Goal: Task Accomplishment & Management: Use online tool/utility

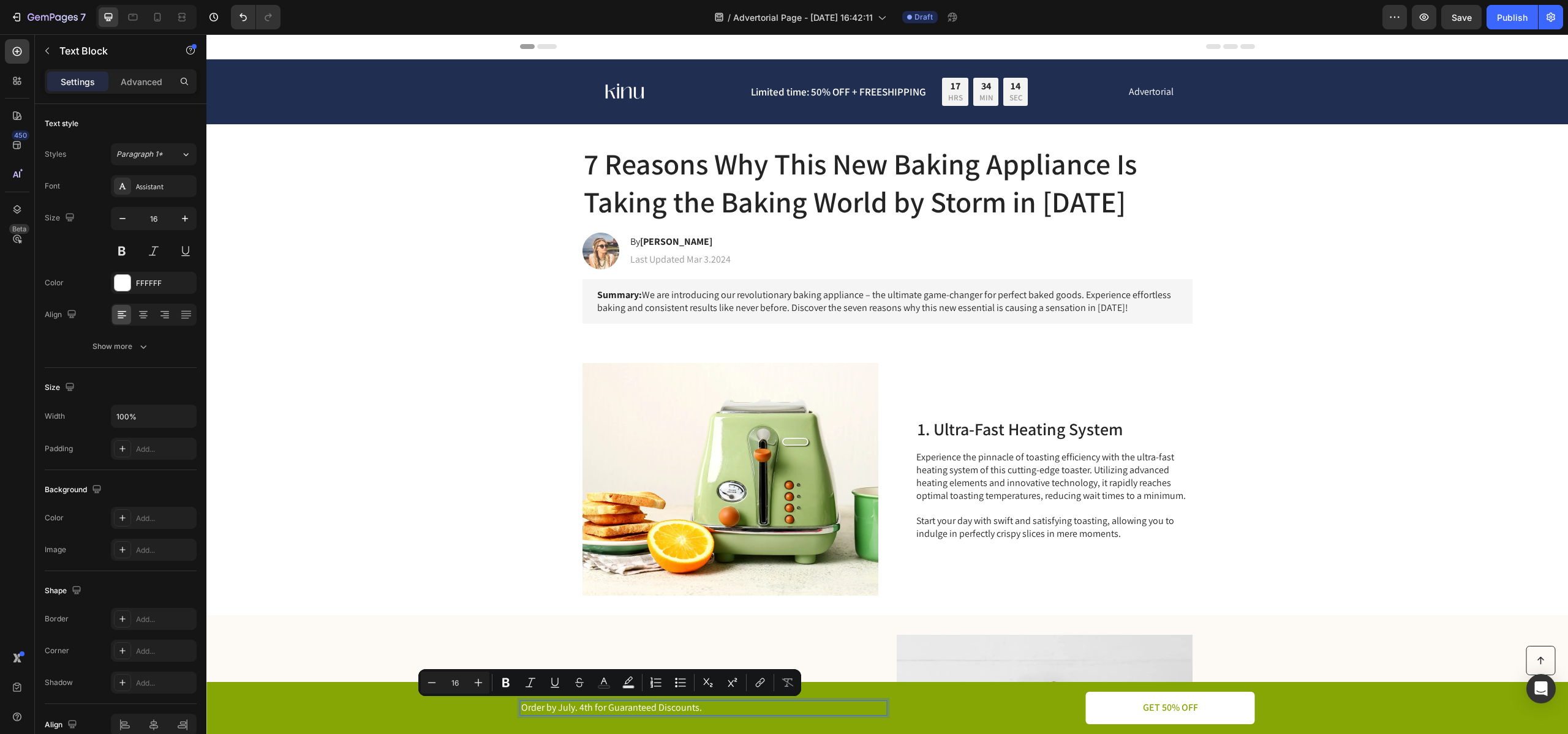
click at [584, 705] on p "Order by July. 4th for Guaranteed Discounts." at bounding box center [704, 708] width 365 height 13
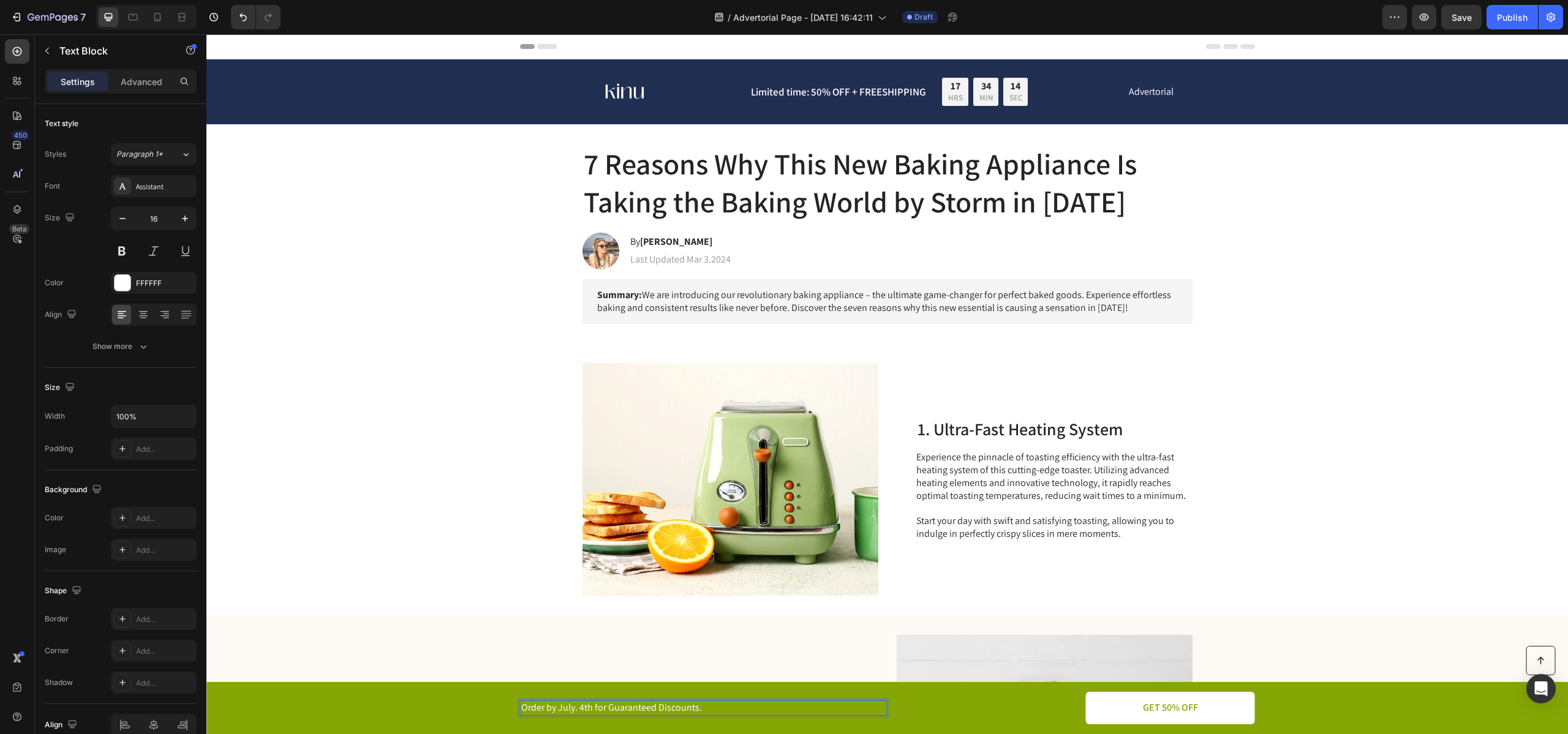
click at [584, 705] on p "Order by July. 4th for Guaranteed Discounts." at bounding box center [704, 708] width 365 height 13
click at [473, 107] on div "Image Limited time: 50% OFF + FREESHIPPING Text Block 17 HRS 31 MIN 52 SEC Coun…" at bounding box center [887, 92] width 1337 height 50
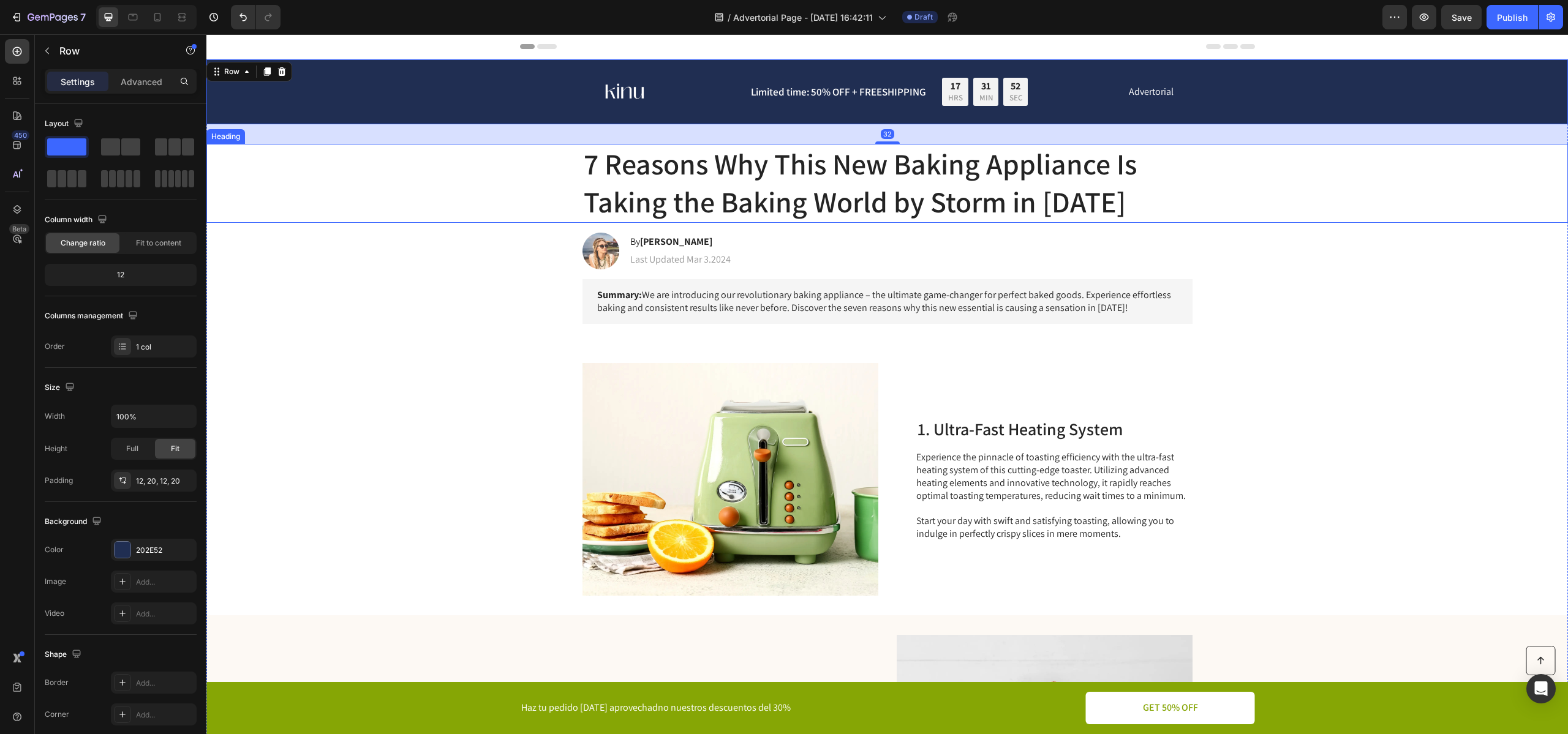
click at [675, 167] on h1 "7 Reasons Why This New Baking Appliance Is Taking the Baking World by Storm in …" at bounding box center [887, 184] width 610 height 79
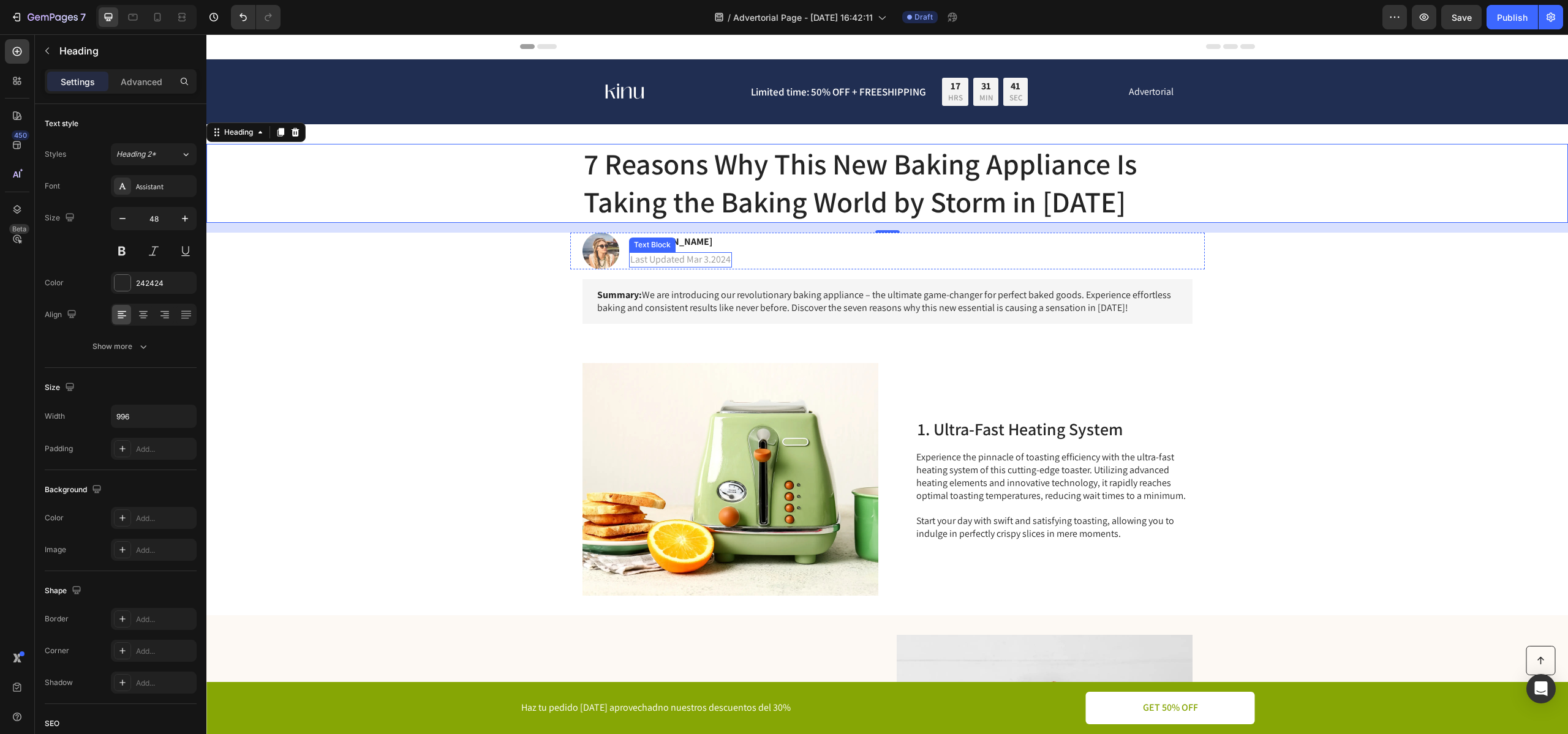
click at [682, 199] on h1 "7 Reasons Why This New Baking Appliance Is Taking the Baking World by Storm in …" at bounding box center [887, 184] width 610 height 79
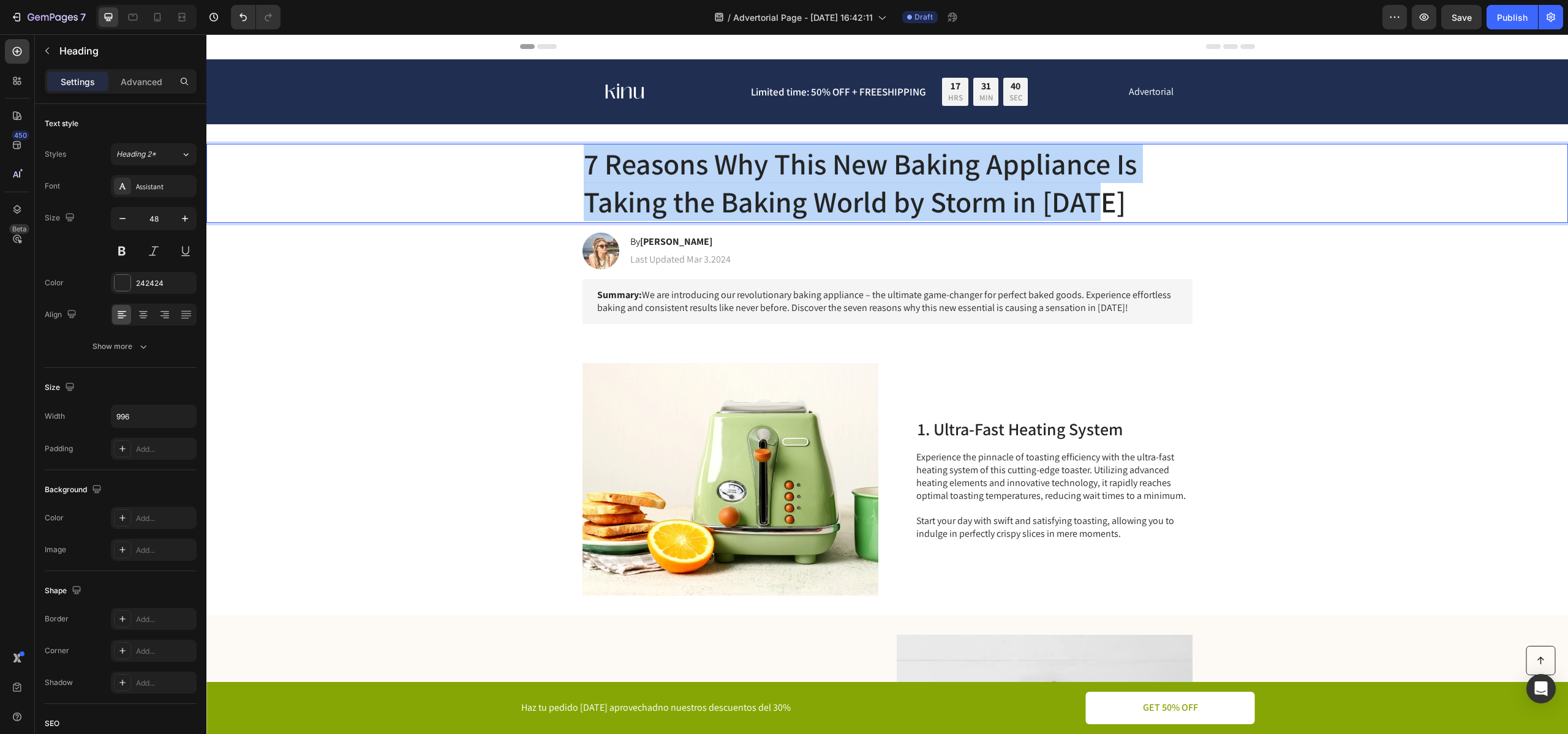
click at [682, 199] on p "7 Reasons Why This New Baking Appliance Is Taking the Baking World by Storm in …" at bounding box center [888, 184] width 608 height 77
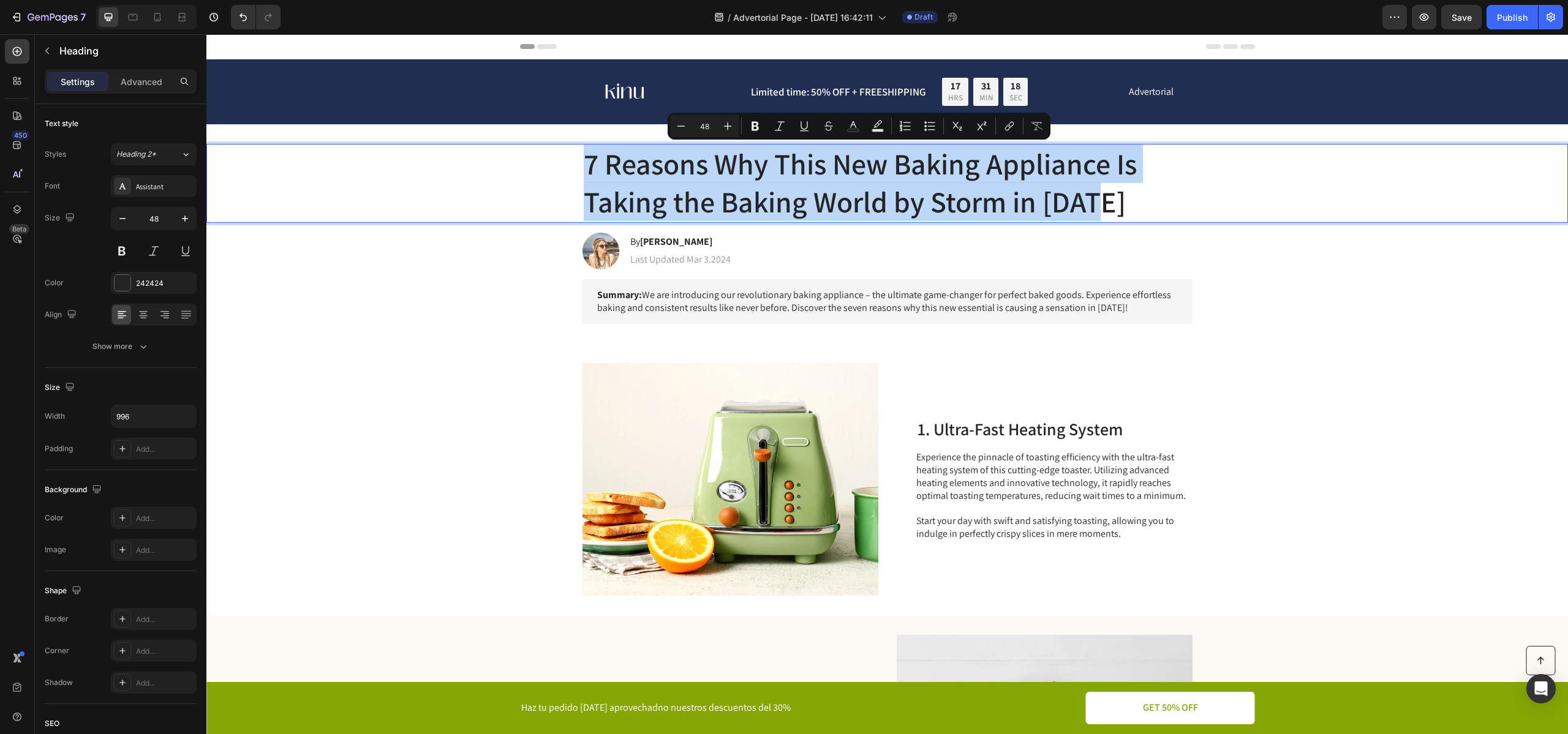
click at [736, 180] on p "7 Reasons Why This New Baking Appliance Is Taking the Baking World by Storm in …" at bounding box center [888, 184] width 608 height 77
click at [736, 184] on p "7 Reasons Why This New Baking Appliance Is Taking the Baking World by Storm in …" at bounding box center [888, 184] width 608 height 77
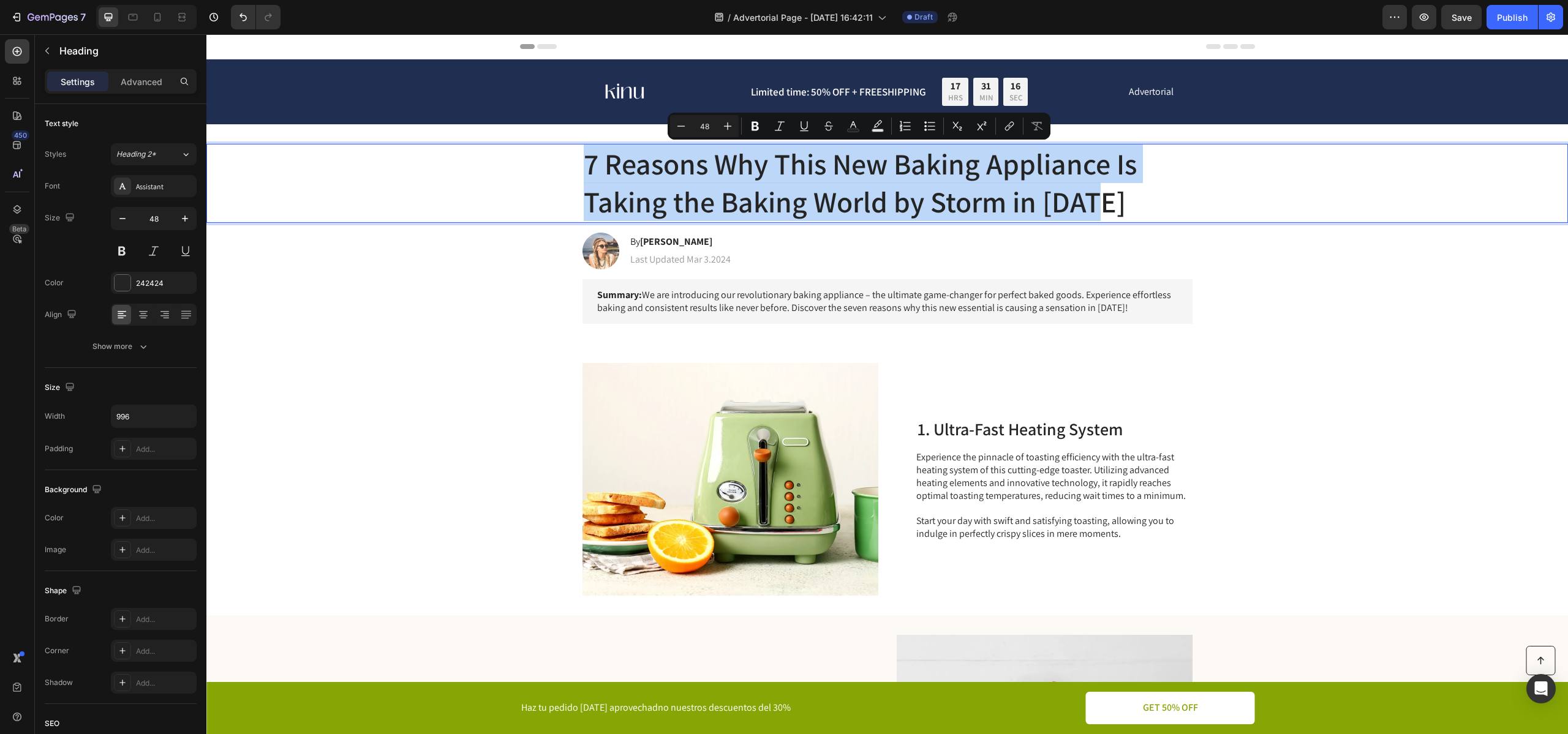
click at [736, 184] on p "7 Reasons Why This New Baking Appliance Is Taking the Baking World by Storm in …" at bounding box center [888, 184] width 608 height 77
click at [556, 186] on div "7 Reasons Why This New Baking Appliance Is Taking the Baking World by Storm in …" at bounding box center [887, 184] width 1337 height 79
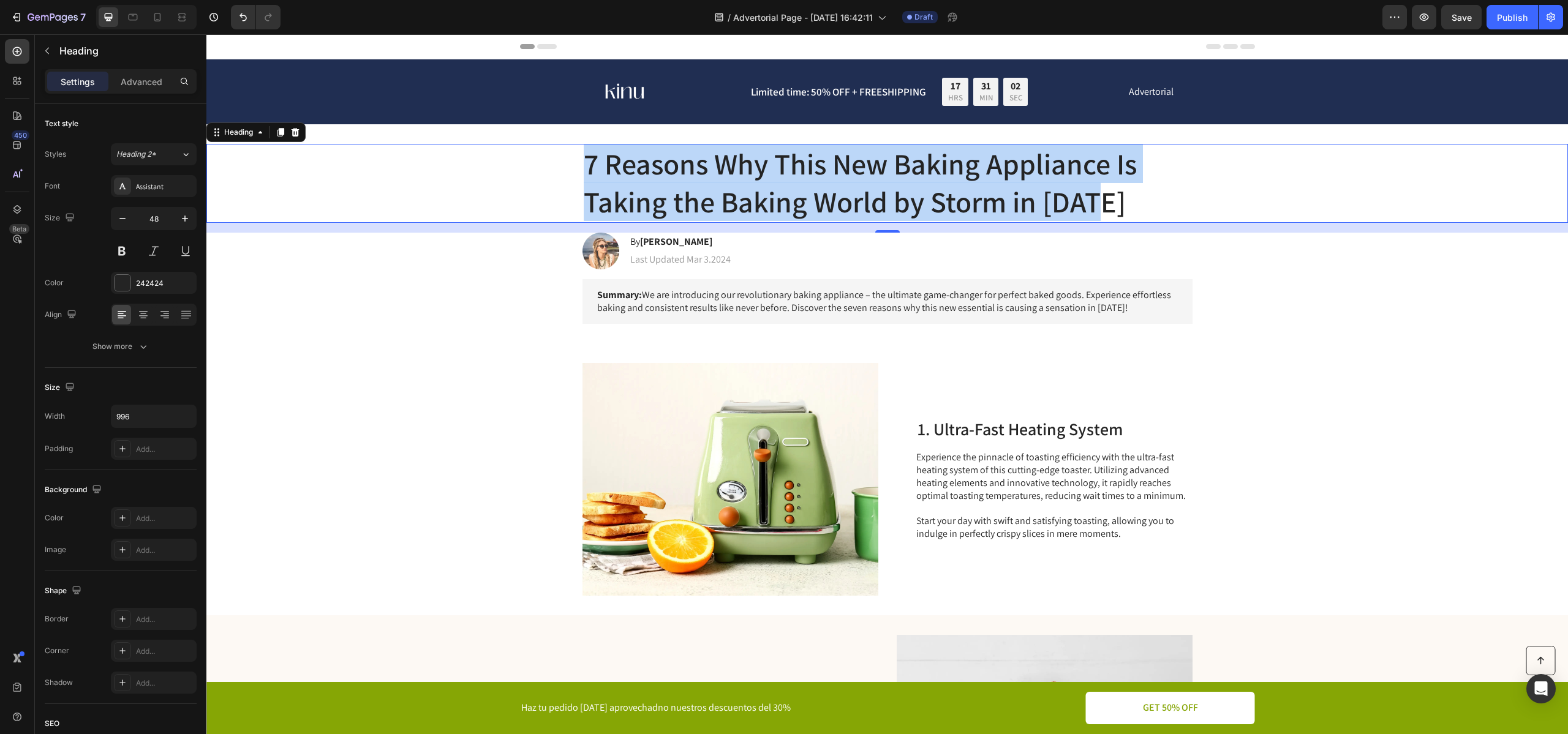
click at [758, 190] on p "7 Reasons Why This New Baking Appliance Is Taking the Baking World by Storm in …" at bounding box center [888, 184] width 608 height 77
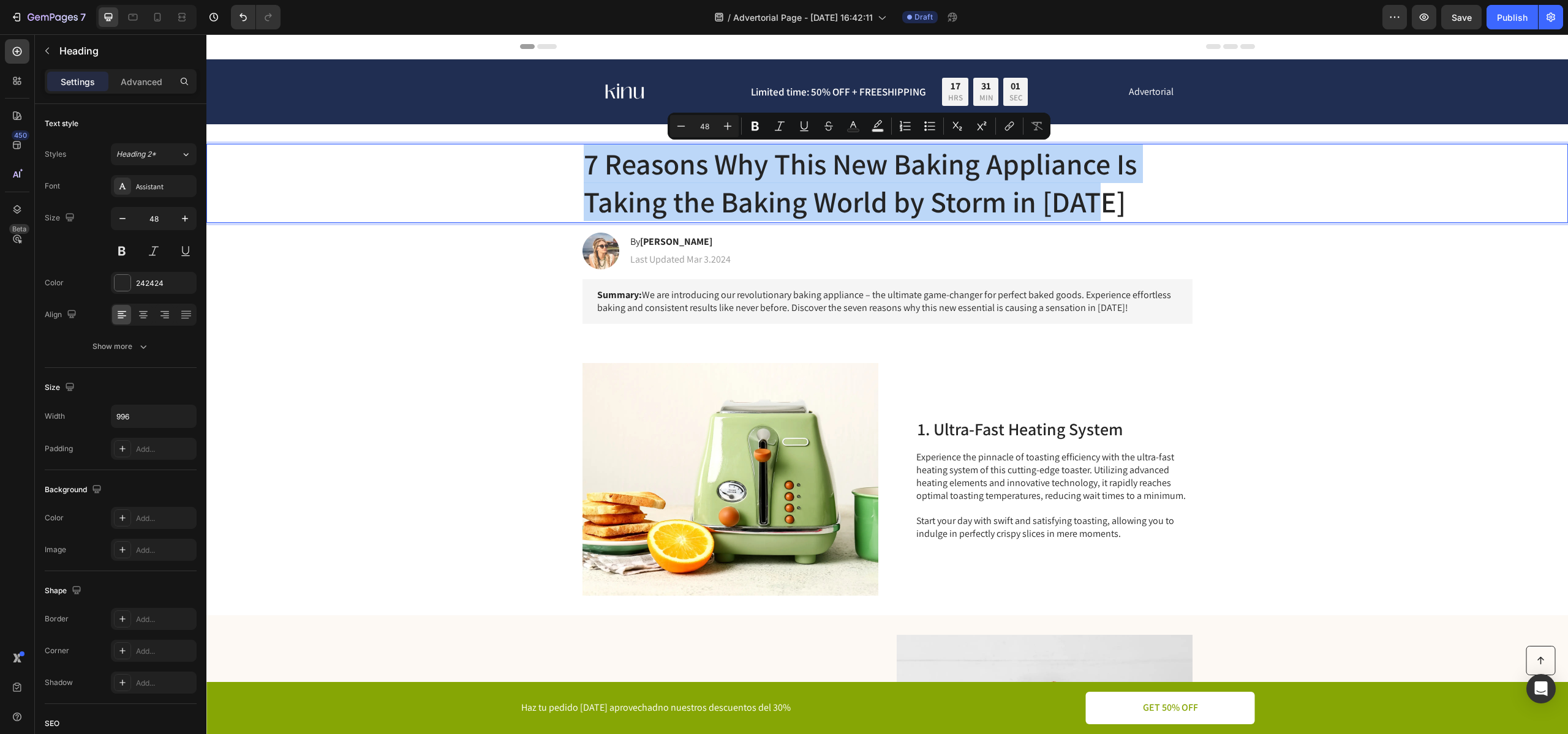
click at [734, 175] on p "7 Reasons Why This New Baking Appliance Is Taking the Baking World by Storm in …" at bounding box center [888, 184] width 608 height 77
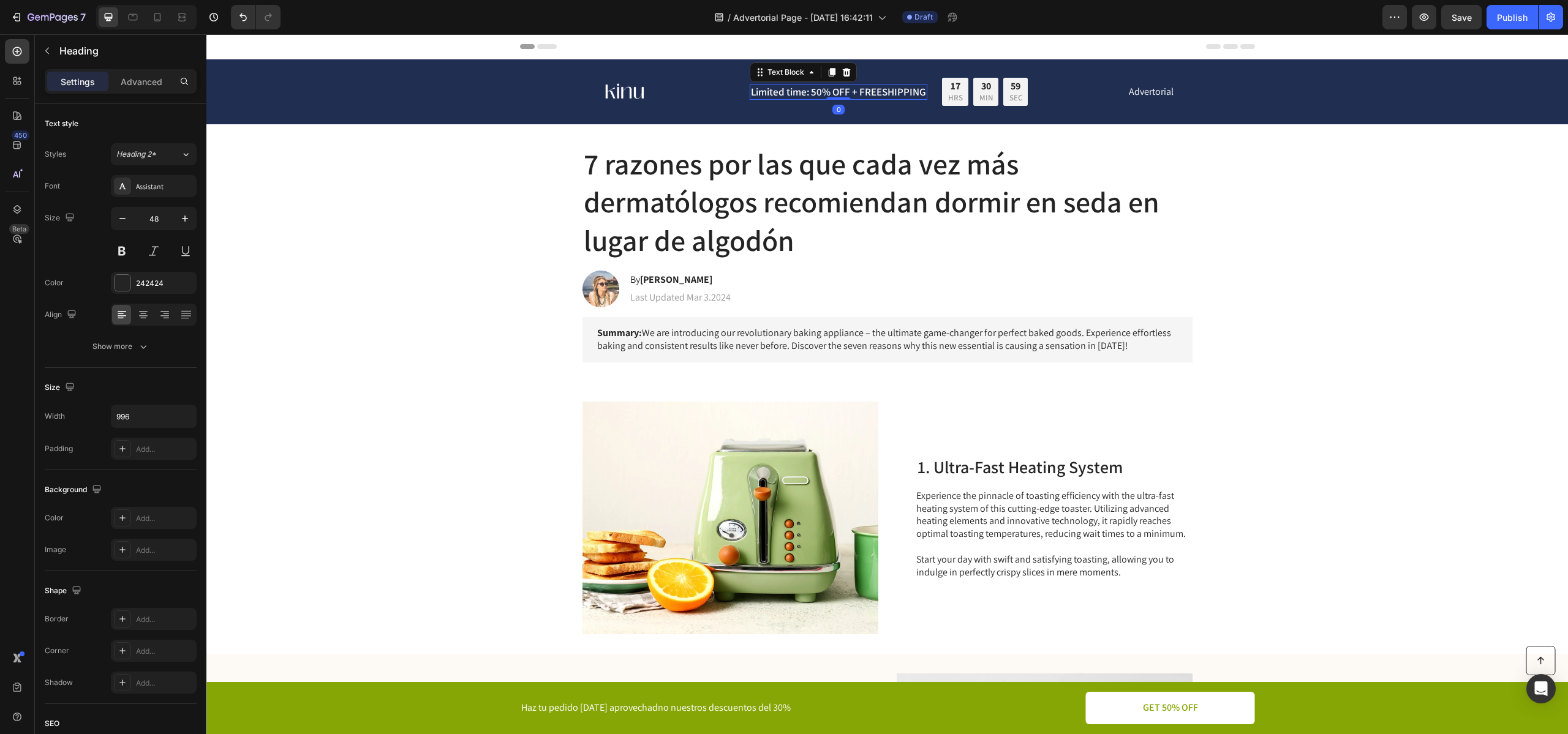
click at [785, 86] on p "Limited time: 50% OFF + FREESHIPPING" at bounding box center [838, 92] width 175 height 14
click at [840, 92] on p "Limited time: 50% OFF + FREESHIPPING" at bounding box center [838, 92] width 175 height 14
click at [821, 95] on p "Limited time: 50% OFF + FREESHIPPING" at bounding box center [838, 92] width 175 height 14
click at [871, 92] on p "Limited time: 30% OFF + FREESHIPPING" at bounding box center [838, 92] width 175 height 14
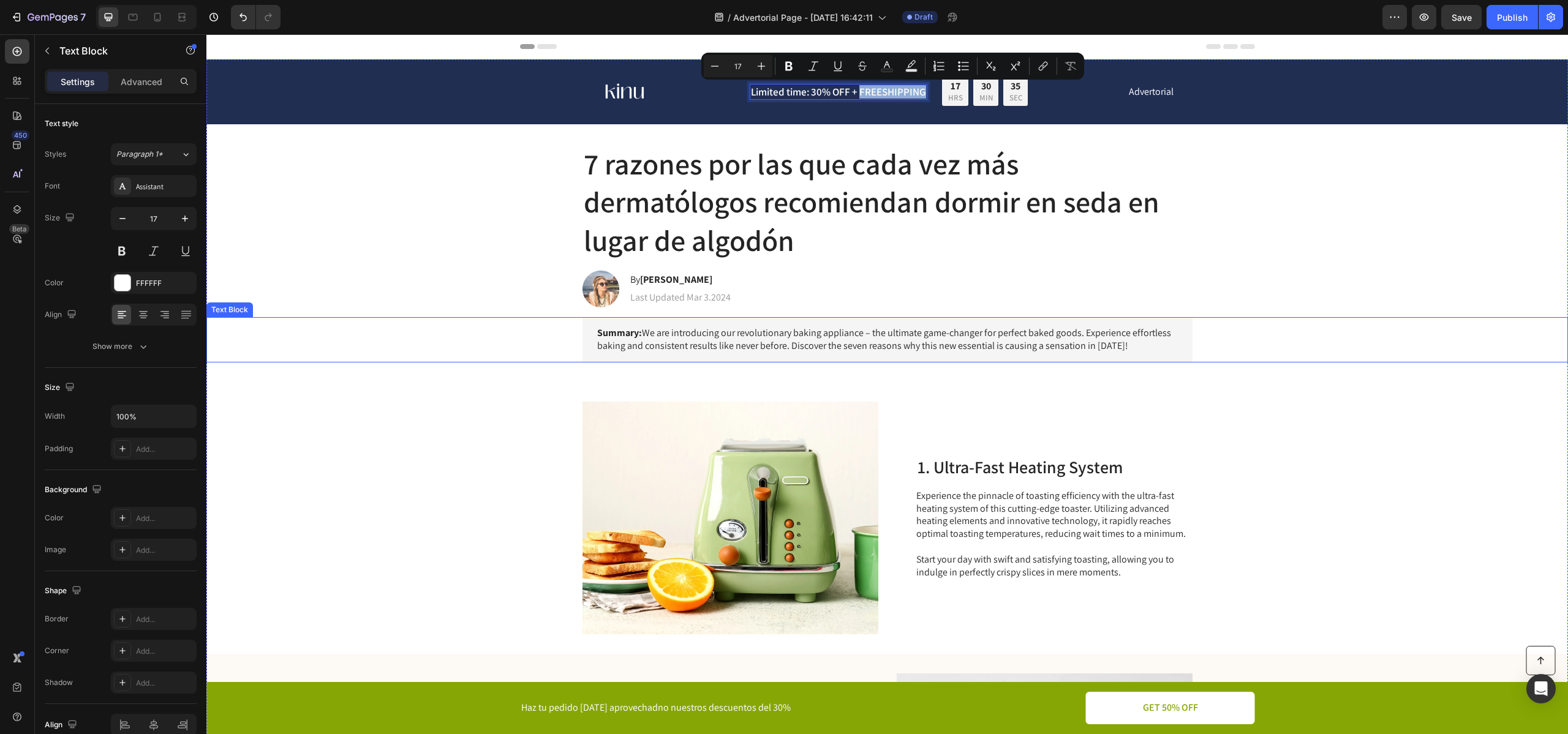
click at [700, 339] on p "Summary: We are introducing our revolutionary baking appliance – the ultimate g…" at bounding box center [888, 340] width 580 height 26
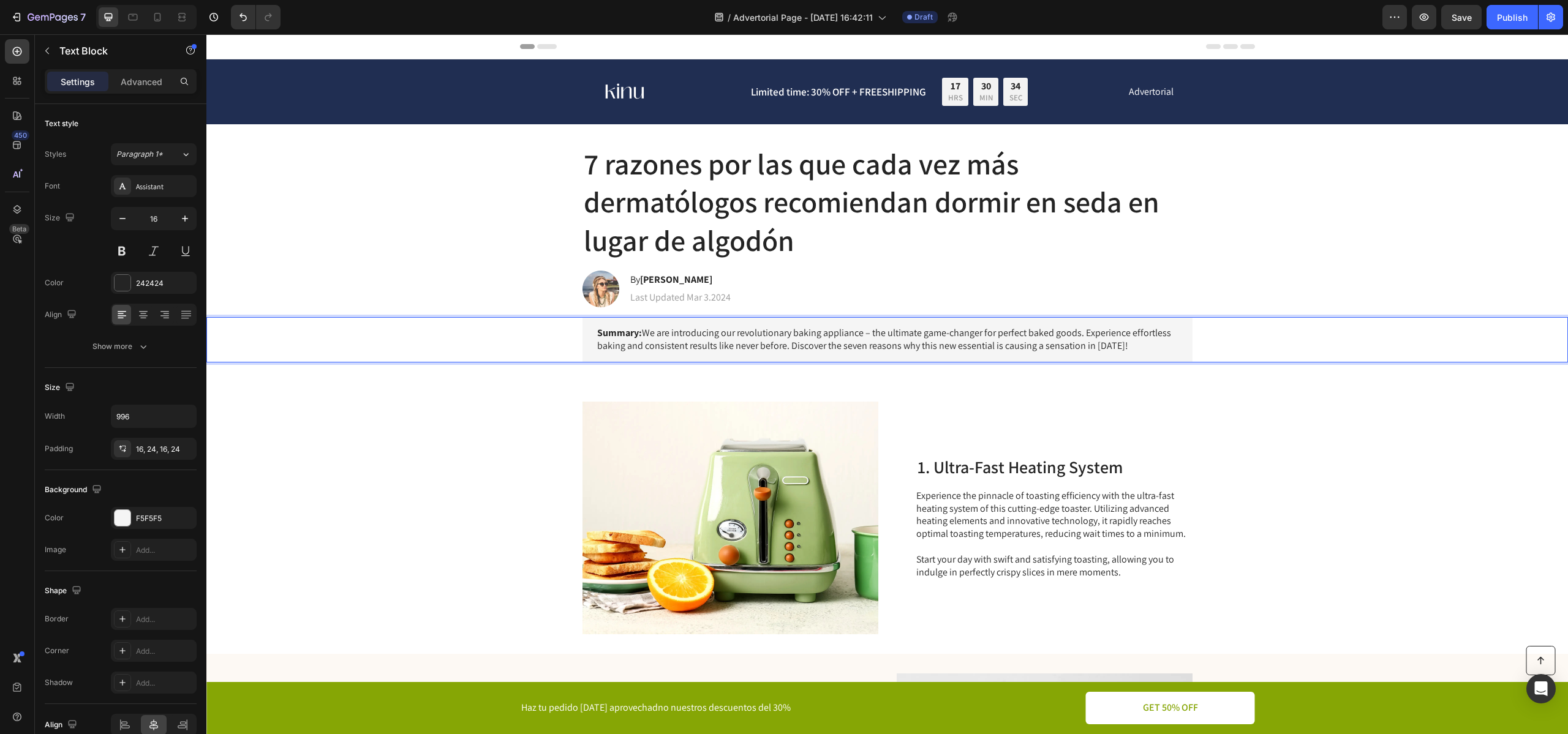
click at [649, 339] on p "Summary: We are introducing our revolutionary baking appliance – the ultimate g…" at bounding box center [888, 340] width 580 height 26
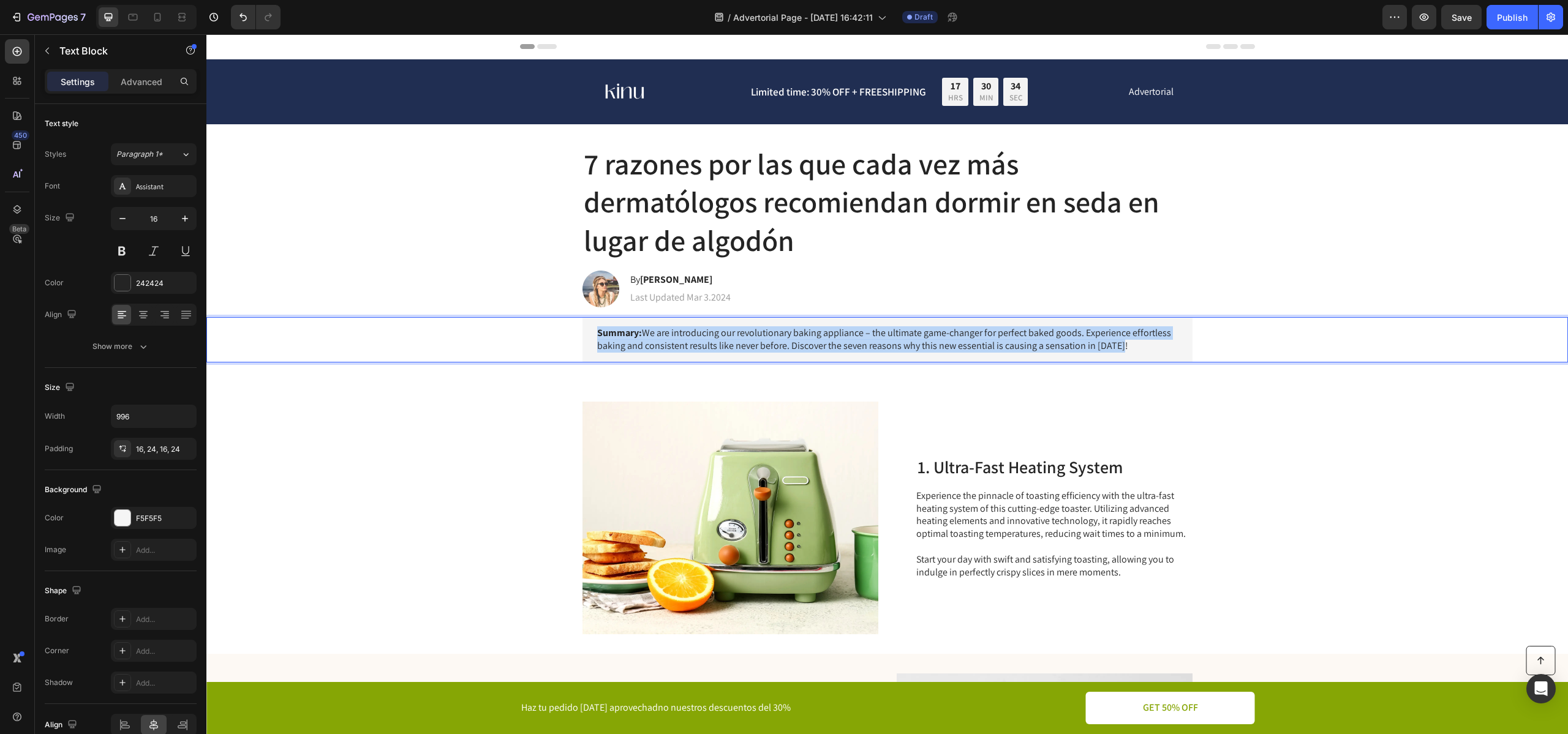
click at [649, 339] on p "Summary: We are introducing our revolutionary baking appliance – the ultimate g…" at bounding box center [888, 340] width 580 height 26
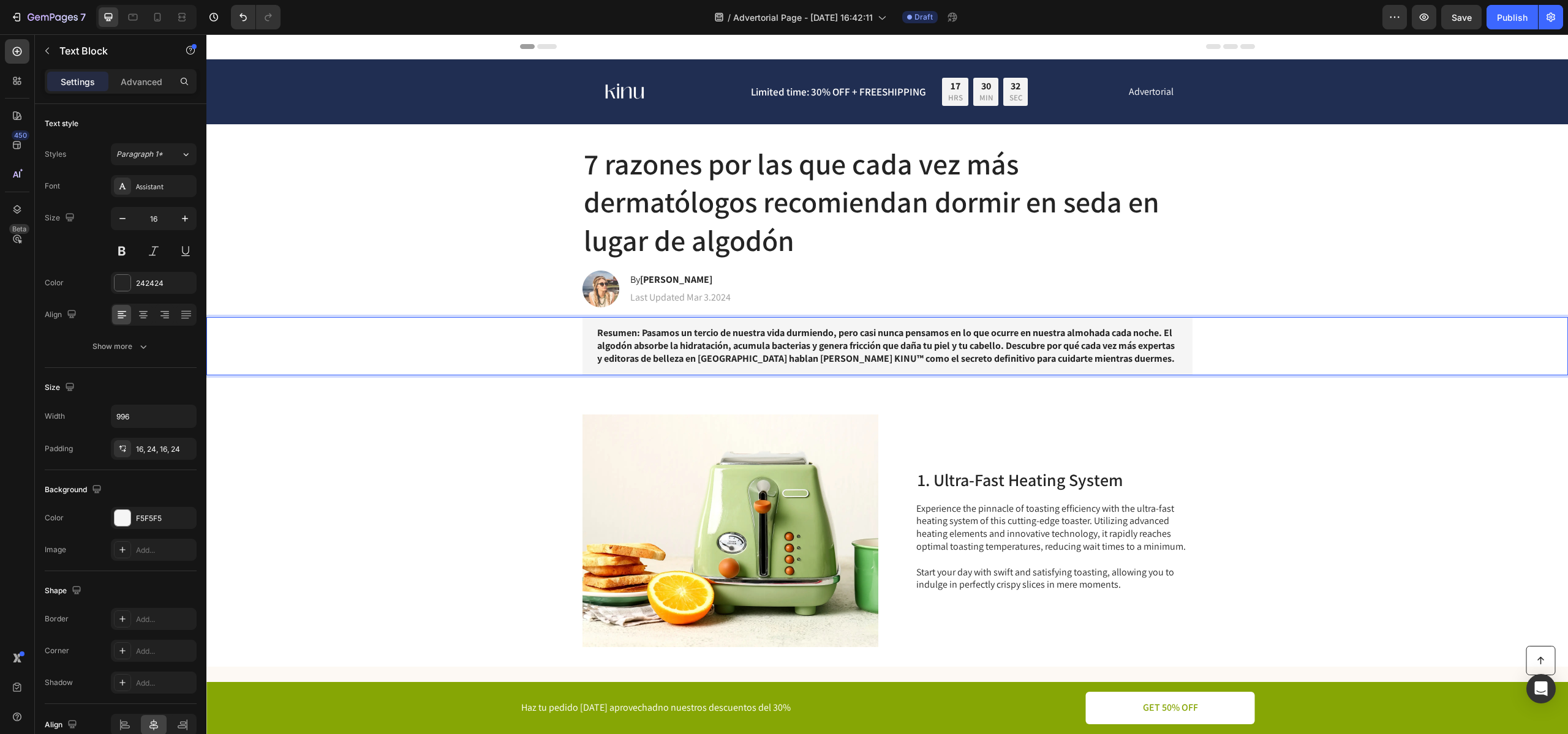
click at [646, 333] on strong "Resumen: Pasamos un tercio de nuestra vida durmiendo, pero casi nunca pensamos …" at bounding box center [886, 345] width 577 height 38
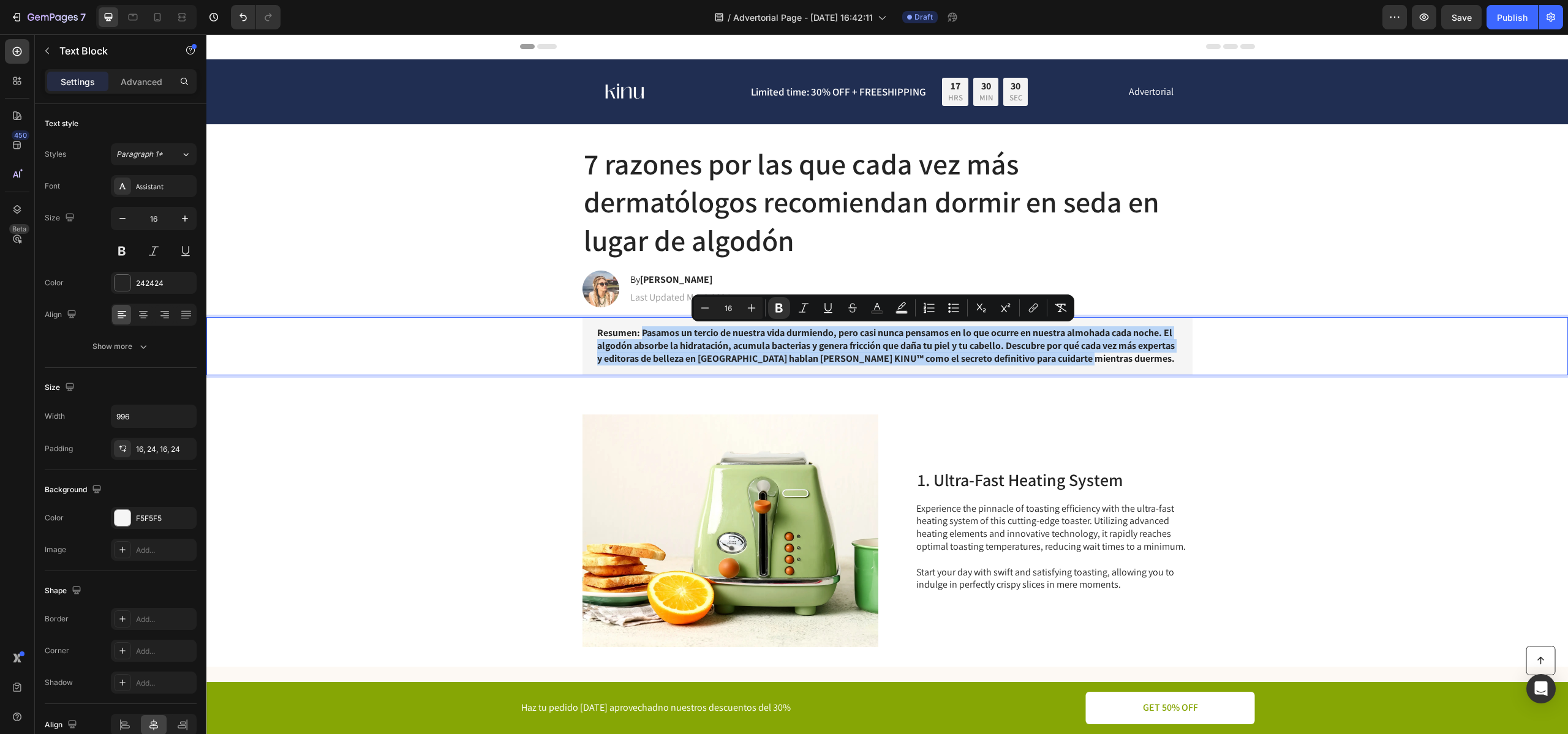
drag, startPoint x: 641, startPoint y: 333, endPoint x: 721, endPoint y: 370, distance: 88.1
click at [722, 370] on div "Resumen: Pasamos un tercio de nuestra vida durmiendo, pero casi nunca pensamos …" at bounding box center [887, 346] width 610 height 58
click at [778, 309] on icon "Editor contextual toolbar" at bounding box center [778, 308] width 12 height 12
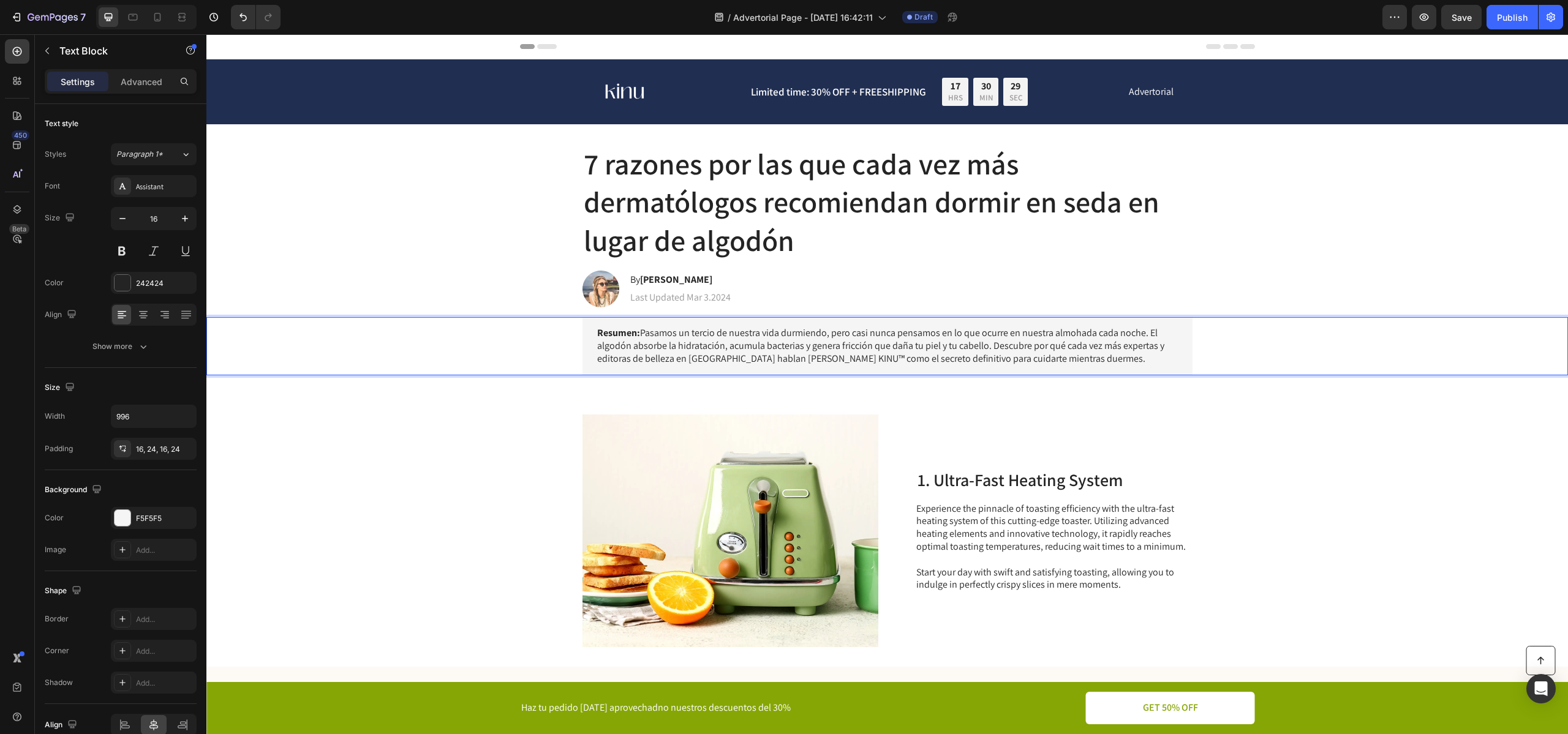
click at [928, 367] on div "Resumen: Pasamos un tercio de nuestra vida durmiendo, pero casi nunca pensamos …" at bounding box center [887, 346] width 610 height 58
click at [630, 350] on p "Resumen: Pasamos un tercio de nuestra vida durmiendo, pero casi nunca pensamos …" at bounding box center [888, 346] width 580 height 38
click at [737, 337] on p "Resumen: Pasamos un tercio de nuestra vida durmiendo, pero casi nunca pensamos …" at bounding box center [888, 346] width 580 height 38
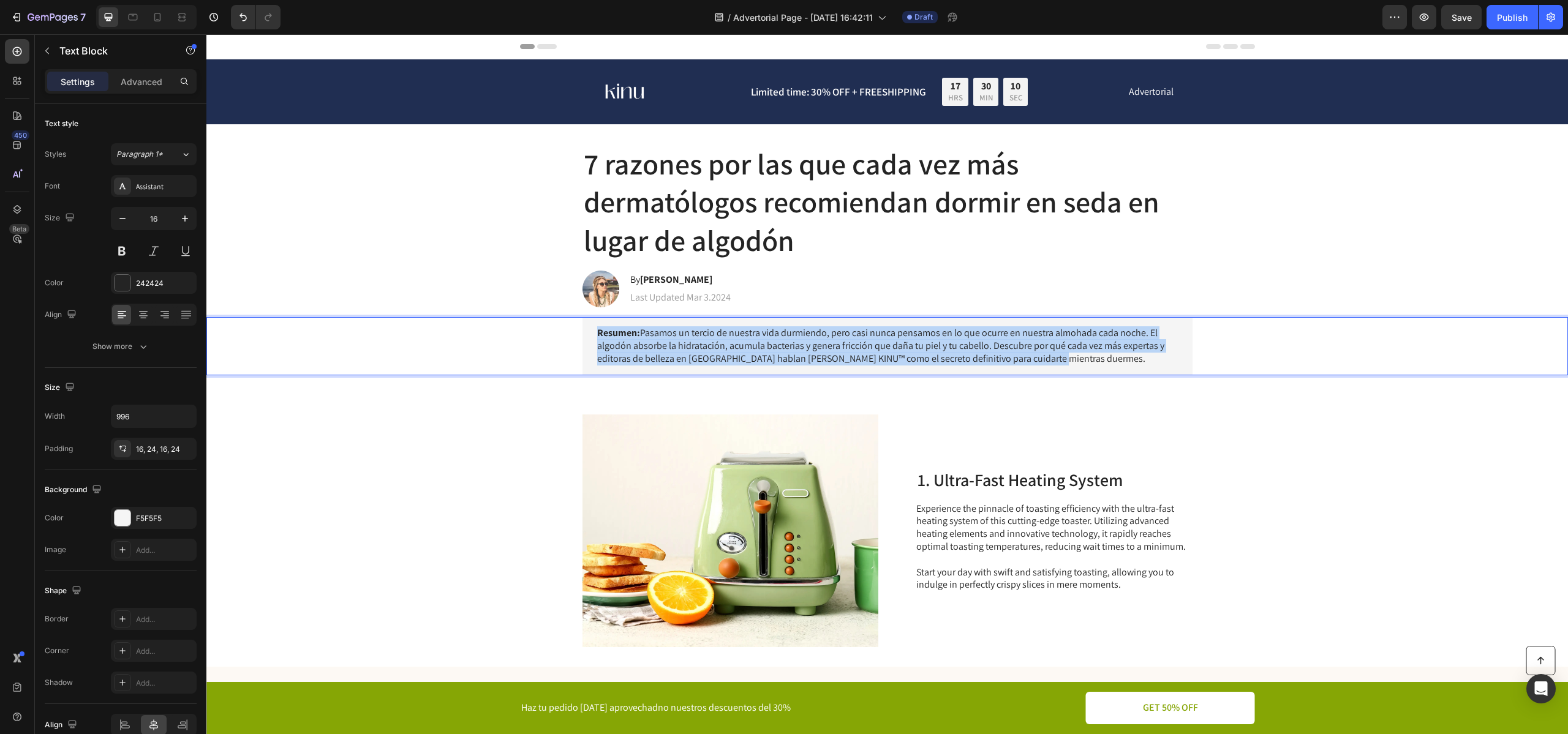
click at [737, 337] on p "Resumen: Pasamos un tercio de nuestra vida durmiendo, pero casi nunca pensamos …" at bounding box center [888, 346] width 580 height 38
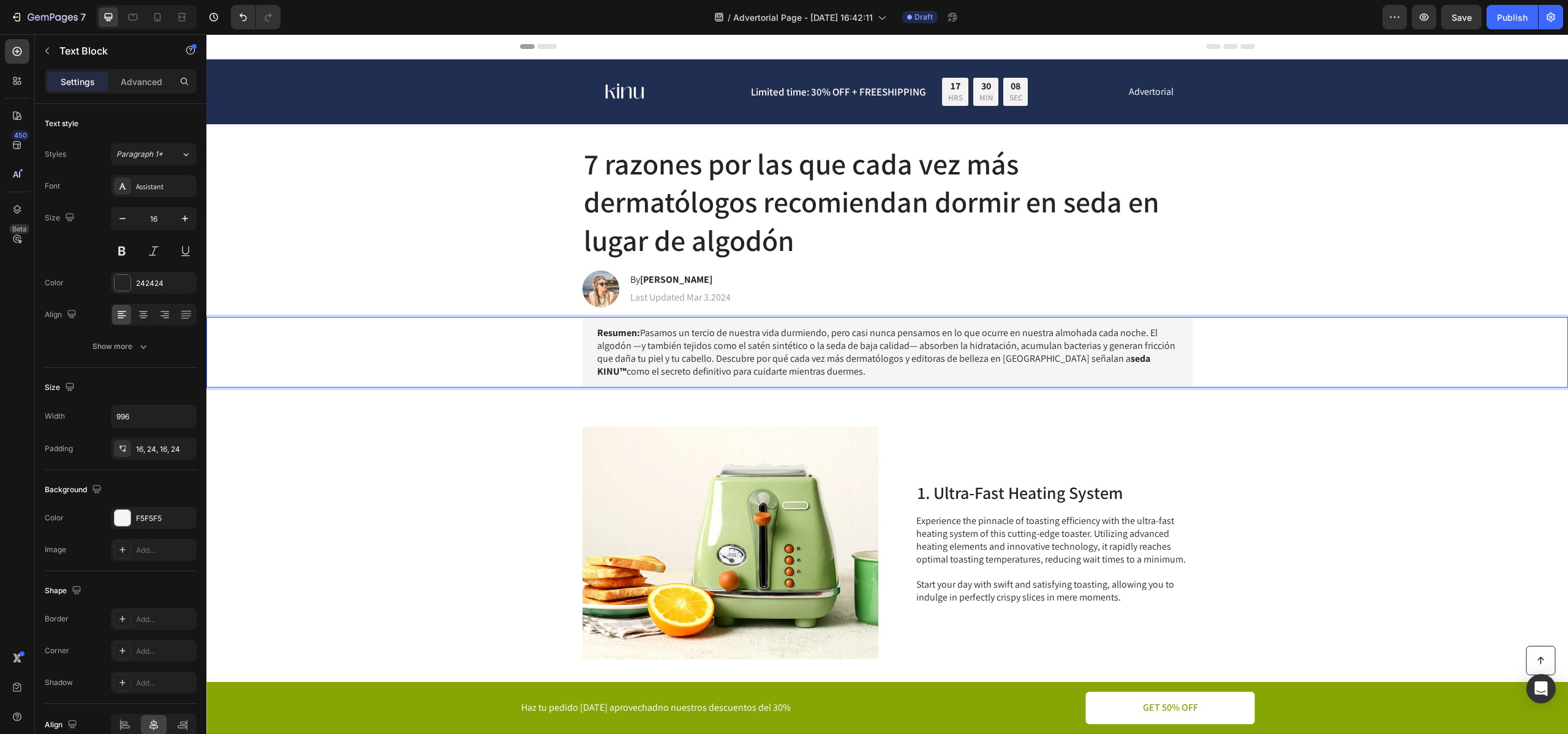
click at [641, 342] on p "Resumen: Pasamos un tercio de nuestra vida durmiendo, pero casi nunca pensamos …" at bounding box center [888, 352] width 580 height 51
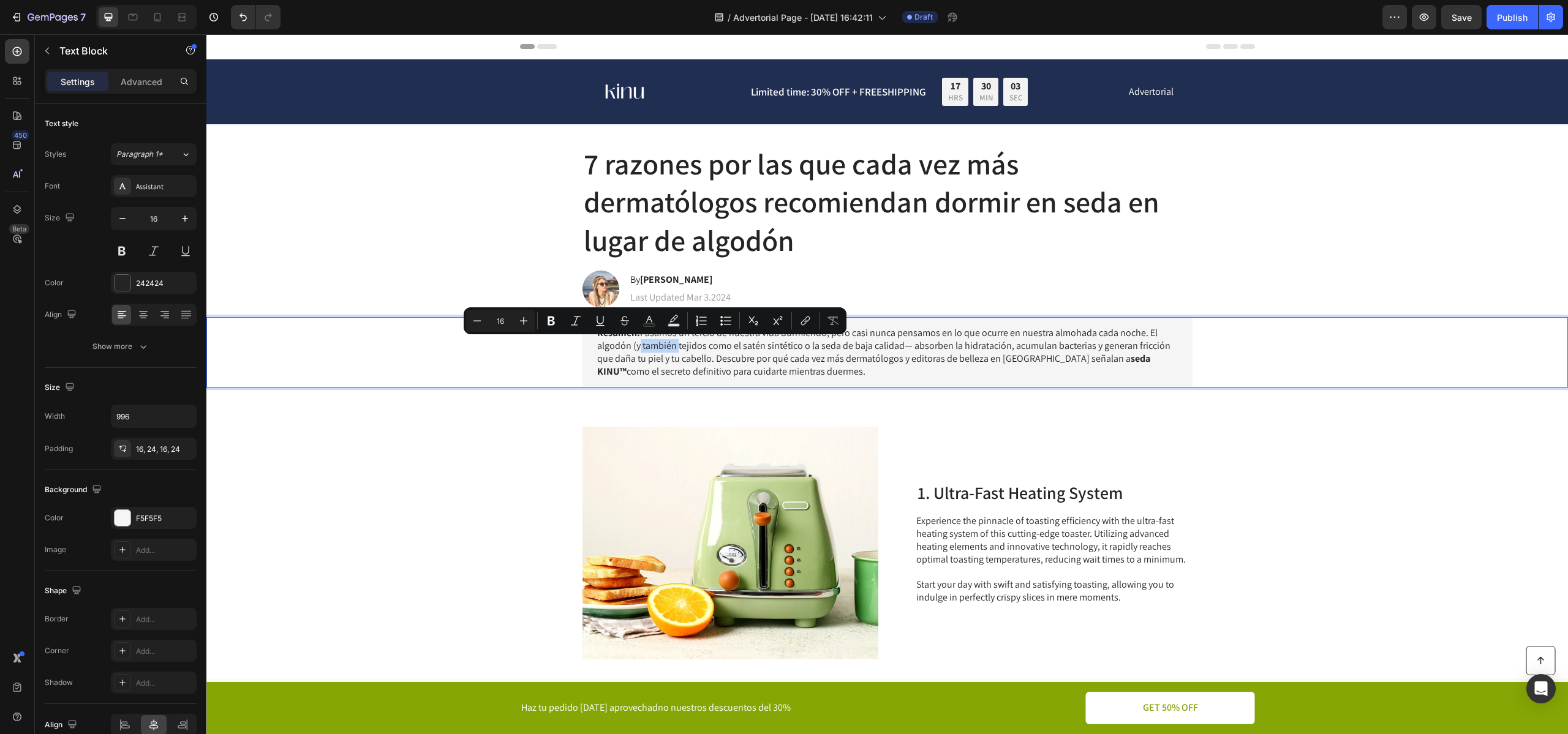
drag, startPoint x: 674, startPoint y: 348, endPoint x: 637, endPoint y: 349, distance: 37.0
click at [637, 349] on p "Resumen: Pasamos un tercio de nuestra vida durmiendo, pero casi nunca pensamos …" at bounding box center [888, 352] width 580 height 51
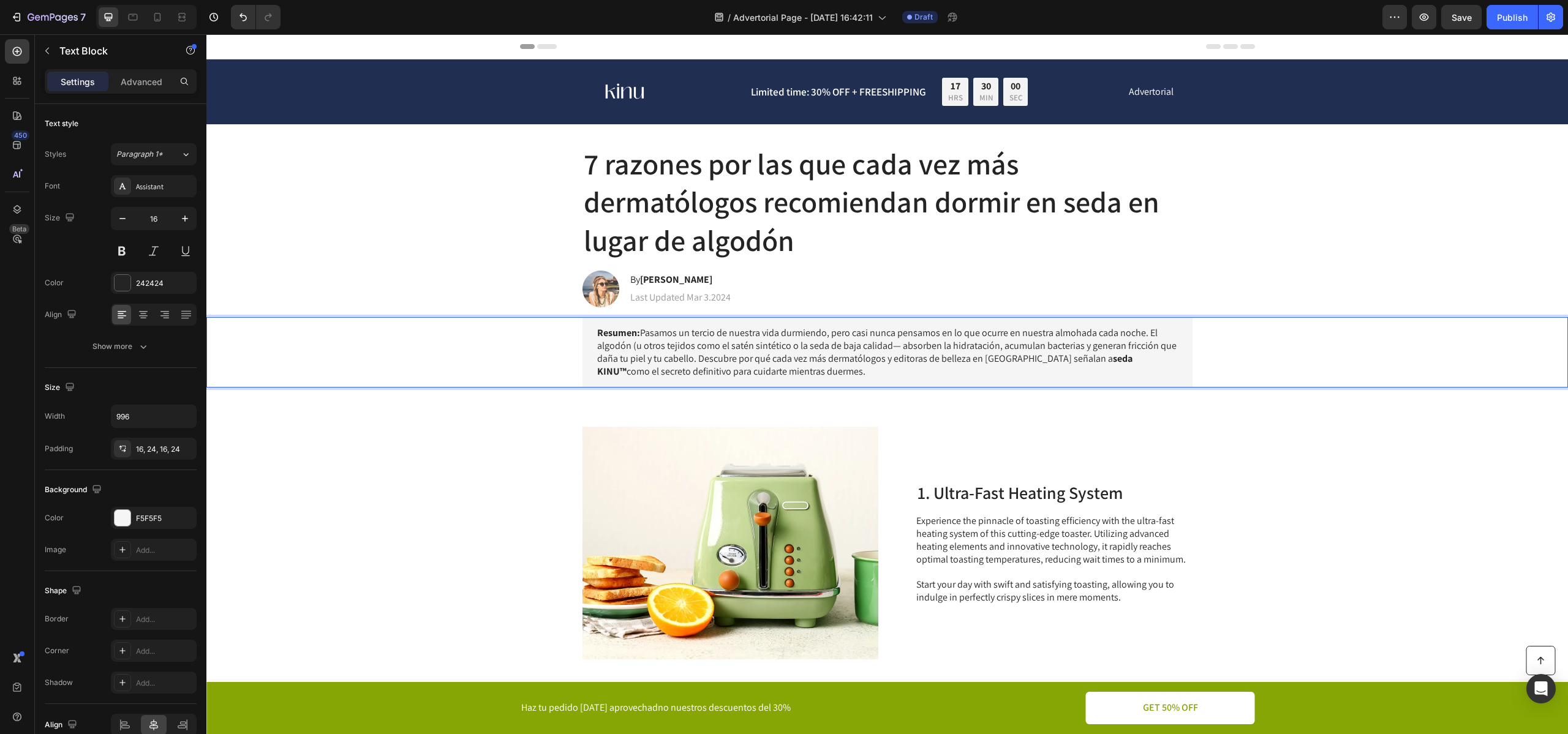
click at [898, 349] on p "Resumen: Pasamos un tercio de nuestra vida durmiendo, pero casi nunca pensamos …" at bounding box center [888, 352] width 580 height 51
click at [897, 361] on p "Resumen: Pasamos un tercio de nuestra vida durmiendo, pero casi nunca pensamos …" at bounding box center [888, 352] width 580 height 51
click at [1102, 361] on strong "seda KINU™" at bounding box center [865, 365] width 536 height 26
click at [1105, 361] on strong "seda KINU™" at bounding box center [865, 365] width 536 height 26
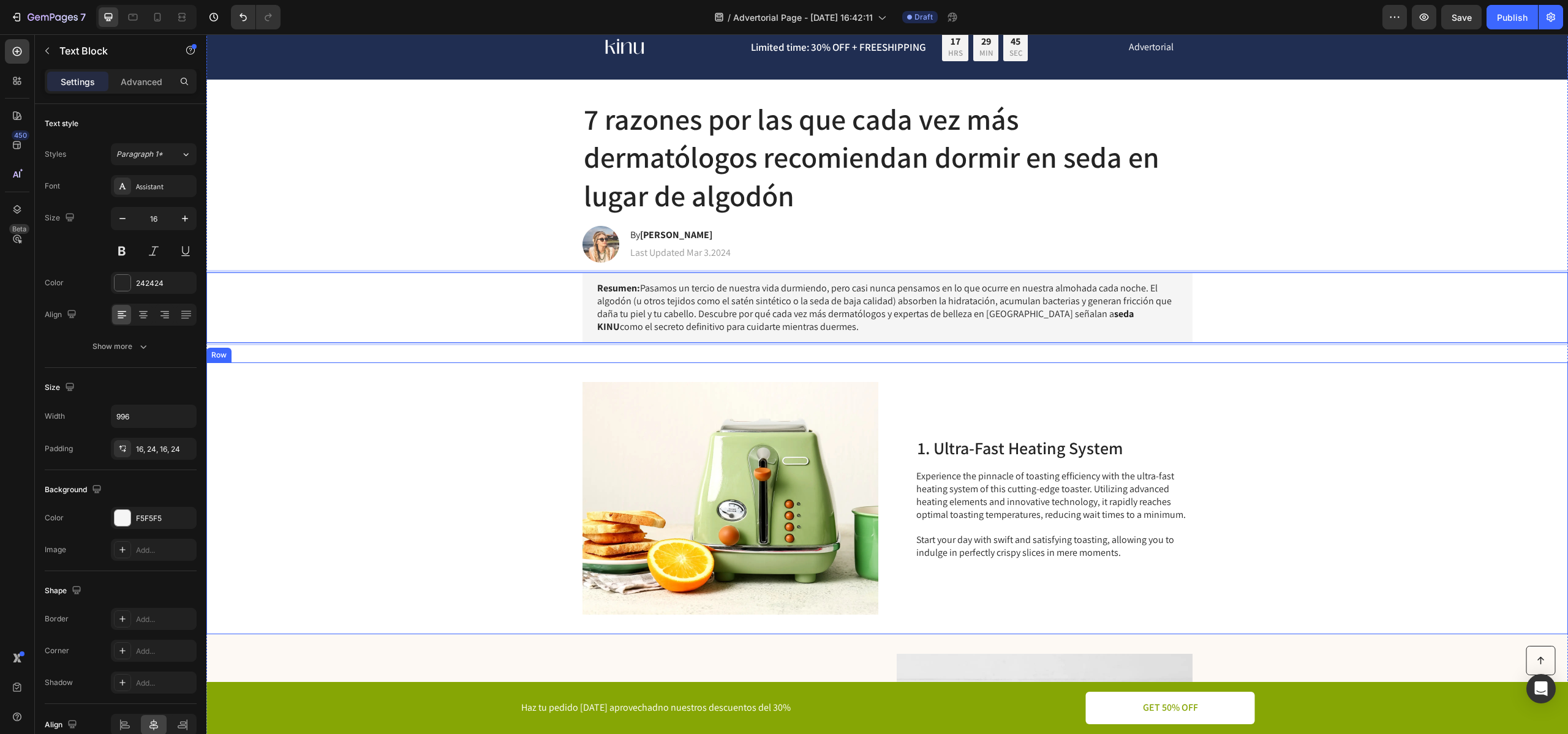
scroll to position [51, 0]
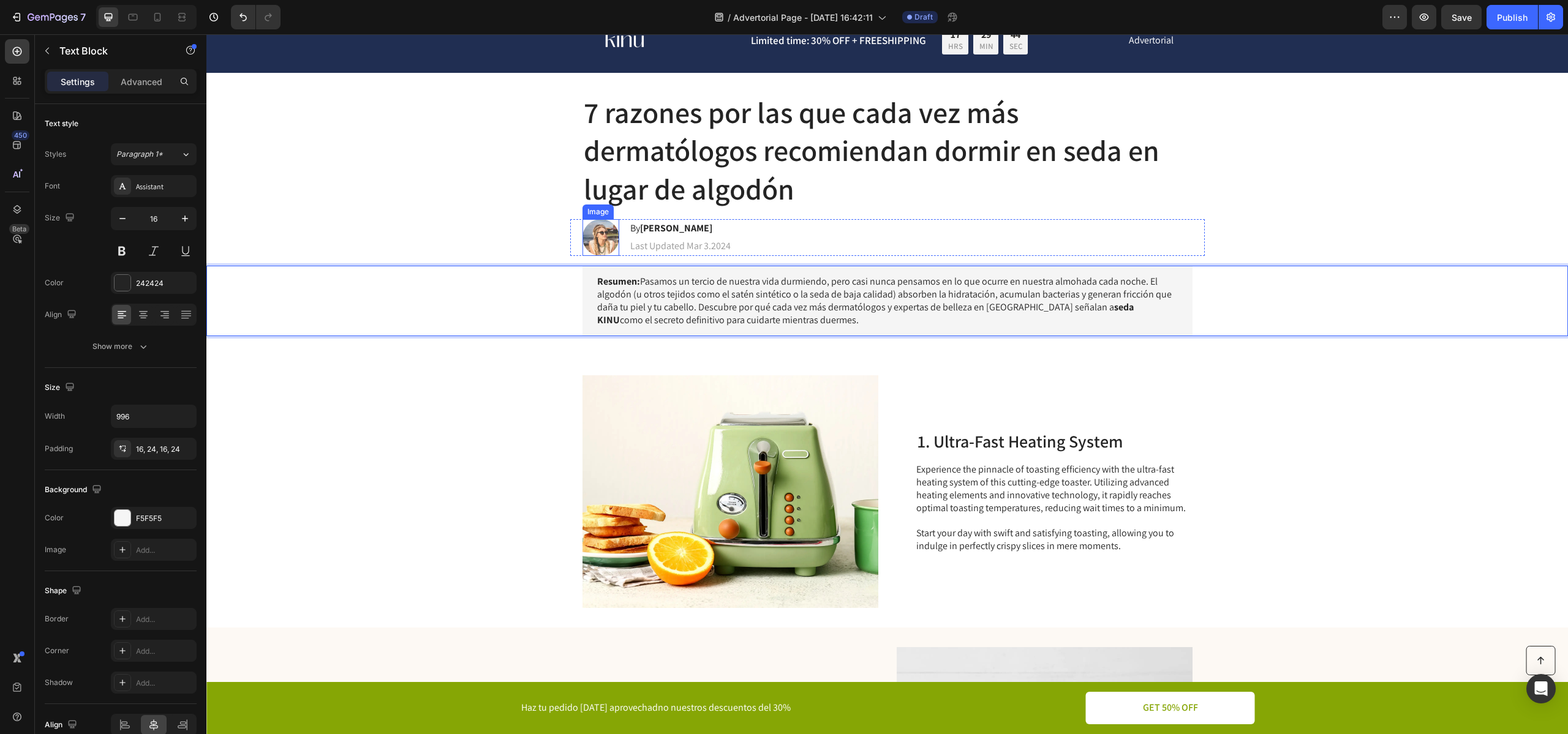
click at [601, 244] on img at bounding box center [601, 238] width 37 height 37
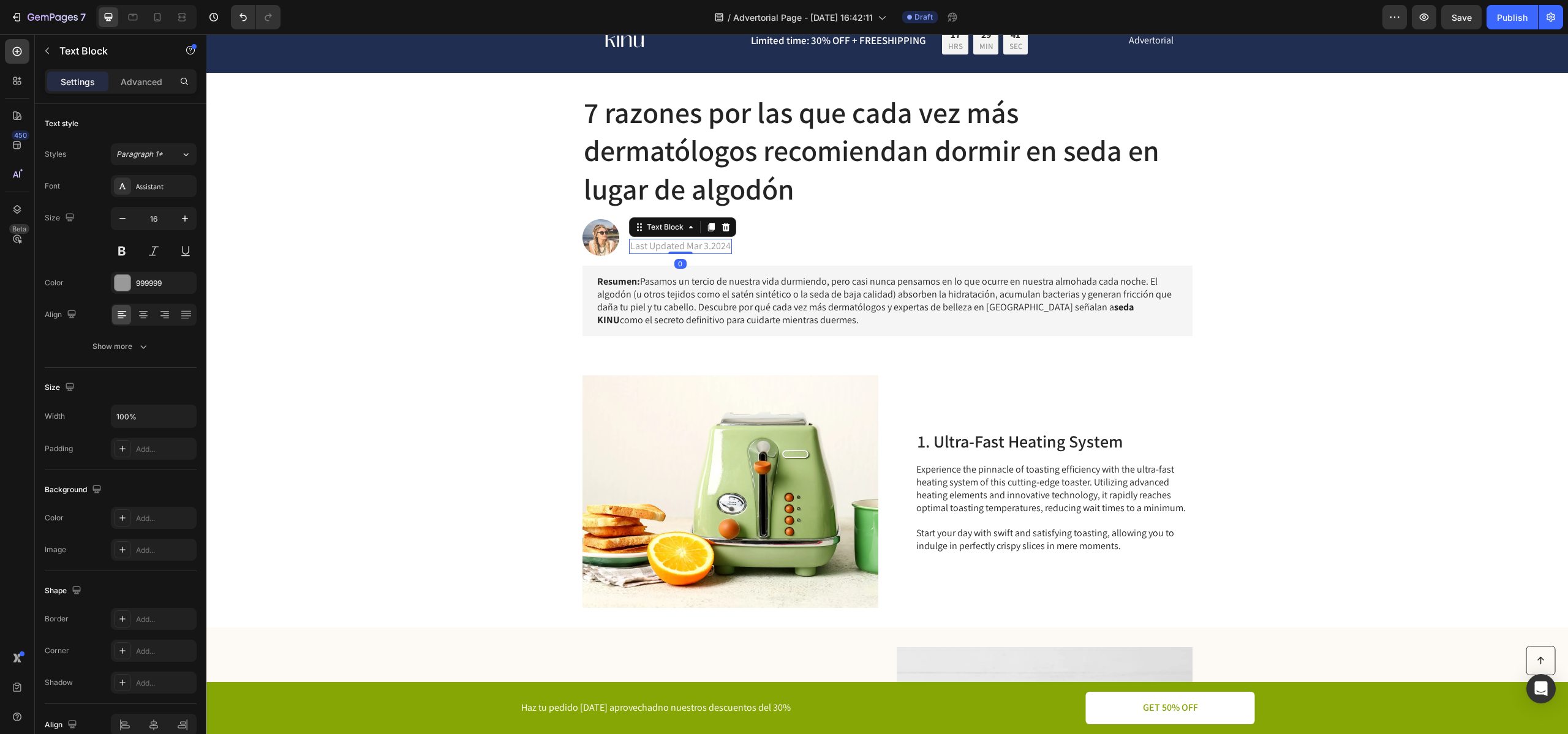
click at [715, 243] on p "Last Updated Mar 3.2024" at bounding box center [680, 247] width 101 height 13
click at [675, 246] on p "Last Updated Mar 3.2024" at bounding box center [680, 247] width 101 height 13
click at [473, 214] on div "Image Limited time: 30% OFF + FREESHIPPING Text Block 17 HRS 29 MIN 38 SEC Coun…" at bounding box center [887, 725] width 1362 height 1435
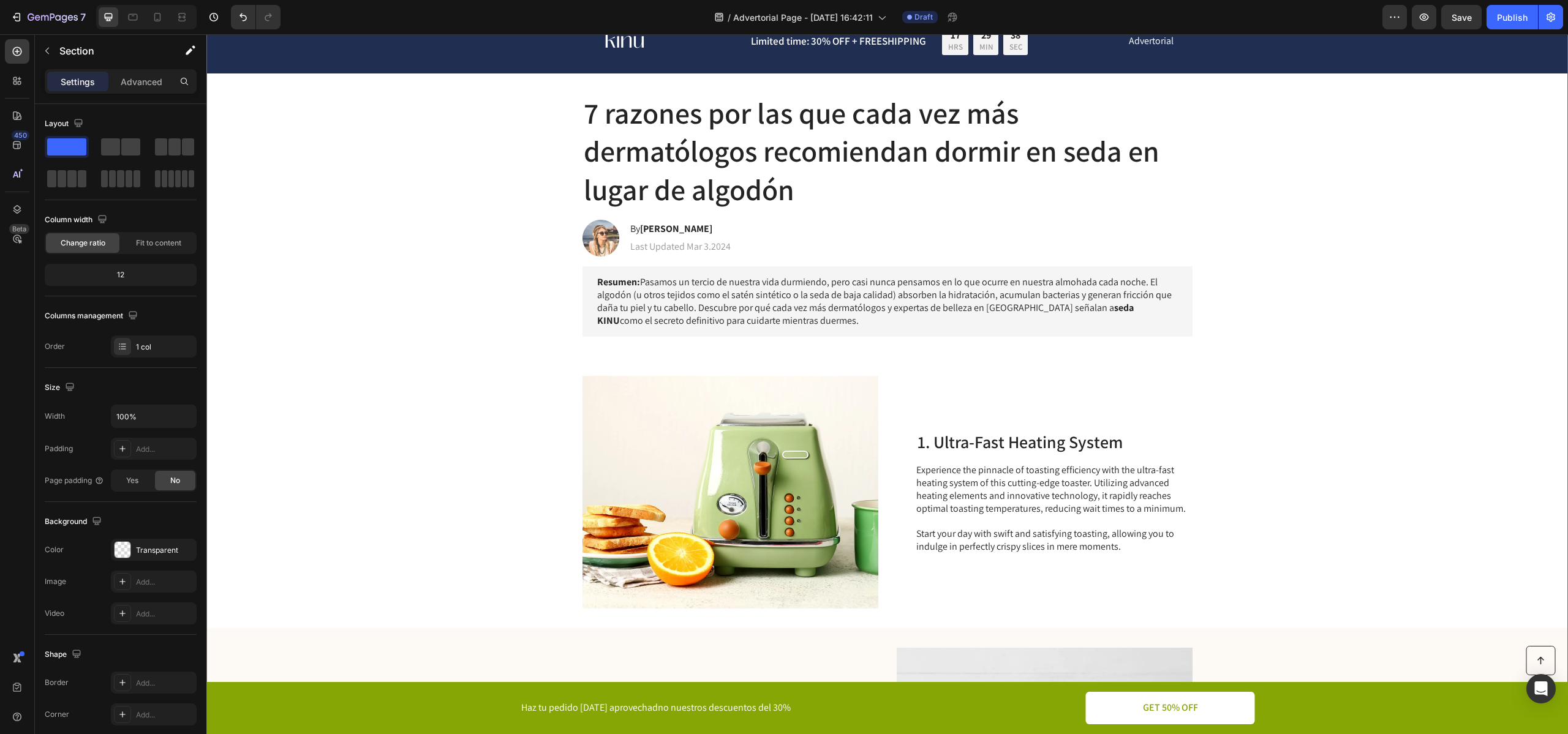
scroll to position [0, 0]
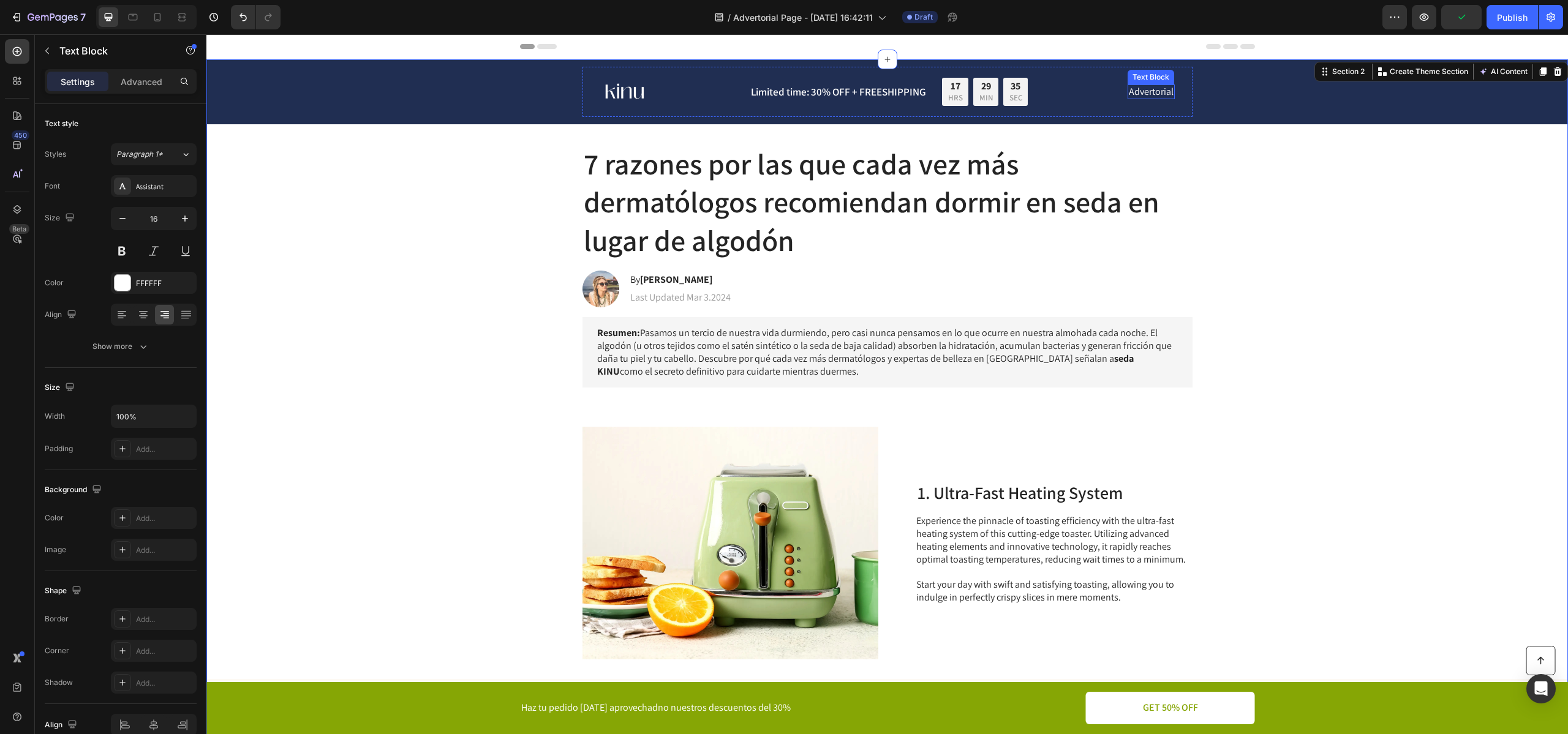
click at [1151, 96] on p "Advertorial" at bounding box center [1151, 92] width 45 height 13
click at [1227, 73] on icon at bounding box center [1224, 73] width 10 height 10
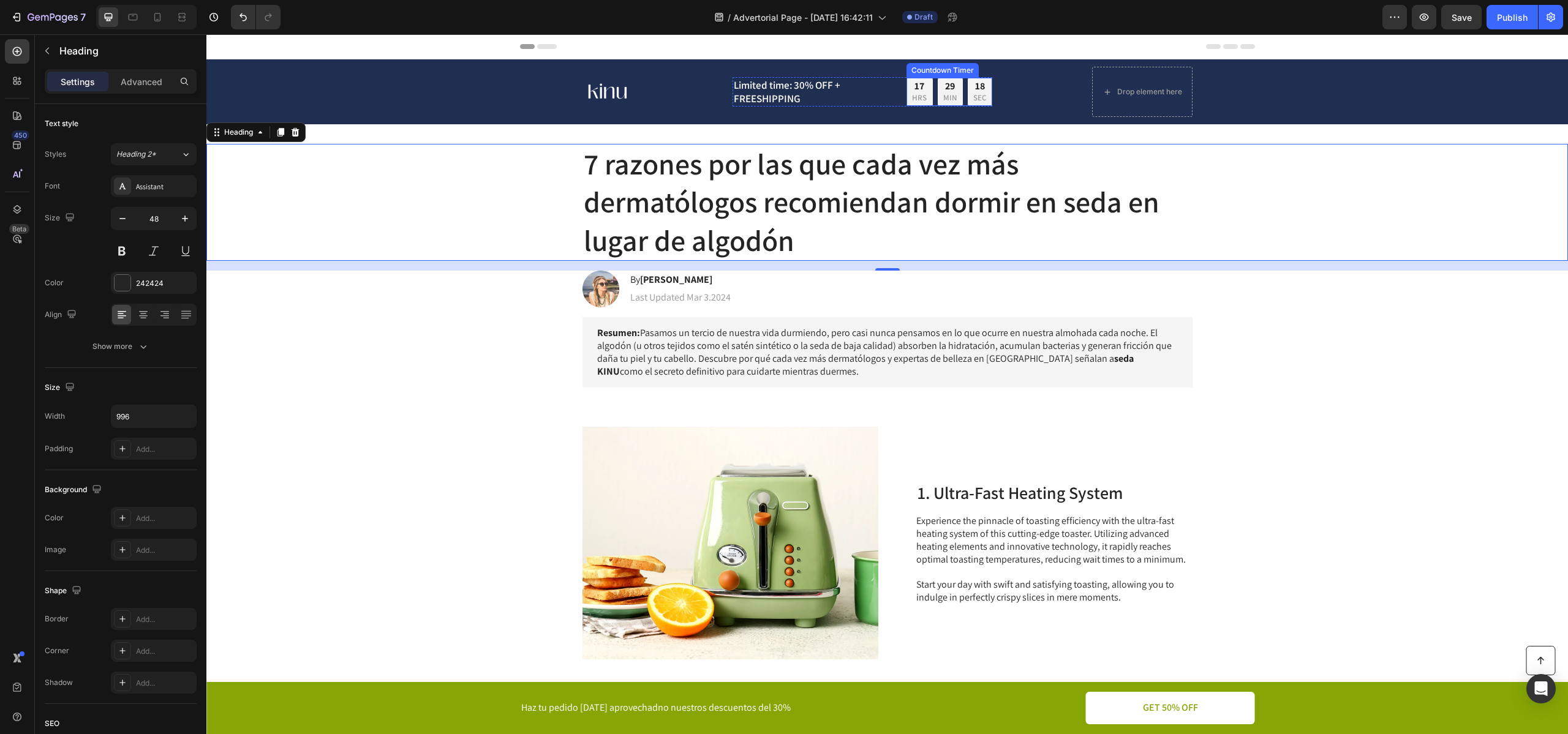
click at [928, 96] on div "17 HRS" at bounding box center [919, 92] width 27 height 28
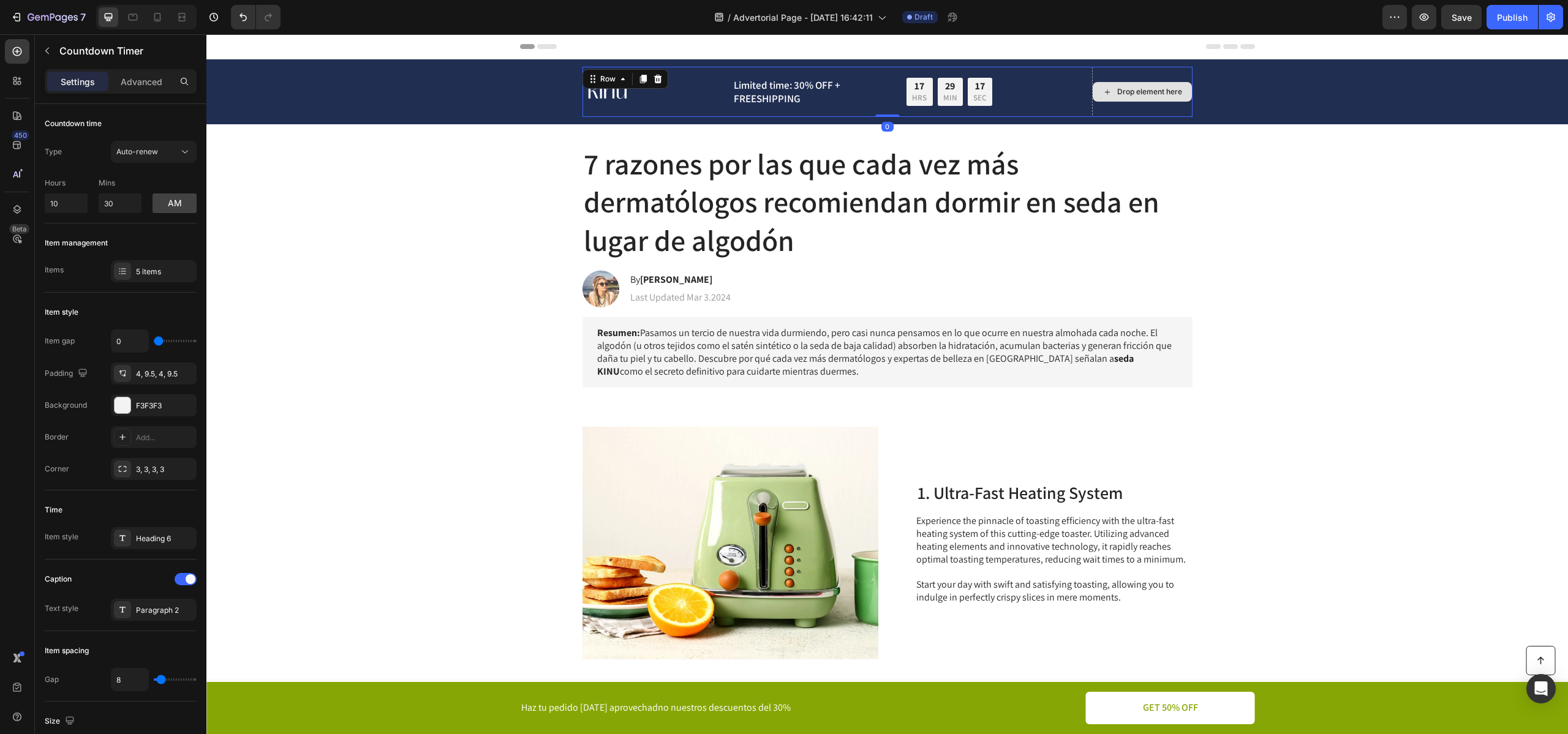
click at [1164, 78] on div "Drop element here" at bounding box center [1142, 92] width 101 height 50
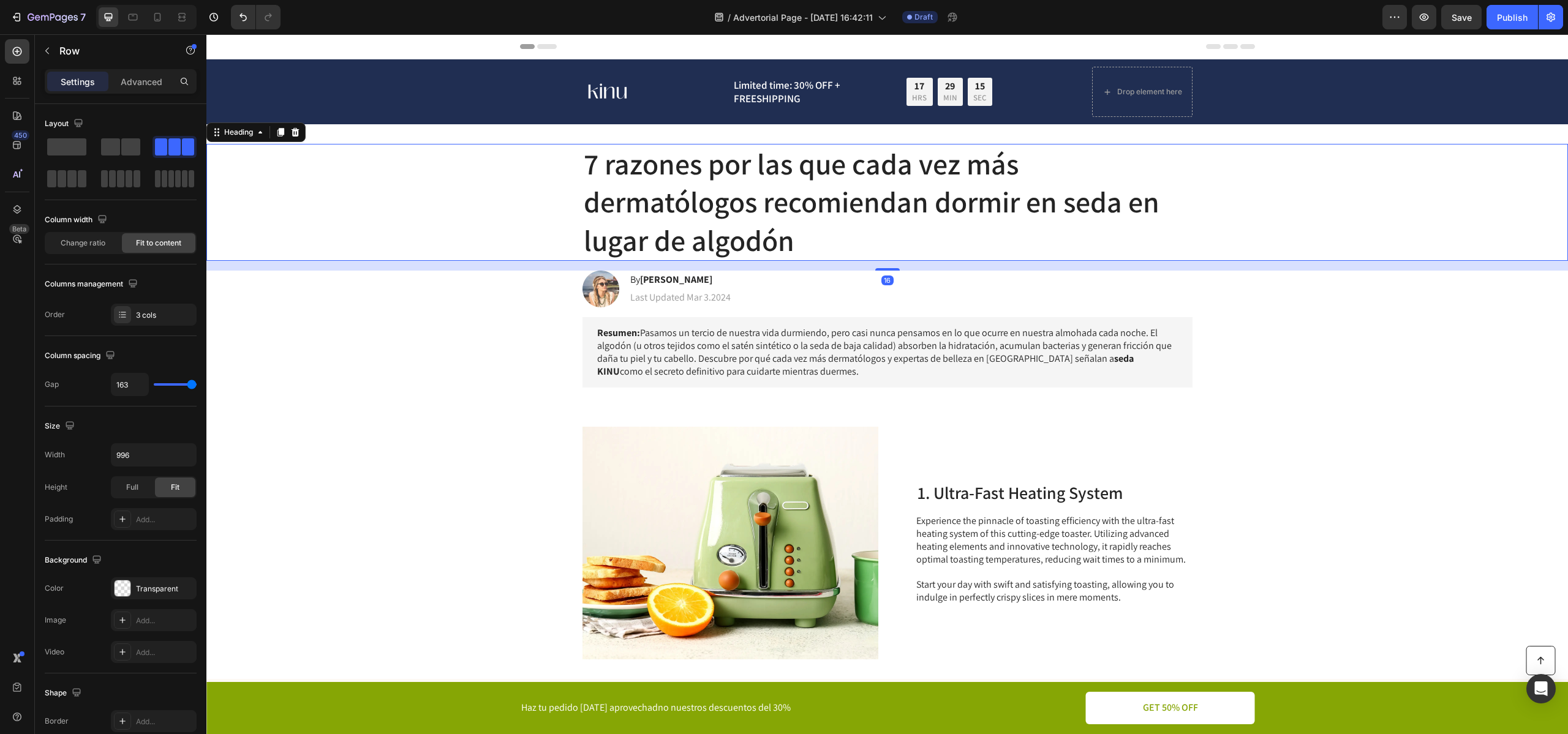
click at [995, 188] on p "7 razones por las que cada vez más dermatólogos recomiendan dormir en seda en l…" at bounding box center [888, 202] width 608 height 114
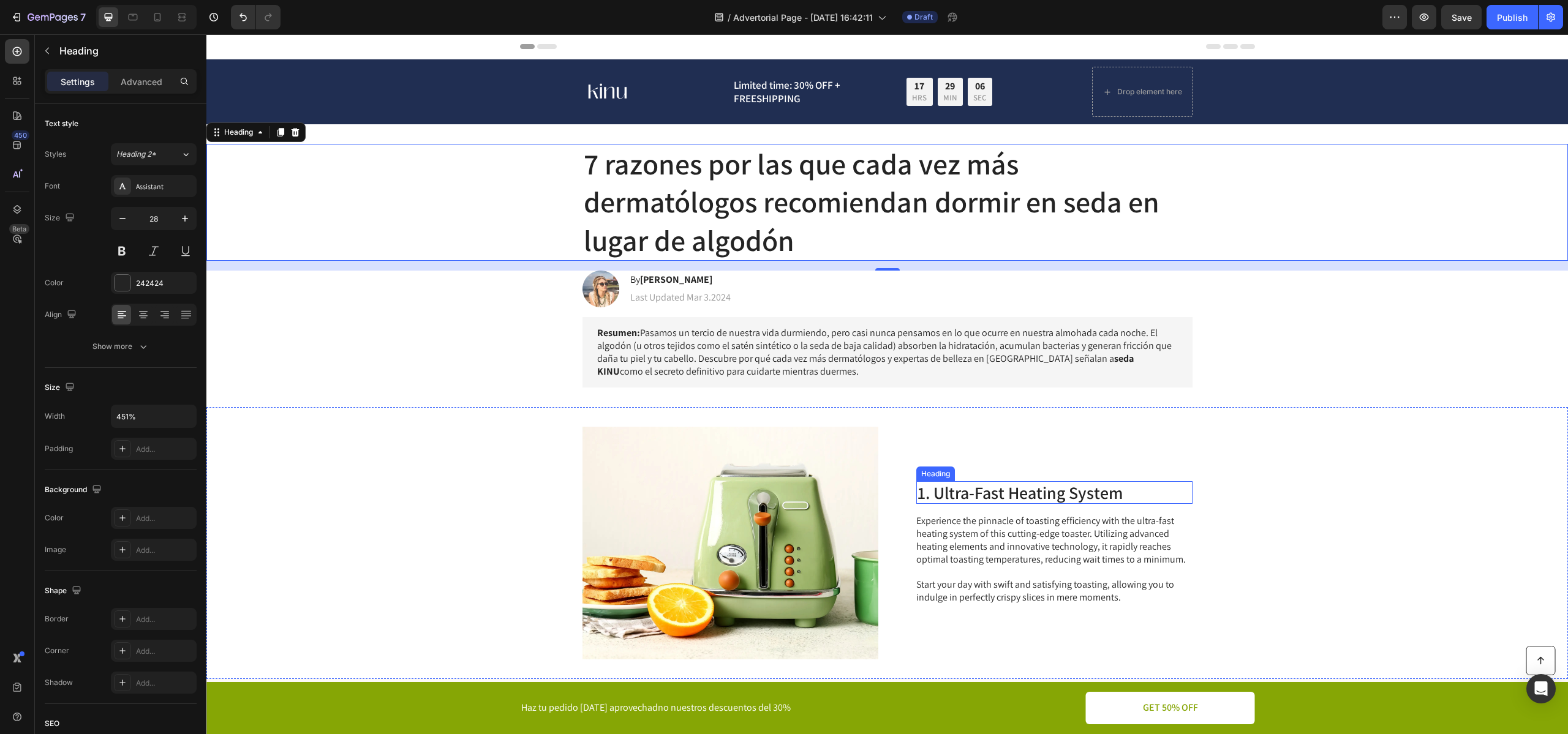
click at [978, 501] on h2 "1. Ultra-Fast Heating System" at bounding box center [1054, 493] width 276 height 23
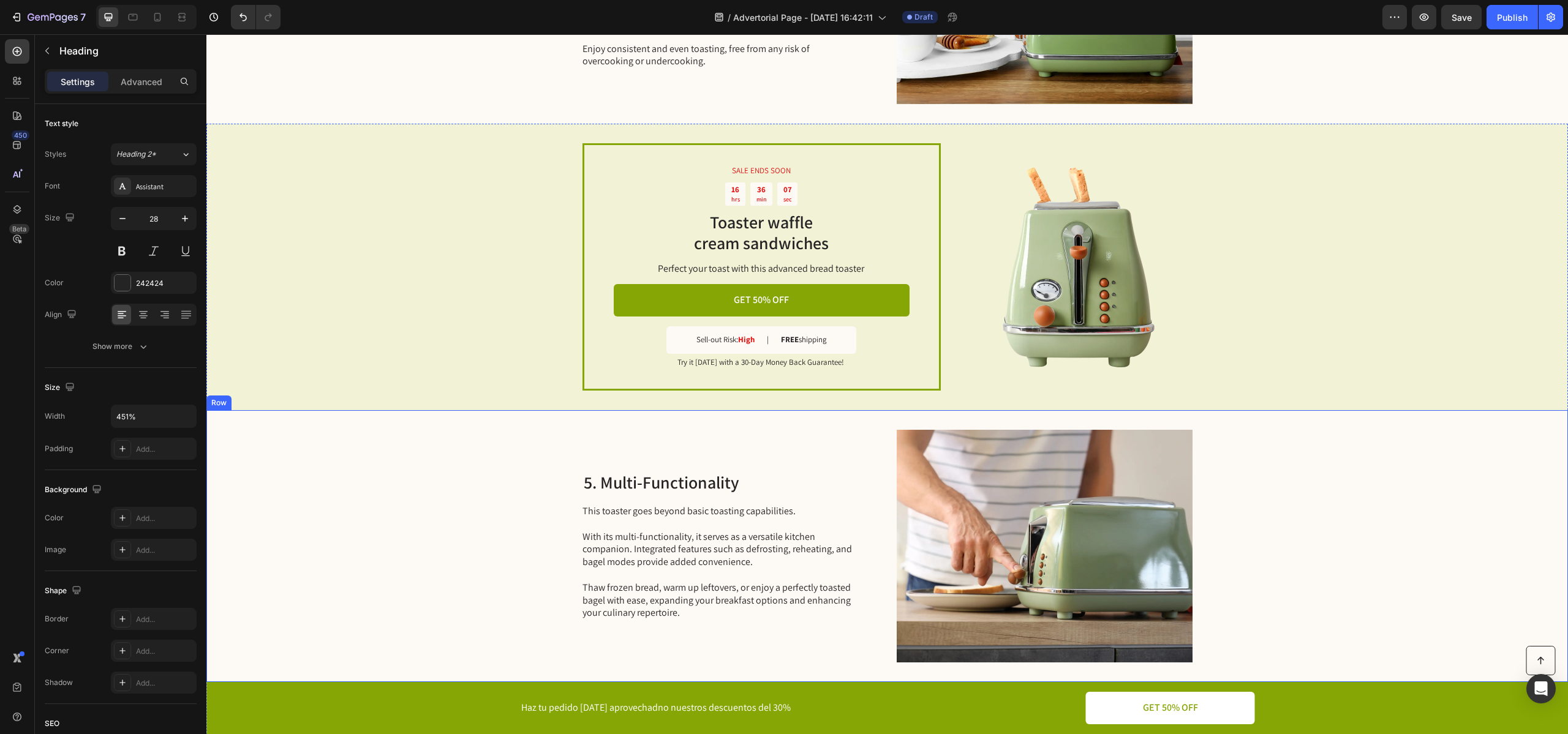
scroll to position [1376, 0]
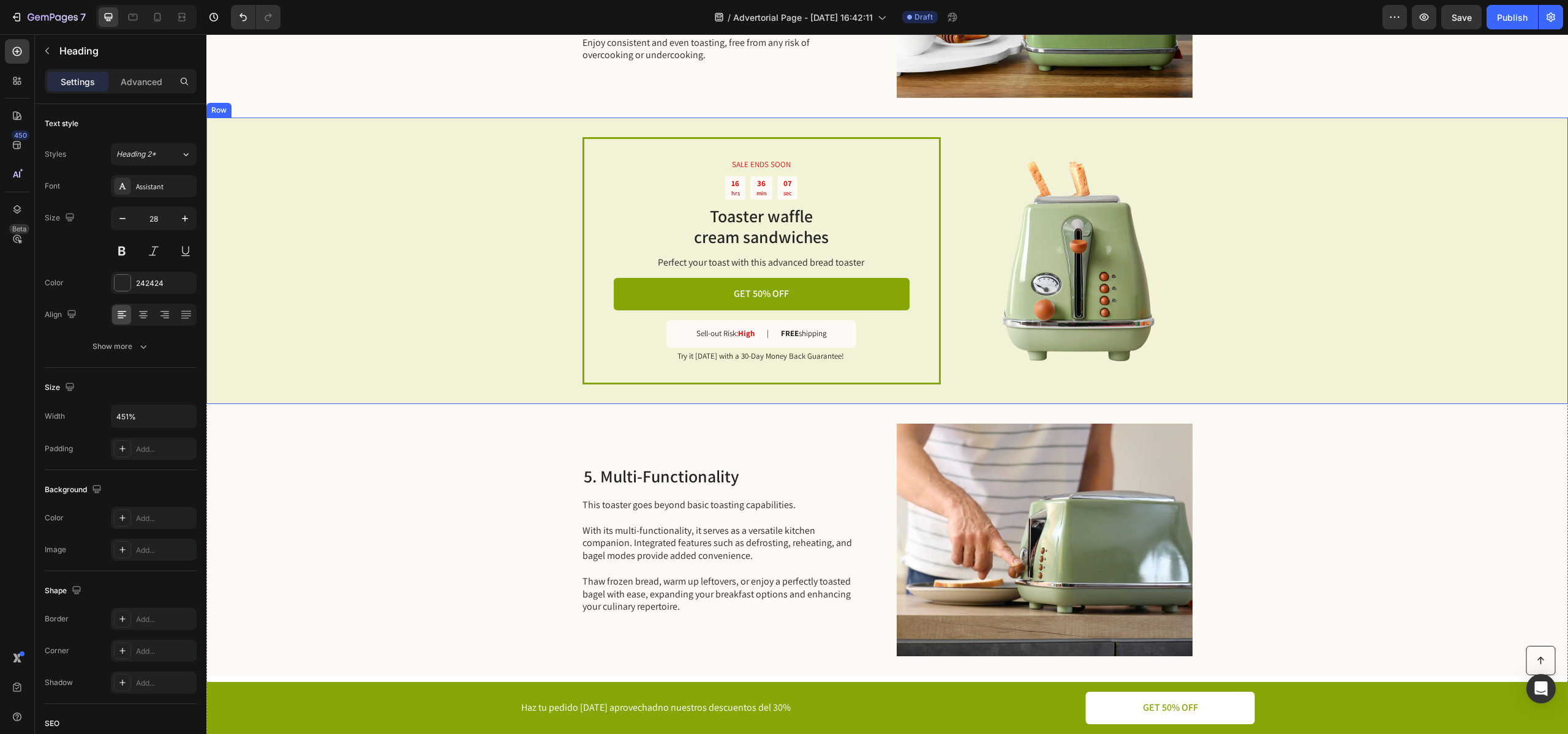
click at [502, 265] on div "SALE ENDS SOON Text Block 16 hrs 36 min 07 sec Countdown Timer Toaster waffle c…" at bounding box center [887, 260] width 1362 height 286
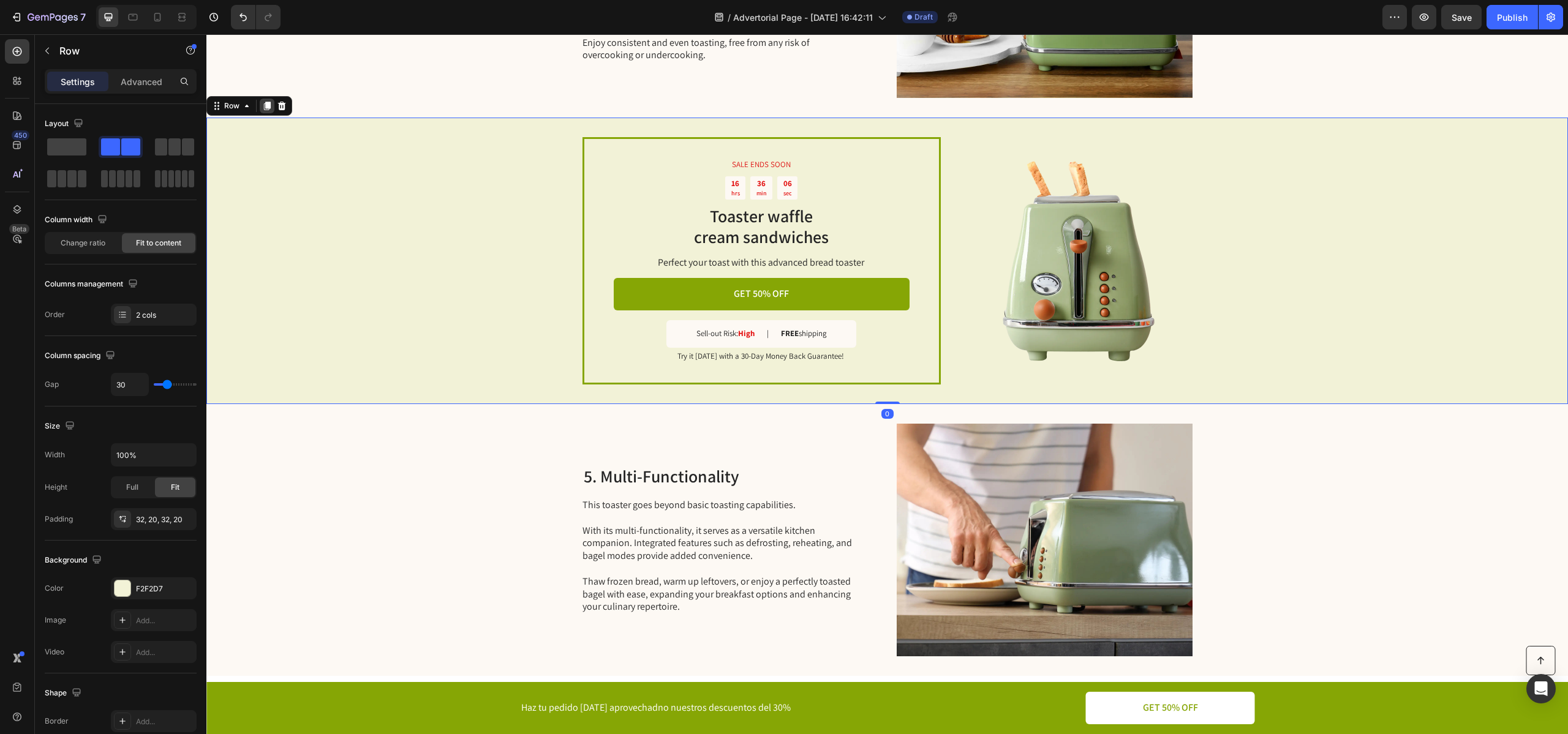
click at [268, 103] on icon at bounding box center [268, 106] width 6 height 8
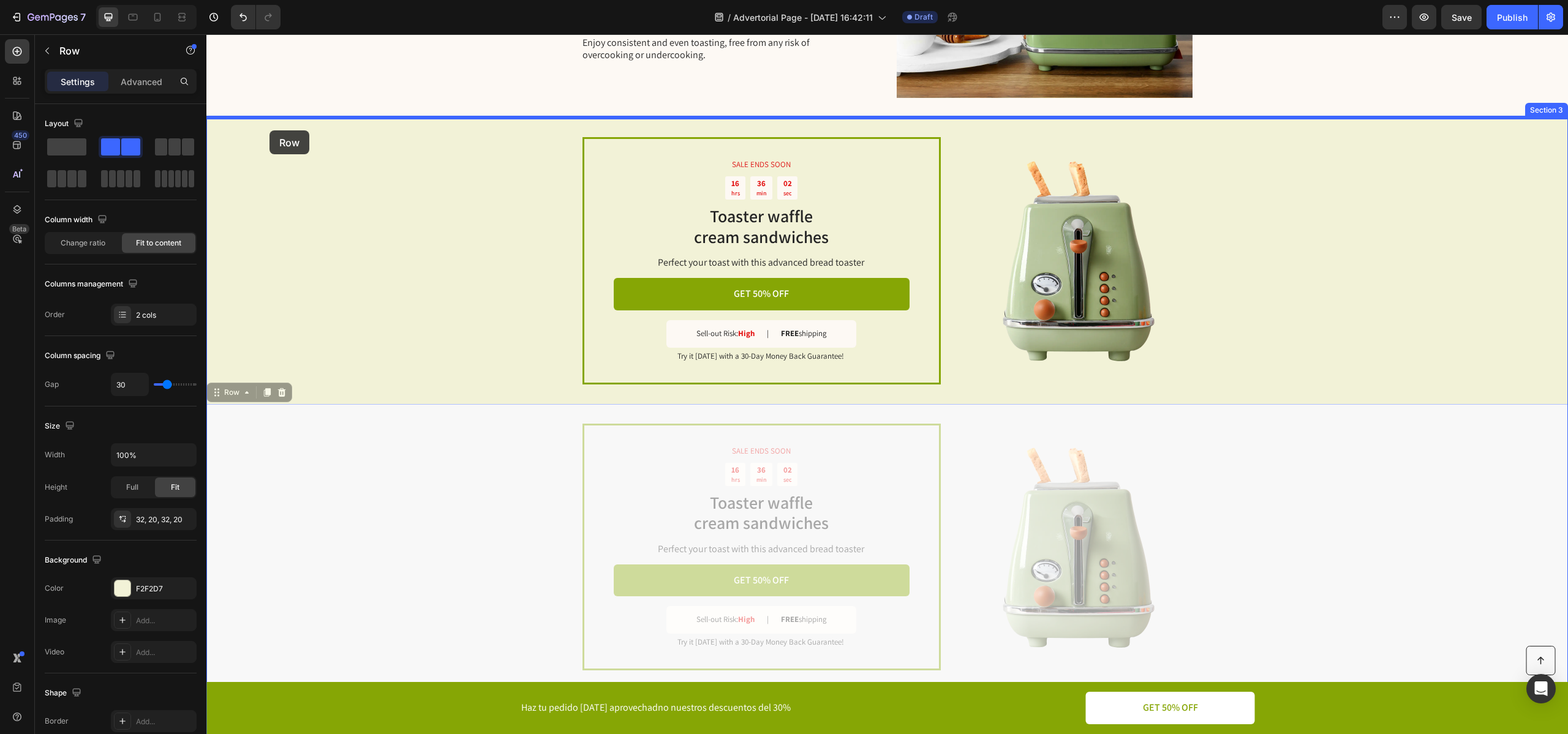
drag, startPoint x: 290, startPoint y: 469, endPoint x: 269, endPoint y: 130, distance: 339.6
click at [269, 130] on div "Header Button Haz tu pedido [DATE] aprovechadno nuestros descuentos del 30% Tex…" at bounding box center [887, 450] width 1362 height 3584
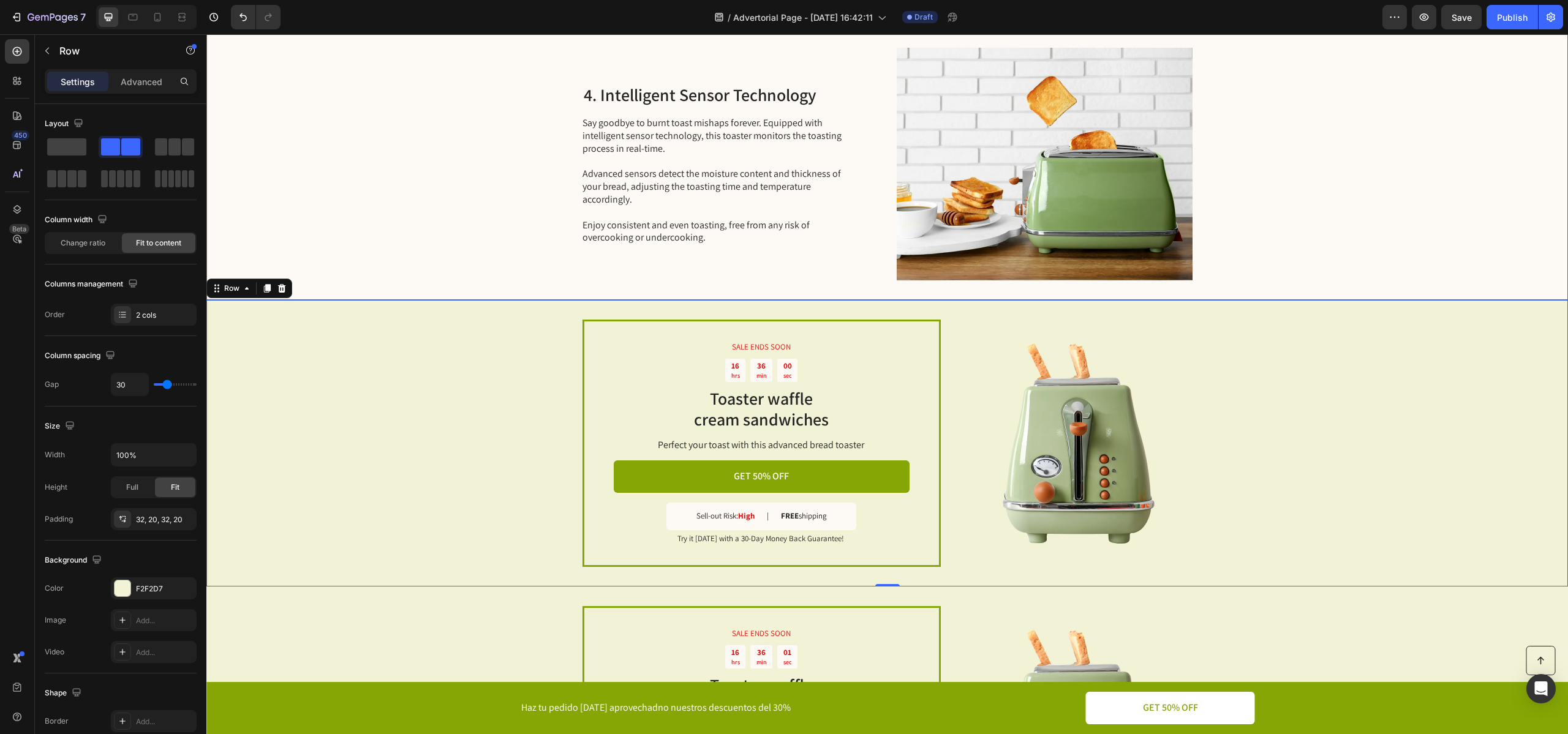
scroll to position [977, 0]
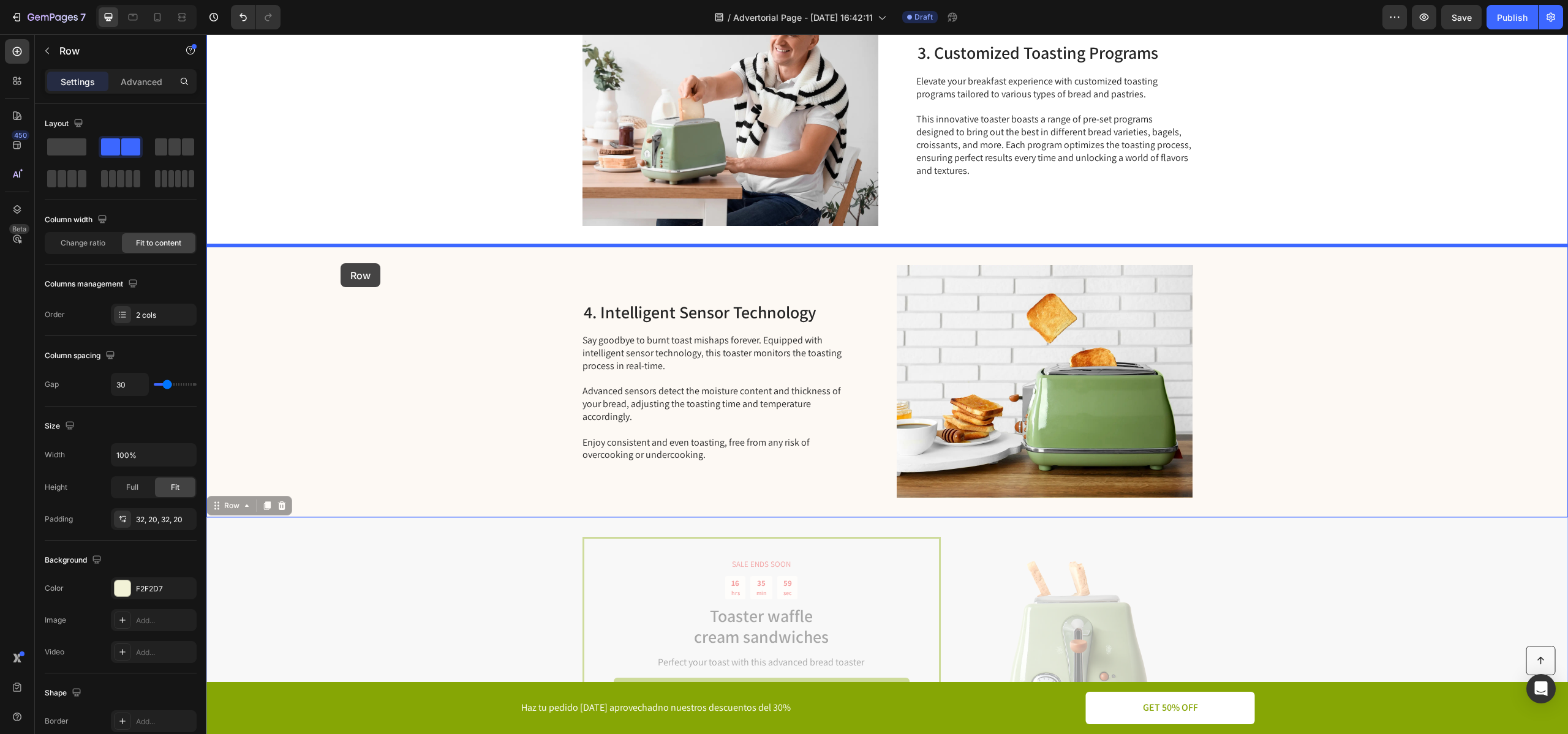
drag, startPoint x: 343, startPoint y: 576, endPoint x: 340, endPoint y: 264, distance: 312.0
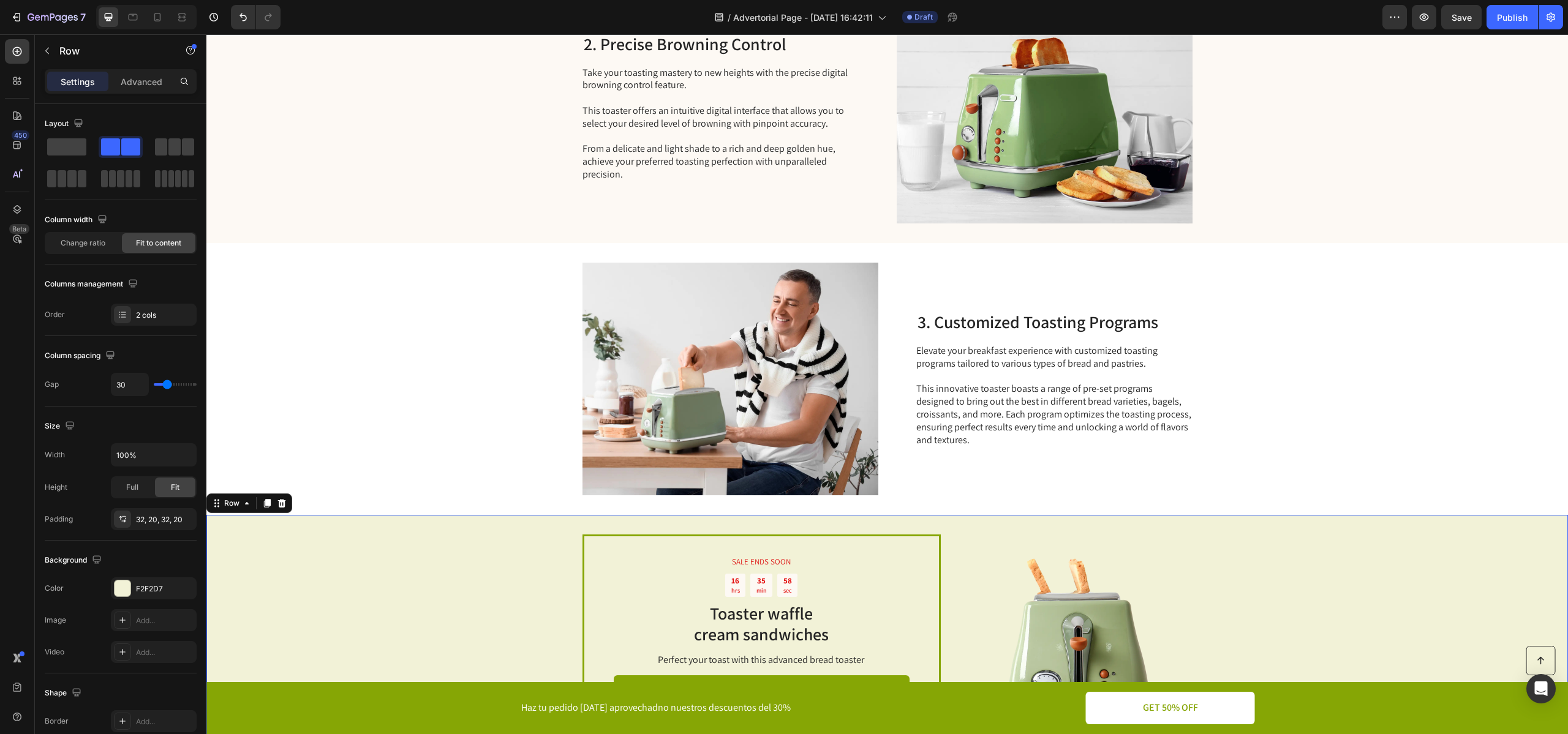
scroll to position [708, 0]
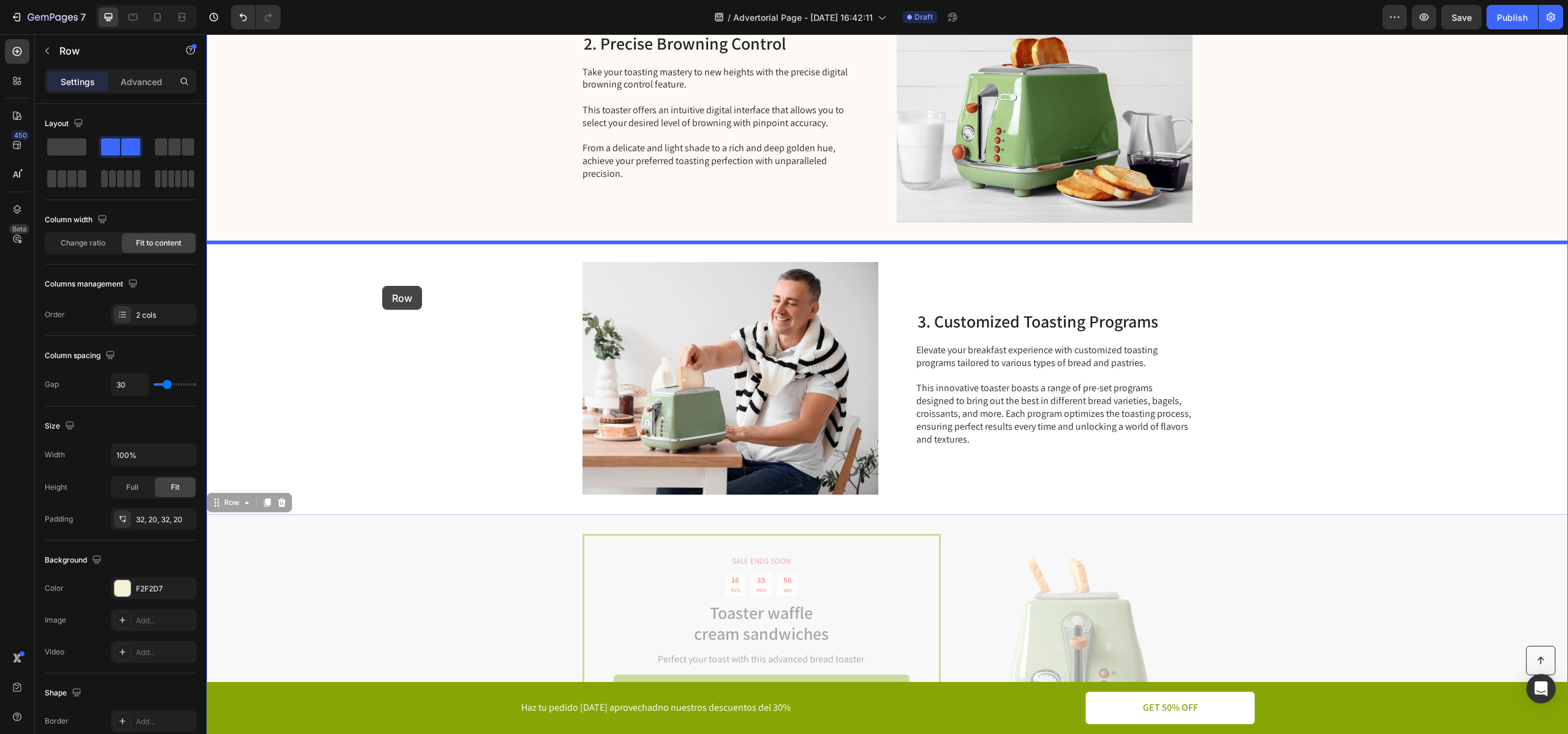
drag, startPoint x: 389, startPoint y: 581, endPoint x: 382, endPoint y: 287, distance: 294.1
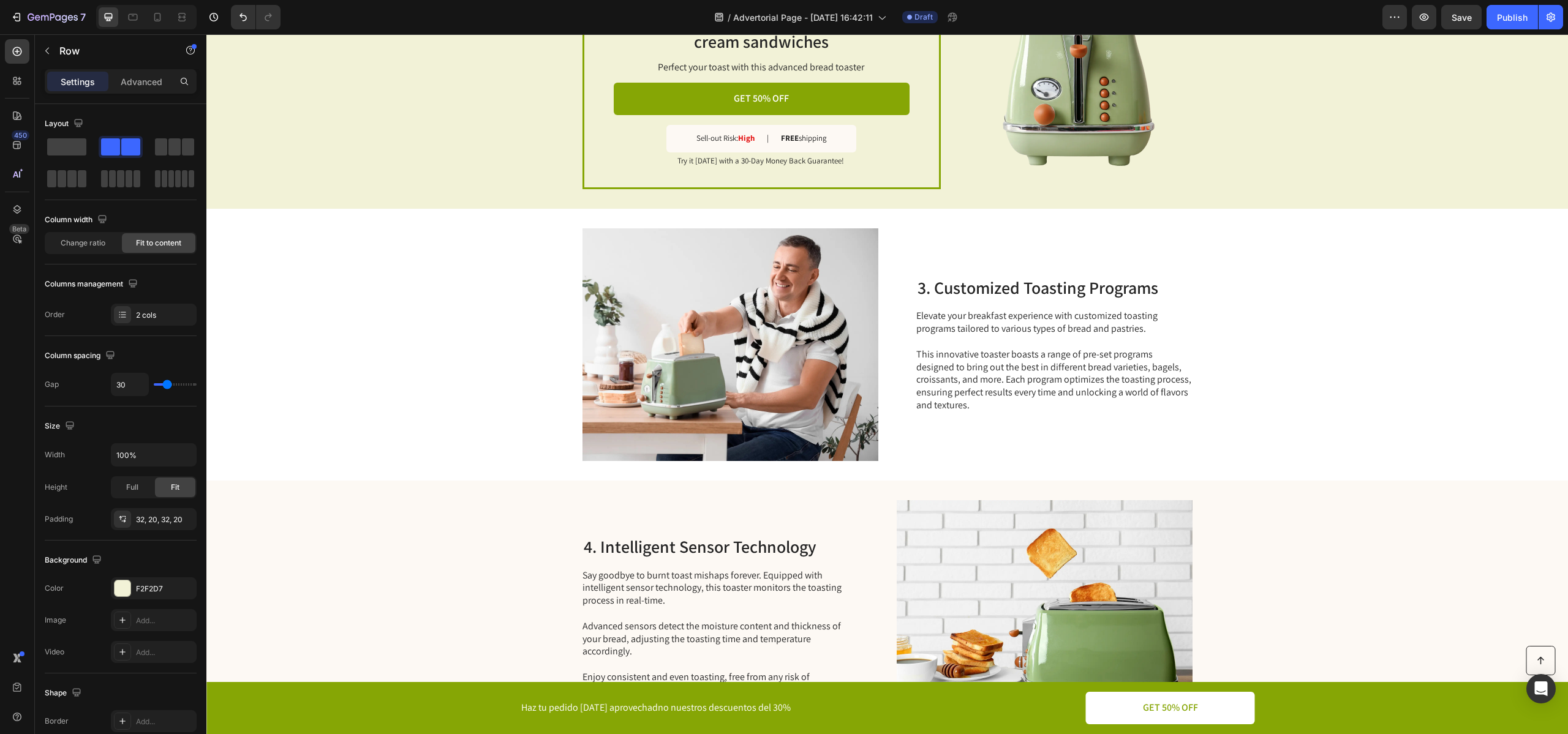
scroll to position [1036, 0]
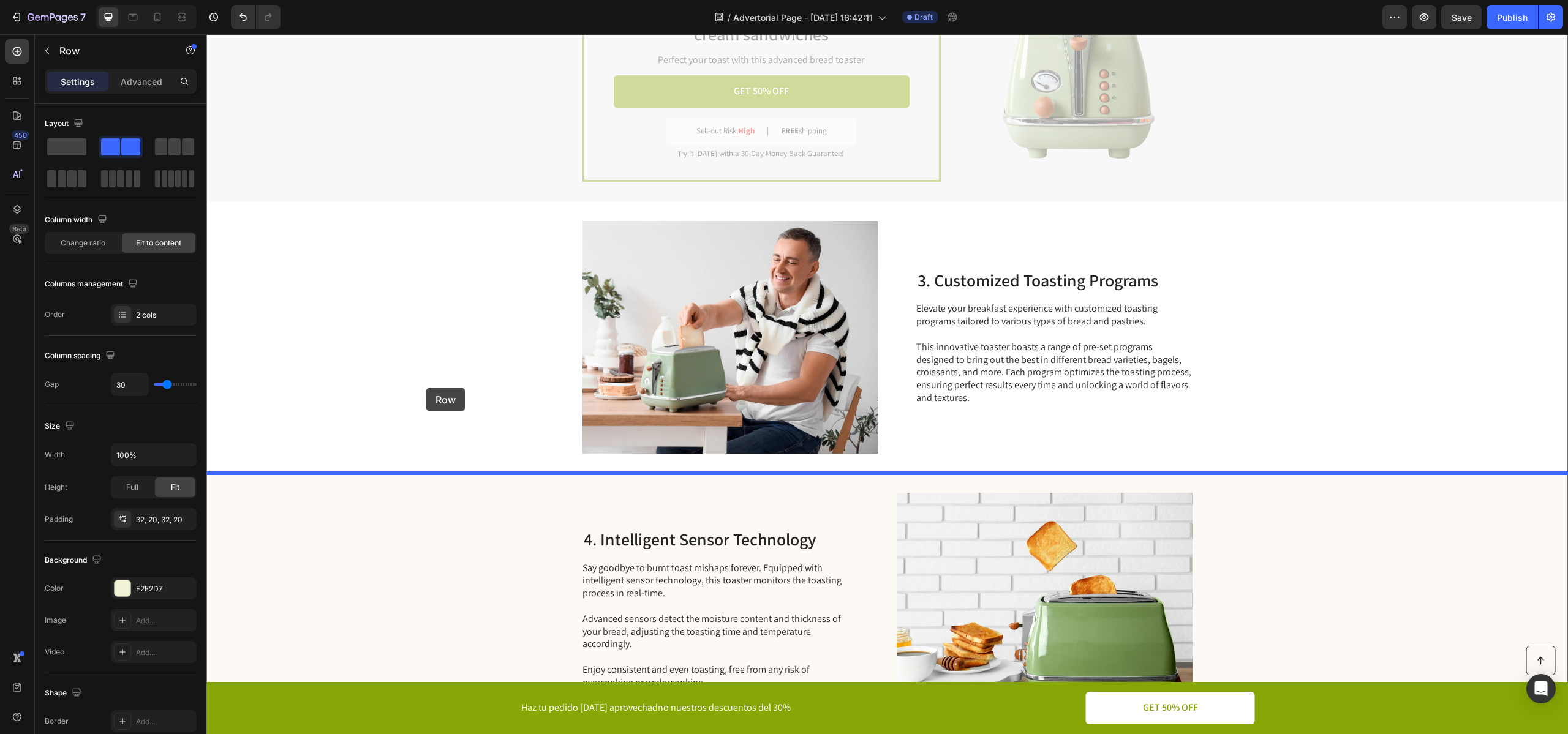
drag, startPoint x: 428, startPoint y: 113, endPoint x: 425, endPoint y: 384, distance: 271.0
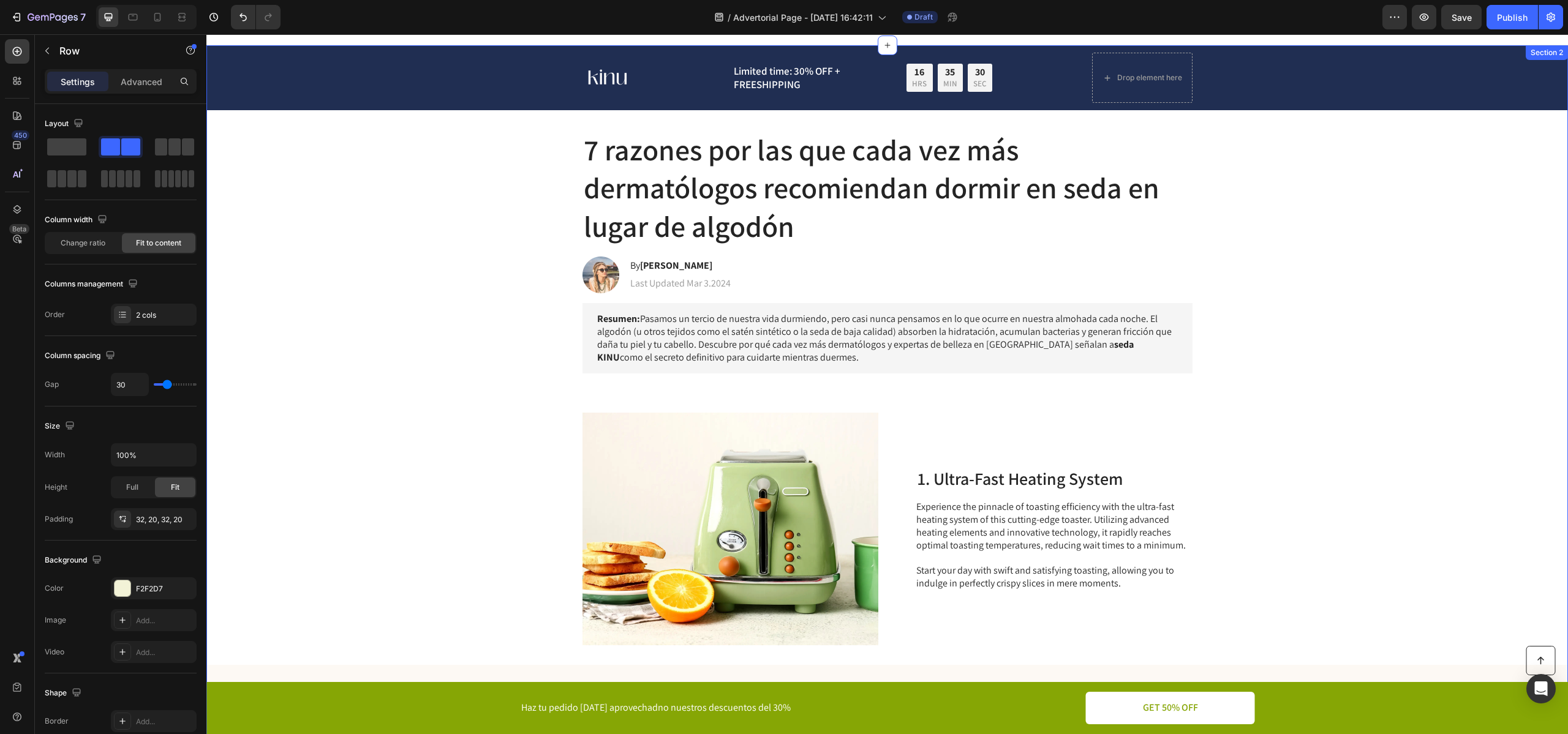
scroll to position [21, 0]
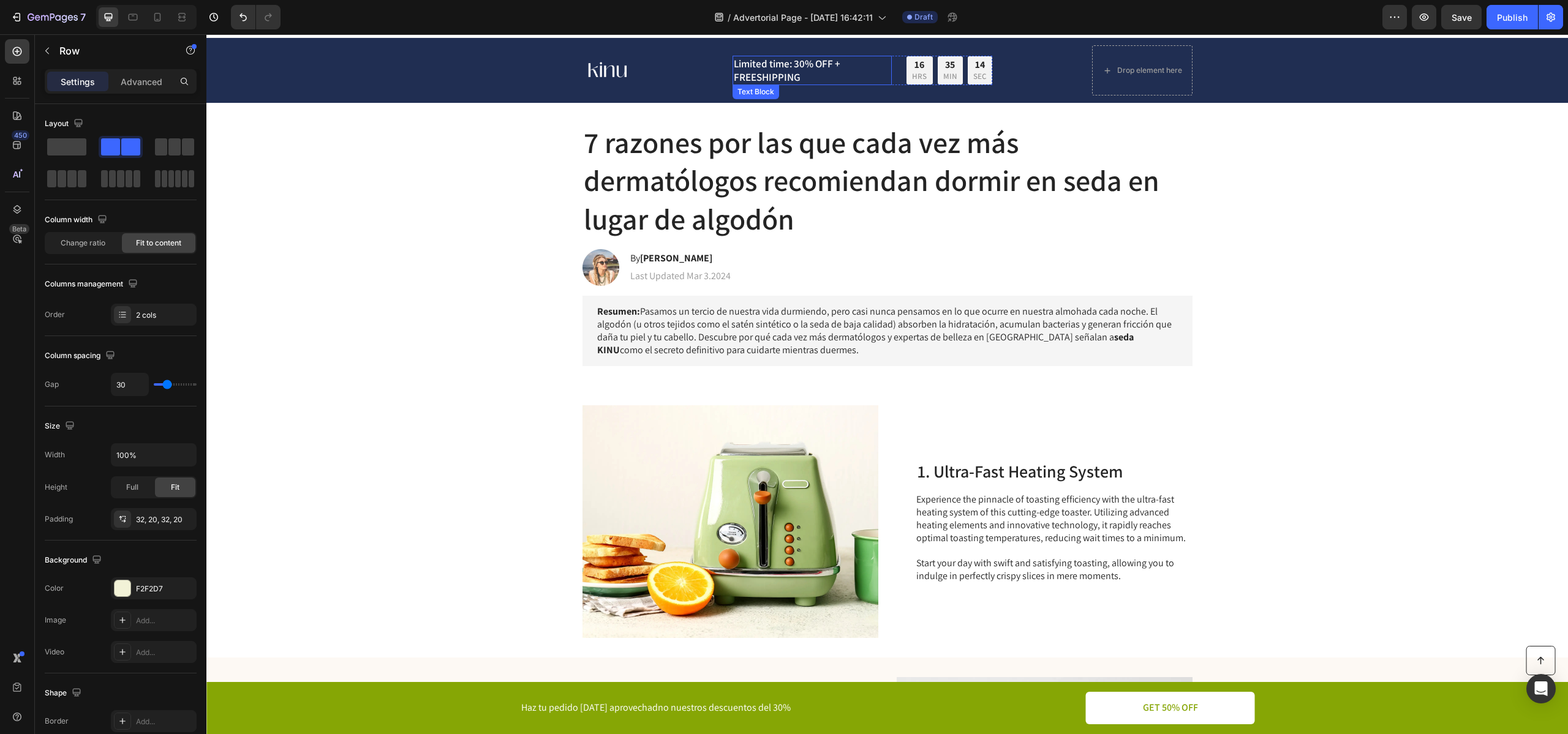
click at [853, 76] on p "Limited time: 30% OFF + FREESHIPPING" at bounding box center [812, 70] width 156 height 27
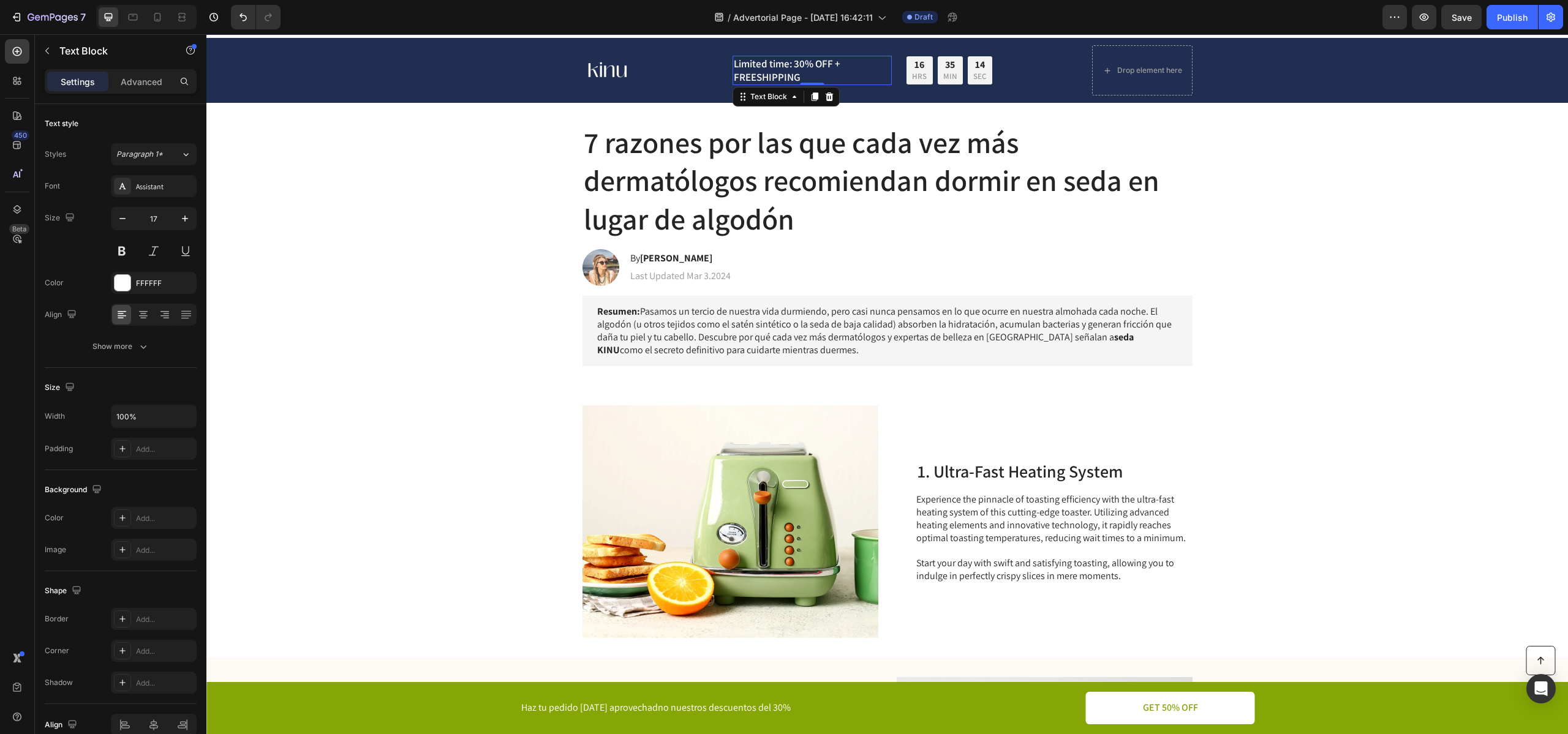
click at [749, 87] on div "Text Block" at bounding box center [786, 97] width 107 height 19
click at [751, 82] on p "Limited time: 30% OFF + FREESHIPPING" at bounding box center [812, 70] width 156 height 27
click at [888, 72] on p "Limited time: 30% OFF + Envío 24H Desde [GEOGRAPHIC_DATA]" at bounding box center [812, 70] width 156 height 27
click at [1010, 63] on div "Image Limited time: 30% OFF + Envío 24H Desde [GEOGRAPHIC_DATA] Text Block 0 16…" at bounding box center [887, 70] width 610 height 50
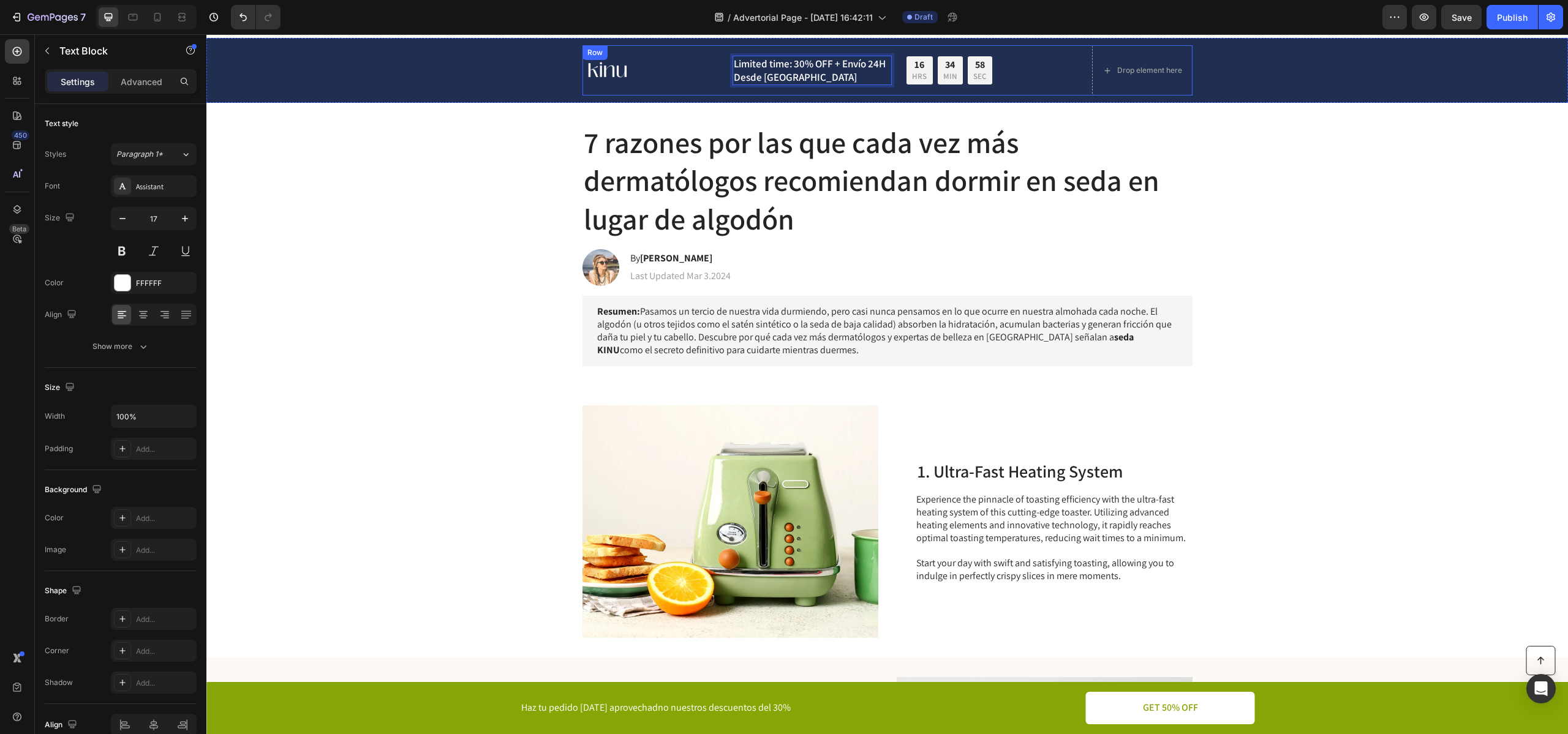
click at [873, 94] on div "Limited time: 30% OFF + Envío 24H Desde [GEOGRAPHIC_DATA] Text Block 0 16 HRS 3…" at bounding box center [862, 70] width 260 height 50
click at [893, 77] on div "Limited time: 30% OFF + Envío 24H Desde [GEOGRAPHIC_DATA] Text Block 0 16 HRS 3…" at bounding box center [862, 70] width 260 height 29
click at [867, 79] on p "Limited time: 30% OFF + Envío 24H Desde [GEOGRAPHIC_DATA]" at bounding box center [812, 70] width 156 height 27
click at [136, 86] on p "Advanced" at bounding box center [142, 82] width 42 height 13
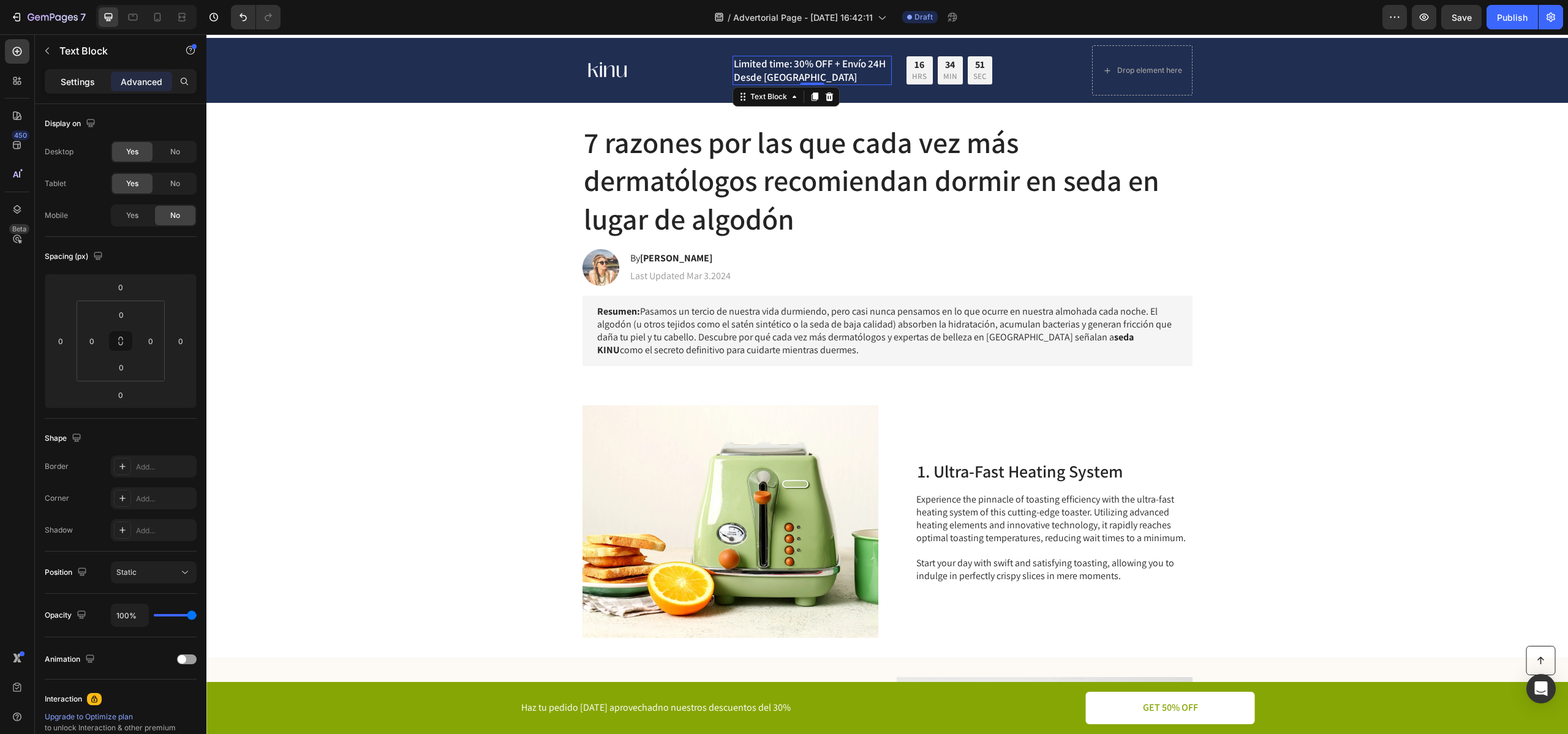
click at [77, 81] on p "Settings" at bounding box center [77, 82] width 34 height 13
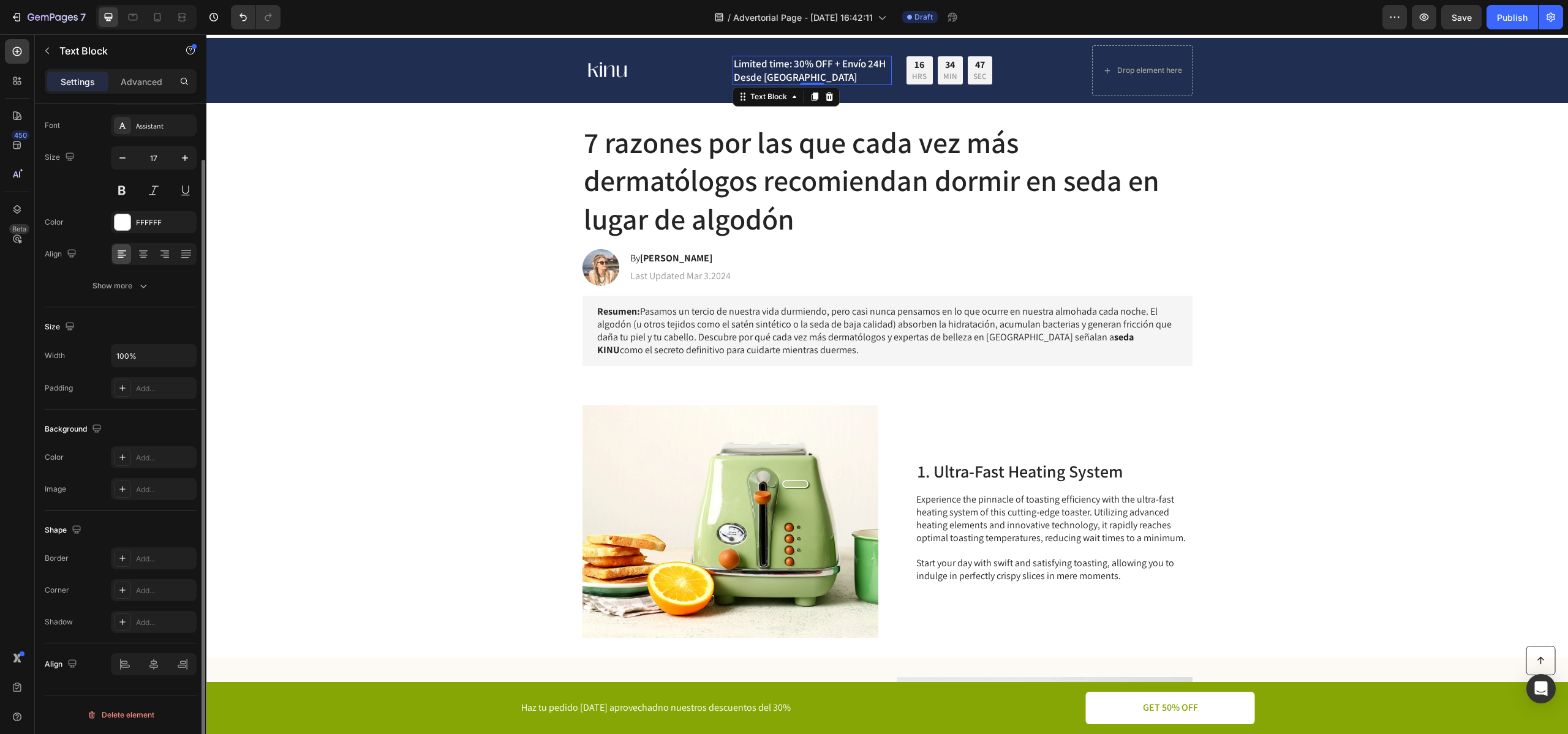
scroll to position [0, 0]
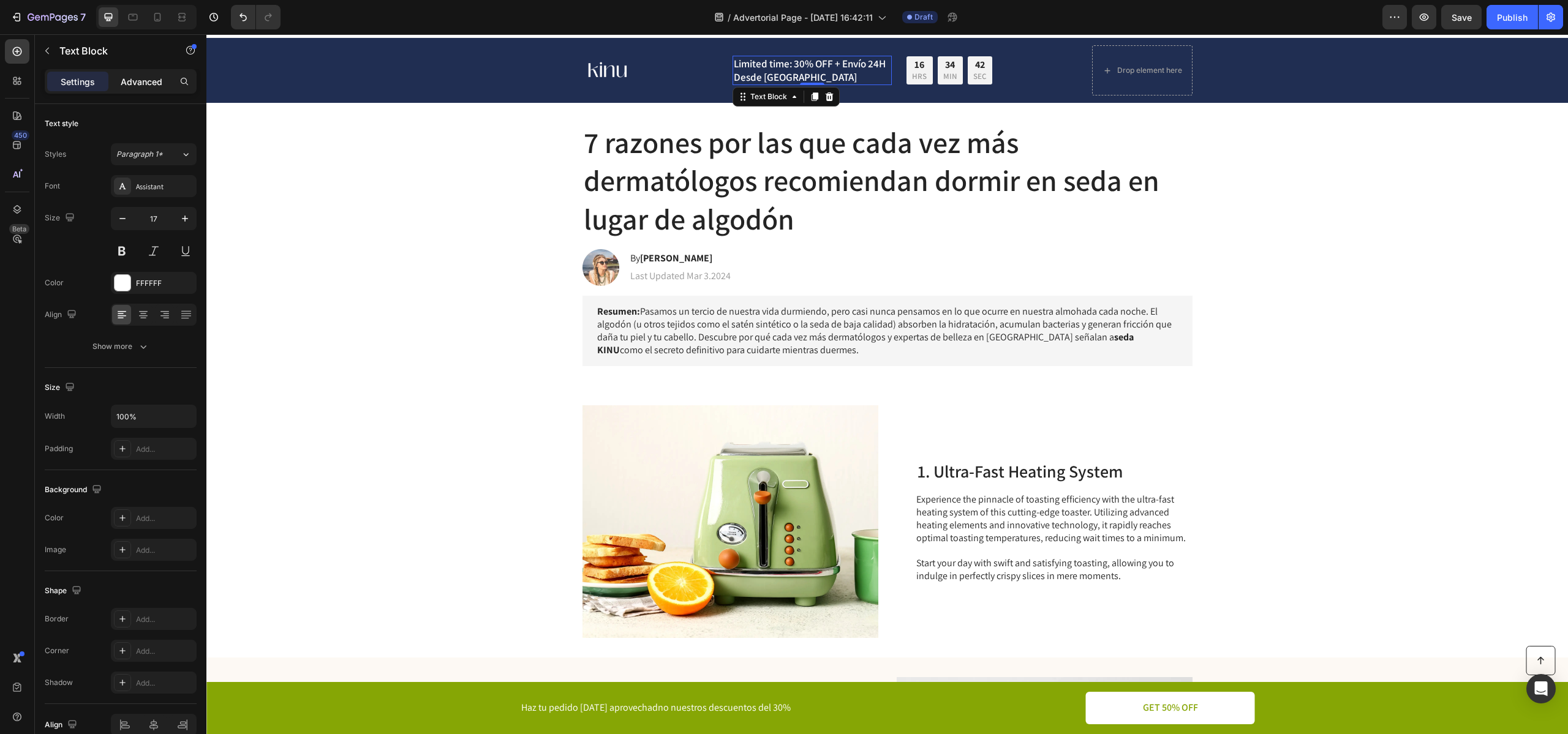
click at [125, 85] on p "Advanced" at bounding box center [142, 82] width 42 height 13
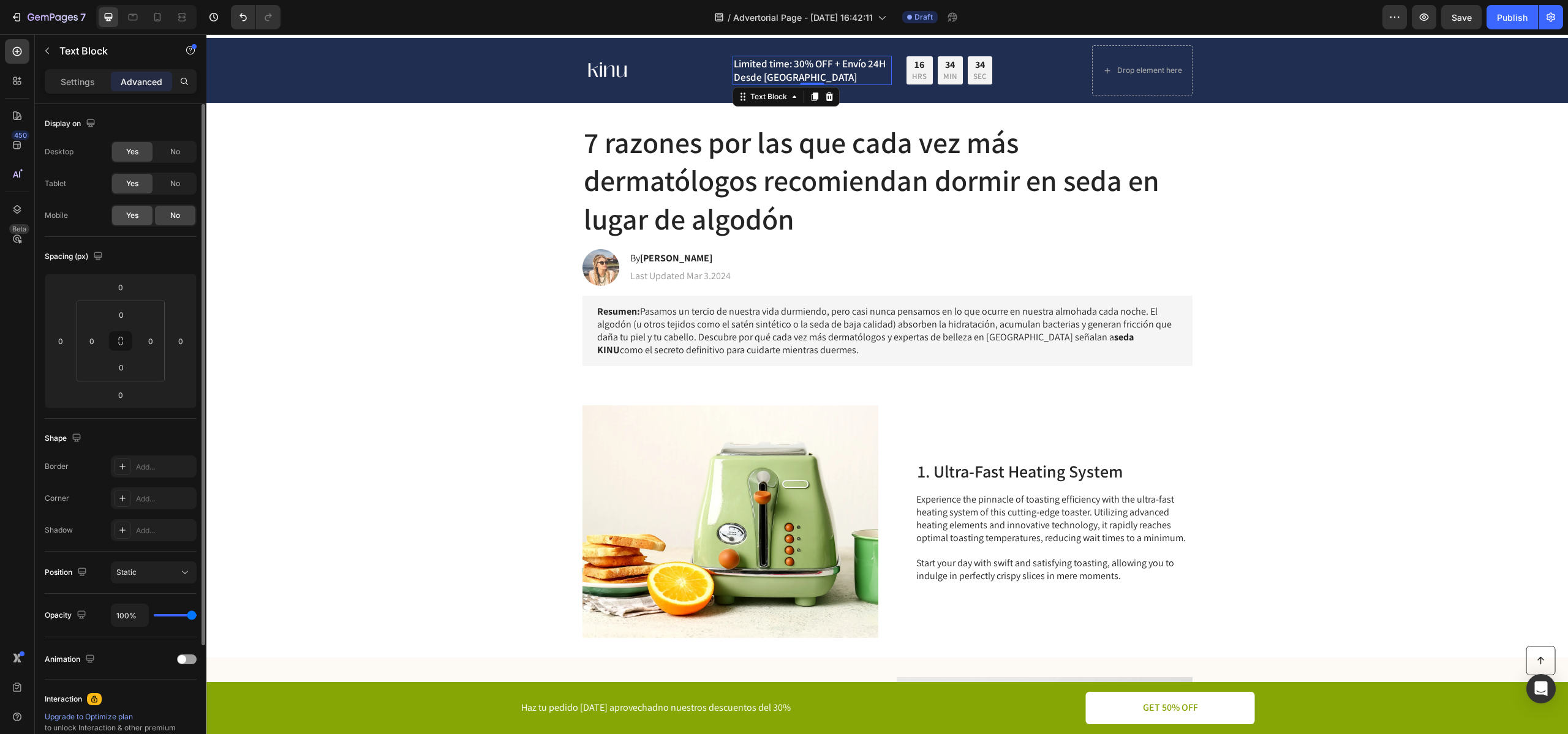
click at [132, 214] on span "Yes" at bounding box center [132, 215] width 12 height 11
click at [153, 16] on icon at bounding box center [157, 17] width 12 height 12
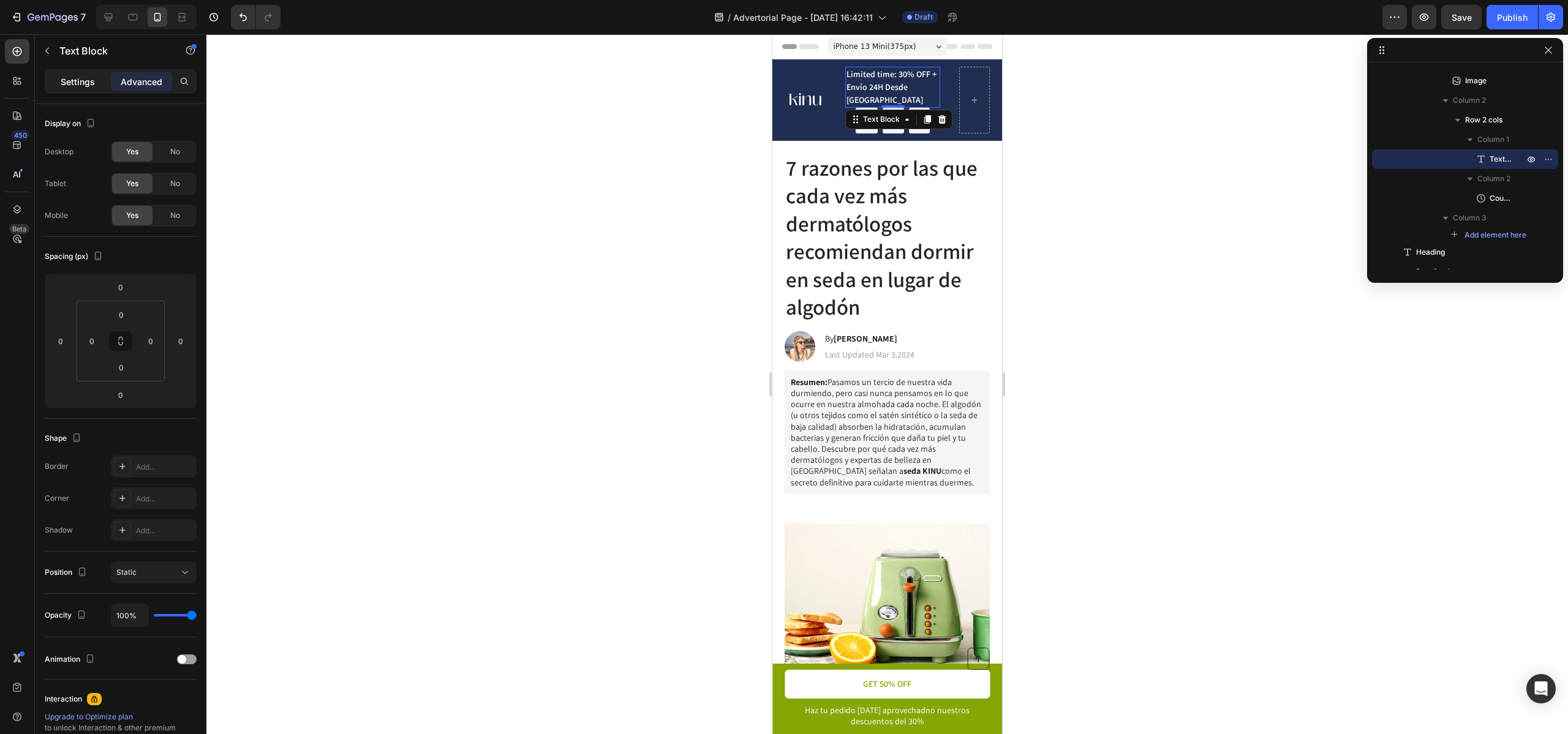
click at [80, 88] on div "Settings" at bounding box center [78, 81] width 61 height 19
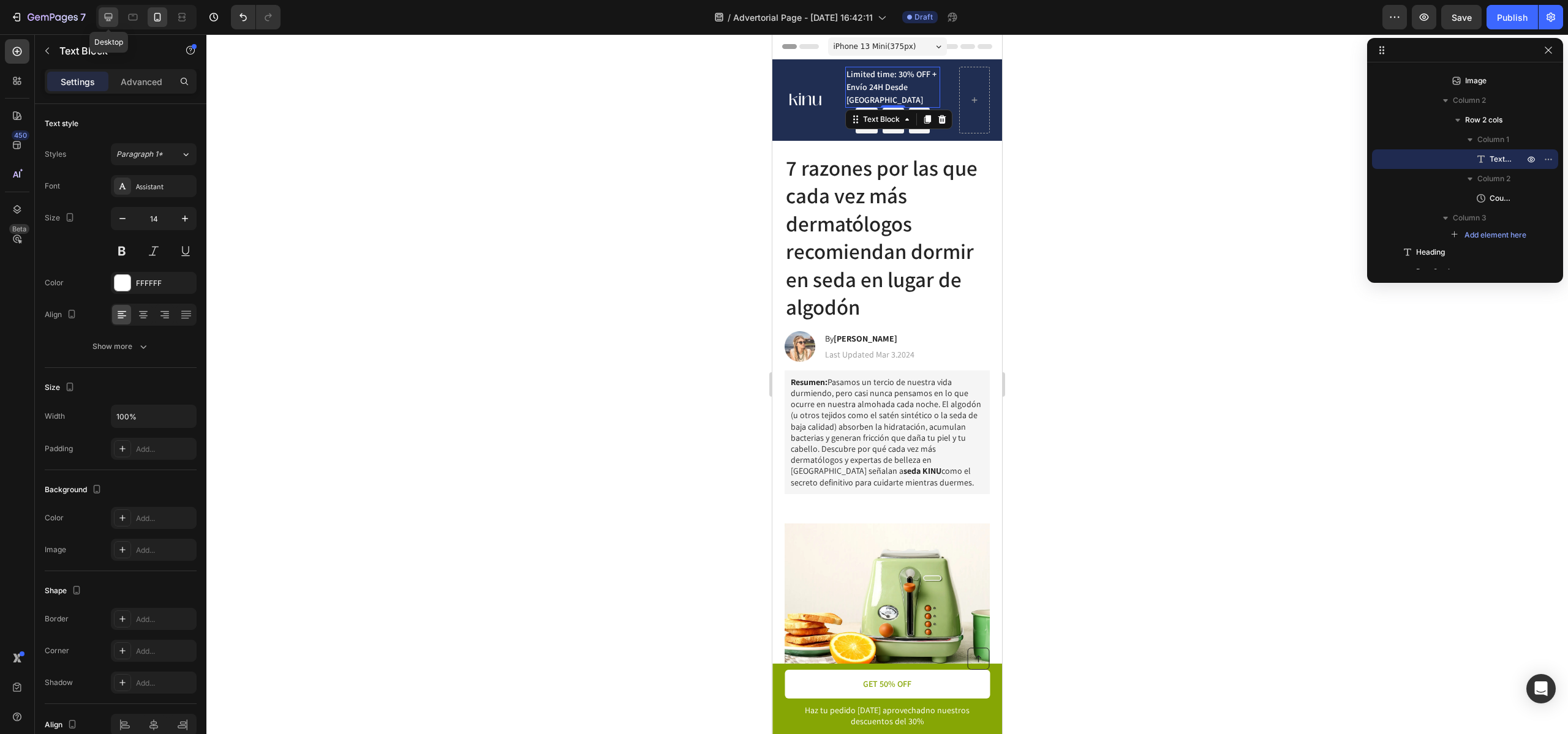
click at [112, 18] on icon at bounding box center [108, 18] width 8 height 8
type input "17"
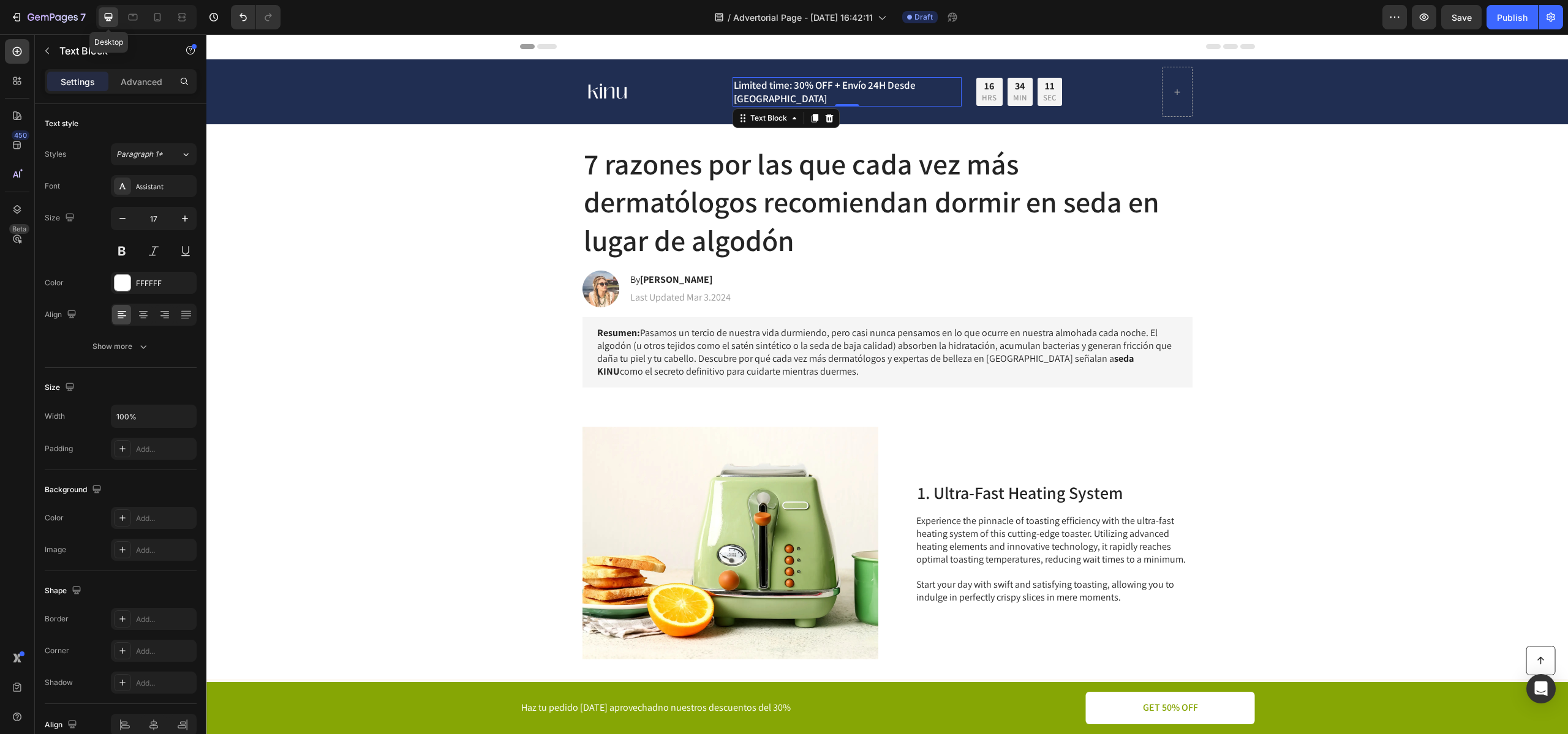
scroll to position [6, 0]
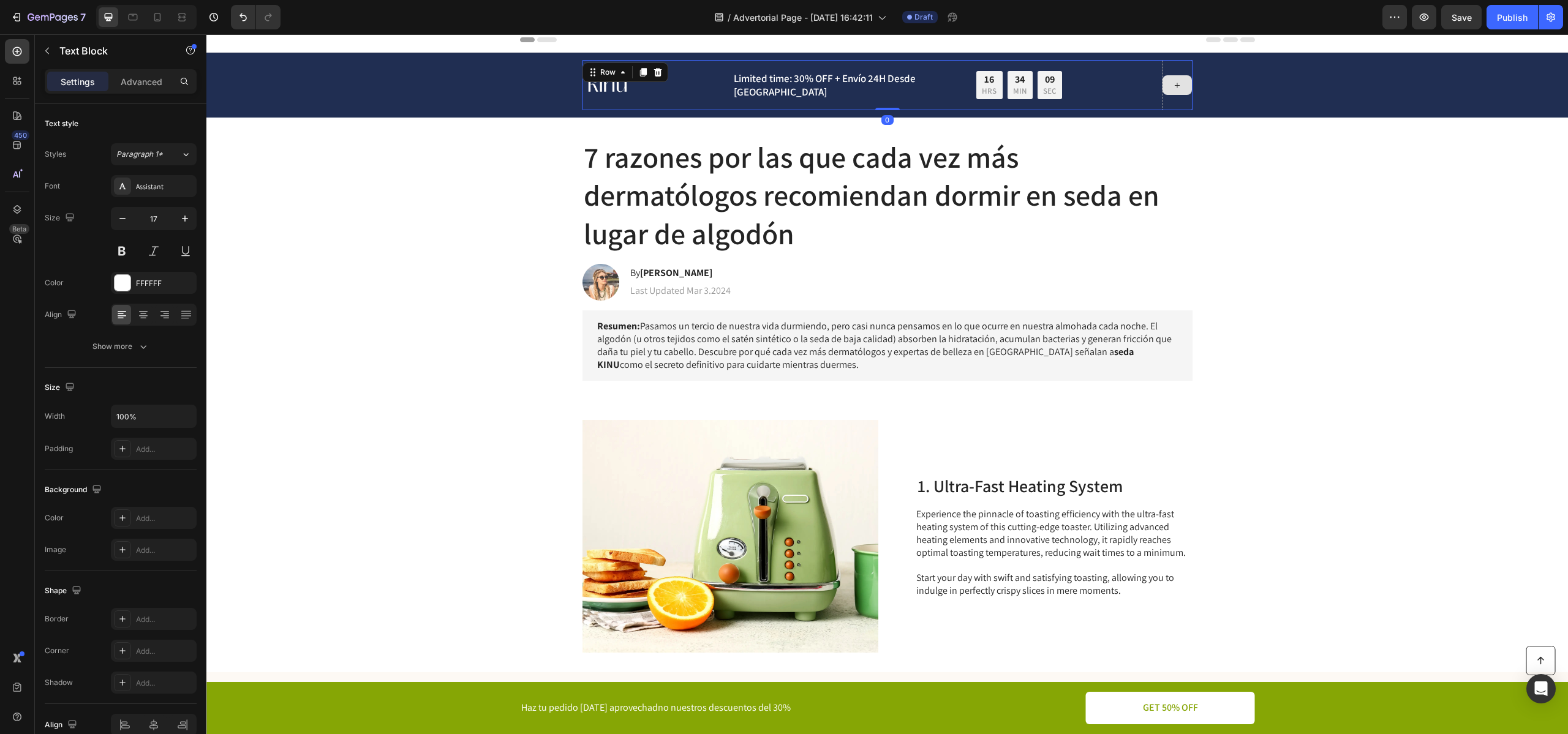
click at [1173, 103] on div at bounding box center [1176, 84] width 31 height 50
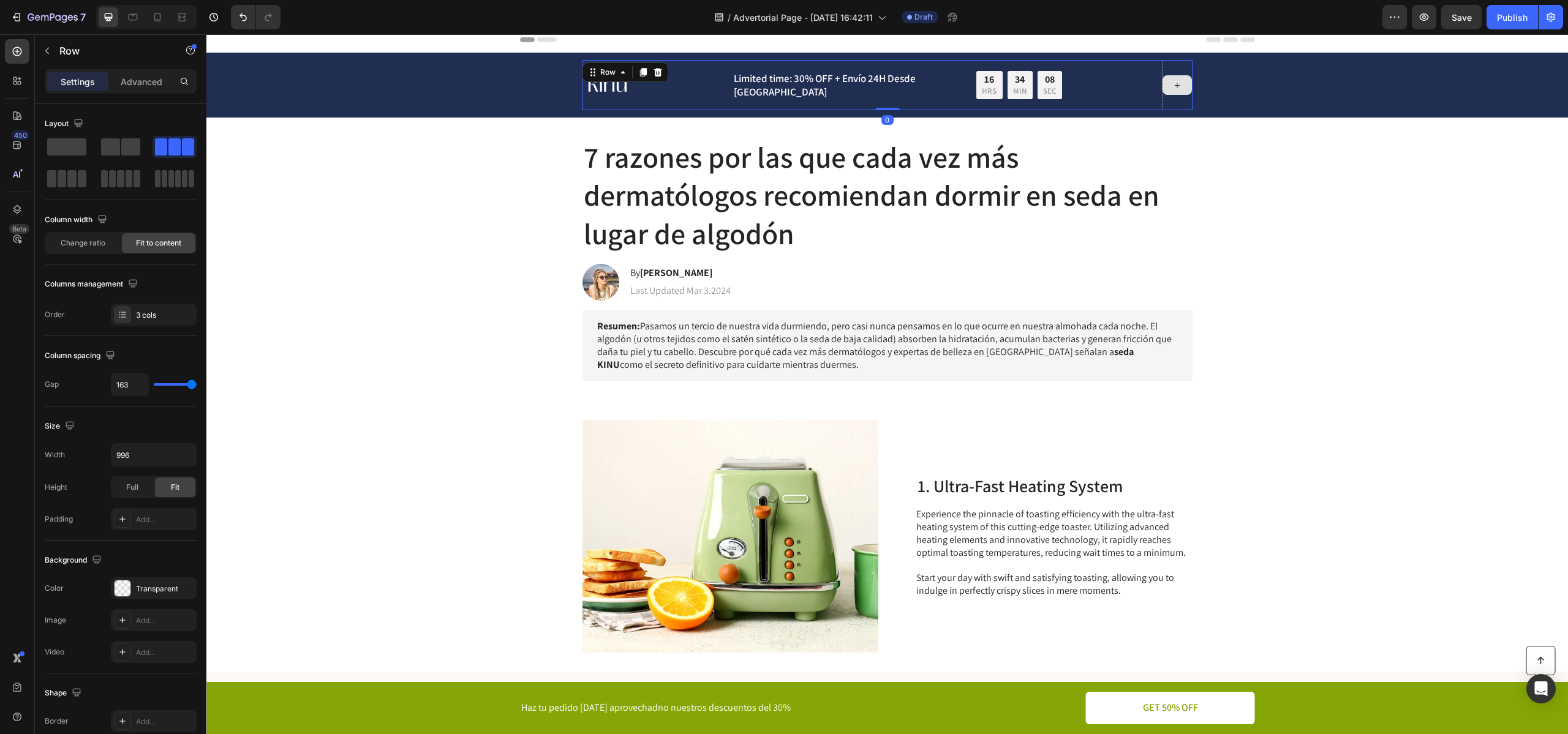
click at [1165, 80] on div at bounding box center [1176, 85] width 29 height 19
click at [650, 92] on div "Image Limited time: 30% OFF + Envío 24H Desde [GEOGRAPHIC_DATA] Text Block 16 H…" at bounding box center [887, 84] width 610 height 50
click at [125, 149] on span at bounding box center [131, 147] width 19 height 17
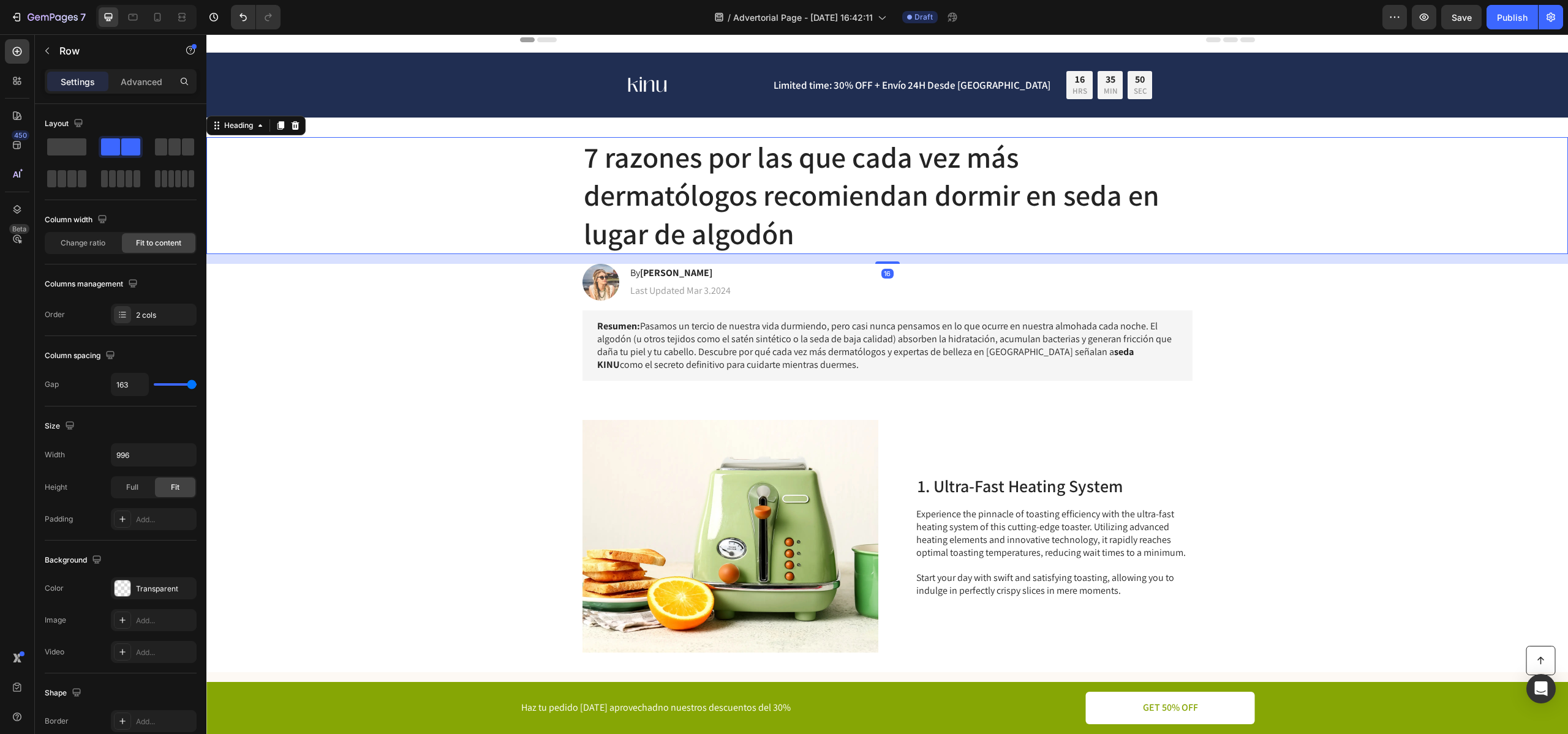
click at [943, 208] on h1 "7 razones por las que cada vez más dermatólogos recomiendan dormir en seda en l…" at bounding box center [887, 195] width 610 height 117
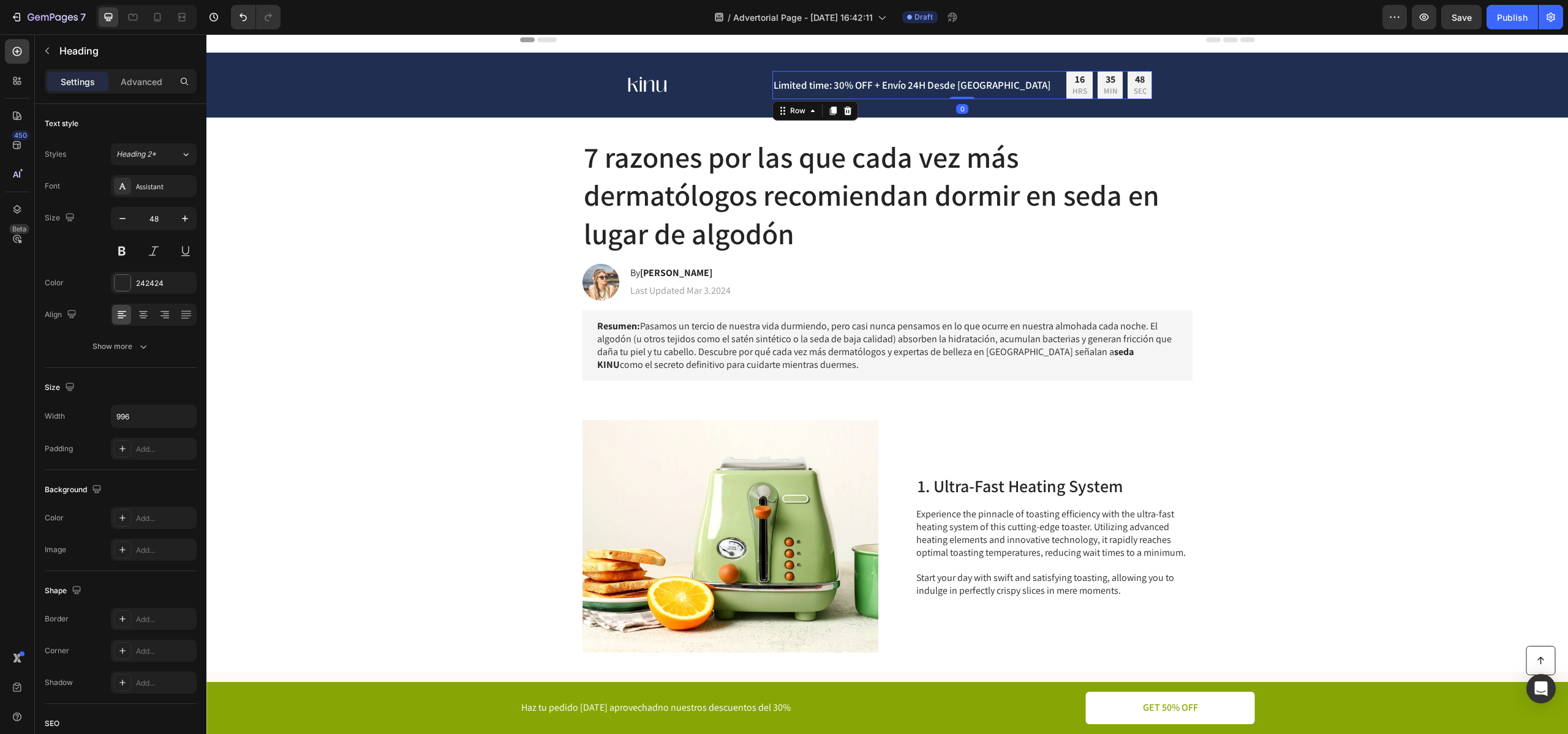
click at [877, 93] on div "Limited time: 30% OFF + Envío 24H Desde [GEOGRAPHIC_DATA] Text Block" at bounding box center [912, 84] width 279 height 28
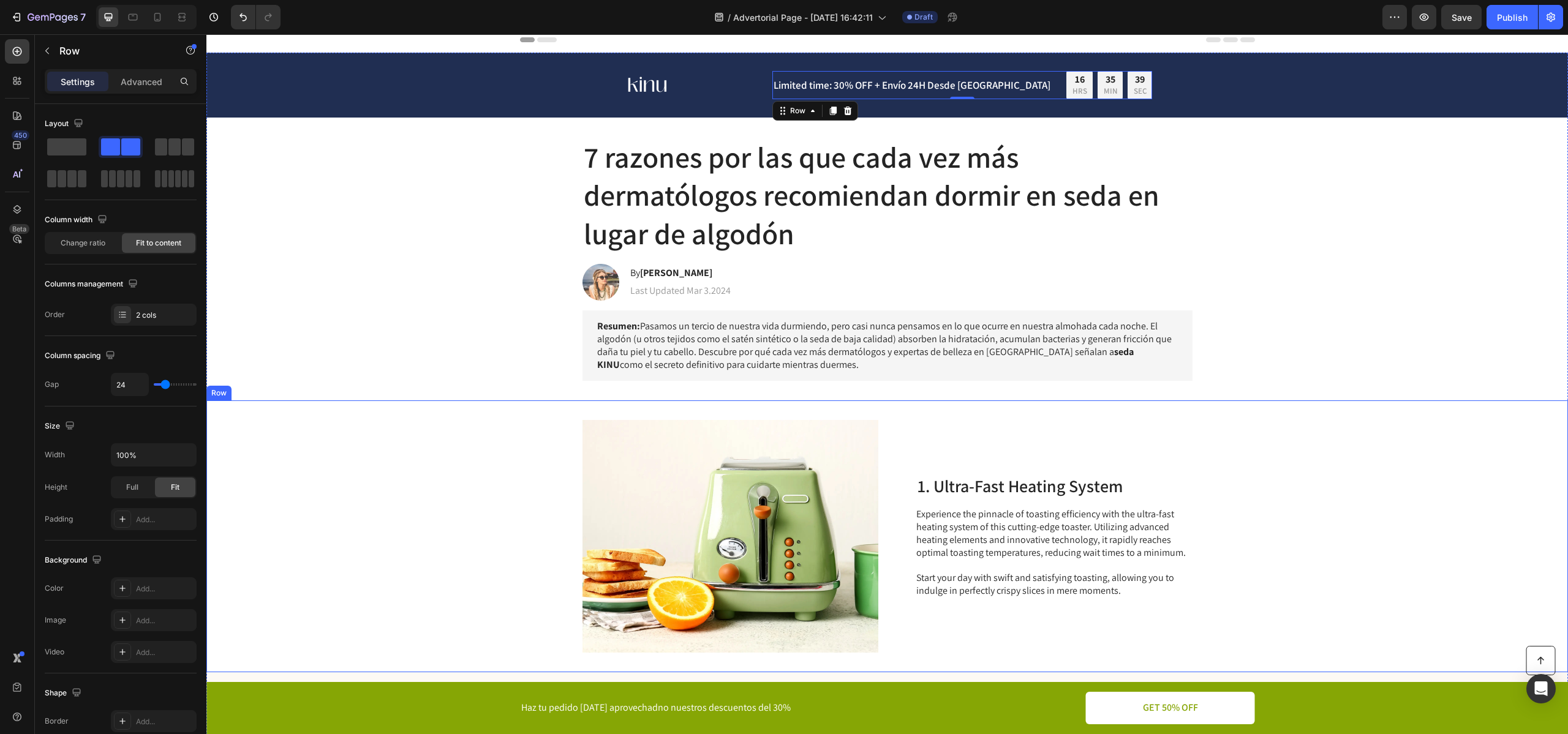
click at [1030, 487] on h2 "1. Ultra-Fast Heating System" at bounding box center [1054, 486] width 276 height 23
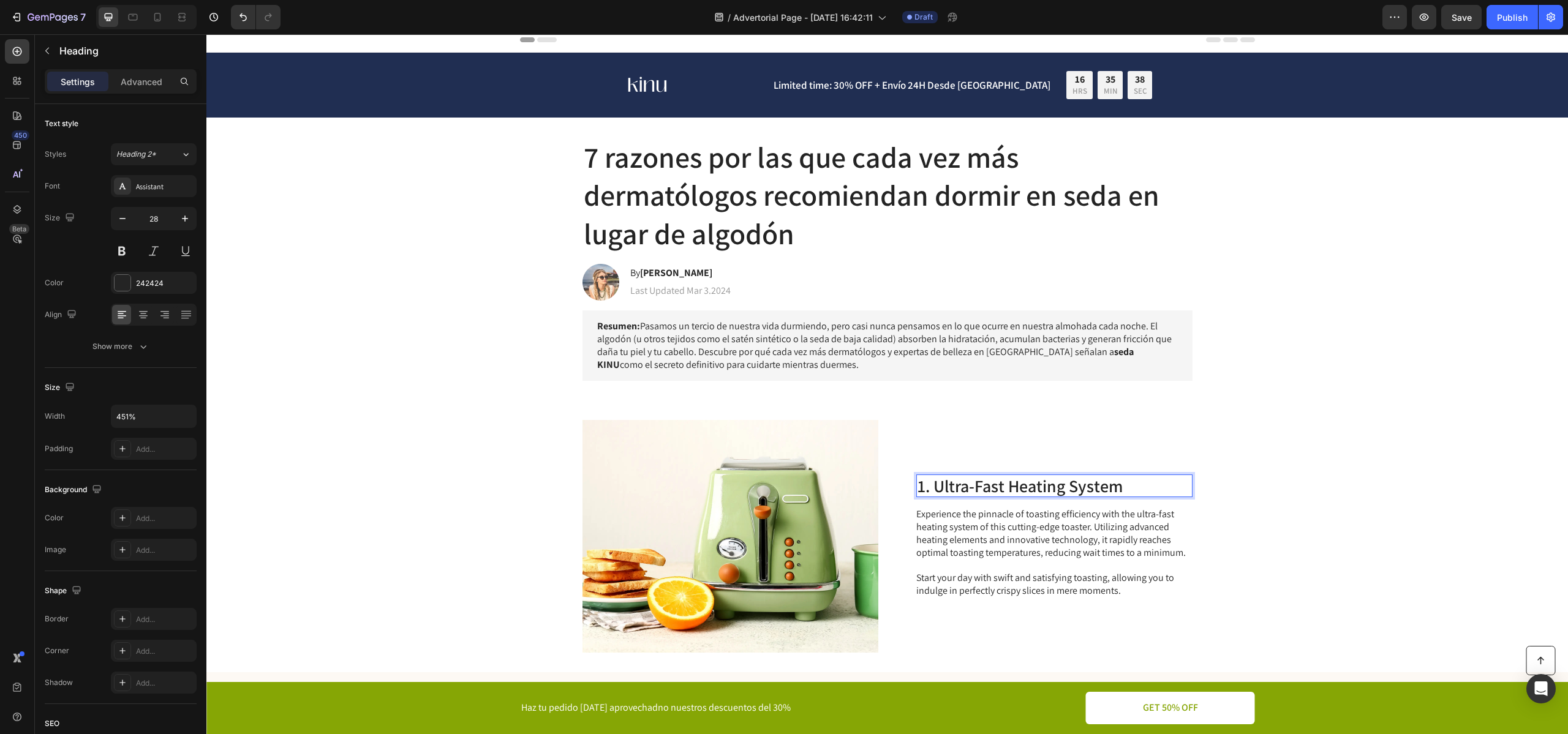
click at [1030, 487] on p "1. Ultra-Fast Heating System" at bounding box center [1054, 486] width 274 height 21
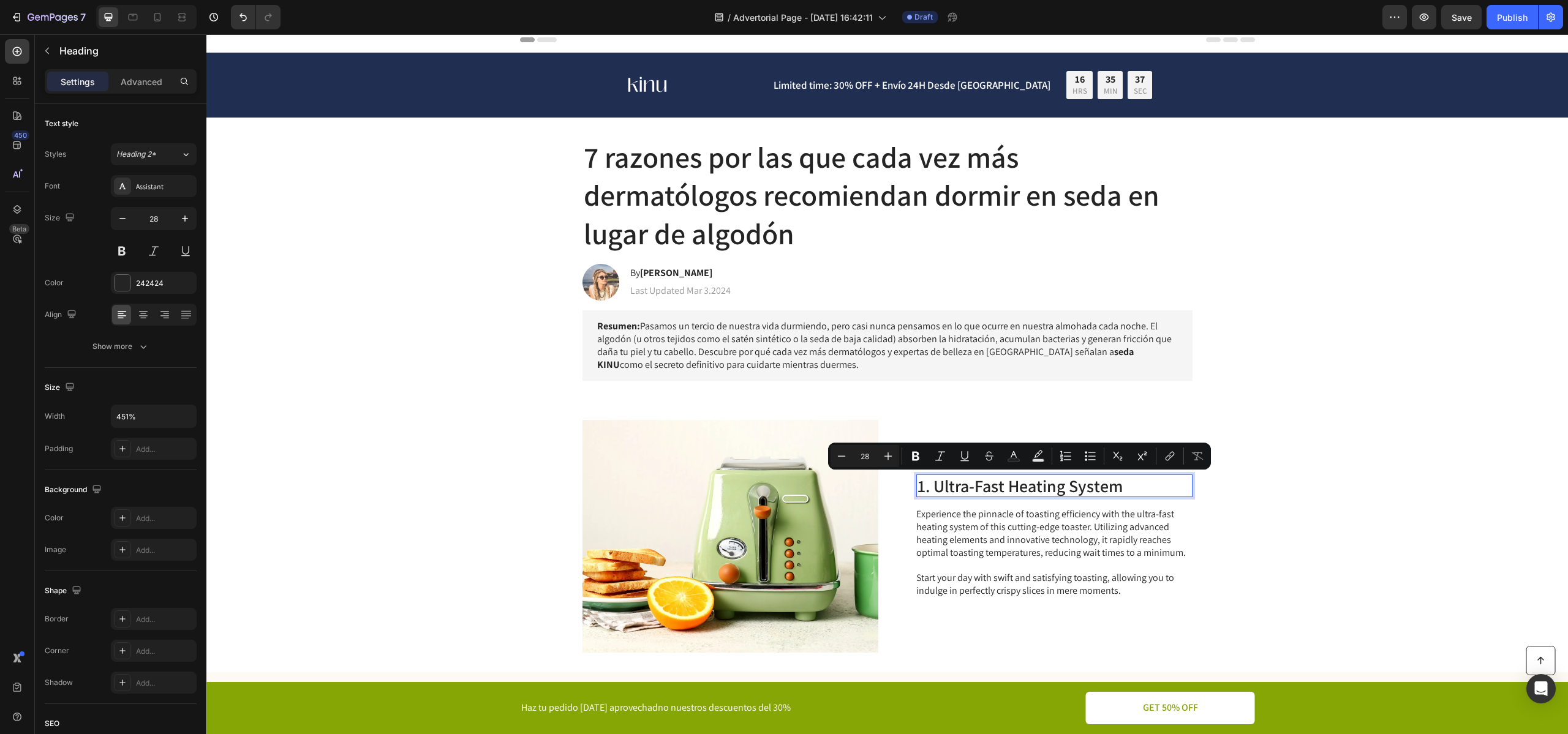
click at [941, 487] on p "1. Ultra-Fast Heating System" at bounding box center [1054, 486] width 274 height 21
click at [934, 487] on p "1. Ultra-Fast Heating System" at bounding box center [1054, 486] width 274 height 21
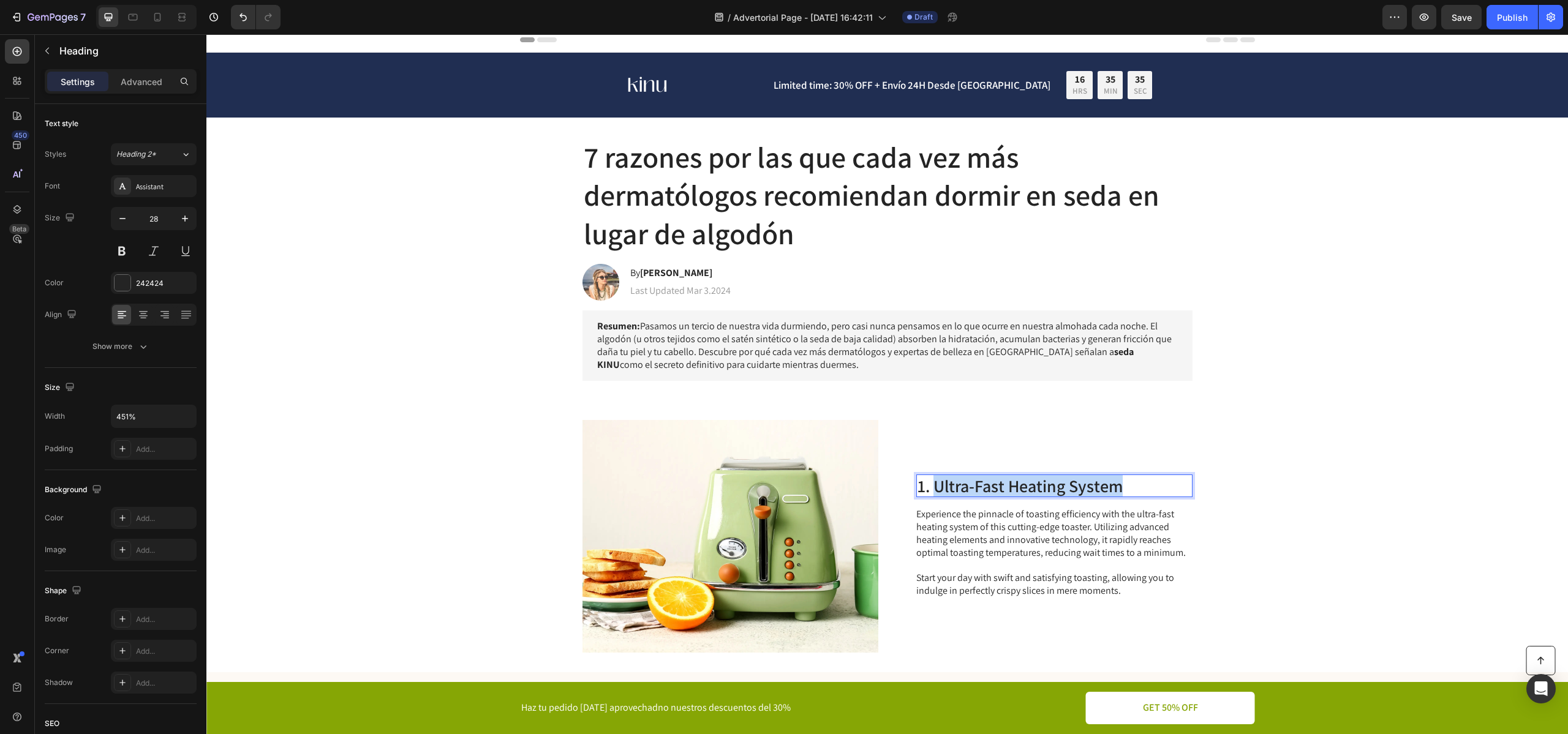
drag, startPoint x: 936, startPoint y: 483, endPoint x: 1131, endPoint y: 483, distance: 195.0
click at [1131, 483] on p "1. Ultra-Fast Heating System" at bounding box center [1054, 486] width 274 height 21
click at [978, 541] on p "Experience the pinnacle of toasting efficiency with the ultra-fast heating syst…" at bounding box center [1053, 553] width 275 height 90
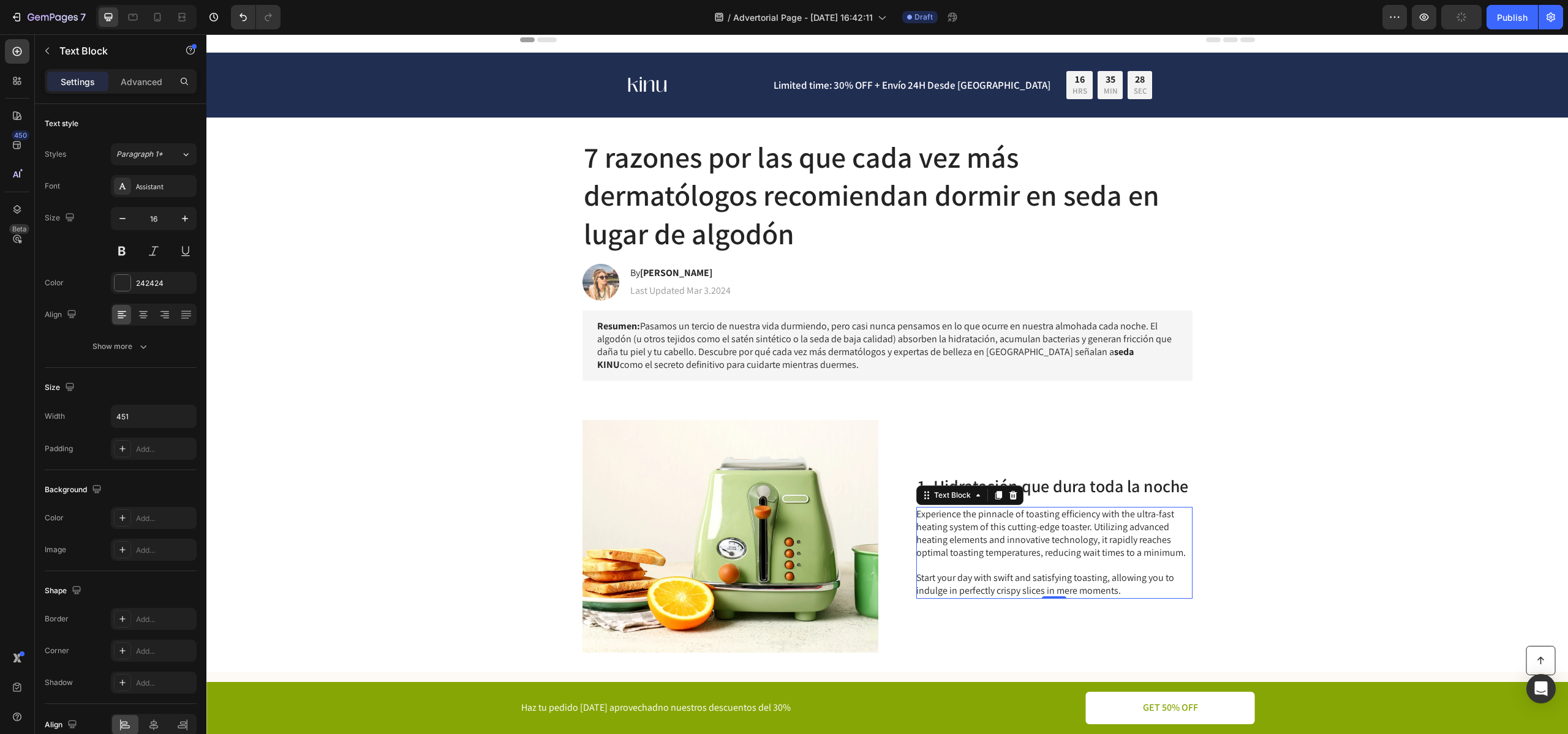
click at [1013, 538] on p "Experience the pinnacle of toasting efficiency with the ultra-fast heating syst…" at bounding box center [1053, 553] width 275 height 90
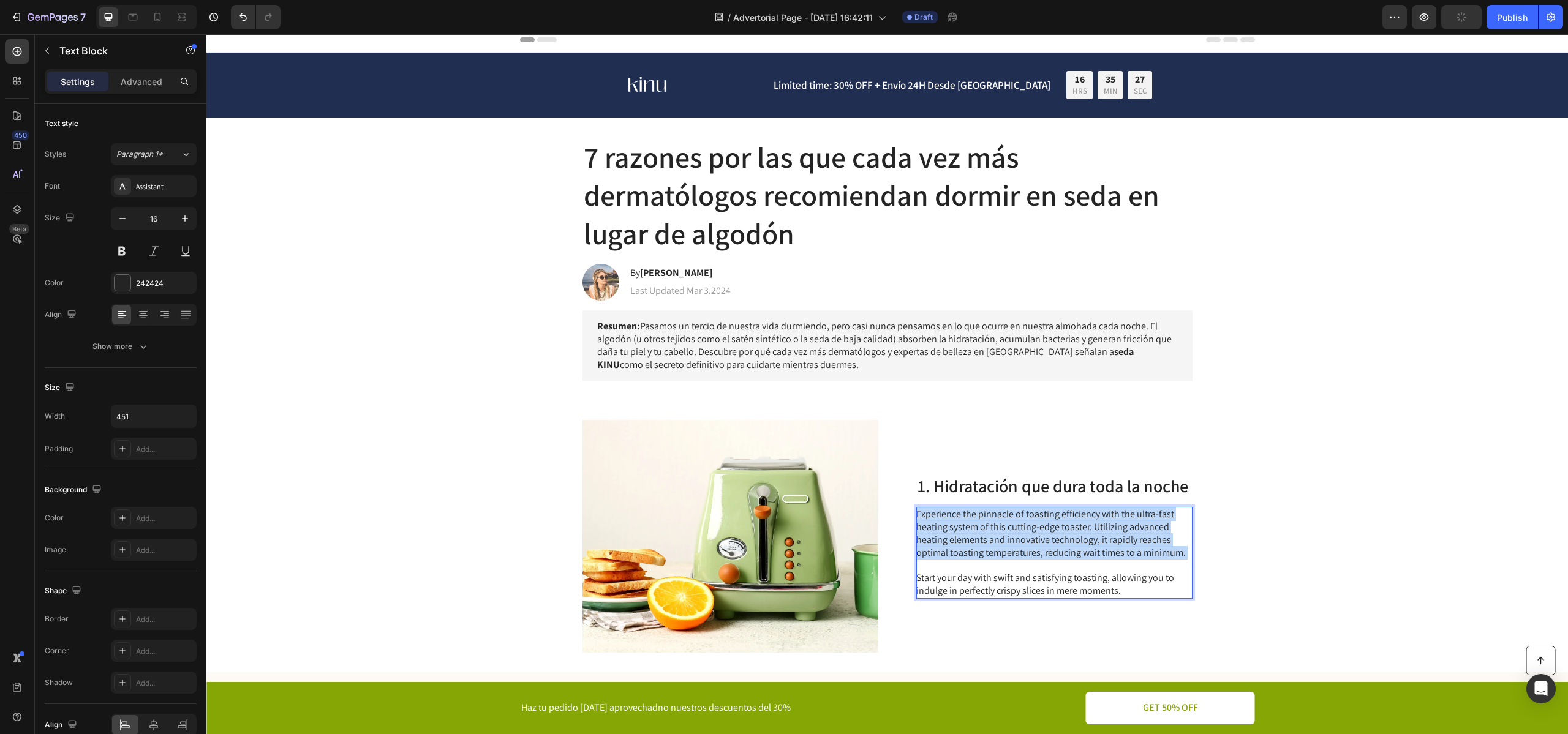
click at [1013, 538] on p "Experience the pinnacle of toasting efficiency with the ultra-fast heating syst…" at bounding box center [1053, 553] width 275 height 90
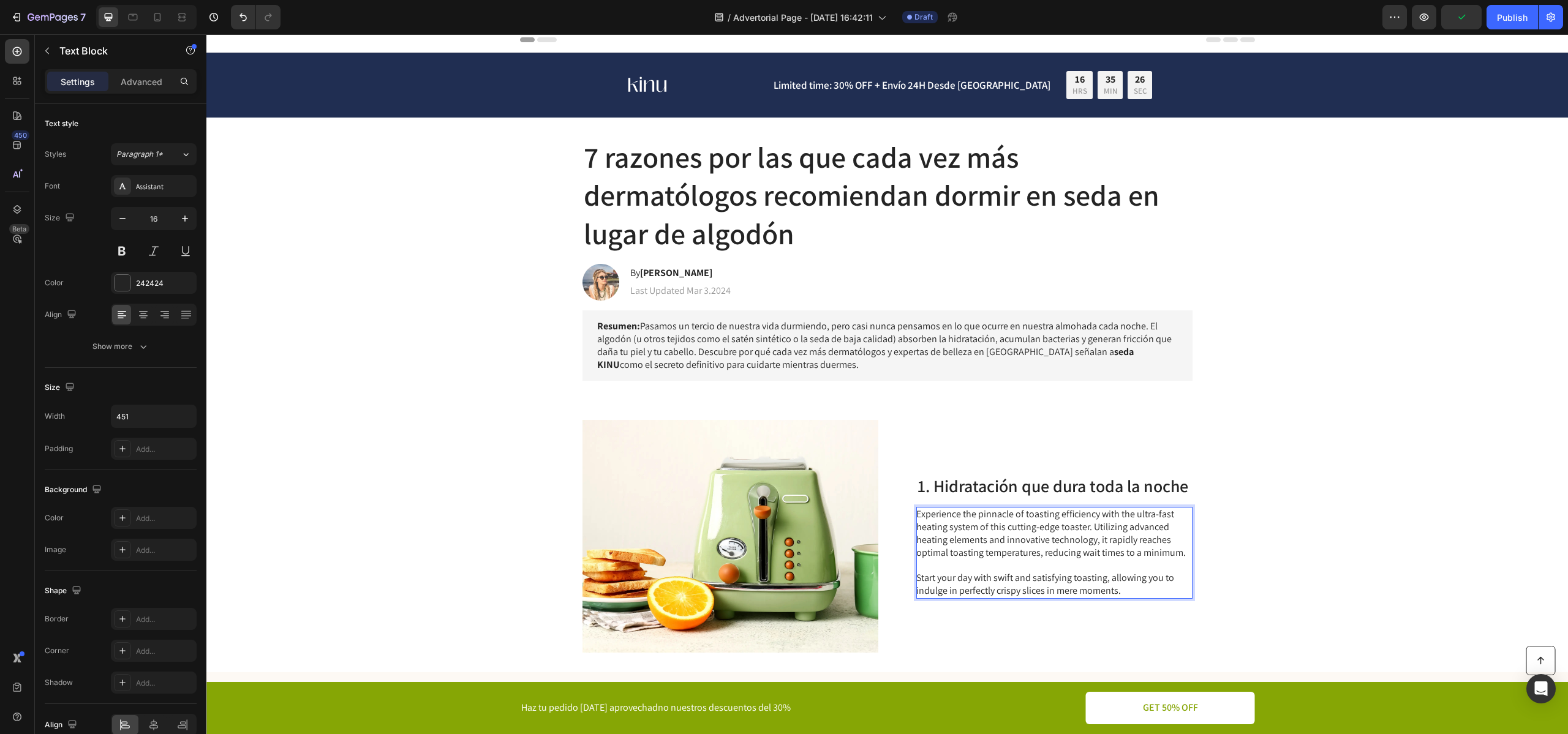
click at [1133, 581] on p "Experience the pinnacle of toasting efficiency with the ultra-fast heating syst…" at bounding box center [1053, 553] width 275 height 90
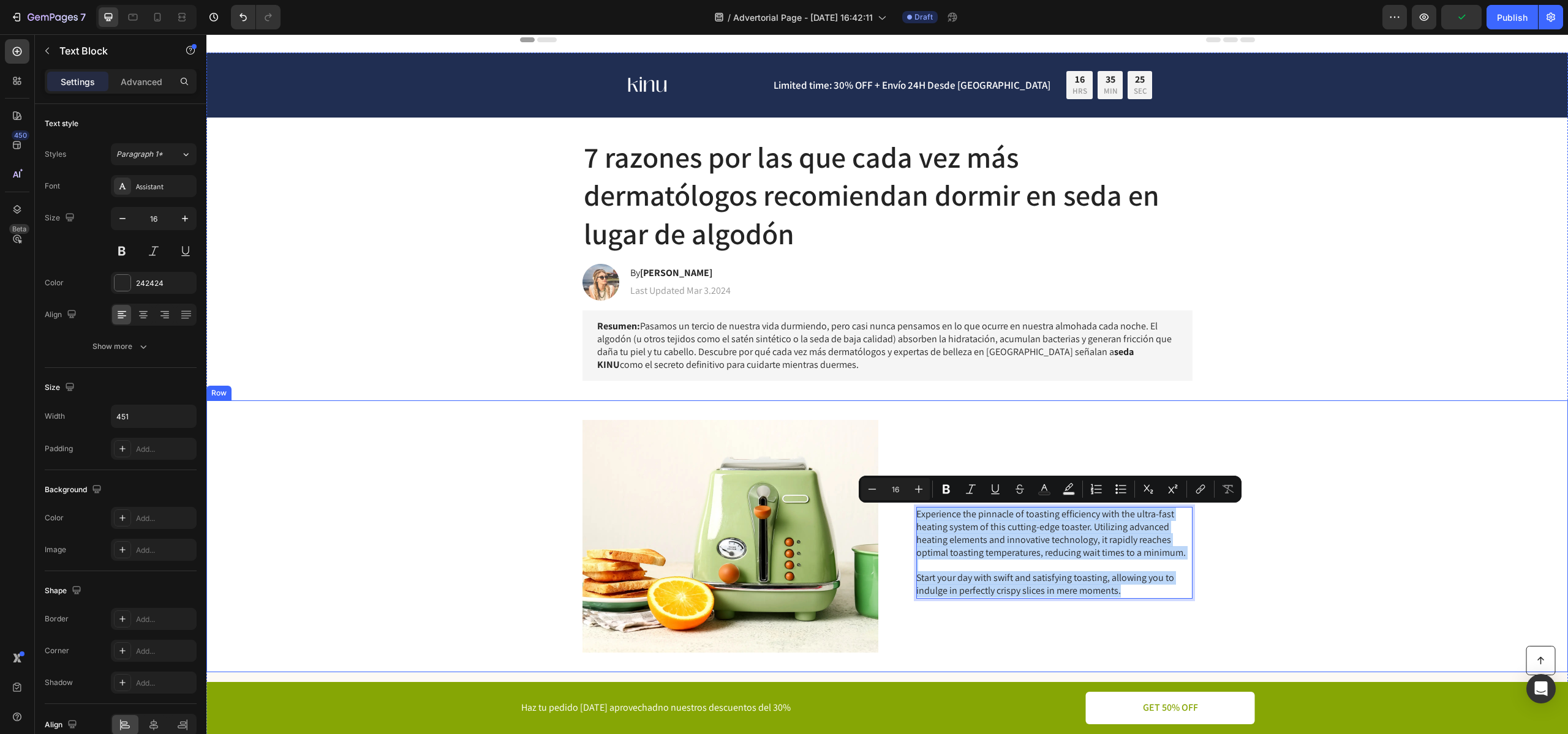
drag, startPoint x: 1128, startPoint y: 591, endPoint x: 884, endPoint y: 510, distance: 257.1
click at [884, 510] on div "Image 1. Hidratación que dura toda la noche Heading Experience the pinnacle of …" at bounding box center [887, 536] width 1362 height 272
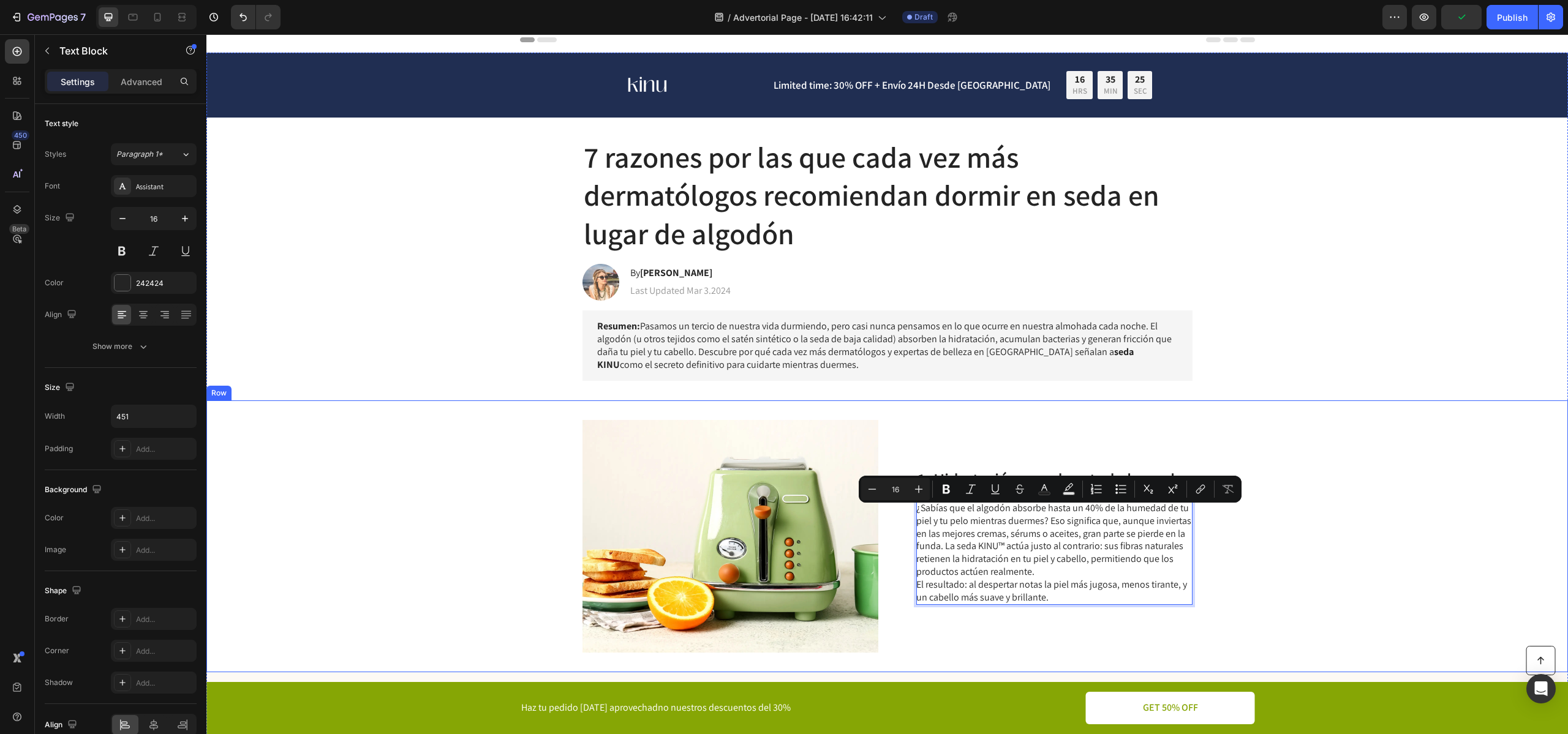
scroll to position [0, 0]
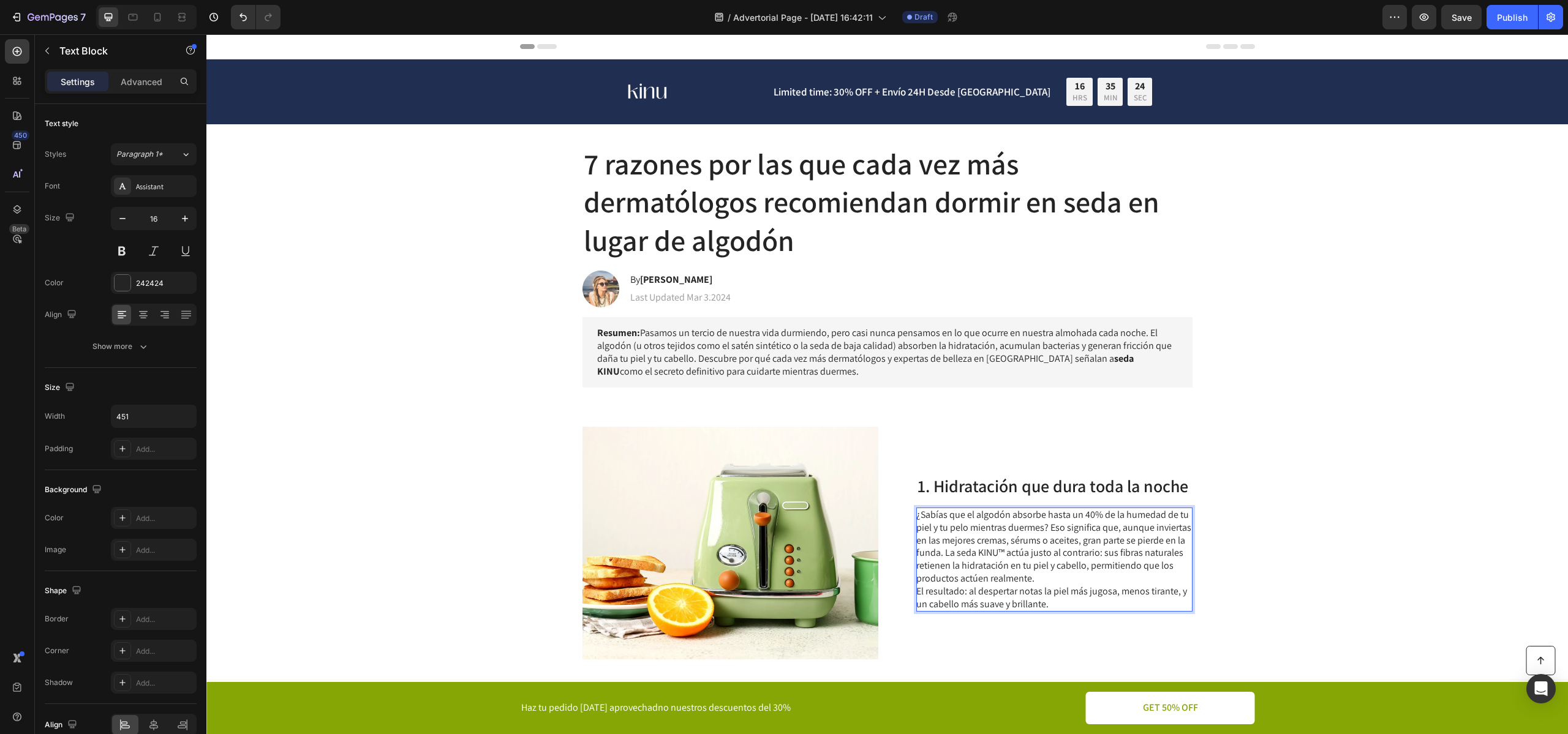
click at [1111, 567] on p "¿Sabías que el algodón absorbe hasta un 40% de la humedad de tu piel y tu pelo …" at bounding box center [1053, 559] width 275 height 102
click at [1075, 580] on p "¿Sabías que el algodón absorbe hasta un 40% de la humedad de tu piel y tu pelo …" at bounding box center [1053, 559] width 275 height 102
click at [1062, 526] on p "¿Sabías que el algodón absorbe hasta un 40% de la humedad de tu piel y tu pelo …" at bounding box center [1053, 541] width 275 height 77
click at [1004, 548] on p "¿Sabías que el algodón absorbe hasta un 40% de la humedad de tu piel y tu pelo …" at bounding box center [1053, 541] width 275 height 77
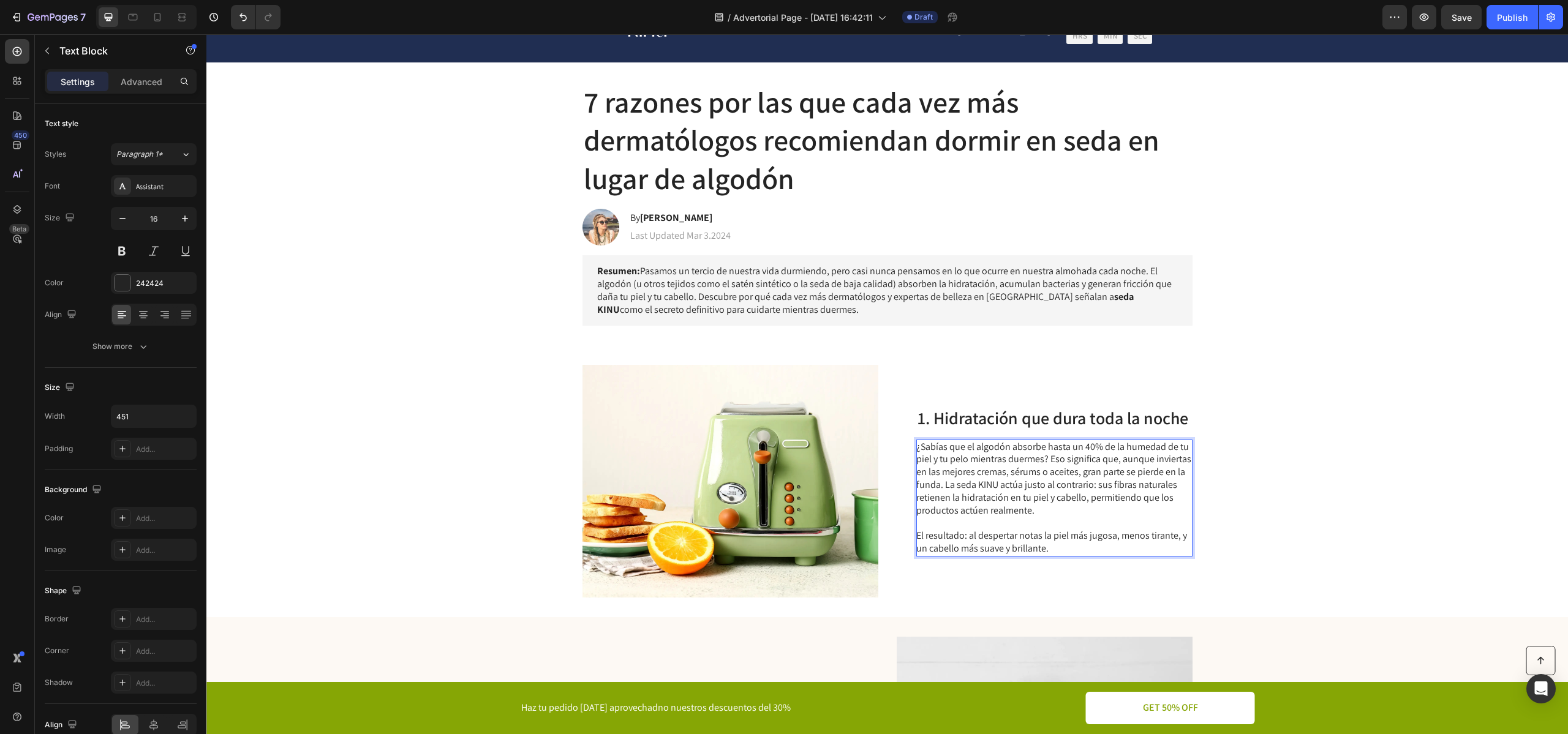
scroll to position [67, 0]
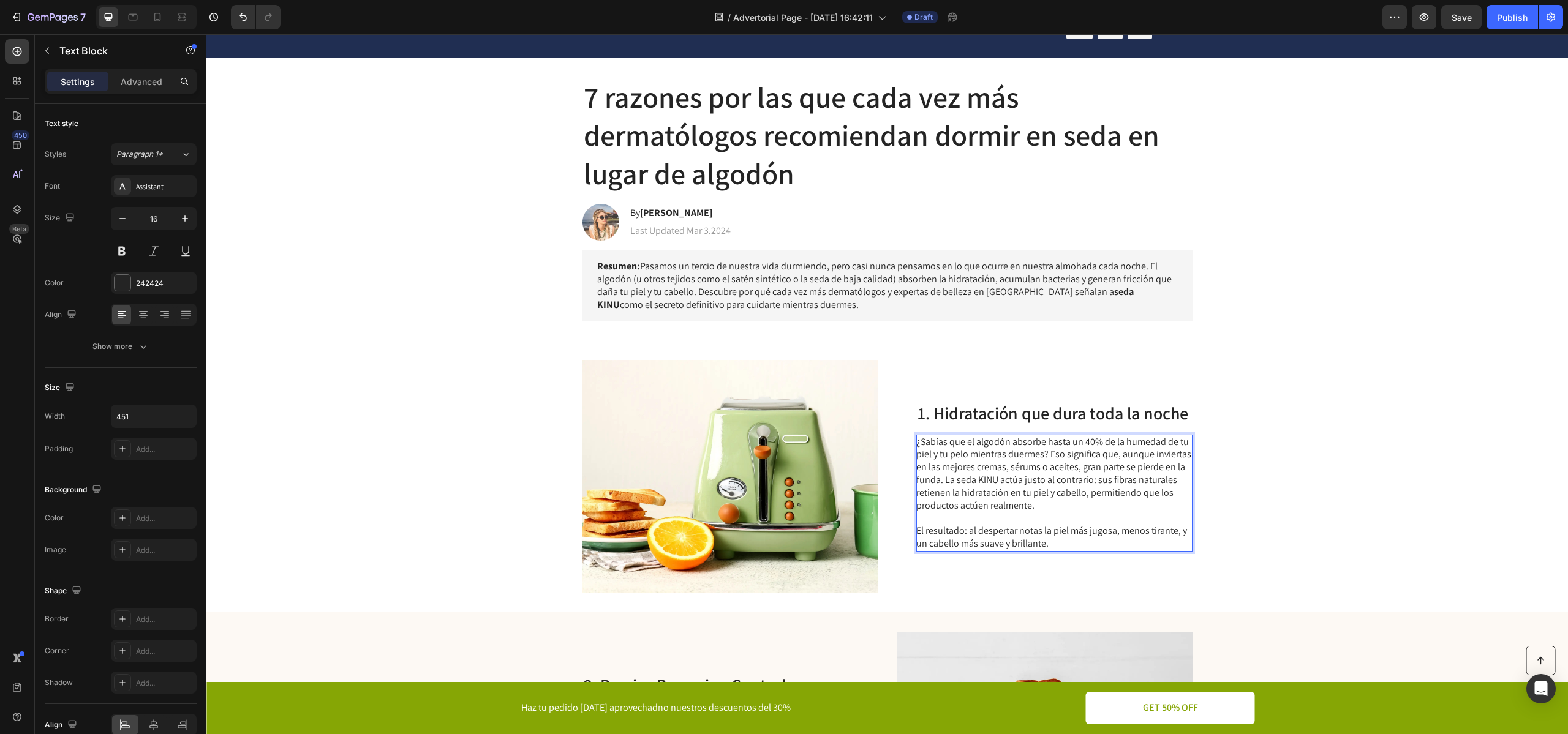
click at [1159, 550] on p "El resultado: al despertar notas la piel más jugosa, menos tirante, y un cabell…" at bounding box center [1053, 530] width 275 height 38
click at [745, 535] on img at bounding box center [730, 476] width 296 height 232
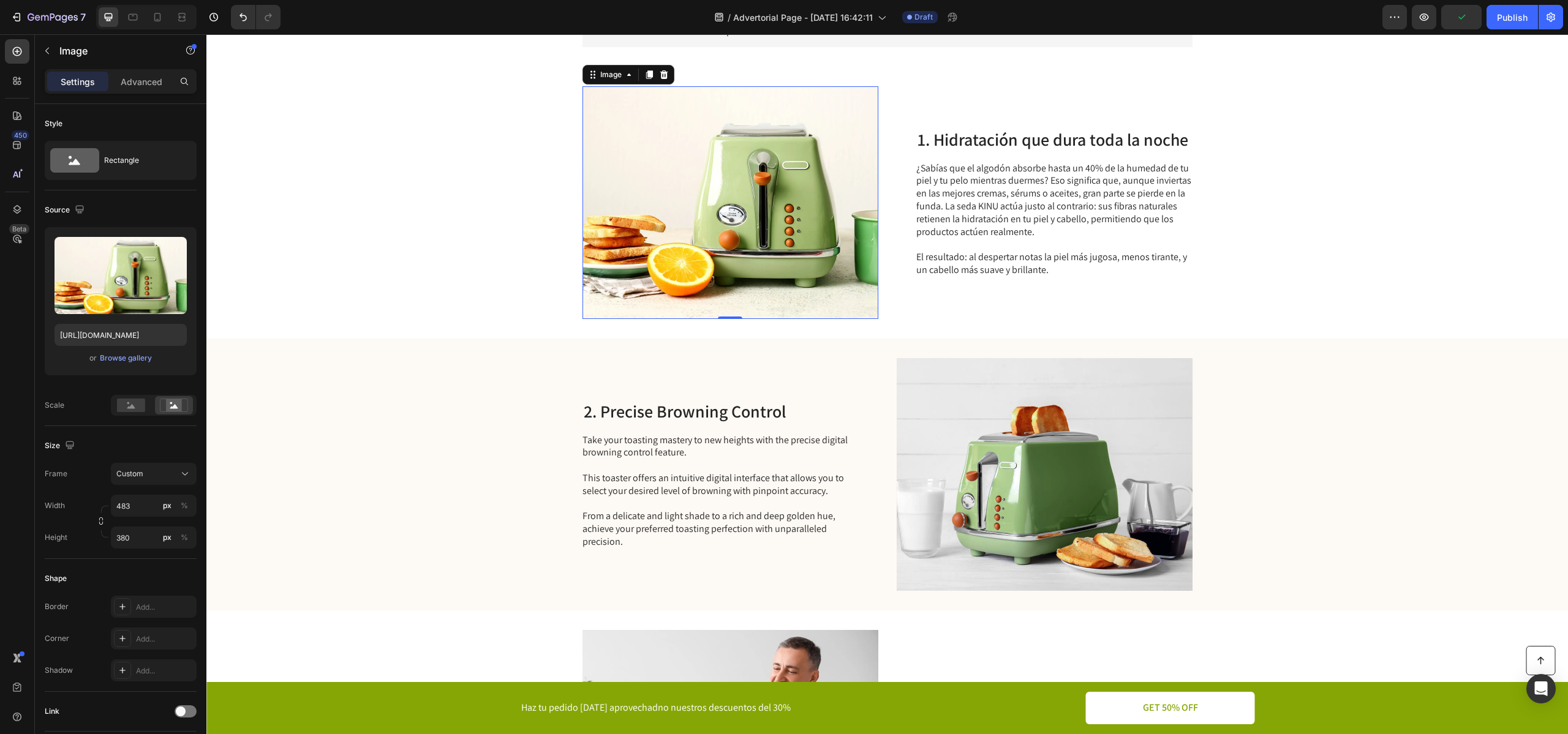
scroll to position [344, 0]
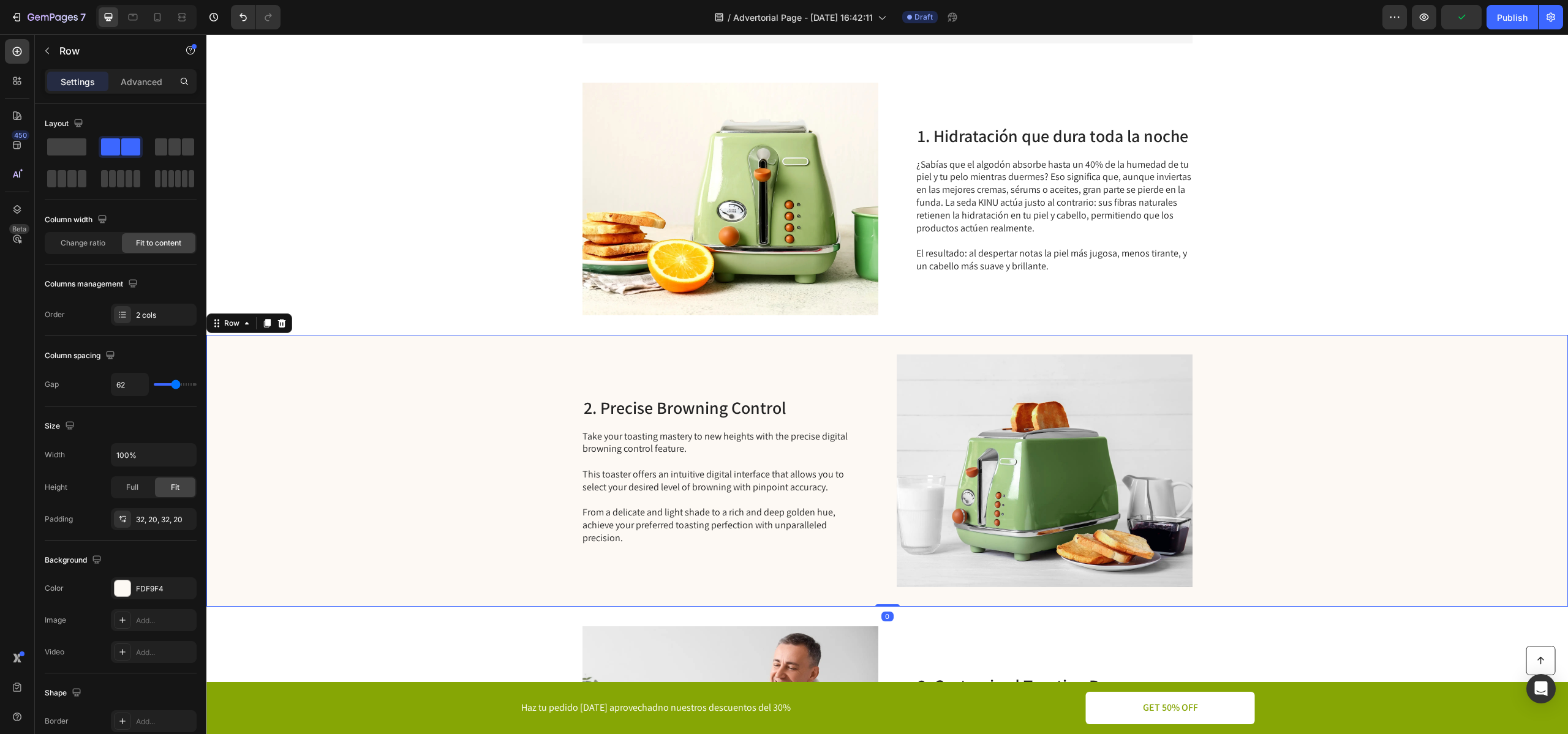
click at [671, 419] on div "2. Precise Browning Control Heading Take your toasting mastery to new heights w…" at bounding box center [720, 471] width 276 height 232
click at [690, 413] on h2 "2. Precise Browning Control" at bounding box center [720, 408] width 276 height 23
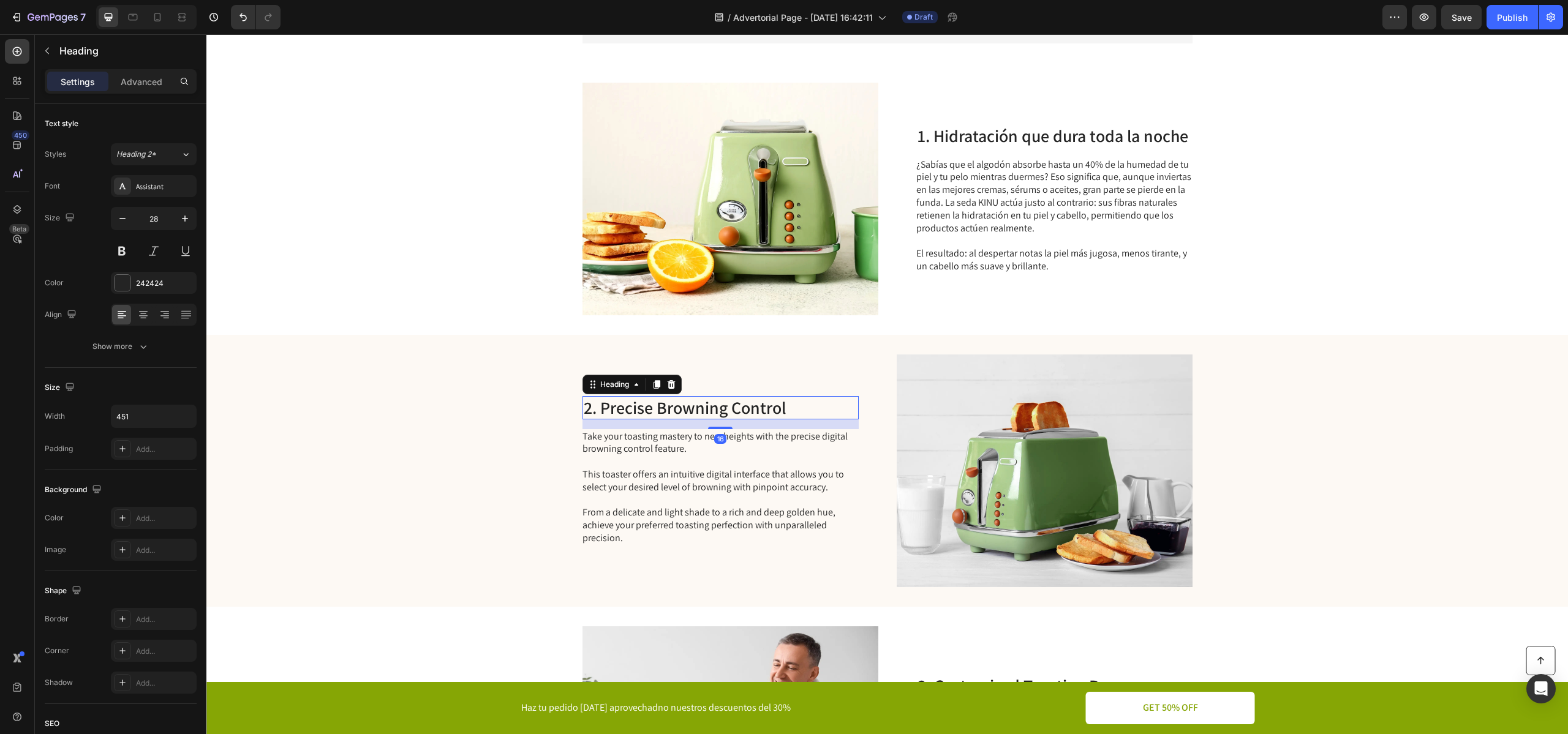
click at [690, 413] on h2 "2. Precise Browning Control" at bounding box center [720, 408] width 276 height 23
click at [690, 413] on p "2. Precise Browning Control" at bounding box center [721, 408] width 274 height 21
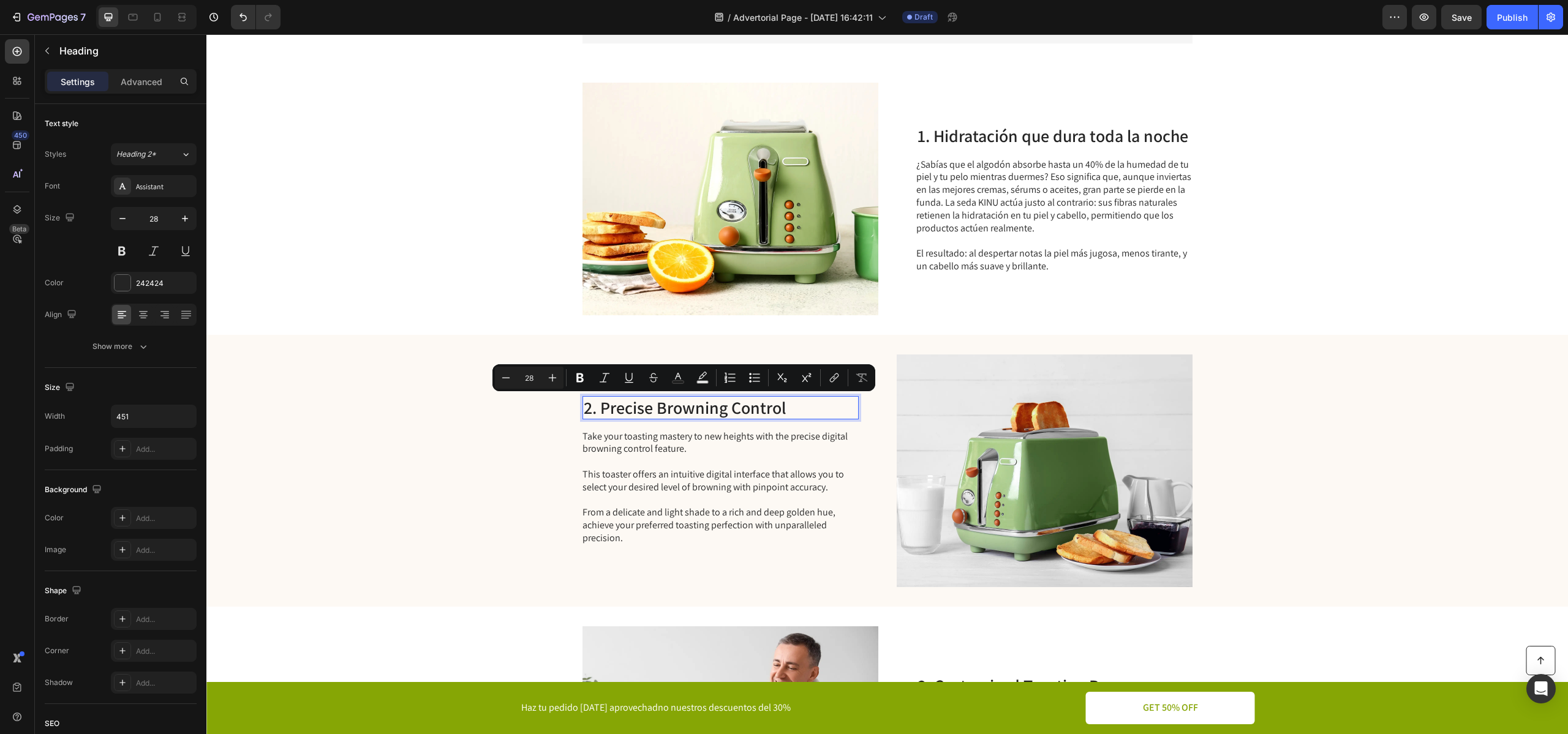
click at [599, 406] on p "2. Precise Browning Control" at bounding box center [721, 408] width 274 height 21
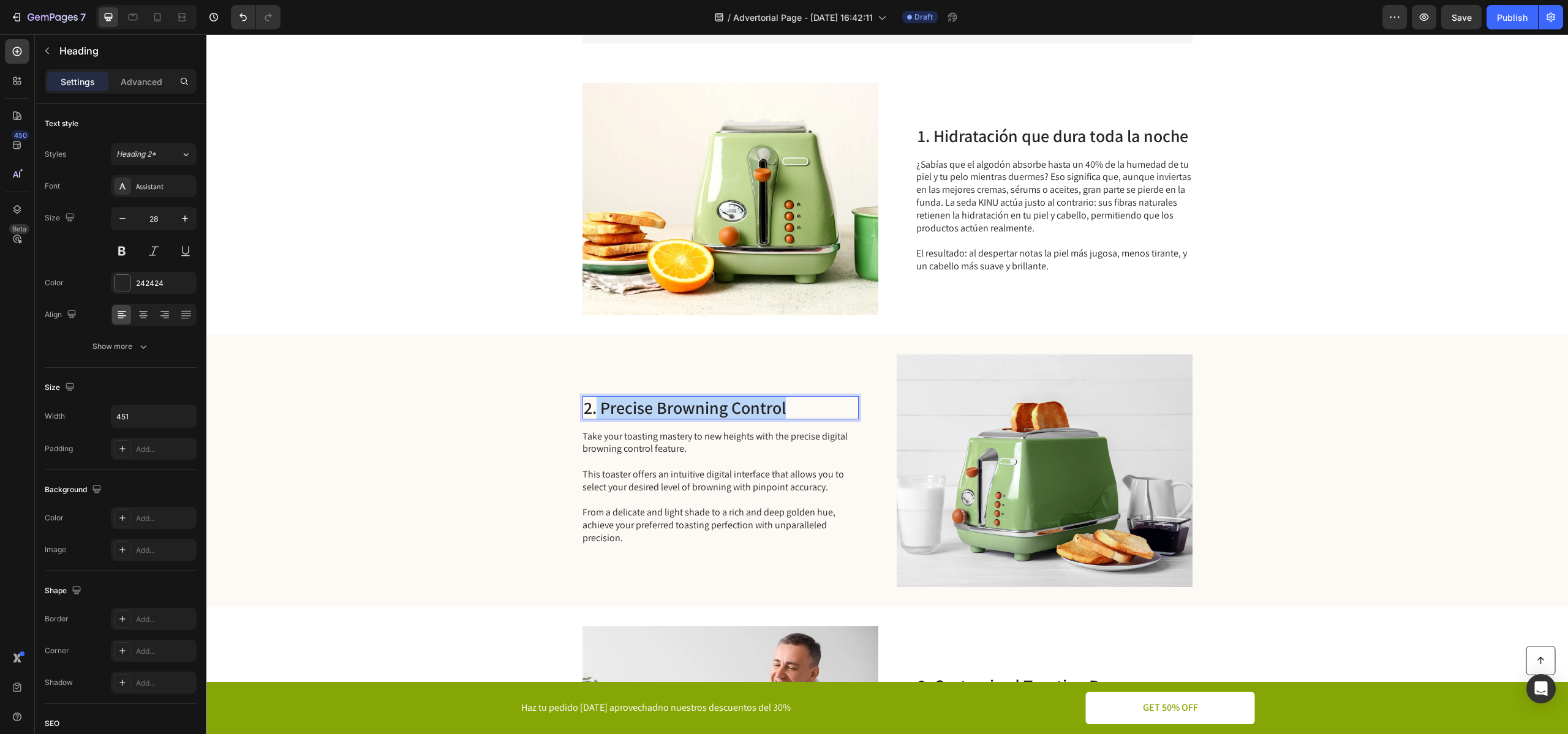
drag, startPoint x: 595, startPoint y: 404, endPoint x: 846, endPoint y: 405, distance: 251.0
click at [846, 405] on p "2. Precise Browning Control" at bounding box center [721, 408] width 274 height 21
click at [596, 406] on p "2.Antibacteriana e hipoalergénica" at bounding box center [721, 408] width 274 height 21
click at [735, 406] on p "2. Antibacteriana e hipoalergénica" at bounding box center [721, 408] width 274 height 21
click at [731, 406] on p "2. Antibacteriana e hipoalergénica" at bounding box center [721, 408] width 274 height 21
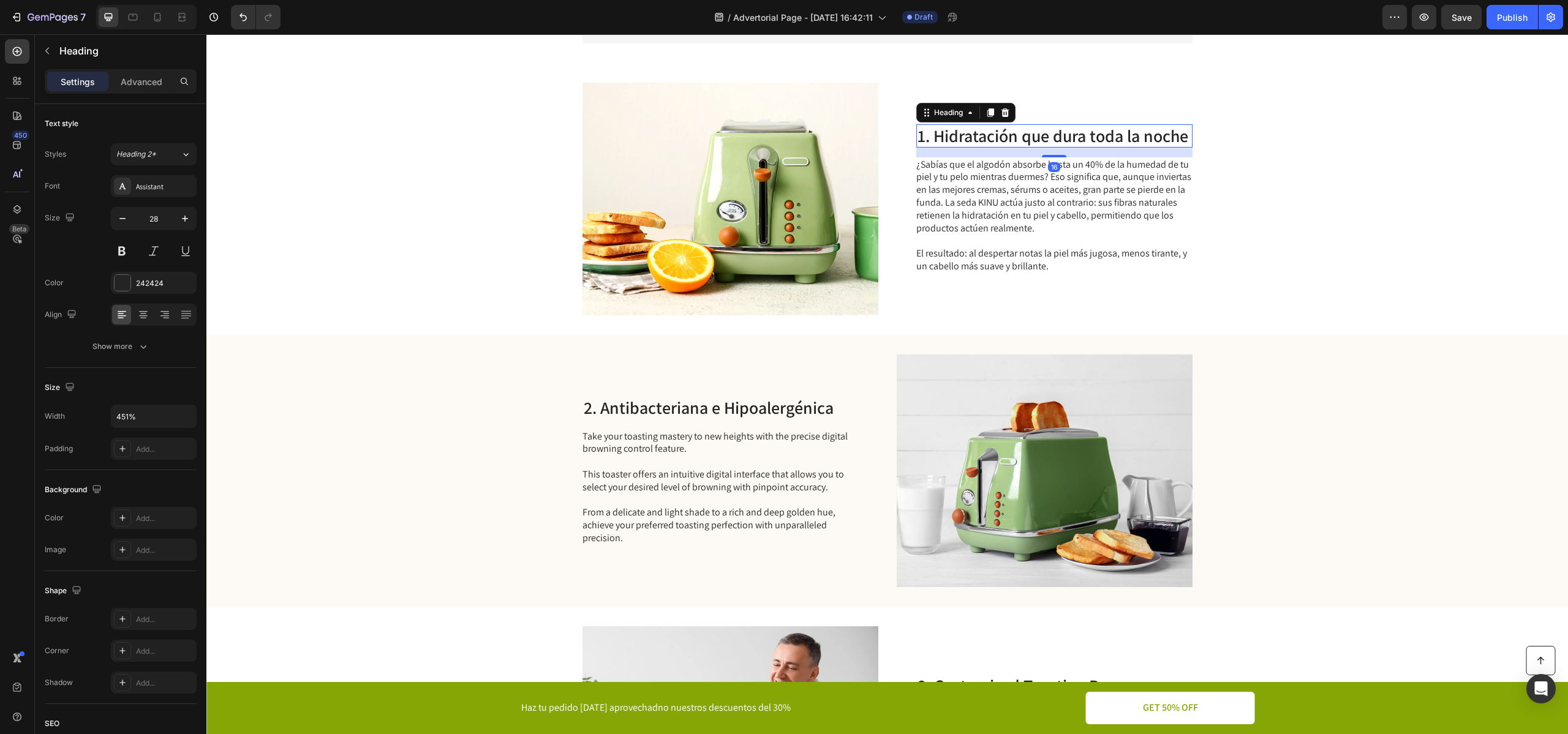
click at [1125, 130] on p "1. Hidratación que dura toda la noche" at bounding box center [1054, 136] width 274 height 21
click at [1062, 137] on p "1. Hidratación que dura toda la noche" at bounding box center [1054, 136] width 274 height 21
click at [702, 406] on p "2. Antibacteriana e Hipoalergénica" at bounding box center [721, 408] width 274 height 21
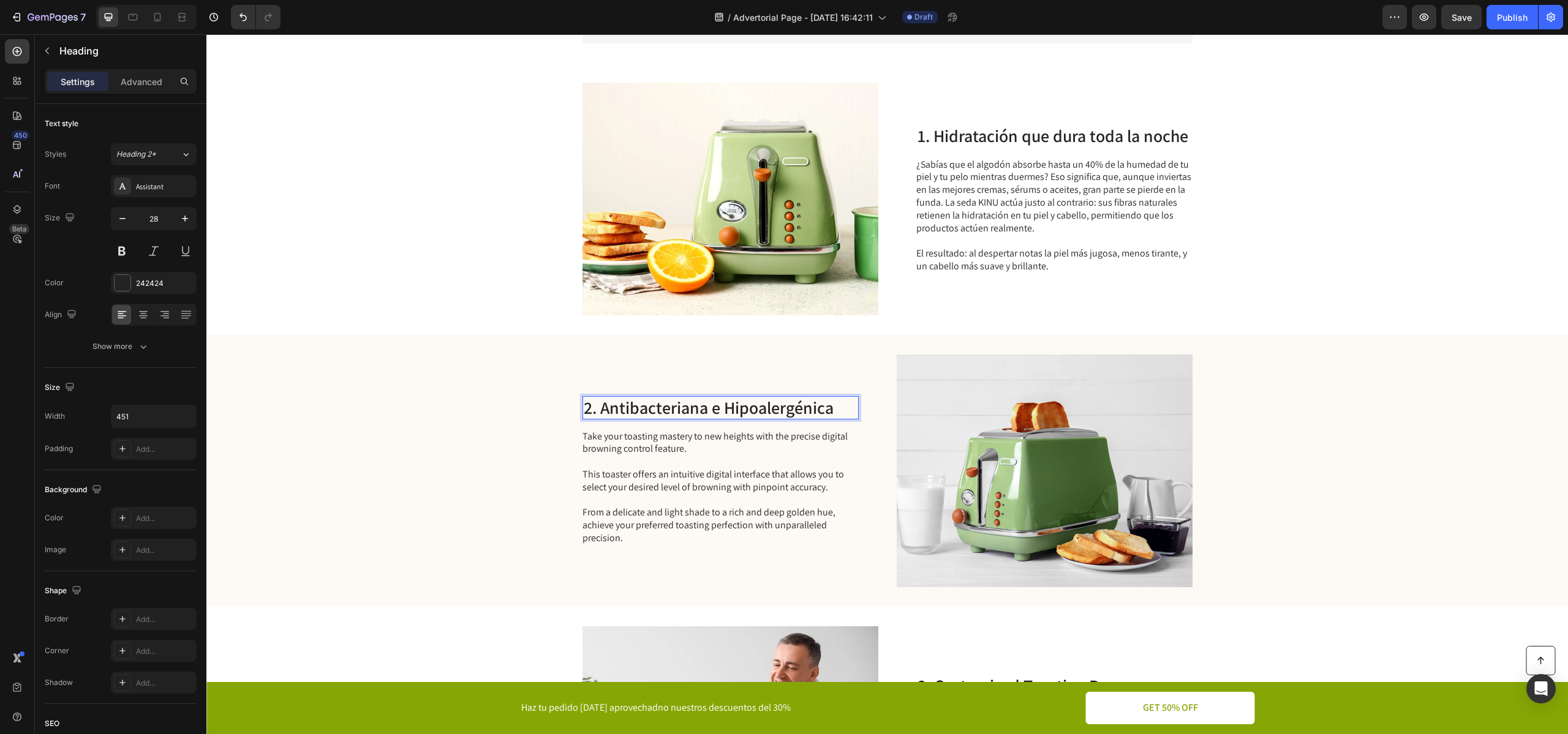
click at [738, 406] on p "2. Antibacteriana e Hipoalergénica" at bounding box center [721, 408] width 274 height 21
click at [731, 408] on p "2. Antibacteriana e Hipoalergénica" at bounding box center [721, 408] width 274 height 21
click at [647, 490] on p "Take your toasting mastery to new heights with the precise digital browning con…" at bounding box center [719, 487] width 275 height 114
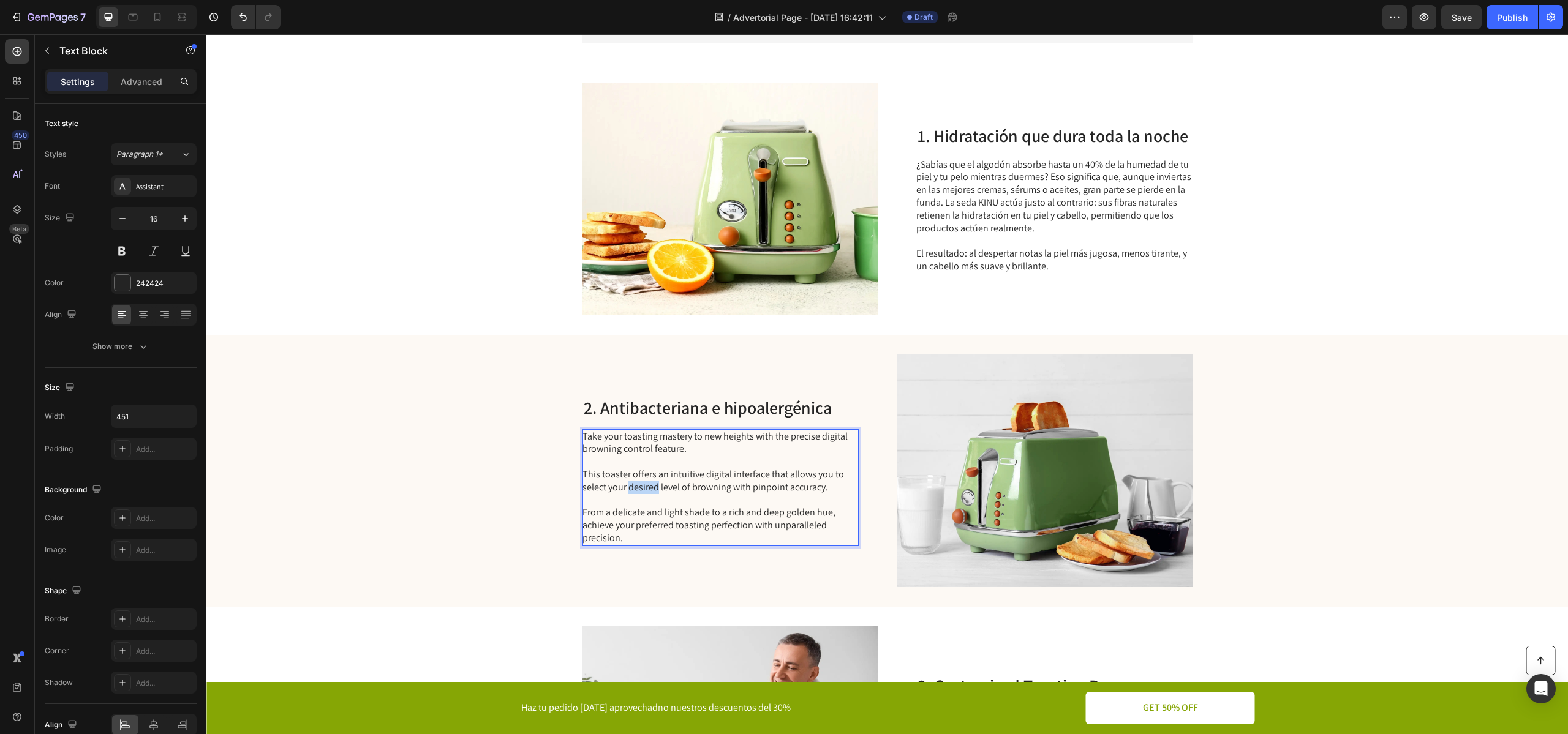
click at [647, 490] on p "Take your toasting mastery to new heights with the precise digital browning con…" at bounding box center [719, 487] width 275 height 114
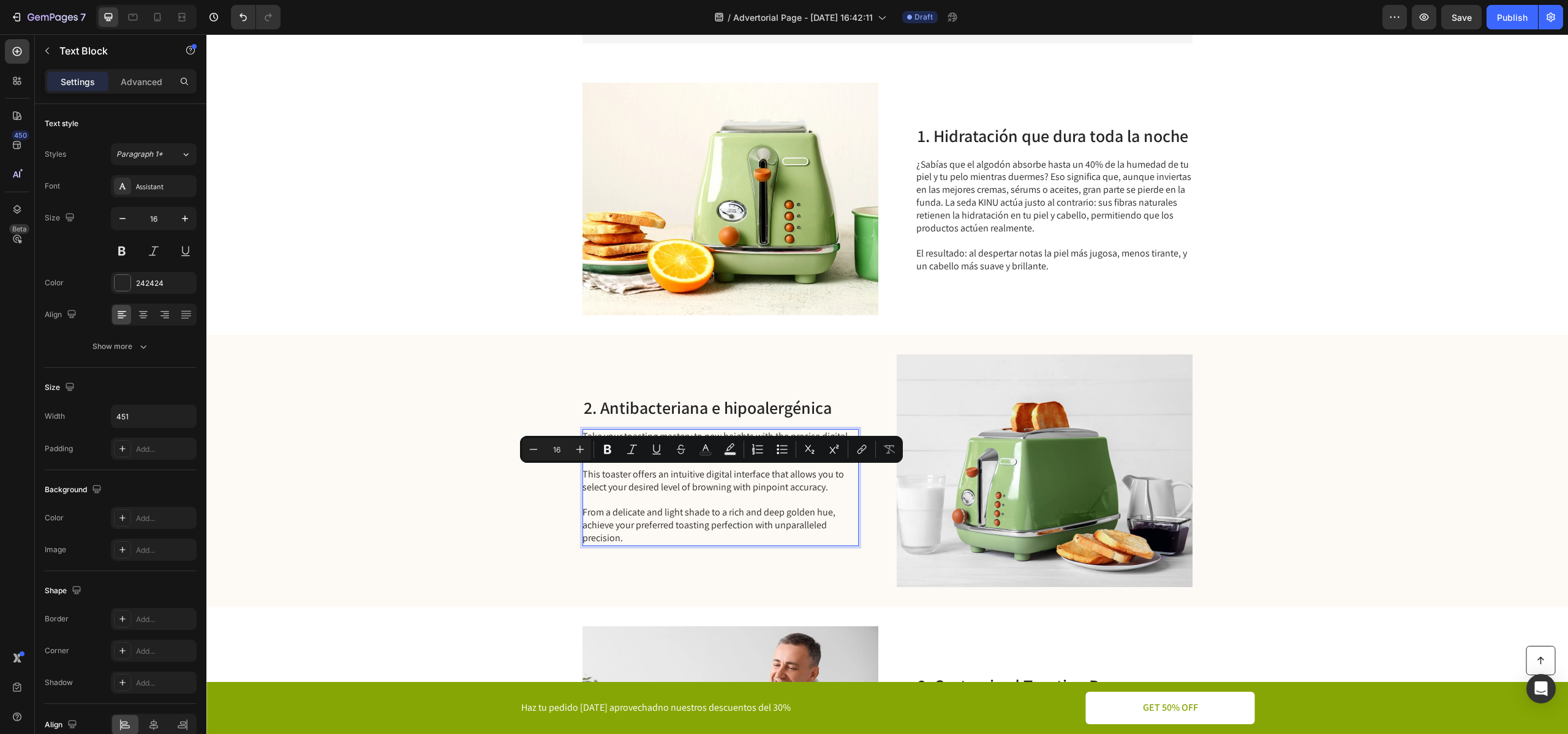
click at [642, 522] on p "Take your toasting mastery to new heights with the precise digital browning con…" at bounding box center [719, 487] width 275 height 114
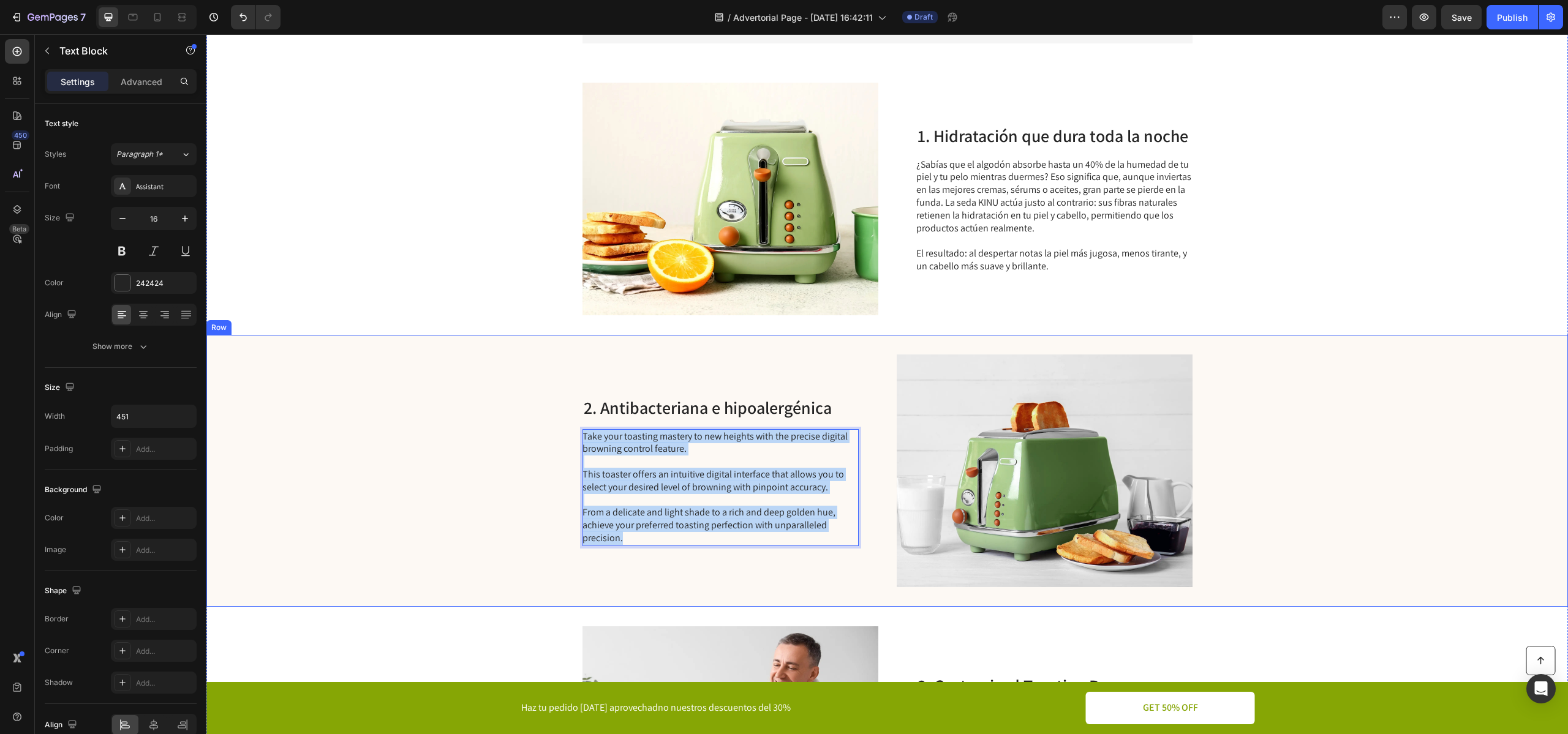
drag, startPoint x: 629, startPoint y: 538, endPoint x: 561, endPoint y: 424, distance: 132.7
click at [561, 424] on div "2. Antibacteriana e hipoalergénica Heading Take your toasting mastery to new he…" at bounding box center [887, 471] width 1362 height 272
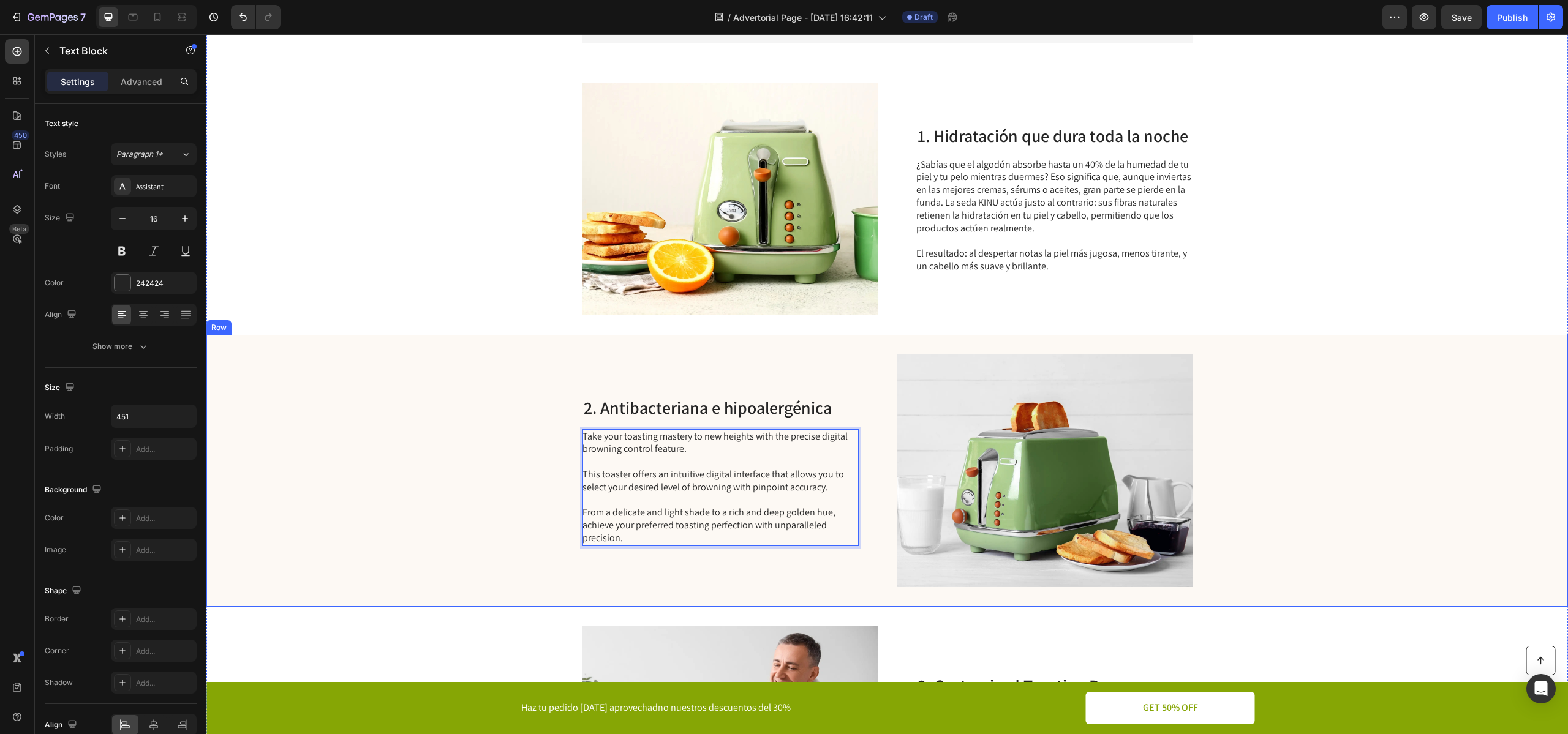
scroll to position [363, 0]
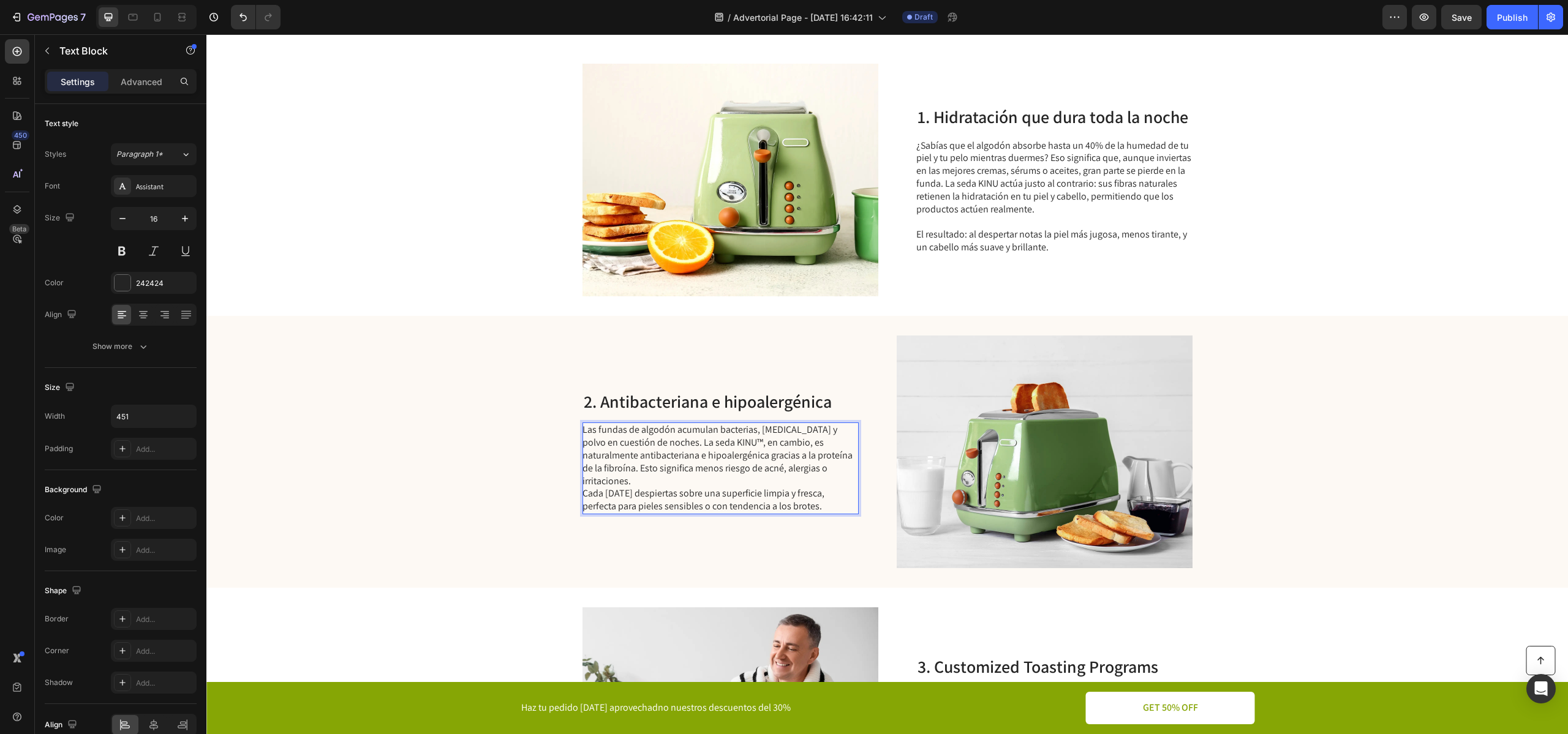
click at [801, 447] on p "Las fundas de algodón acumulan bacterias, [MEDICAL_DATA] y polvo en cuestión de…" at bounding box center [719, 469] width 275 height 90
click at [629, 454] on p "Las fundas de algodón acumulan bacterias, [MEDICAL_DATA] y polvo en cuestión de…" at bounding box center [719, 469] width 275 height 90
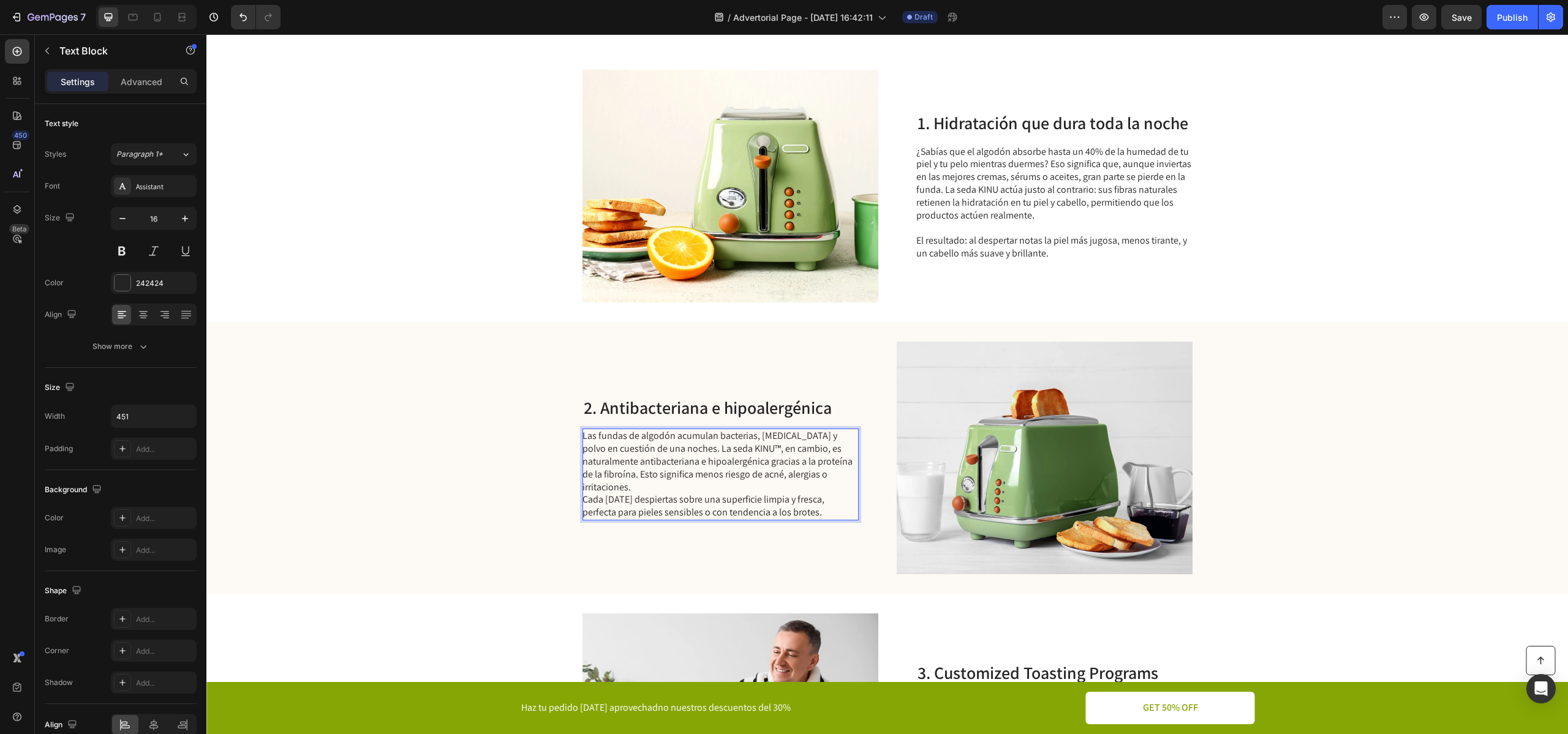
click at [678, 452] on p "Las fundas de algodón acumulan bacterias, [MEDICAL_DATA] y polvo en cuestión de…" at bounding box center [719, 474] width 275 height 90
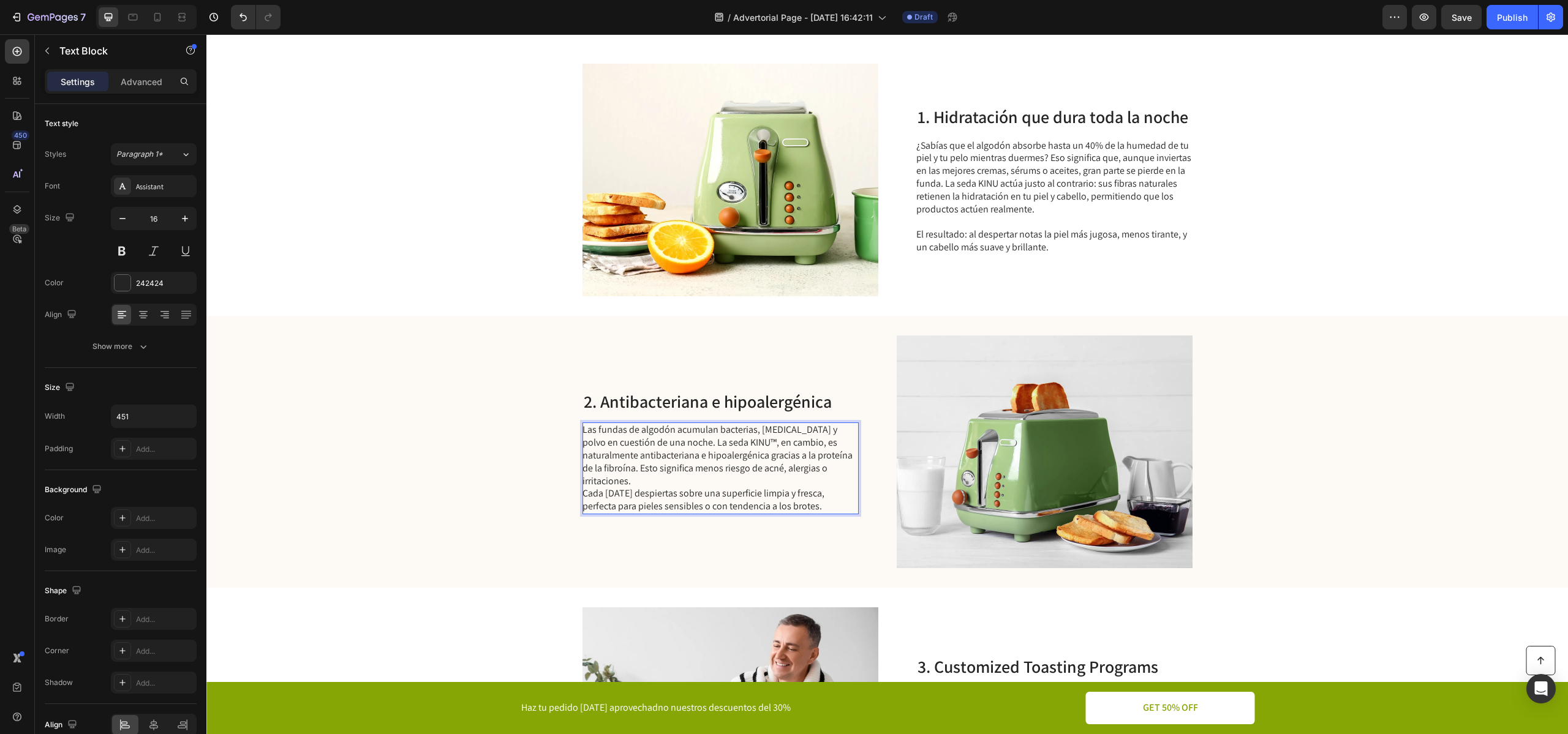
click at [738, 450] on p "Las fundas de algodón acumulan bacterias, [MEDICAL_DATA] y polvo en cuestión de…" at bounding box center [719, 469] width 275 height 90
click at [678, 450] on p "Las fundas de algodón acumulan bacterias, [MEDICAL_DATA] y polvo en cuestión de…" at bounding box center [719, 469] width 275 height 90
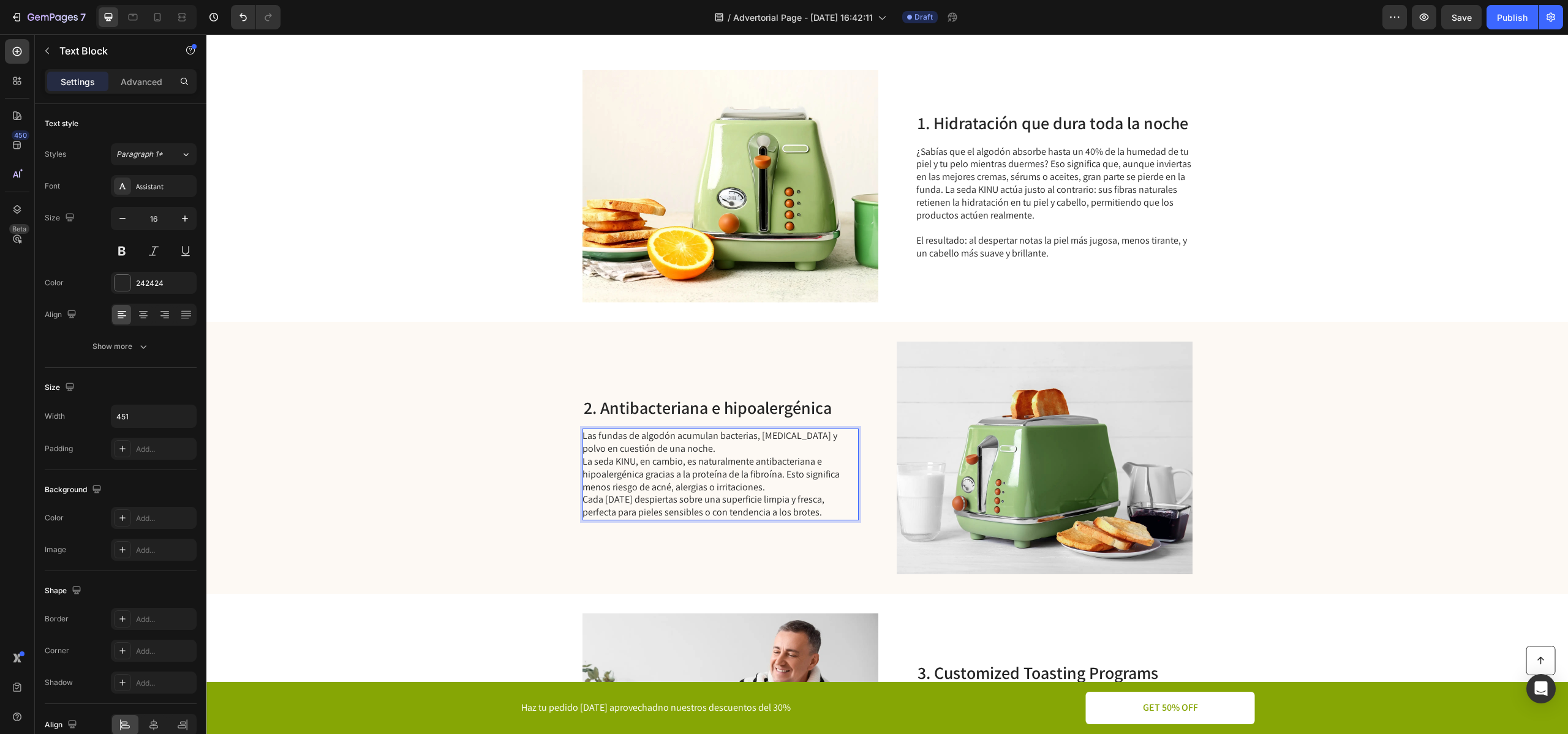
scroll to position [350, 0]
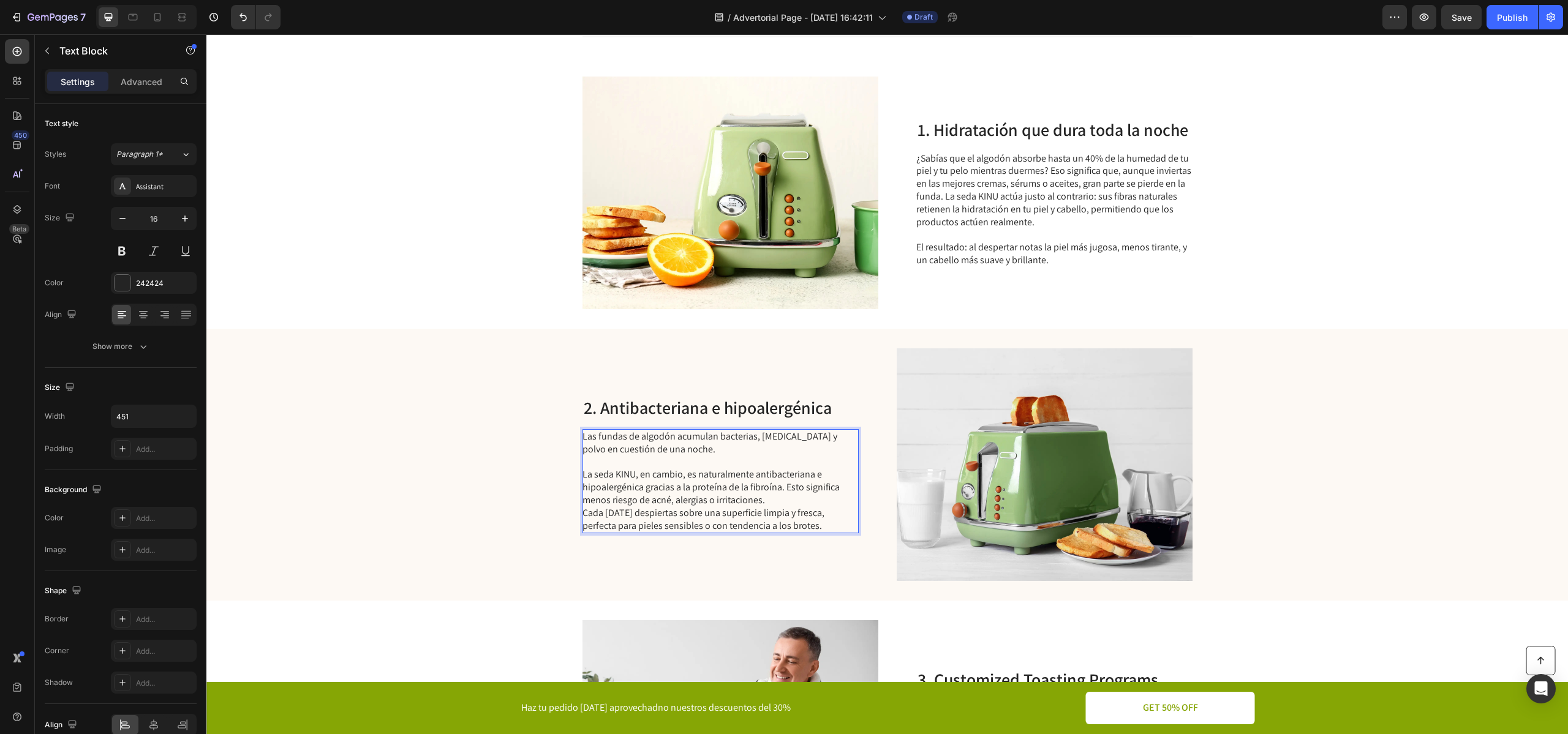
click at [749, 504] on p "La seda KINU, en cambio, es naturalmente antibacteriana e hipoalergénica gracia…" at bounding box center [719, 500] width 275 height 64
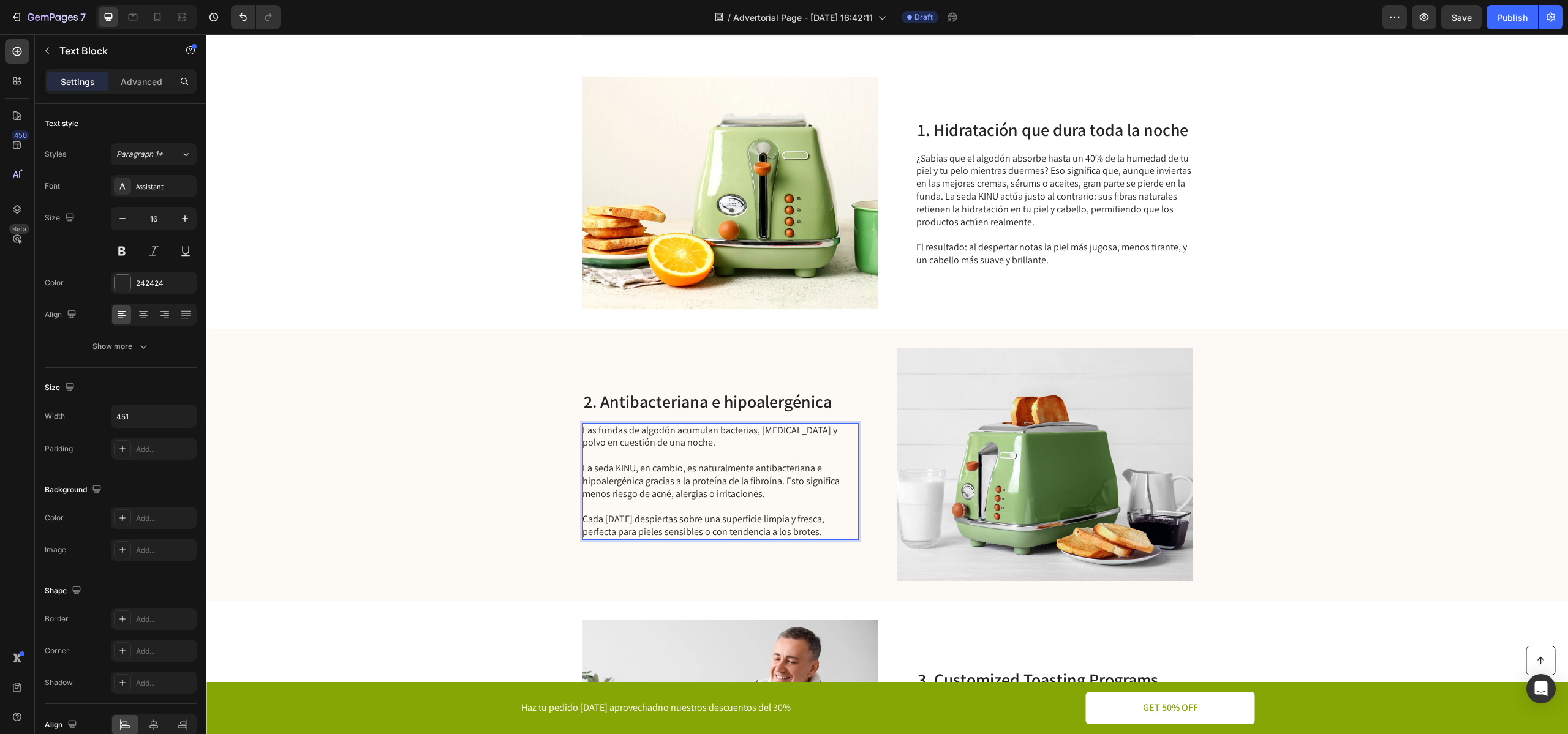
scroll to position [344, 0]
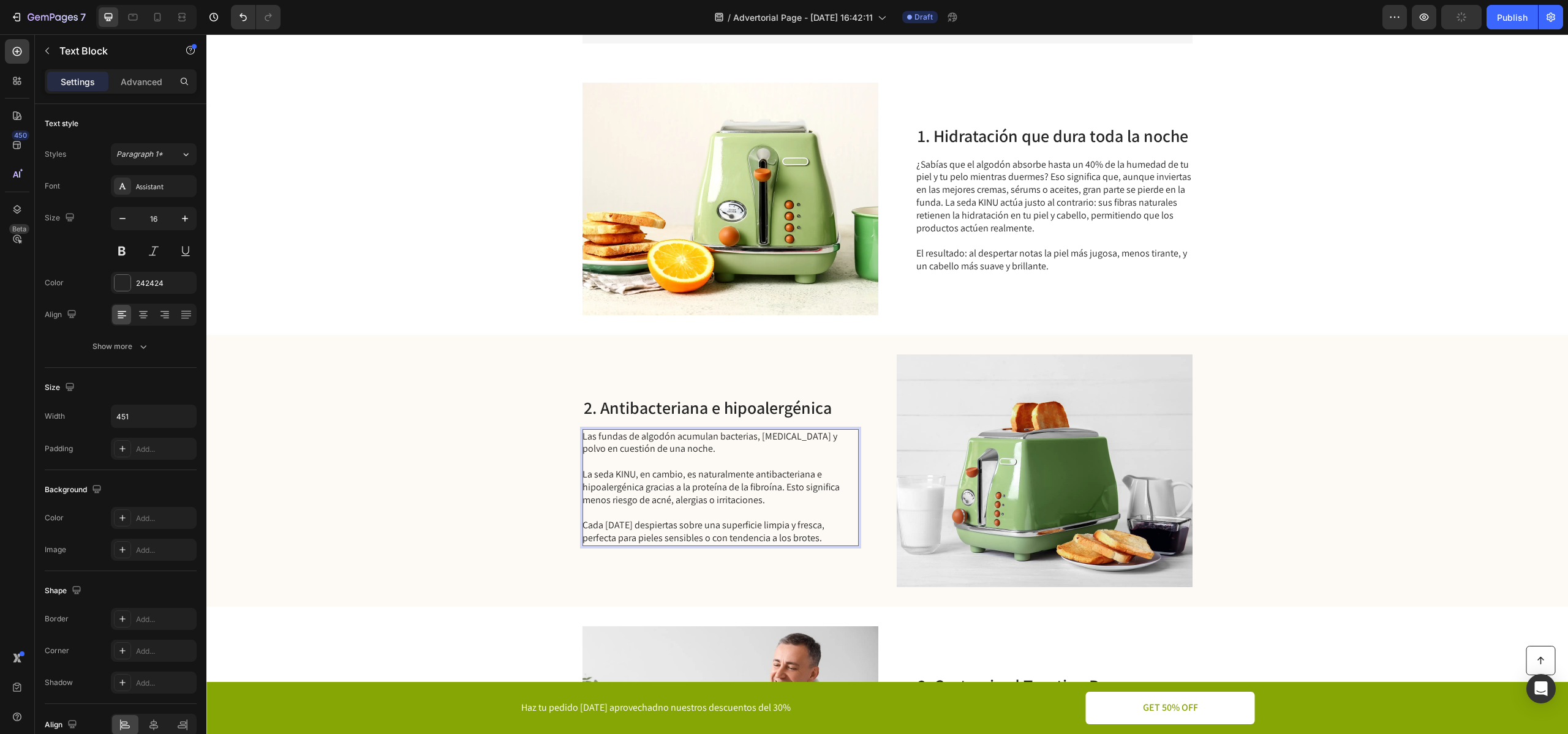
click at [827, 536] on p "⁠⁠⁠⁠⁠⁠⁠ Cada [DATE] despiertas sobre una superficie limpia y fresca, perfecta p…" at bounding box center [719, 525] width 275 height 38
click at [694, 448] on p "Las fundas de algodón acumulan bacterias, [MEDICAL_DATA] y polvo en cuestión de…" at bounding box center [719, 443] width 275 height 26
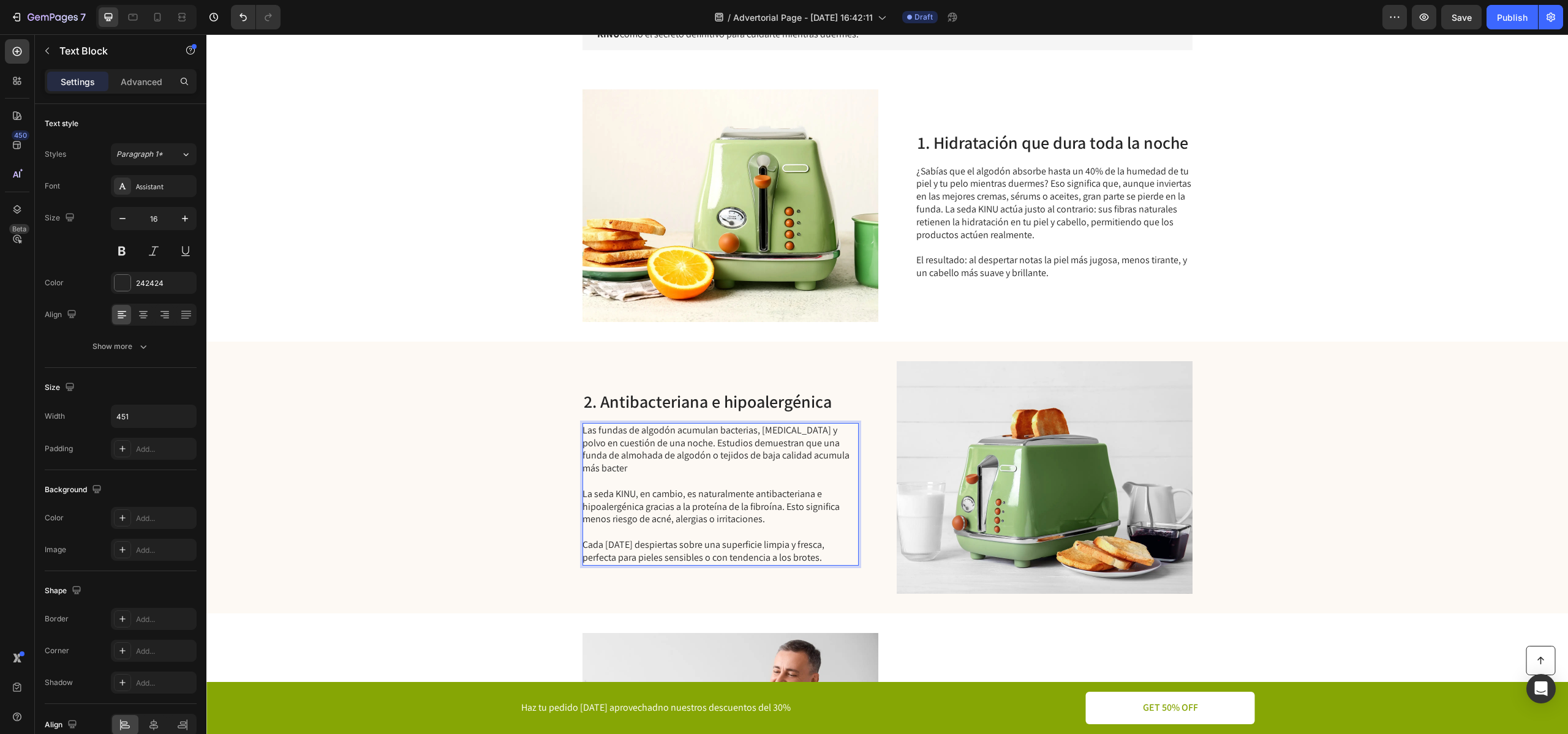
scroll to position [331, 0]
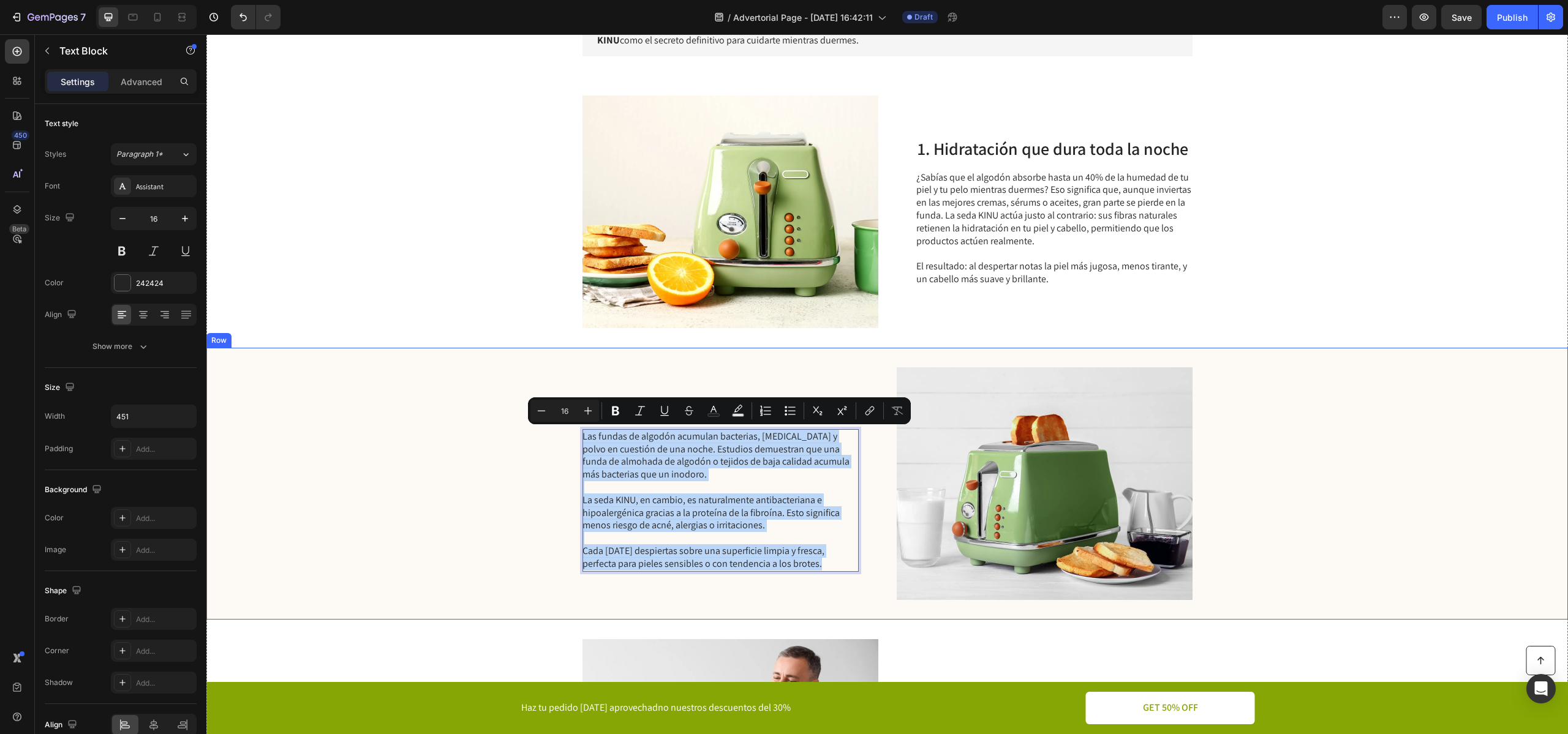
copy div "Las fundas de algodón acumulan bacterias, [MEDICAL_DATA] y polvo en cuestión de…"
drag, startPoint x: 582, startPoint y: 439, endPoint x: 848, endPoint y: 576, distance: 299.2
click at [848, 576] on div "2. Antibacteriana e hipoalergénica Heading Las fundas de algodón acumulan bacte…" at bounding box center [720, 483] width 276 height 232
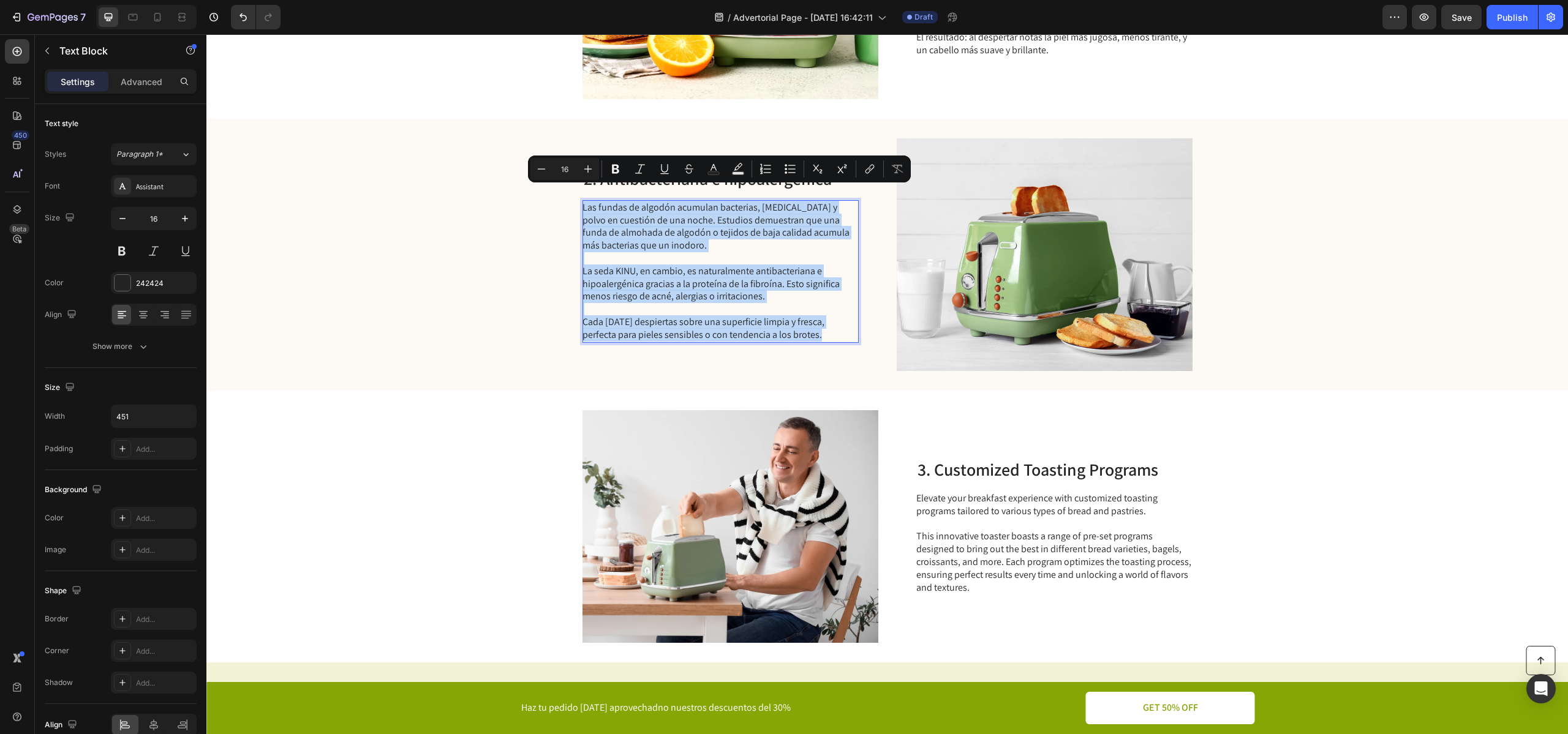
scroll to position [594, 0]
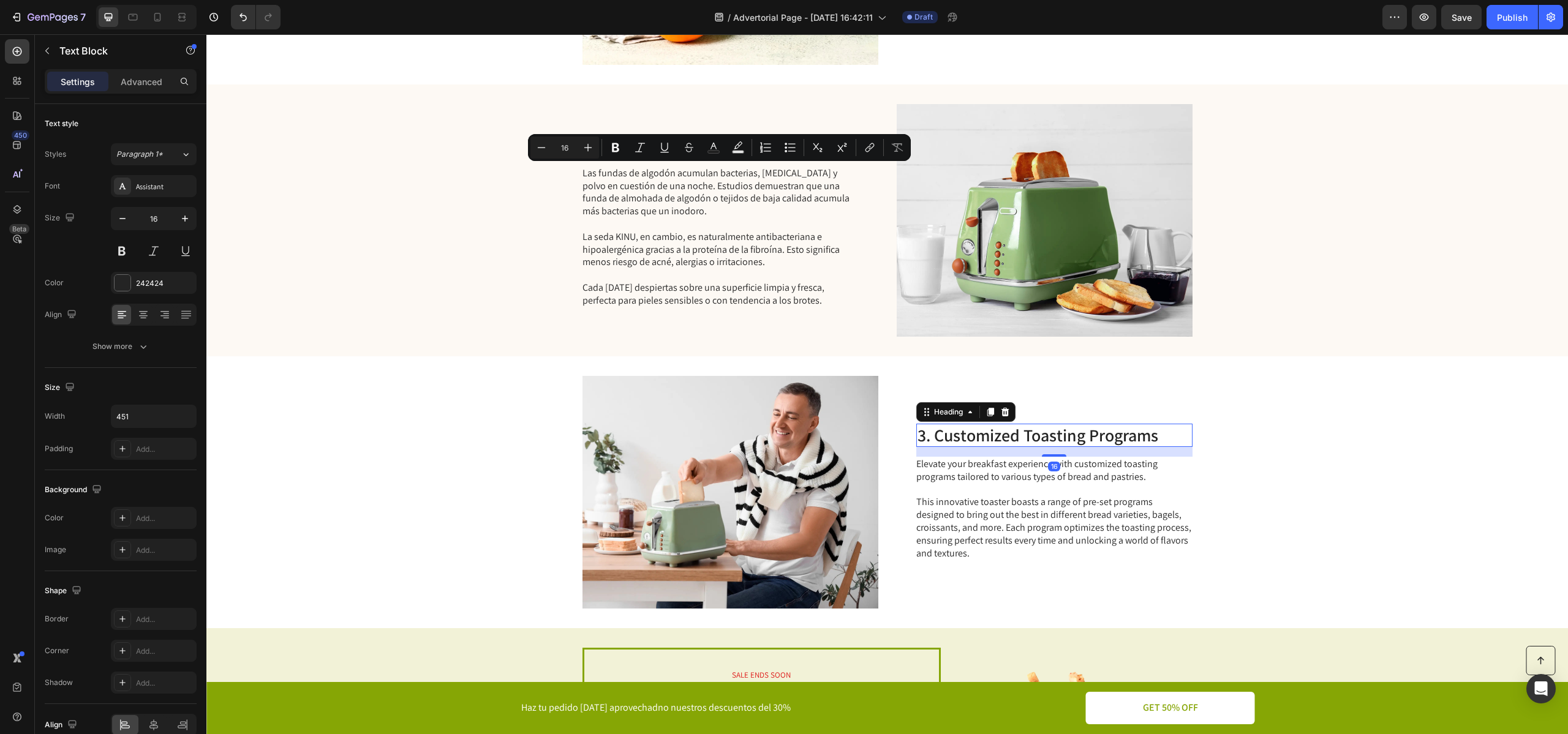
click at [1019, 438] on h2 "3. Customized Toasting Programs" at bounding box center [1054, 435] width 276 height 23
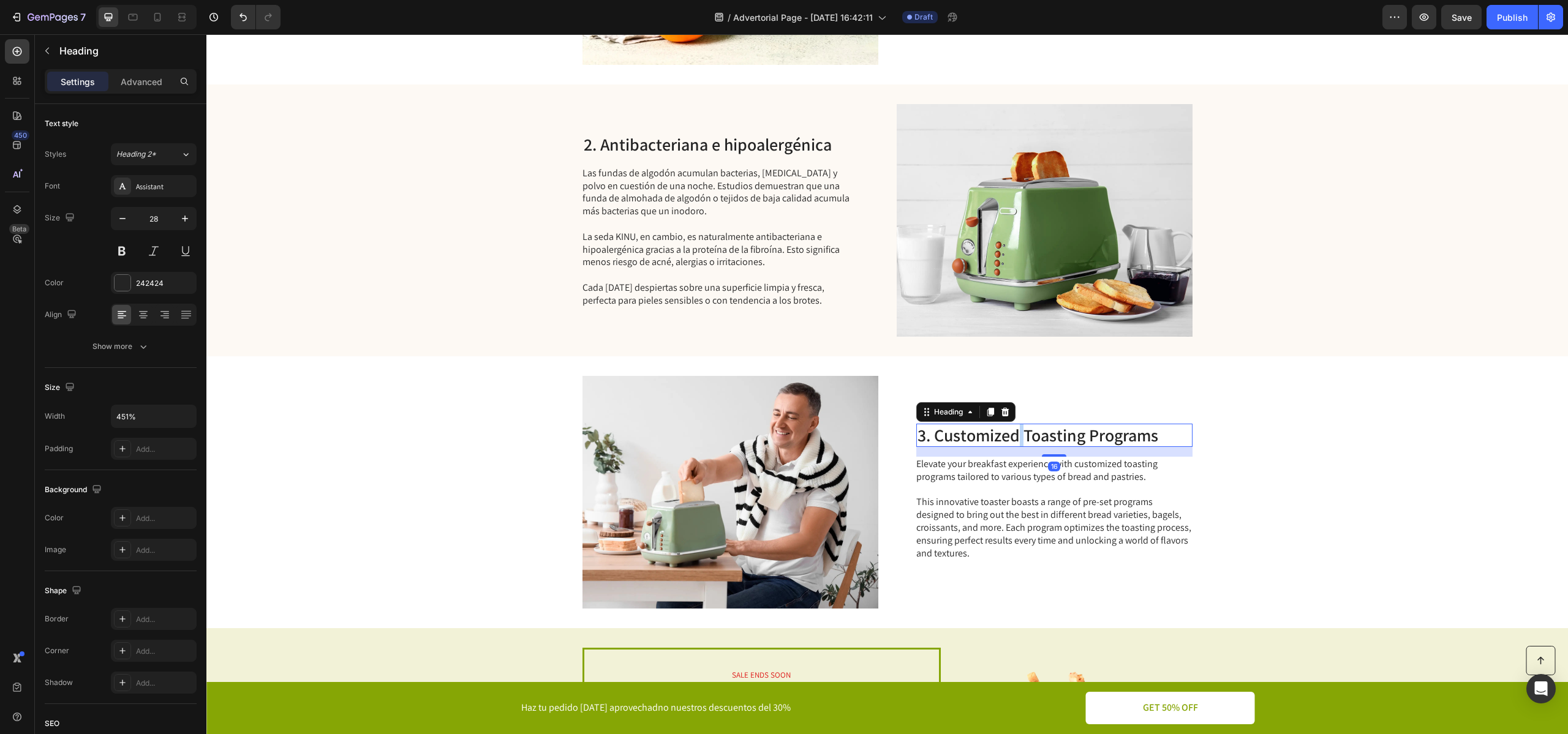
click at [1019, 438] on h2 "3. Customized Toasting Programs" at bounding box center [1054, 435] width 276 height 23
click at [1019, 438] on p "3. Customized Toasting Programs" at bounding box center [1054, 435] width 274 height 21
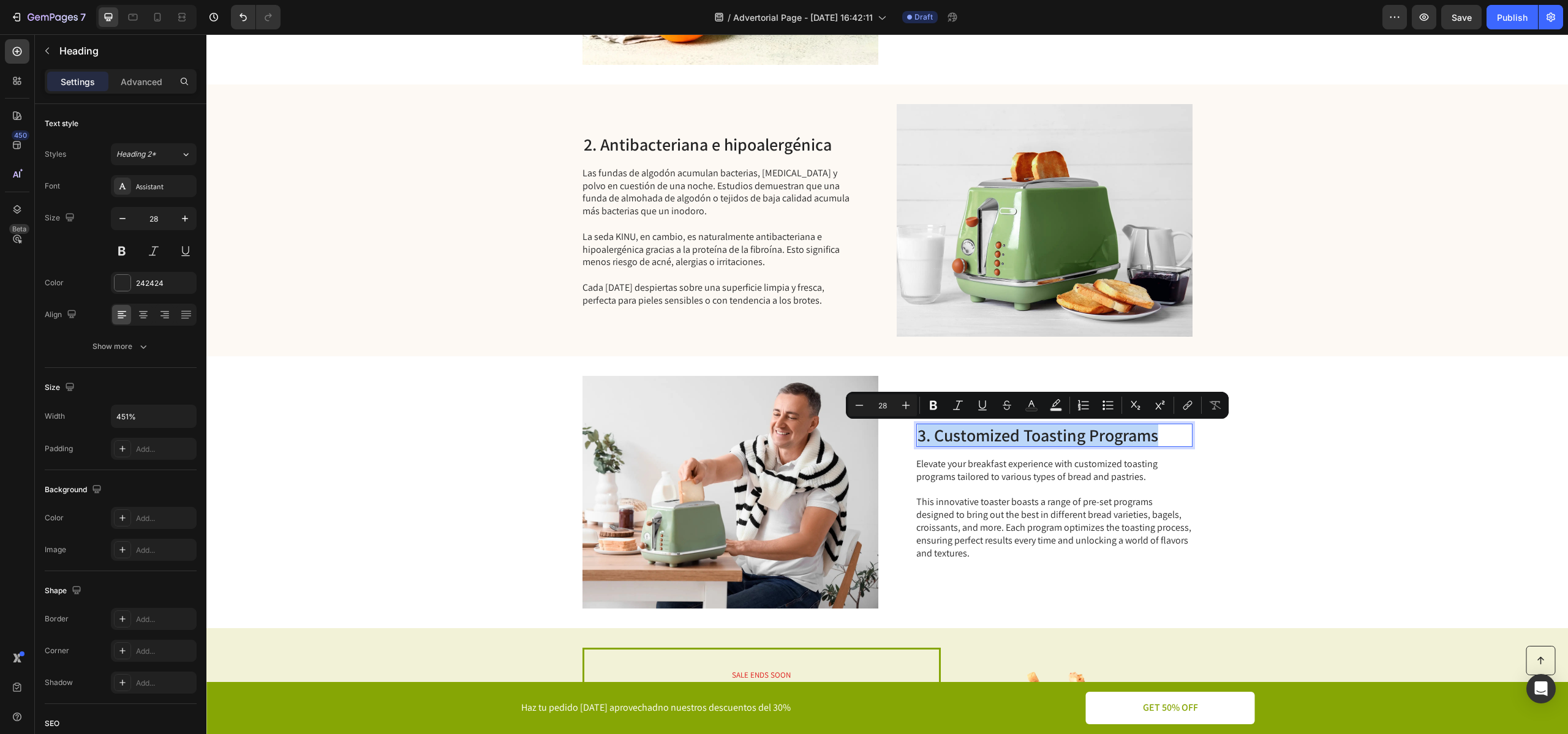
click at [951, 447] on div "3. Customized Toasting Programs Heading 16 Elevate your breakfast experience wi…" at bounding box center [1054, 492] width 276 height 232
click at [938, 437] on p "3. Customized Toasting Programs" at bounding box center [1054, 435] width 274 height 21
click at [1009, 509] on p "This innovative toaster boasts a range of pre-set programs designed to bring ou…" at bounding box center [1053, 528] width 275 height 64
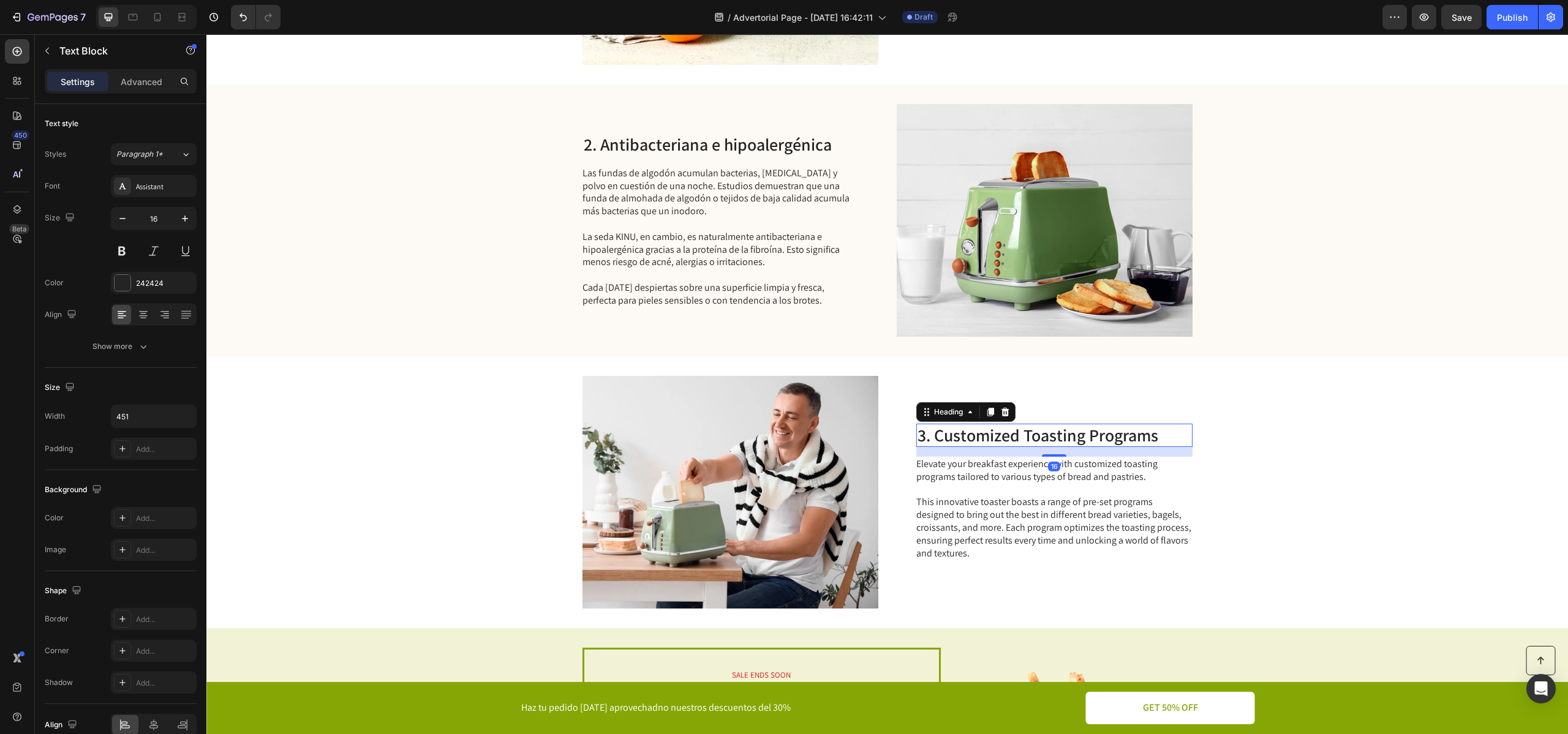
click at [1064, 428] on p "3. Customized Toasting Programs" at bounding box center [1054, 435] width 274 height 21
drag, startPoint x: 934, startPoint y: 435, endPoint x: 1162, endPoint y: 428, distance: 228.1
click at [1162, 428] on p "3. Customized Toasting Programs" at bounding box center [1054, 435] width 274 height 21
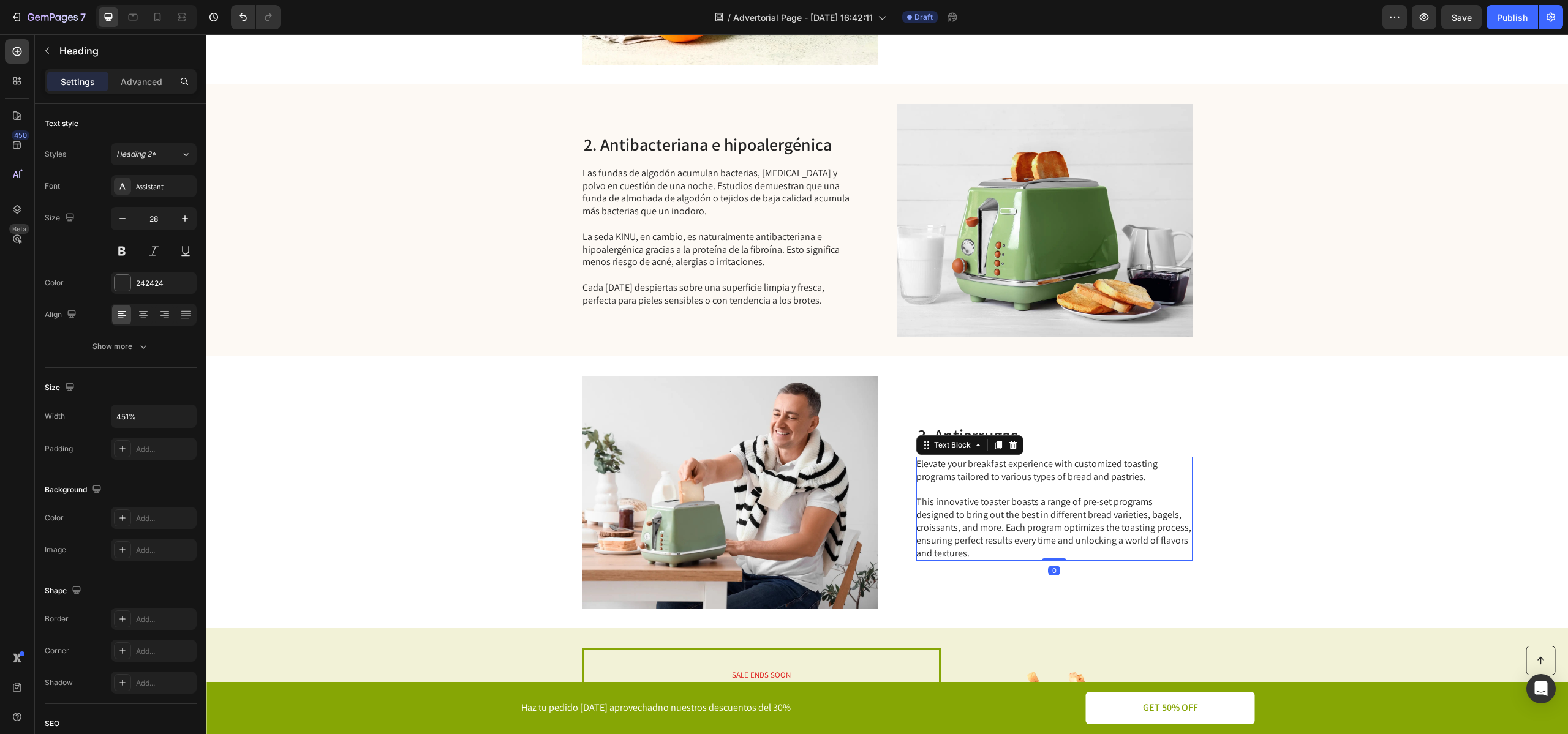
click at [1007, 526] on p "This innovative toaster boasts a range of pre-set programs designed to bring ou…" at bounding box center [1053, 528] width 275 height 64
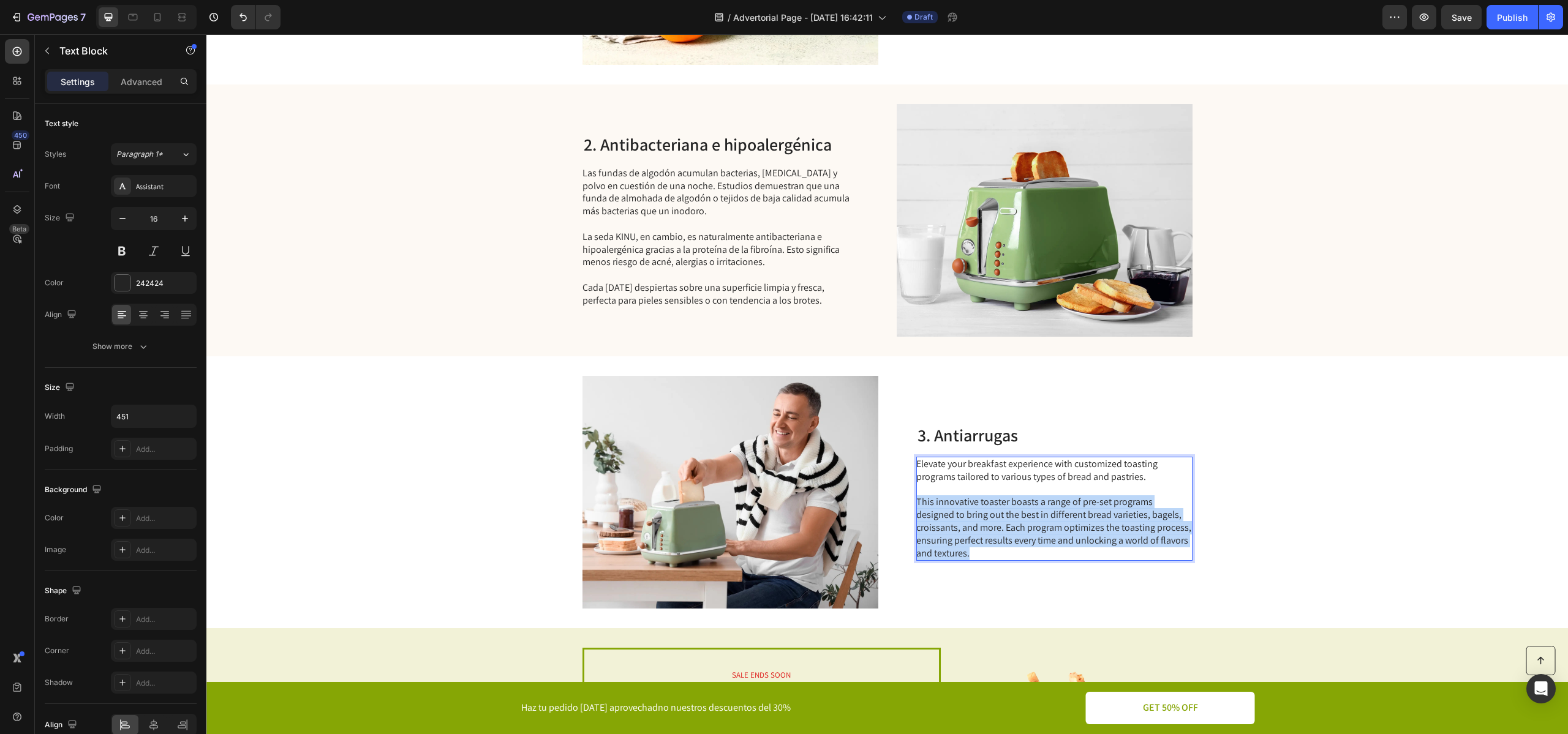
click at [1007, 526] on p "This innovative toaster boasts a range of pre-set programs designed to bring ou…" at bounding box center [1053, 528] width 275 height 64
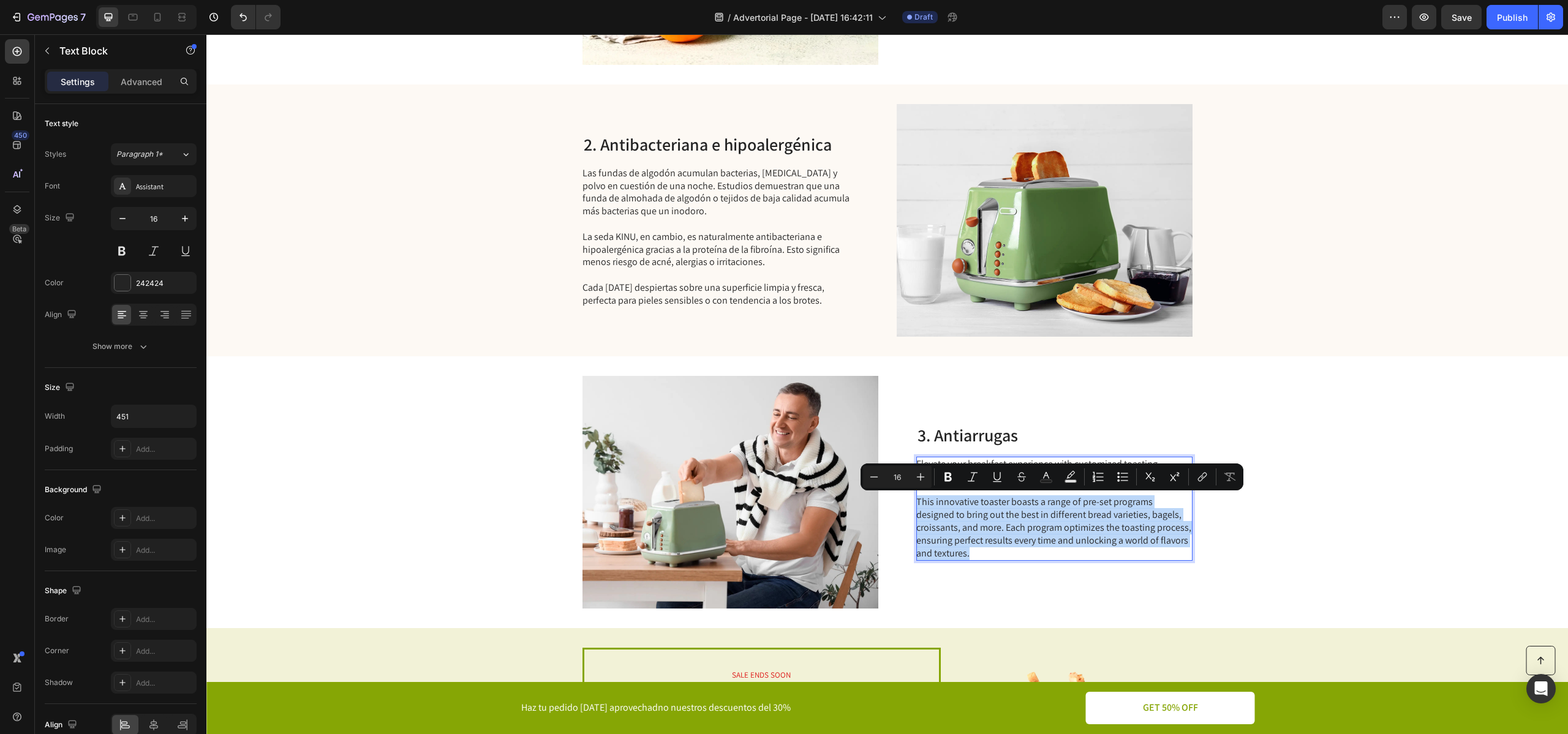
click at [982, 554] on p "This innovative toaster boasts a range of pre-set programs designed to bring ou…" at bounding box center [1053, 528] width 275 height 64
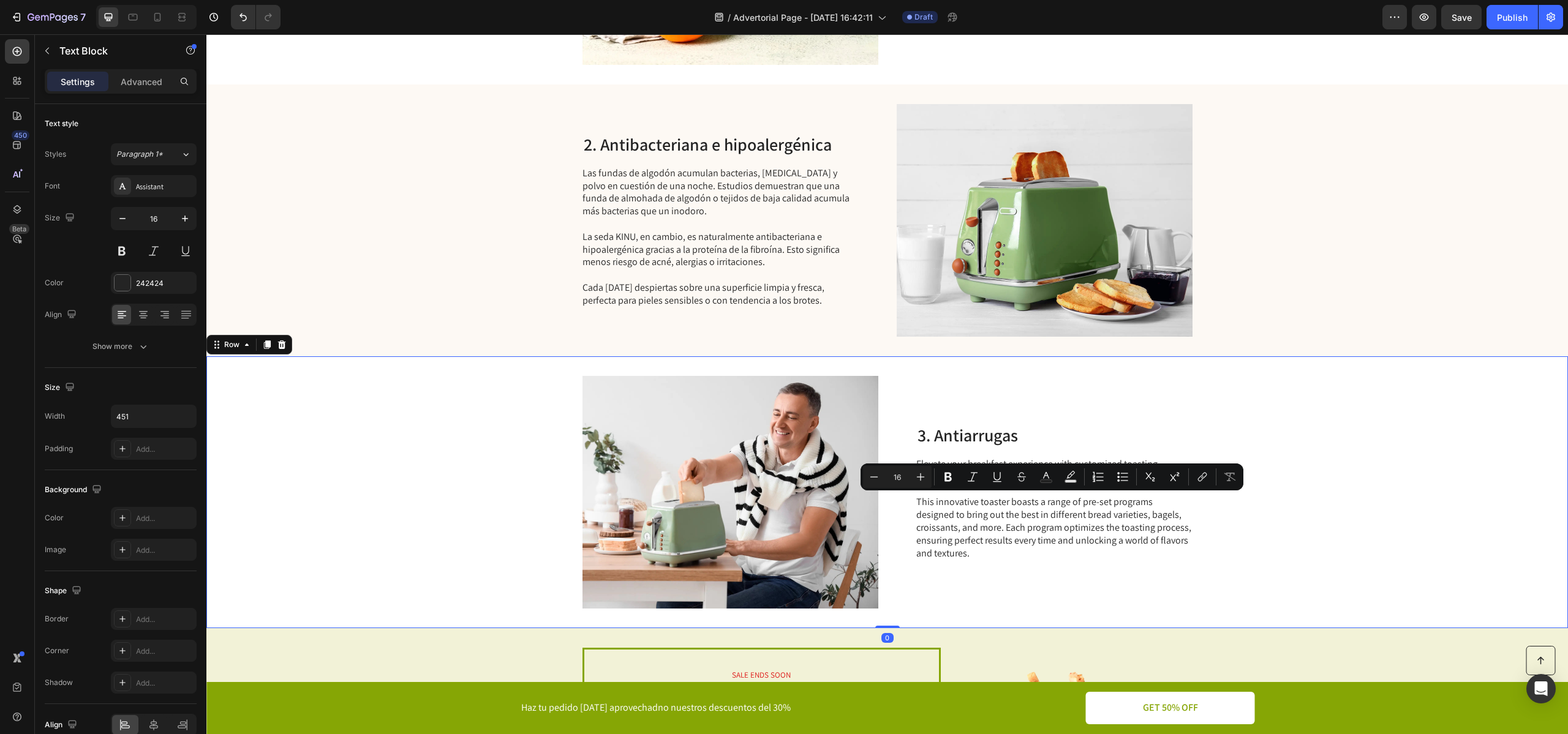
click at [1086, 370] on div "Image 3. Antiarrugas Heading Elevate your breakfast experience with customized …" at bounding box center [887, 492] width 1362 height 272
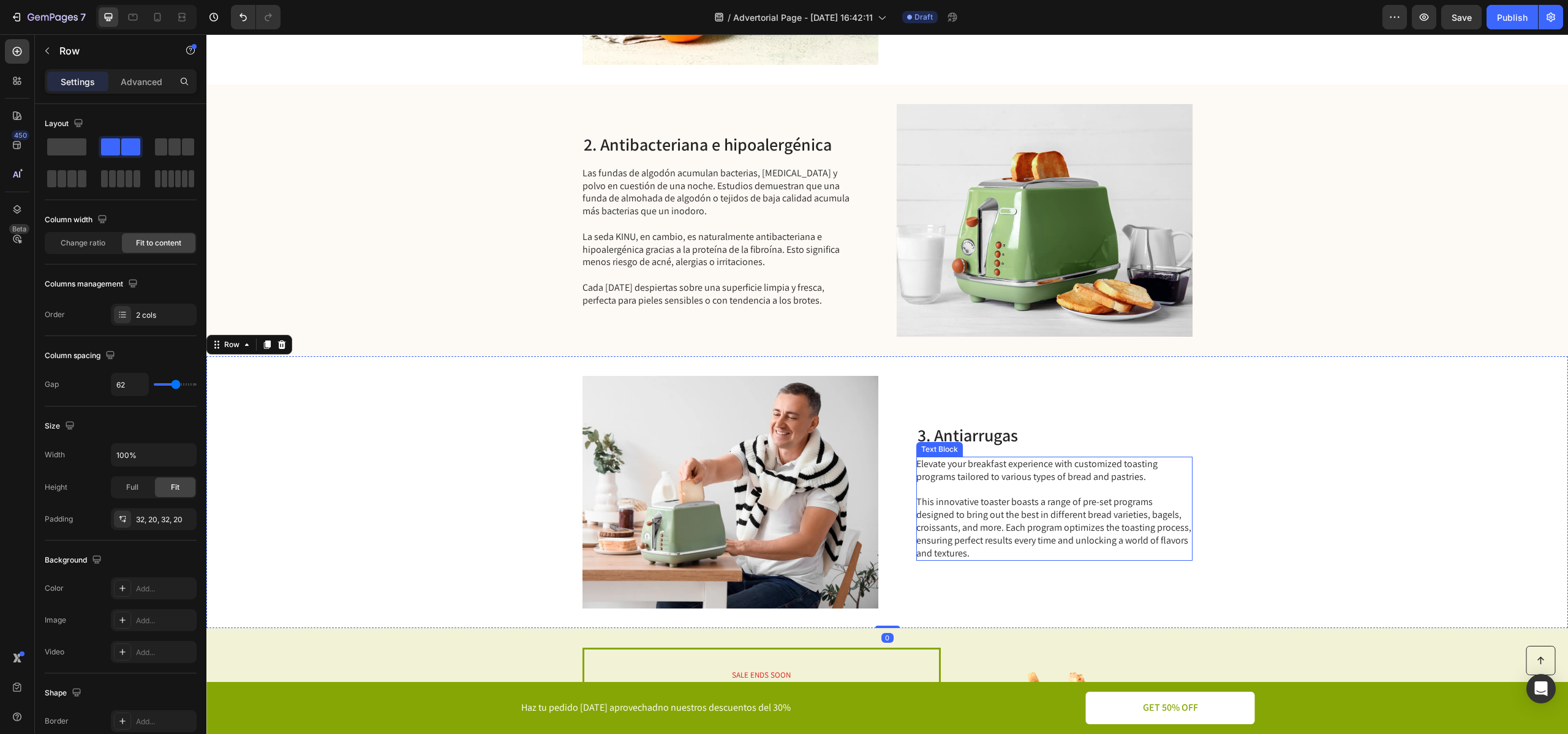
click at [984, 538] on p "This innovative toaster boasts a range of pre-set programs designed to bring ou…" at bounding box center [1053, 528] width 275 height 64
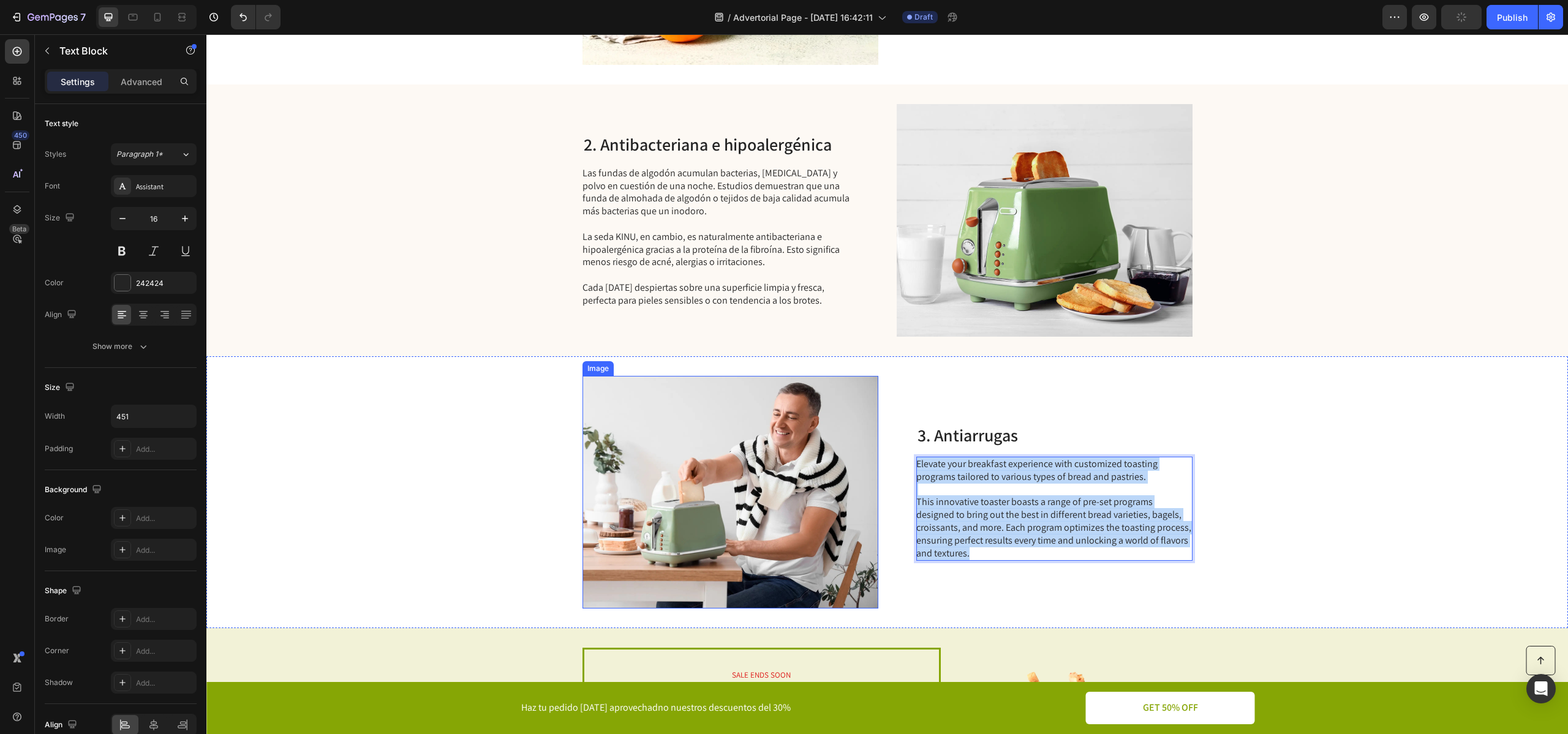
drag, startPoint x: 965, startPoint y: 555, endPoint x: 867, endPoint y: 437, distance: 153.4
click at [867, 437] on div "Image 3. Antiarrugas Heading Elevate your breakfast experience with customized …" at bounding box center [887, 492] width 1362 height 272
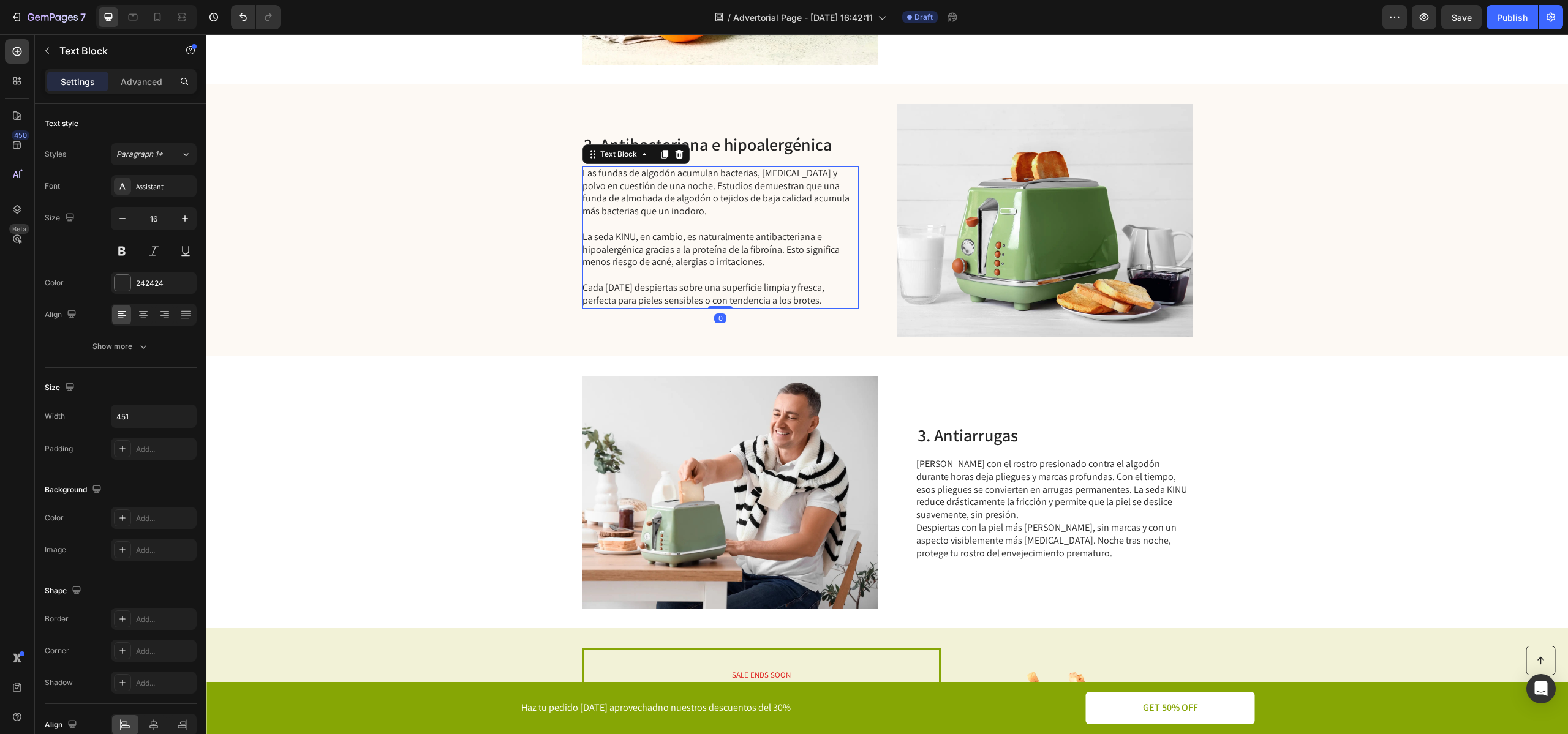
click at [694, 267] on p "La seda KINU, en cambio, es naturalmente antibacteriana e hipoalergénica gracia…" at bounding box center [719, 250] width 275 height 38
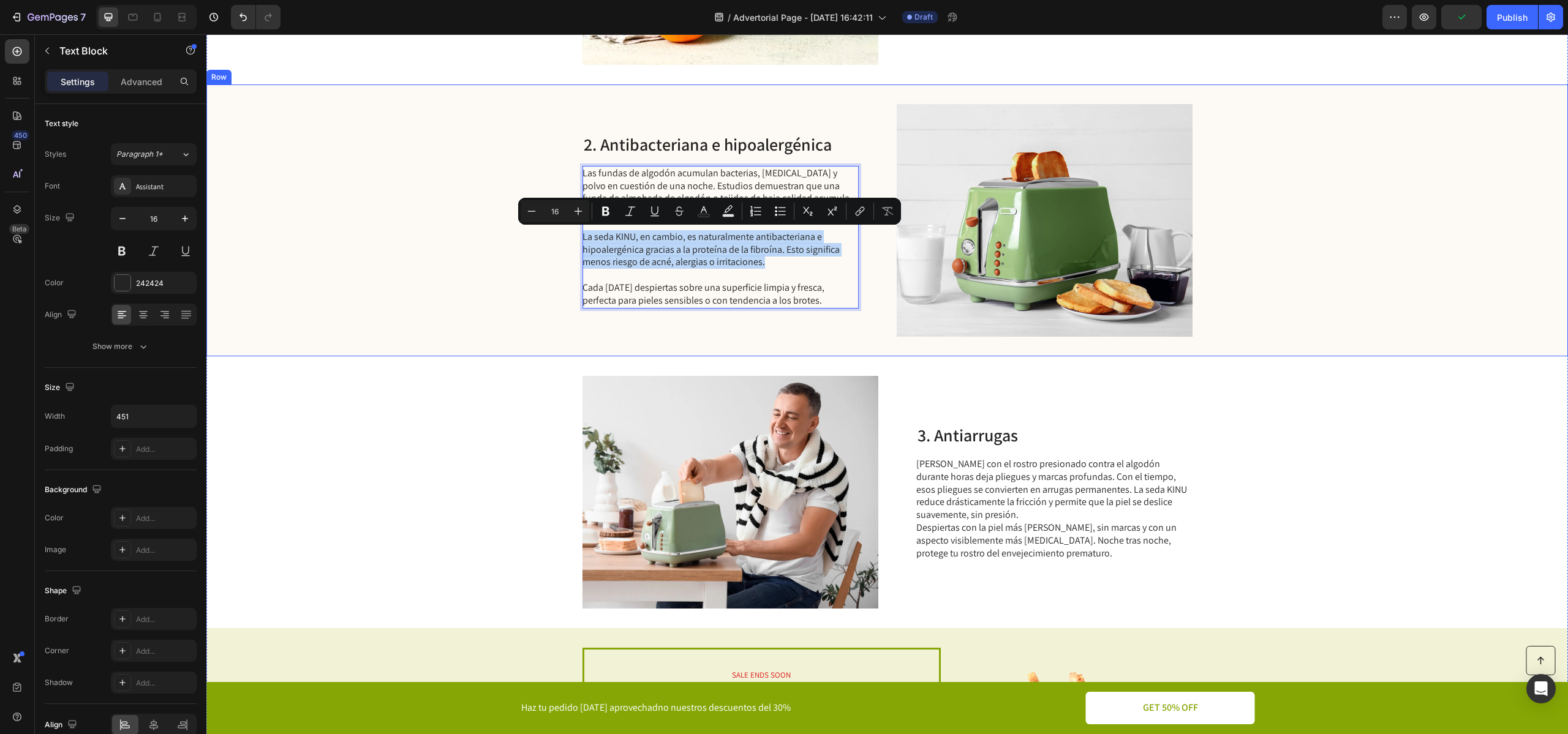
drag, startPoint x: 818, startPoint y: 261, endPoint x: 565, endPoint y: 241, distance: 253.8
click at [727, 208] on icon "Editor contextual toolbar" at bounding box center [728, 211] width 12 height 12
type input "000000"
type input "77"
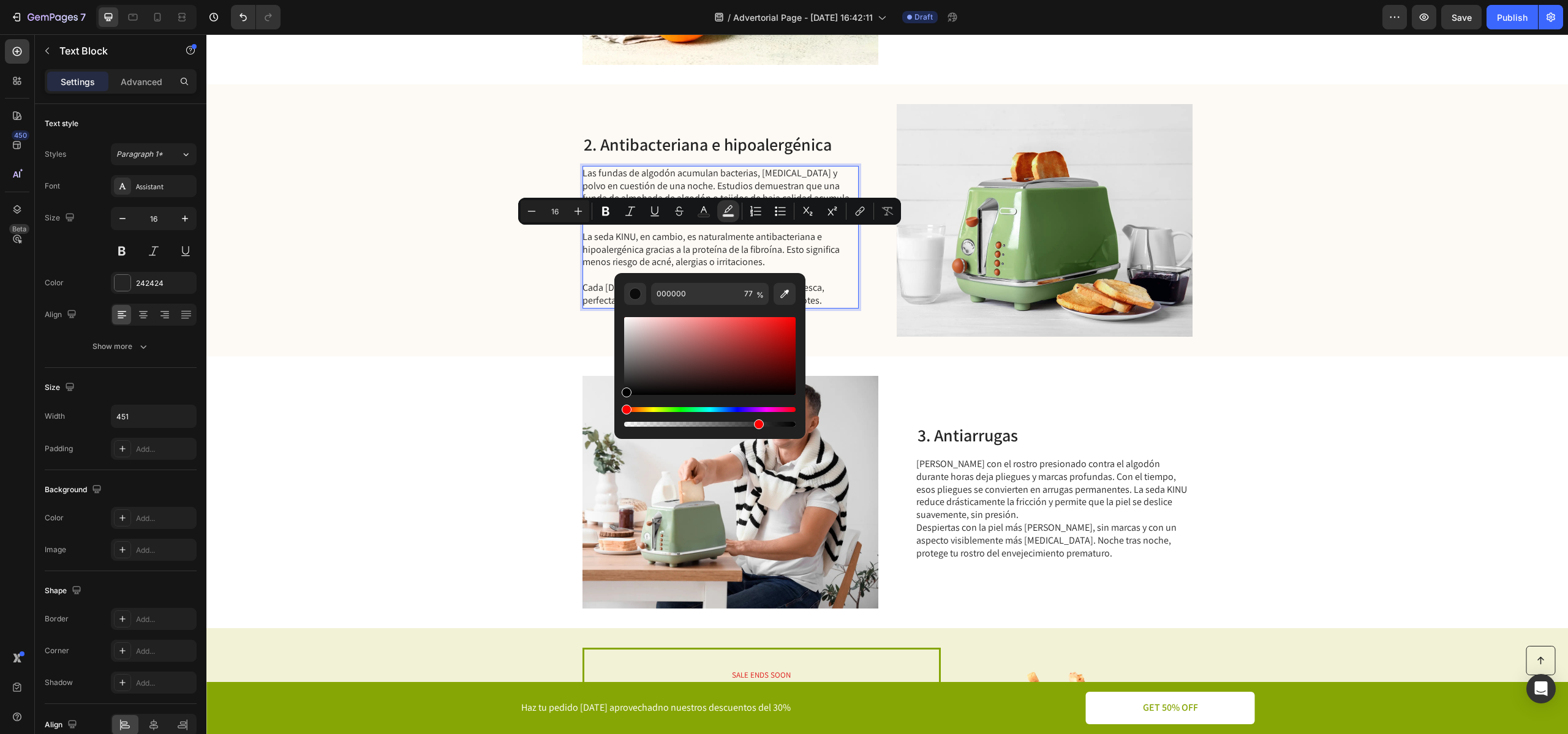
click at [726, 249] on p "La seda KINU, en cambio, es naturalmente antibacteriana e hipoalergénica gracia…" at bounding box center [719, 250] width 275 height 38
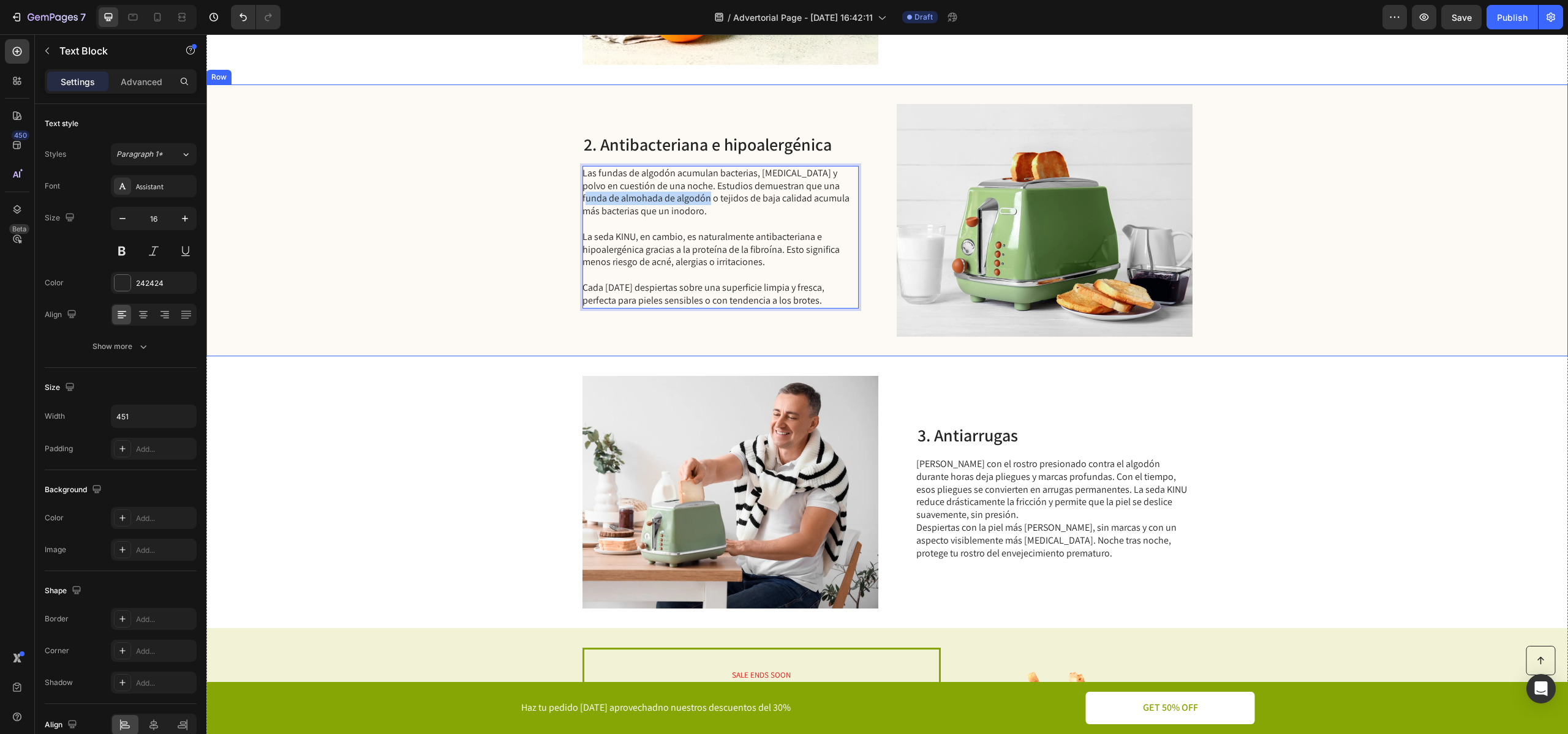
drag, startPoint x: 701, startPoint y: 203, endPoint x: 581, endPoint y: 192, distance: 120.5
click at [581, 192] on div "2. Antibacteriana e hipoalergénica Heading Las fundas de algodón acumulan bacte…" at bounding box center [887, 220] width 1362 height 272
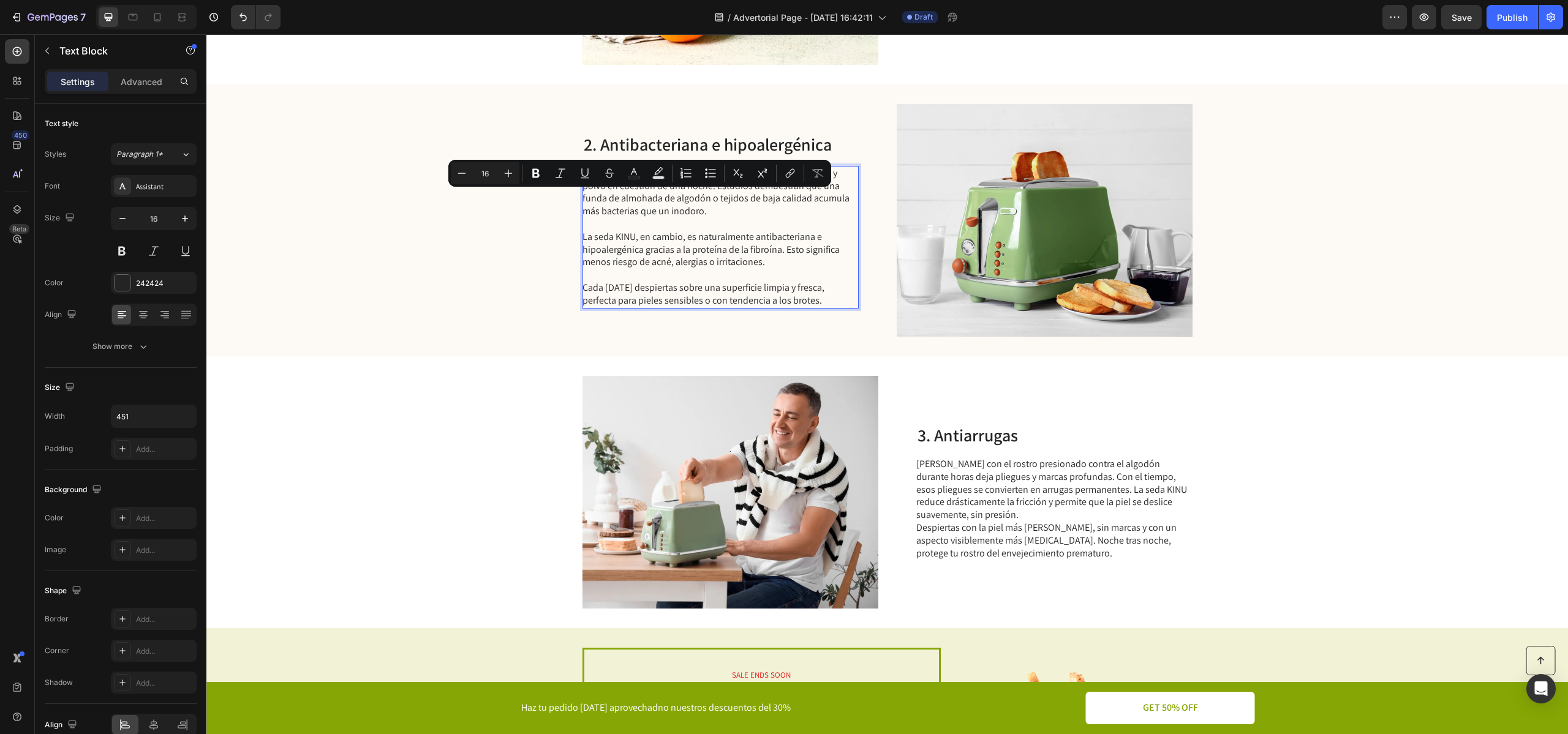
click at [701, 211] on p "Las fundas de algodón acumulan bacterias, [MEDICAL_DATA] y polvo en cuestión de…" at bounding box center [719, 192] width 275 height 51
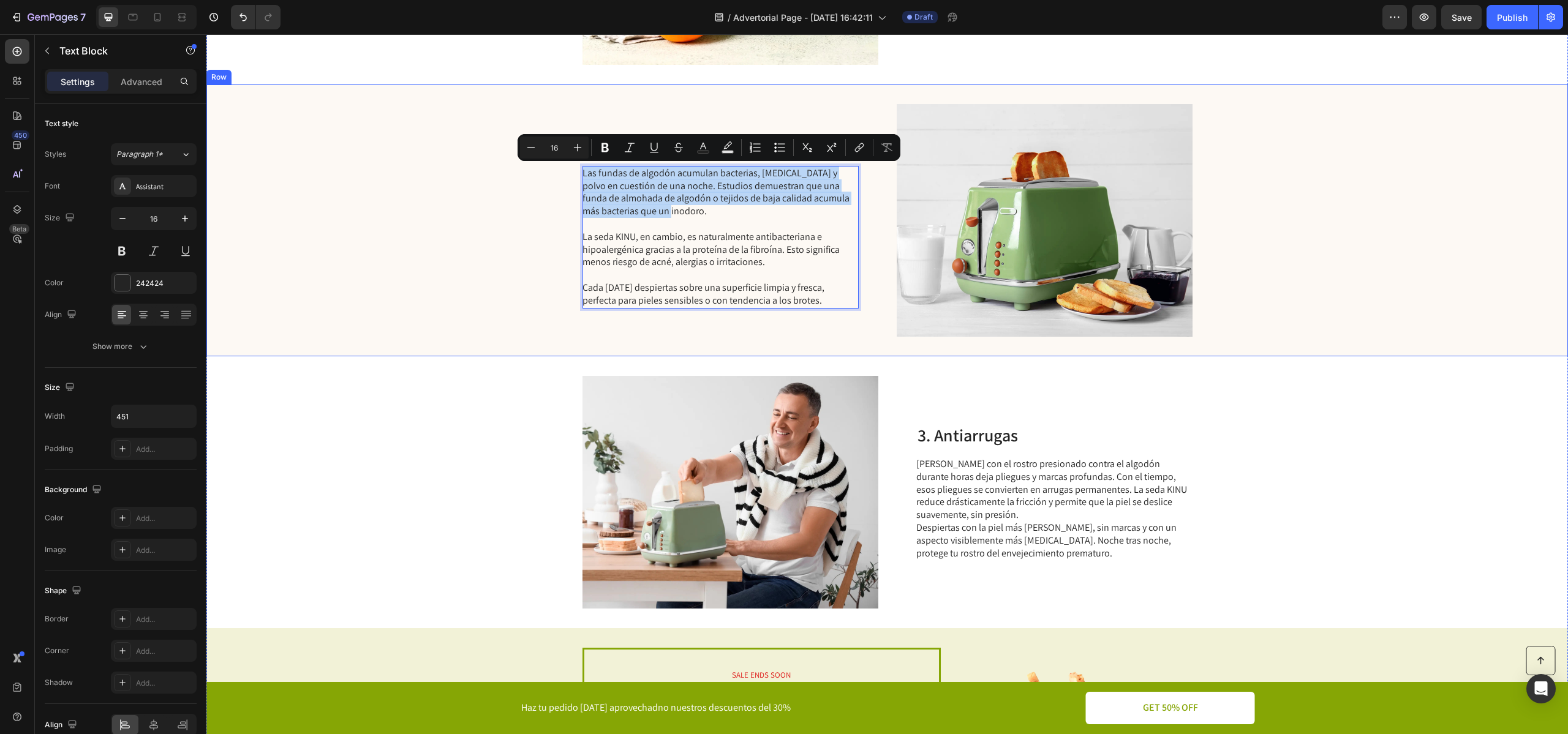
drag, startPoint x: 701, startPoint y: 211, endPoint x: 567, endPoint y: 176, distance: 138.5
click at [567, 176] on div "2. Antibacteriana e hipoalergénica Heading Las fundas de algodón acumulan bacte…" at bounding box center [887, 220] width 1362 height 272
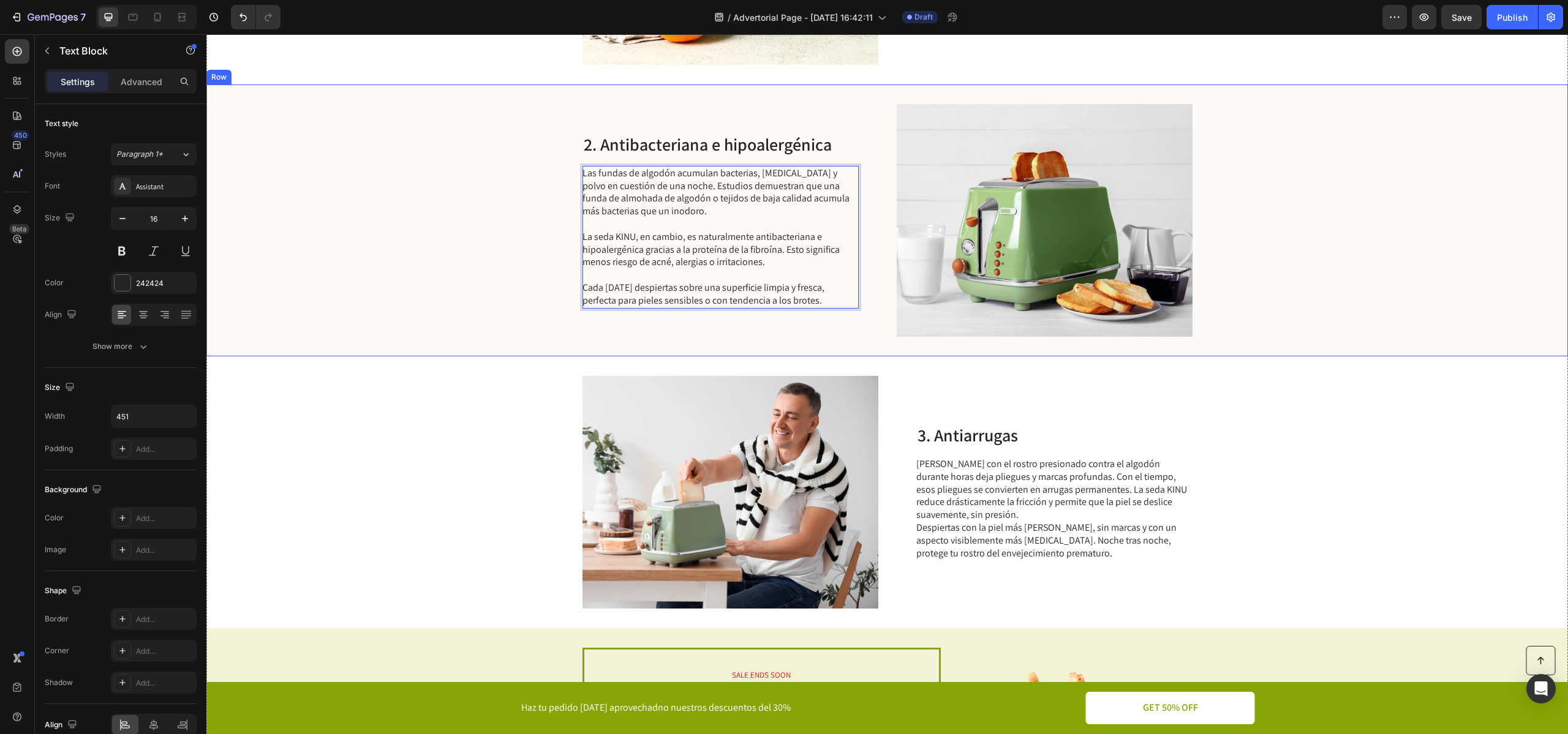
scroll to position [588, 0]
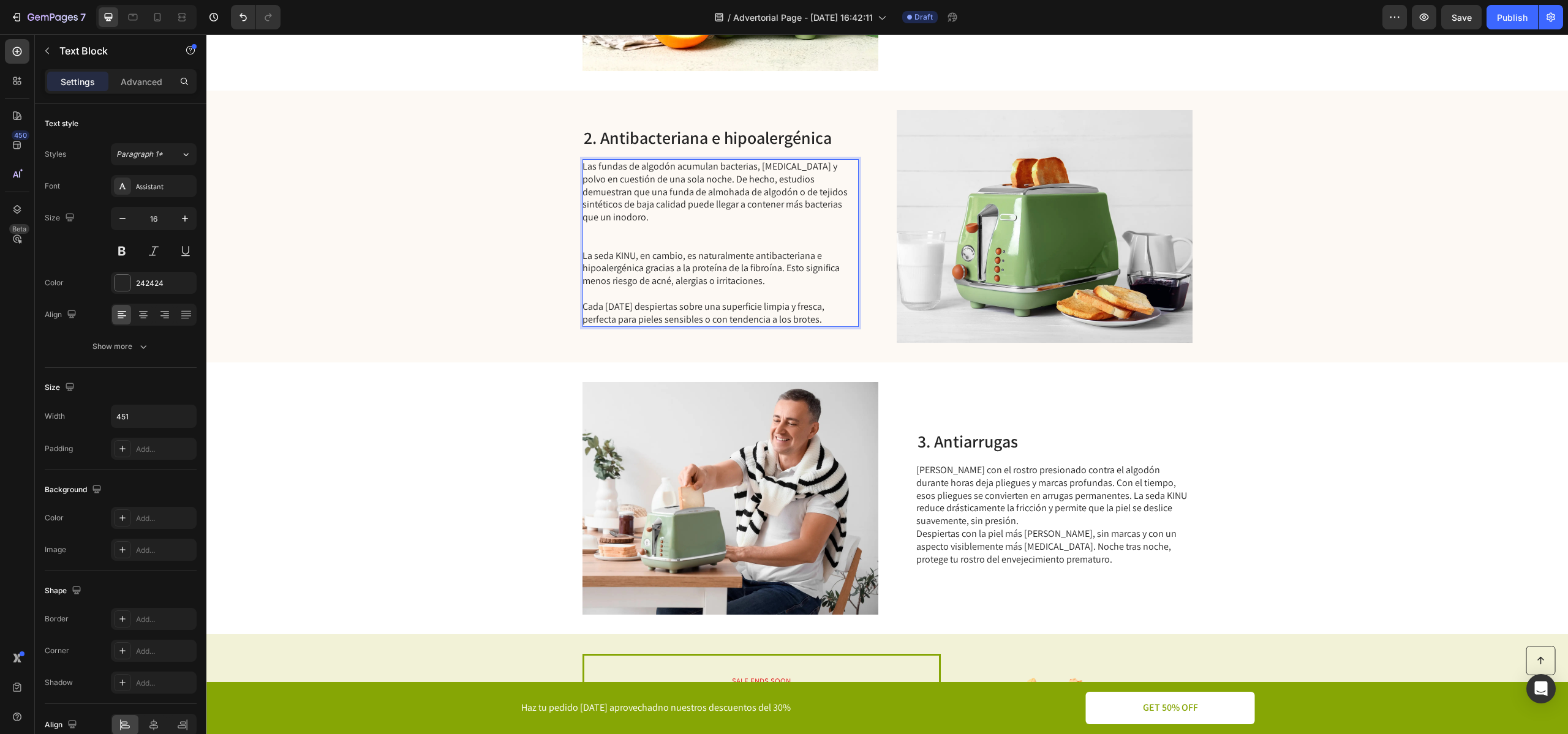
click at [673, 238] on p "Rich Text Editor. Editing area: main" at bounding box center [719, 243] width 275 height 13
click at [663, 228] on p "Rich Text Editor. Editing area: main" at bounding box center [719, 230] width 275 height 13
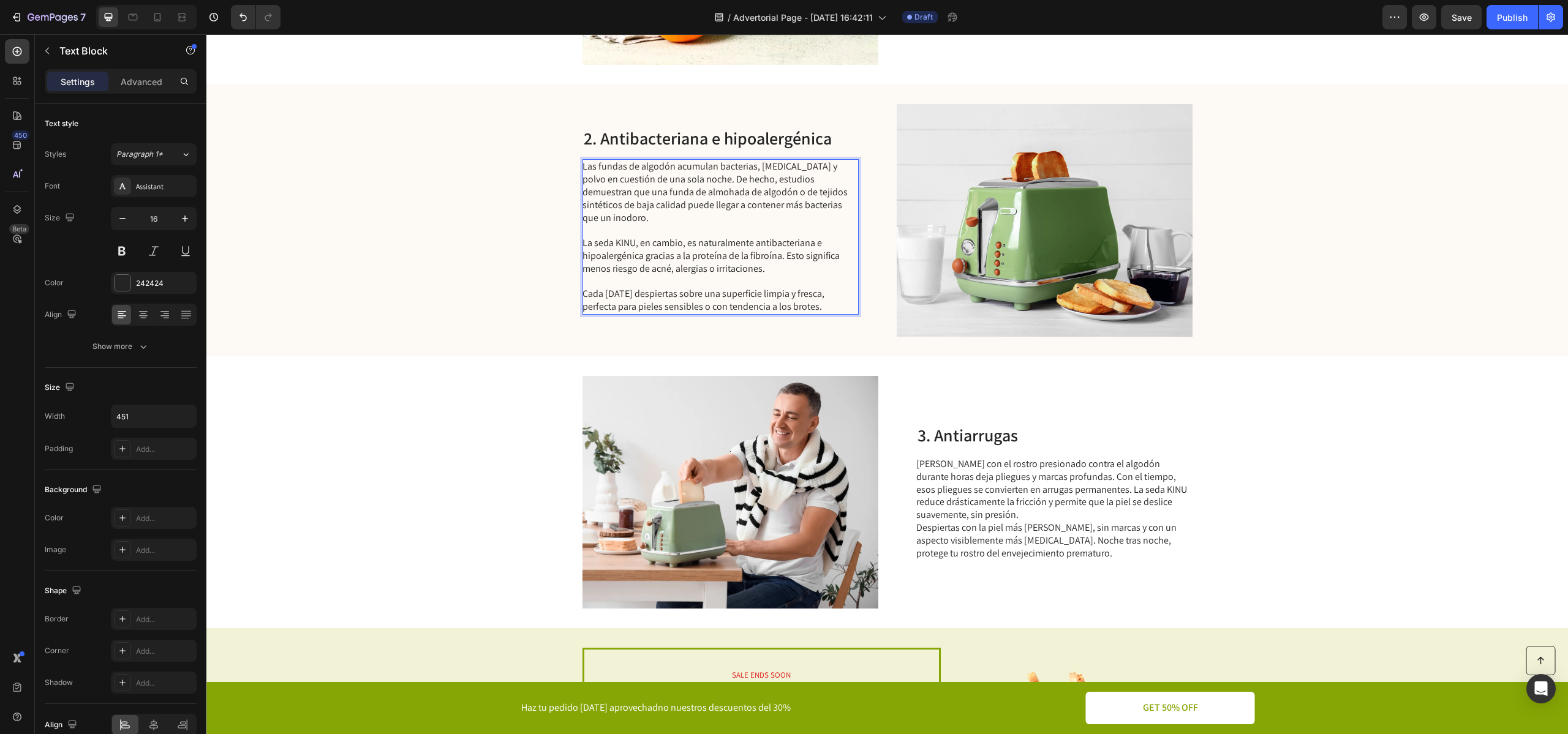
click at [799, 196] on p "Las fundas de algodón acumulan bacterias, [MEDICAL_DATA] y polvo en cuestión de…" at bounding box center [719, 192] width 275 height 64
click at [773, 259] on p "La seda KINU, en cambio, es naturalmente antibacteriana e hipoalergénica gracia…" at bounding box center [719, 256] width 275 height 38
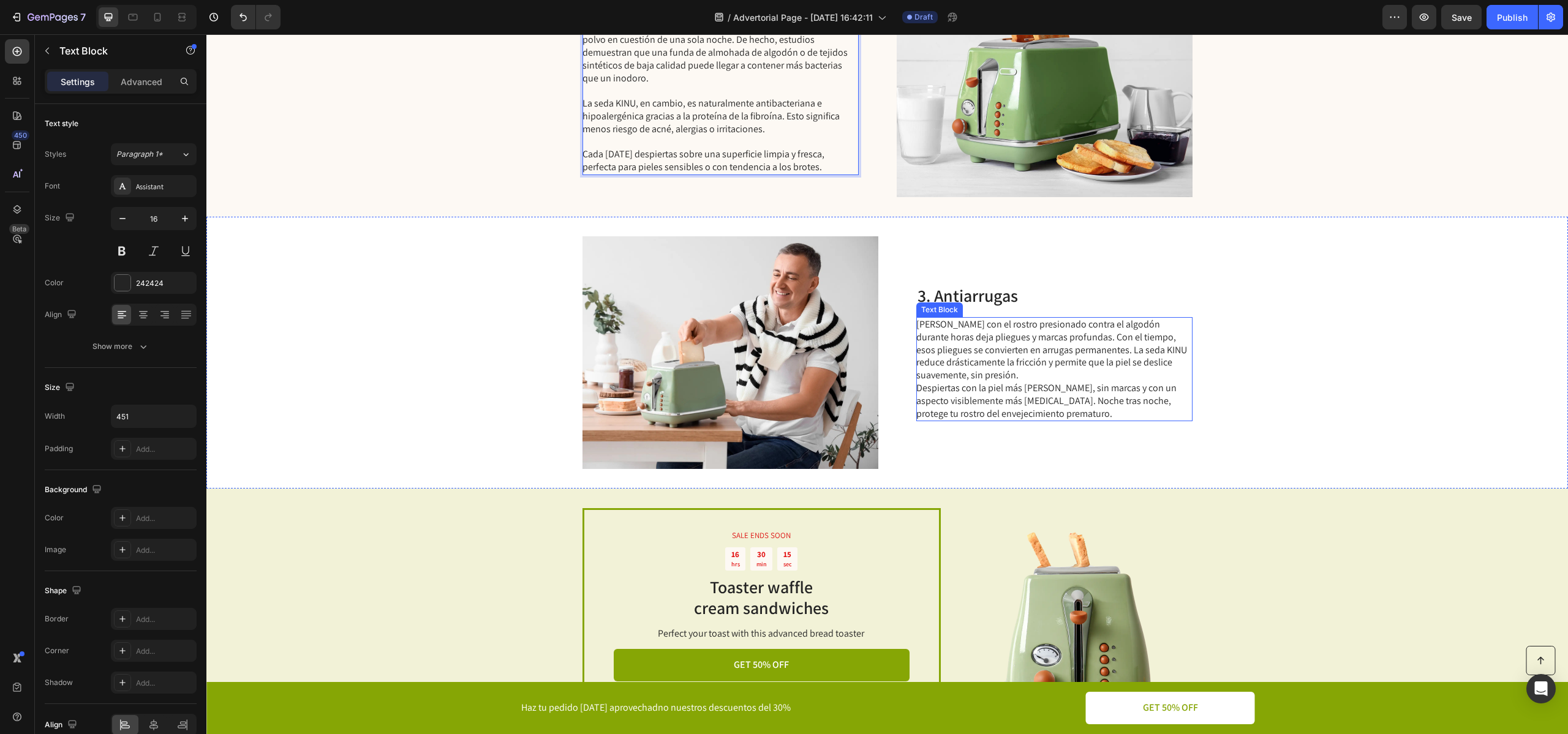
scroll to position [744, 0]
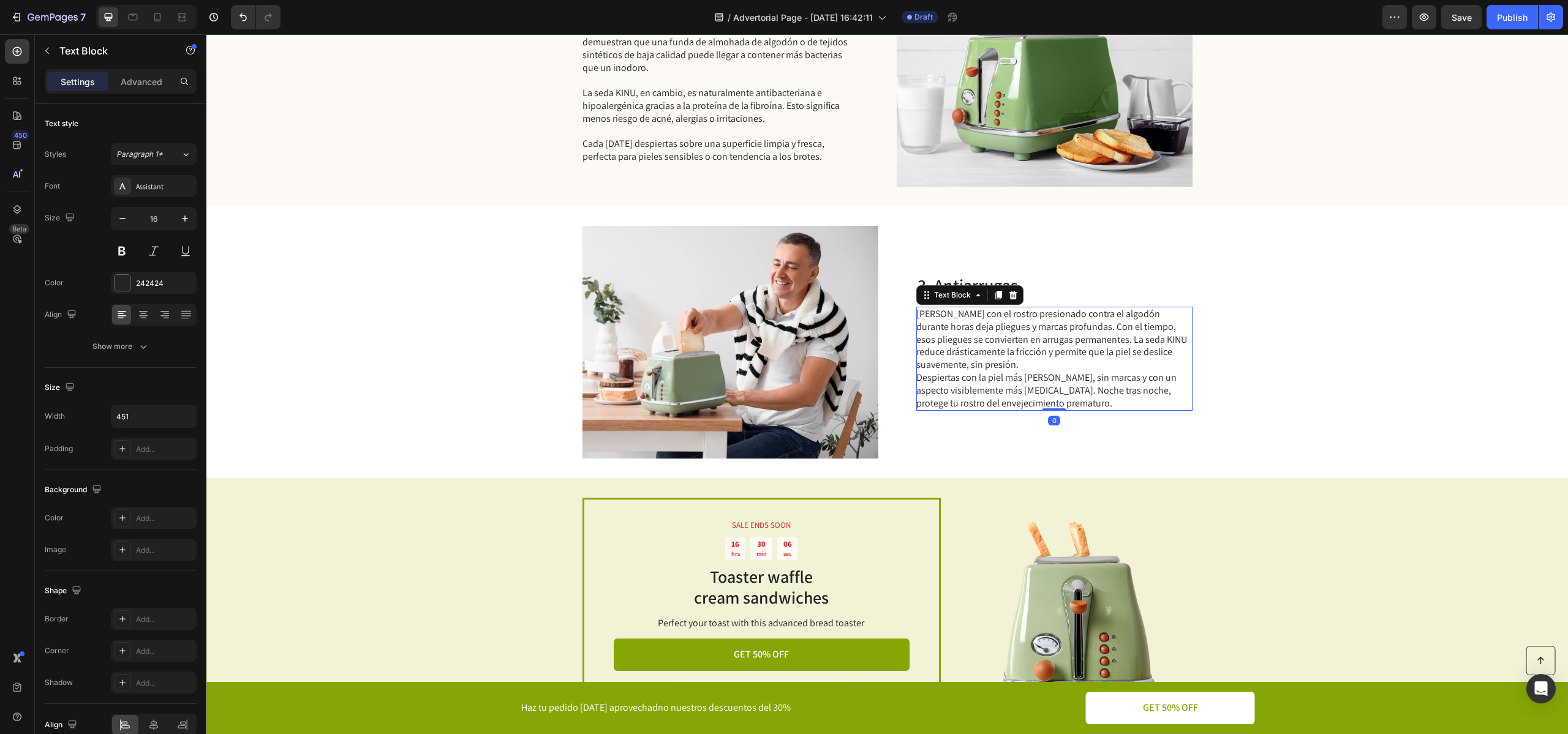
click at [982, 350] on p "[PERSON_NAME] con el rostro presionado contra el algodón durante horas deja pli…" at bounding box center [1053, 358] width 275 height 102
click at [1117, 336] on p "[PERSON_NAME] con el rostro presionado contra el algodón durante horas deja pli…" at bounding box center [1053, 358] width 275 height 102
drag, startPoint x: 1075, startPoint y: 313, endPoint x: 1116, endPoint y: 315, distance: 41.0
click at [1116, 315] on p "[PERSON_NAME] con el rostro presionado contra el algodón durante horas deja pli…" at bounding box center [1053, 358] width 275 height 102
click at [1082, 324] on p "[PERSON_NAME] con el rostro presionado contra el tejido equivocado durante hora…" at bounding box center [1053, 358] width 275 height 102
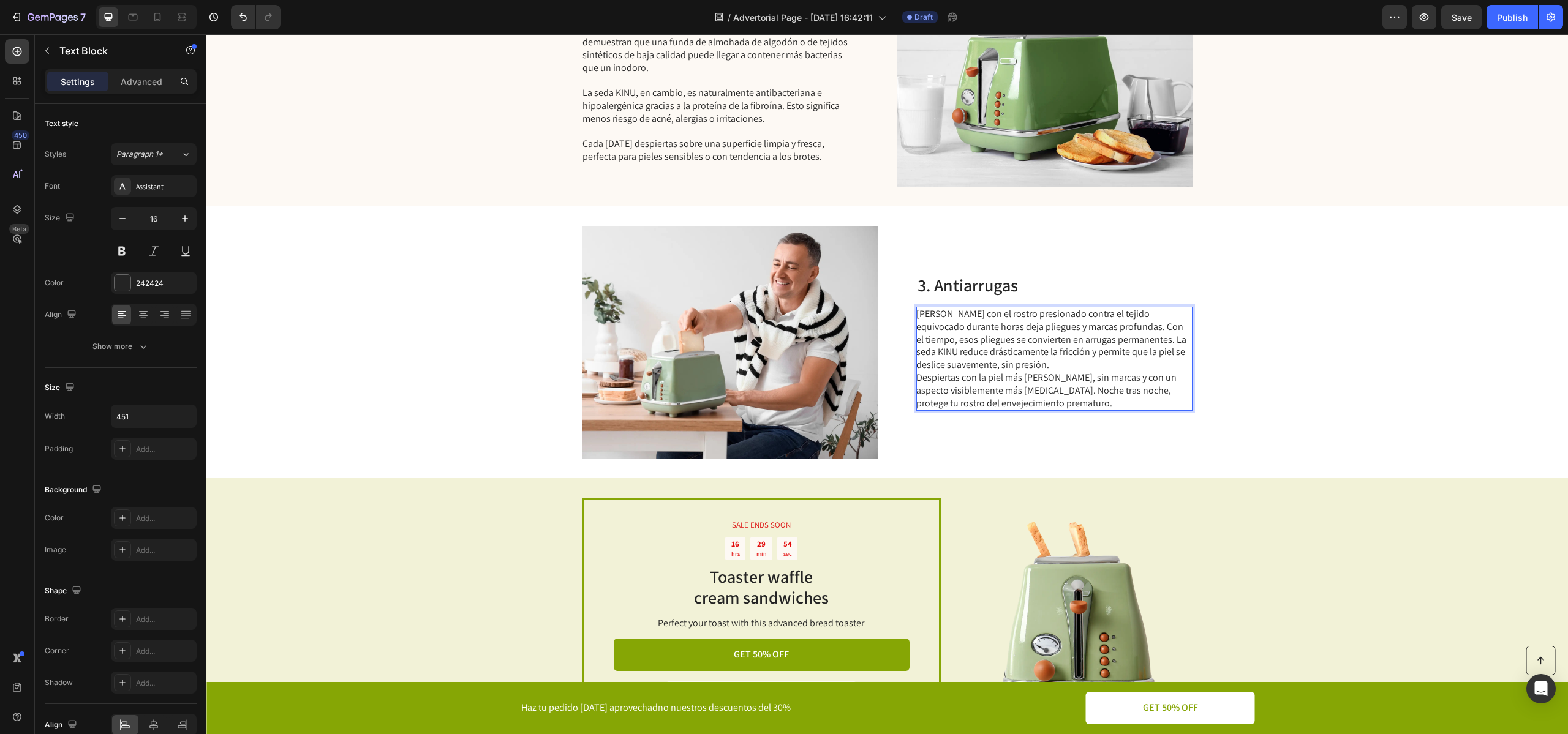
click at [1069, 363] on p "[PERSON_NAME] con el rostro presionado contra el tejido equivocado durante hora…" at bounding box center [1053, 358] width 275 height 102
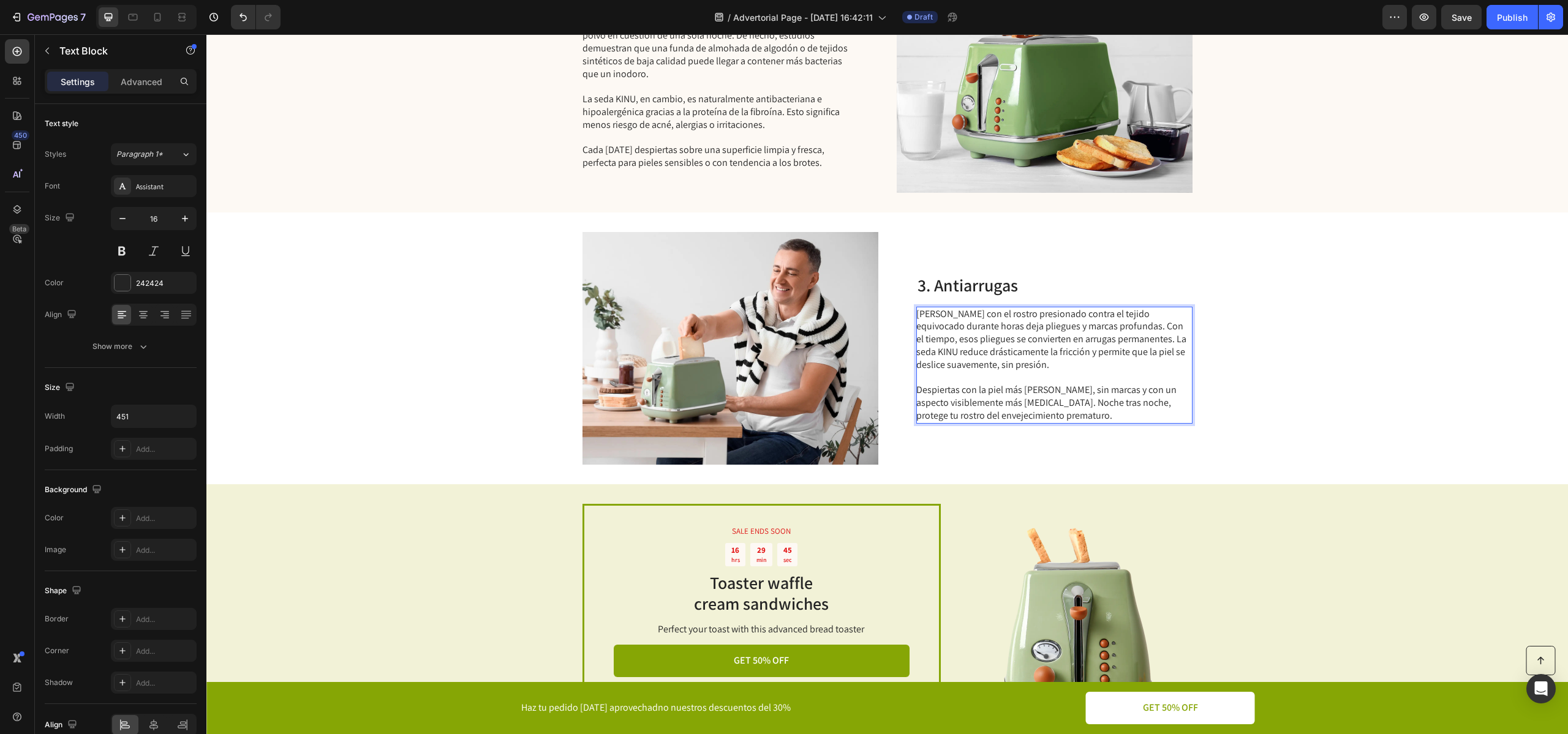
click at [1036, 414] on p "⁠⁠⁠⁠⁠⁠⁠ Despiertas con la piel más [PERSON_NAME], sin marcas y con un aspecto v…" at bounding box center [1053, 397] width 275 height 51
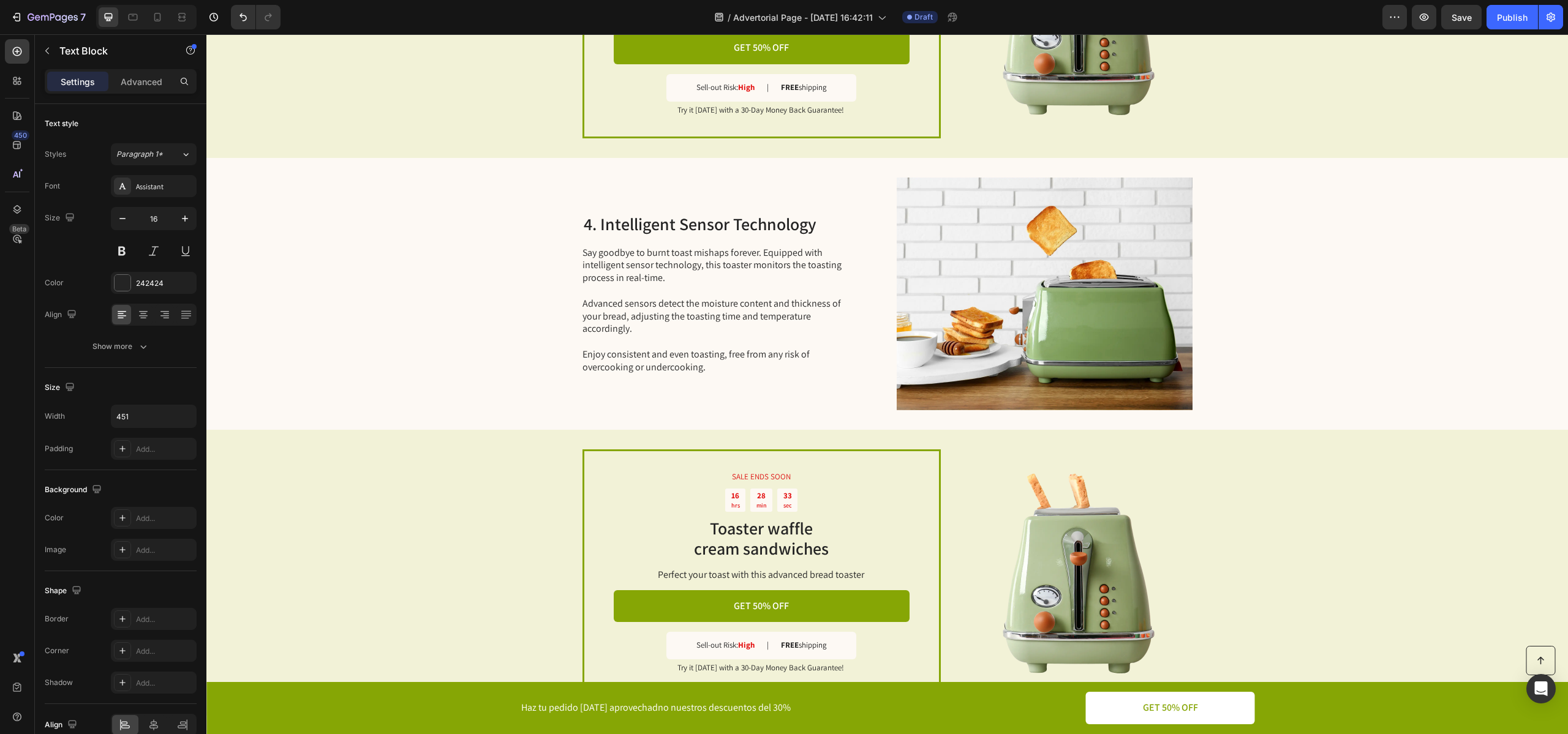
scroll to position [1361, 0]
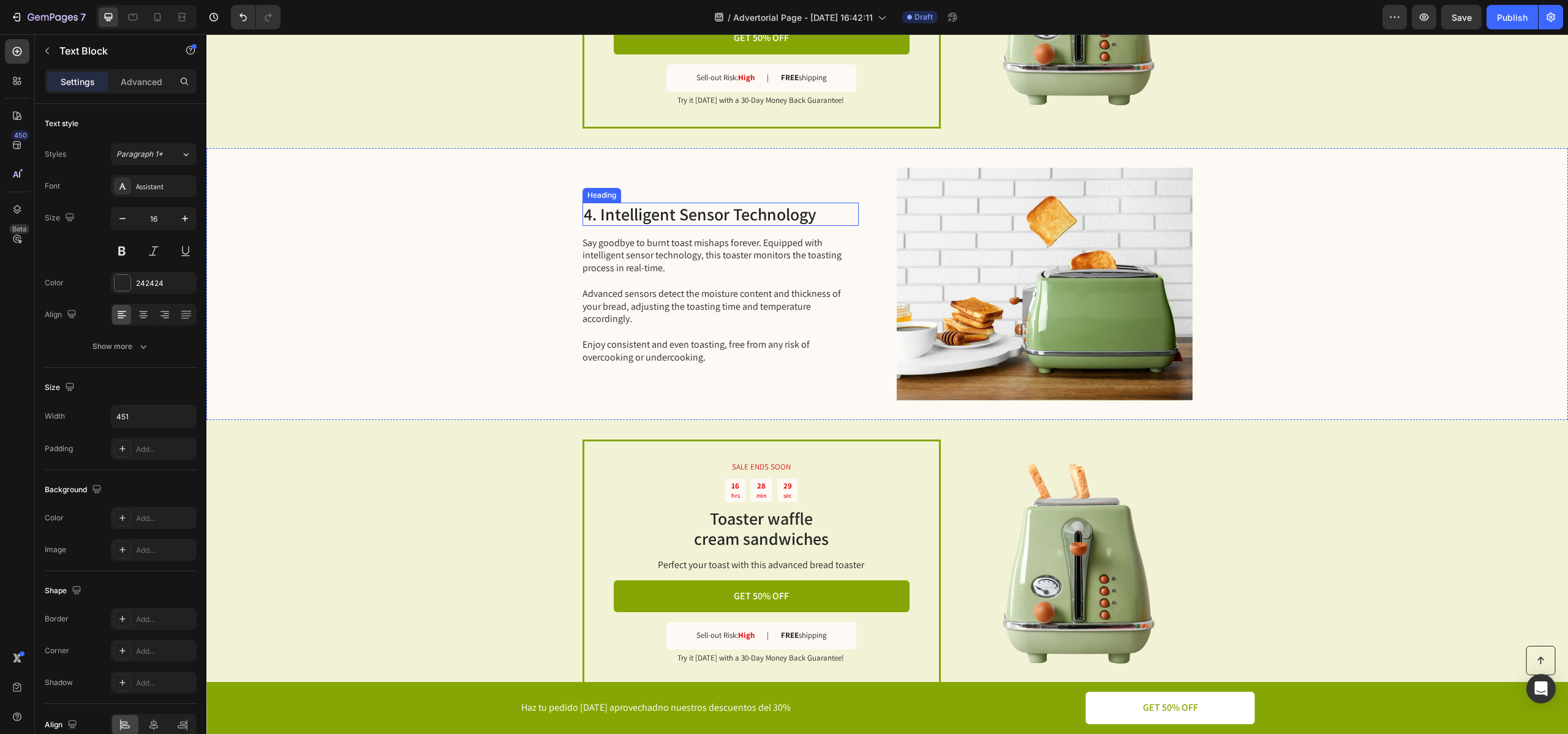
click at [671, 221] on h2 "4. Intelligent Sensor Technology" at bounding box center [720, 214] width 276 height 23
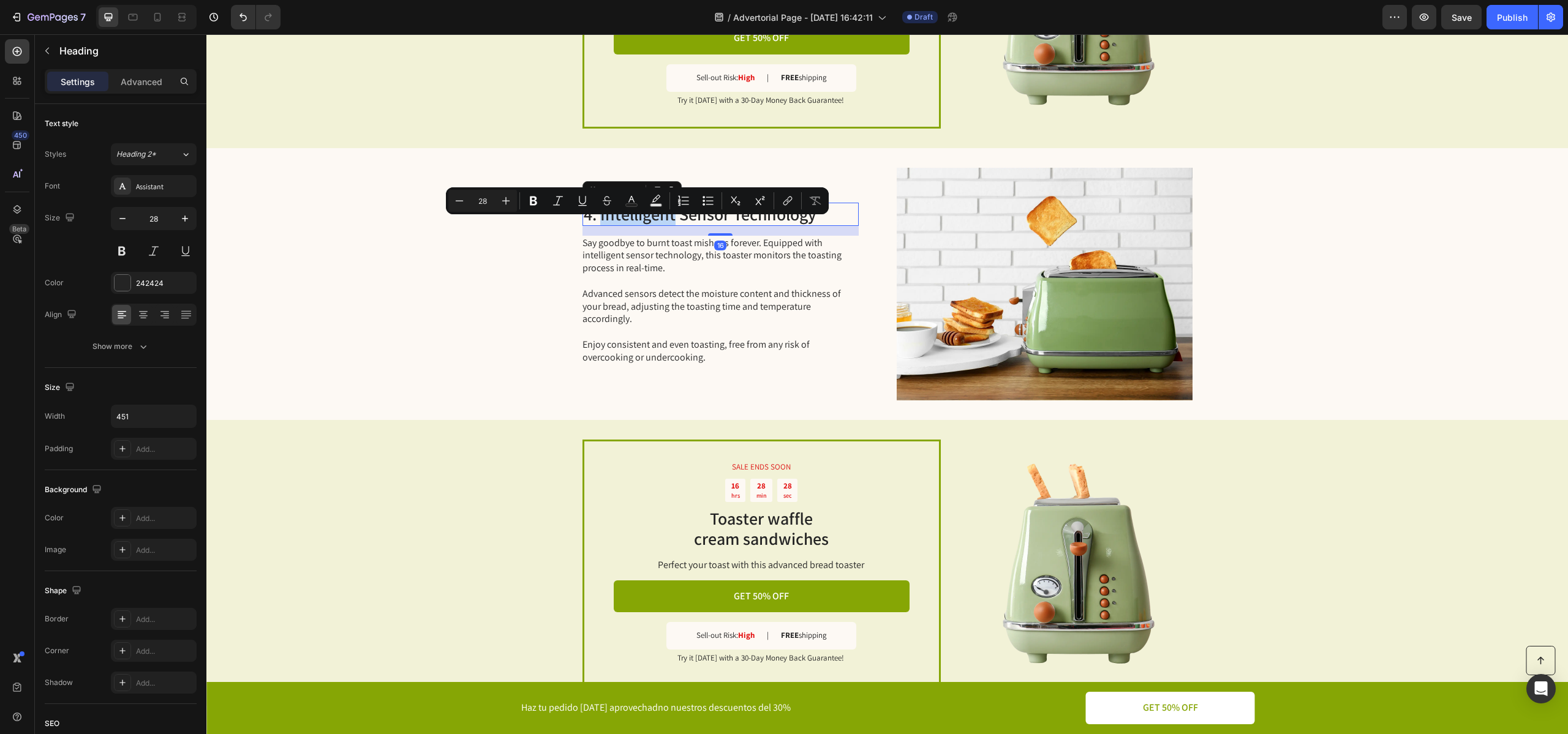
scroll to position [1344, 0]
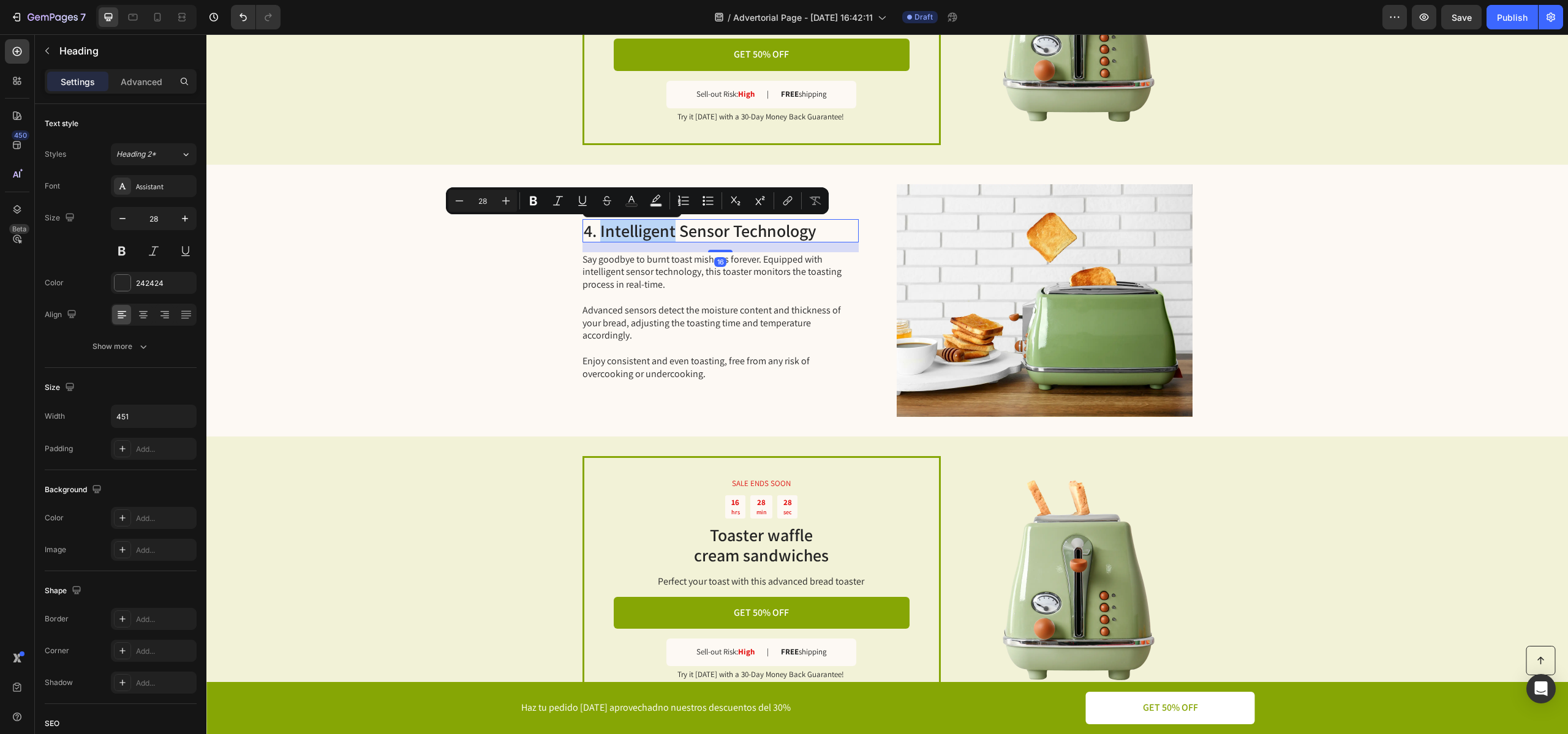
click at [610, 221] on p "4. Intelligent Sensor Technology" at bounding box center [721, 231] width 274 height 21
drag, startPoint x: 599, startPoint y: 226, endPoint x: 861, endPoint y: 224, distance: 262.0
click at [861, 224] on div "4. Intelligent Sensor Technology Heading 16 Say goodbye to burnt toast mishaps …" at bounding box center [887, 300] width 1362 height 272
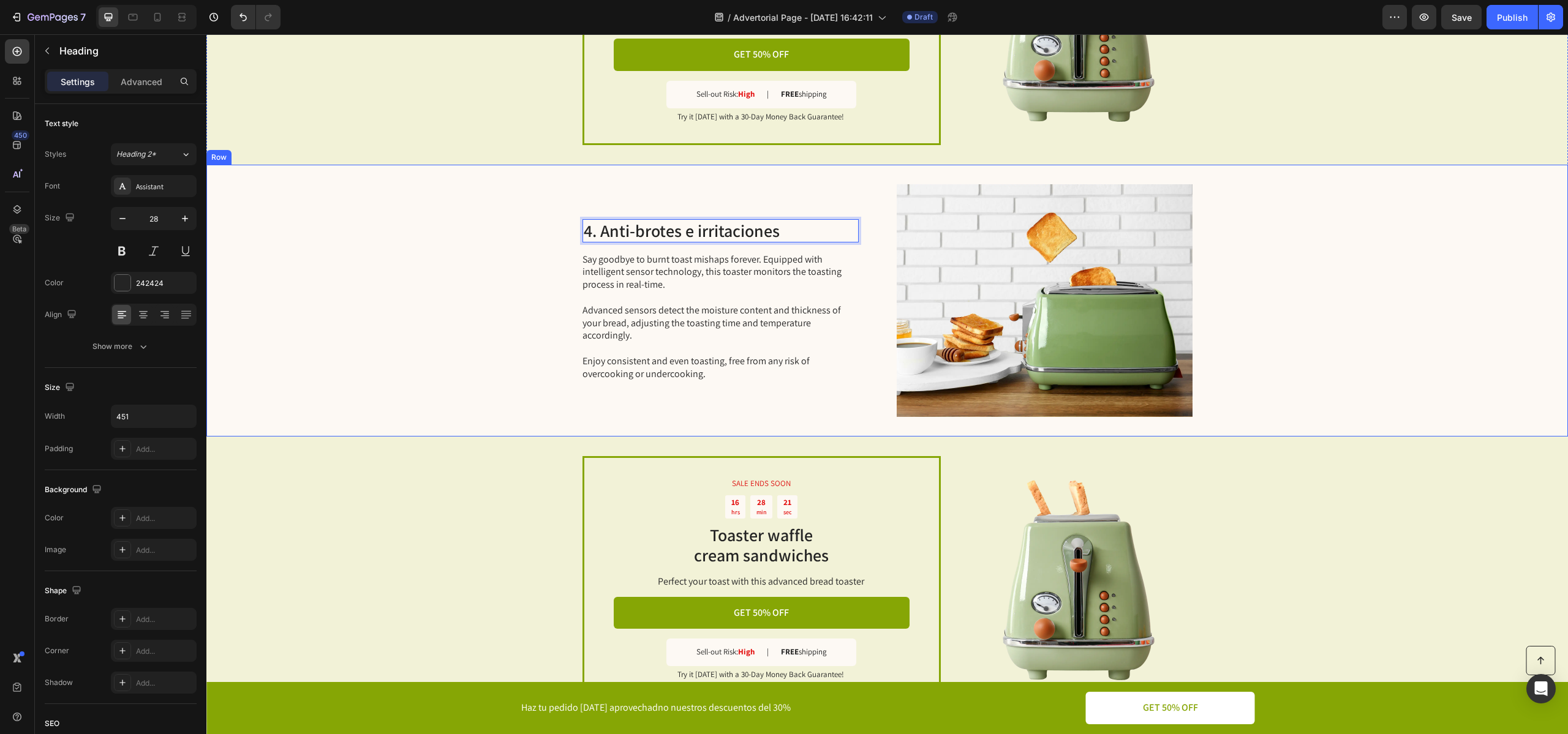
click at [628, 336] on p "Say goodbye to burnt toast mishaps forever. Equipped with intelligent sensor te…" at bounding box center [719, 317] width 275 height 127
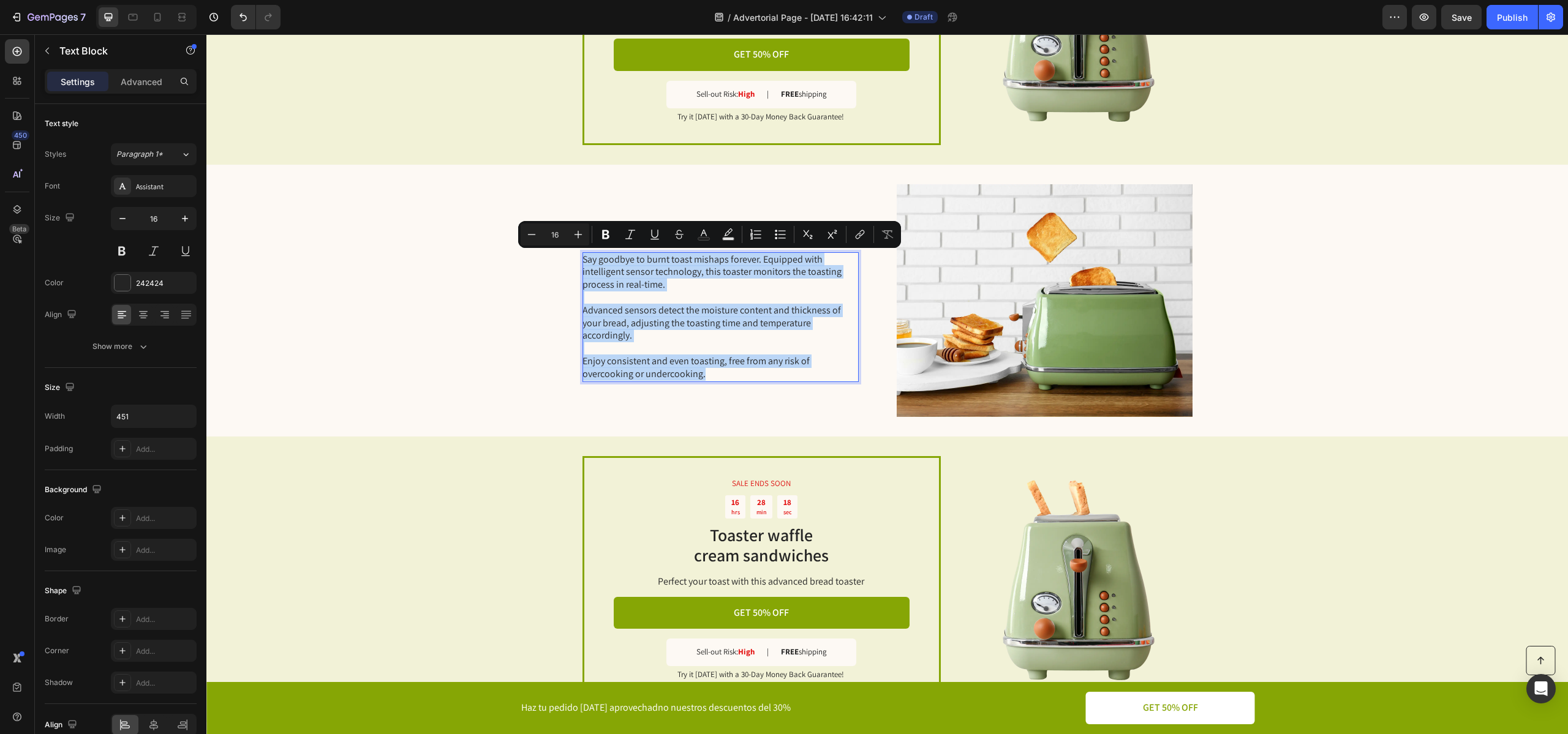
drag, startPoint x: 582, startPoint y: 260, endPoint x: 749, endPoint y: 371, distance: 200.5
click at [749, 371] on div "4. Anti-brotes e irritaciones Heading Say goodbye to burnt toast mishaps foreve…" at bounding box center [720, 300] width 276 height 232
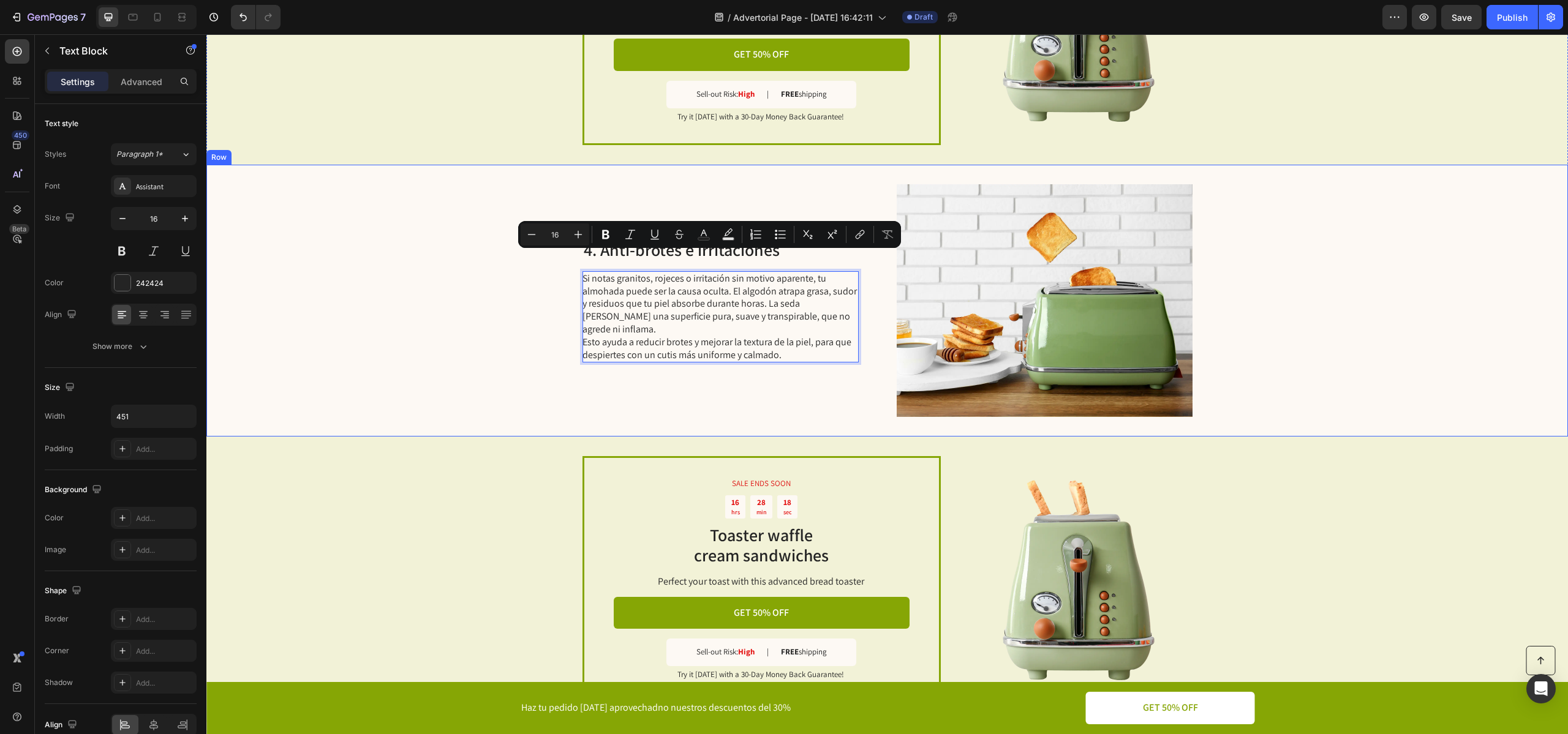
scroll to position [1369, 0]
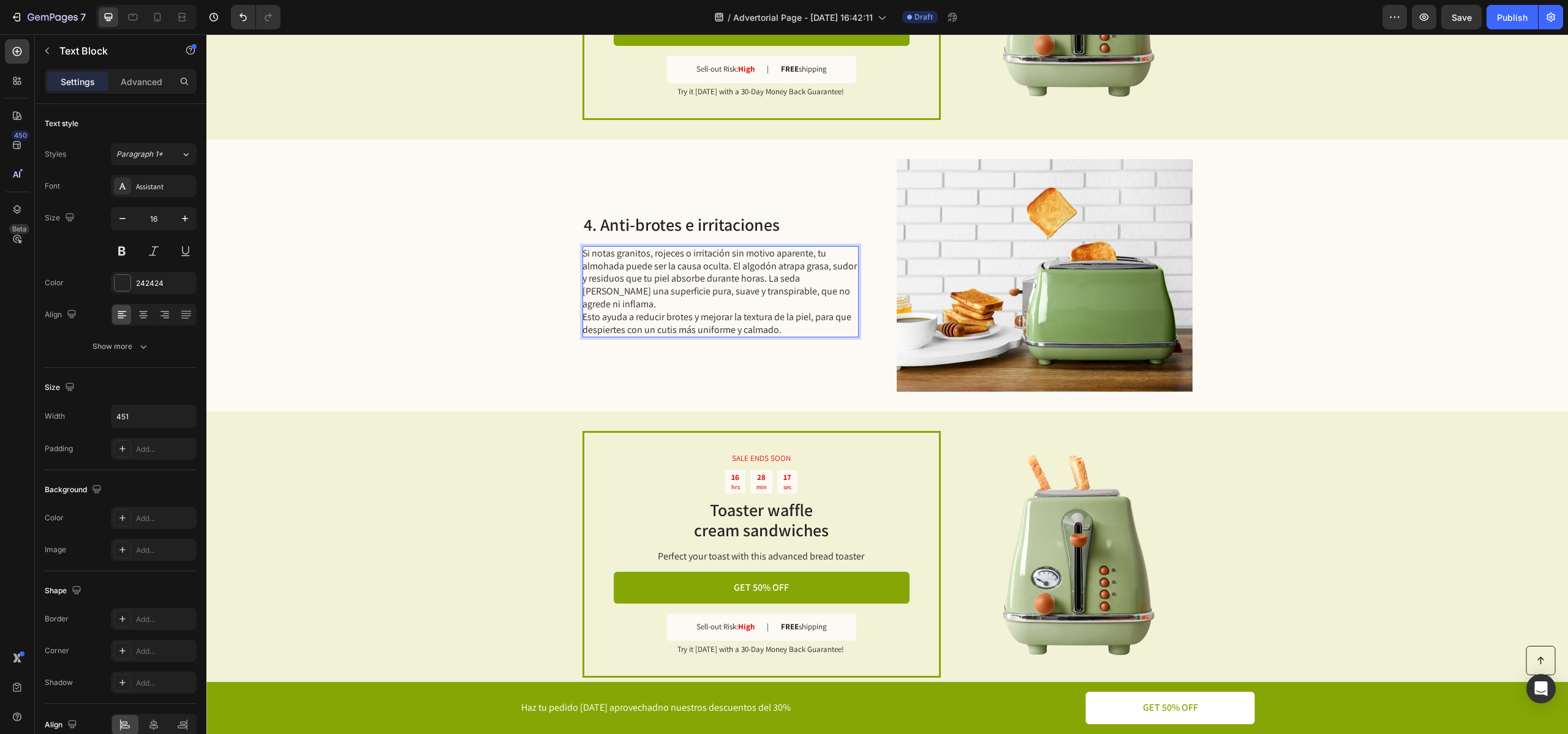
click at [734, 275] on p "Si notas granitos, rojeces o irritación sin motivo aparente, tu almohada puede …" at bounding box center [719, 292] width 275 height 90
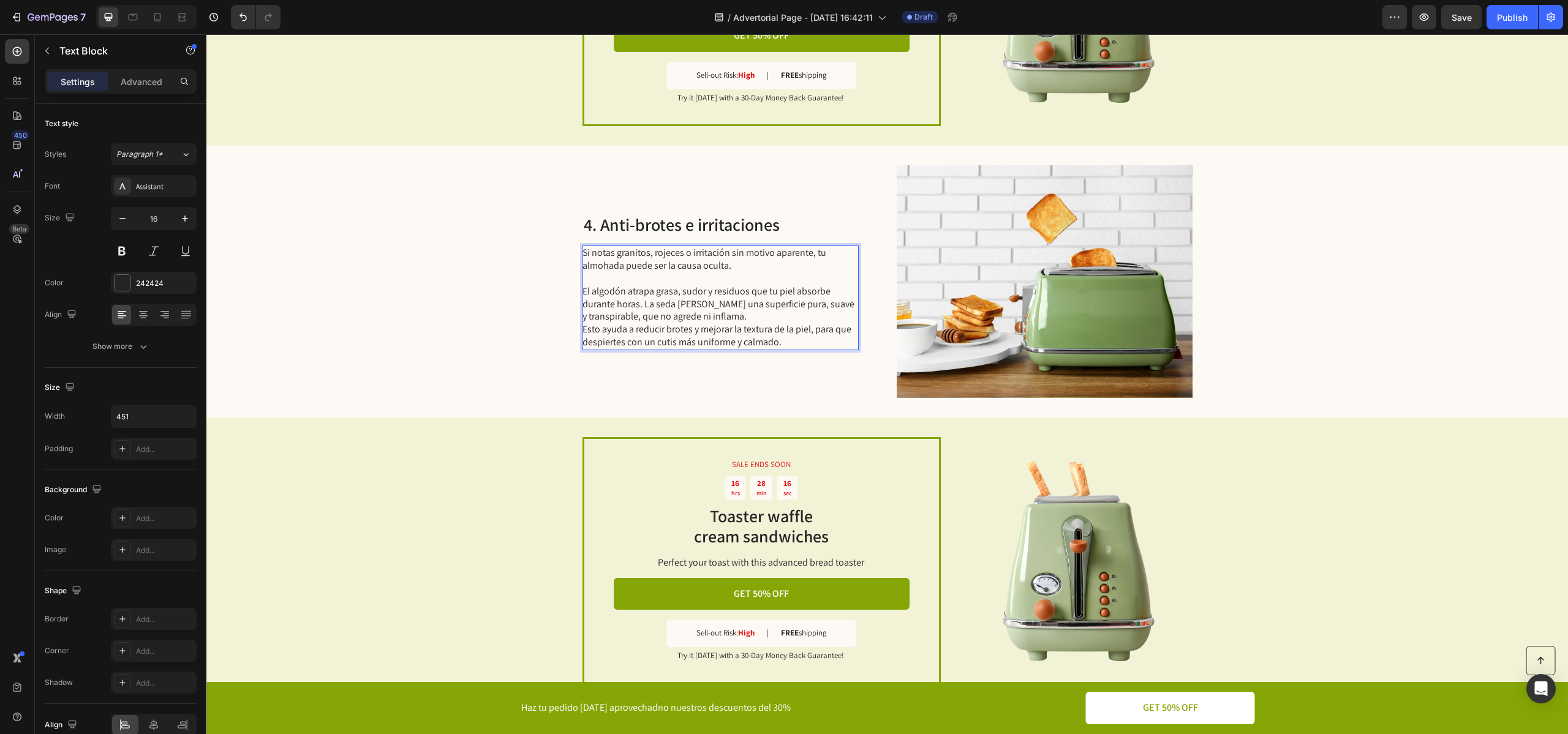
scroll to position [1357, 0]
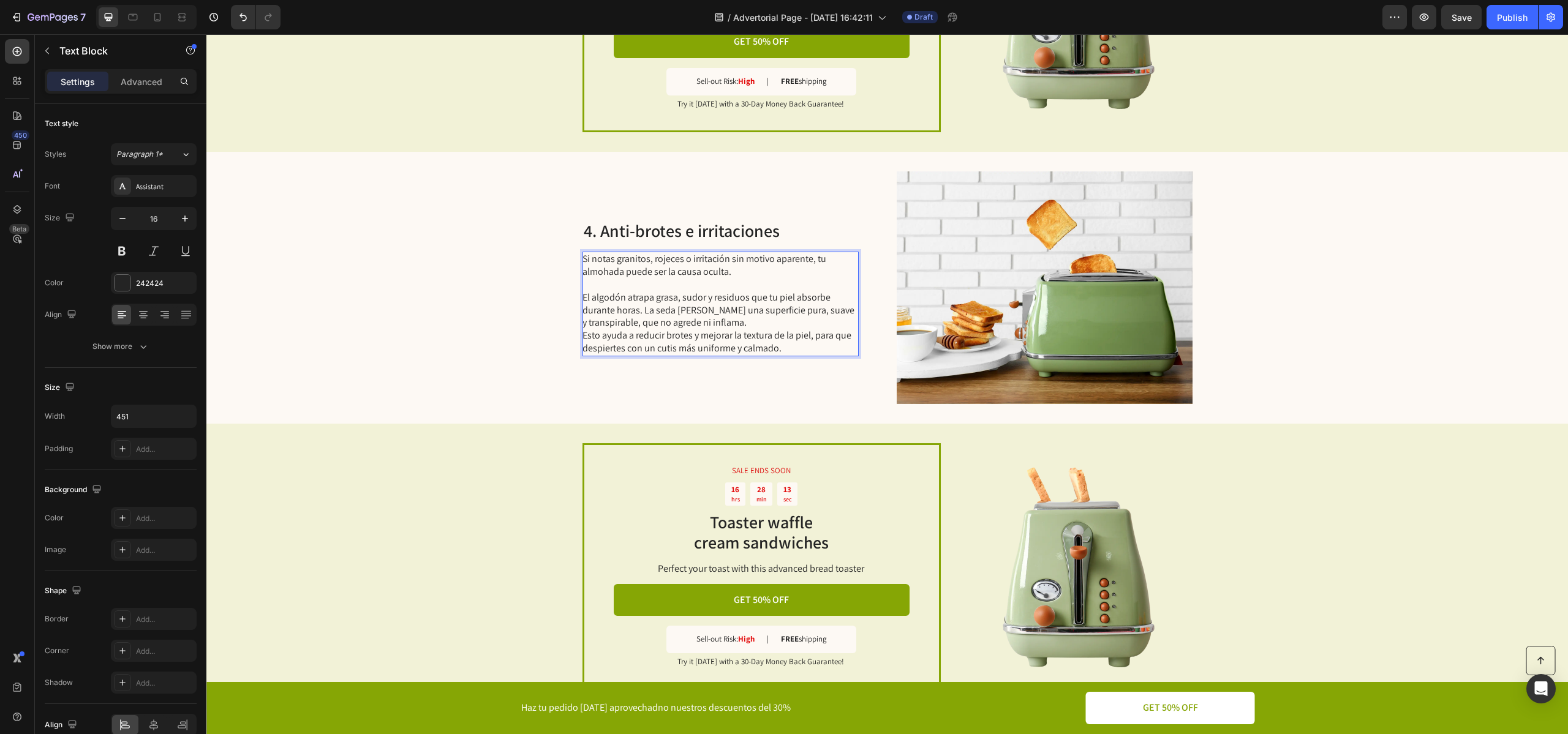
click at [762, 319] on p "El algodón atrapa grasa, sudor y residuos que tu piel absorbe durante horas. La…" at bounding box center [719, 323] width 275 height 64
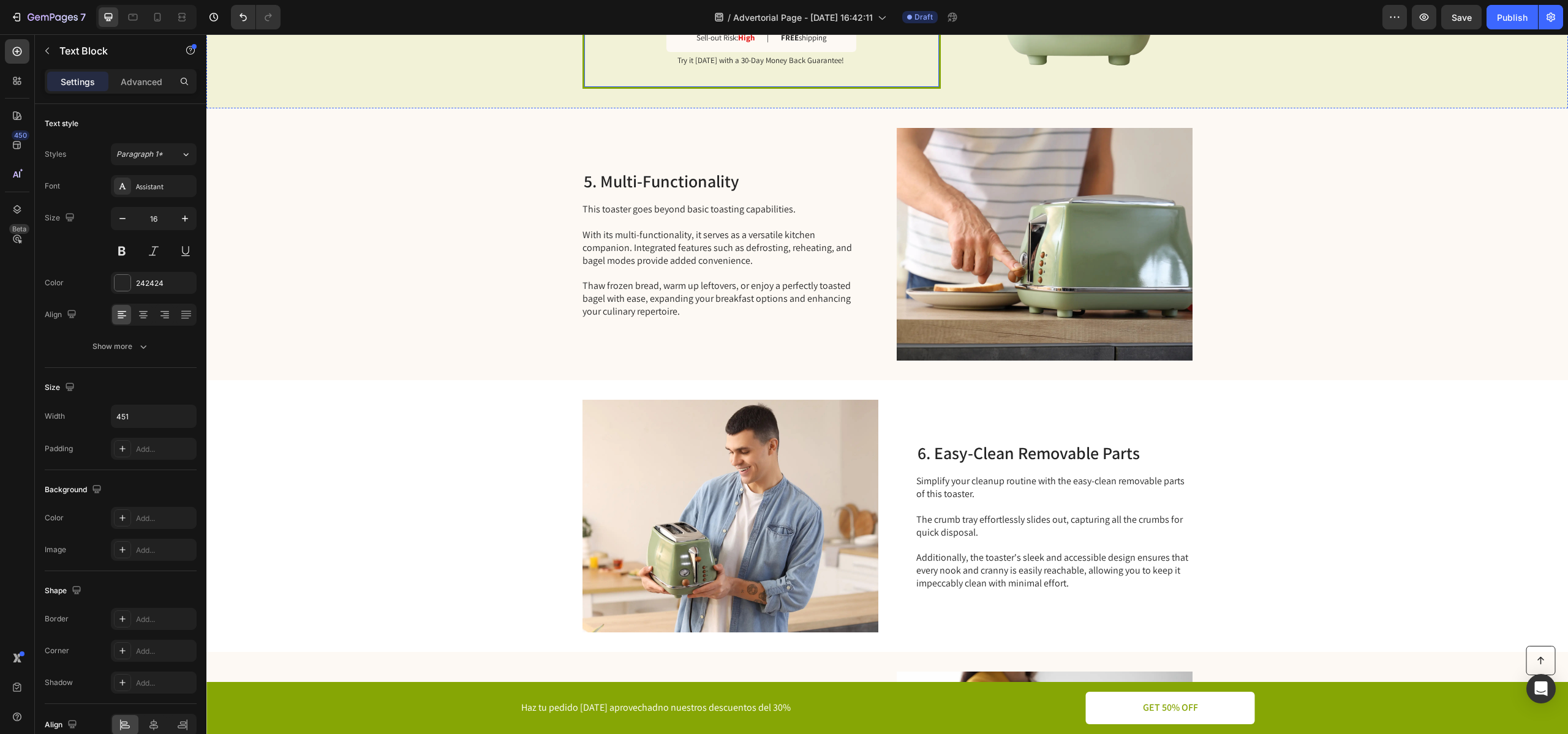
scroll to position [1977, 0]
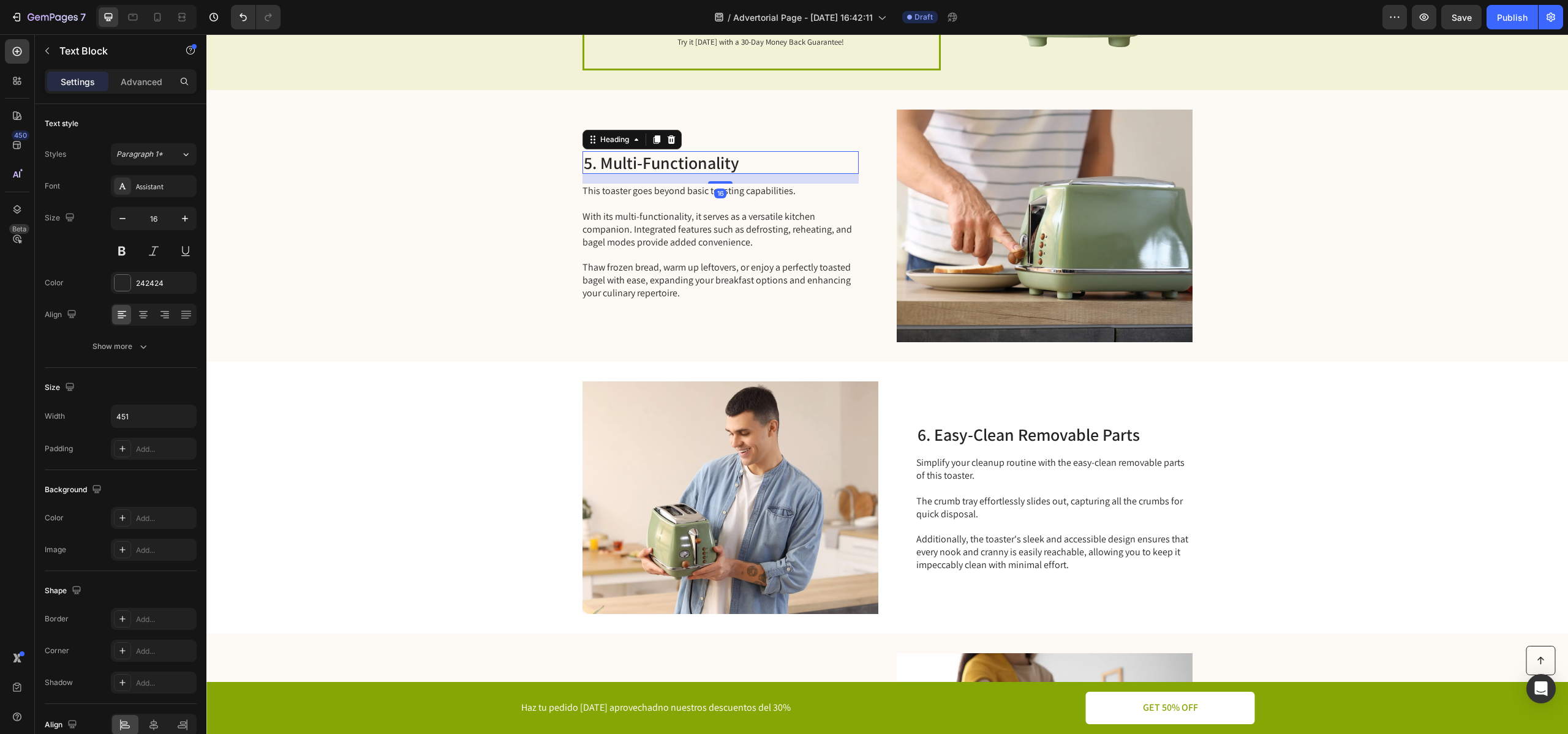
click at [683, 158] on h2 "5. Multi-Functionality" at bounding box center [720, 163] width 276 height 23
click at [597, 165] on p "5. Multi-Functionality" at bounding box center [721, 163] width 274 height 21
drag, startPoint x: 602, startPoint y: 165, endPoint x: 849, endPoint y: 167, distance: 247.0
click at [851, 167] on p "5. Multi-Functionality" at bounding box center [721, 163] width 274 height 21
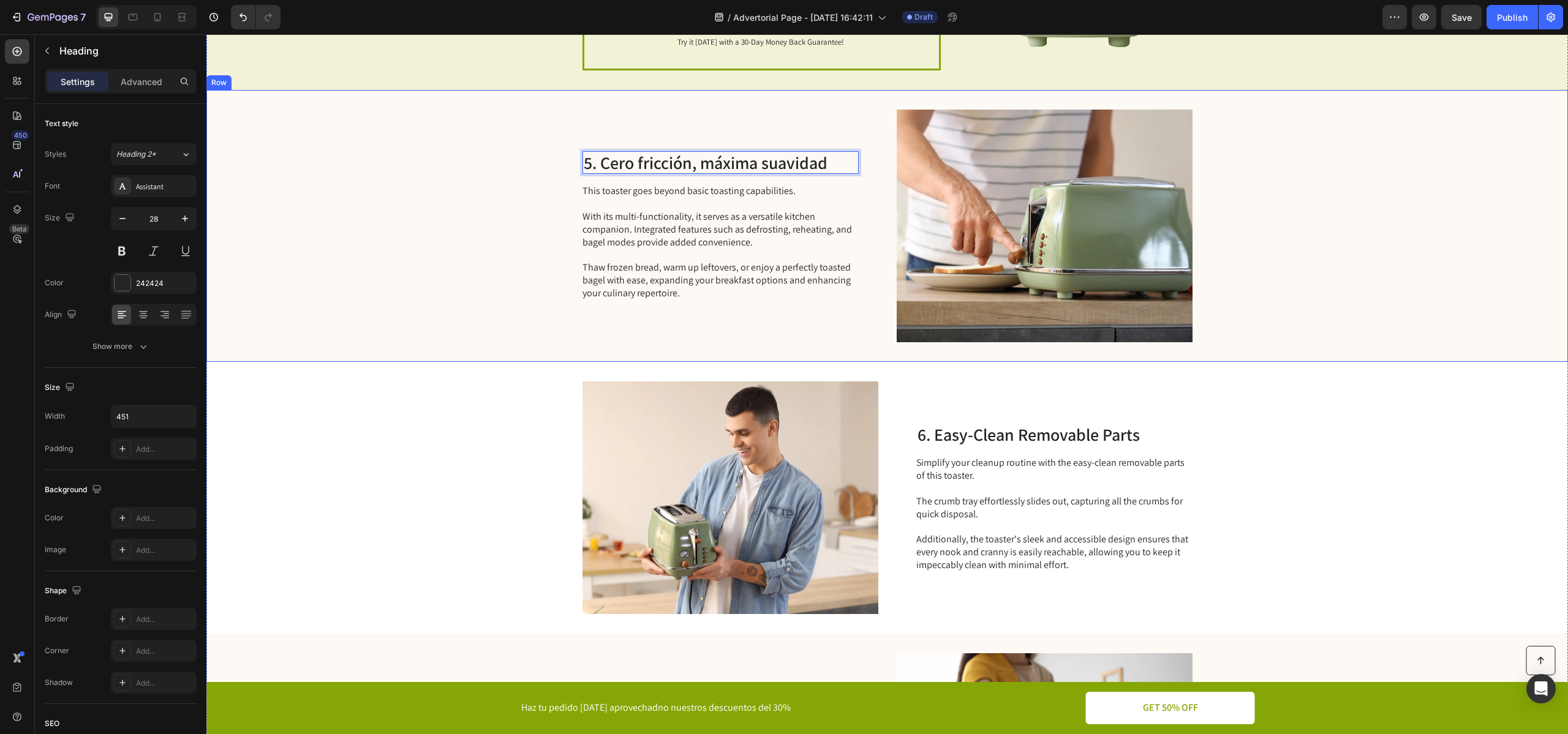
click at [598, 303] on div "5. Cero fricción, máxima suavidad Heading 16 This toaster goes beyond basic toa…" at bounding box center [720, 226] width 276 height 232
click at [615, 244] on p "This toaster goes beyond basic toasting capabilities. With its multi-functional…" at bounding box center [719, 242] width 275 height 114
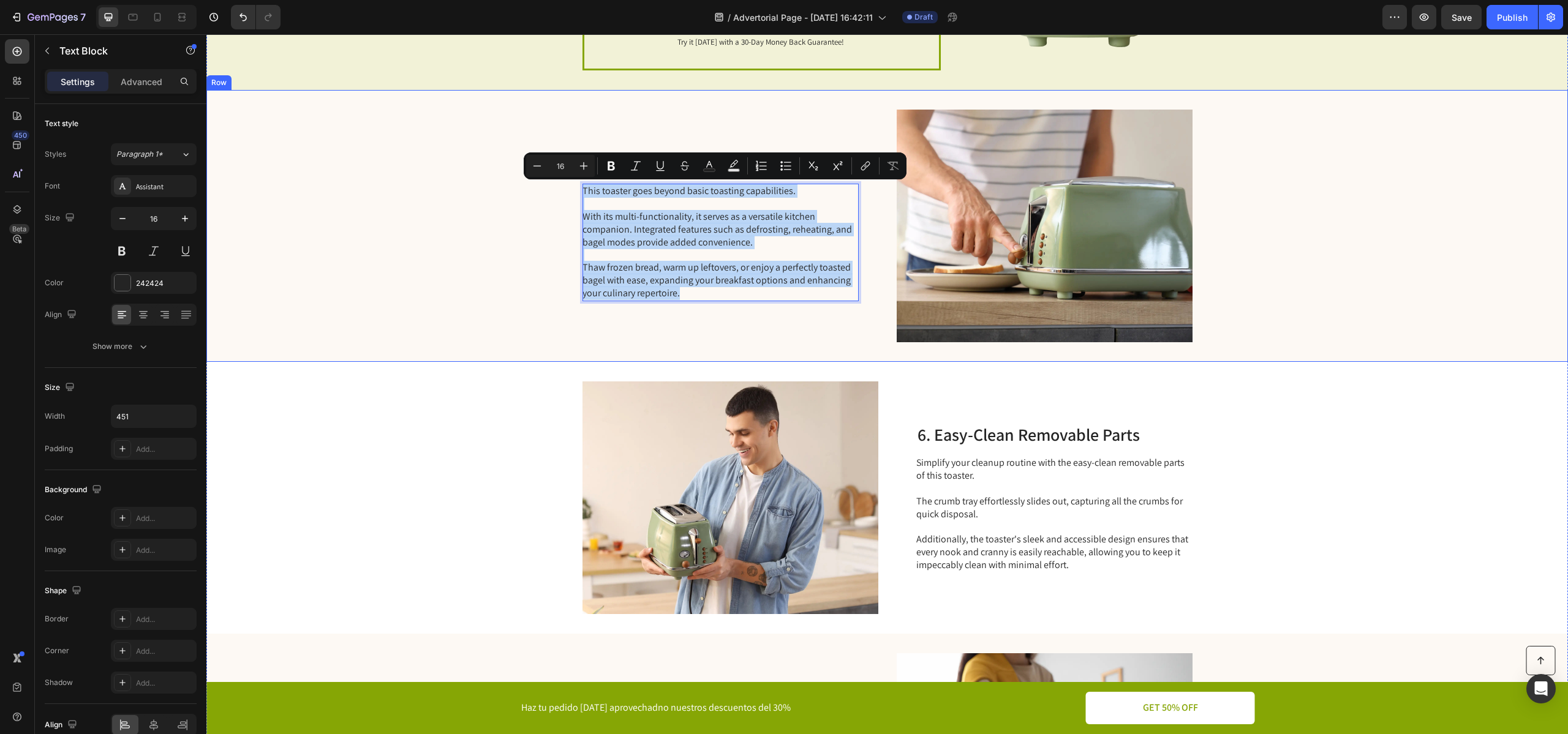
drag, startPoint x: 686, startPoint y: 293, endPoint x: 527, endPoint y: 154, distance: 211.2
click at [527, 154] on div "5. Cero fricción, máxima suavidad Heading This toaster goes beyond basic toasti…" at bounding box center [887, 226] width 1362 height 272
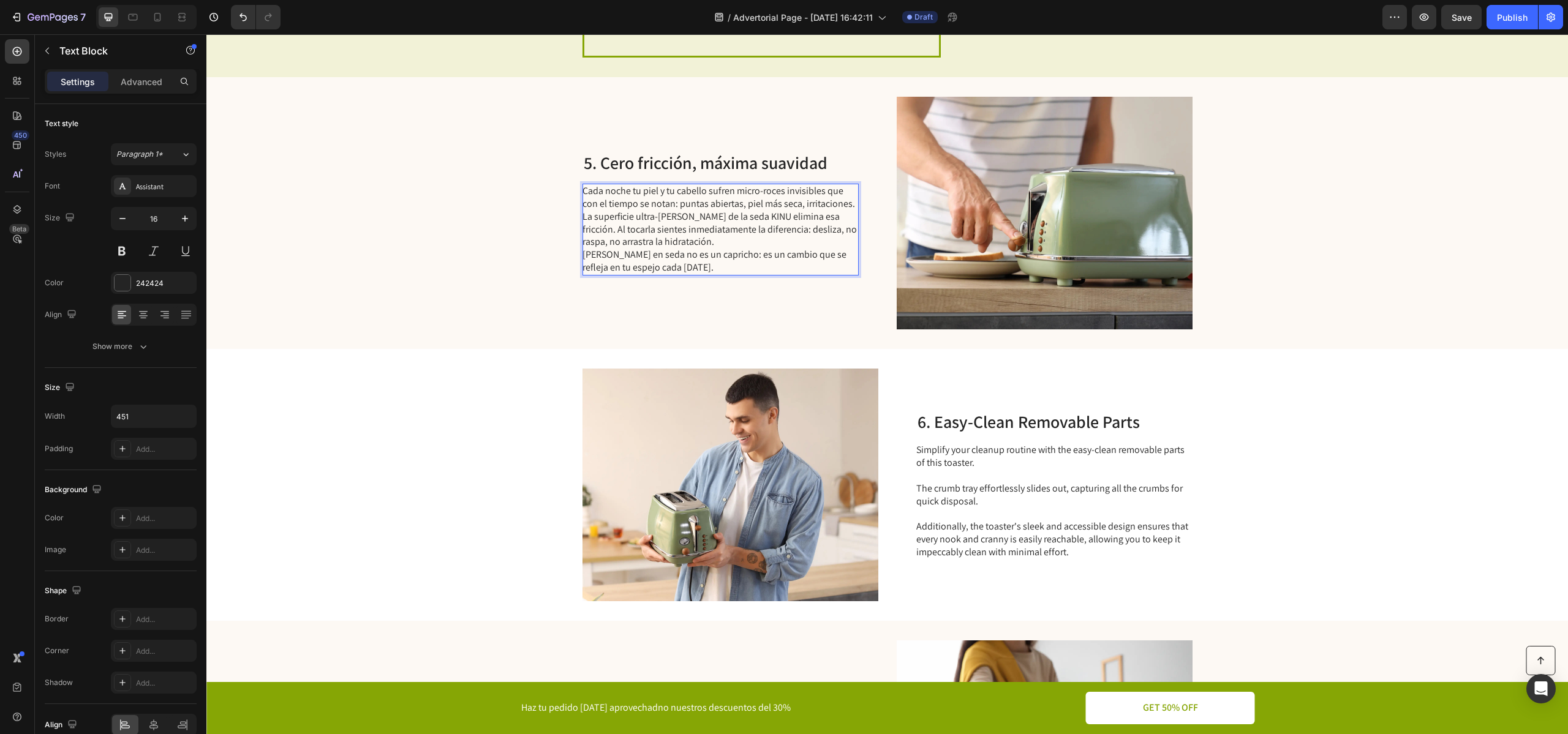
click at [851, 208] on p "Cada noche tu piel y tu cabello sufren micro-roces invisibles que con el tiempo…" at bounding box center [719, 230] width 275 height 90
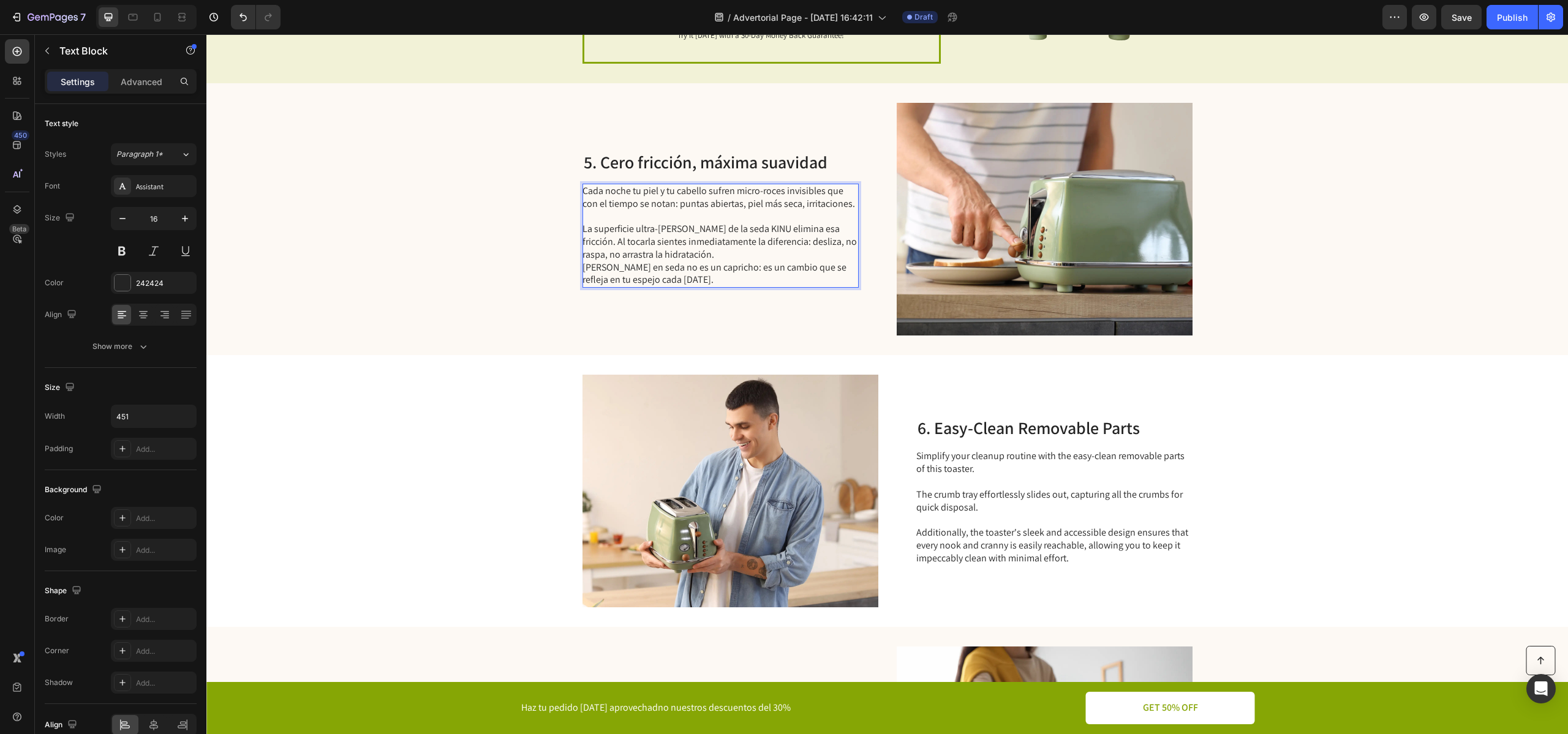
click at [773, 259] on p "La superficie ultra-[PERSON_NAME] de la seda KINU elimina esa fricción. Al toca…" at bounding box center [719, 254] width 275 height 64
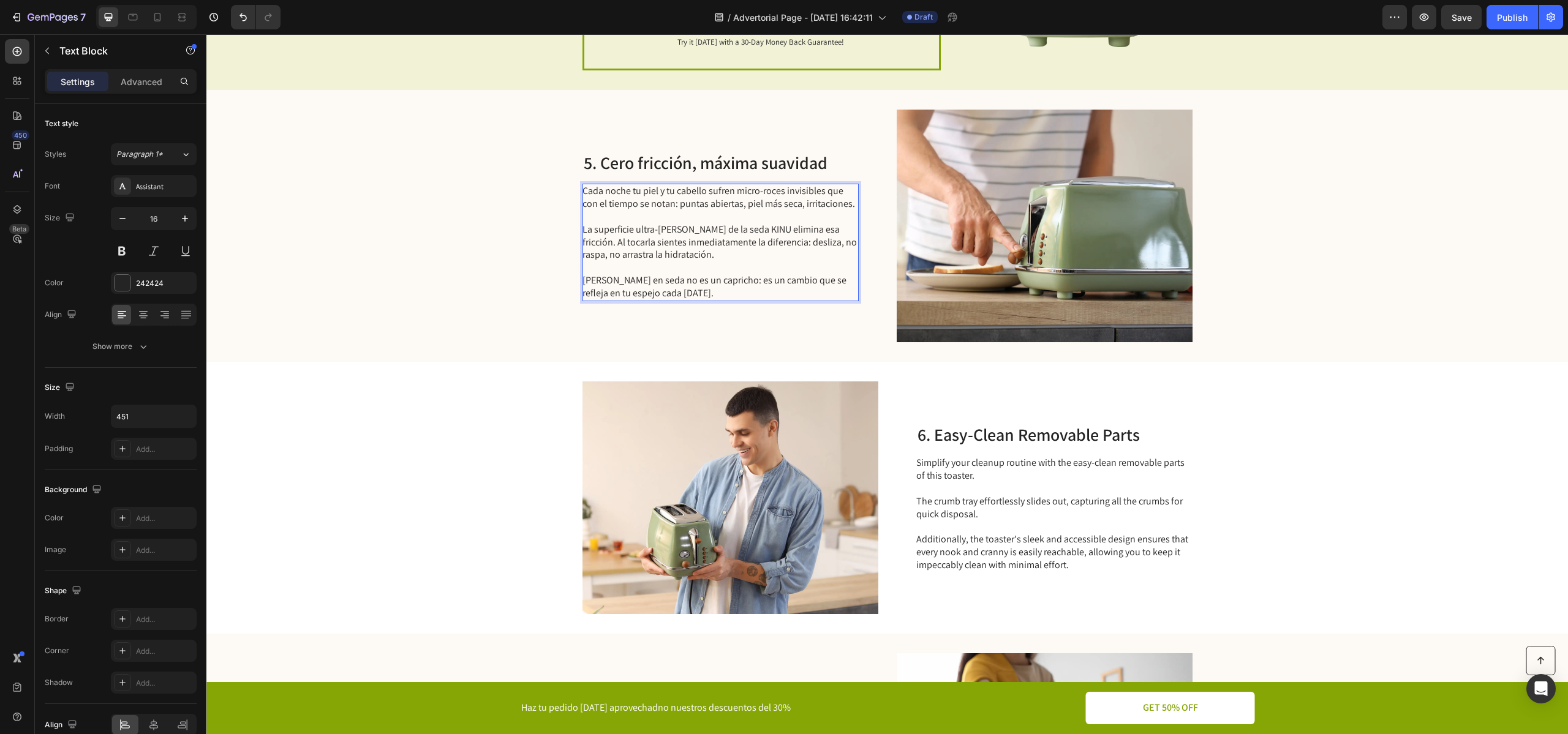
click at [668, 232] on p "La superficie ultra-[PERSON_NAME] de la seda KINU elimina esa fricción. Al toca…" at bounding box center [719, 242] width 275 height 38
click at [688, 291] on p "[PERSON_NAME] en seda no es un capricho: es un cambio que se refleja en tu espe…" at bounding box center [719, 280] width 275 height 38
click at [645, 279] on p "[PERSON_NAME] en seda no es un capricho: es un cambio que se refleja en tu espe…" at bounding box center [719, 280] width 275 height 38
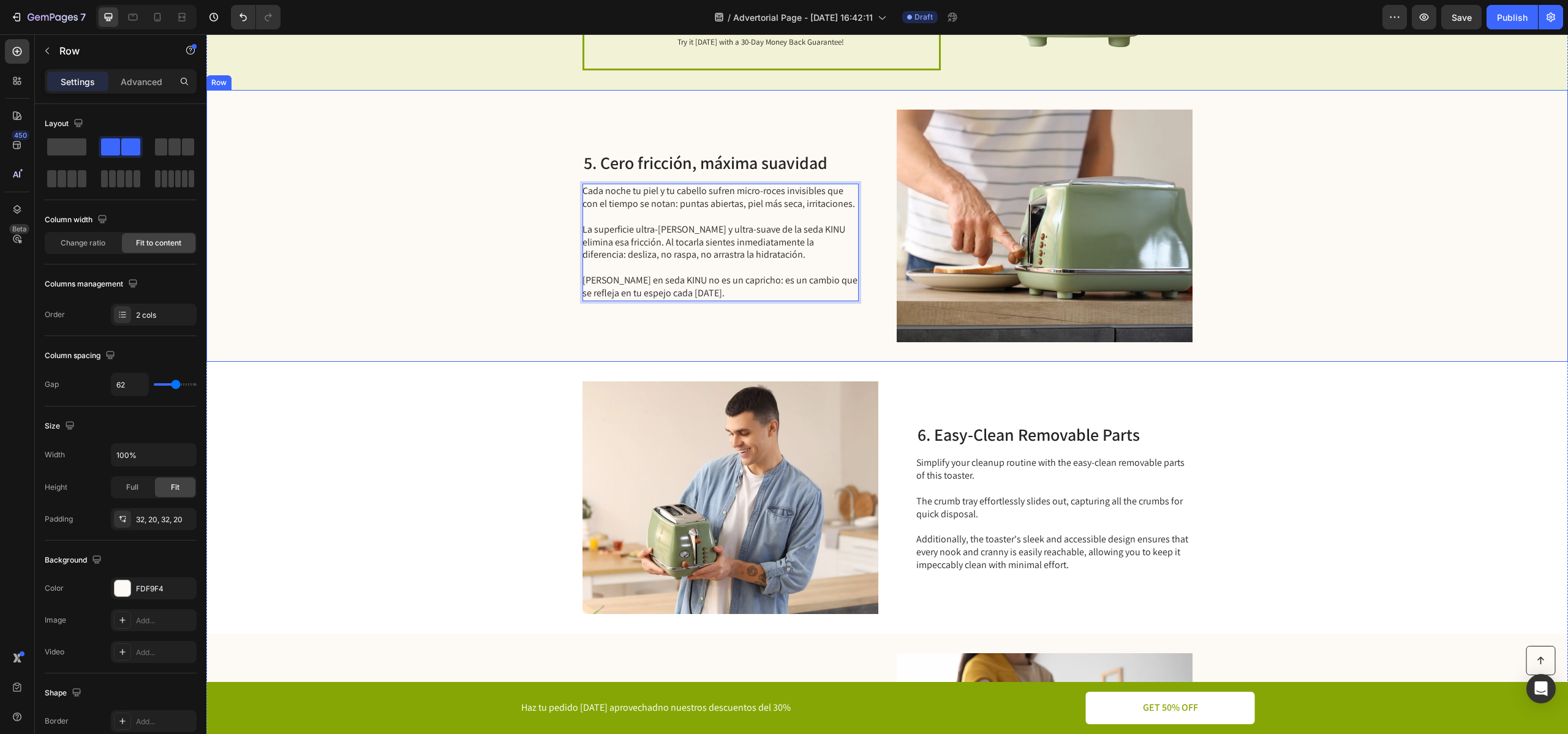
click at [745, 302] on div "5. Cero fricción, máxima suavidad Heading Cada noche tu piel y tu cabello sufre…" at bounding box center [720, 226] width 276 height 232
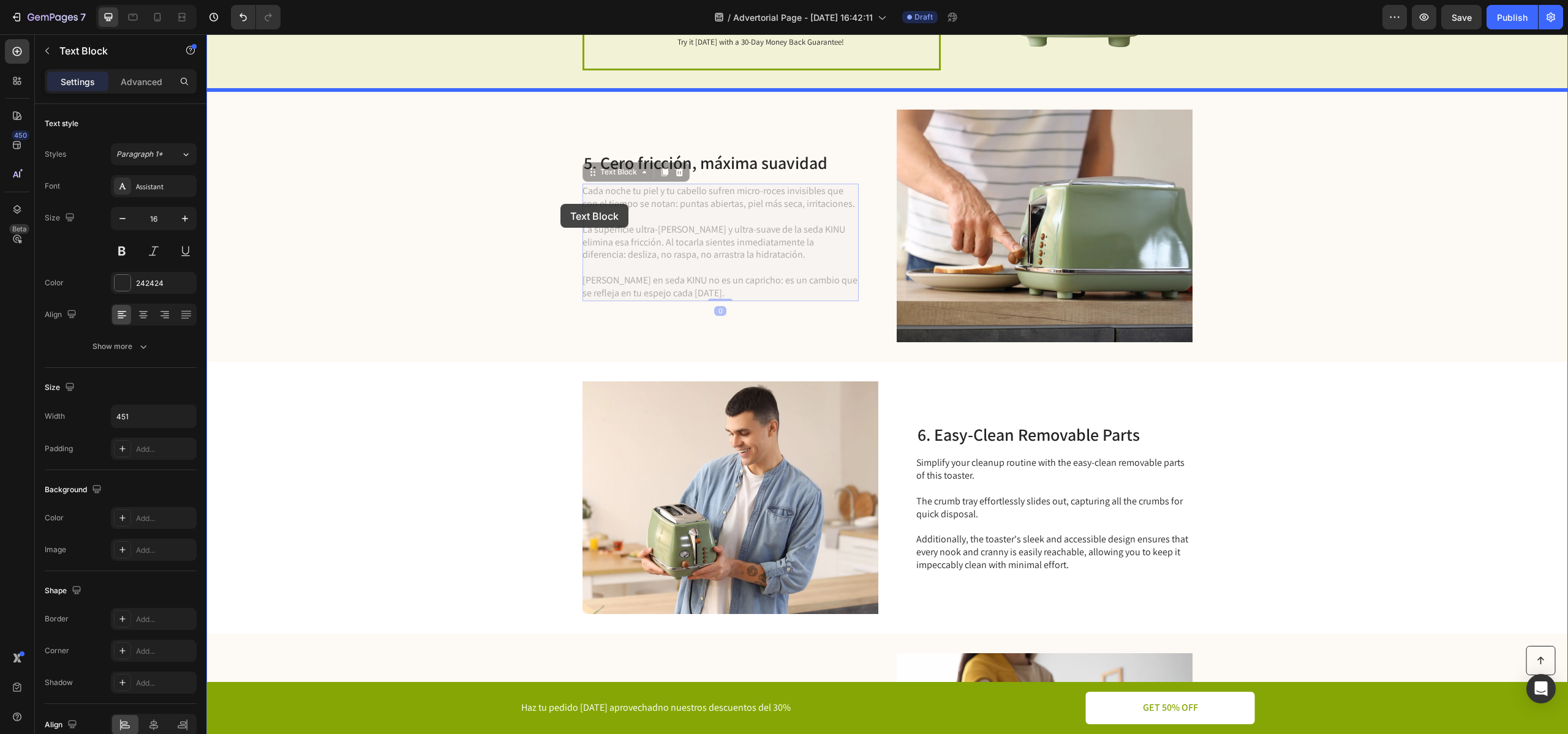
drag, startPoint x: 706, startPoint y: 295, endPoint x: 561, endPoint y: 202, distance: 172.3
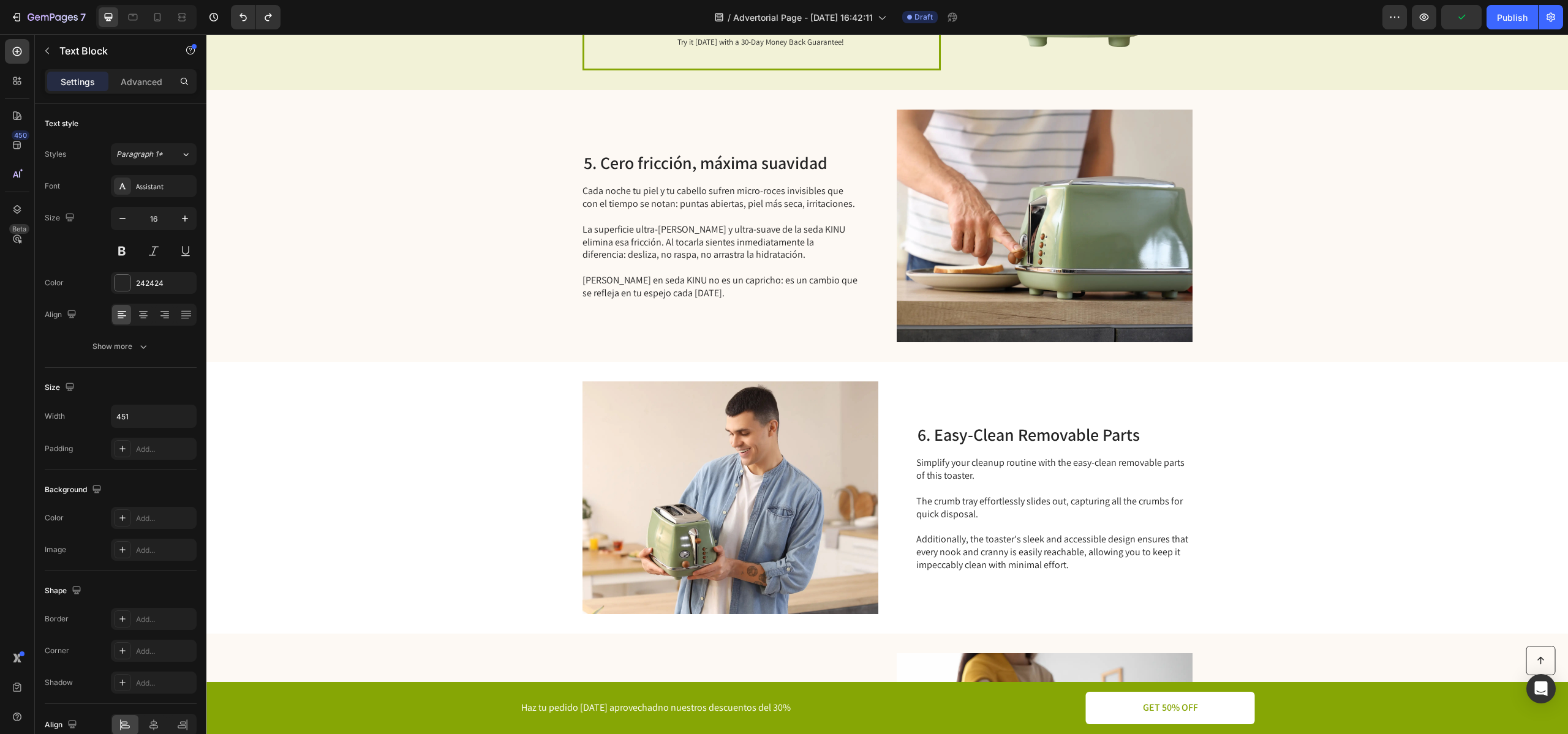
click at [686, 261] on div "Cada noche tu piel y tu cabello sufren micro-roces invisibles que con el tiempo…" at bounding box center [720, 242] width 276 height 117
click at [690, 279] on p "[PERSON_NAME] en seda KINU no es un capricho: es un cambio que se refleja en tu…" at bounding box center [719, 280] width 275 height 38
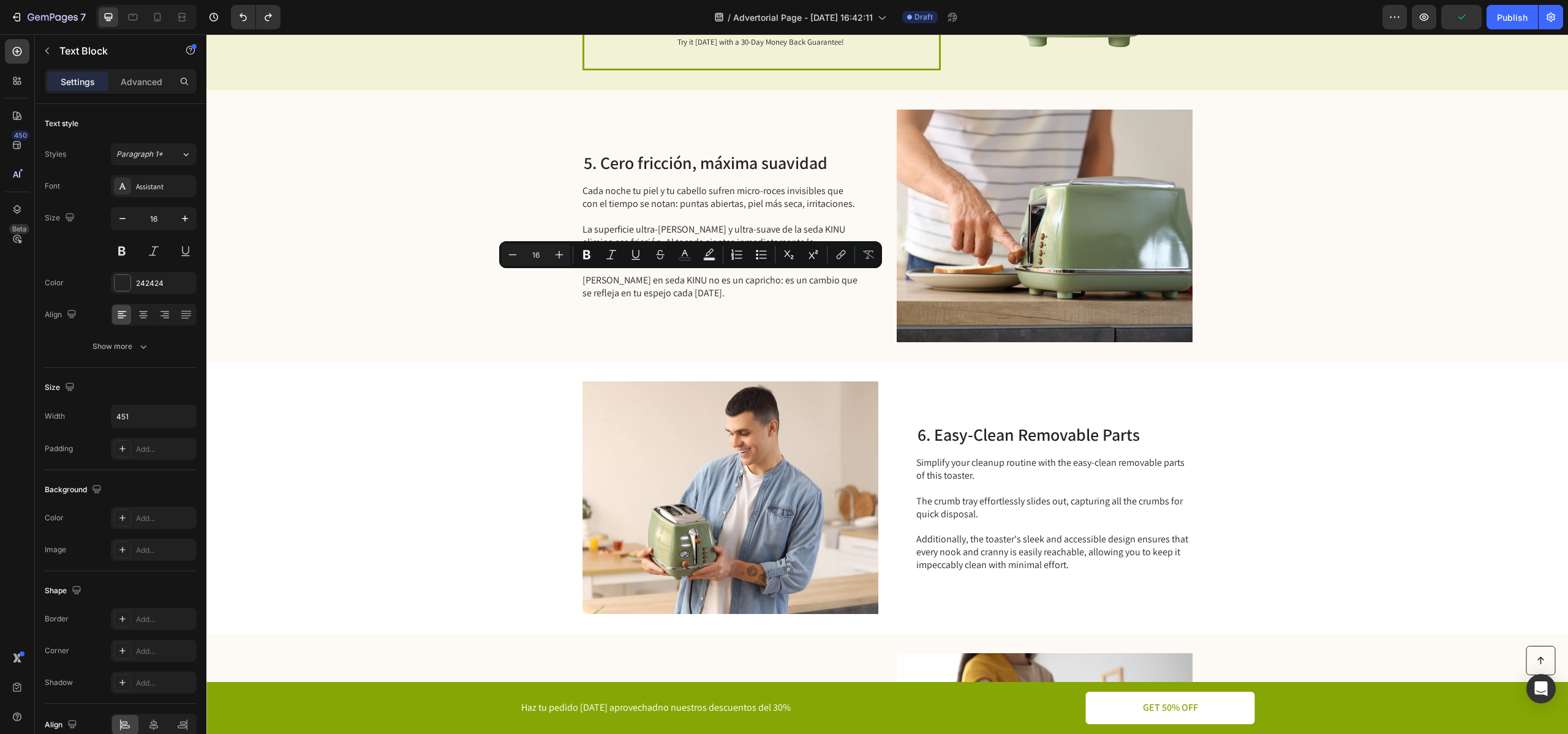
click at [694, 293] on p "[PERSON_NAME] en seda KINU no es un capricho: es un cambio que se refleja en tu…" at bounding box center [719, 280] width 275 height 38
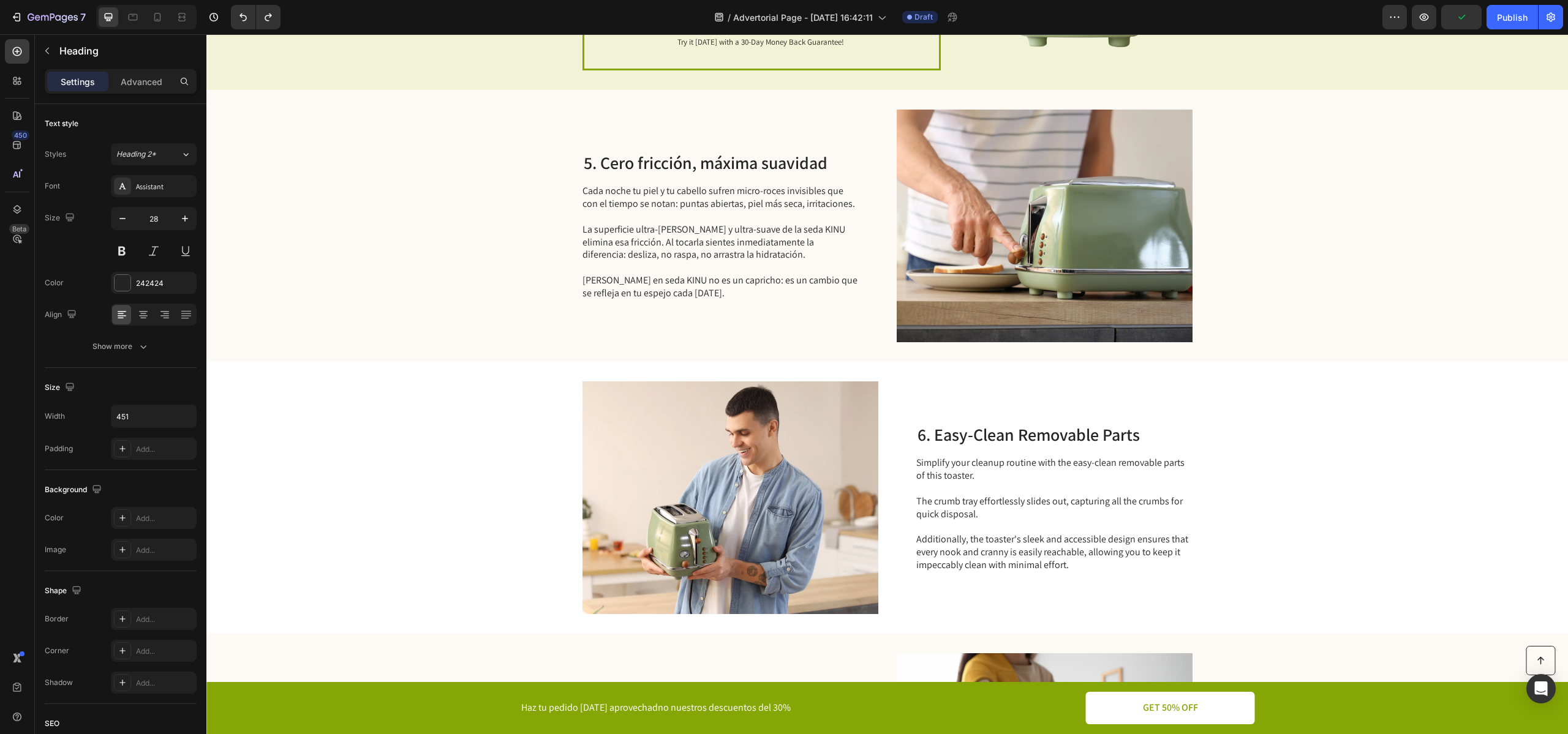
click at [619, 164] on p "5. Cero fricción, máxima suavidad" at bounding box center [721, 163] width 274 height 21
click at [640, 216] on p "Rich Text Editor. Editing area: main" at bounding box center [719, 217] width 275 height 13
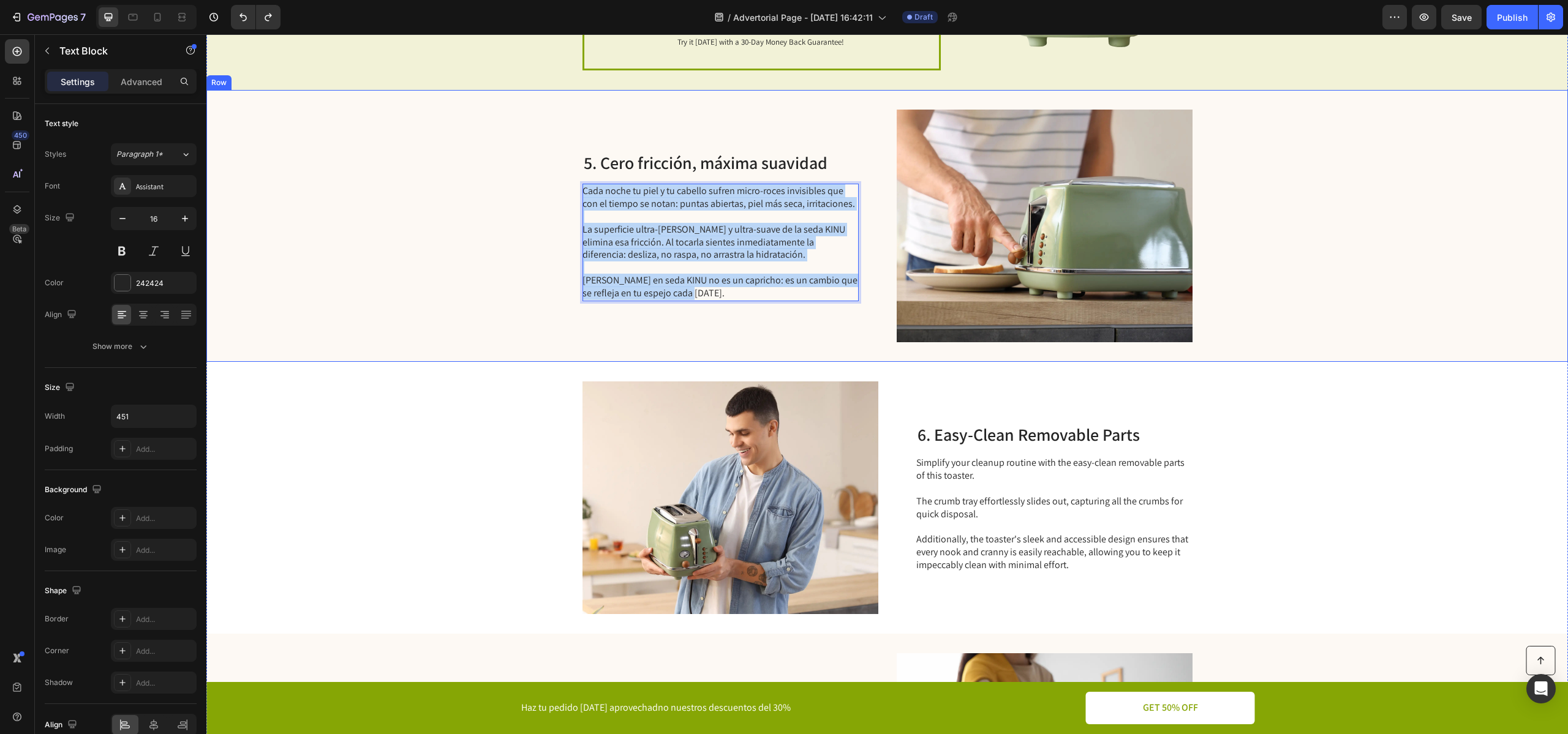
drag, startPoint x: 704, startPoint y: 294, endPoint x: 538, endPoint y: 173, distance: 205.4
click at [538, 173] on div "5. Cero fricción, máxima suavidad Heading Cada noche tu piel y tu cabello sufre…" at bounding box center [887, 226] width 1362 height 272
copy div "Cada noche tu piel y tu cabello sufren micro-roces invisibles que con el tiempo…"
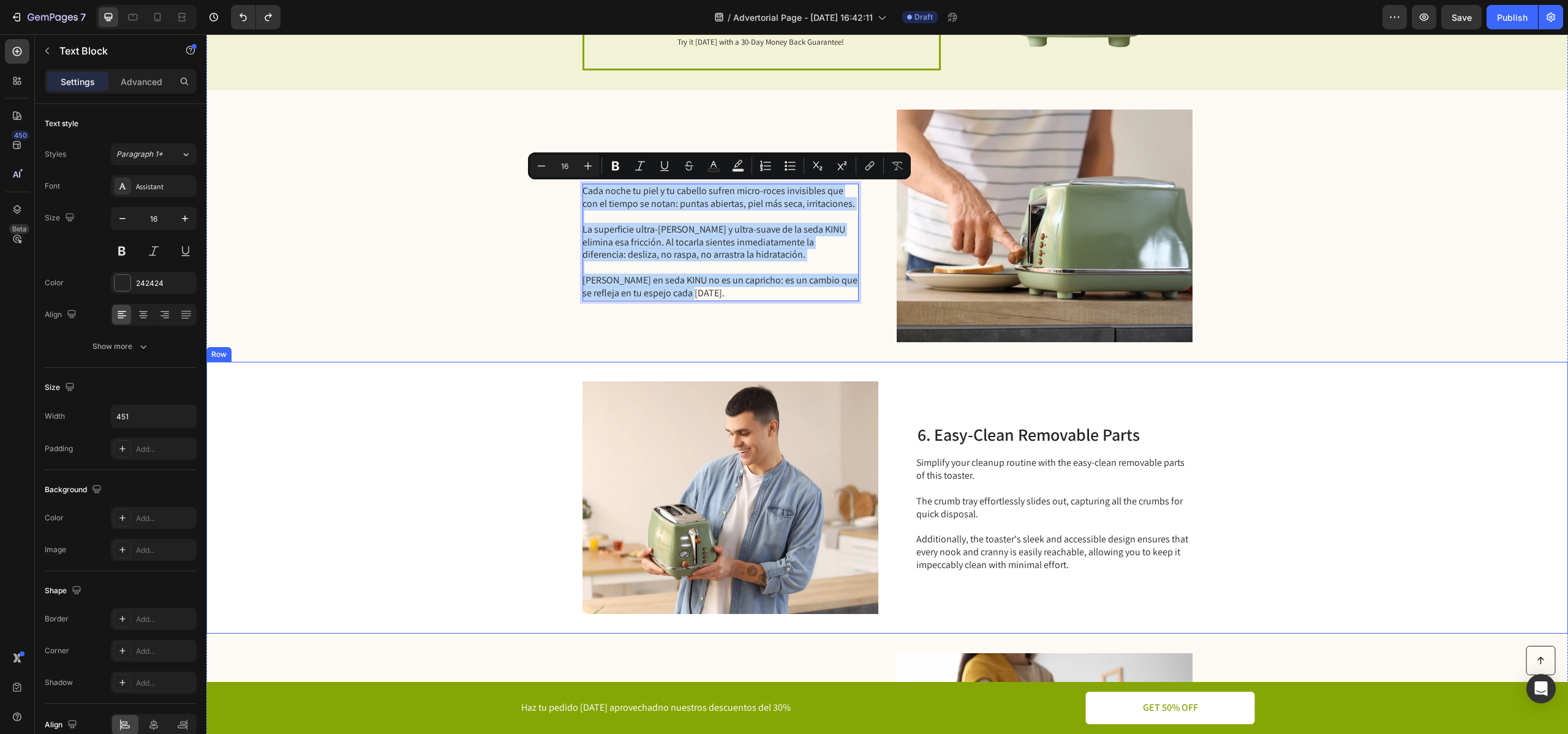
click at [975, 438] on h2 "6. Easy-Clean Removable Parts" at bounding box center [1054, 435] width 276 height 23
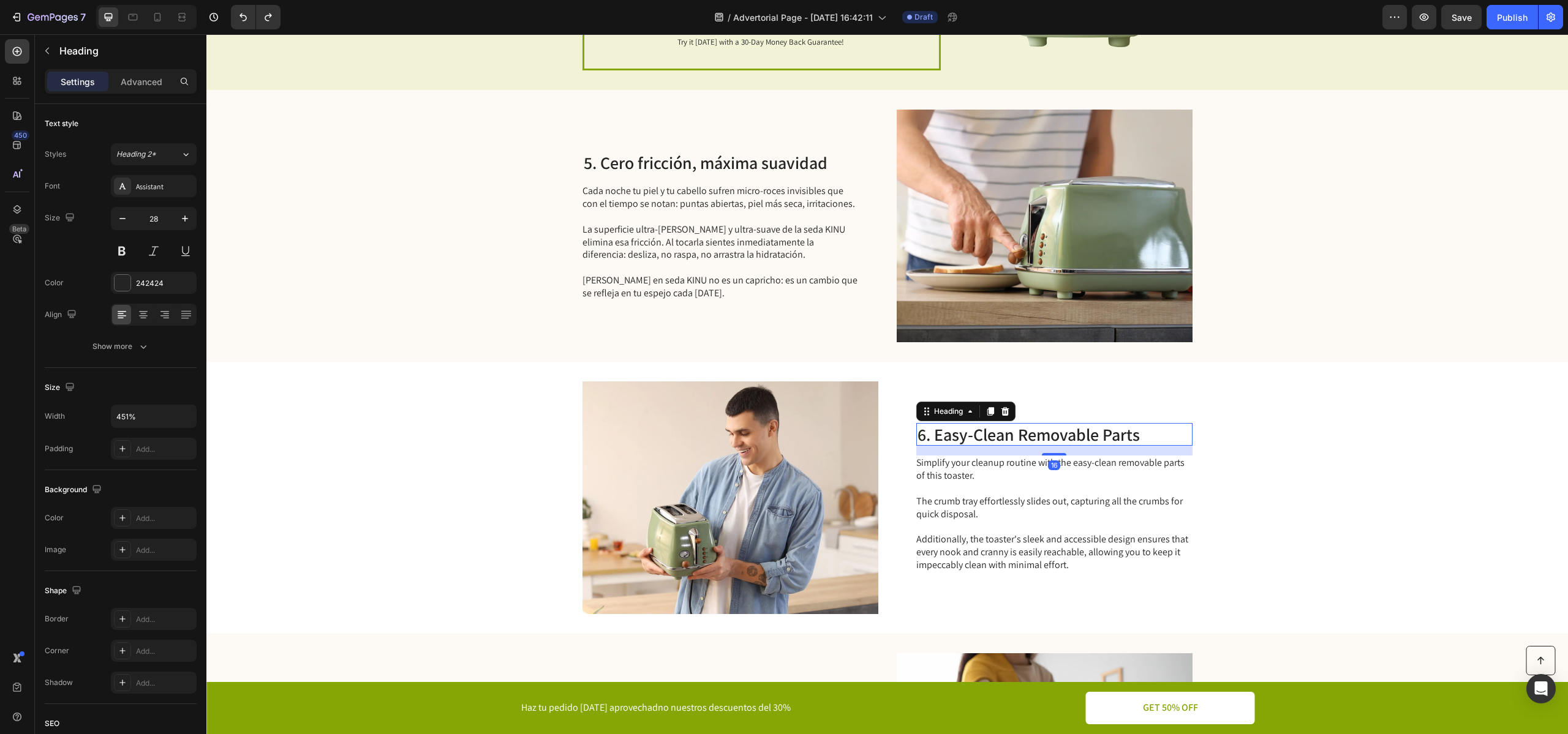
click at [975, 438] on h2 "6. Easy-Clean Removable Parts" at bounding box center [1054, 435] width 276 height 23
click at [936, 435] on p "6. Easy-Clean Removable Parts" at bounding box center [1054, 435] width 274 height 21
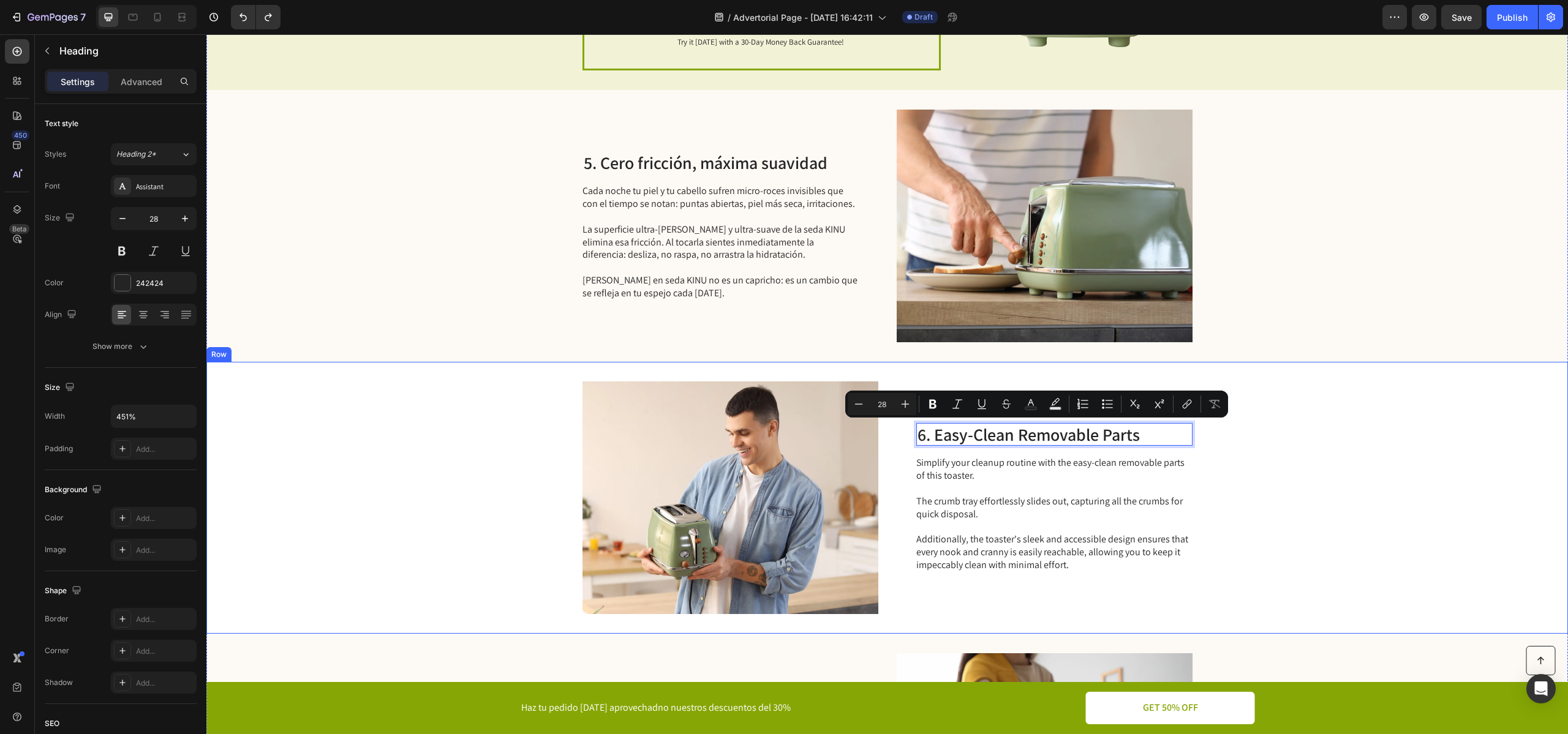
drag, startPoint x: 936, startPoint y: 435, endPoint x: 1197, endPoint y: 435, distance: 261.0
click at [1198, 435] on div "Image 6. Easy-Clean Removable Parts Heading 16 Simplify your cleanup routine wi…" at bounding box center [887, 497] width 1362 height 272
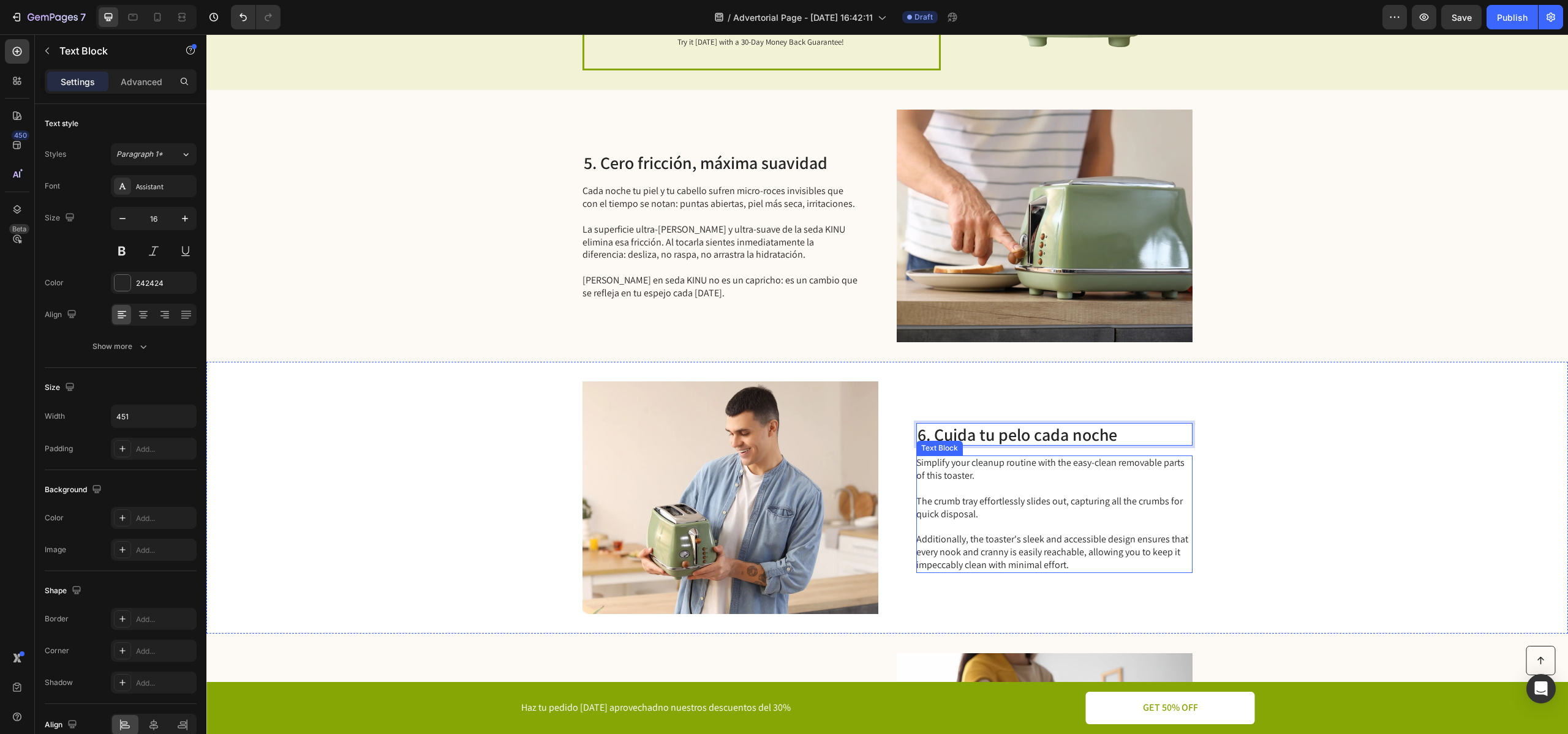
click at [981, 554] on p "Simplify your cleanup routine with the easy-clean removable parts of this toast…" at bounding box center [1053, 514] width 275 height 114
click at [1078, 567] on p "Simplify your cleanup routine with the easy-clean removable parts of this toast…" at bounding box center [1053, 514] width 275 height 114
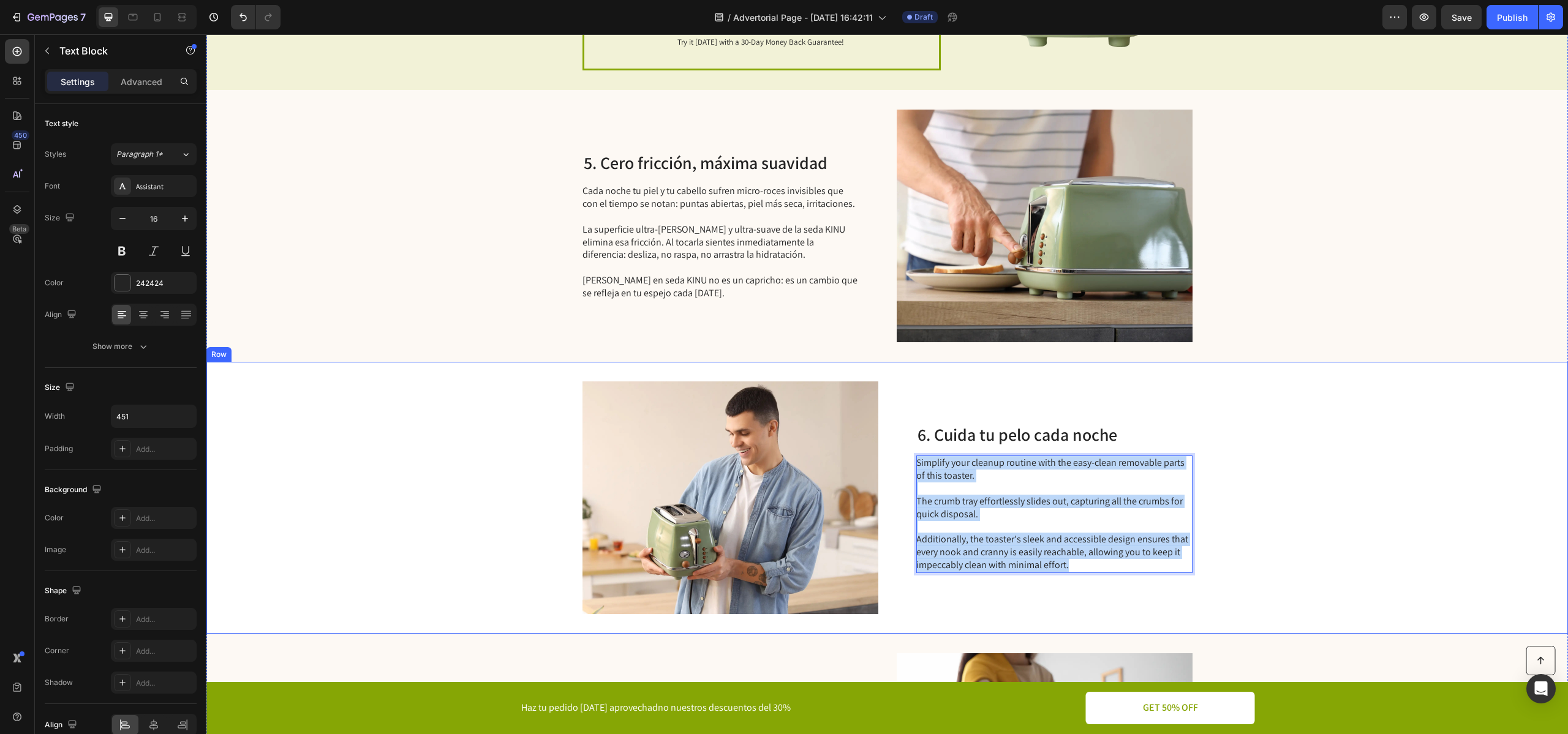
drag, startPoint x: 1078, startPoint y: 563, endPoint x: 909, endPoint y: 441, distance: 208.4
click at [909, 441] on div "Image 6. Cuida tu pelo cada noche Heading Simplify your cleanup routine with th…" at bounding box center [887, 497] width 1362 height 272
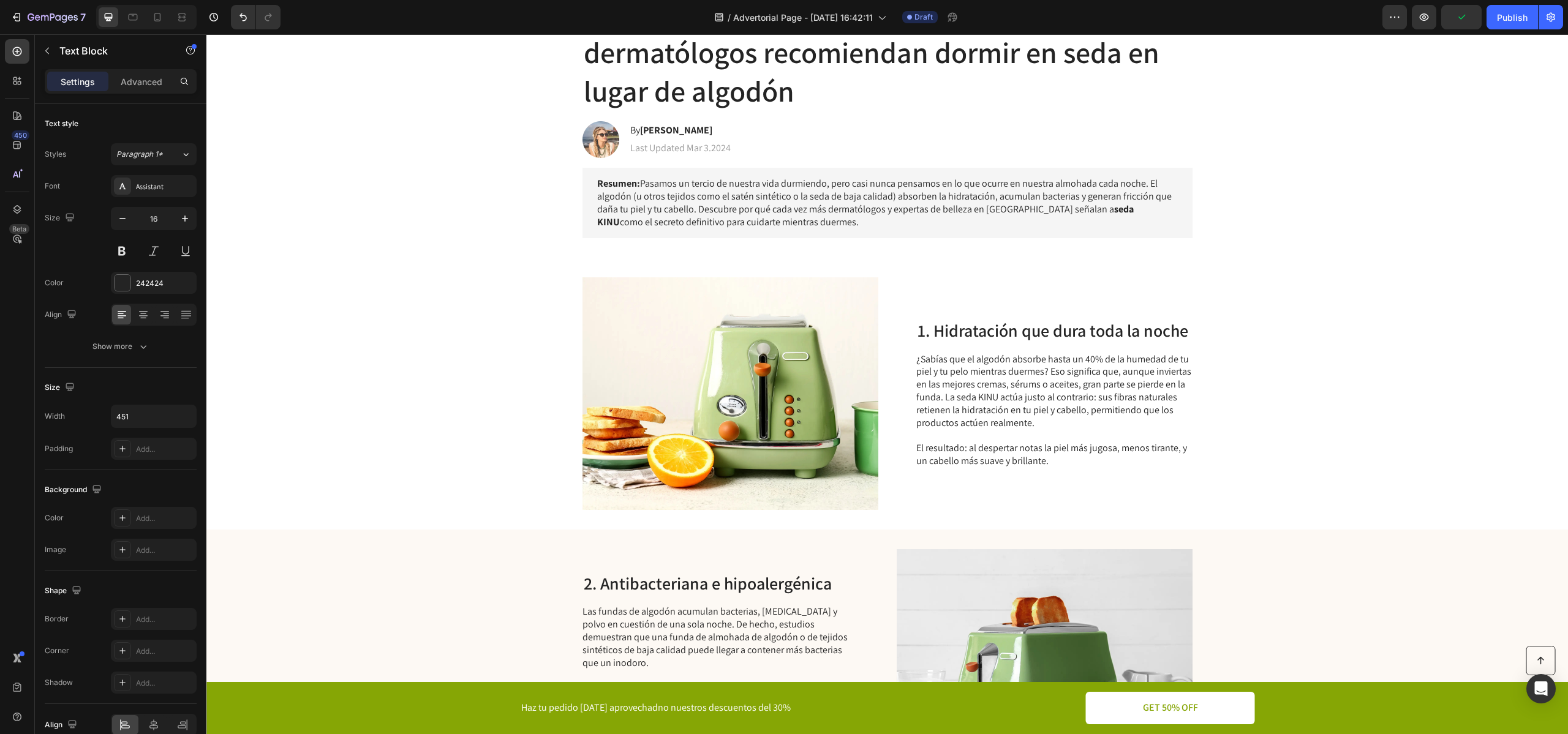
scroll to position [0, 0]
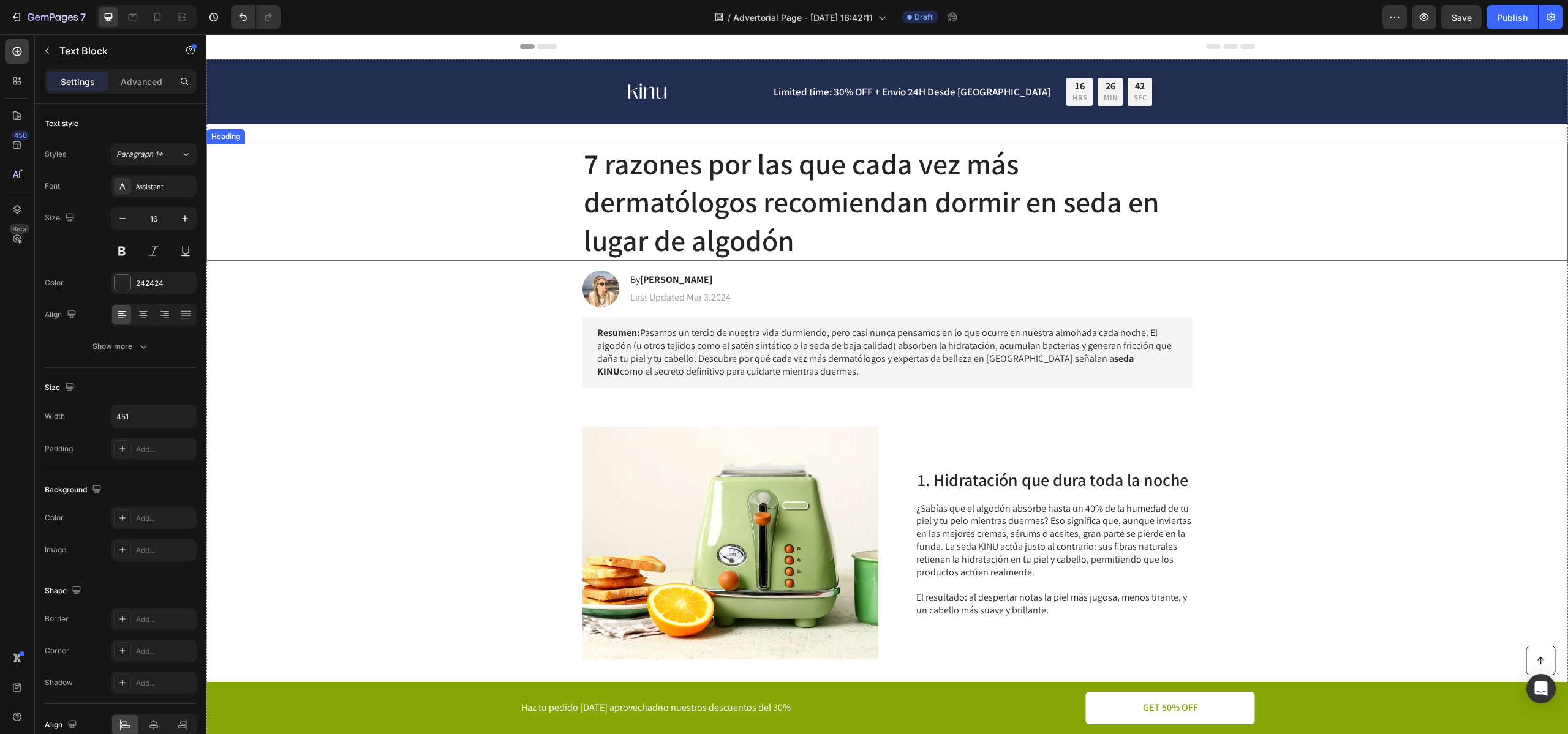
click at [777, 210] on h1 "7 razones por las que cada vez más dermatólogos recomiendan dormir en seda en l…" at bounding box center [887, 202] width 610 height 117
click at [864, 237] on p "7 razones por las que cada vez más dermatólogos recomiendan dormir en seda en l…" at bounding box center [888, 202] width 608 height 114
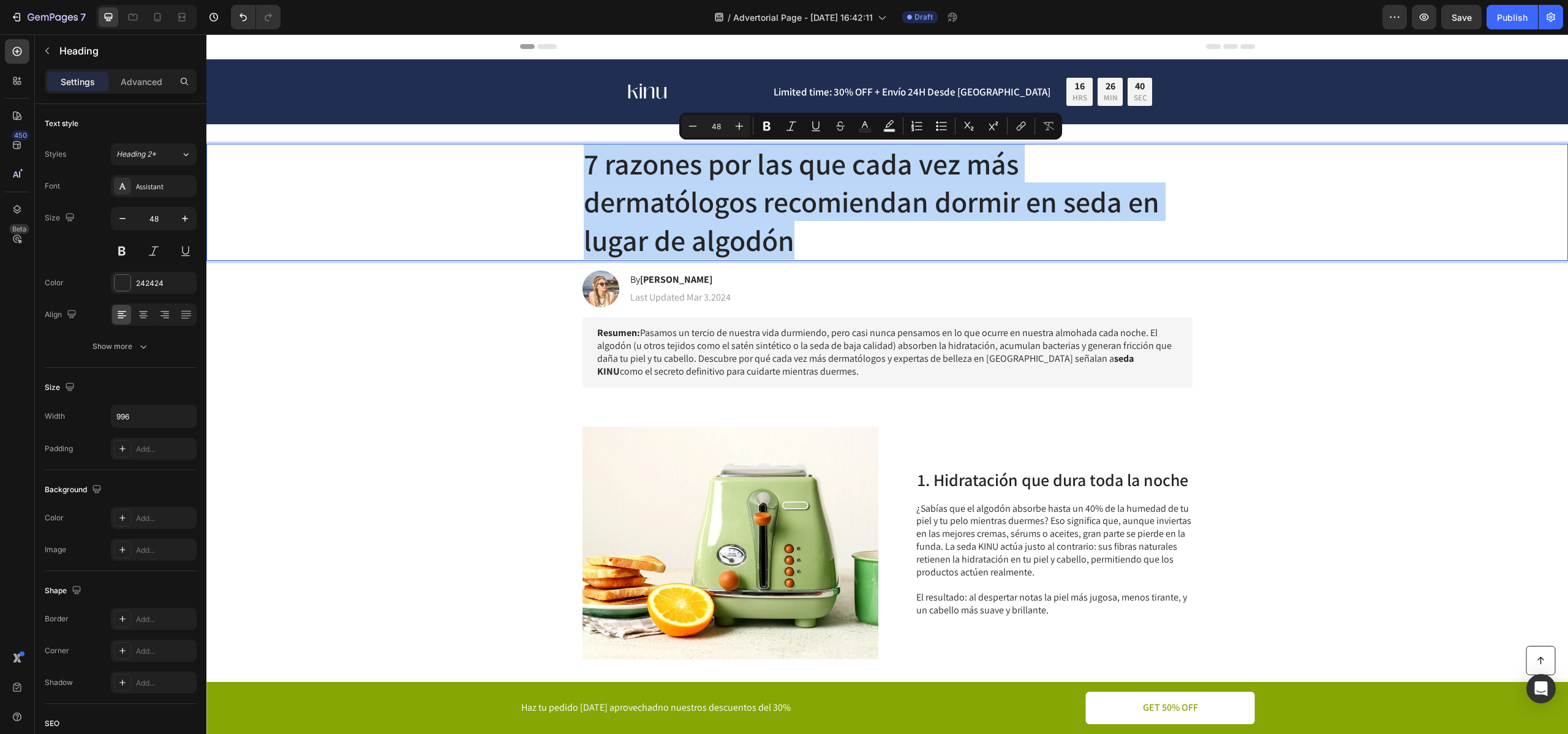
drag, startPoint x: 828, startPoint y: 241, endPoint x: 562, endPoint y: 178, distance: 273.4
click at [562, 178] on div "7 razones por las que cada vez más dermatólogos recomiendan dormir en seda en l…" at bounding box center [887, 202] width 1337 height 117
copy p "7 razones por las que cada vez más dermatólogos recomiendan dormir en seda en l…"
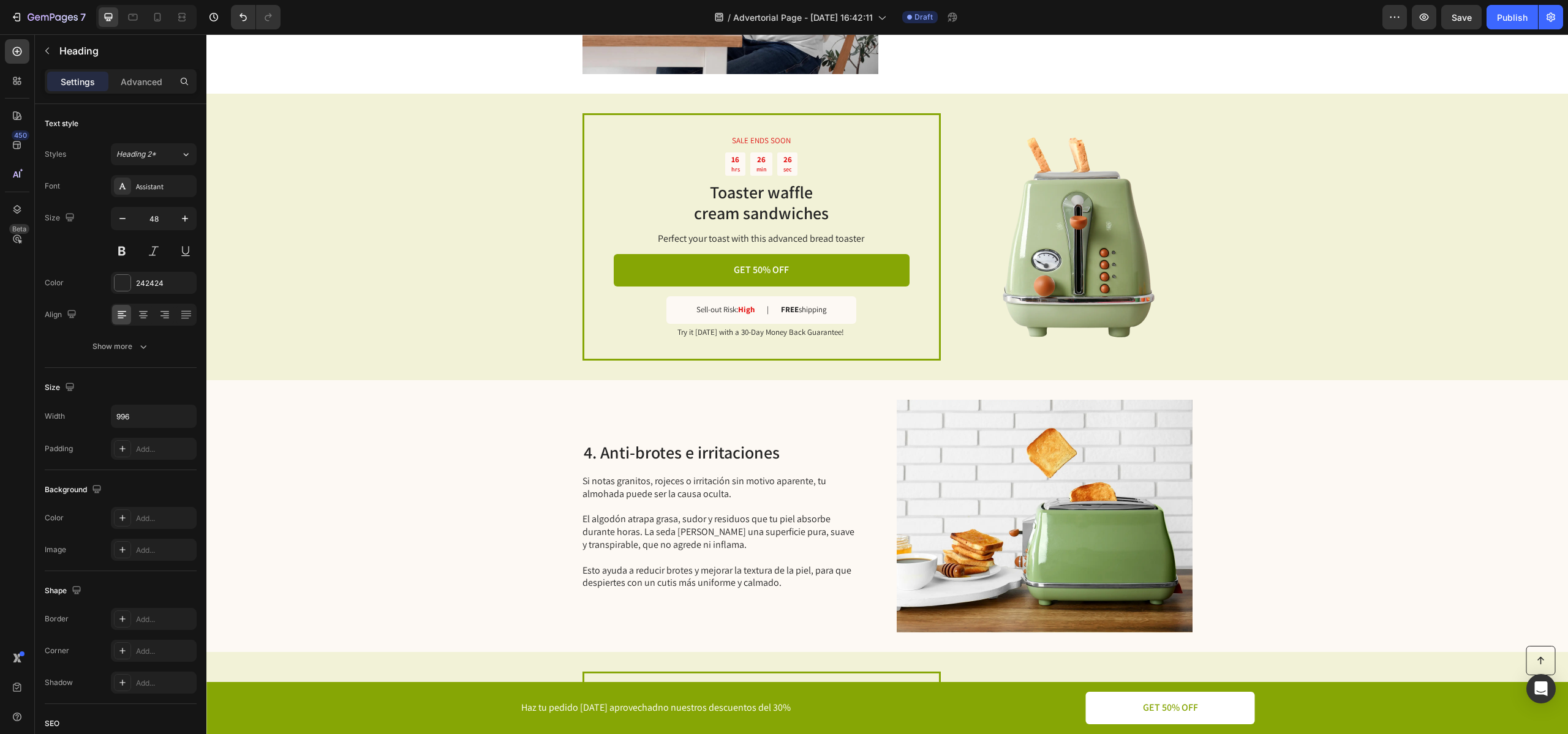
type input "16"
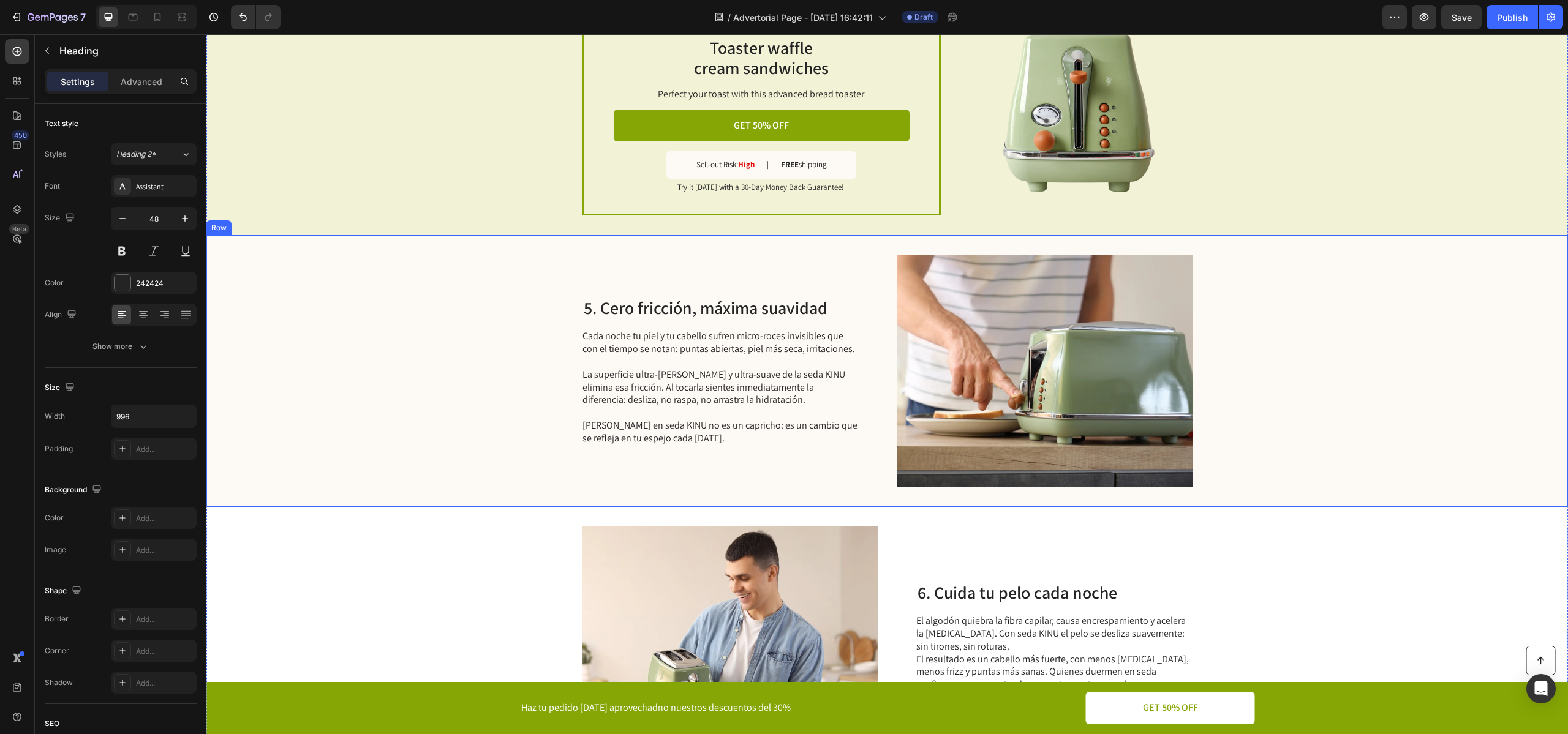
scroll to position [1839, 0]
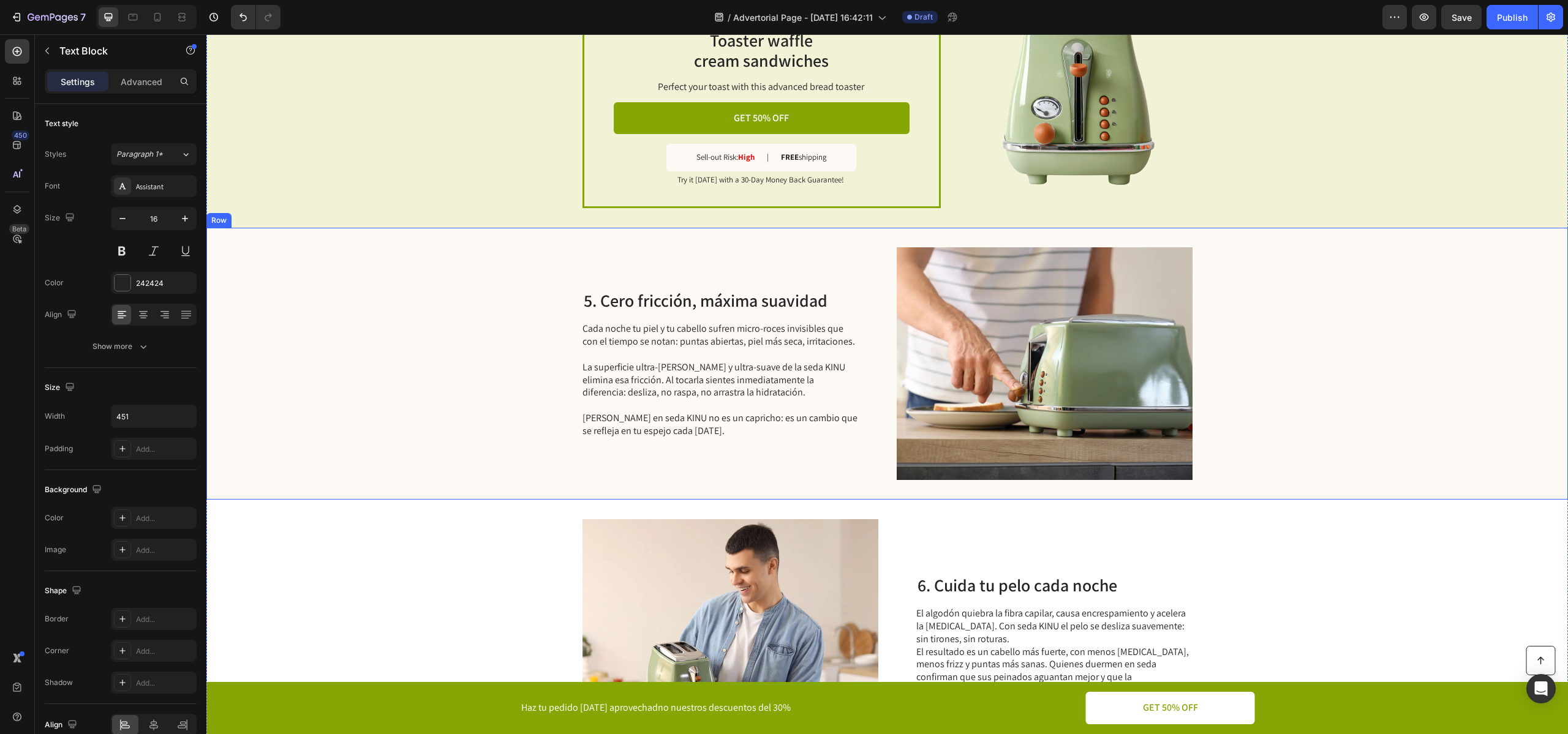
click at [647, 415] on p "[PERSON_NAME] en seda KINU no es un capricho: es un cambio que se refleja en tu…" at bounding box center [719, 418] width 275 height 38
click at [724, 425] on p "[PERSON_NAME] en seda KINU no es un capricho: es un cambio que se refleja en tu…" at bounding box center [719, 418] width 275 height 38
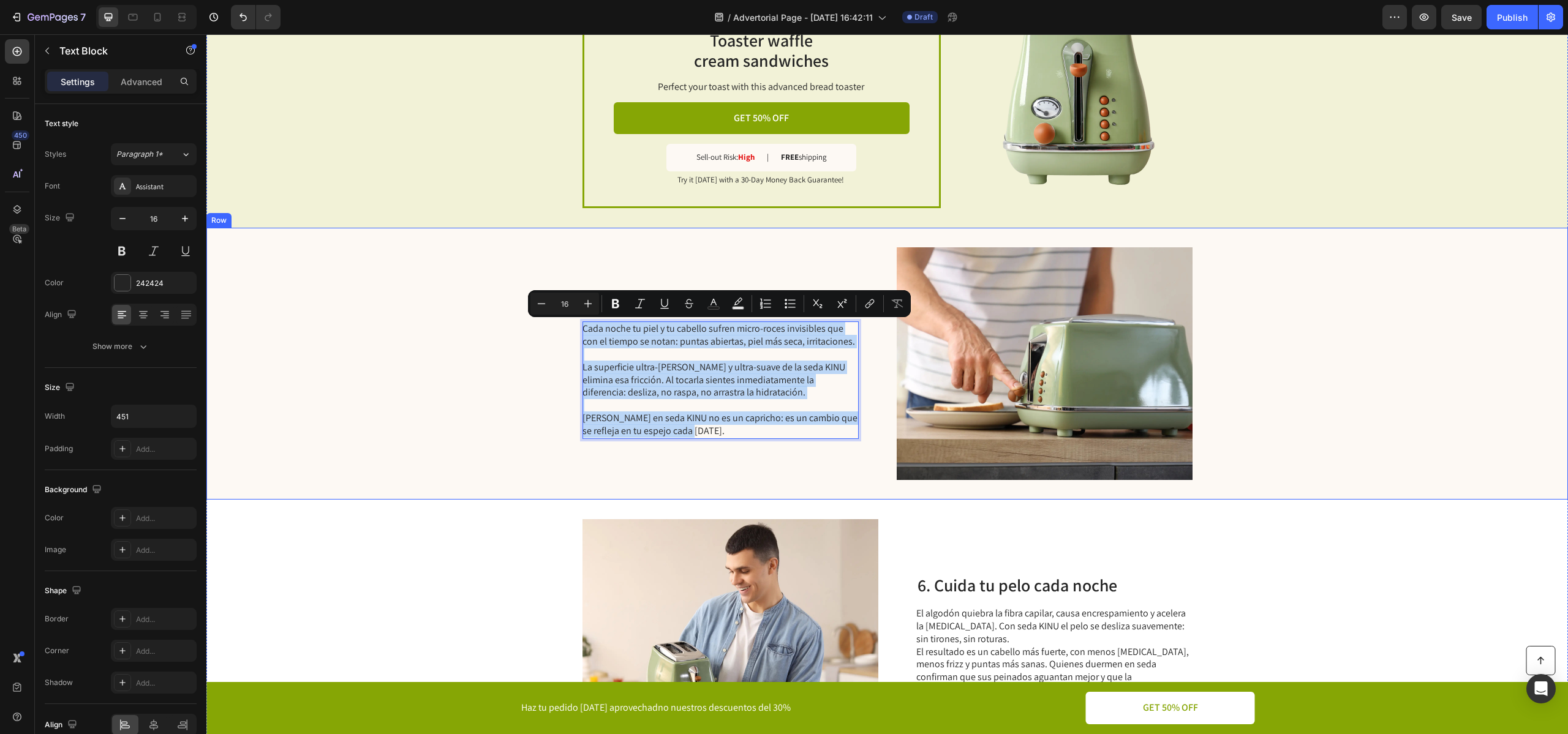
scroll to position [1801, 0]
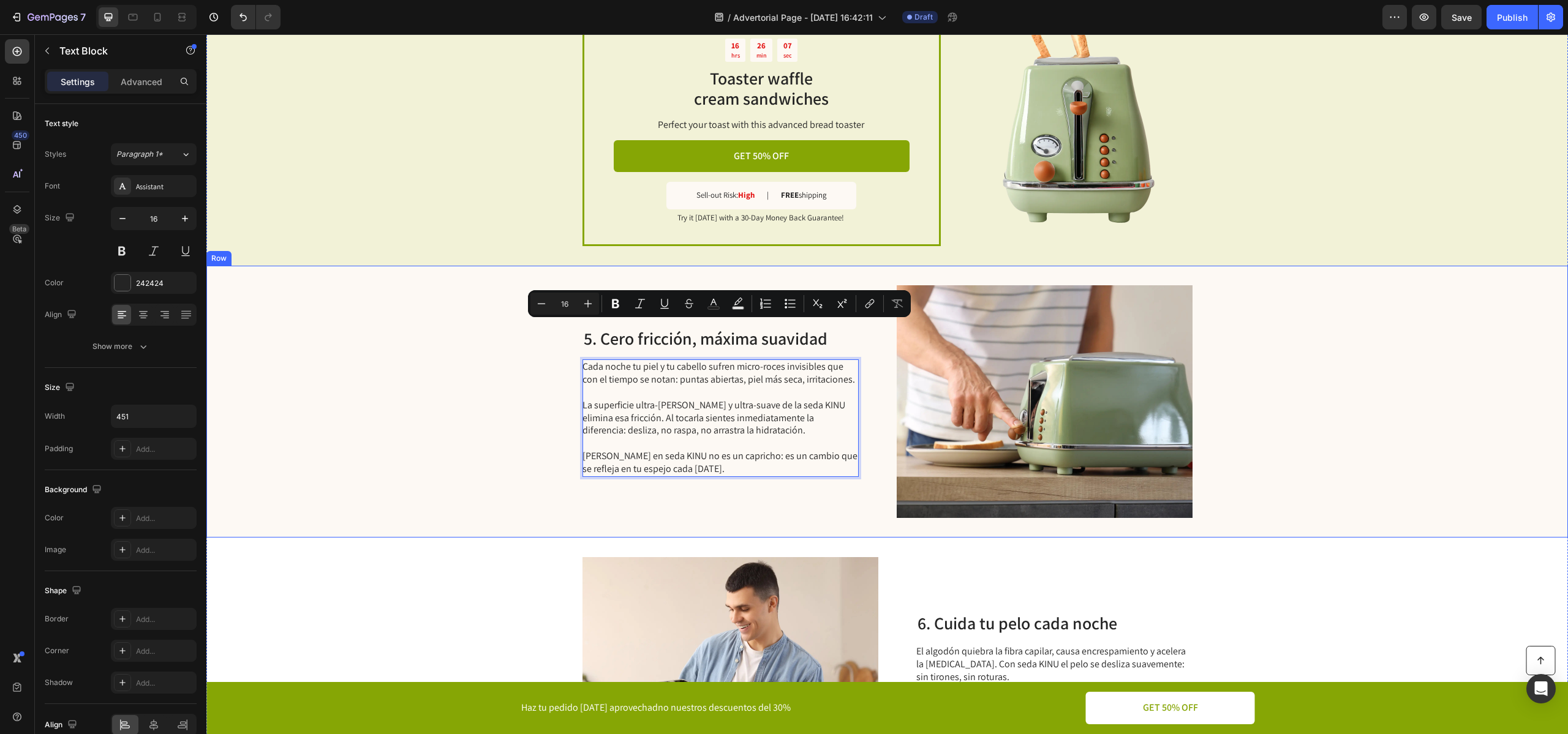
drag, startPoint x: 706, startPoint y: 427, endPoint x: 521, endPoint y: 321, distance: 213.2
click at [521, 321] on div "5. Cero fricción, máxima suavidad Heading Cada noche tu piel y tu cabello sufre…" at bounding box center [887, 401] width 1362 height 272
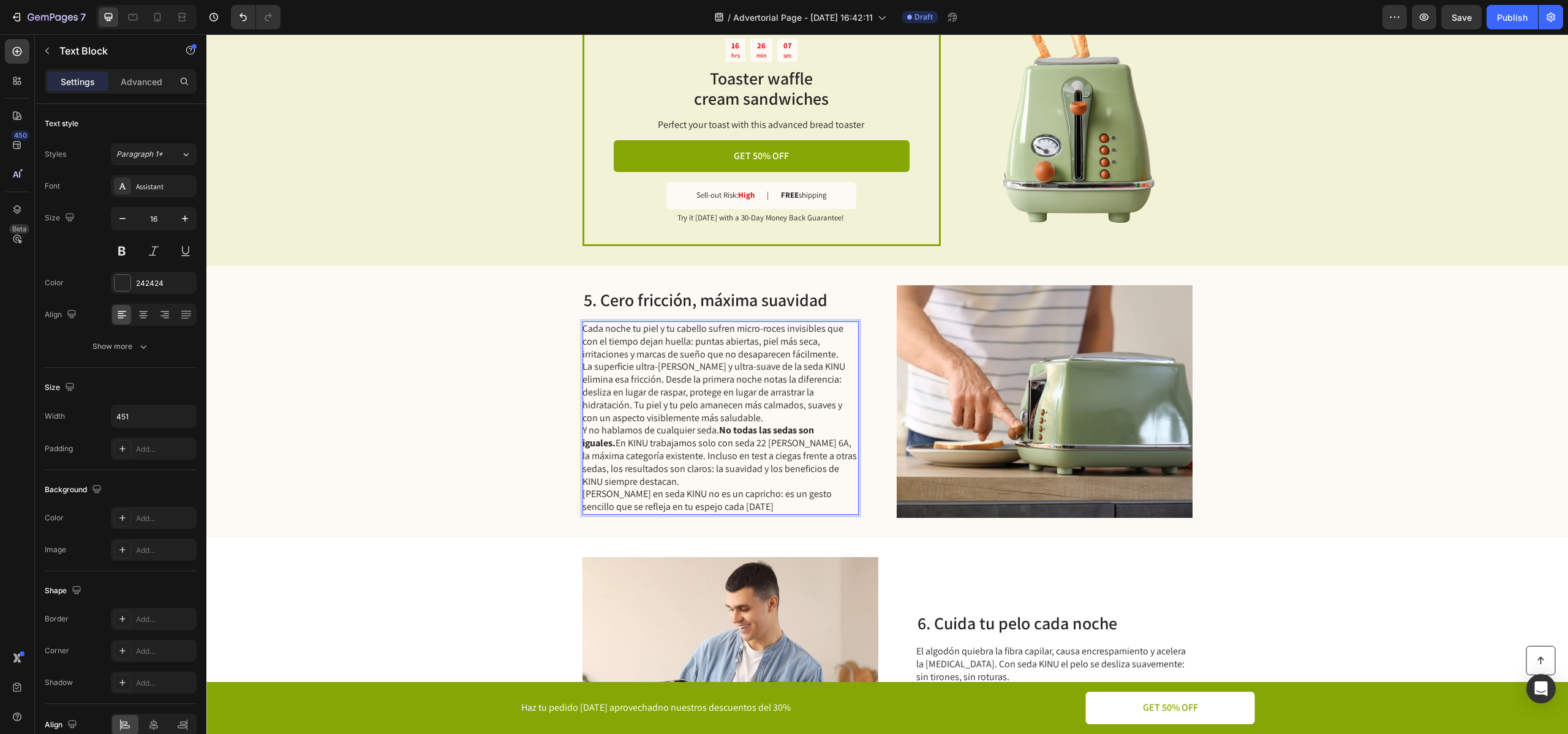
click at [716, 349] on p "Cada noche tu piel y tu cabello sufren micro-roces invisibles que con el tiempo…" at bounding box center [719, 341] width 275 height 38
click at [834, 335] on p "Cada noche tu piel y tu cabello sufren micro-roces invisibles que con el tiempo…" at bounding box center [719, 341] width 275 height 38
click at [836, 355] on p "Cada noche tu piel y tu cabello sufren micro-roces invisibles que con el tiempo…" at bounding box center [719, 341] width 275 height 38
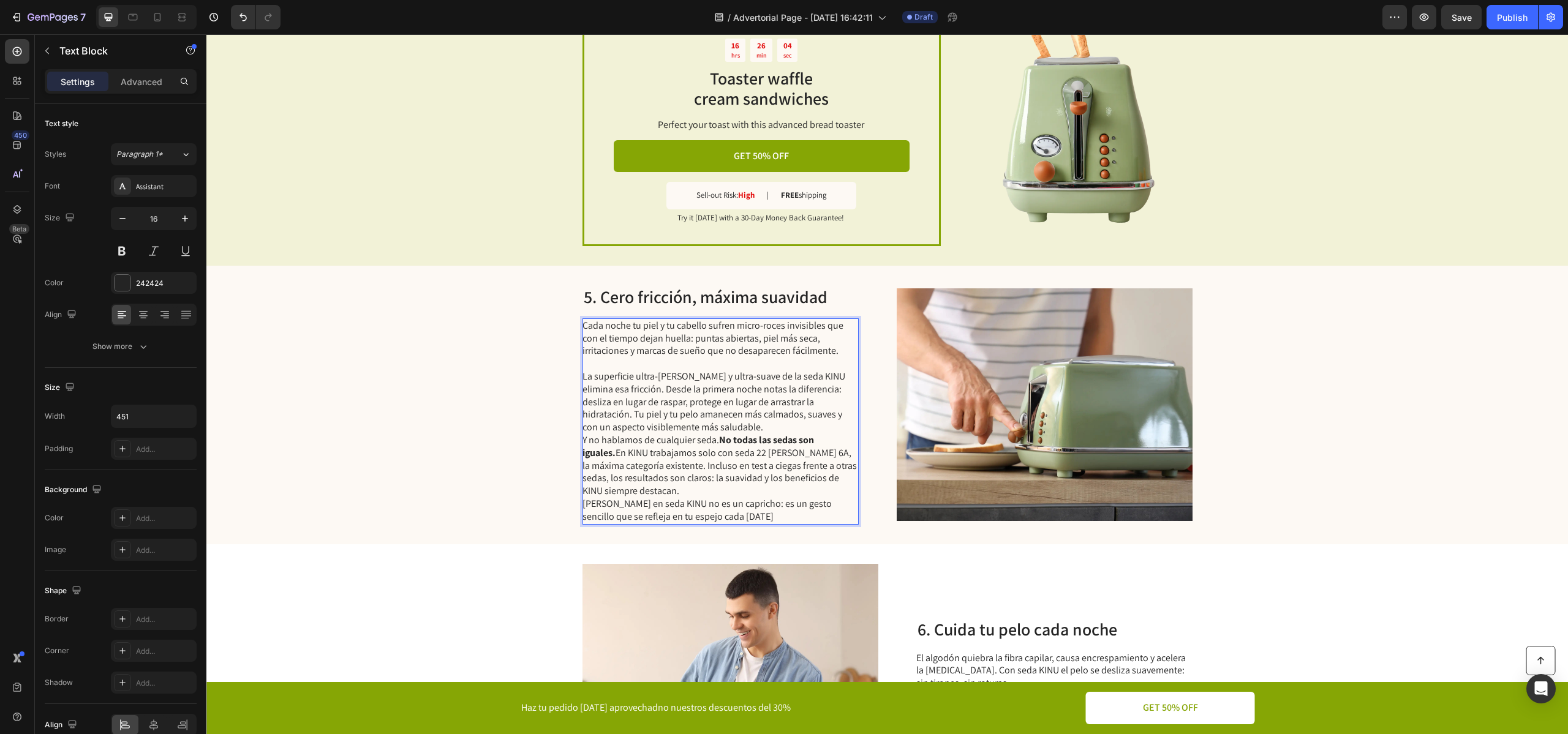
scroll to position [1798, 0]
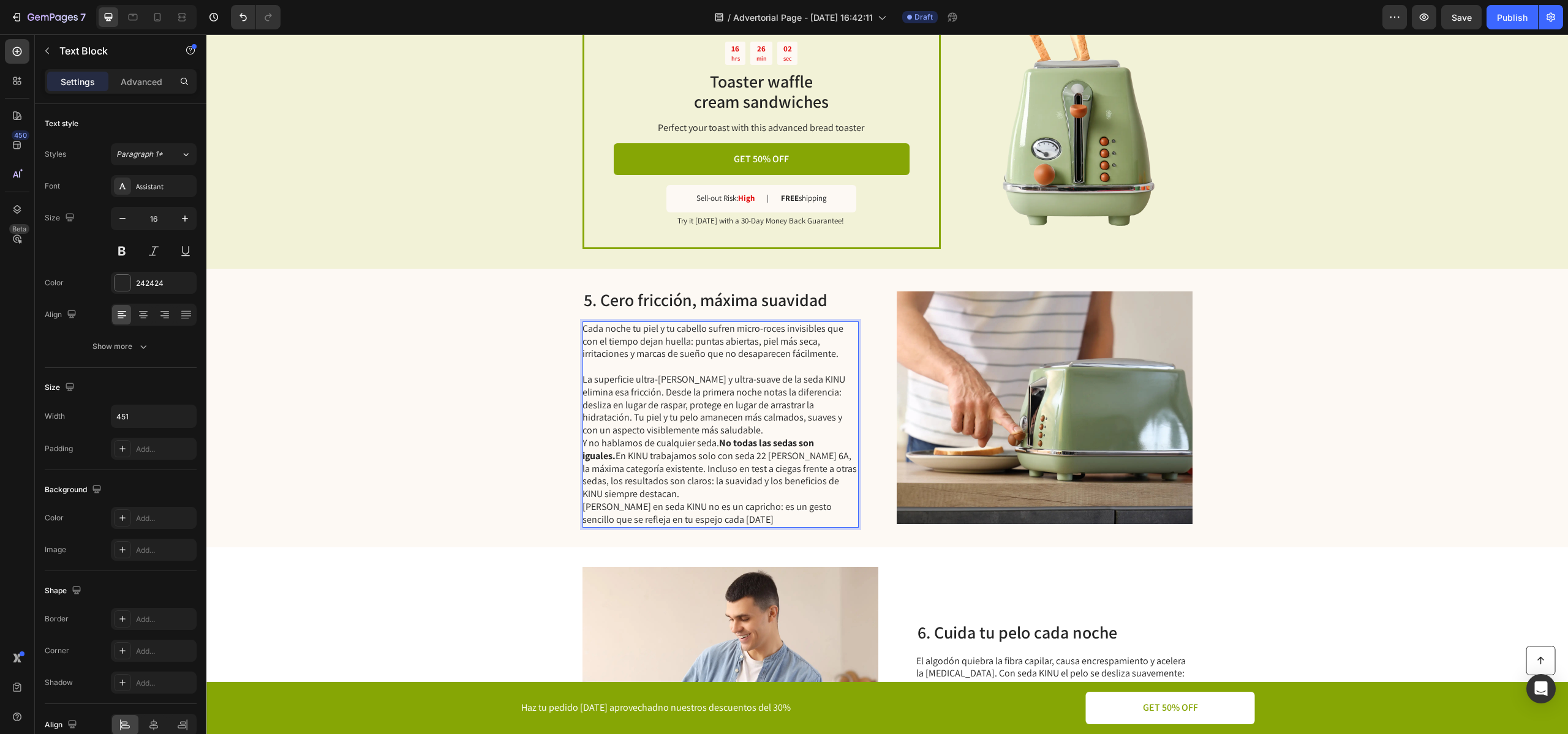
click at [729, 431] on p "La superficie ultra-[PERSON_NAME] y ultra-suave de la seda KINU elimina esa fri…" at bounding box center [719, 405] width 275 height 64
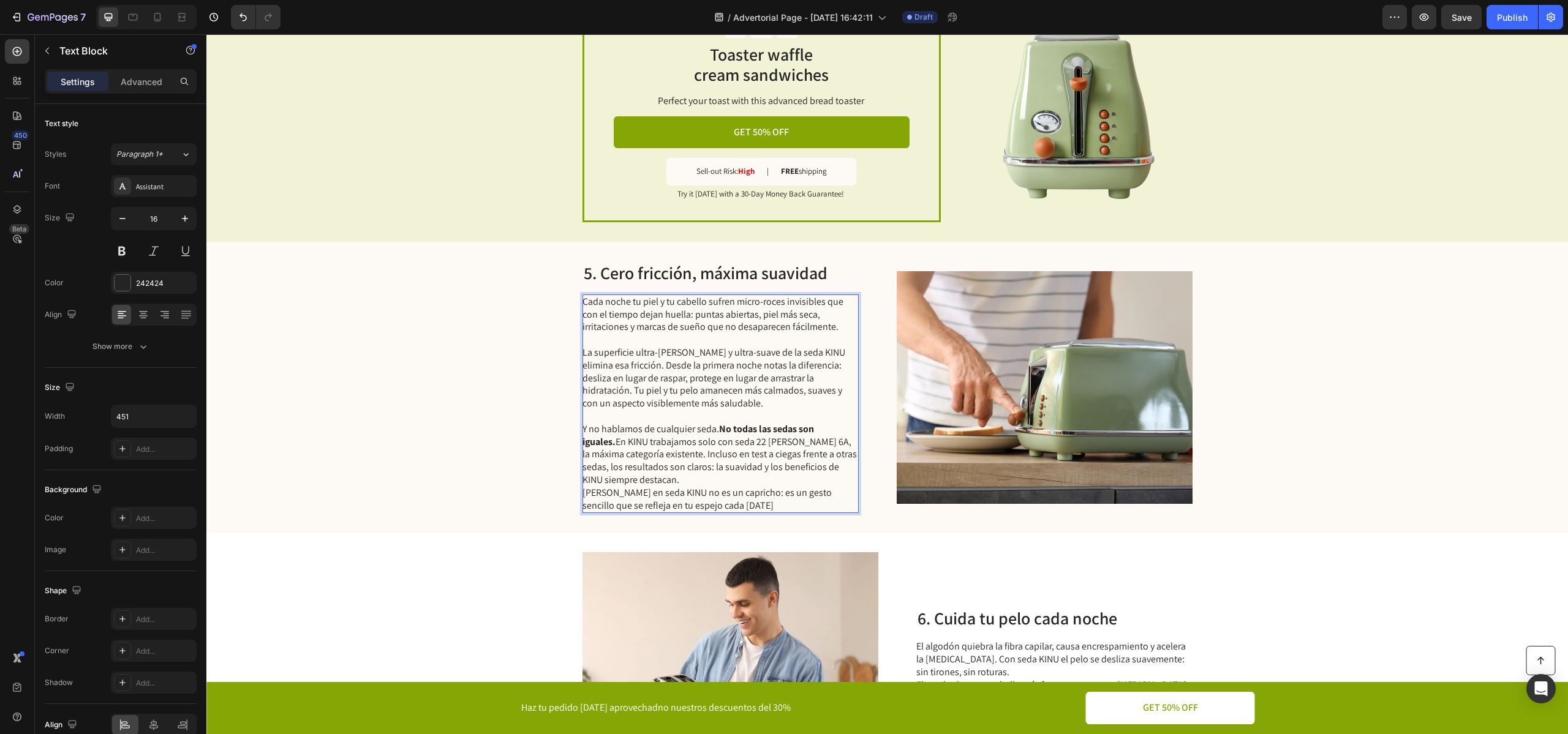
scroll to position [1837, 0]
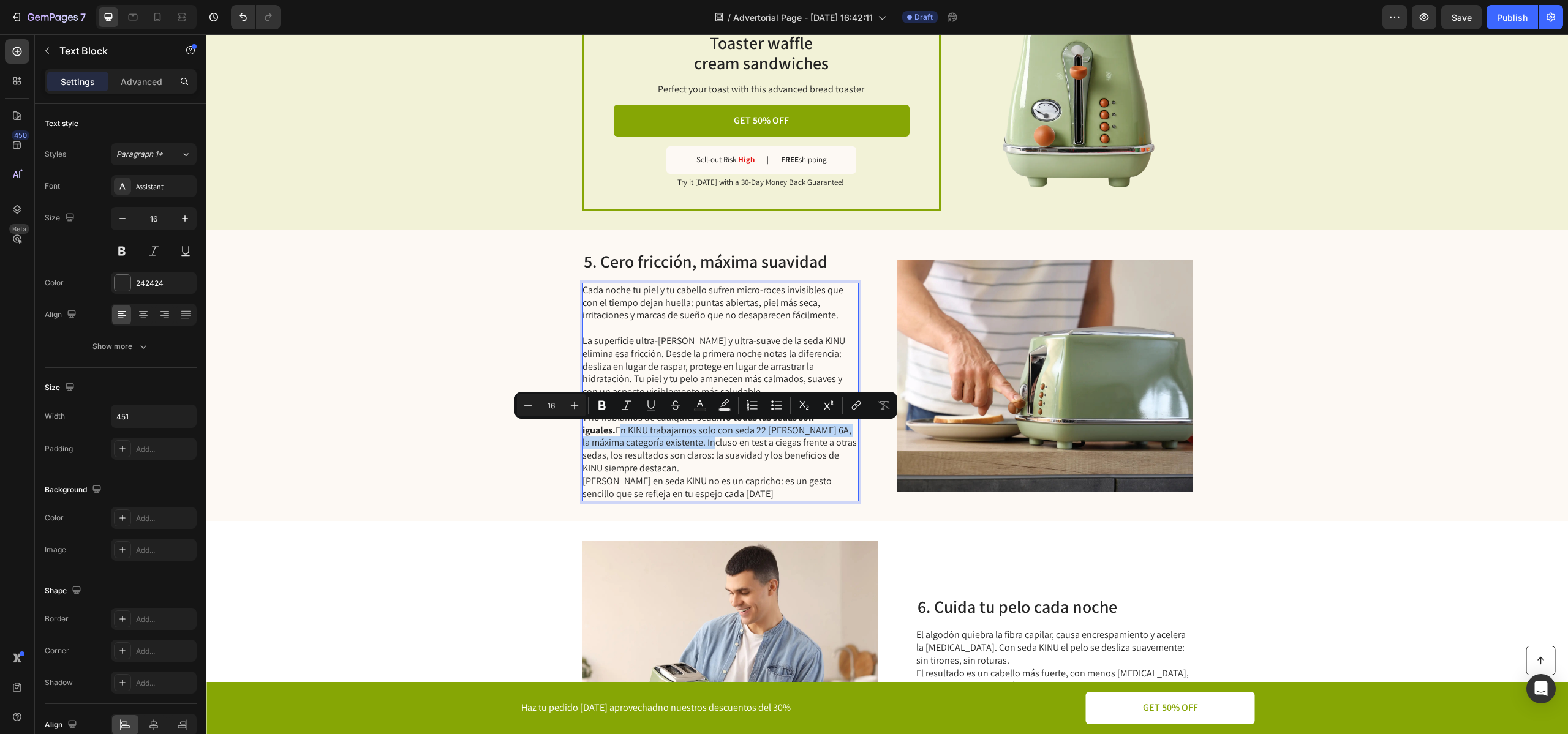
drag, startPoint x: 582, startPoint y: 432, endPoint x: 696, endPoint y: 446, distance: 114.9
click at [696, 446] on p "Y no hablamos de cualquier seda. No todas las sedas son iguales. En KINU trabaj…" at bounding box center [719, 443] width 275 height 64
click at [696, 447] on p "Y no hablamos de cualquier seda. No todas las sedas son iguales. En KINU trabaj…" at bounding box center [719, 443] width 275 height 64
click at [673, 435] on p "Y no hablamos de cualquier seda. No todas las sedas son iguales. En KINU trabaj…" at bounding box center [719, 443] width 275 height 64
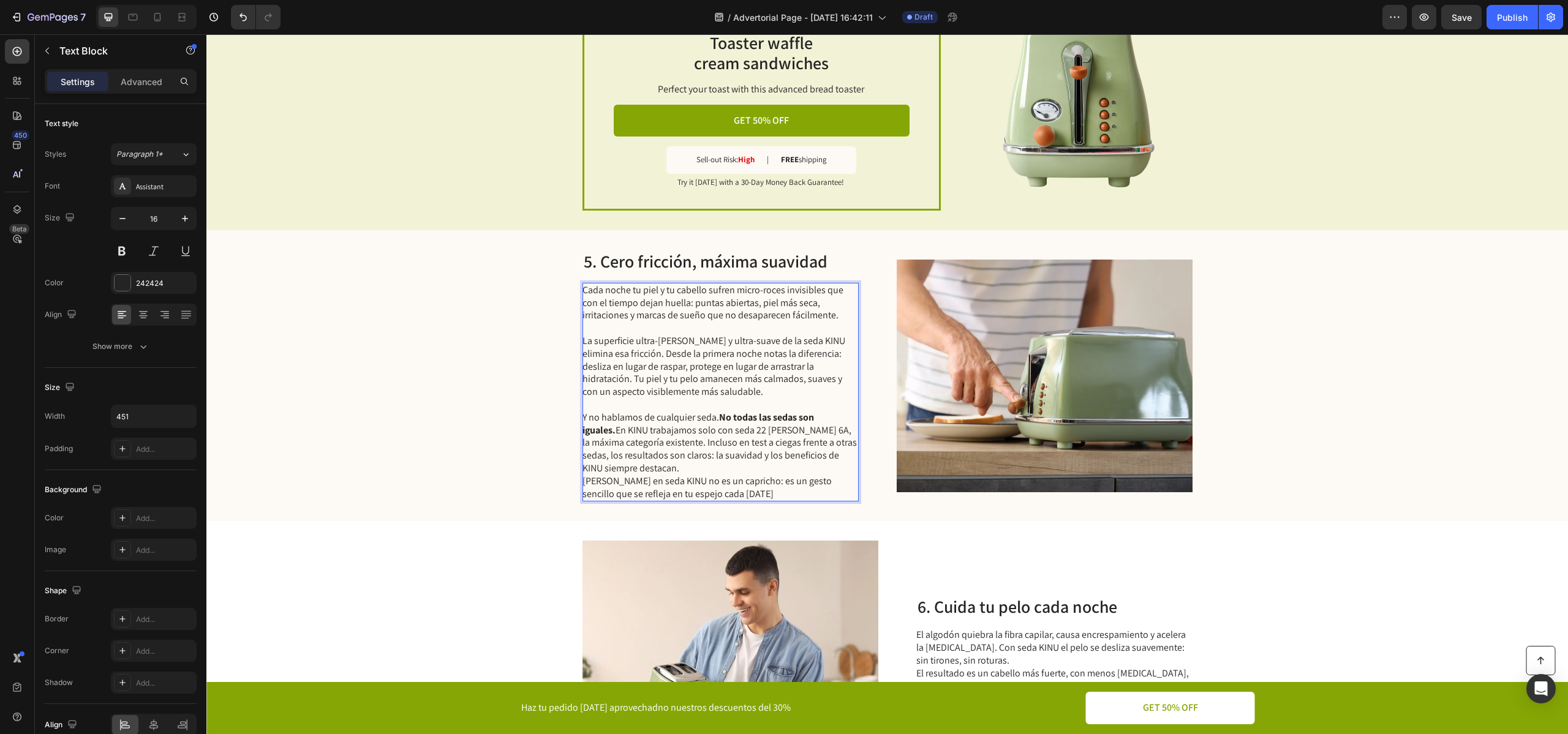
click at [716, 472] on p "Y no hablamos de cualquier seda. No todas las sedas son iguales. En KINU trabaj…" at bounding box center [719, 443] width 275 height 64
drag, startPoint x: 664, startPoint y: 428, endPoint x: 692, endPoint y: 442, distance: 31.3
click at [692, 442] on p "Y no hablamos de cualquier seda. No todas las sedas son iguales. En KINU trabaj…" at bounding box center [719, 443] width 275 height 64
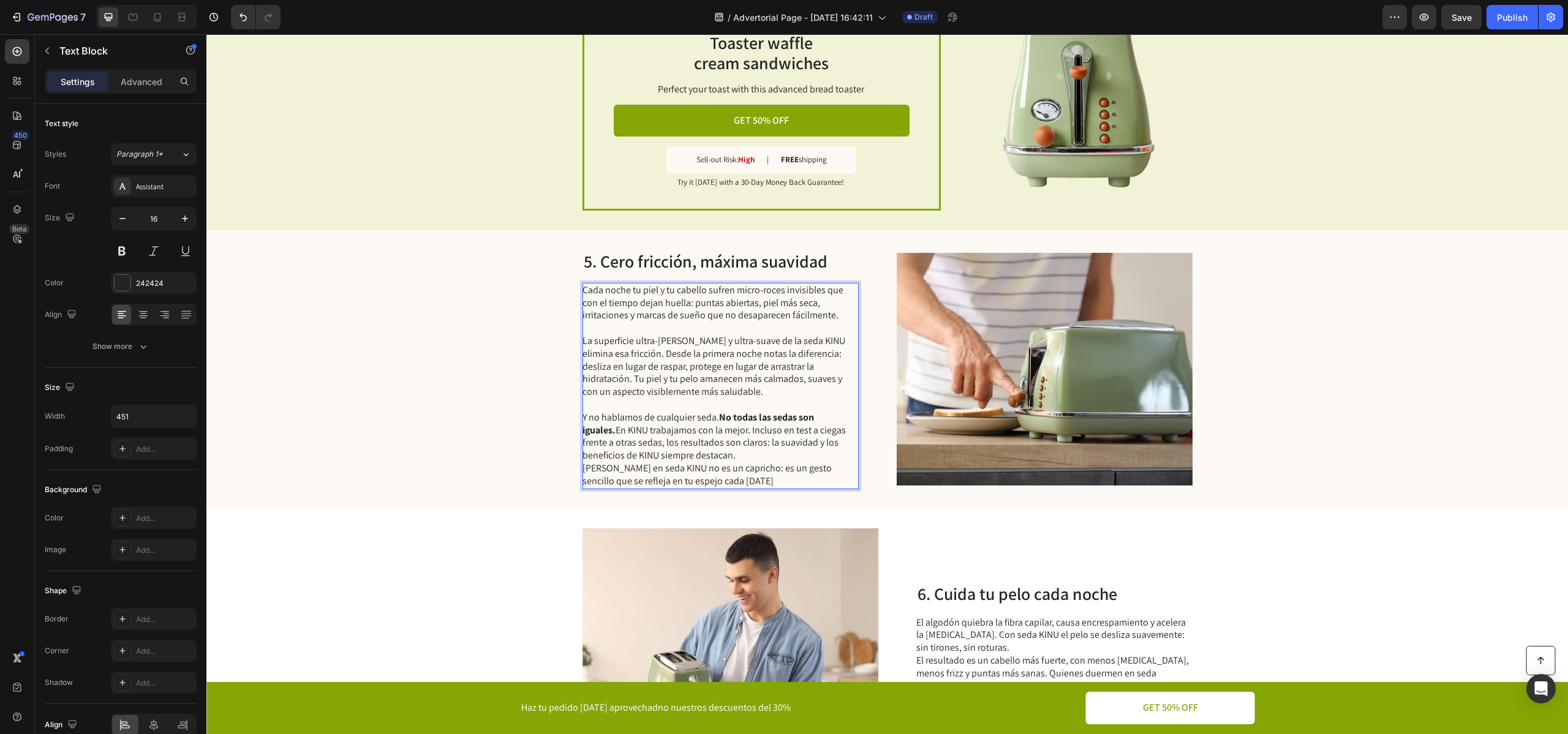
click at [760, 450] on p "Y no hablamos de cualquier seda. No todas las sedas son iguales. En KINU trabaj…" at bounding box center [719, 437] width 275 height 51
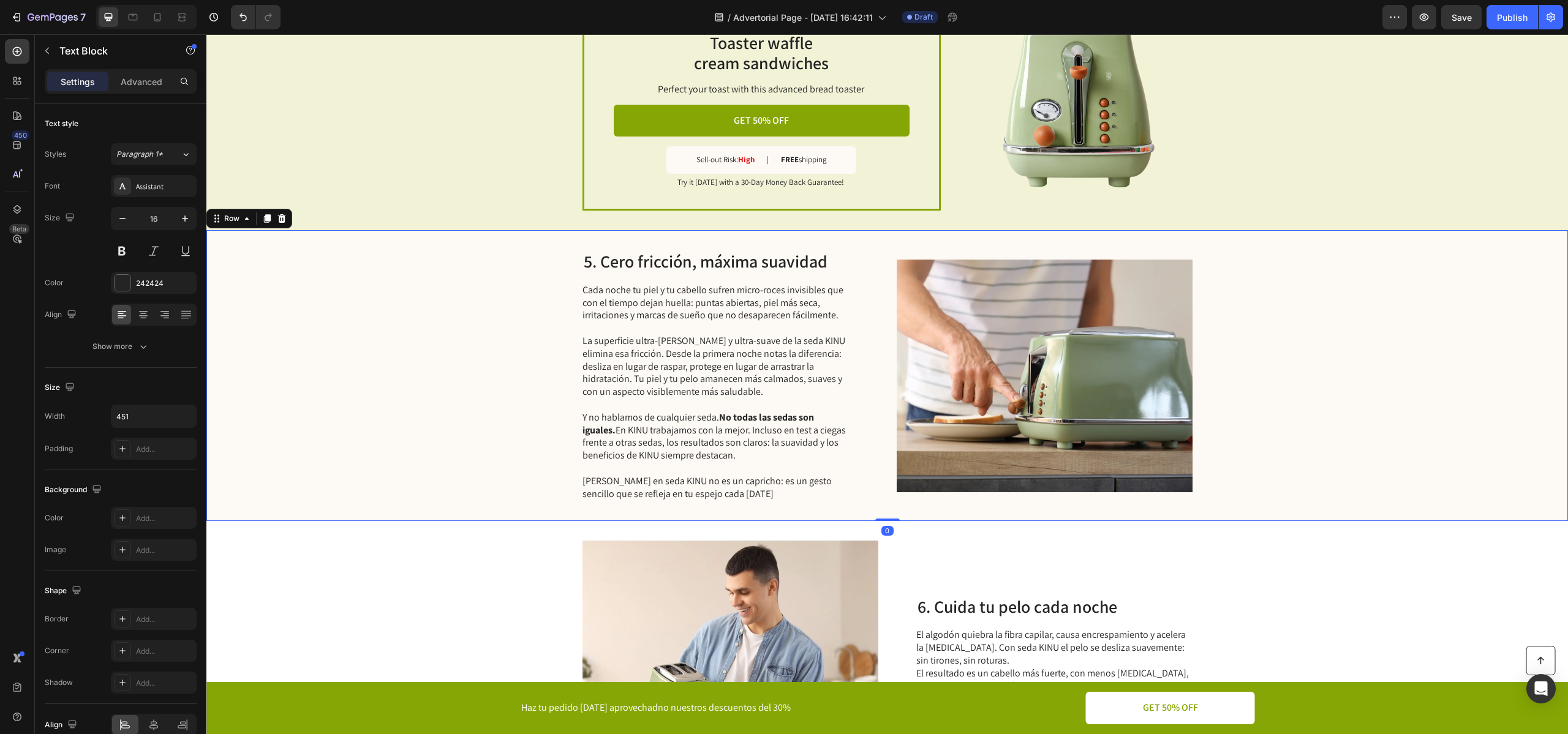
click at [760, 510] on div "5. Cero fricción, máxima suavidad Heading Cada noche tu piel y tu cabello sufre…" at bounding box center [887, 376] width 1362 height 291
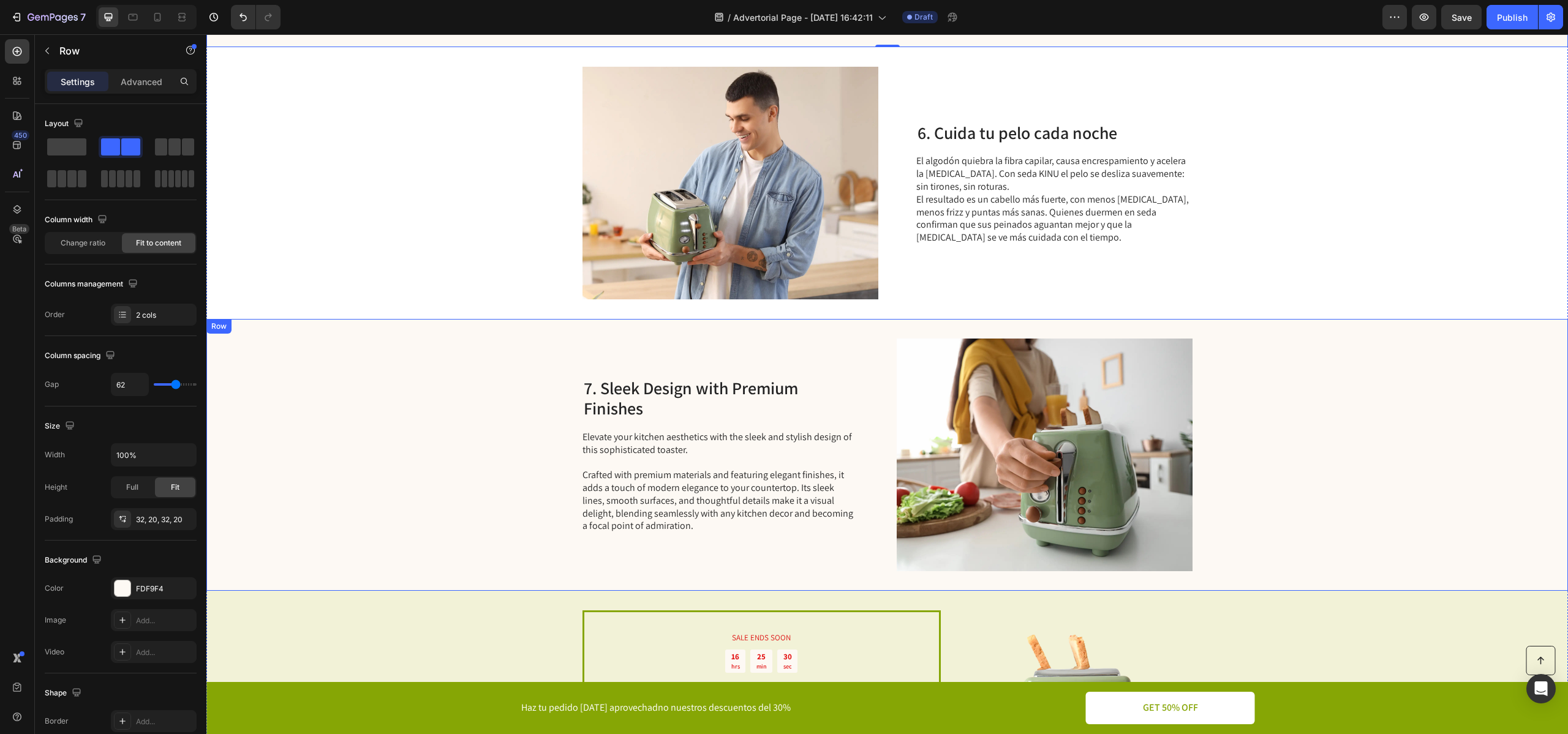
scroll to position [2311, 0]
click at [1047, 200] on p "El algodón quiebra la fibra capilar, causa encrespamiento y acelera la [MEDICAL…" at bounding box center [1053, 199] width 275 height 90
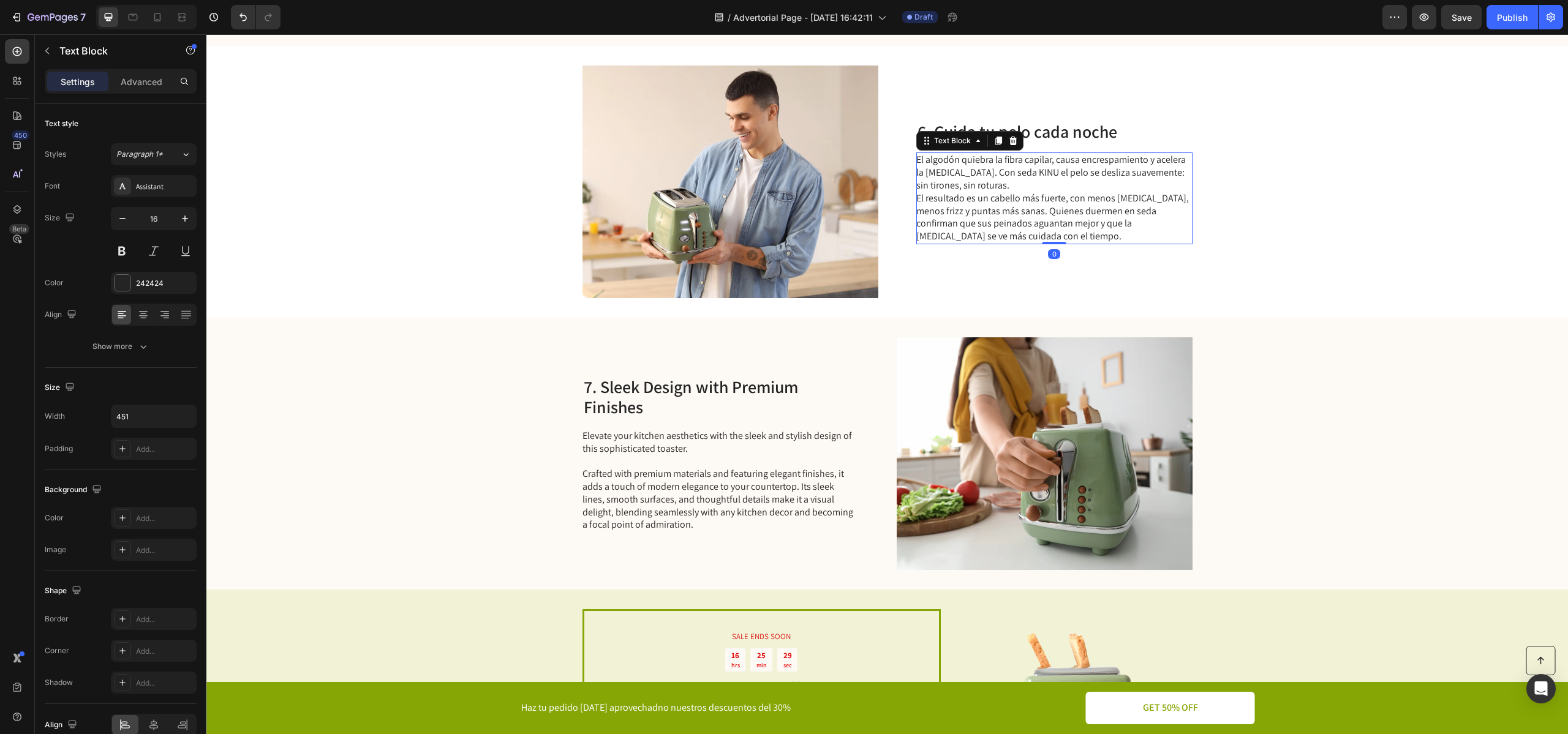
click at [1047, 200] on p "El algodón quiebra la fibra capilar, causa encrespamiento y acelera la [MEDICAL…" at bounding box center [1053, 199] width 275 height 90
click at [1019, 221] on p "El algodón quiebra la fibra capilar, causa encrespamiento y acelera la [MEDICAL…" at bounding box center [1053, 199] width 275 height 90
click at [990, 188] on p "El algodón quiebra la fibra capilar, causa encrespamiento y acelera la [MEDICAL…" at bounding box center [1053, 199] width 275 height 90
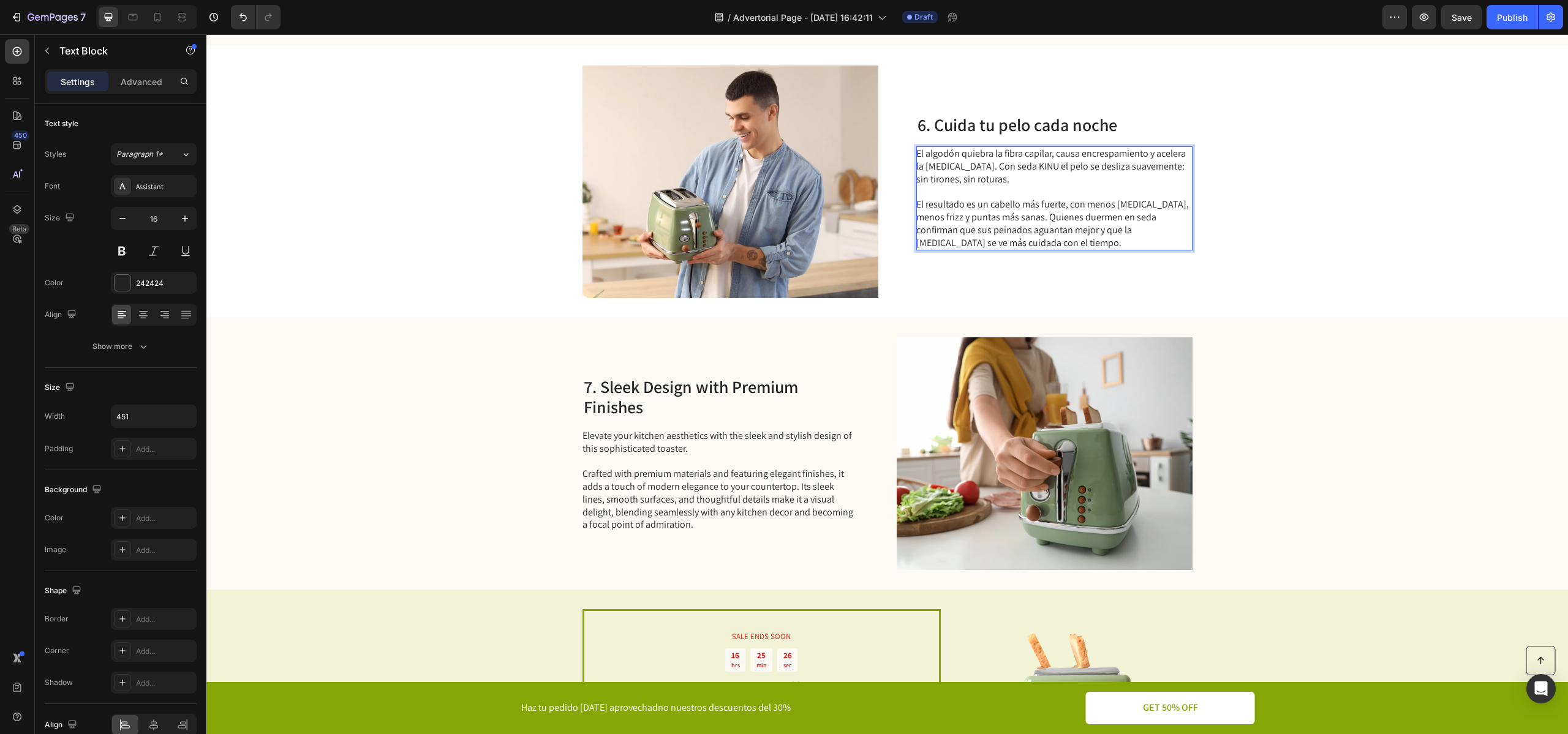
scroll to position [2305, 0]
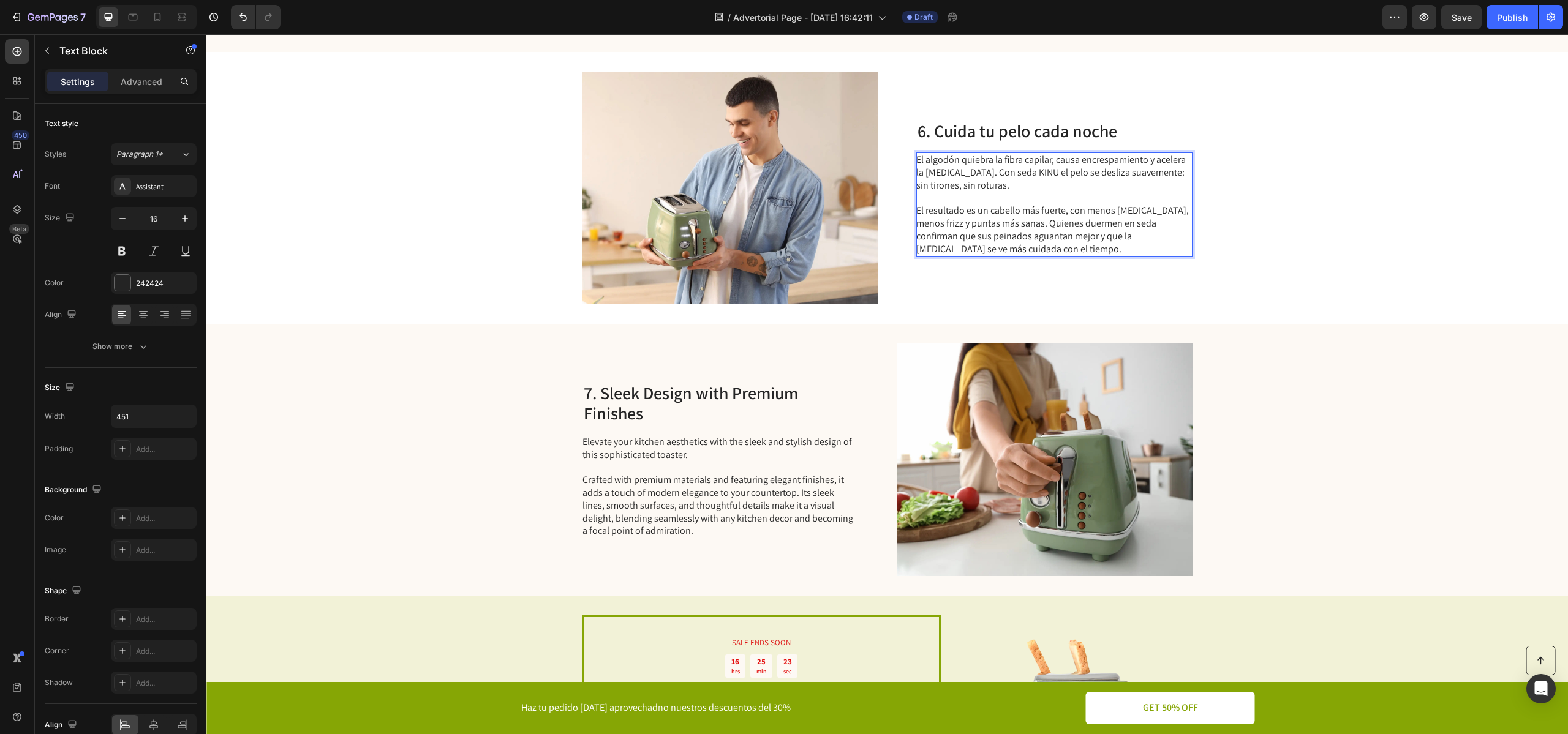
click at [1149, 211] on p "⁠⁠⁠⁠⁠⁠⁠ El resultado es un cabello más fuerte, con menos [MEDICAL_DATA], menos …" at bounding box center [1053, 223] width 275 height 64
click at [1149, 211] on p "El resultado es un cabello más fuerte, con menos [MEDICAL_DATA], menos frizz y …" at bounding box center [1053, 223] width 275 height 64
click at [994, 240] on p "El resultado es un cabello más fuerte, con menos [MEDICAL_DATA], sin frizz y pu…" at bounding box center [1053, 223] width 275 height 64
click at [1099, 226] on p "El resultado es un cabello más fuerte, con menos [MEDICAL_DATA], sin frizz y pu…" at bounding box center [1053, 223] width 275 height 64
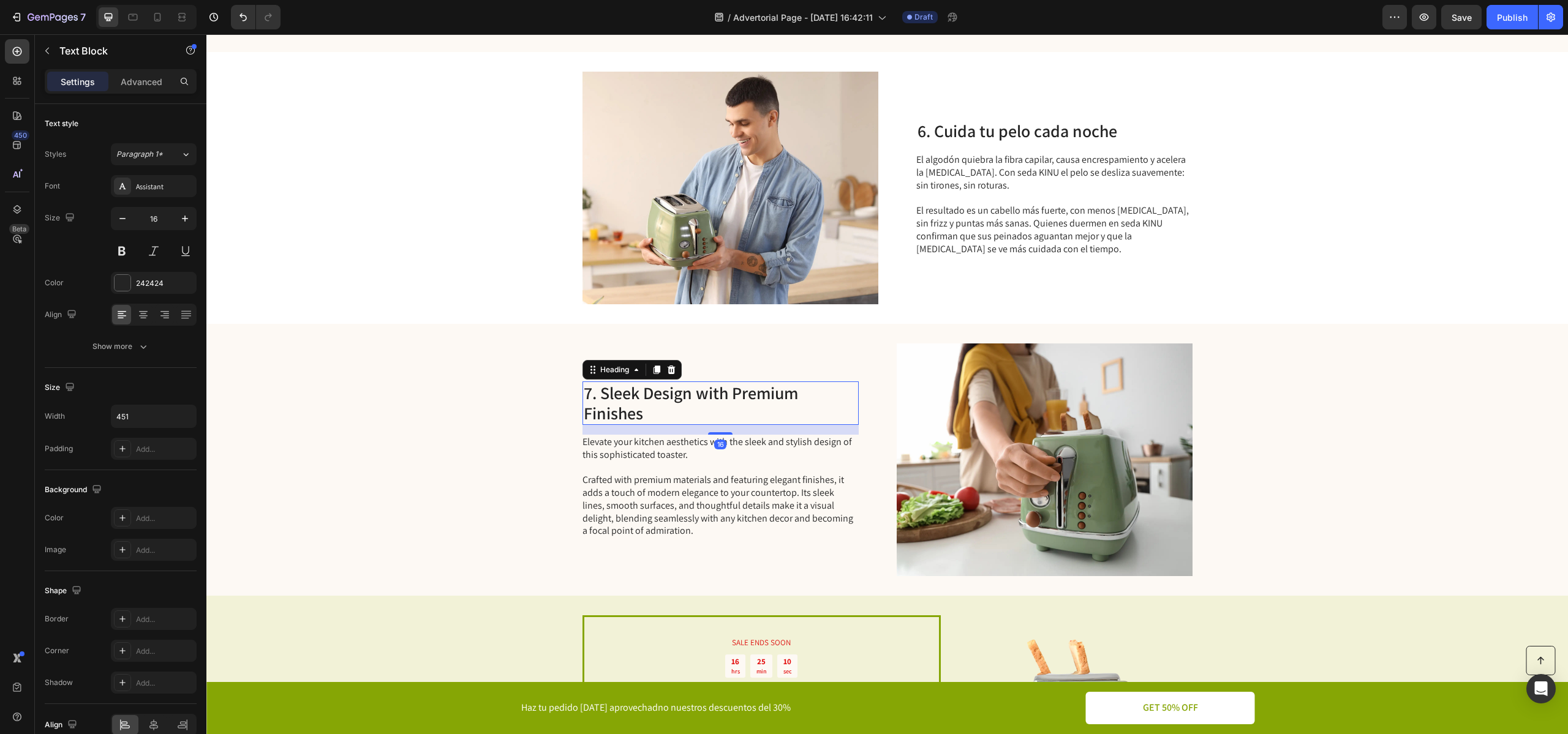
click at [613, 392] on h2 "7. Sleek Design with Premium Finishes" at bounding box center [720, 403] width 276 height 43
click at [601, 393] on h2 "7. Sleek Design with Premium Finishes" at bounding box center [720, 403] width 276 height 43
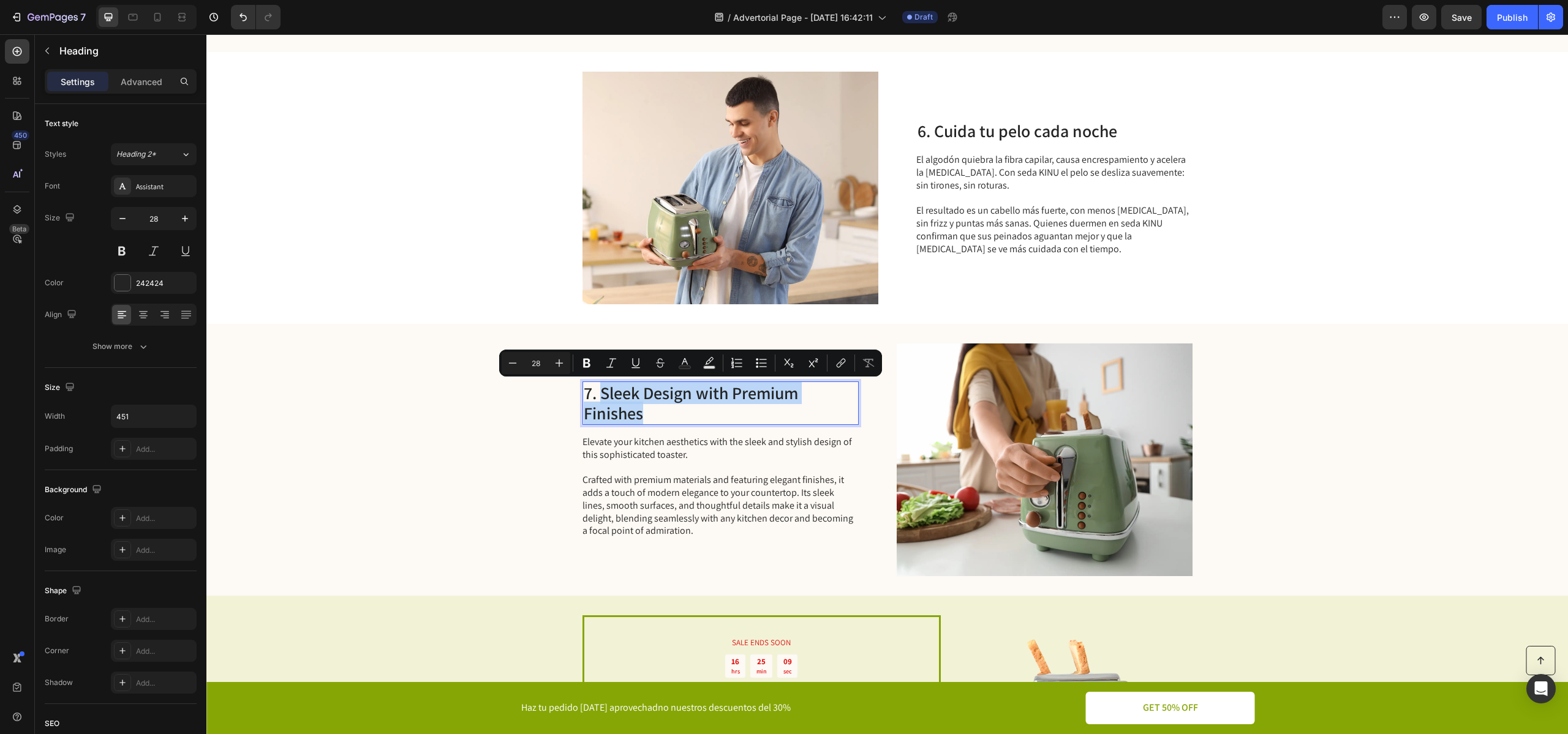
drag, startPoint x: 601, startPoint y: 393, endPoint x: 660, endPoint y: 415, distance: 63.0
click at [660, 415] on div "7. Sleek Design with Premium Finishes Heading 16 Elevate your kitchen aesthetic…" at bounding box center [720, 459] width 276 height 232
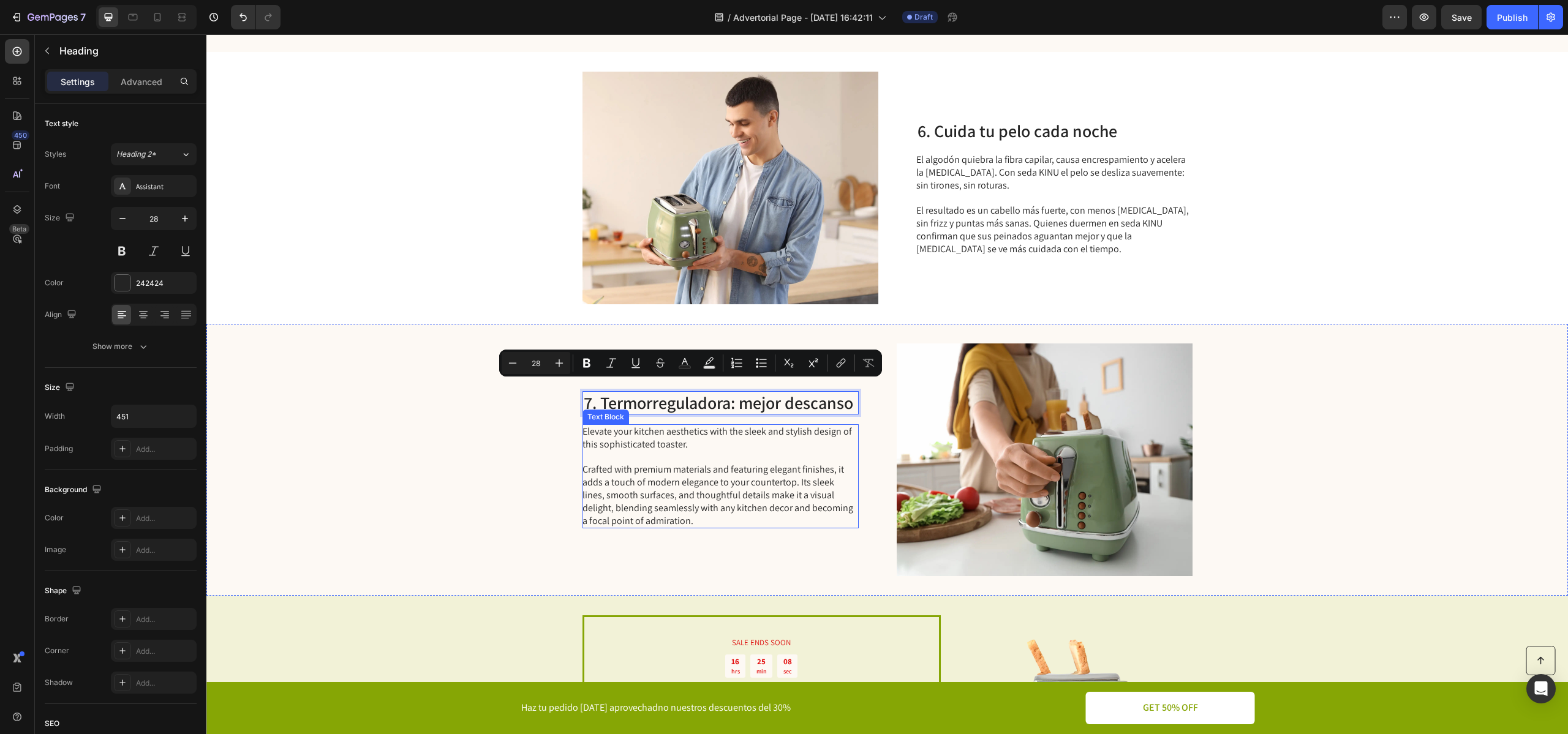
scroll to position [2316, 0]
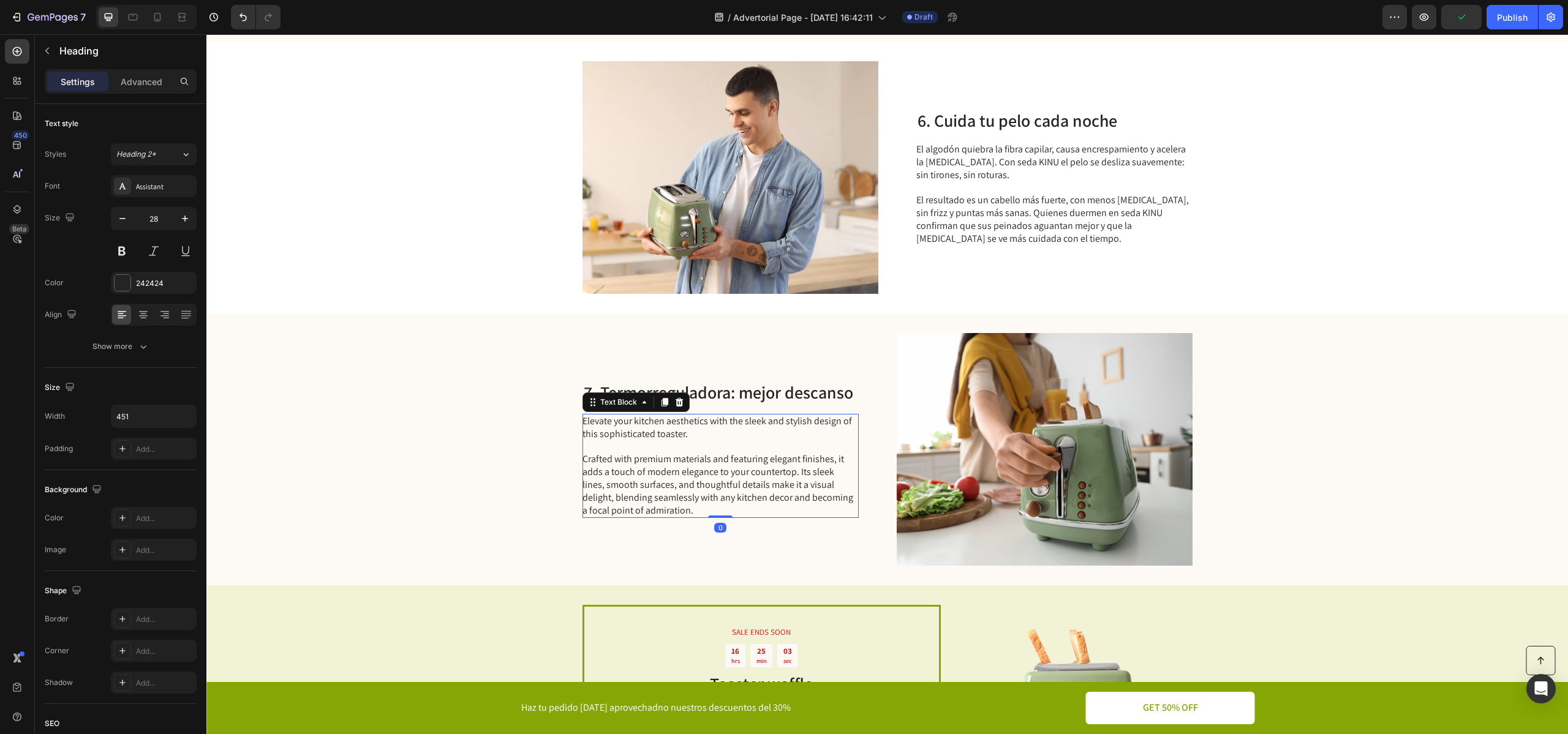
click at [680, 437] on p "Elevate your kitchen aesthetics with the sleek and stylish design of this sophi…" at bounding box center [719, 465] width 275 height 102
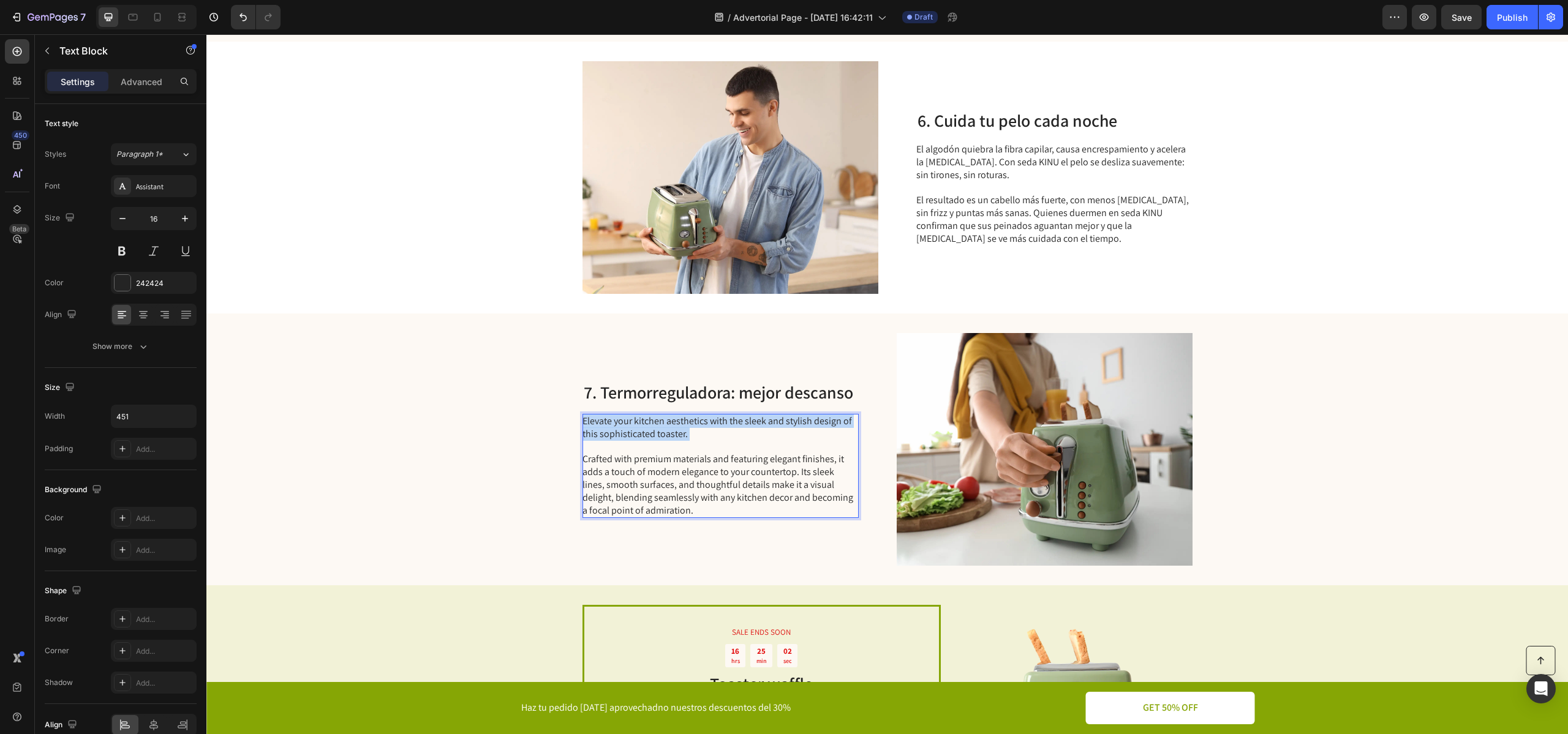
click at [680, 437] on p "Elevate your kitchen aesthetics with the sleek and stylish design of this sophi…" at bounding box center [719, 465] width 275 height 102
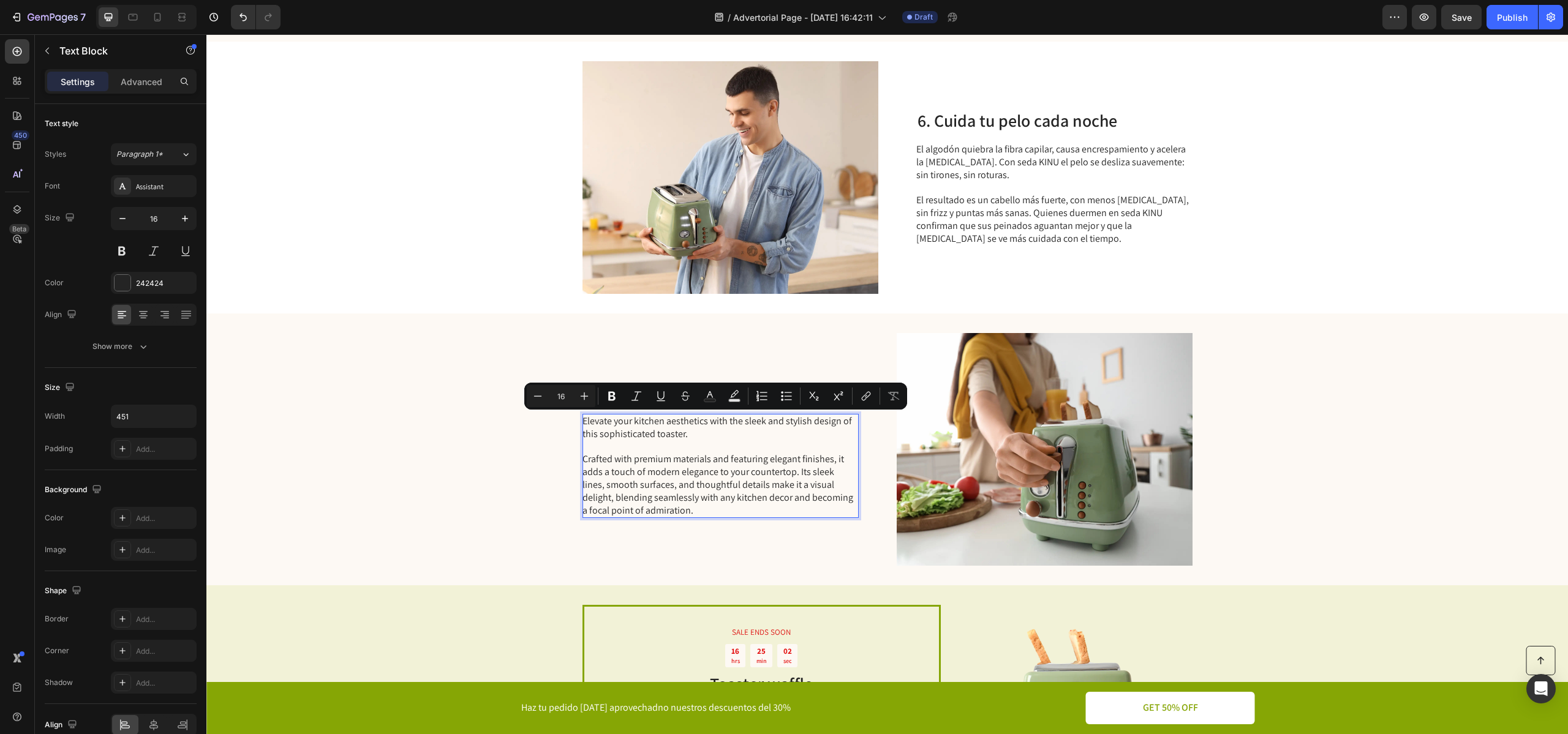
click at [684, 513] on p "Elevate your kitchen aesthetics with the sleek and stylish design of this sophi…" at bounding box center [719, 465] width 275 height 102
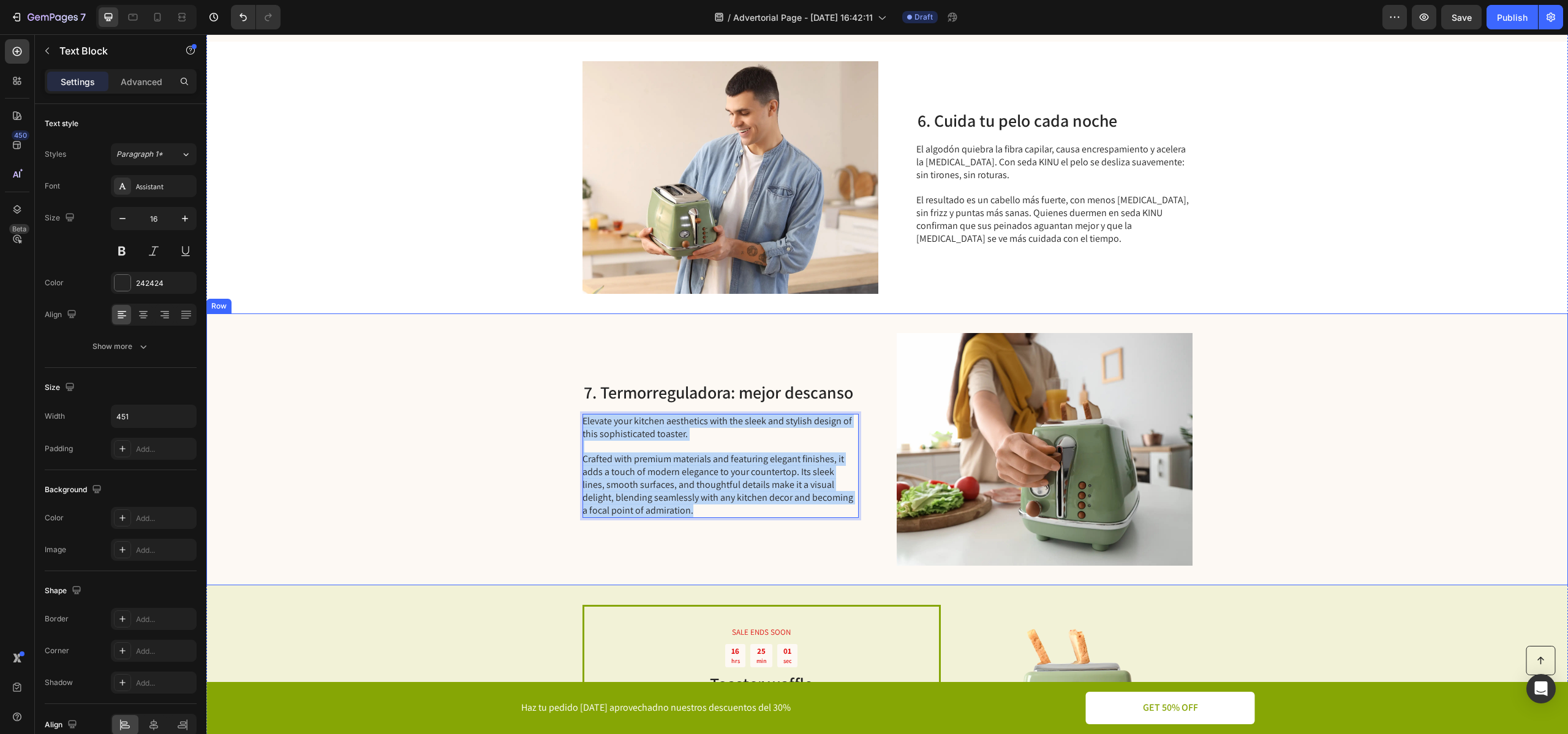
drag, startPoint x: 682, startPoint y: 513, endPoint x: 551, endPoint y: 421, distance: 160.1
click at [551, 421] on div "7. Termorreguladora: mejor descanso Heading Elevate your kitchen aesthetics wit…" at bounding box center [887, 449] width 1362 height 272
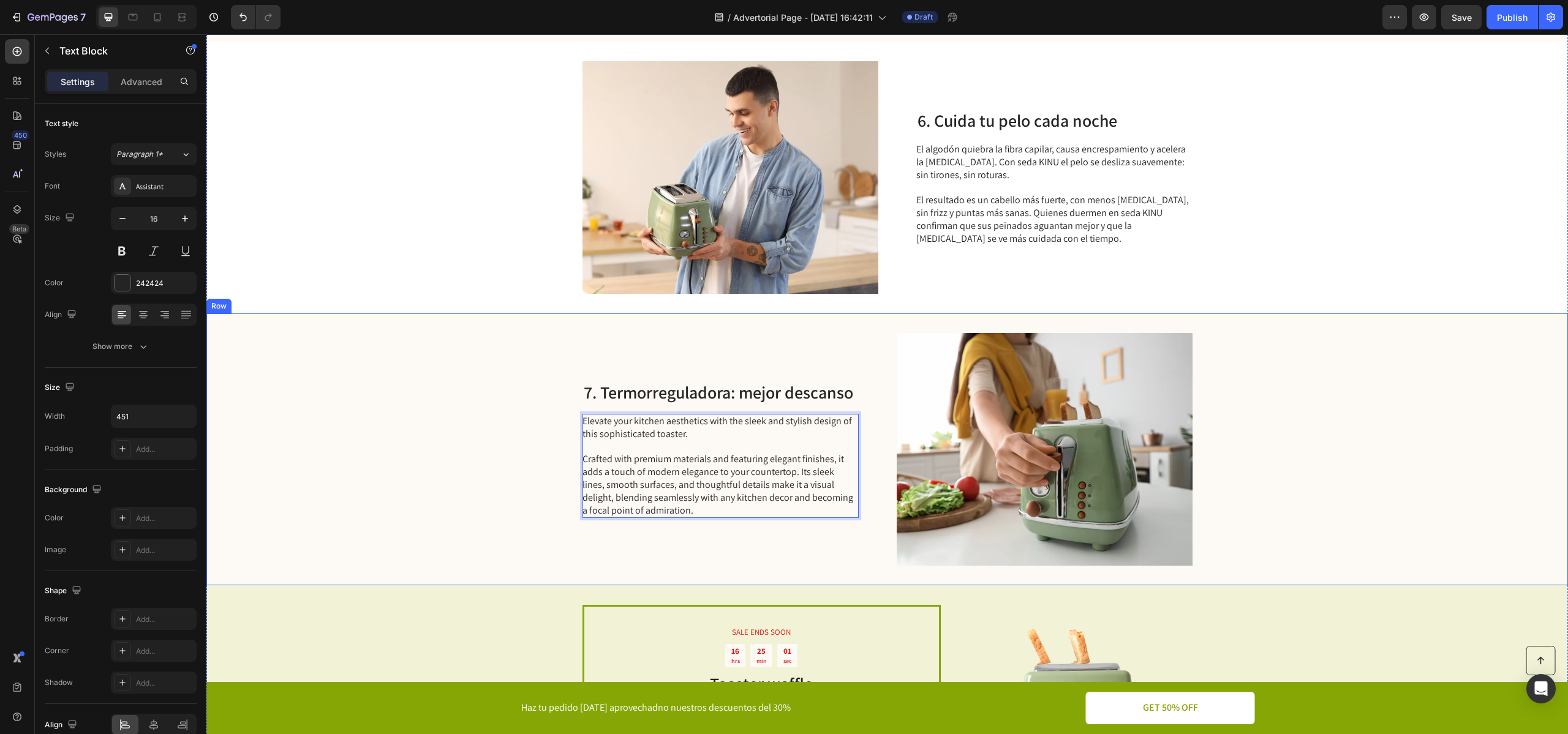
scroll to position [2321, 0]
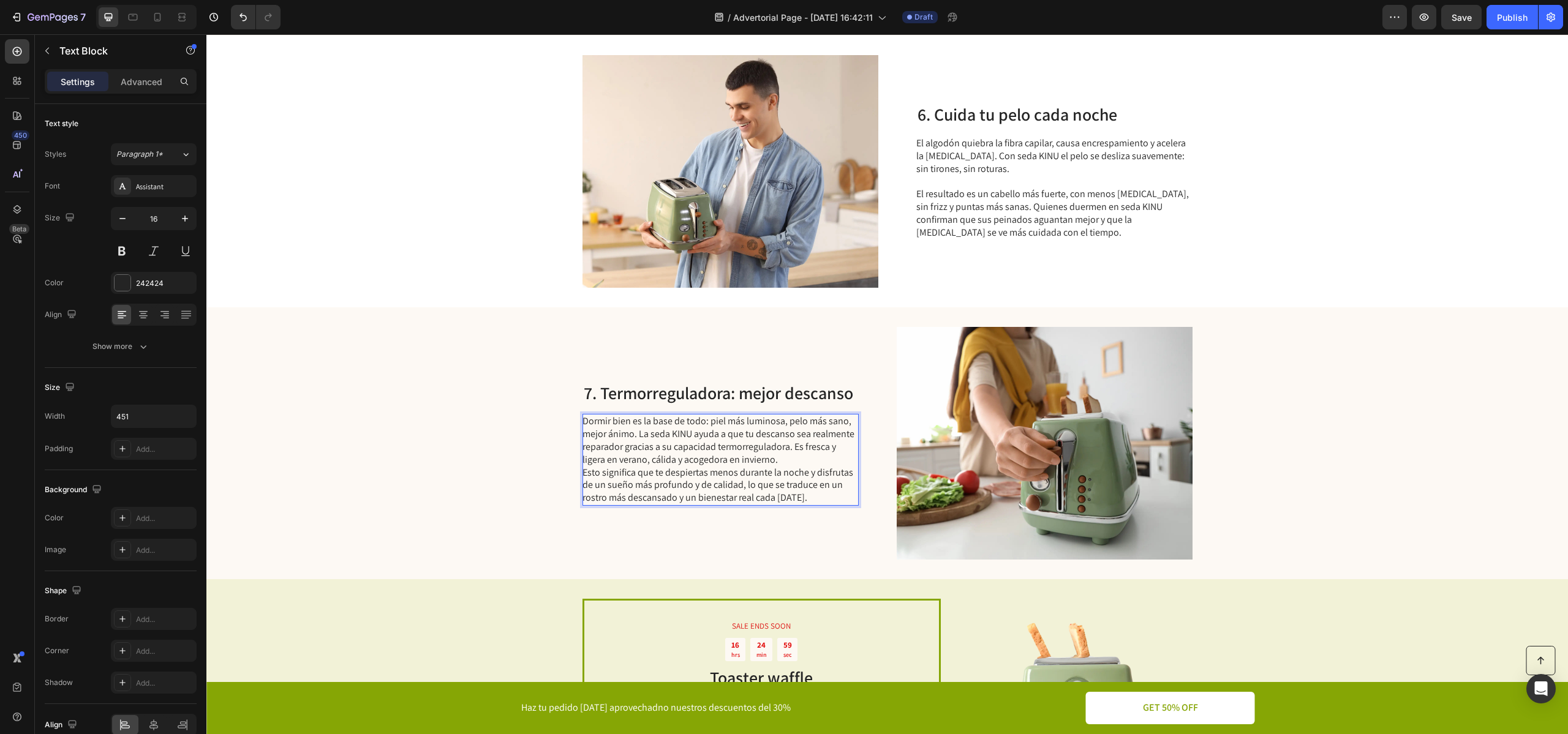
click at [788, 456] on p "Dormir bien es la base de todo: piel más luminosa, pelo más sano, mejor ánimo. …" at bounding box center [719, 459] width 275 height 90
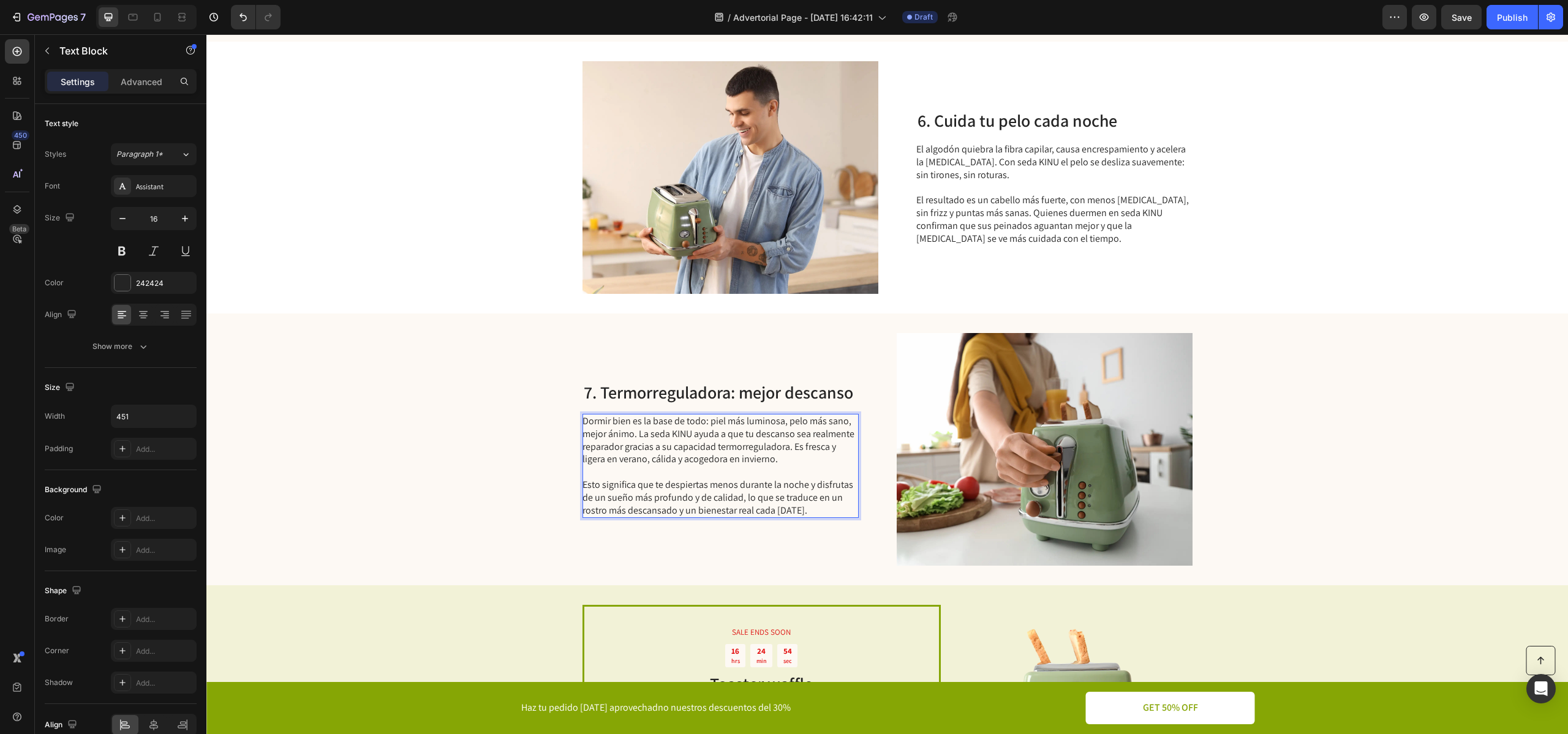
click at [793, 447] on p "Dormir bien es la base de todo: piel más luminosa, pelo más sano, mejor ánimo. …" at bounding box center [719, 440] width 275 height 51
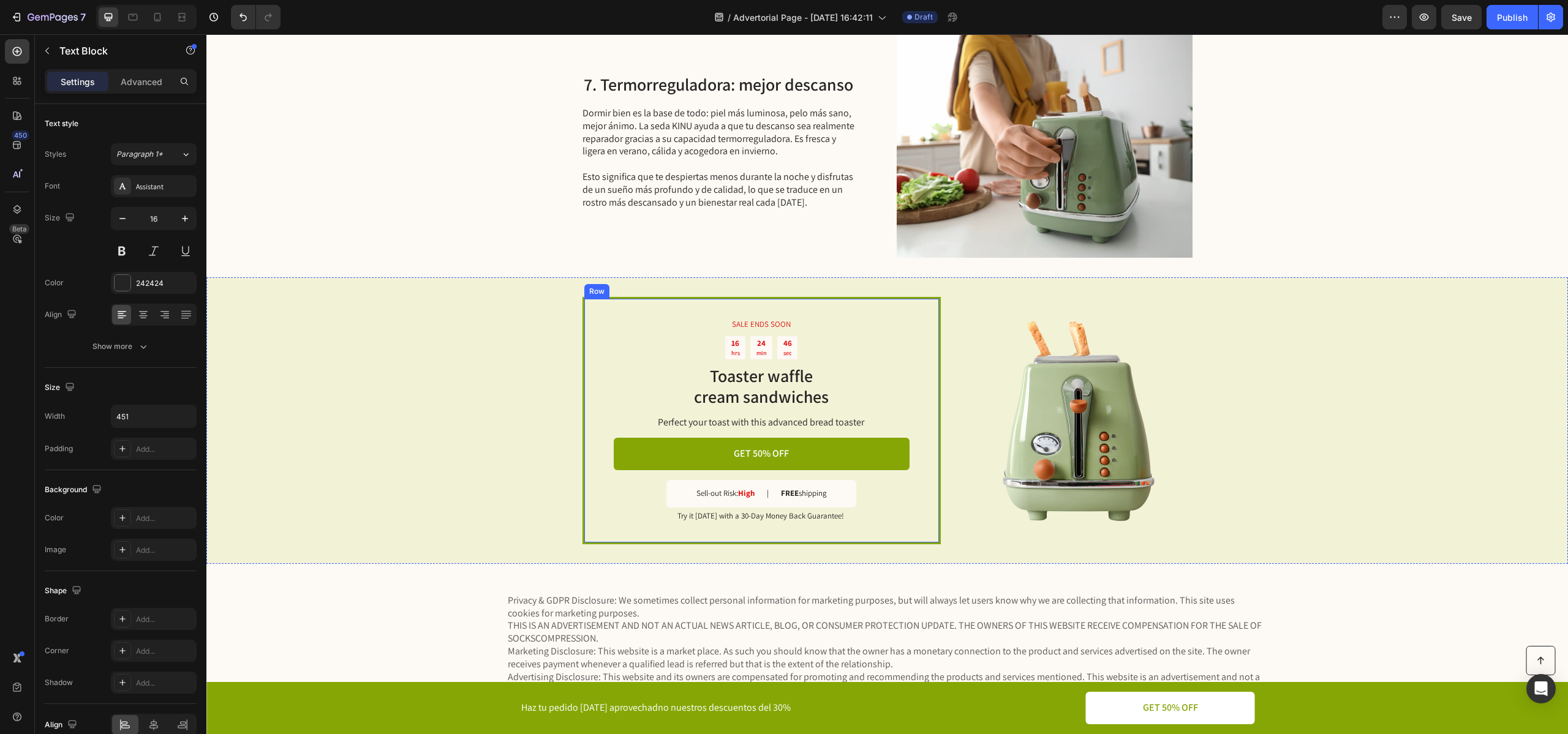
scroll to position [2903, 0]
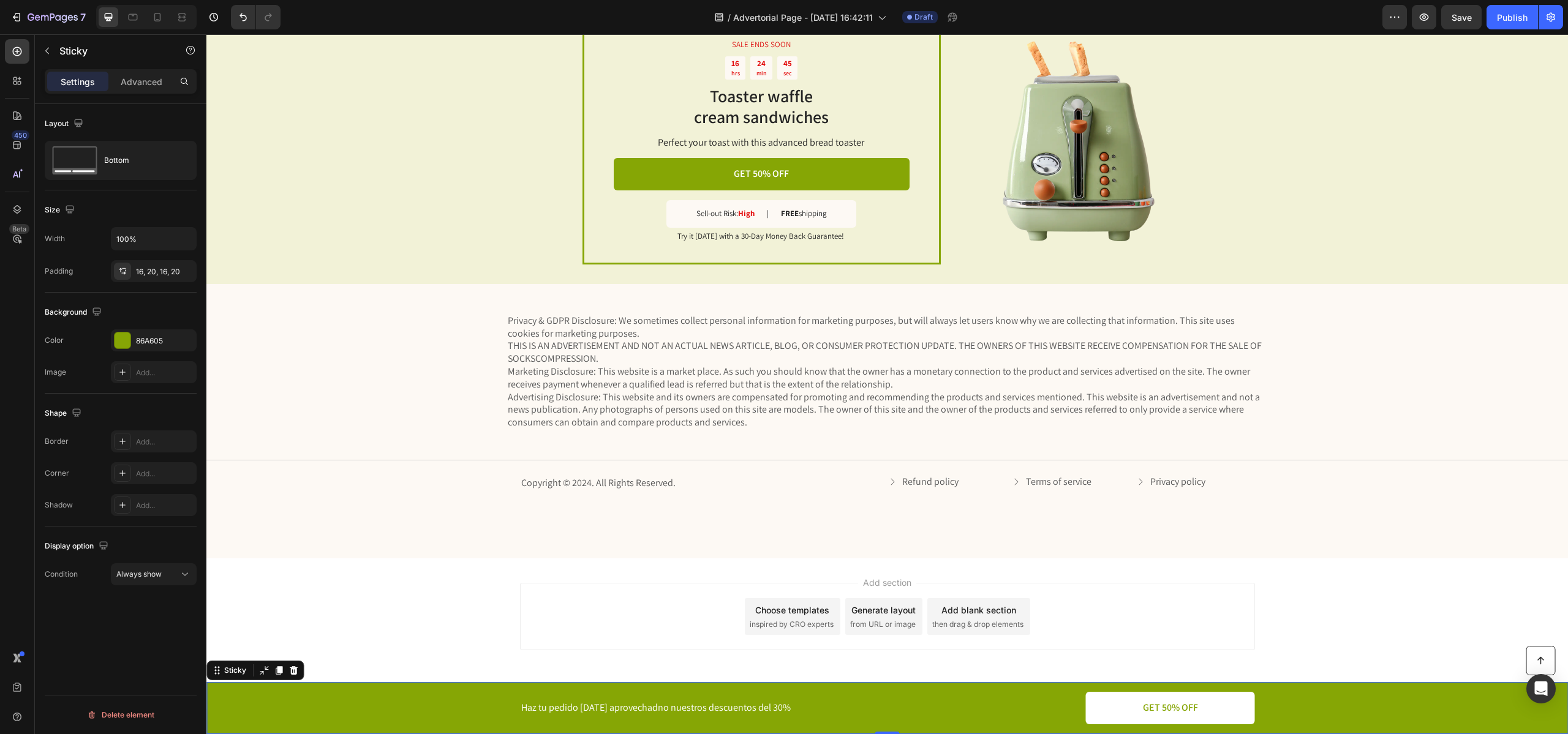
click at [435, 711] on div "Button Haz tu pedido [DATE] aprovechadno nuestros descuentos del 30% Text Block…" at bounding box center [887, 708] width 1337 height 32
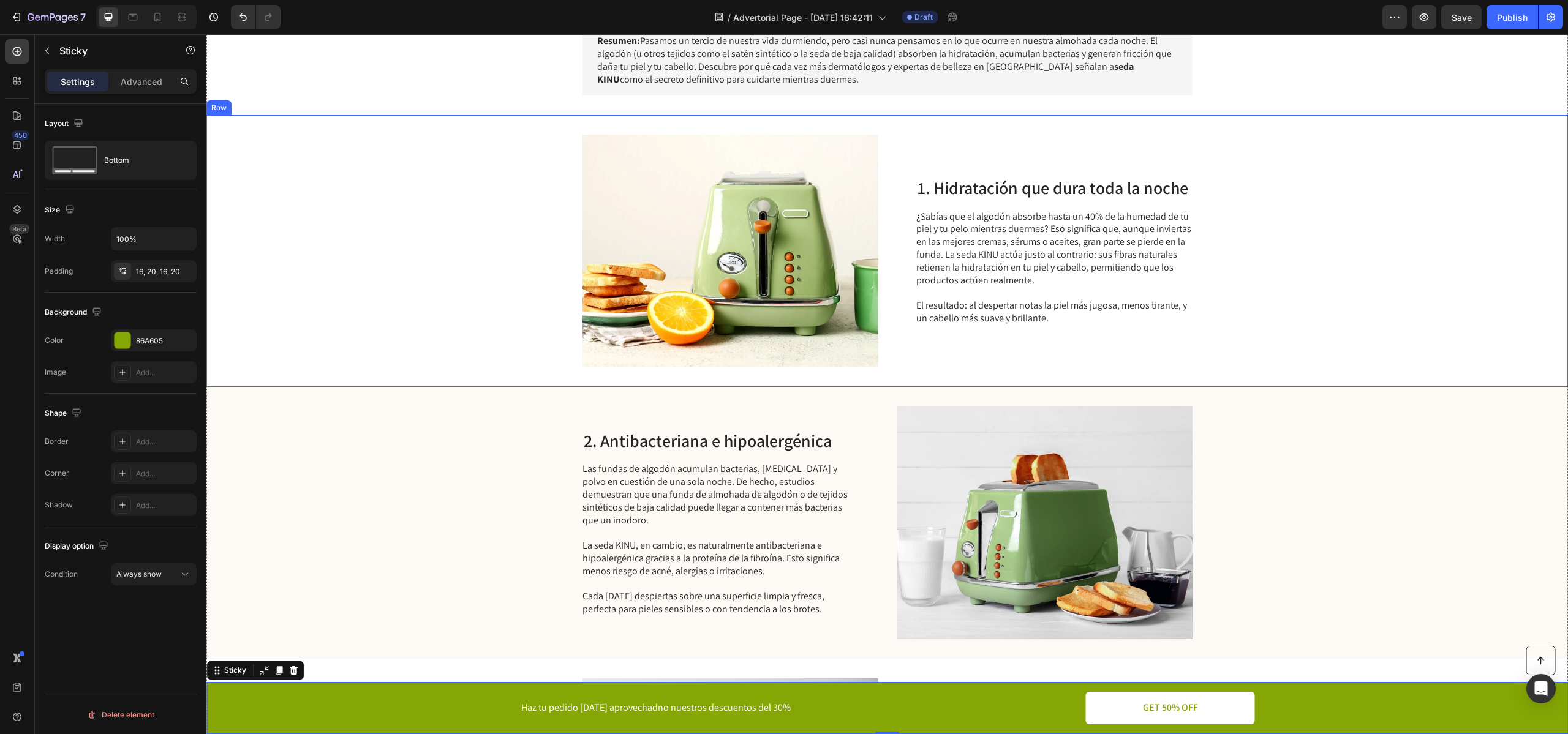
scroll to position [0, 0]
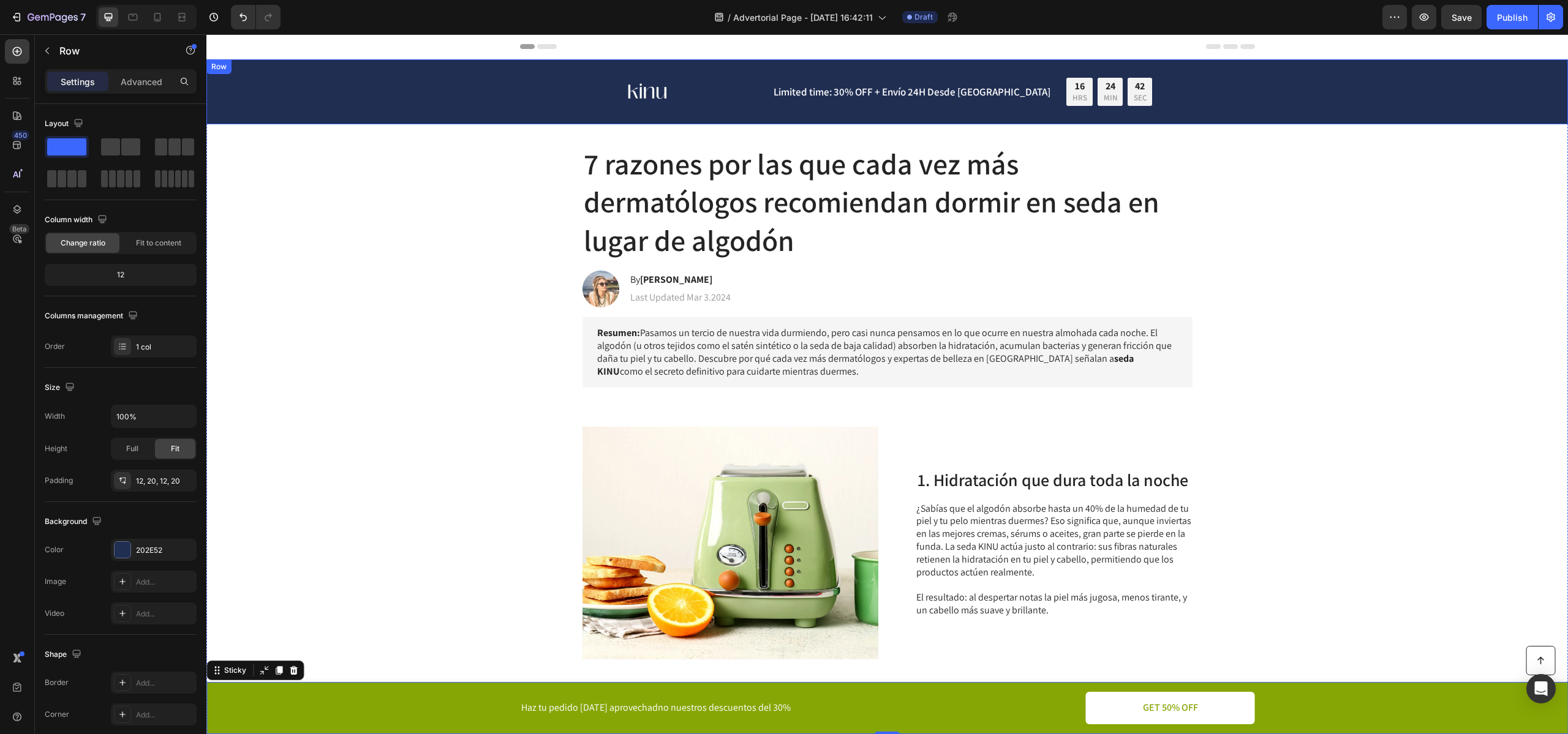
click at [529, 85] on div "Image Limited time: 30% OFF + Envío 24H Desde [GEOGRAPHIC_DATA] Text Block 16 H…" at bounding box center [887, 92] width 1337 height 50
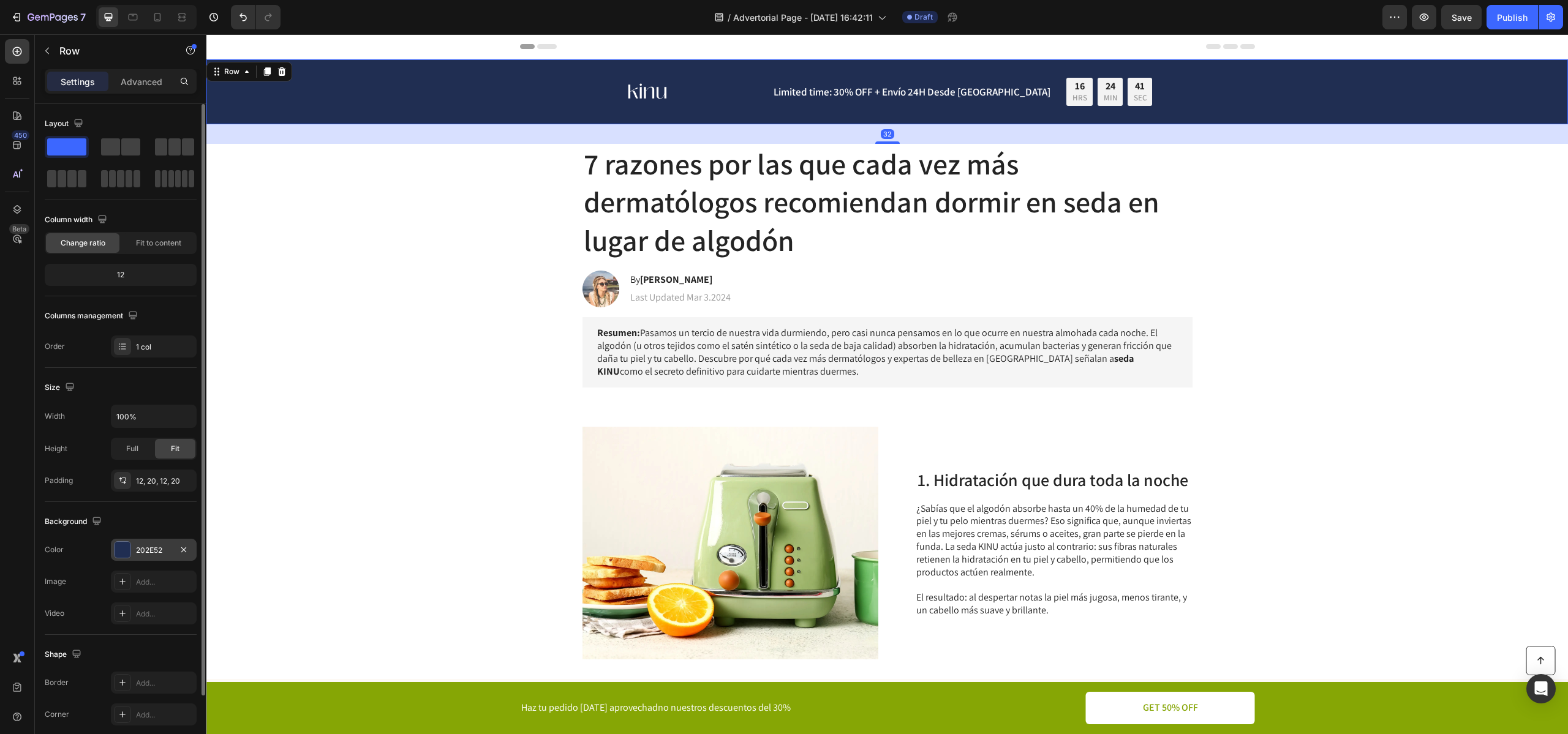
click at [152, 544] on div "202E52" at bounding box center [153, 550] width 36 height 11
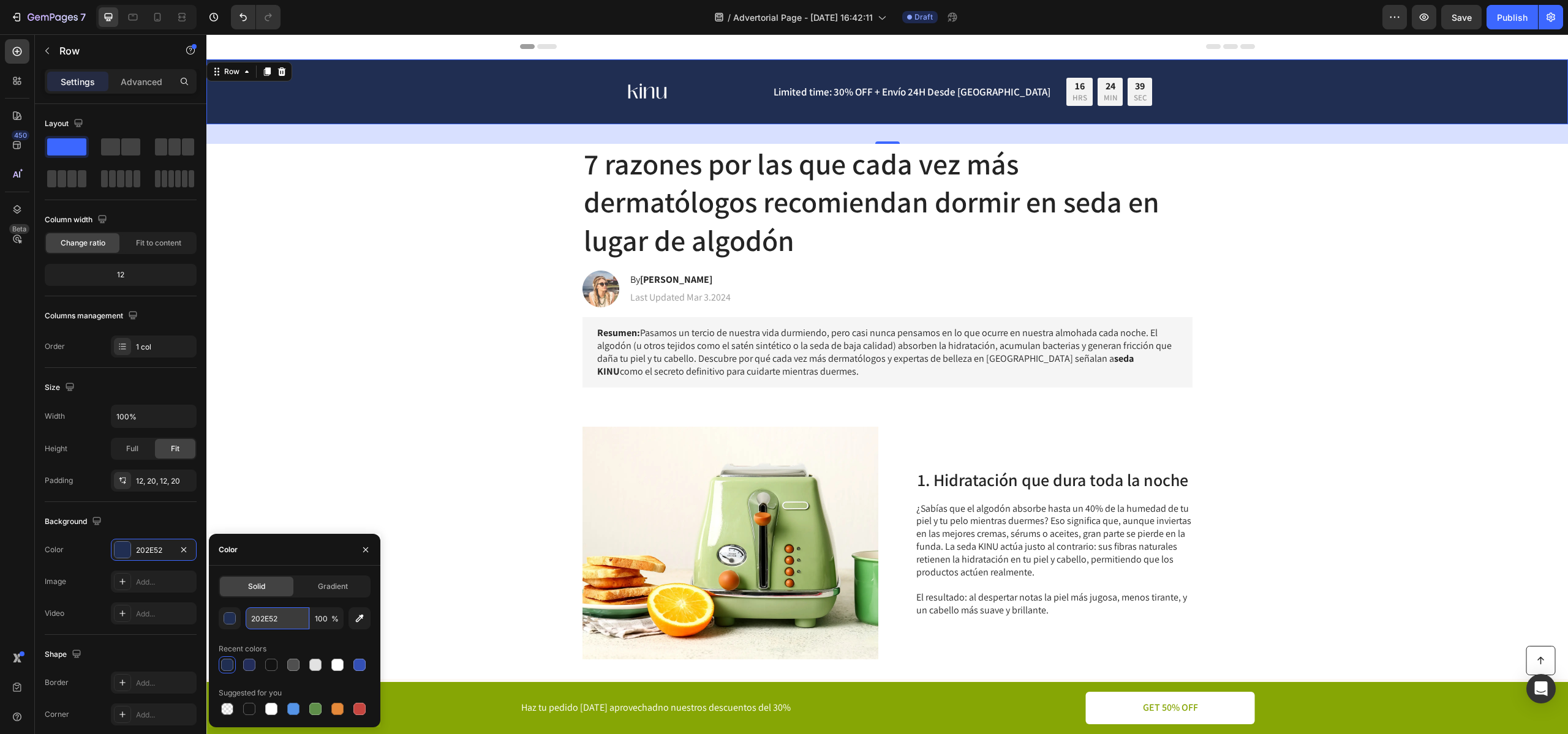
click at [266, 612] on input "202E52" at bounding box center [277, 618] width 64 height 22
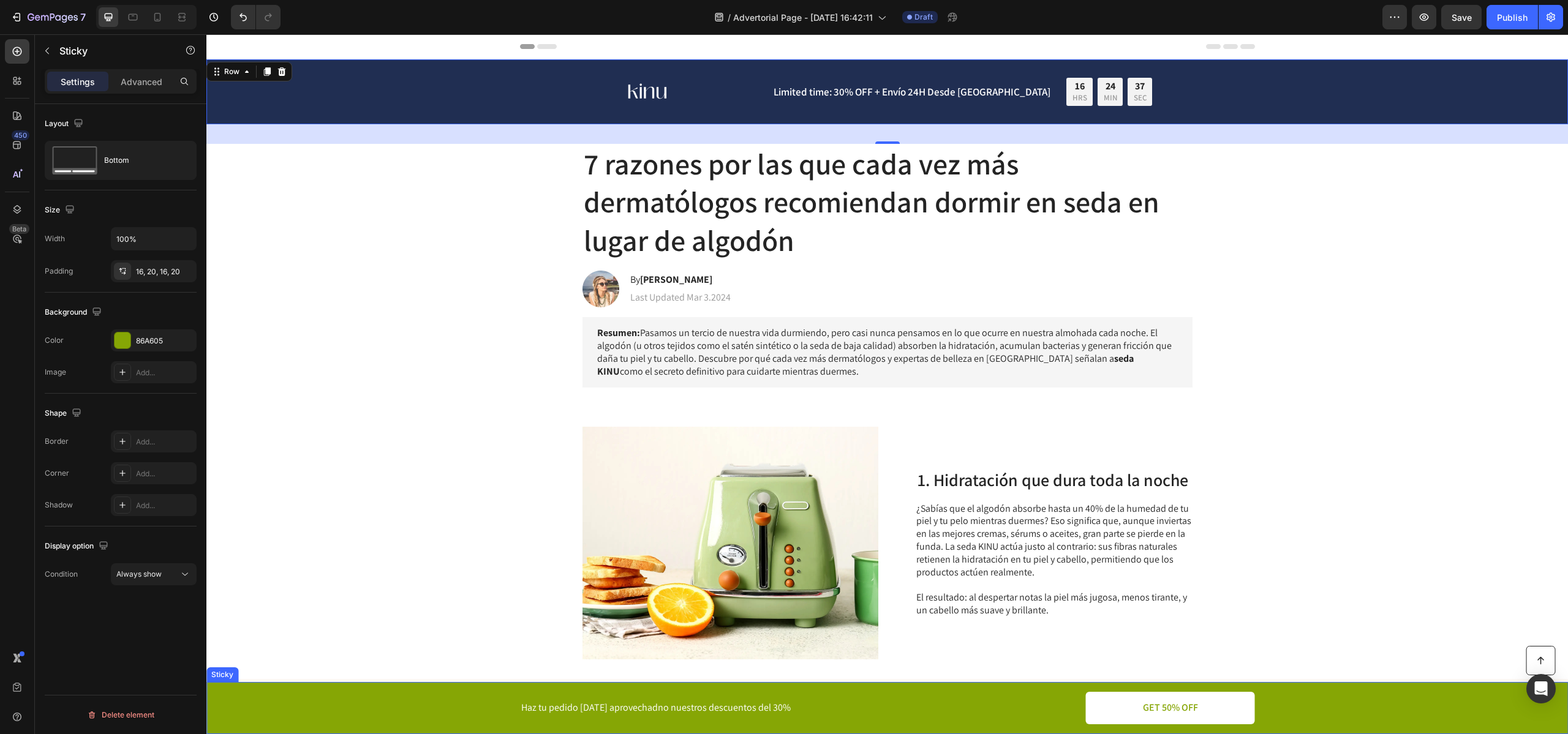
click at [501, 705] on div "Button Haz tu pedido [DATE] aprovechadno nuestros descuentos del 30% Text Block…" at bounding box center [887, 708] width 1337 height 32
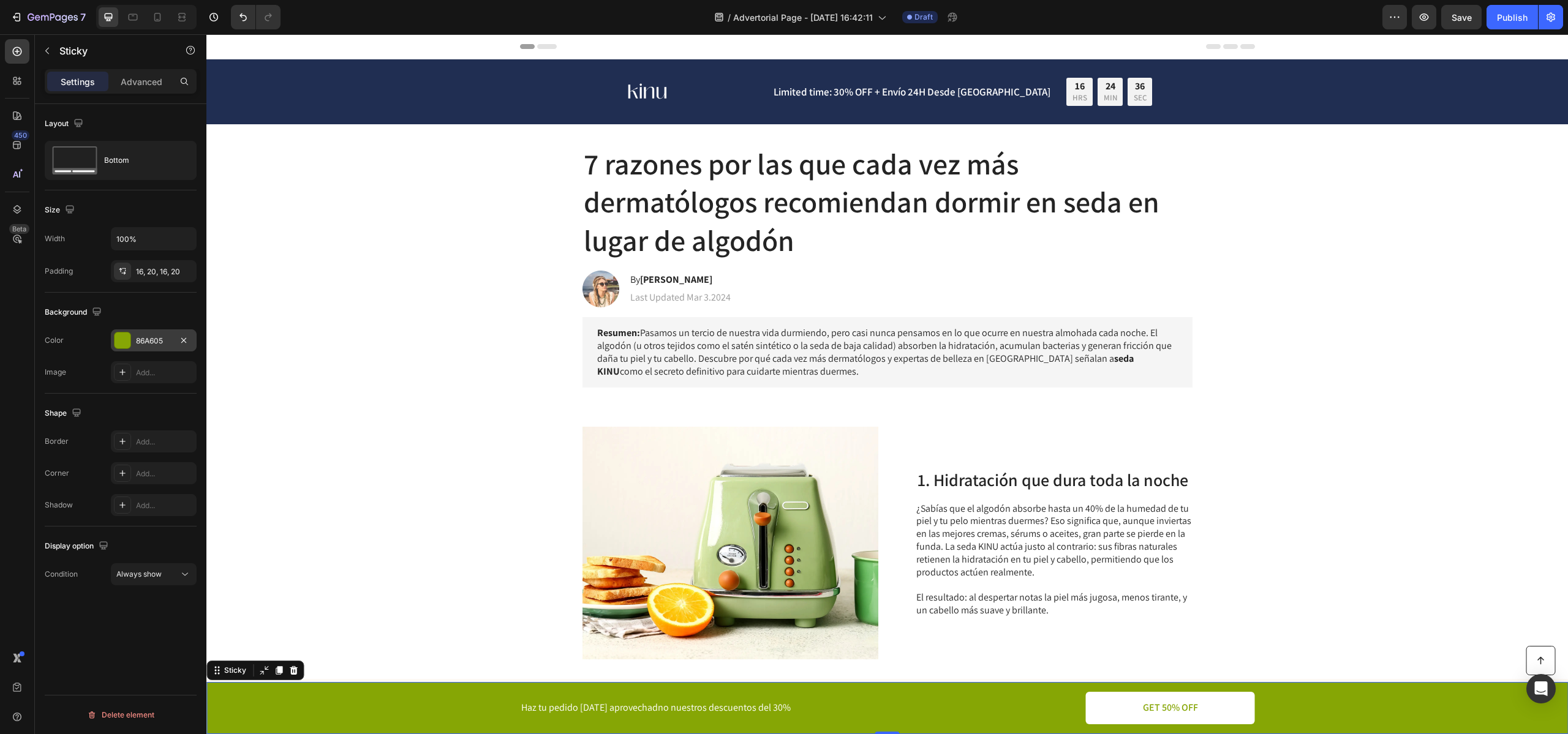
click at [142, 335] on div "86A605" at bounding box center [154, 340] width 86 height 22
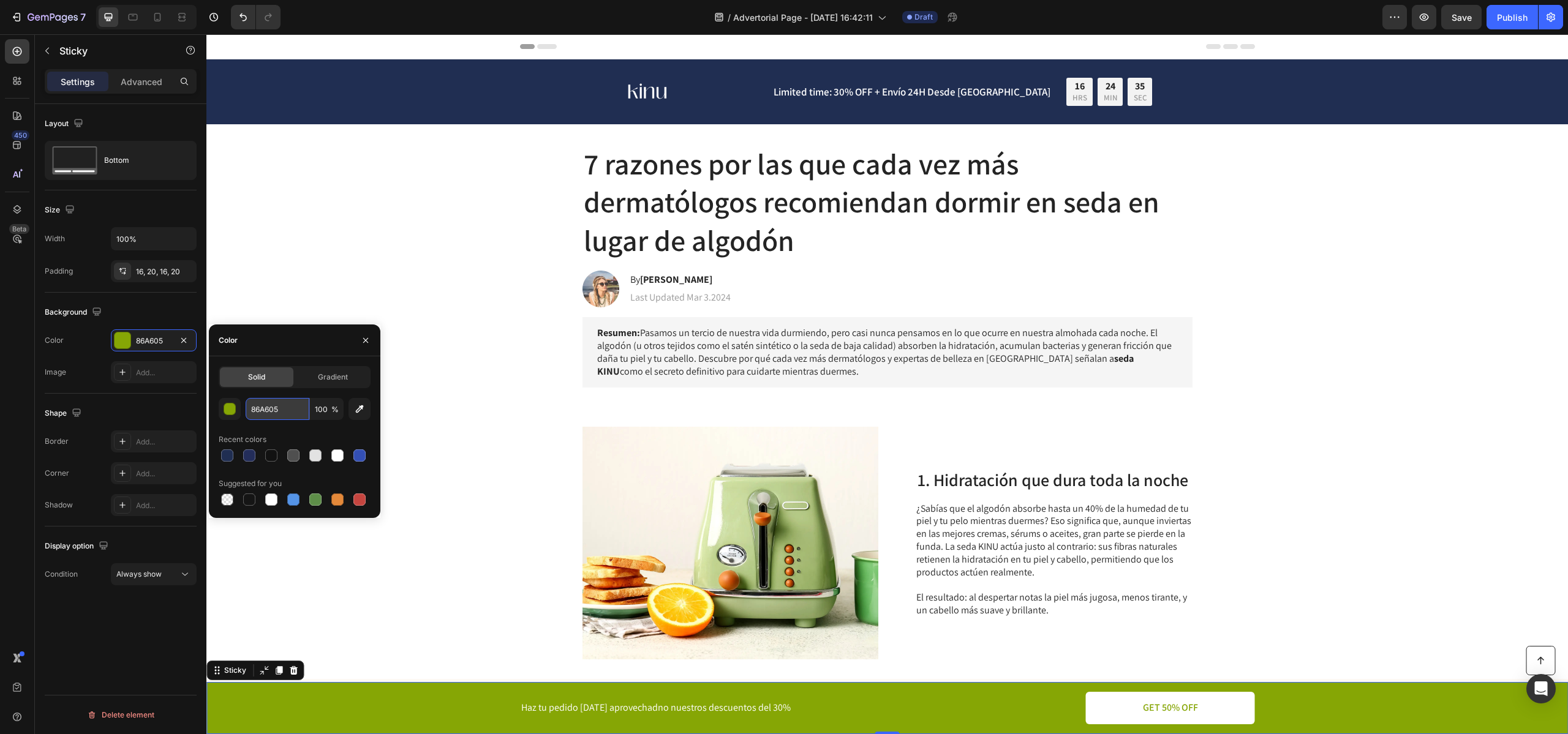
click at [268, 413] on input "86A605" at bounding box center [277, 409] width 64 height 22
paste input "202E52"
type input "202E52"
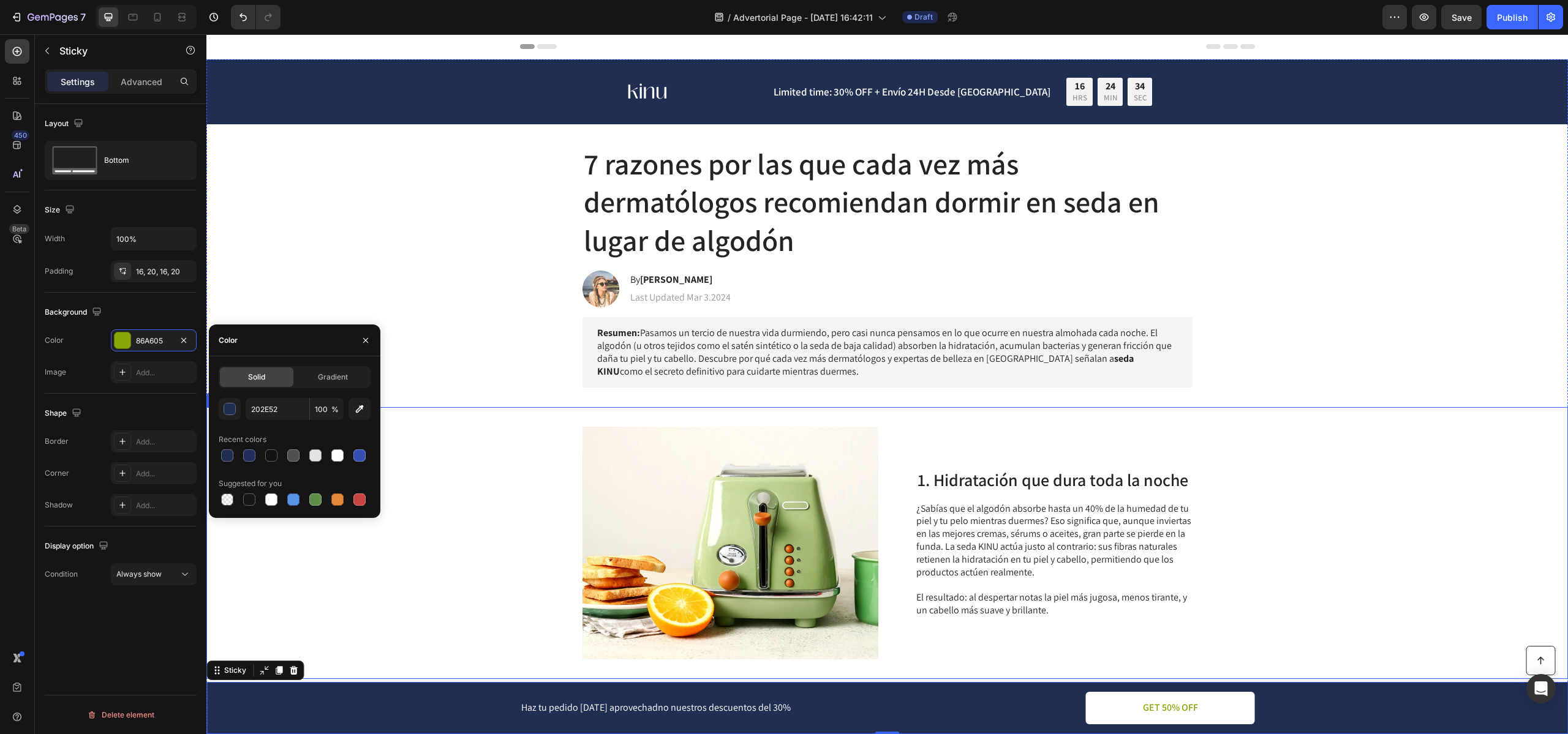
click at [574, 600] on div "Image 1. Hidratación que dura toda la noche Heading ¿Sabías que el algodón abso…" at bounding box center [887, 543] width 1362 height 272
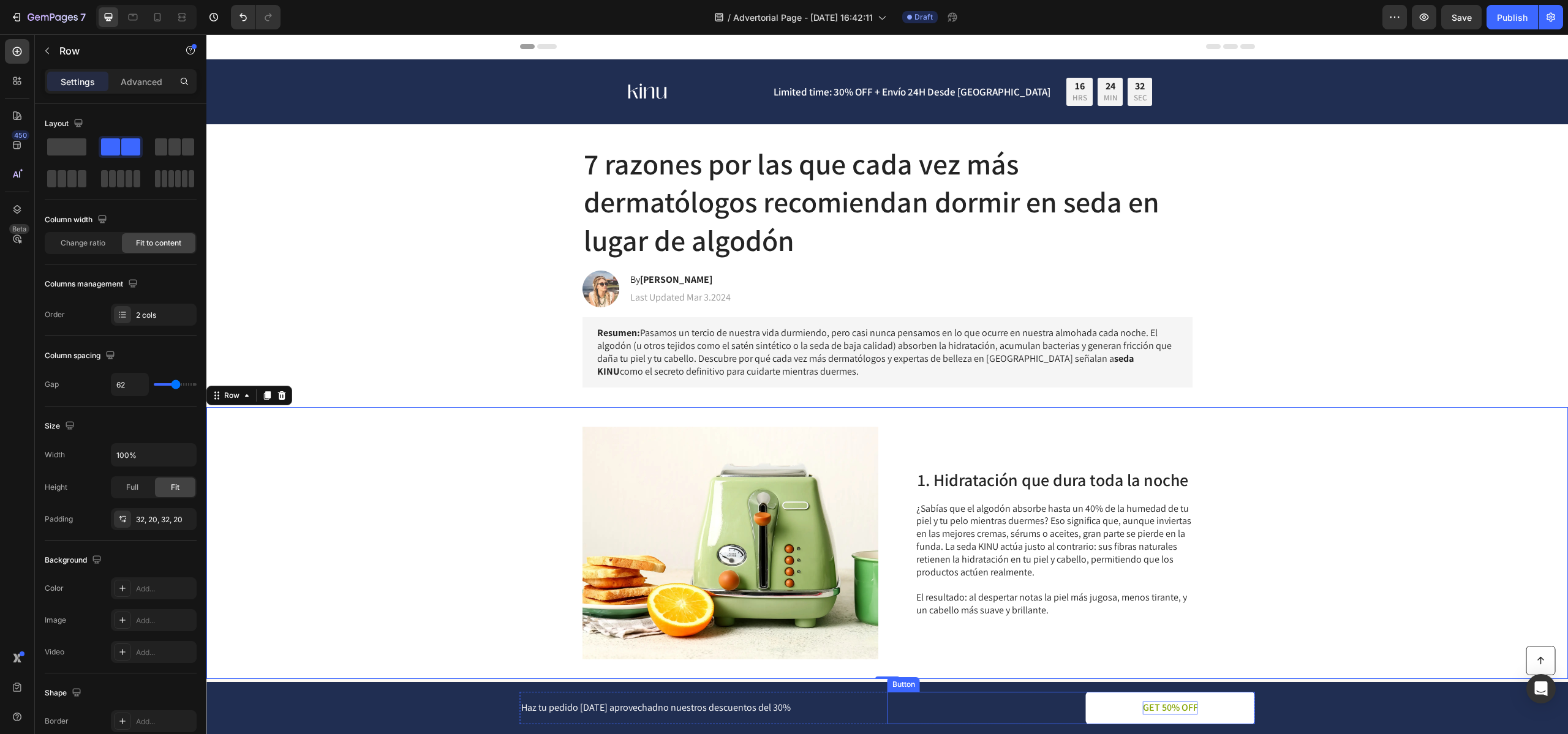
click at [1169, 703] on p "GET 50% OFF" at bounding box center [1170, 708] width 55 height 13
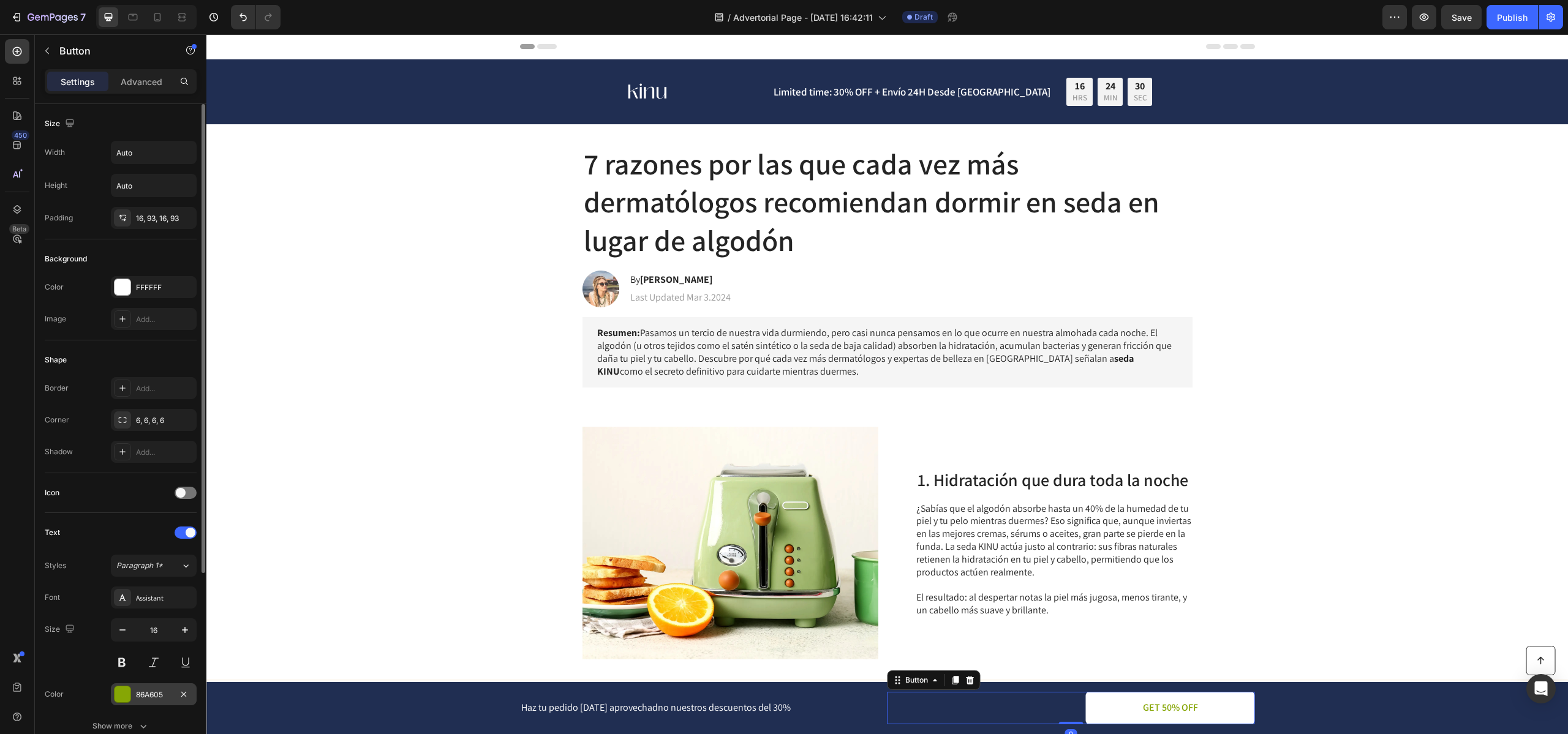
click at [145, 692] on div "86A605" at bounding box center [153, 694] width 36 height 11
click at [153, 692] on div "86A605" at bounding box center [153, 694] width 36 height 11
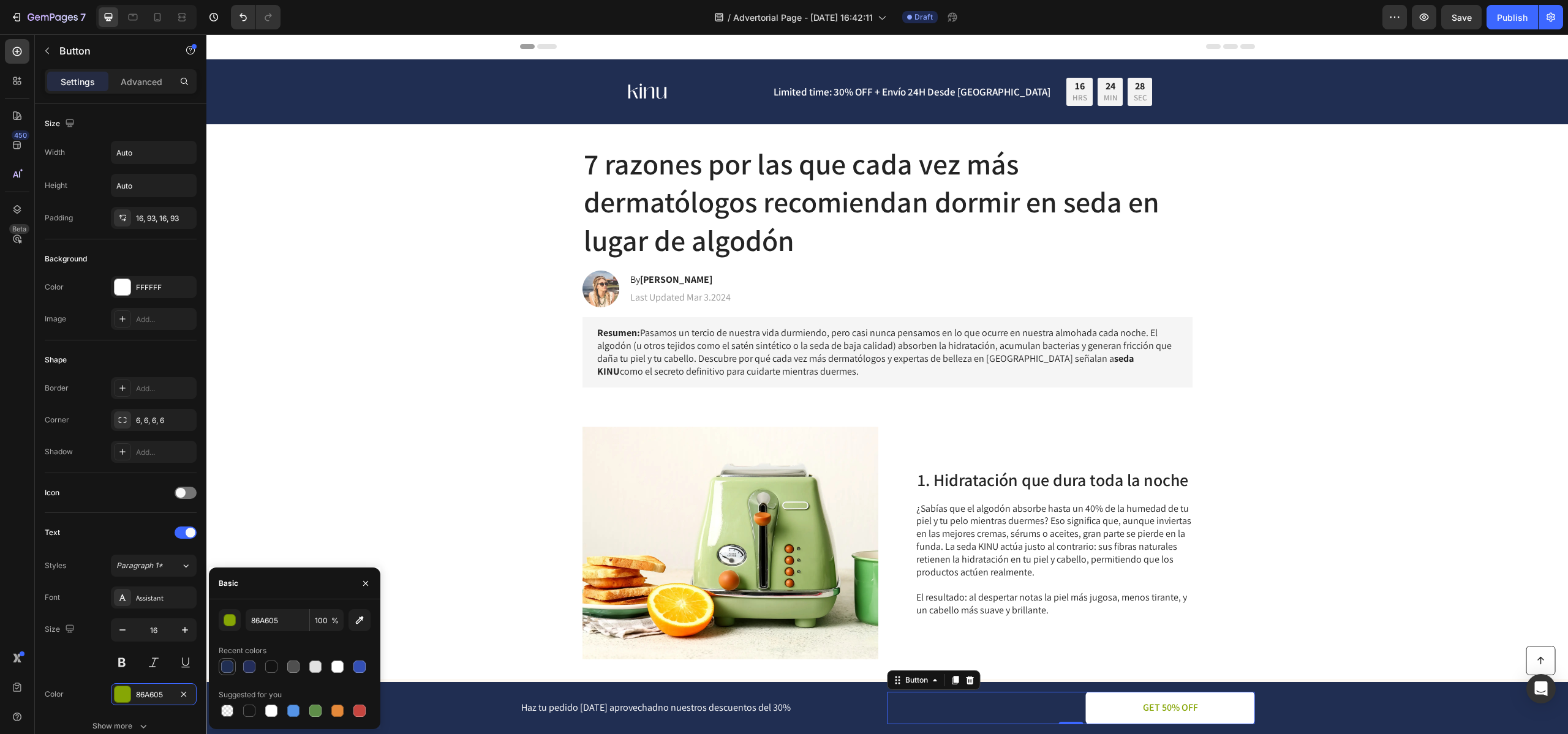
click at [230, 663] on div at bounding box center [227, 667] width 12 height 12
type input "202E52"
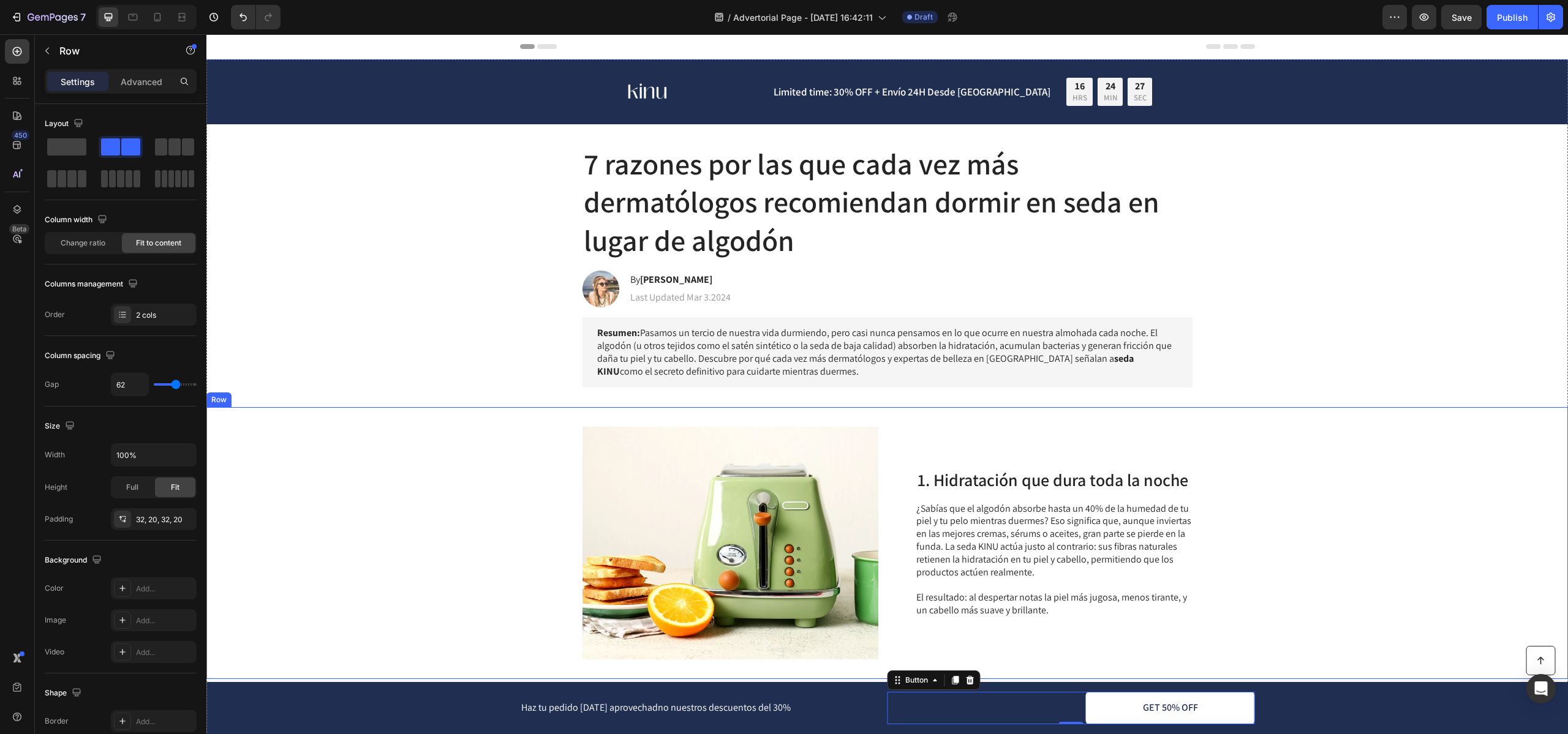
click at [406, 534] on div "Image 1. Hidratación que dura toda la noche Heading ¿Sabías que el algodón abso…" at bounding box center [887, 543] width 1362 height 272
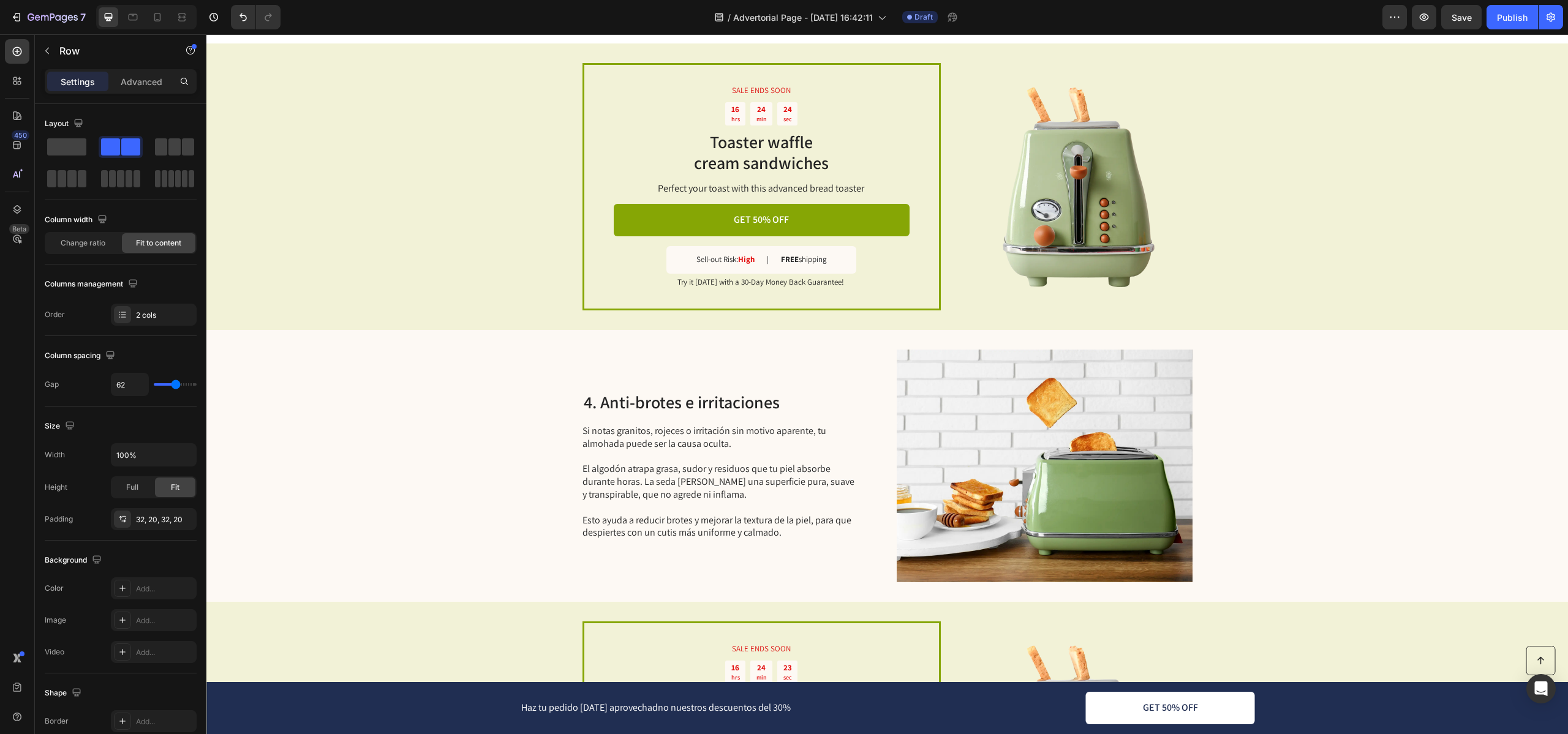
scroll to position [1182, 0]
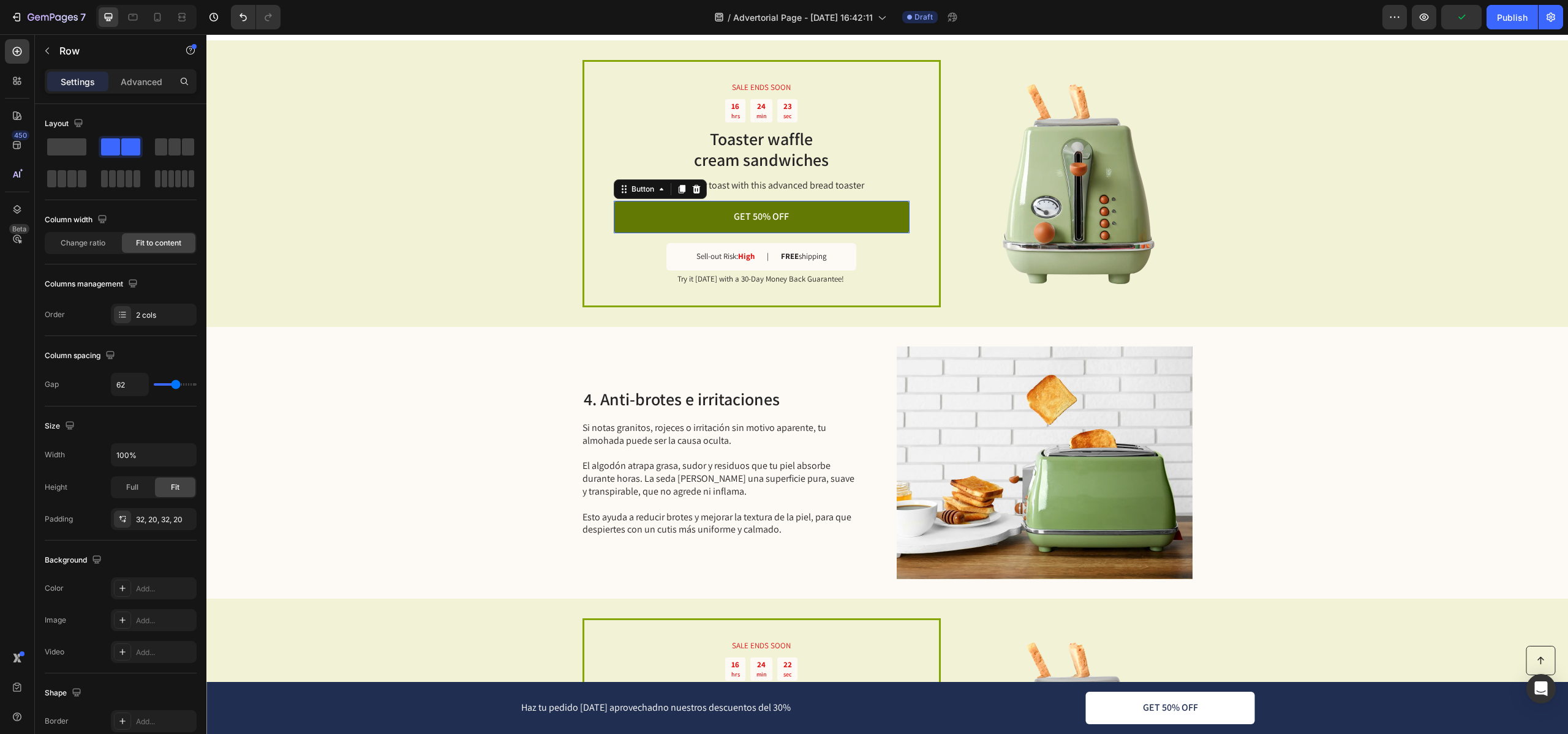
click at [669, 223] on link "GET 50% OFF" at bounding box center [762, 217] width 296 height 32
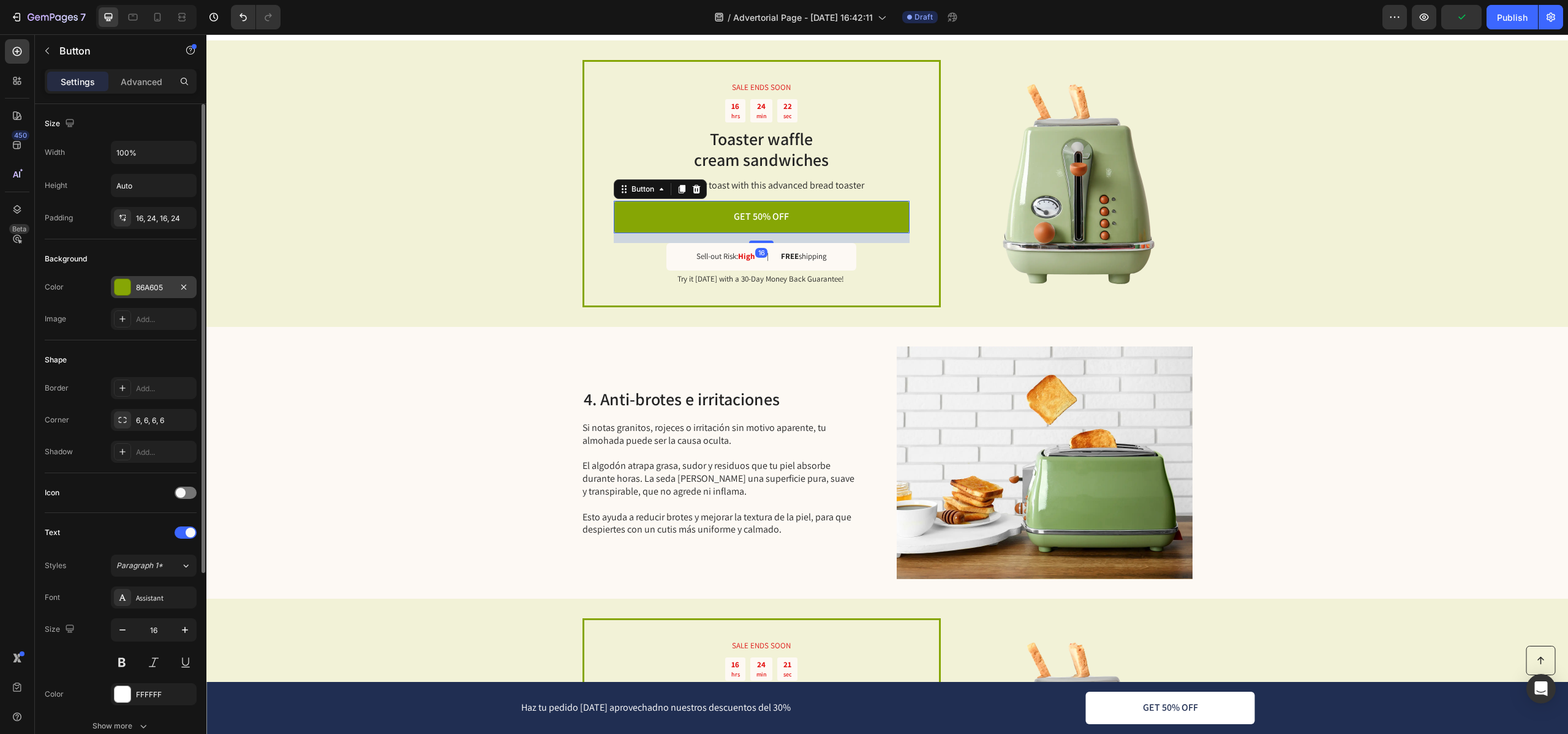
click at [173, 286] on div "86A605" at bounding box center [154, 287] width 86 height 22
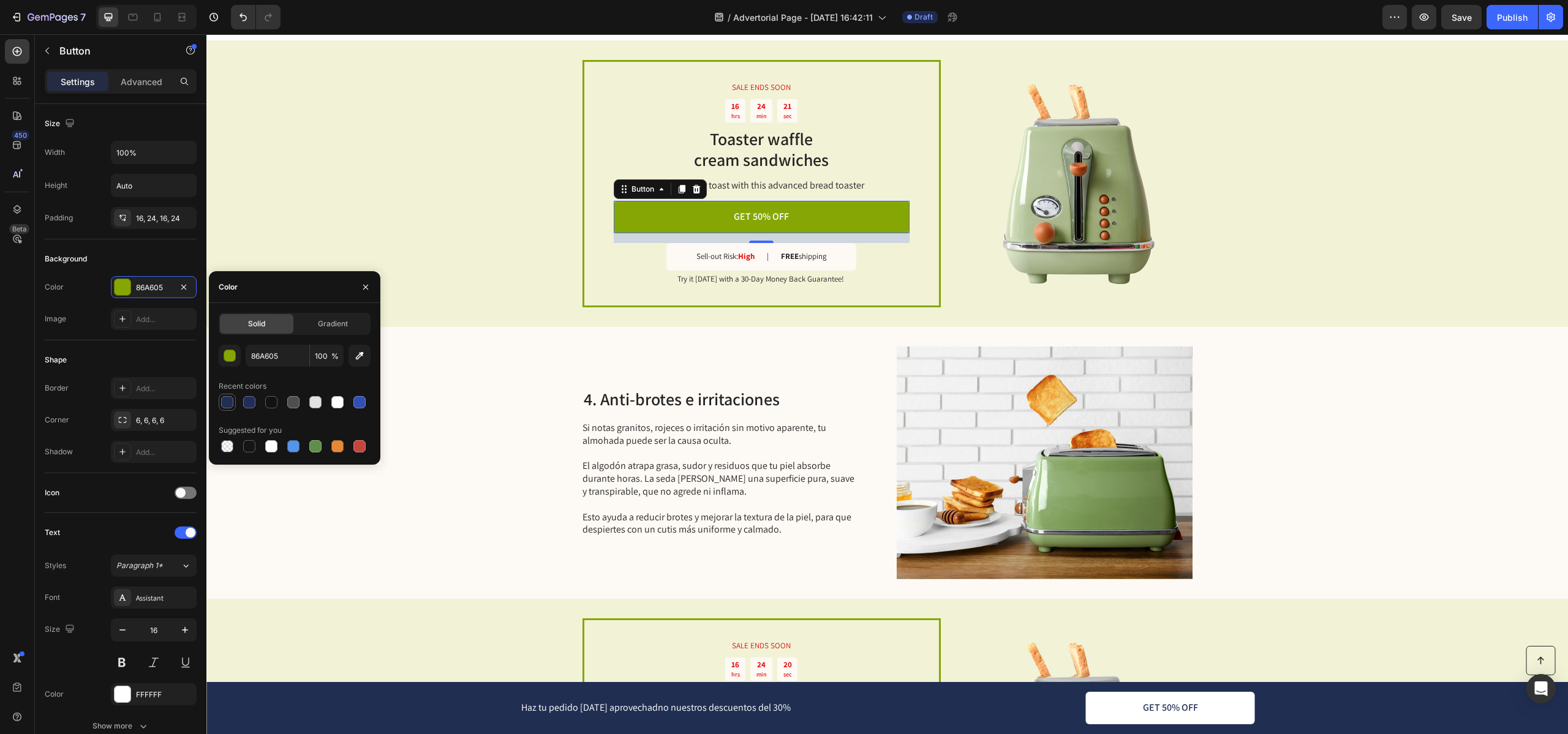
click at [230, 404] on div at bounding box center [227, 402] width 12 height 12
type input "202E52"
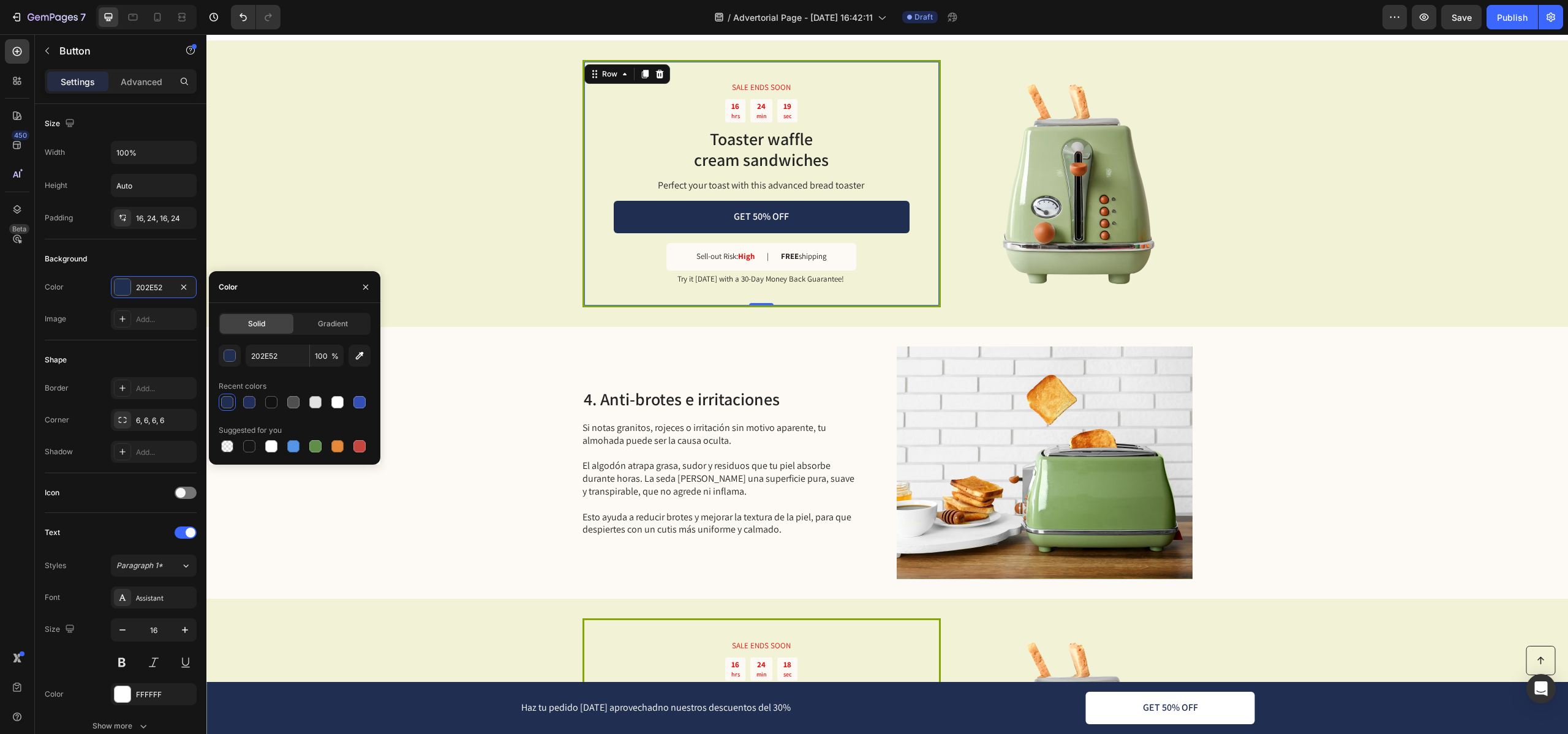
click at [595, 295] on div "SALE ENDS SOON Text Block 16 hrs 24 min 19 sec Countdown Timer Toaster waffle c…" at bounding box center [762, 183] width 358 height 247
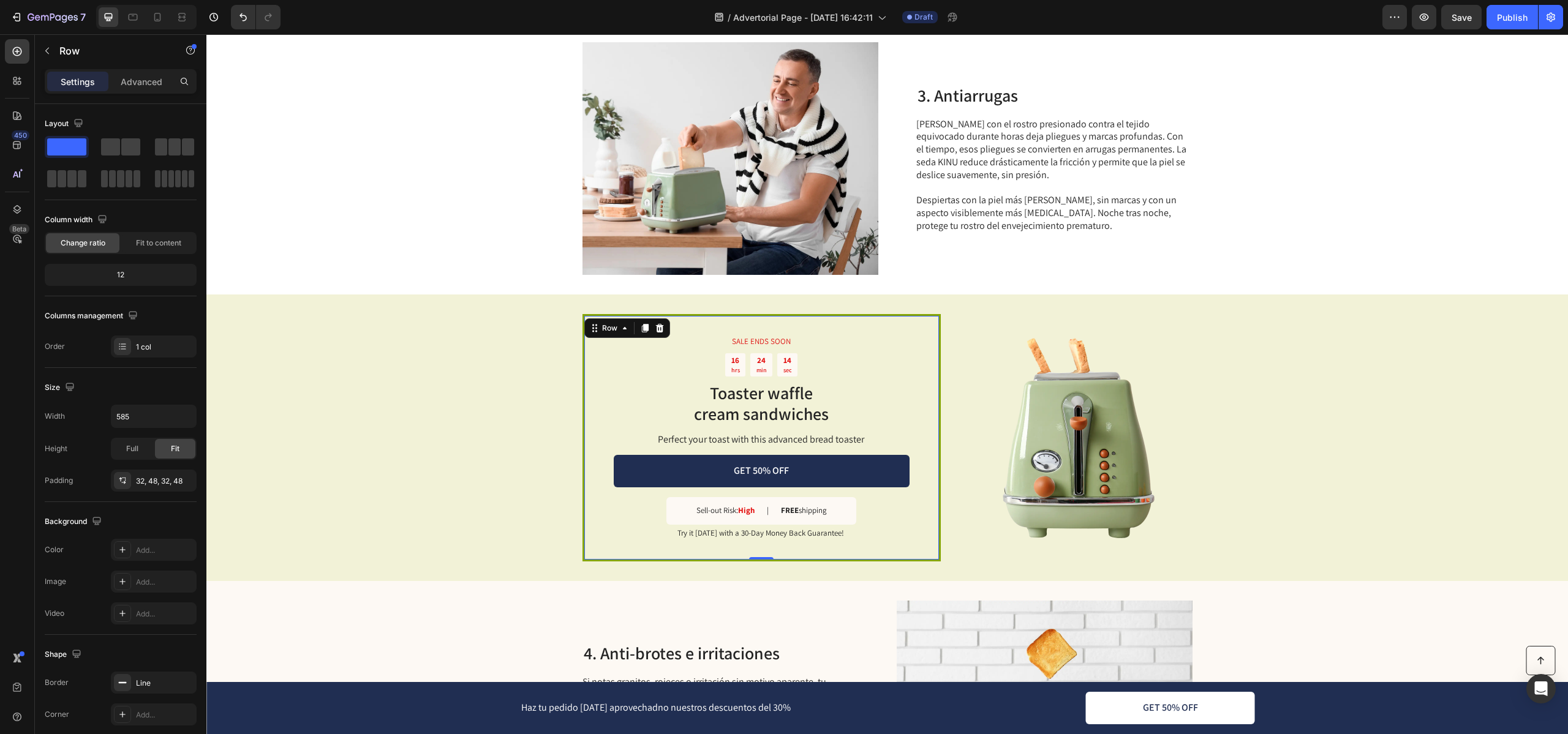
scroll to position [1036, 0]
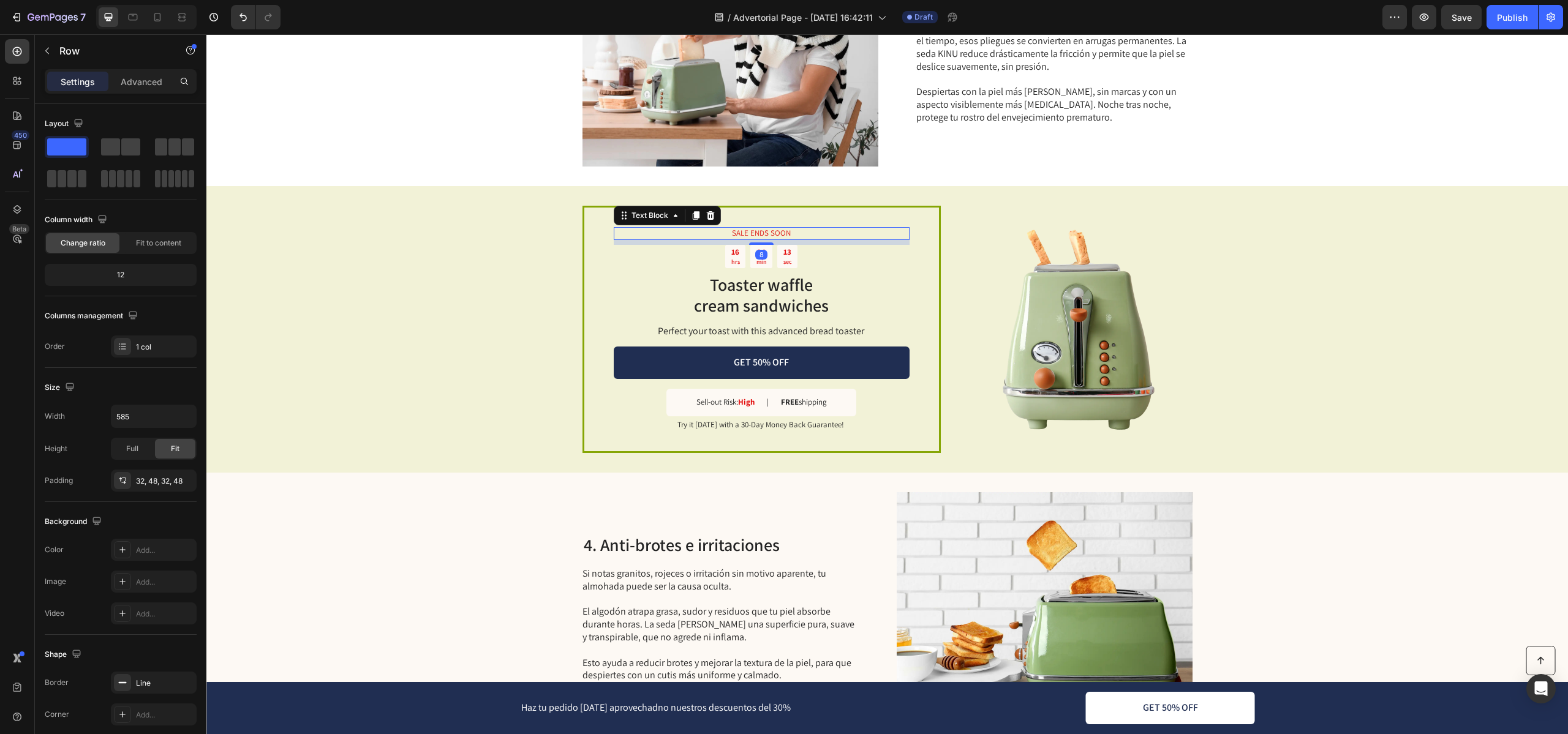
click at [789, 228] on p "SALE ENDS SOON" at bounding box center [762, 234] width 293 height 10
click at [791, 210] on div "SALE ENDS SOON Text Block 8 16 hrs 24 min 12 sec Countdown Timer Toaster waffle…" at bounding box center [762, 329] width 358 height 247
click at [788, 210] on div "SALE ENDS SOON Text Block 16 hrs 24 min 10 sec Countdown Timer Toaster waffle c…" at bounding box center [762, 329] width 358 height 247
click at [127, 78] on p "Advanced" at bounding box center [142, 82] width 42 height 13
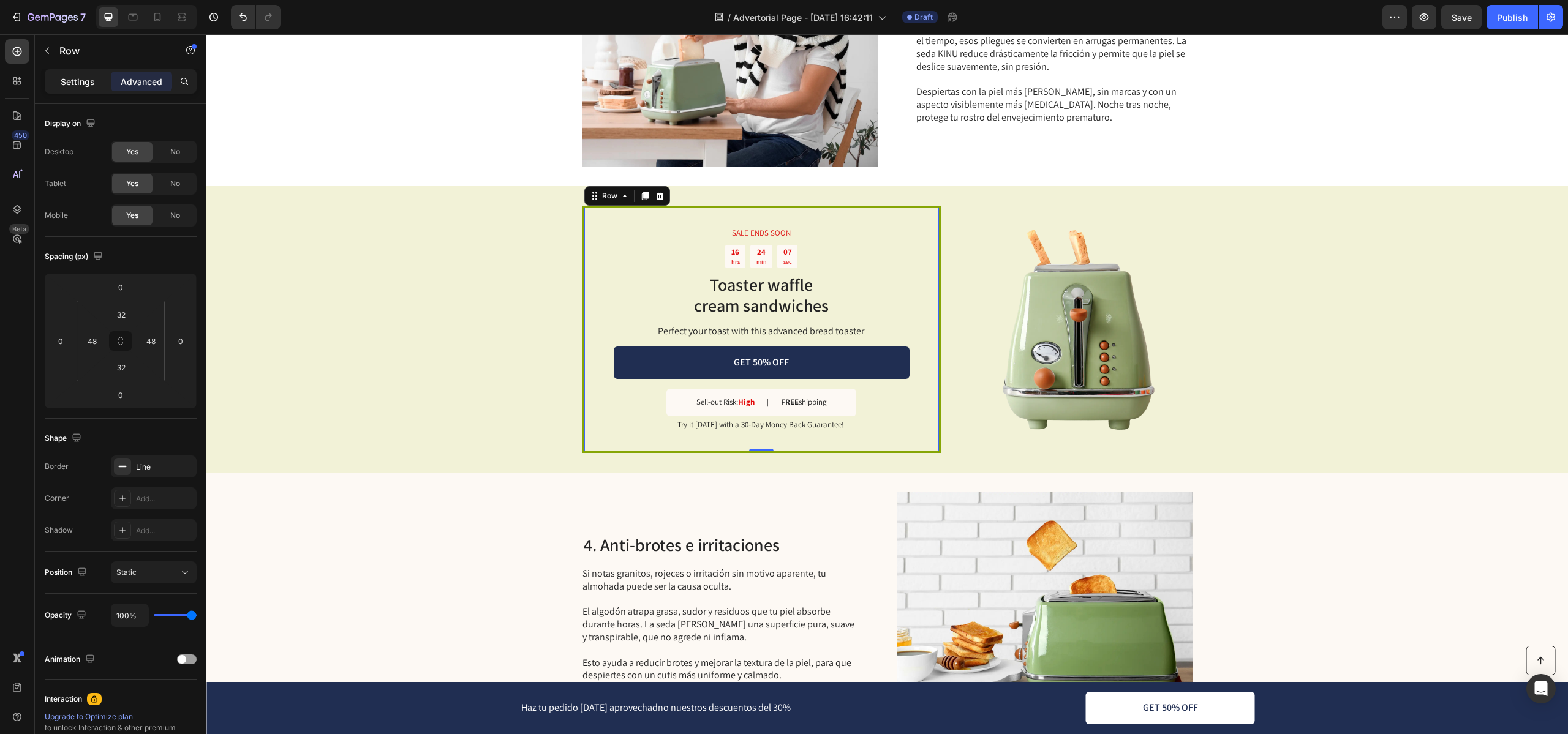
click at [51, 79] on div "Settings" at bounding box center [78, 81] width 61 height 19
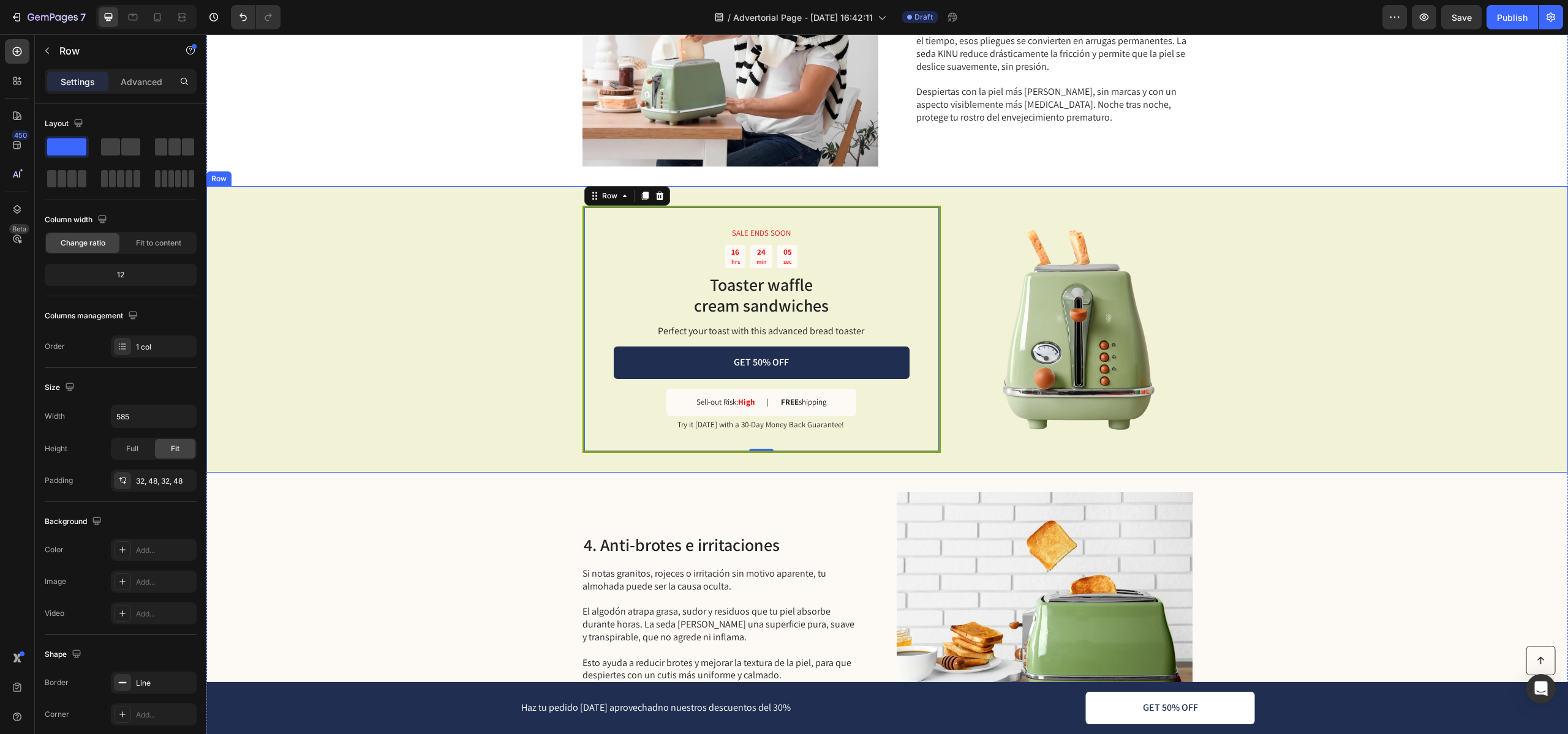
click at [531, 450] on div "SALE ENDS SOON Text Block 16 hrs 24 min 05 sec Countdown Timer Toaster waffle c…" at bounding box center [887, 329] width 1362 height 286
click at [773, 449] on div "SALE ENDS SOON Text Block 16 hrs 24 min 03 sec Countdown Timer Toaster waffle c…" at bounding box center [762, 329] width 358 height 247
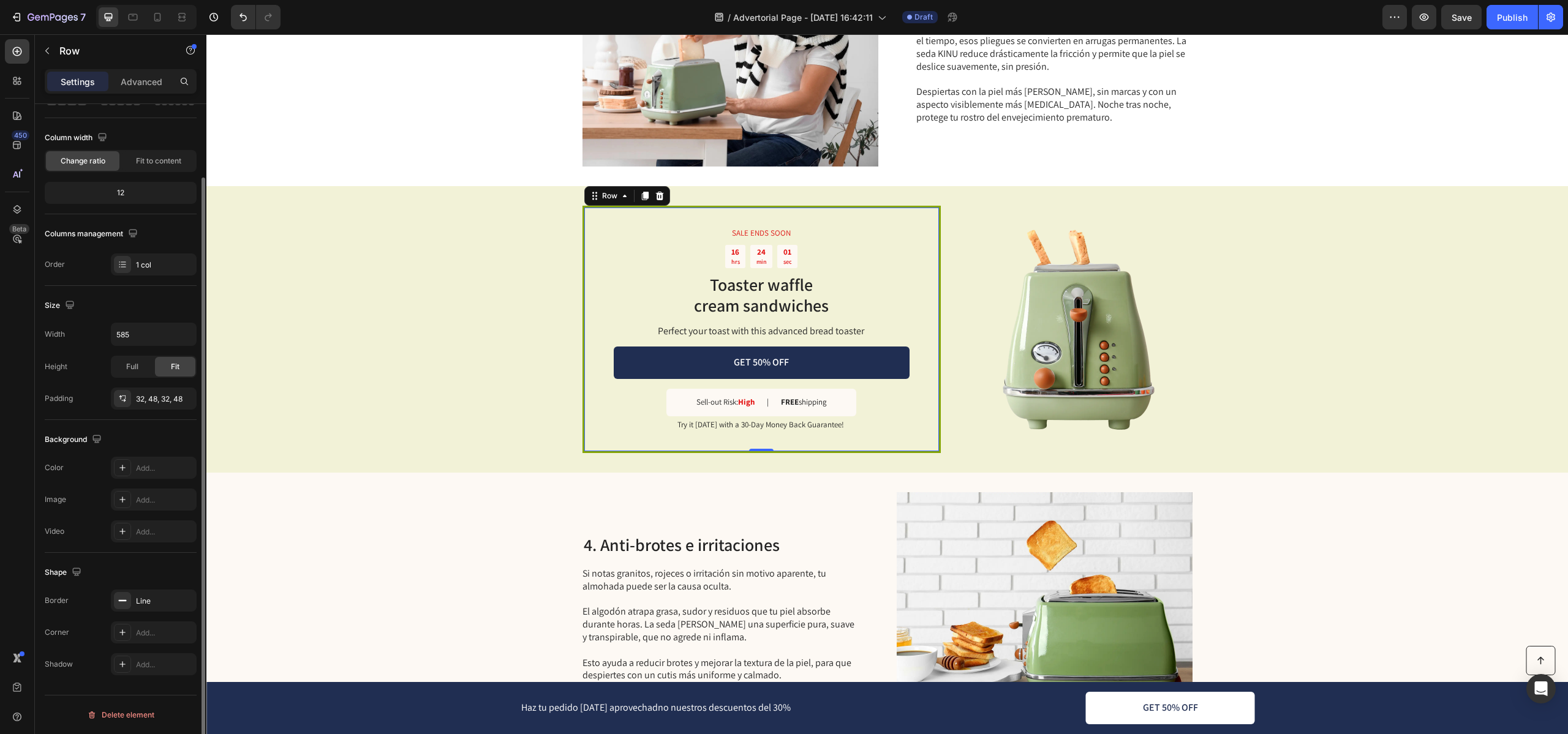
scroll to position [0, 0]
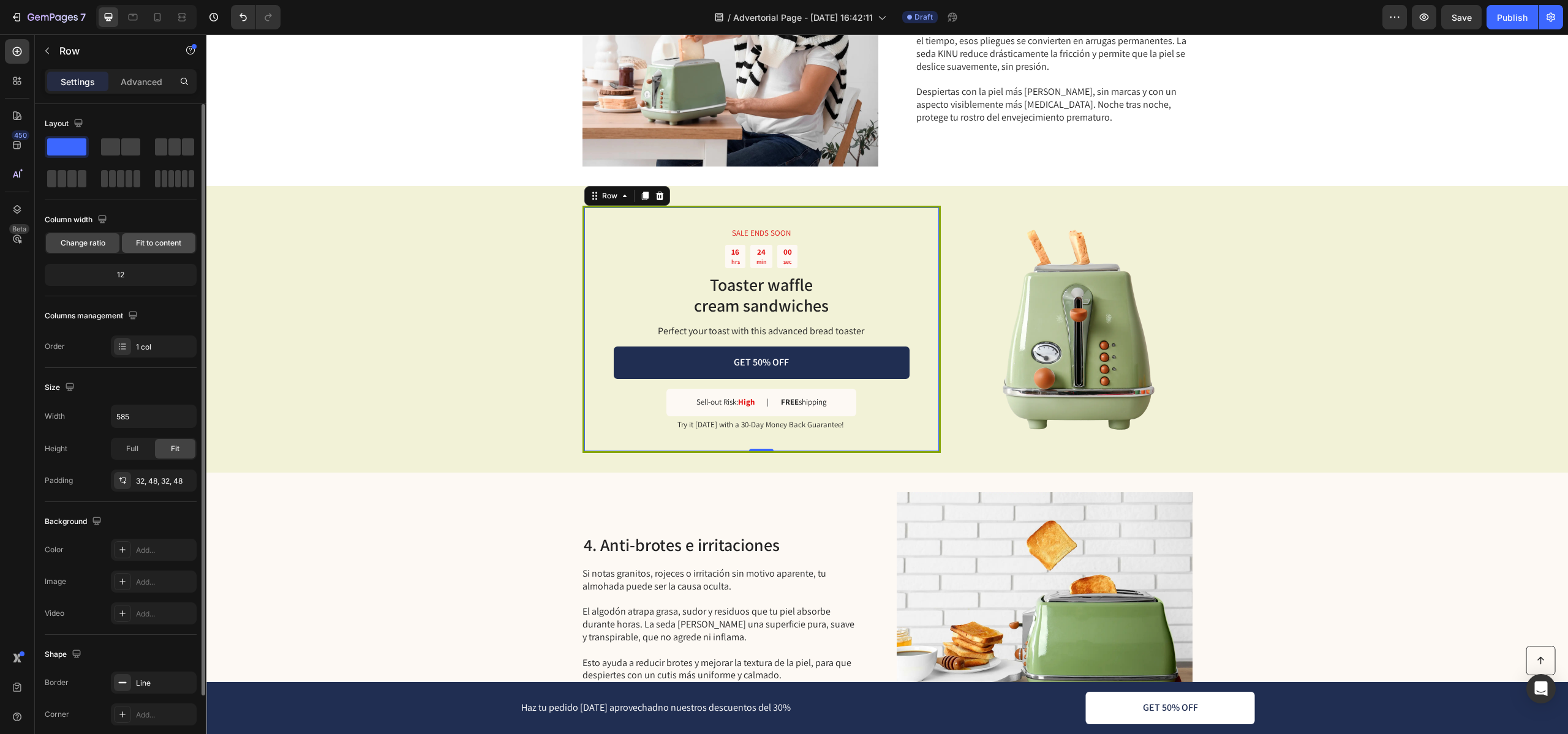
click at [162, 247] on span "Fit to content" at bounding box center [158, 243] width 45 height 11
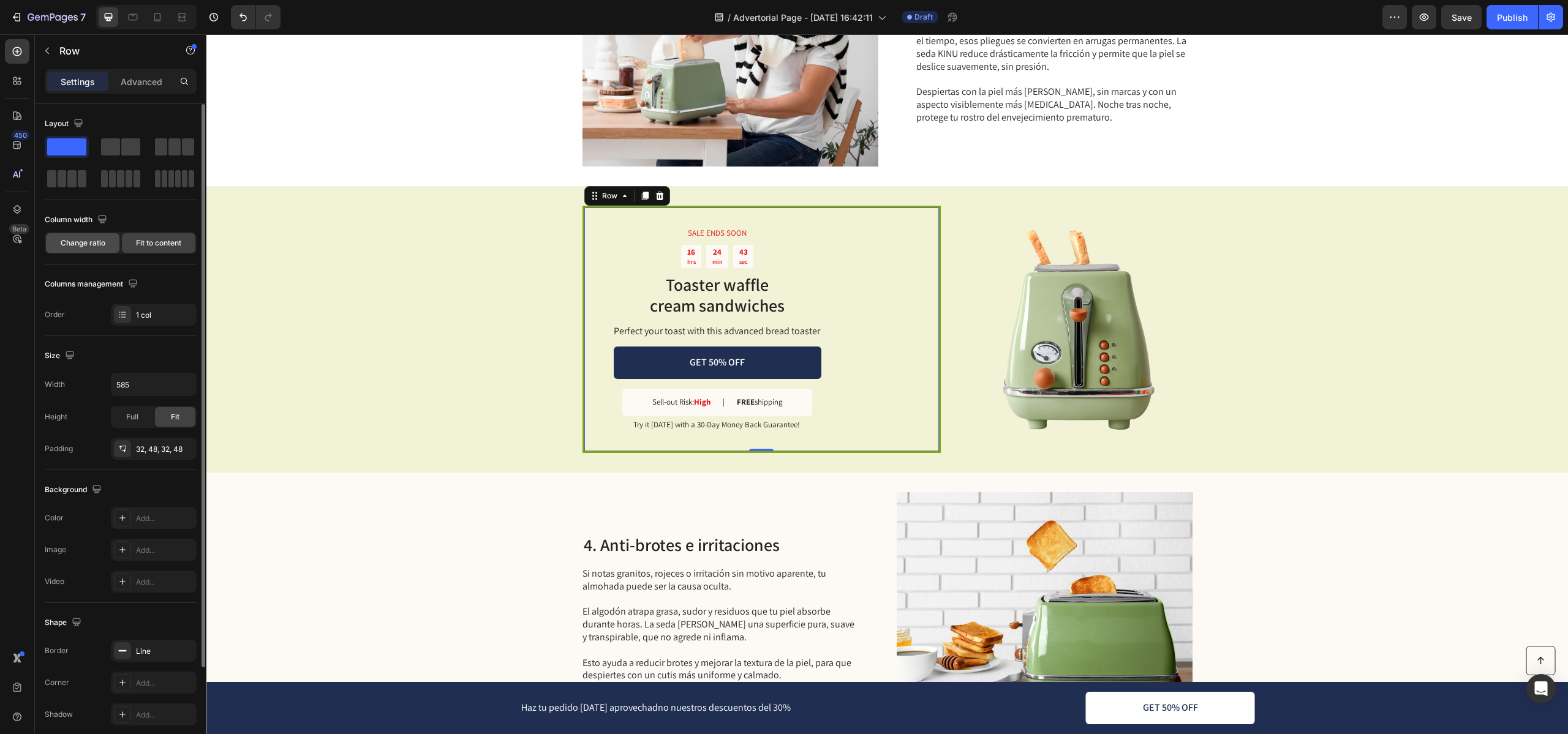
click at [77, 247] on span "Change ratio" at bounding box center [82, 243] width 45 height 11
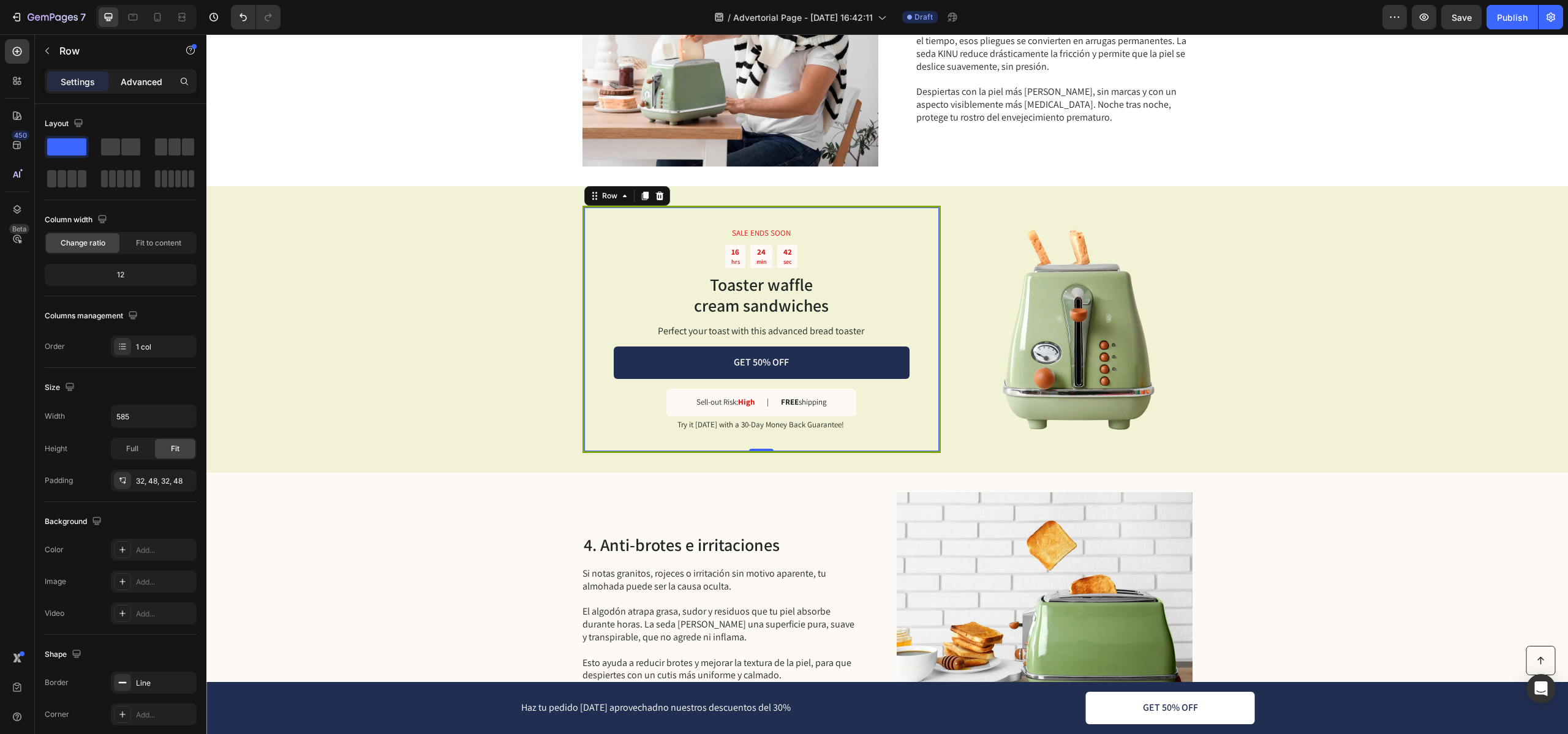
click at [147, 82] on p "Advanced" at bounding box center [142, 82] width 42 height 13
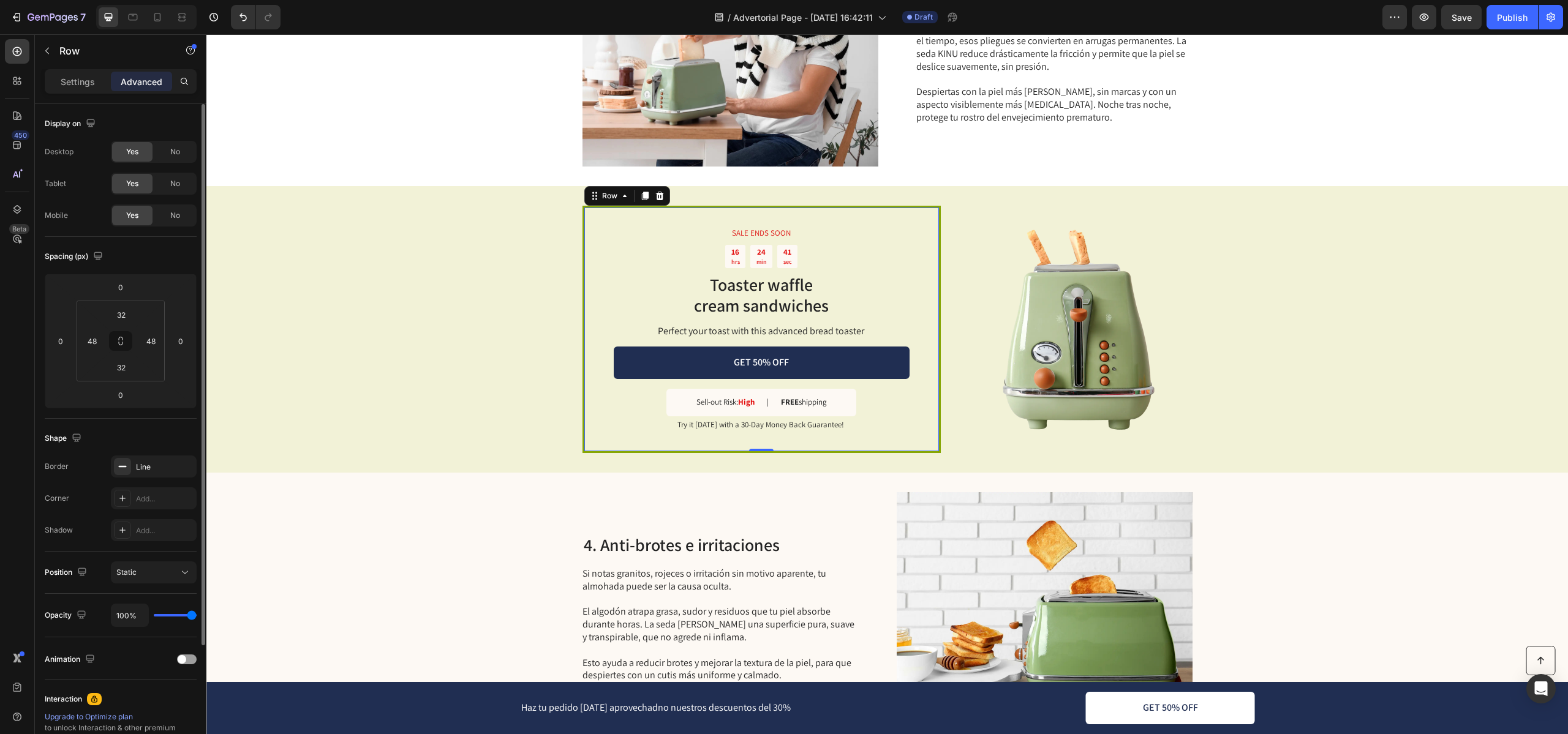
scroll to position [152, 0]
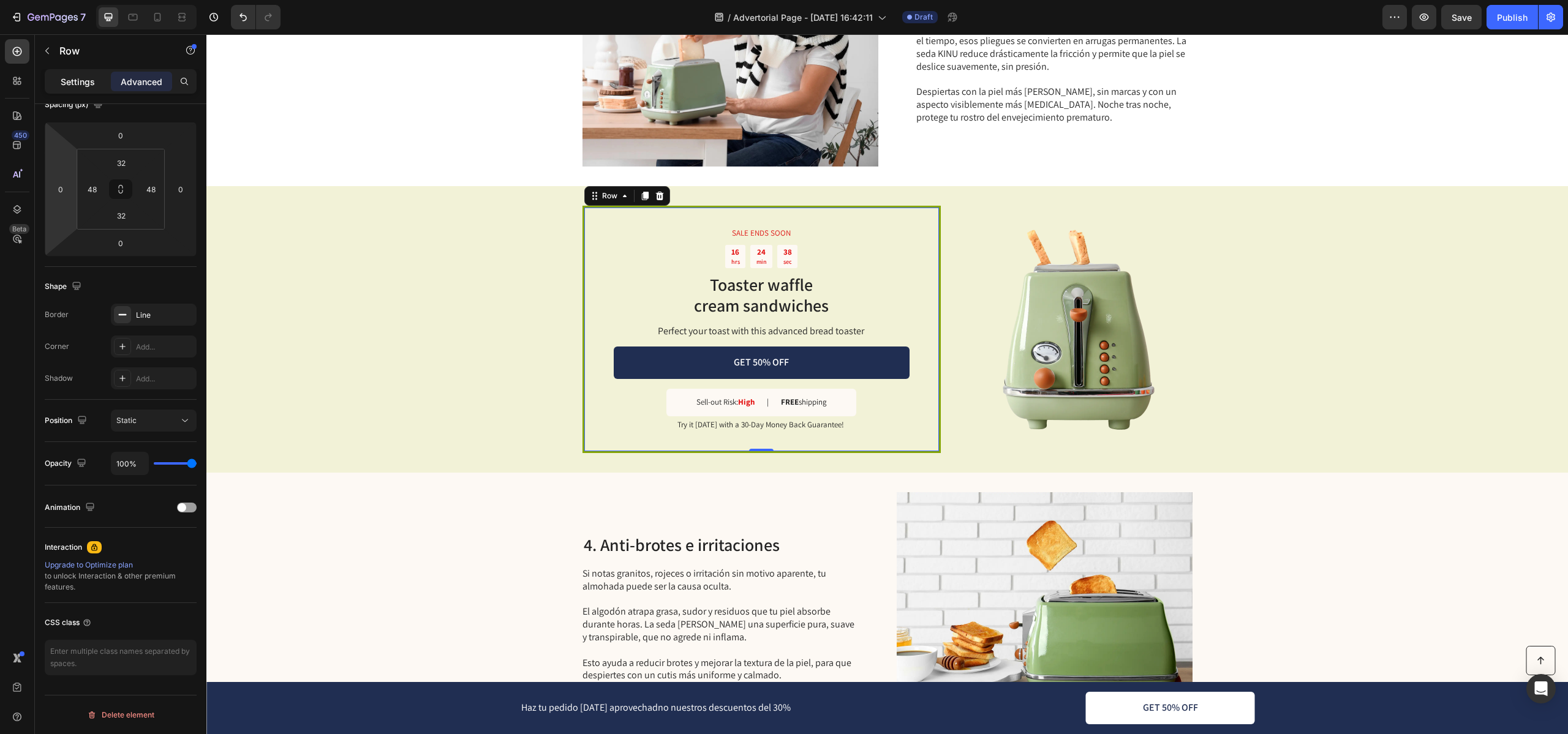
click at [79, 80] on p "Settings" at bounding box center [77, 82] width 34 height 13
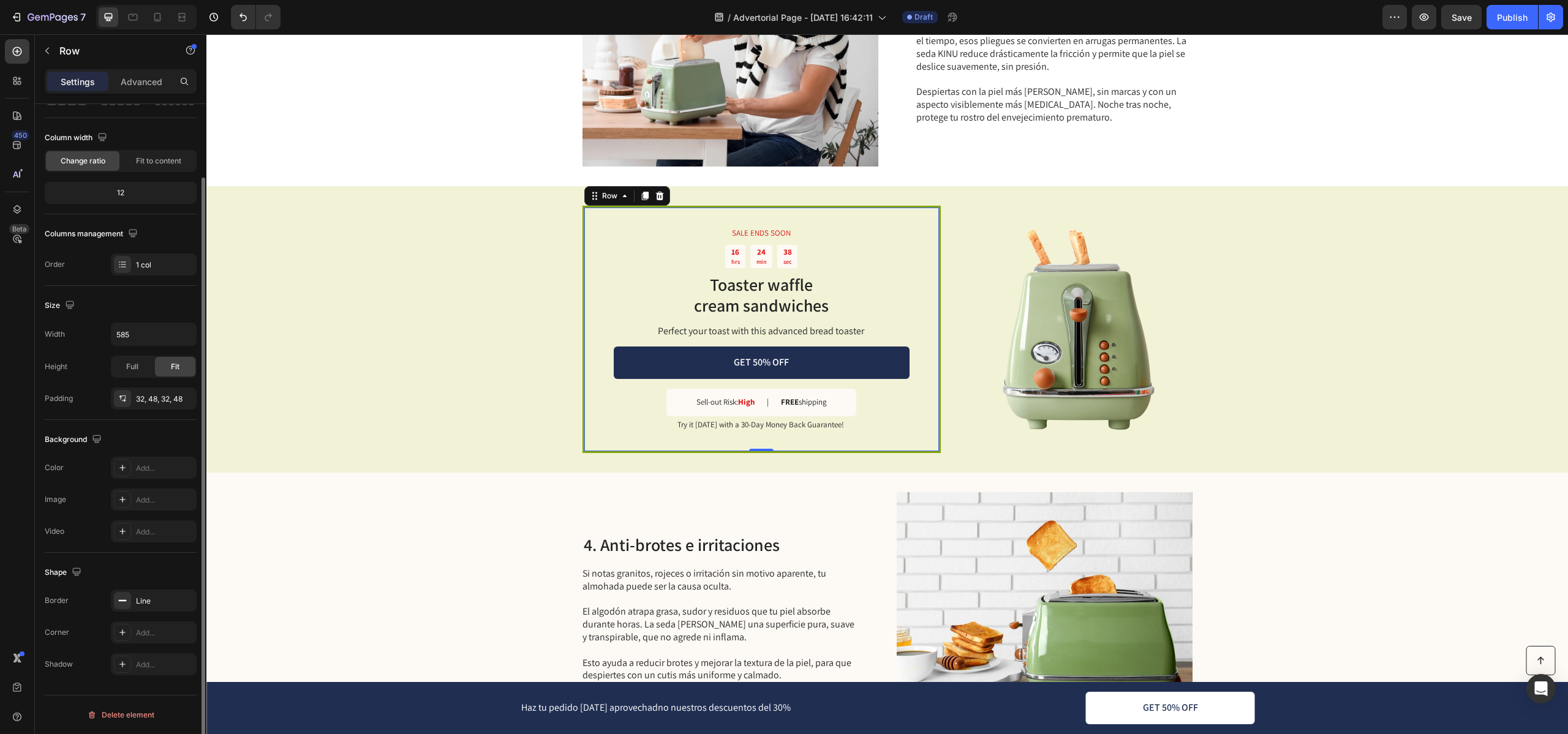
scroll to position [82, 0]
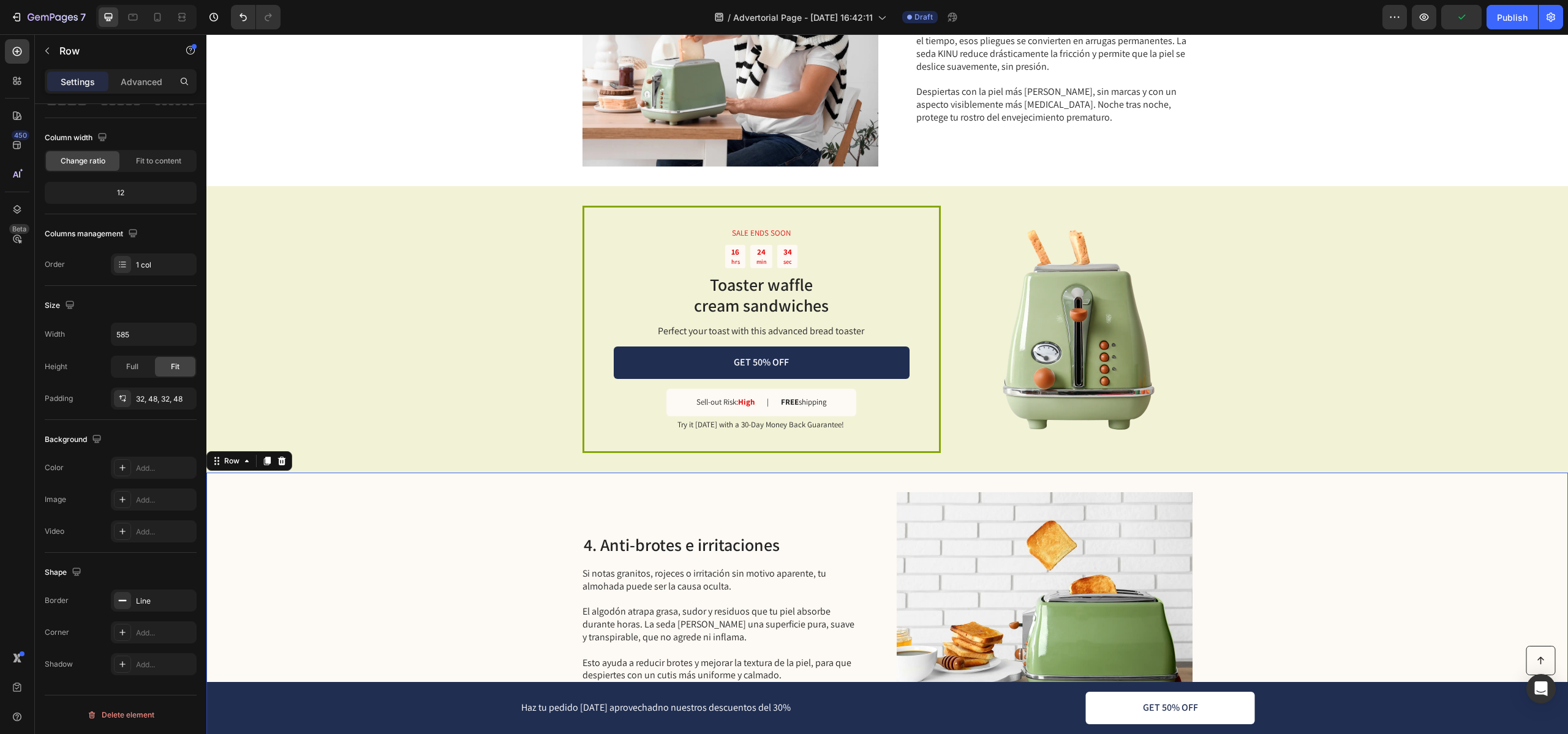
click at [788, 482] on div "4. Anti-brotes e irritaciones Heading Si notas granitos, rojeces o irritación s…" at bounding box center [887, 608] width 1362 height 272
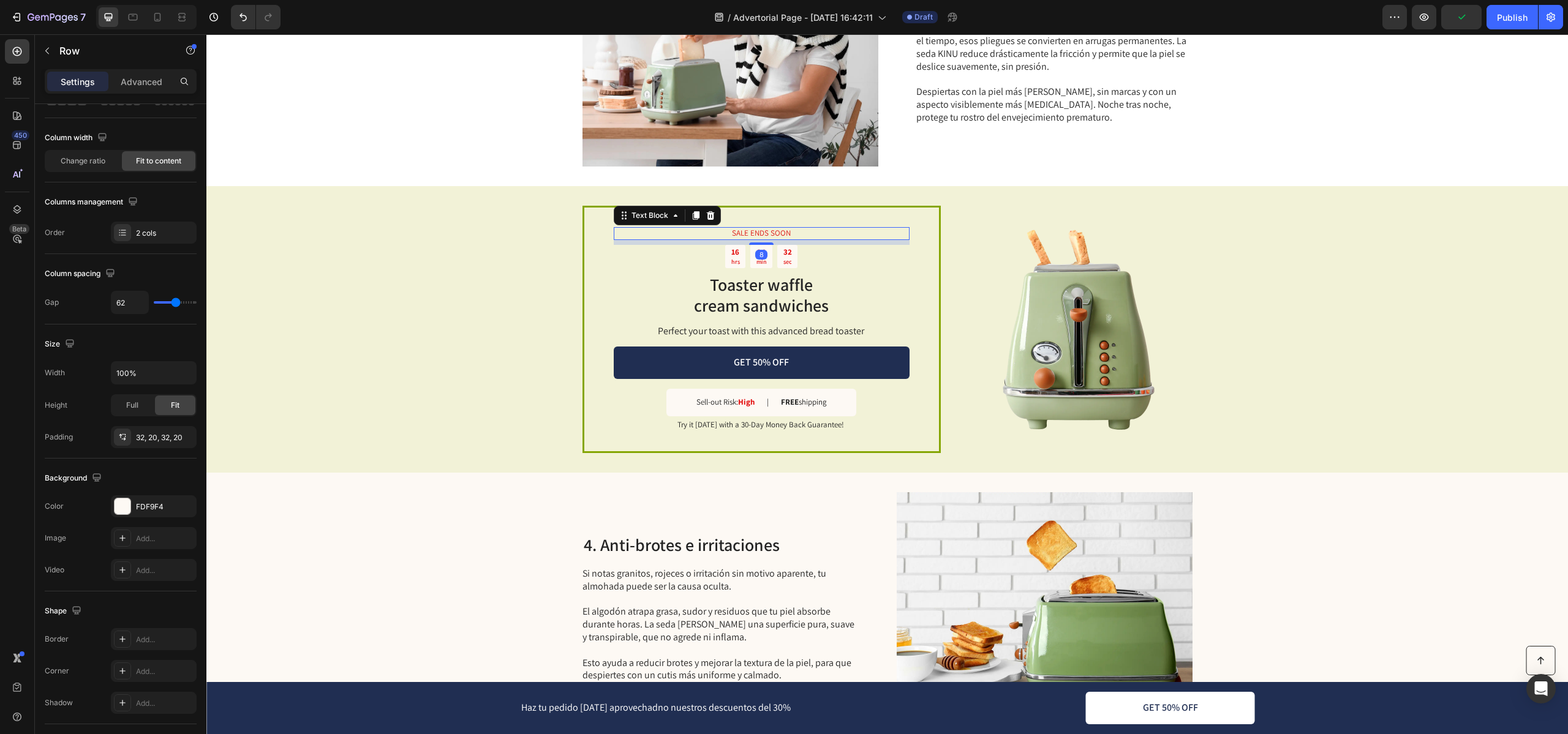
click at [751, 232] on p "SALE ENDS SOON" at bounding box center [762, 234] width 293 height 10
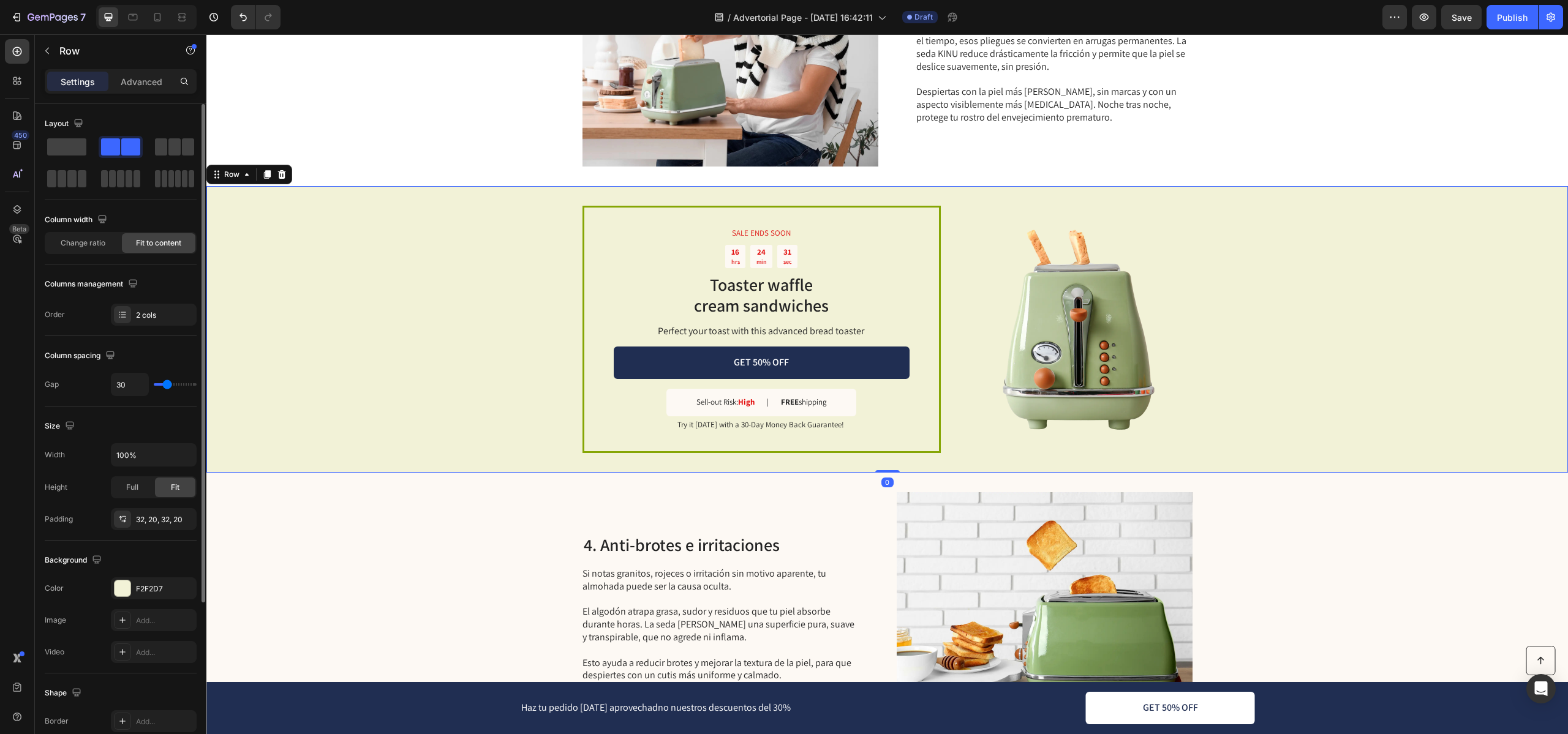
click at [549, 318] on div "SALE ENDS SOON Text Block 16 hrs 24 min 31 sec Countdown Timer Toaster waffle c…" at bounding box center [887, 329] width 1362 height 286
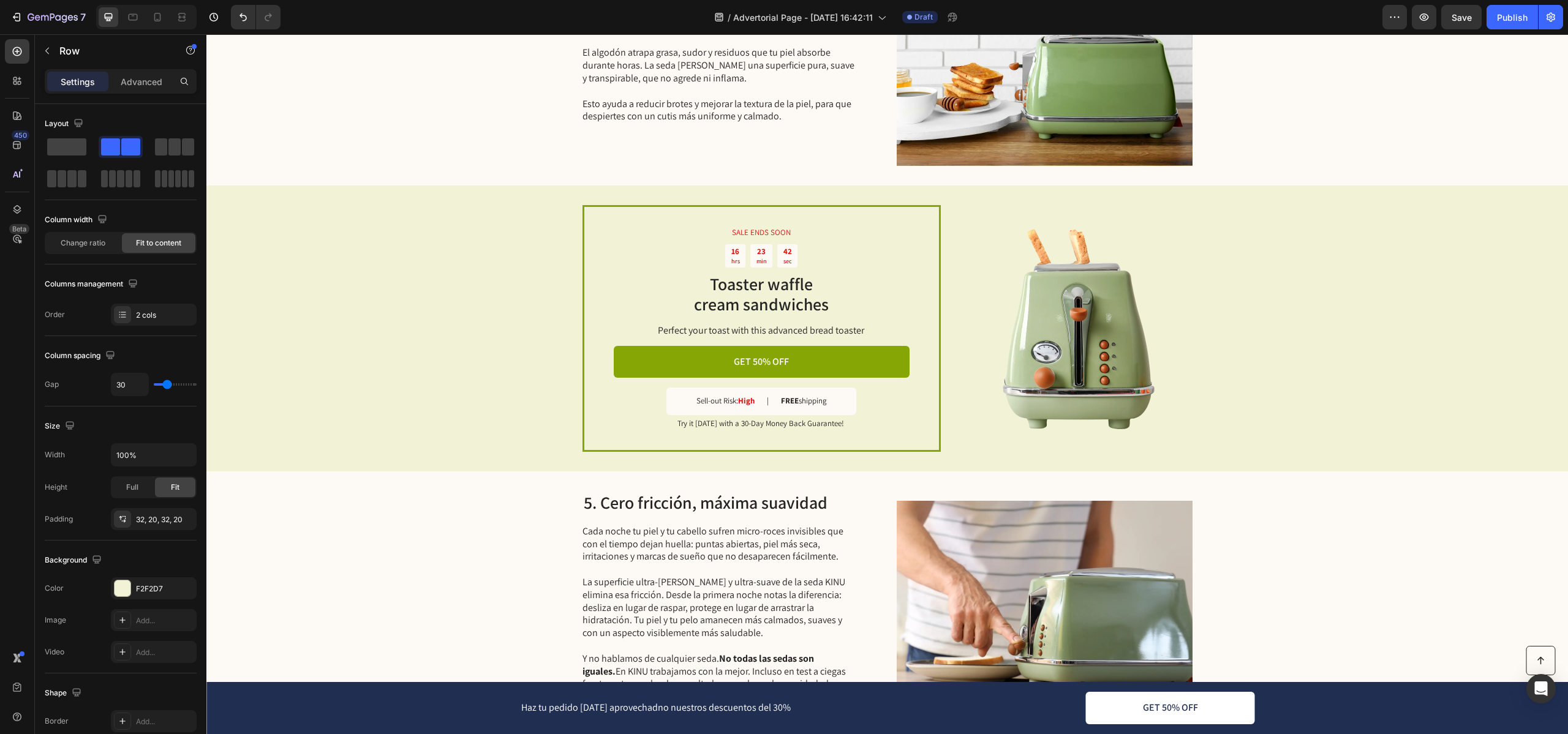
scroll to position [1716, 0]
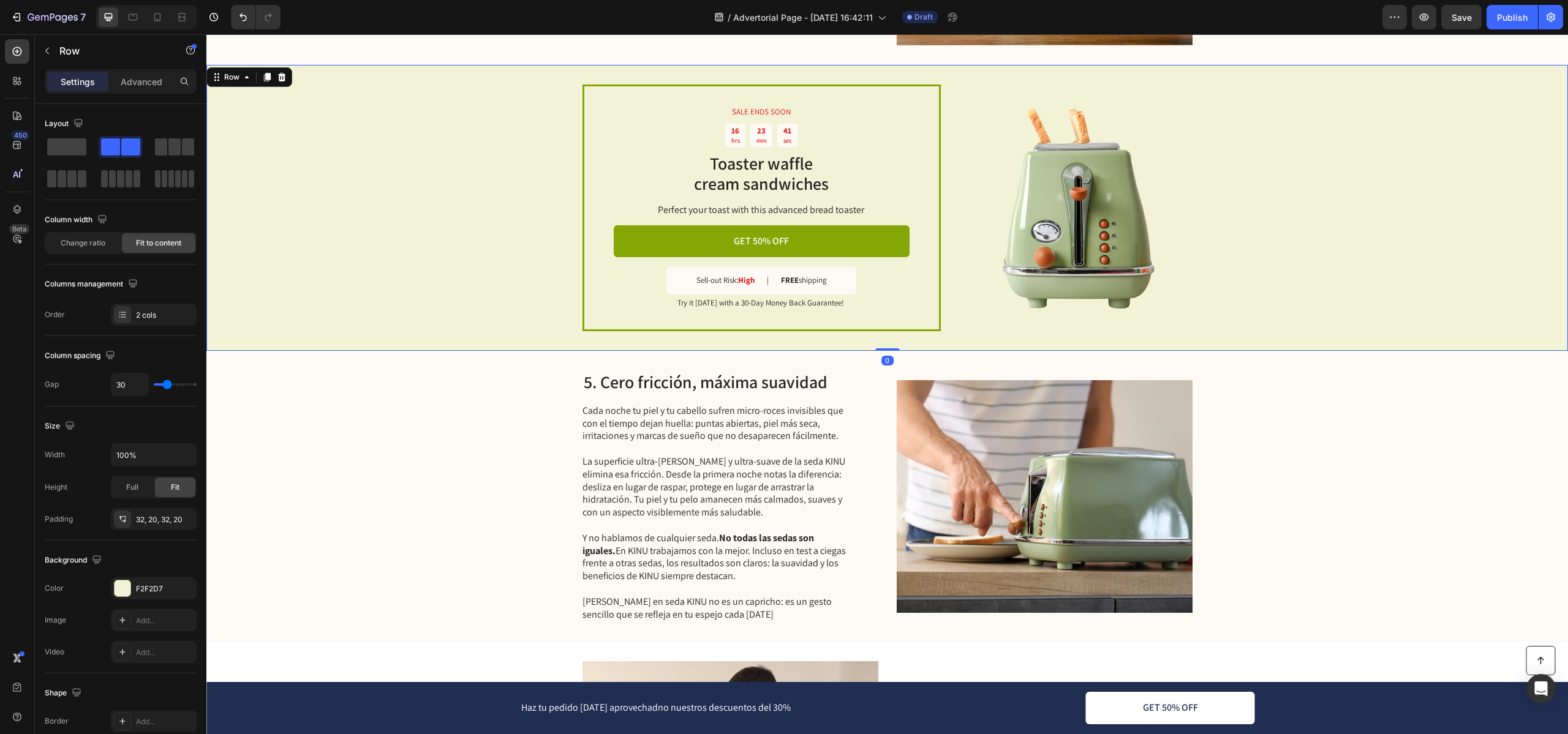
click at [443, 229] on div "SALE ENDS SOON Text Block 16 hrs 23 min 41 sec Countdown Timer Toaster waffle c…" at bounding box center [887, 208] width 1362 height 286
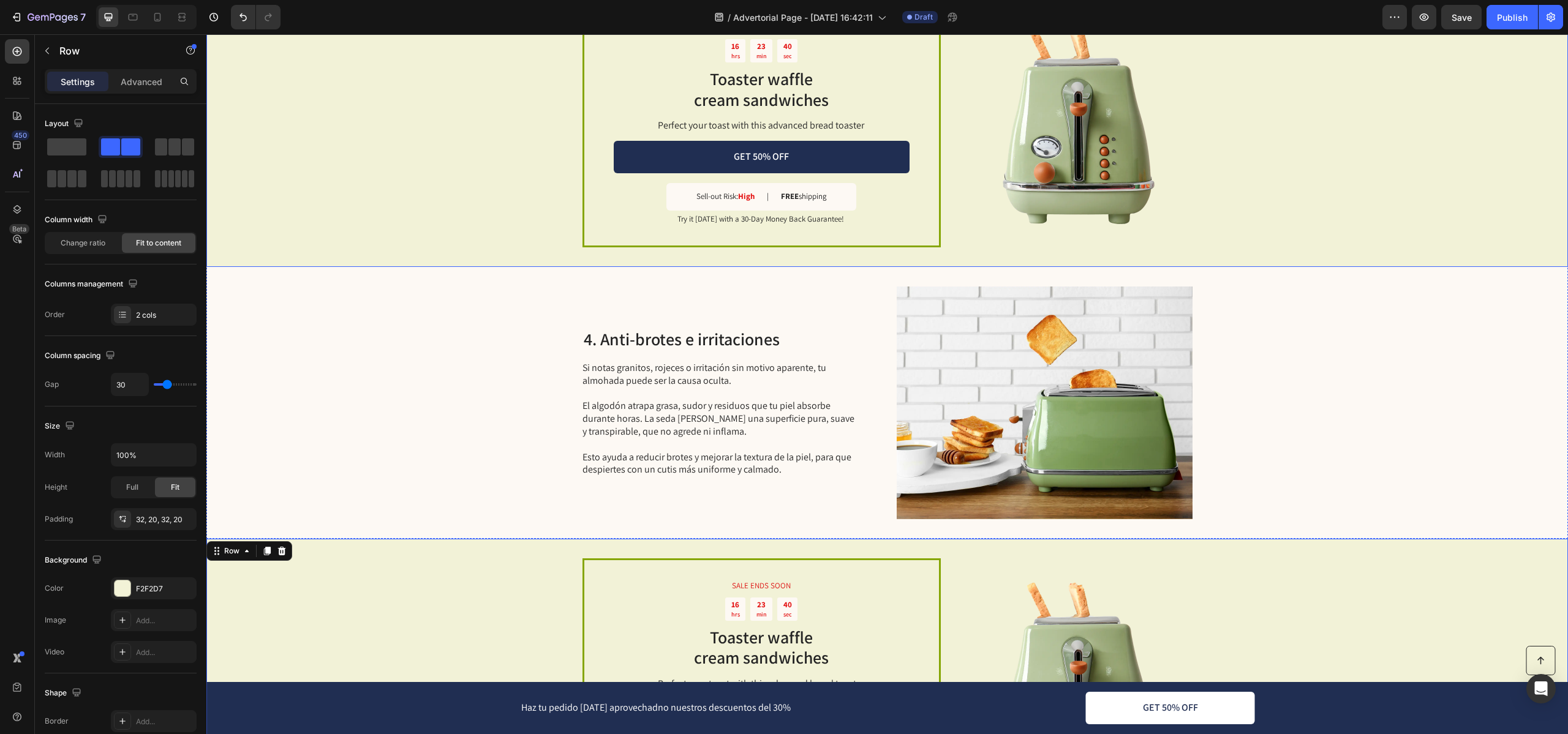
click at [399, 213] on div "SALE ENDS SOON Text Block 16 hrs 23 min 40 sec Countdown Timer Toaster waffle c…" at bounding box center [887, 123] width 1362 height 286
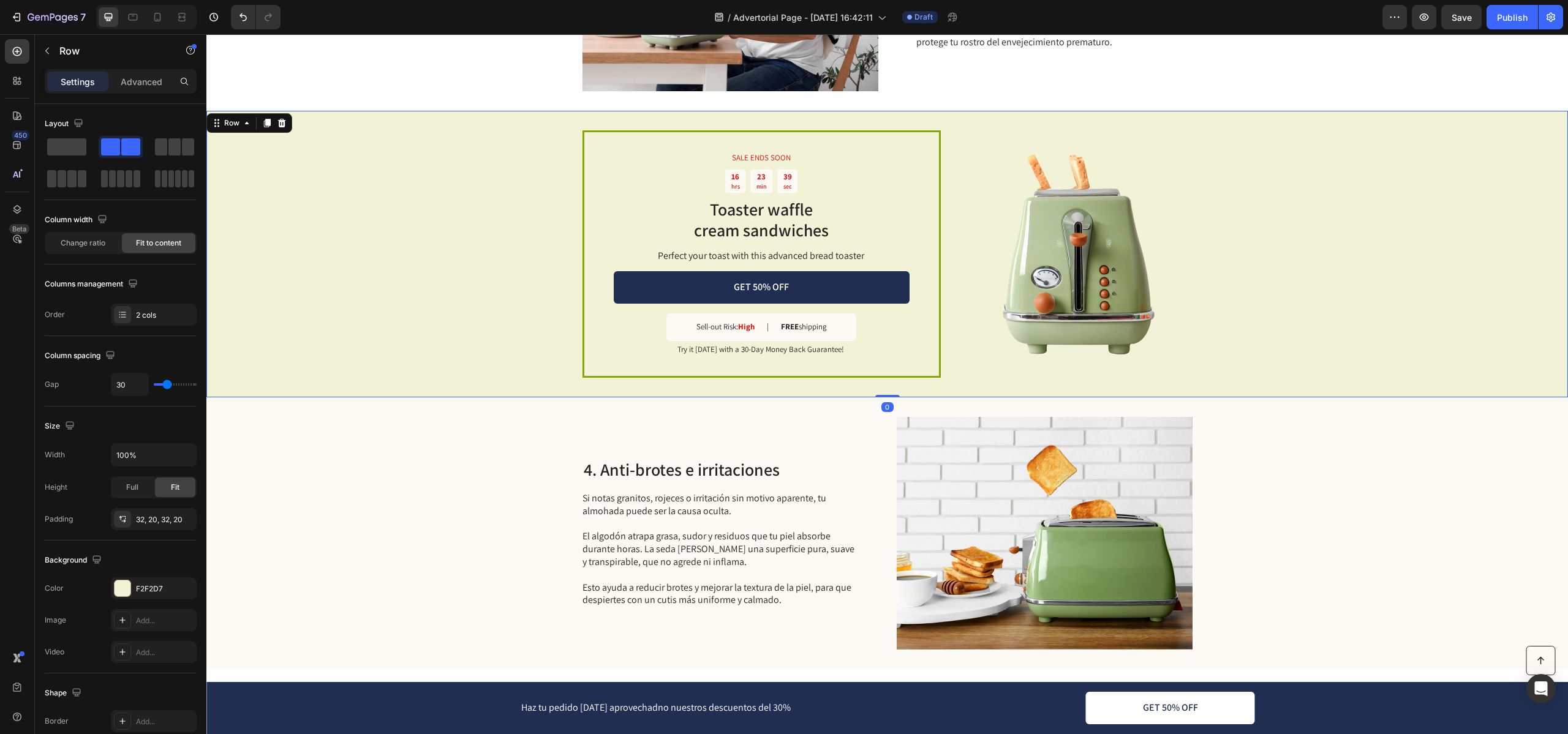
scroll to position [968, 0]
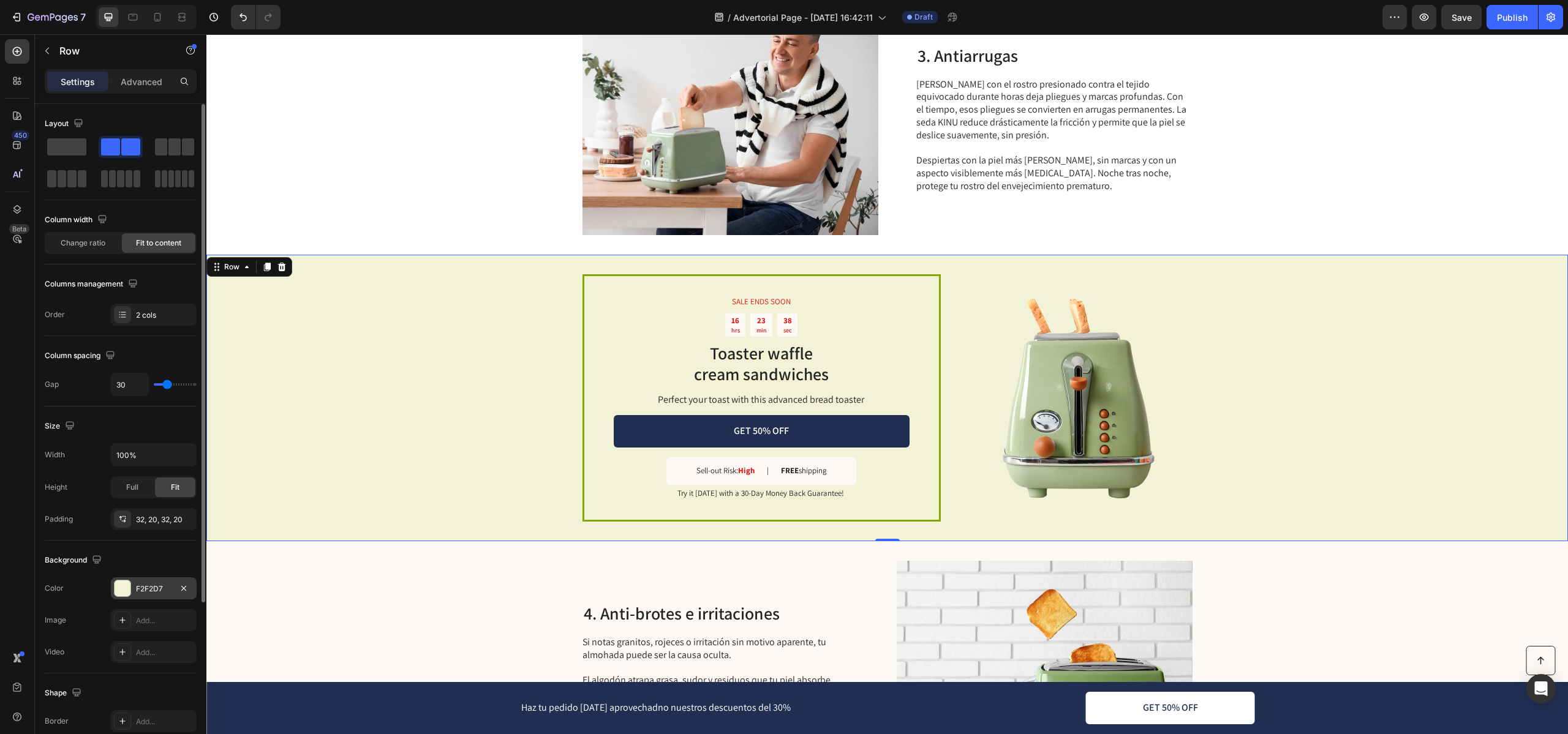
click at [156, 590] on div "F2F2D7" at bounding box center [153, 589] width 36 height 11
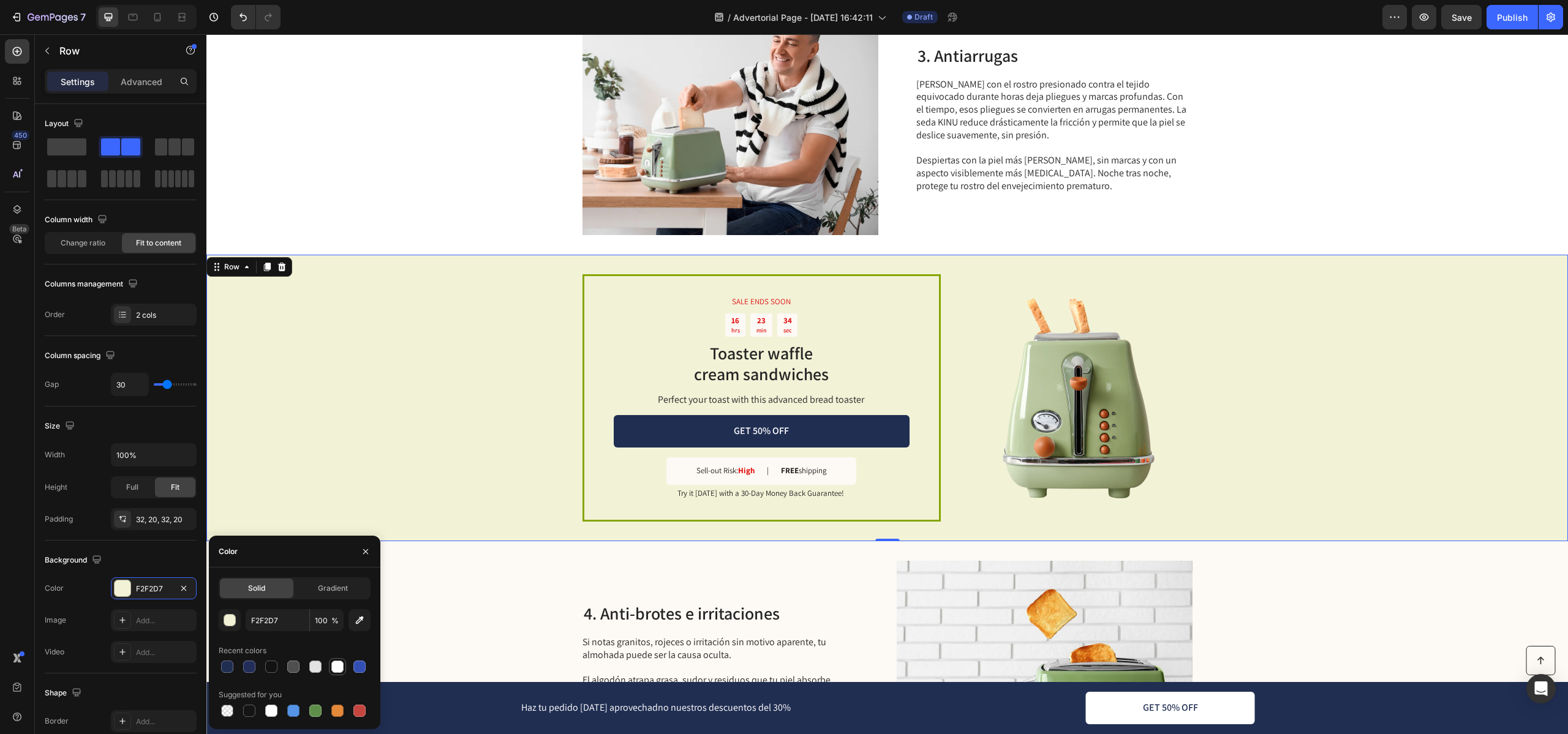
click at [332, 670] on div at bounding box center [337, 667] width 12 height 12
type input "FFFFFF"
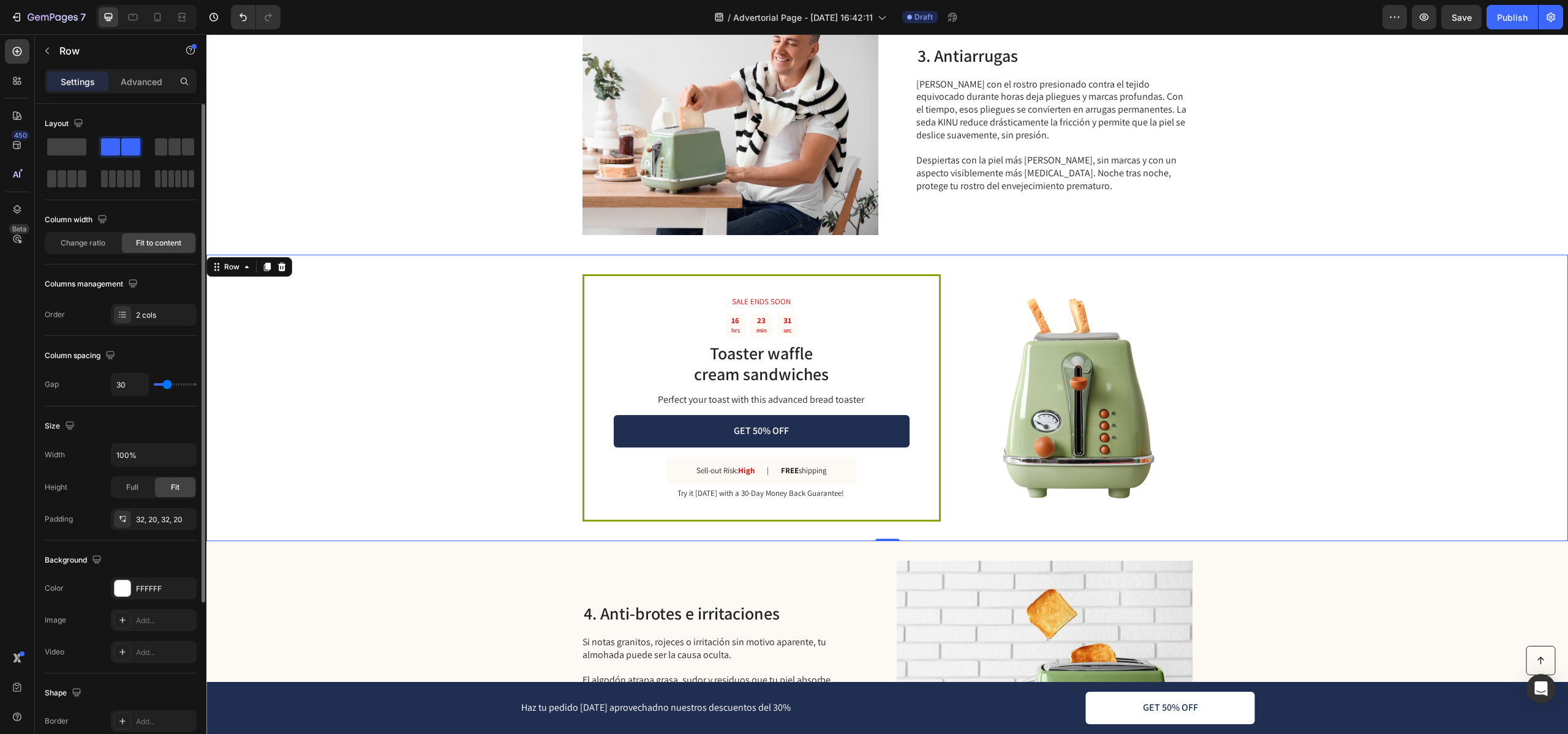
drag, startPoint x: 164, startPoint y: 389, endPoint x: 153, endPoint y: 389, distance: 11.0
click at [153, 389] on div "30" at bounding box center [154, 384] width 86 height 23
type input "27"
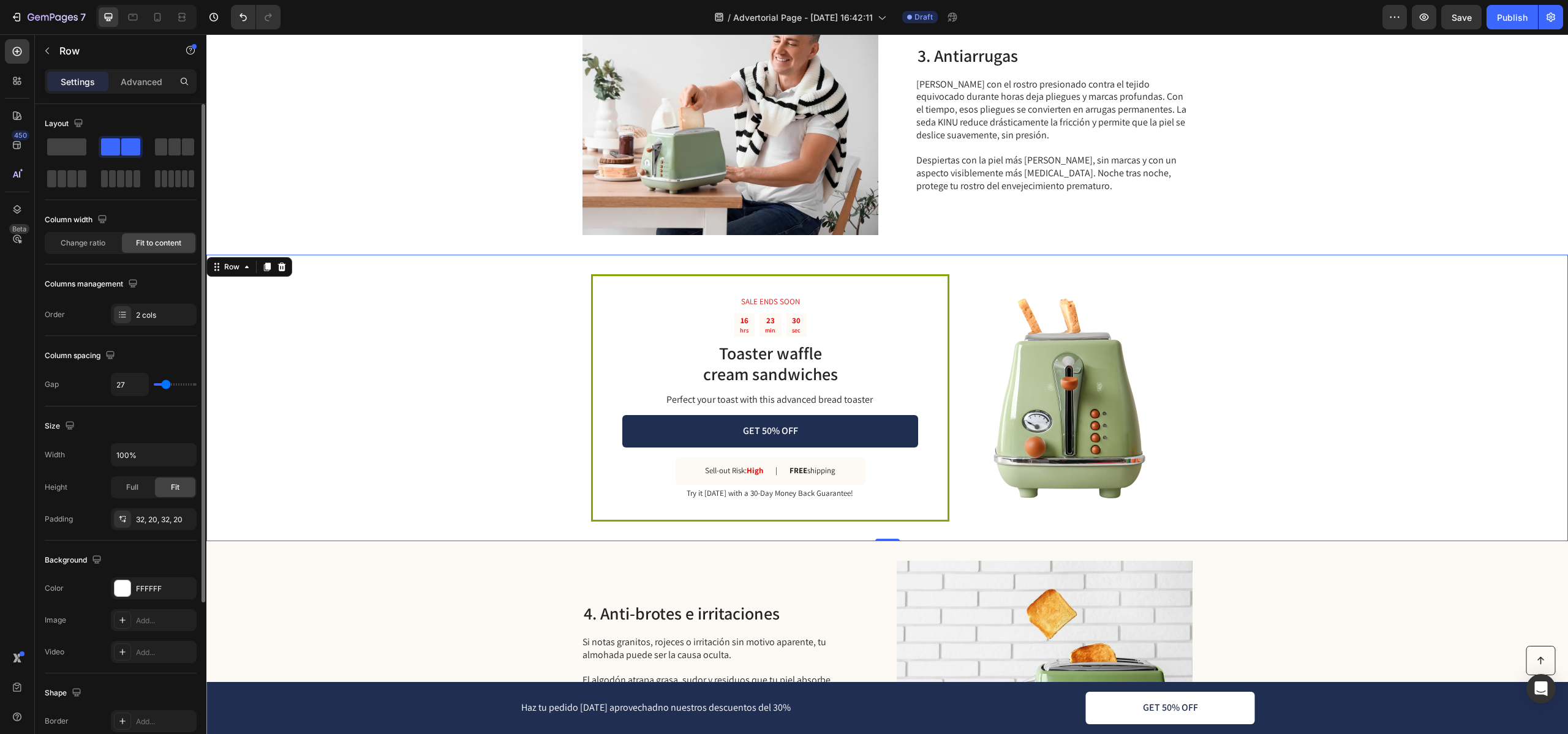
type input "1"
type input "2"
type input "24"
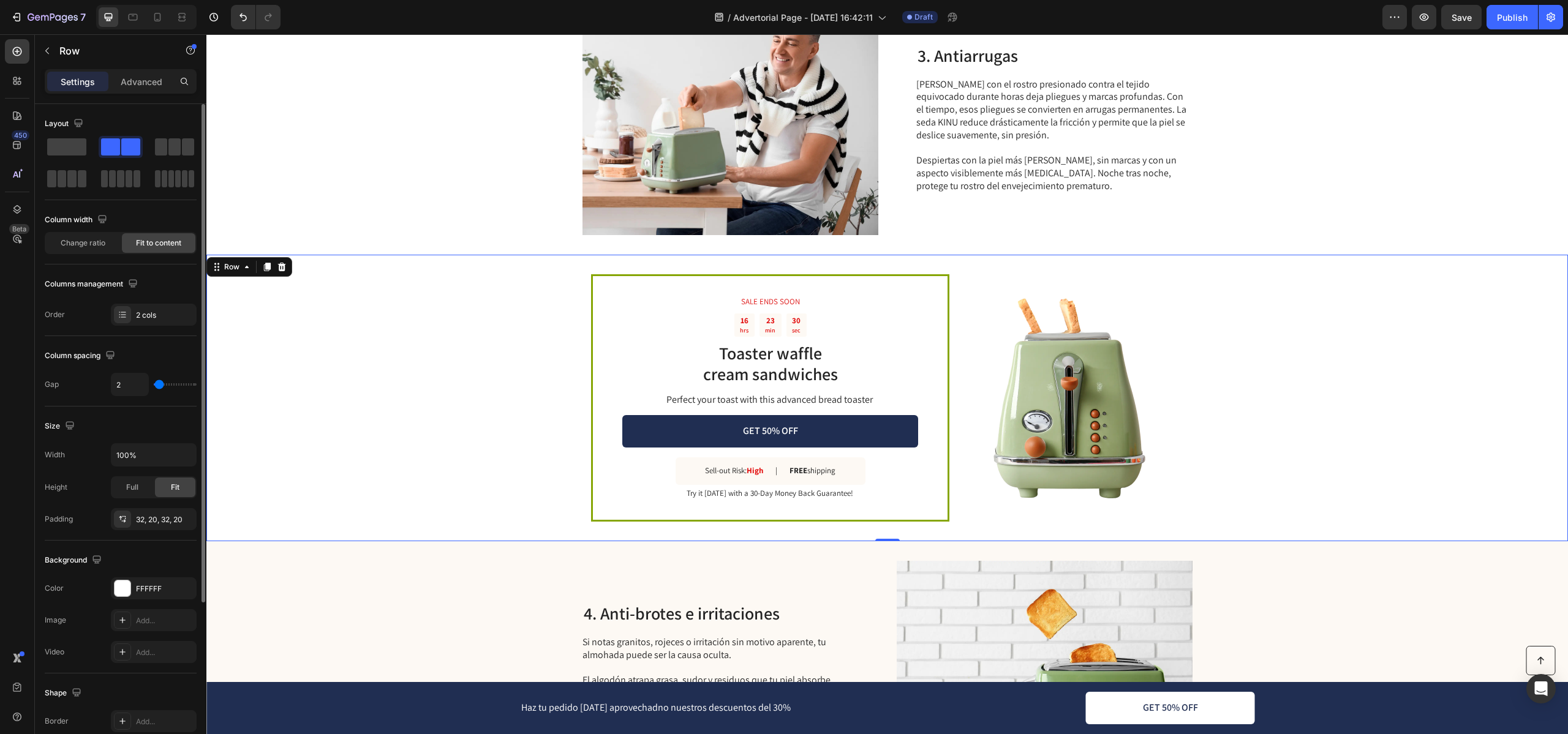
type input "24"
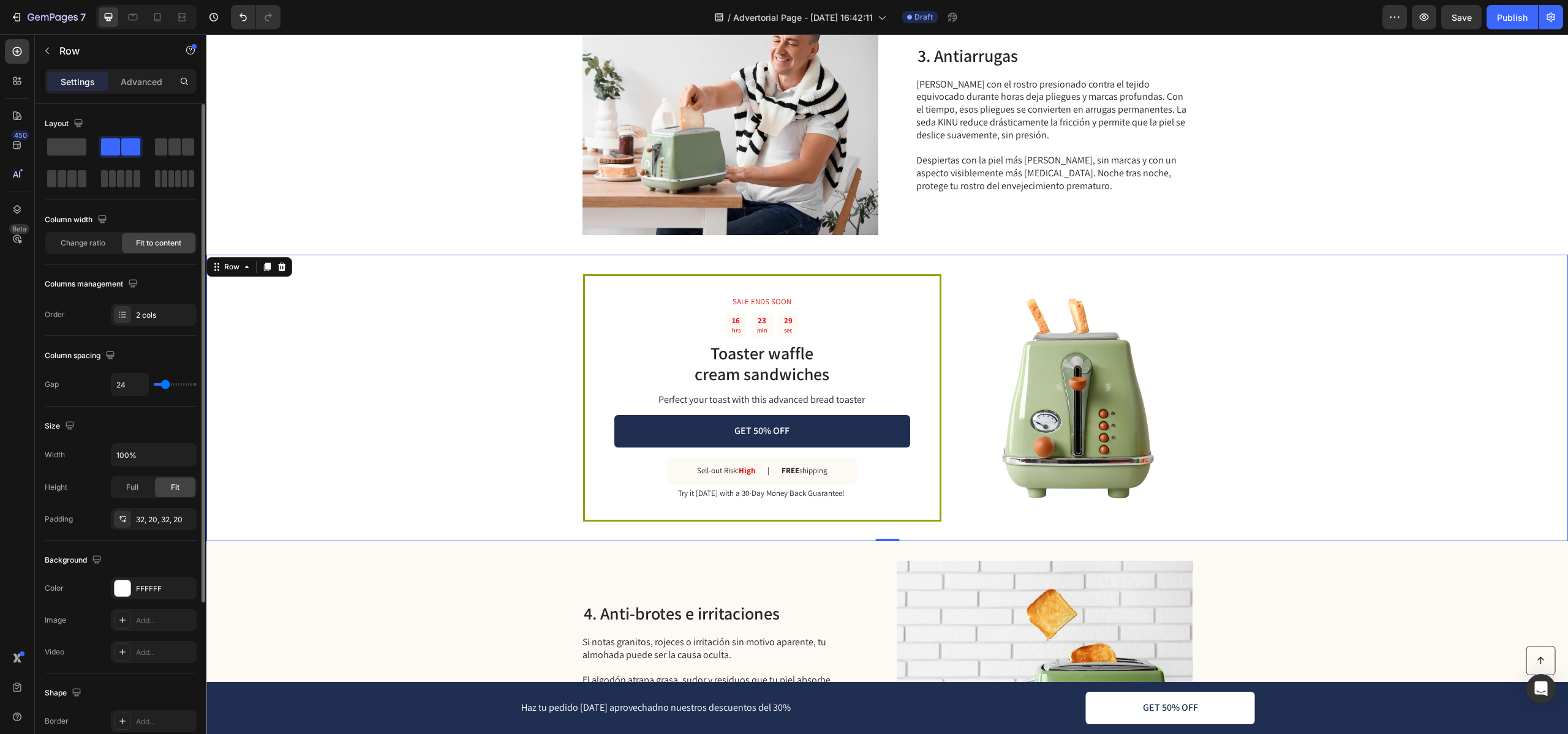
type input "28"
type input "29"
type input "28"
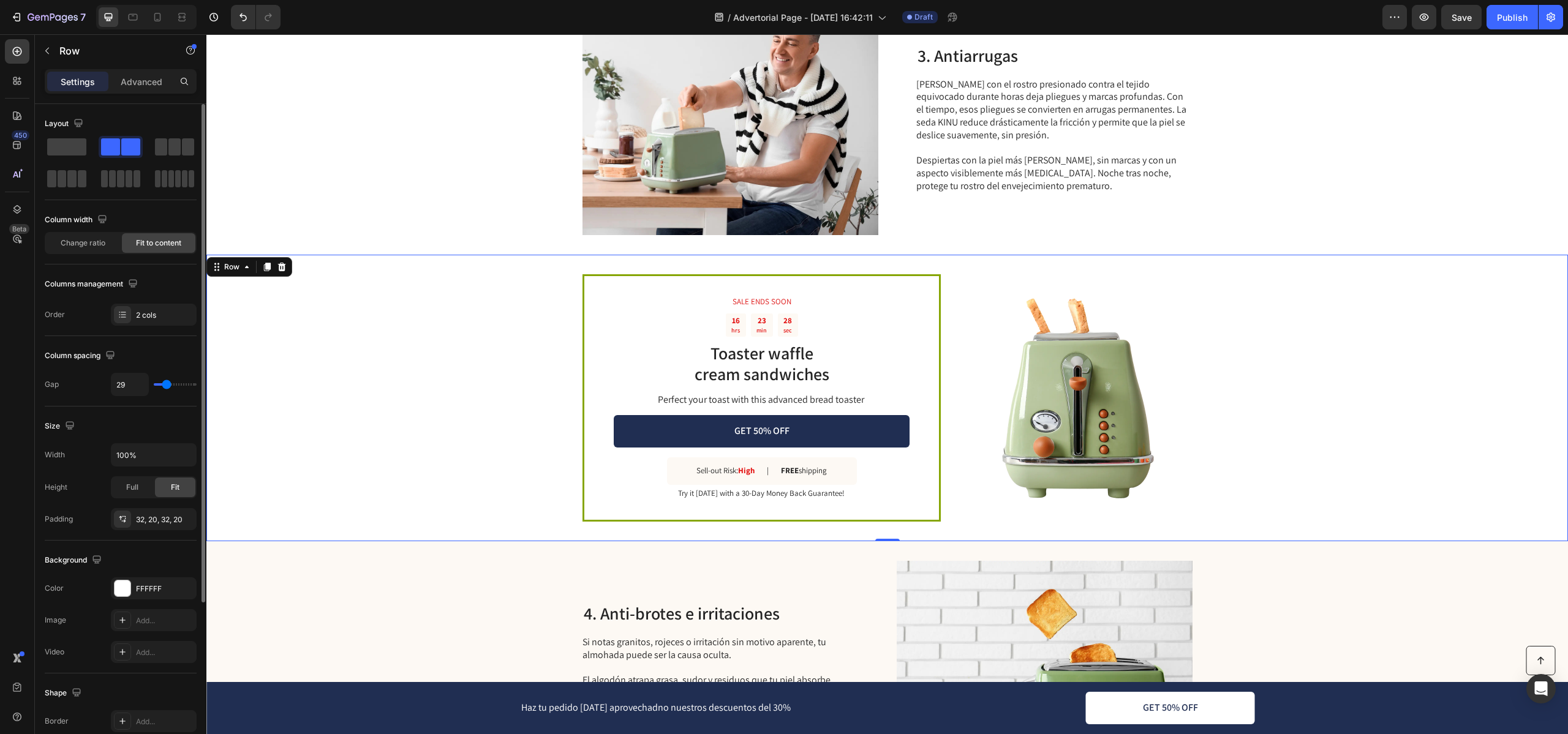
type input "28"
type input "23"
type input "20"
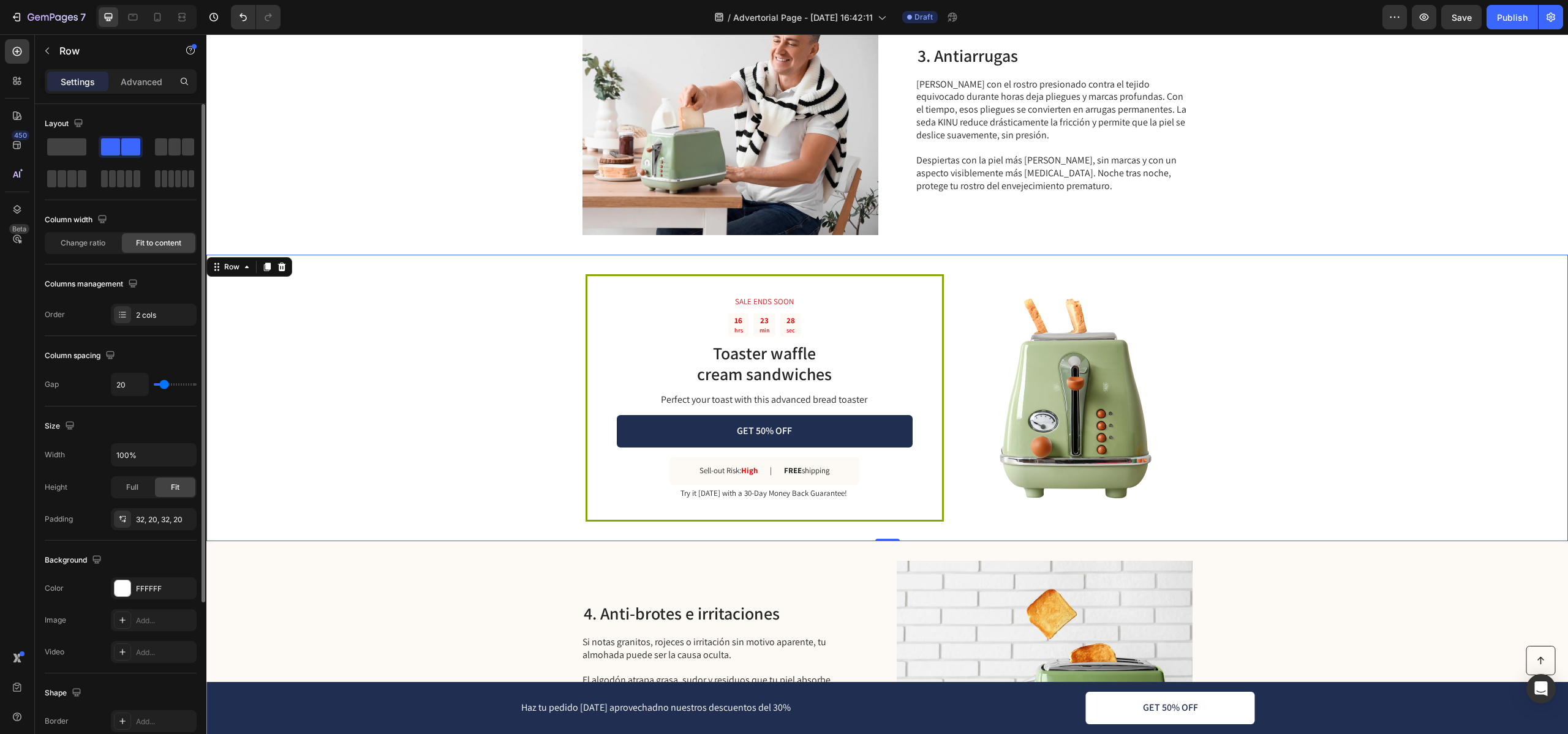
type input "19"
drag, startPoint x: 171, startPoint y: 385, endPoint x: 164, endPoint y: 385, distance: 7.0
type input "19"
click at [164, 385] on input "range" at bounding box center [175, 384] width 43 height 3
click at [151, 462] on input "100%" at bounding box center [154, 455] width 84 height 22
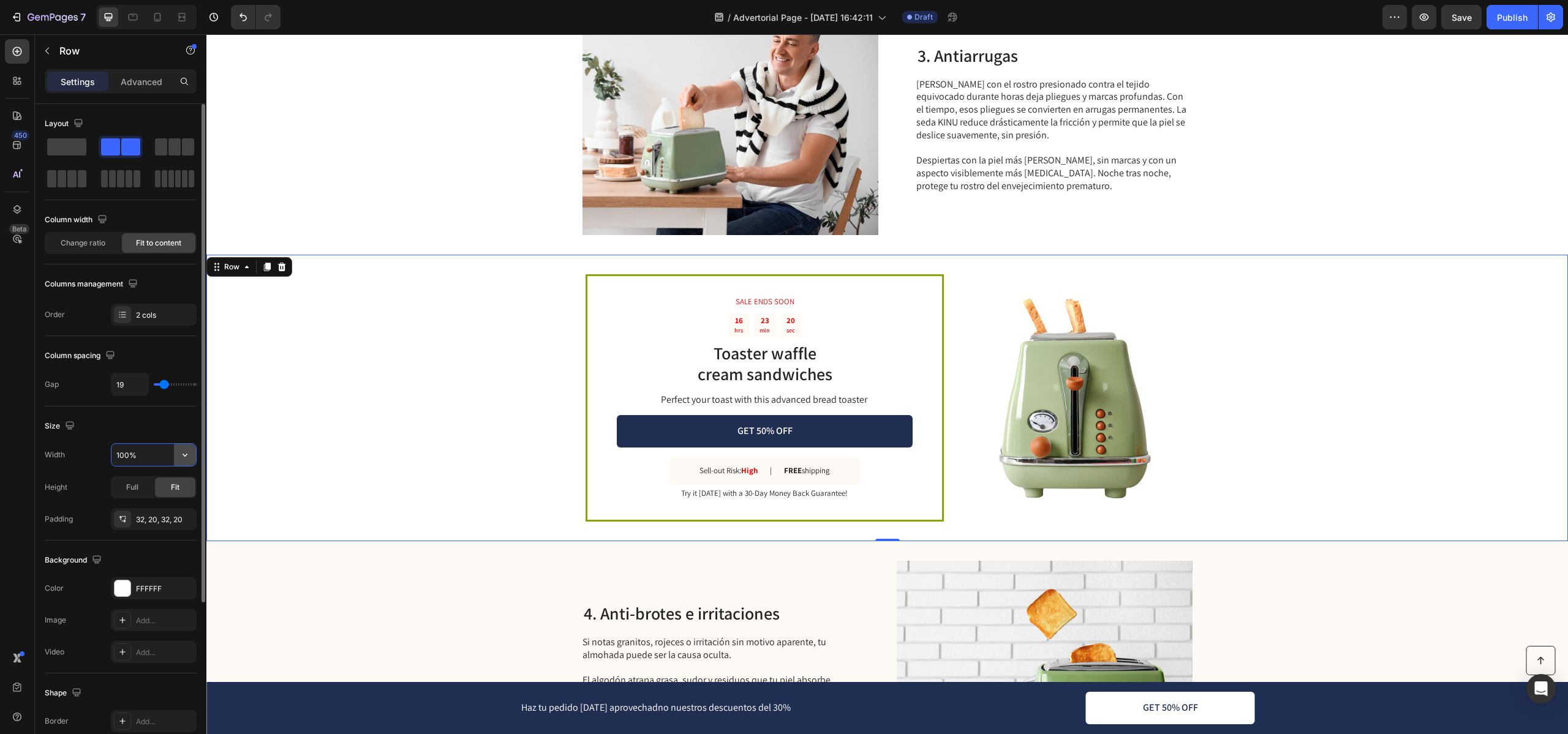
click at [177, 458] on button "button" at bounding box center [185, 455] width 22 height 22
click at [140, 486] on span "Default" at bounding box center [128, 485] width 25 height 11
click at [168, 464] on input "1200" at bounding box center [154, 455] width 84 height 22
click at [190, 452] on icon "button" at bounding box center [184, 454] width 12 height 12
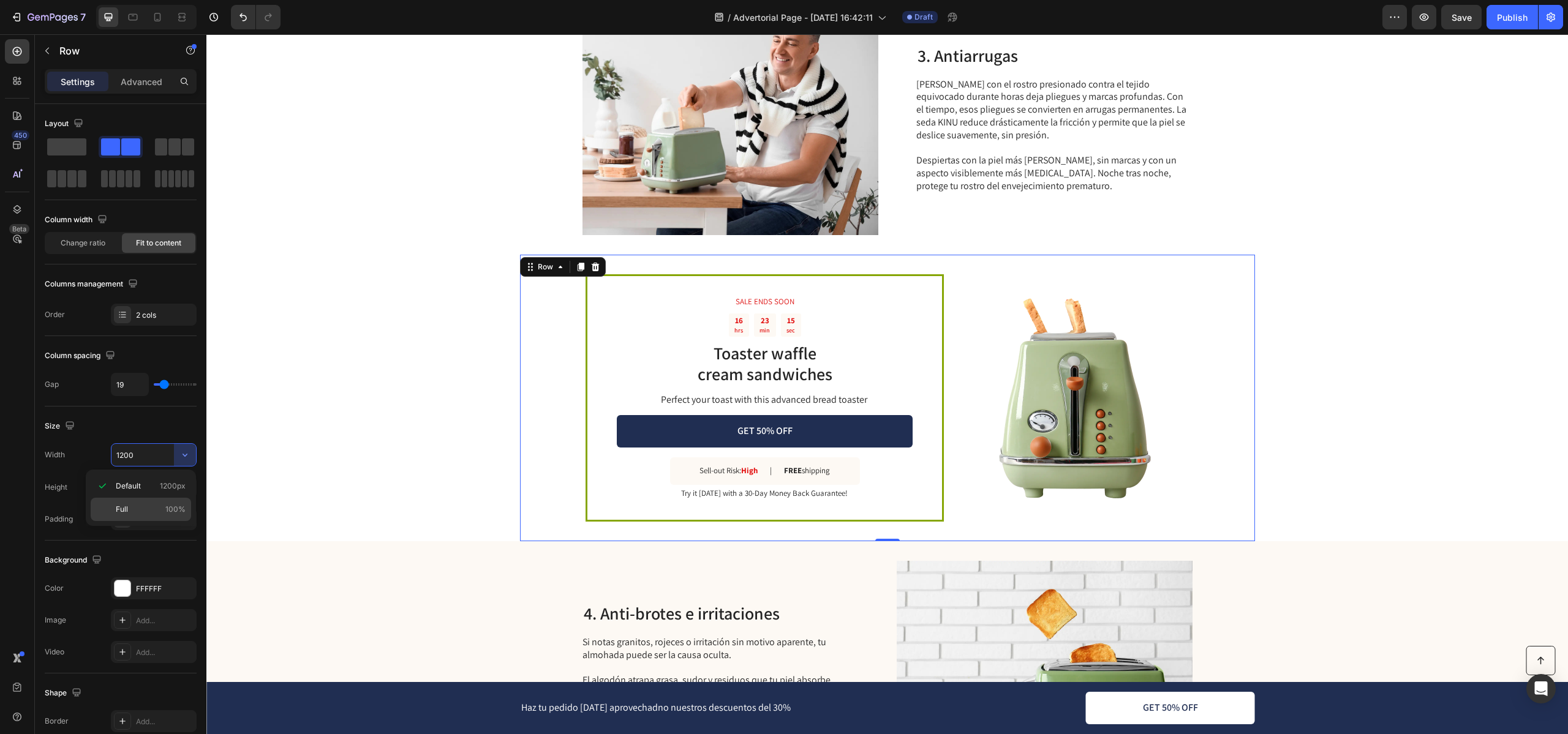
click at [156, 503] on div "Full 100%" at bounding box center [141, 509] width 101 height 23
type input "100%"
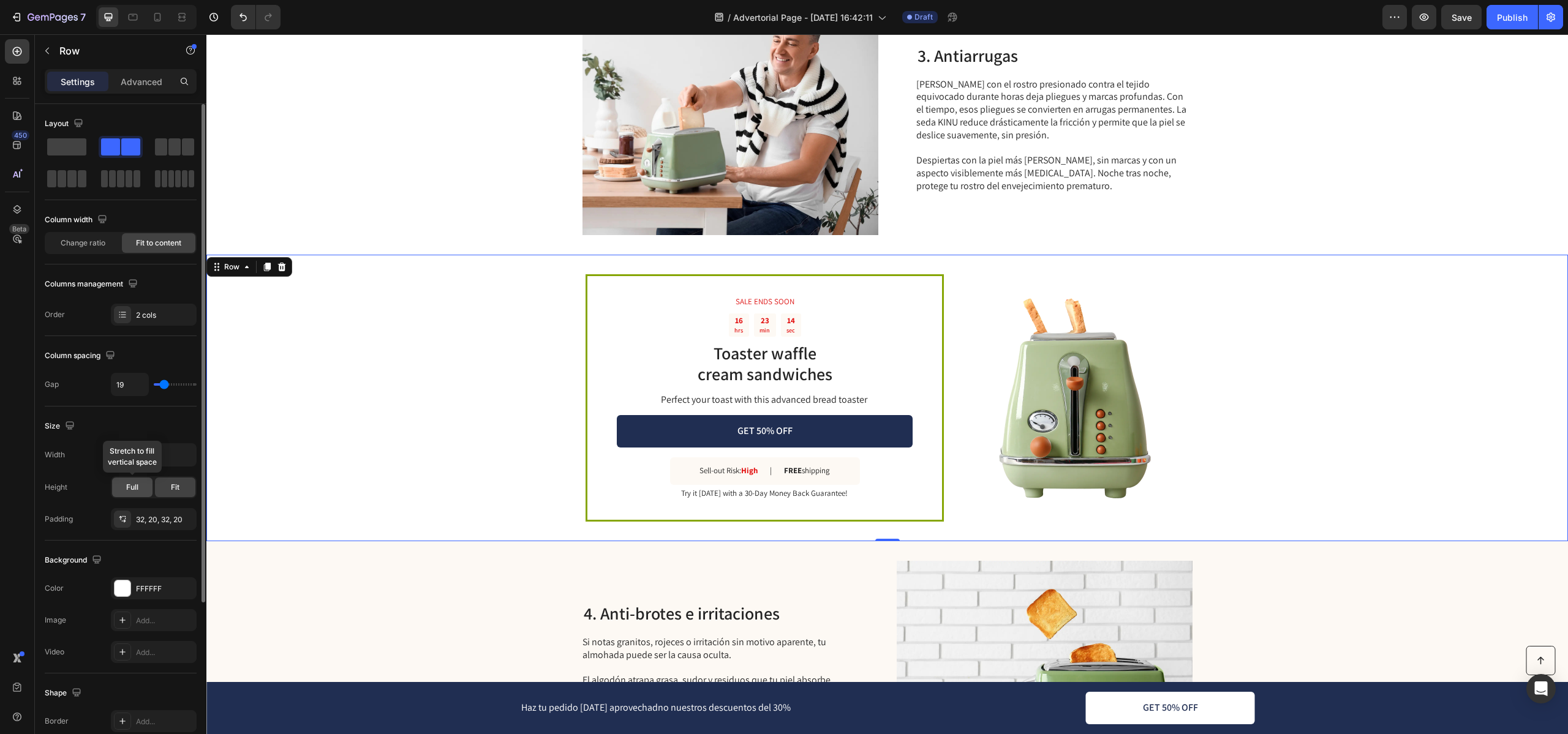
click at [137, 491] on span "Full" at bounding box center [132, 487] width 12 height 11
click at [172, 483] on span "Fit" at bounding box center [175, 487] width 8 height 11
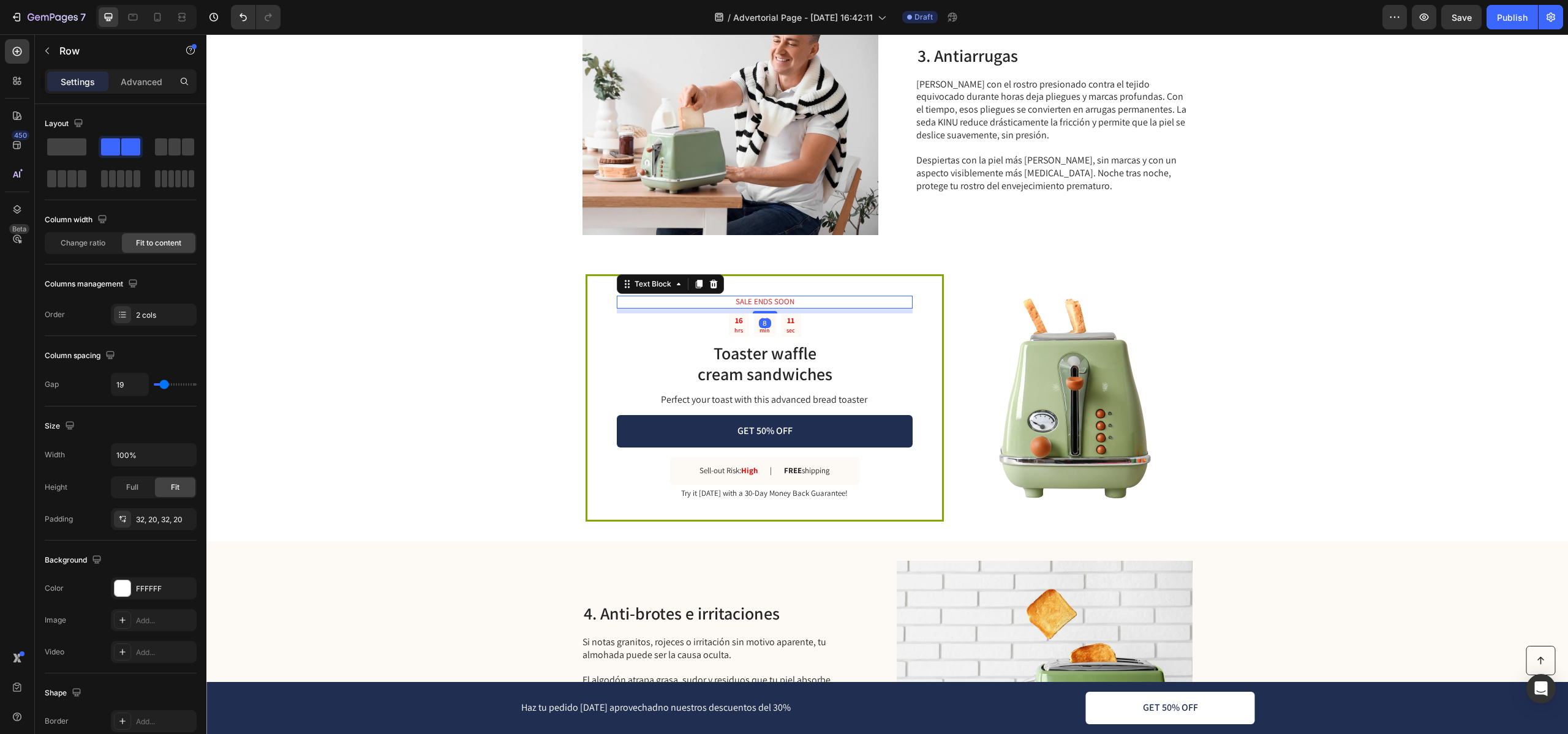
click at [680, 296] on div "SALE ENDS SOON" at bounding box center [765, 302] width 296 height 13
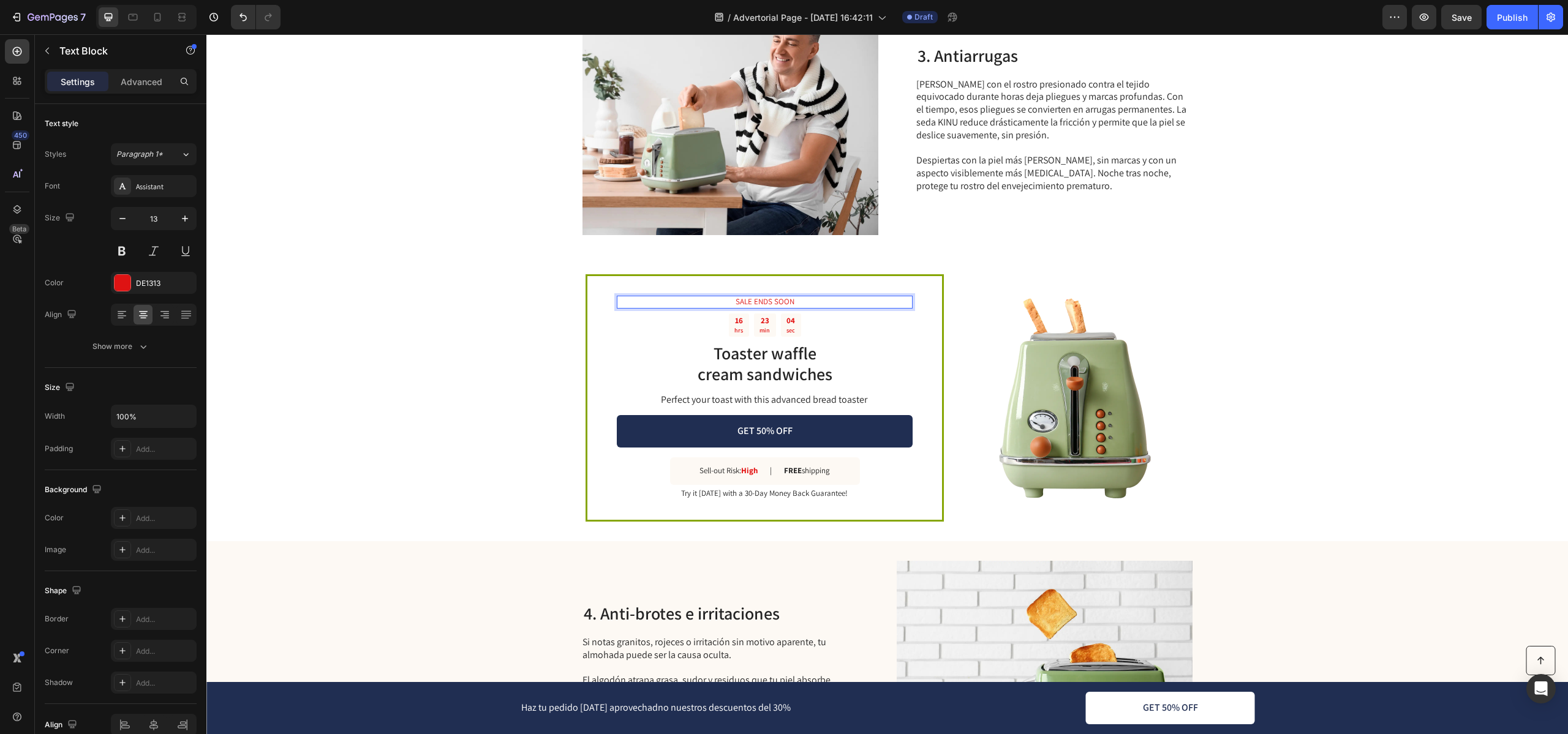
click at [814, 300] on p "SALE ENDS SOON" at bounding box center [765, 302] width 293 height 10
click at [828, 356] on h2 "Toaster waffle cream sandwiches" at bounding box center [765, 363] width 296 height 43
click at [870, 304] on p "SALE ENDS SOO" at bounding box center [765, 302] width 293 height 10
click at [710, 282] on icon at bounding box center [714, 284] width 8 height 8
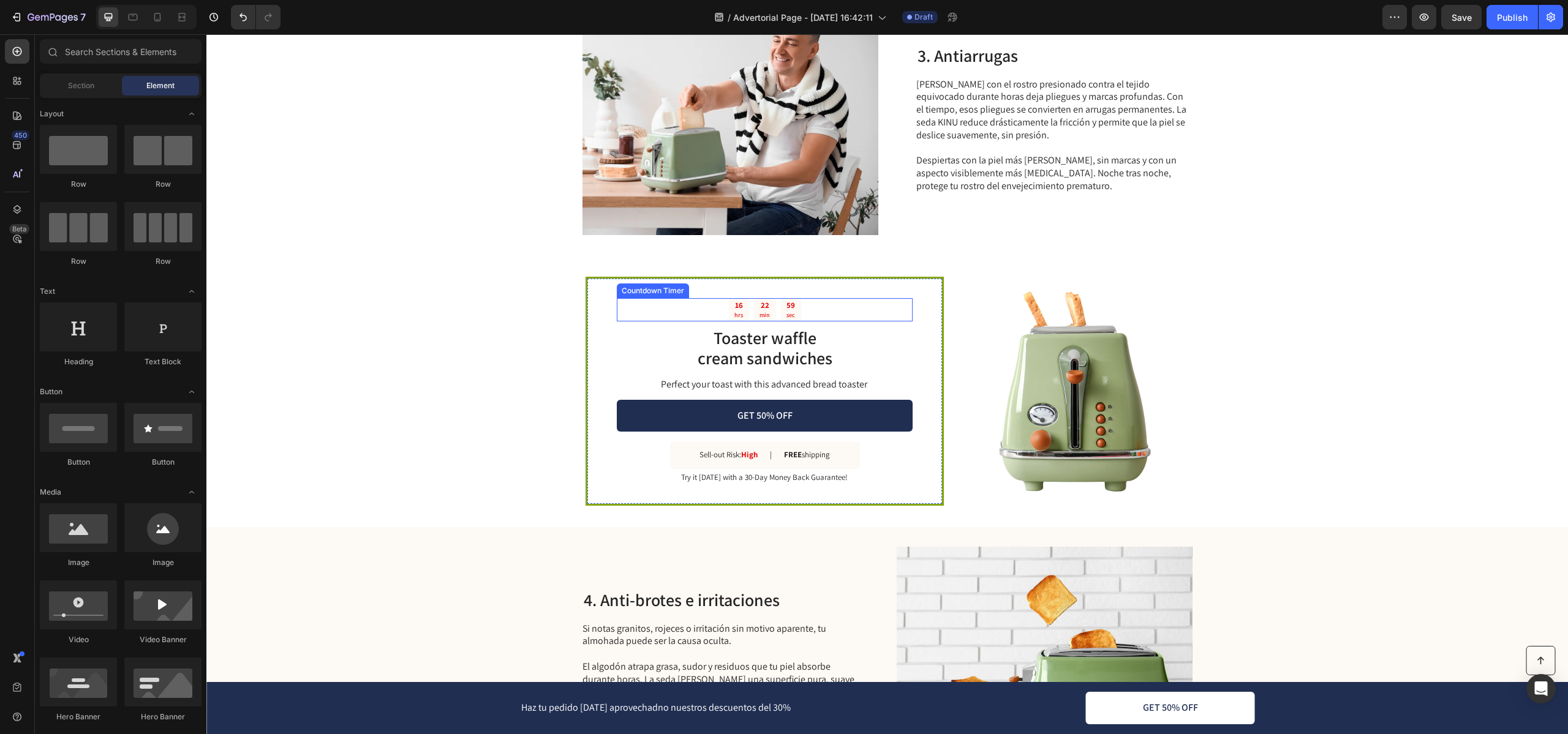
click at [806, 310] on div "16 hrs 22 min 59 sec" at bounding box center [765, 310] width 296 height 23
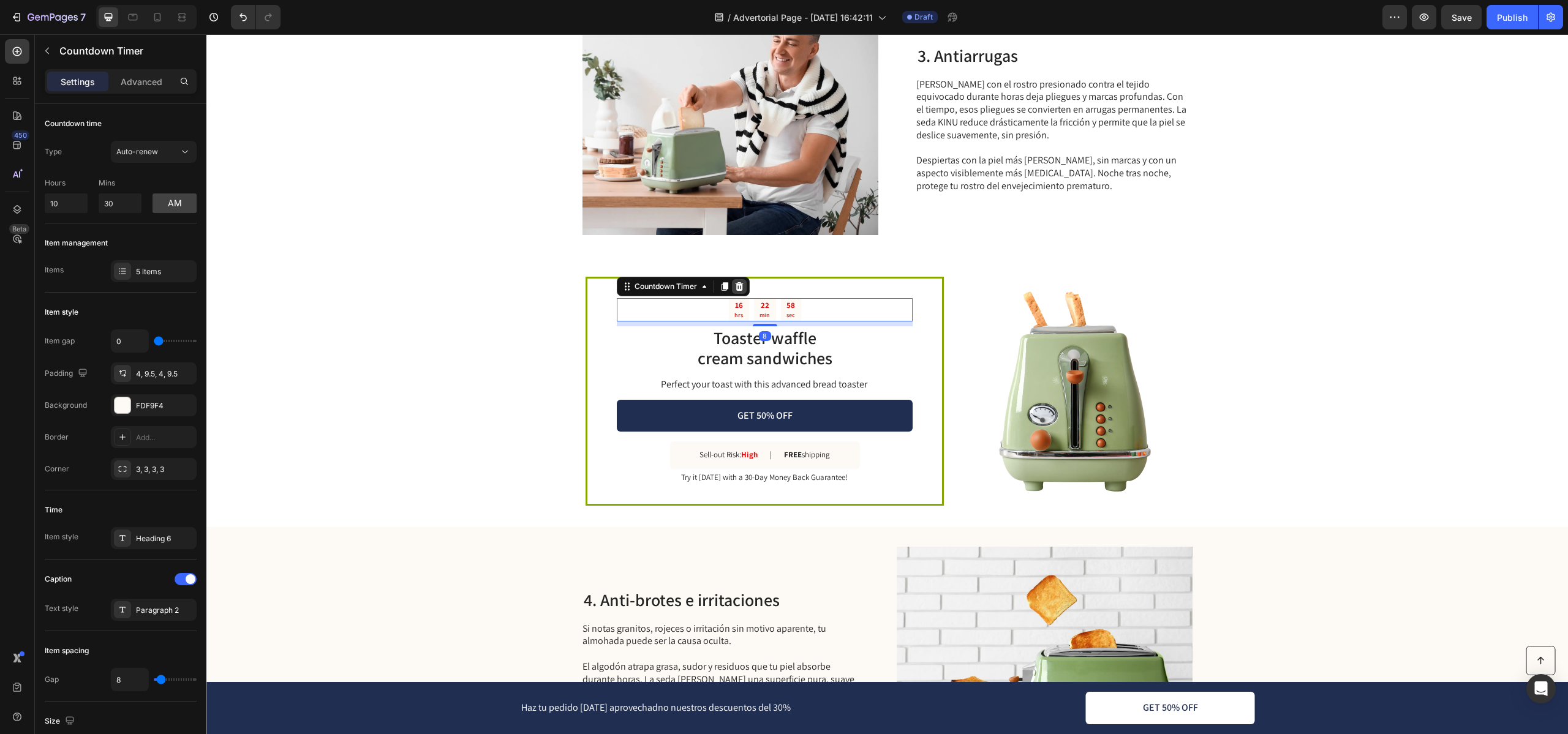
click at [739, 286] on icon at bounding box center [740, 286] width 8 height 8
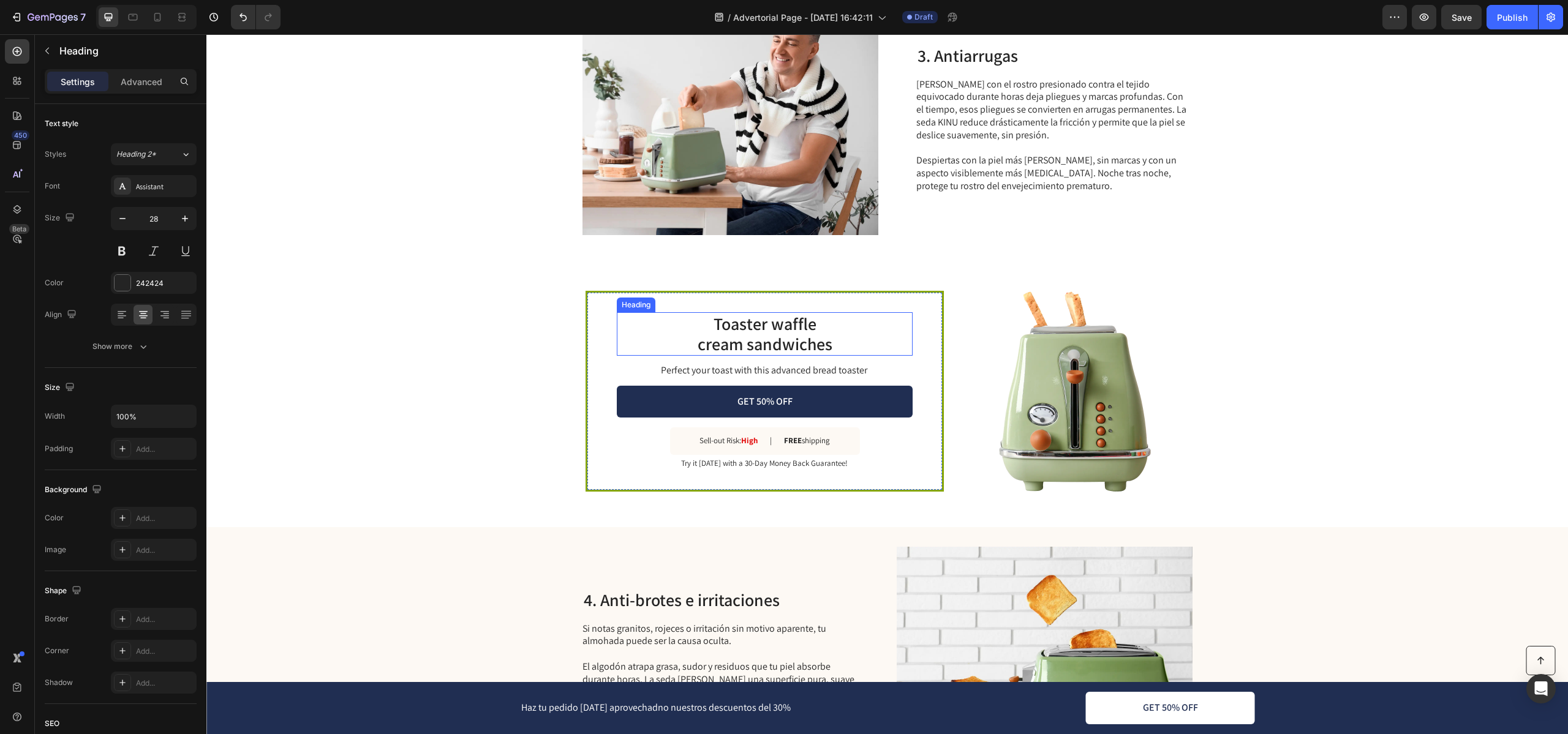
click at [788, 340] on h2 "Toaster waffle cream sandwiches" at bounding box center [765, 334] width 296 height 43
click at [822, 435] on div "FREE shipping" at bounding box center [806, 441] width 49 height 13
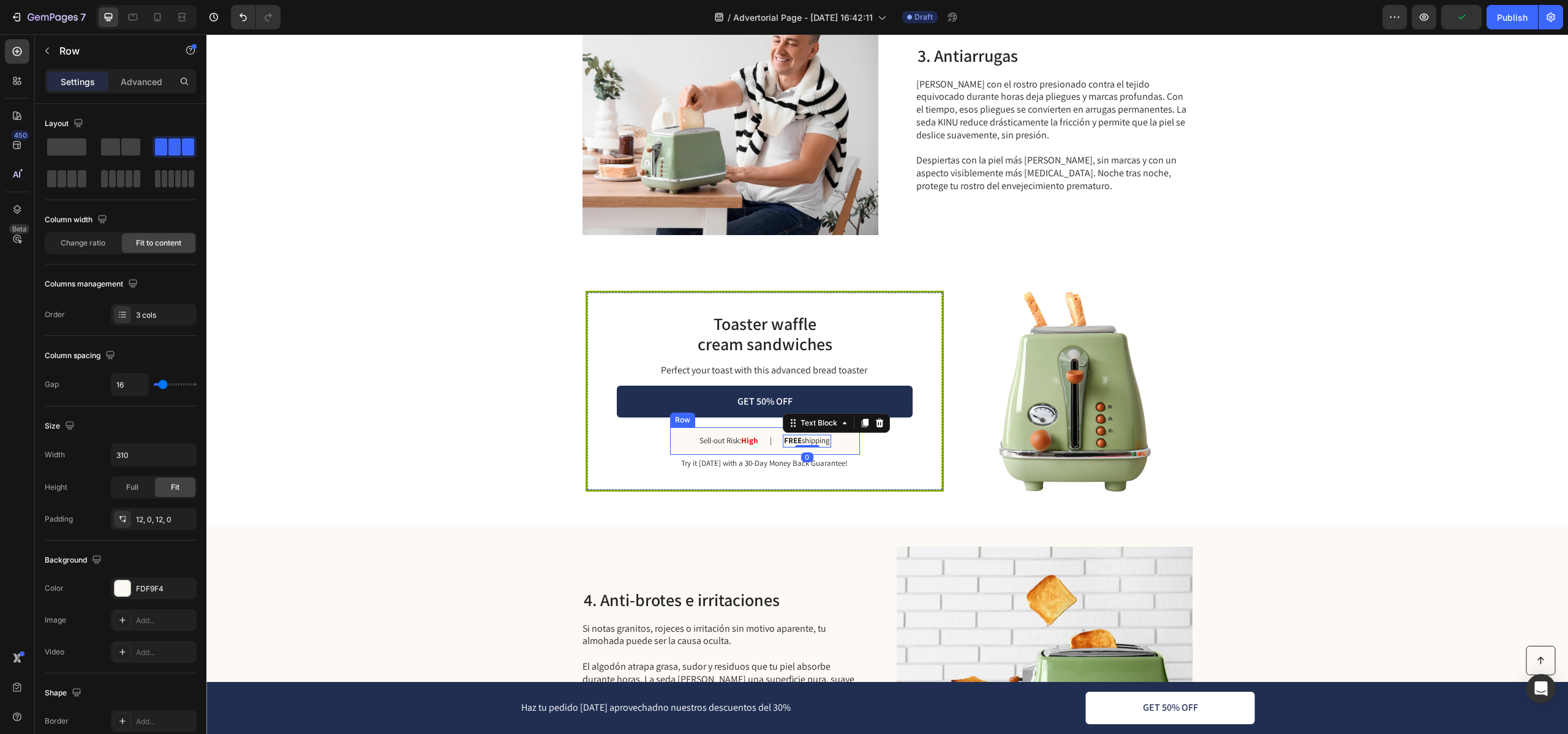
click at [858, 446] on div "Sell-out Risk: High Text Block | Text Block FREE shipping Text Block 0 Row" at bounding box center [765, 441] width 190 height 27
click at [855, 436] on div "Sell-out Risk: High Text Block | Text Block FREE shipping Text Block Row 4" at bounding box center [765, 441] width 190 height 27
click at [745, 414] on icon at bounding box center [745, 415] width 8 height 8
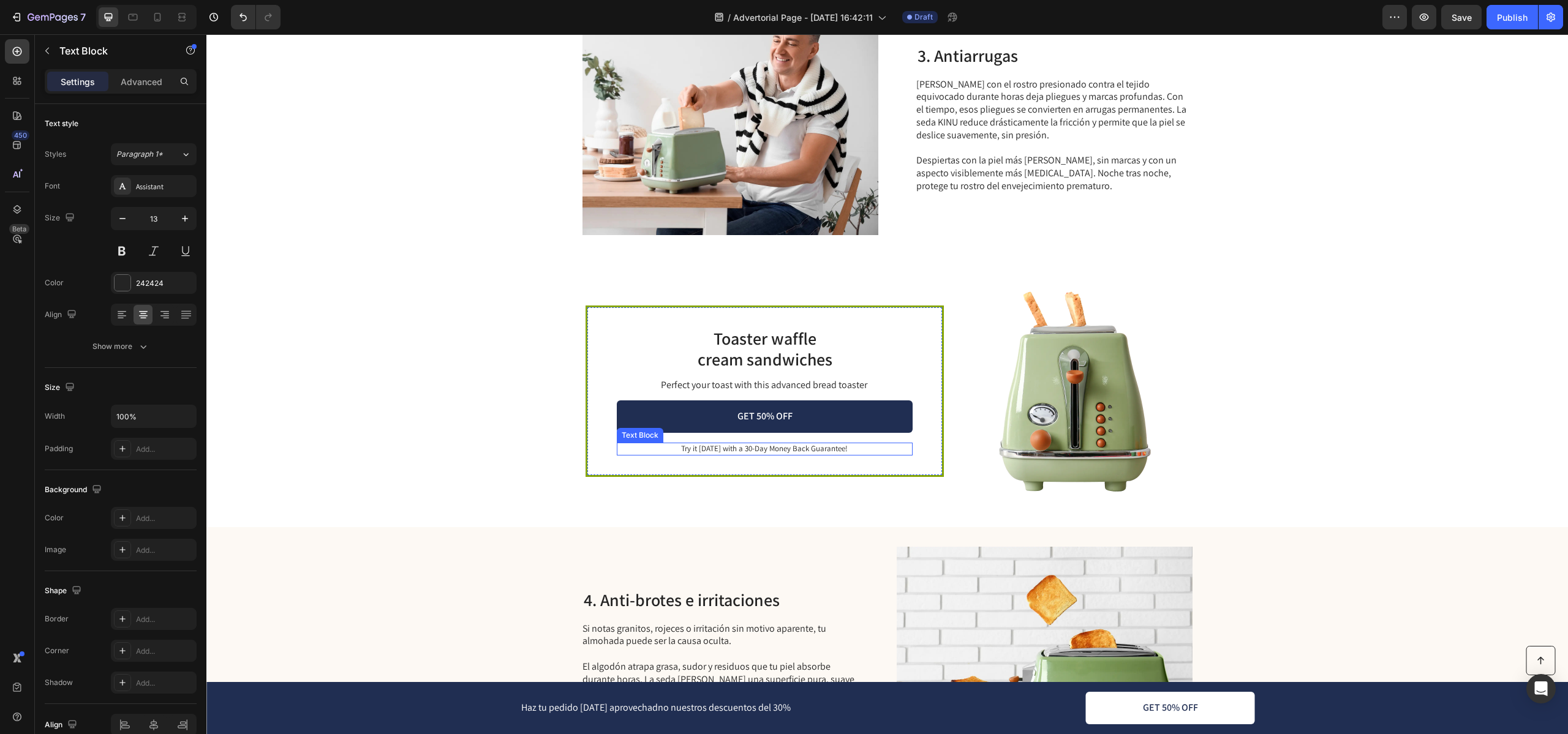
click at [787, 454] on div "Try it [DATE] with a 30-Day Money Back Guarantee!" at bounding box center [765, 449] width 296 height 13
click at [703, 426] on div at bounding box center [699, 431] width 15 height 15
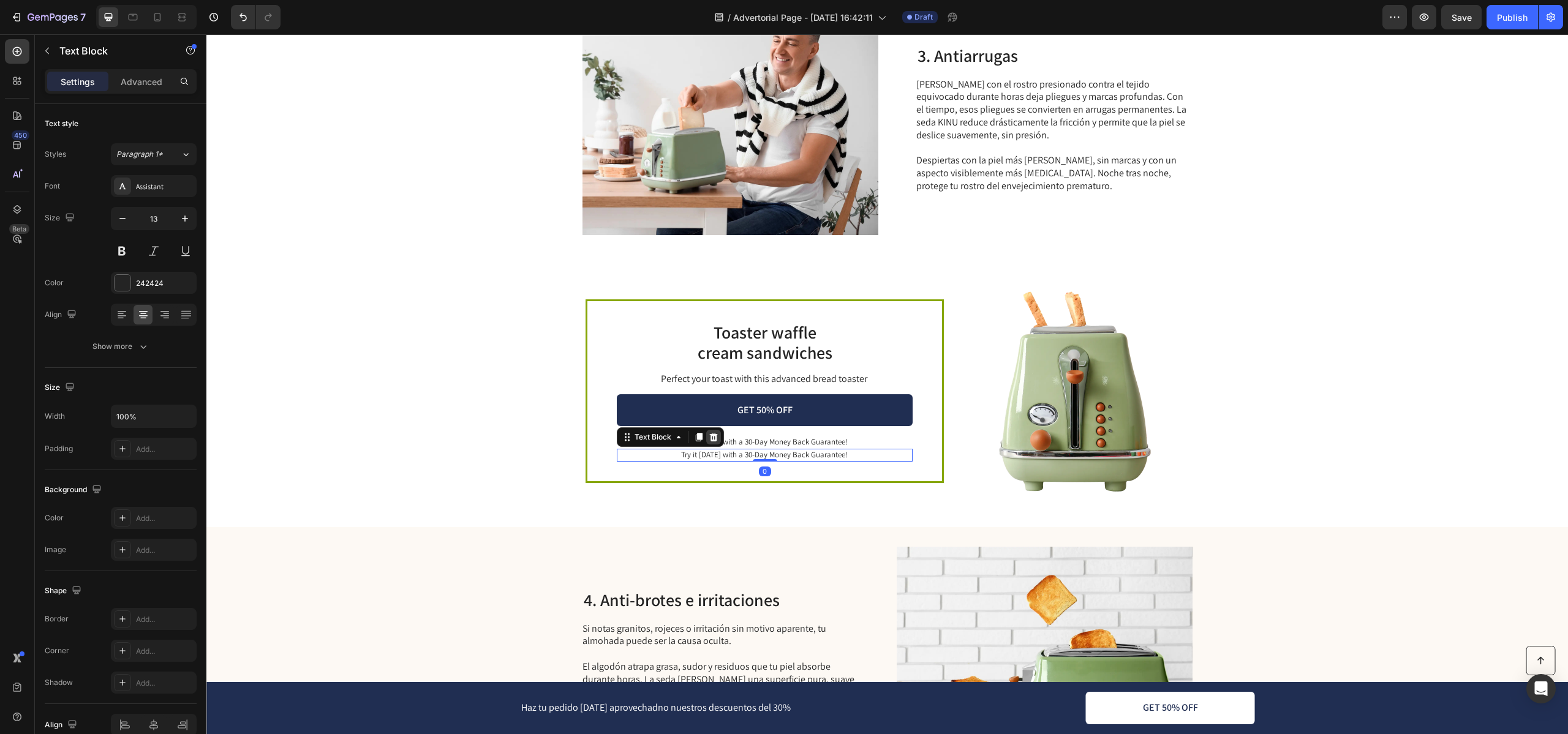
click at [712, 434] on icon at bounding box center [714, 437] width 8 height 8
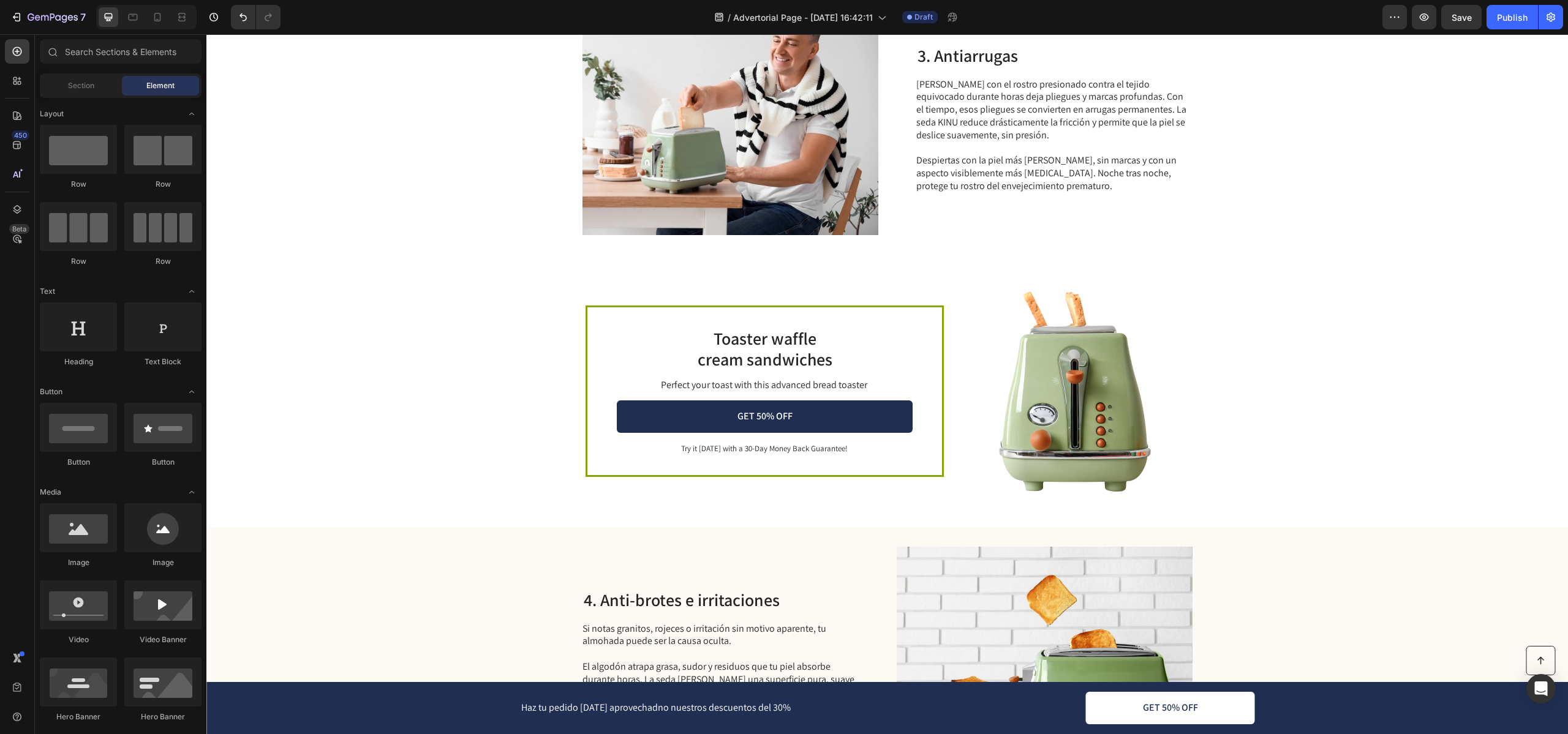
click at [721, 450] on p "Try it [DATE] with a 30-Day Money Back Guarantee!" at bounding box center [764, 449] width 295 height 10
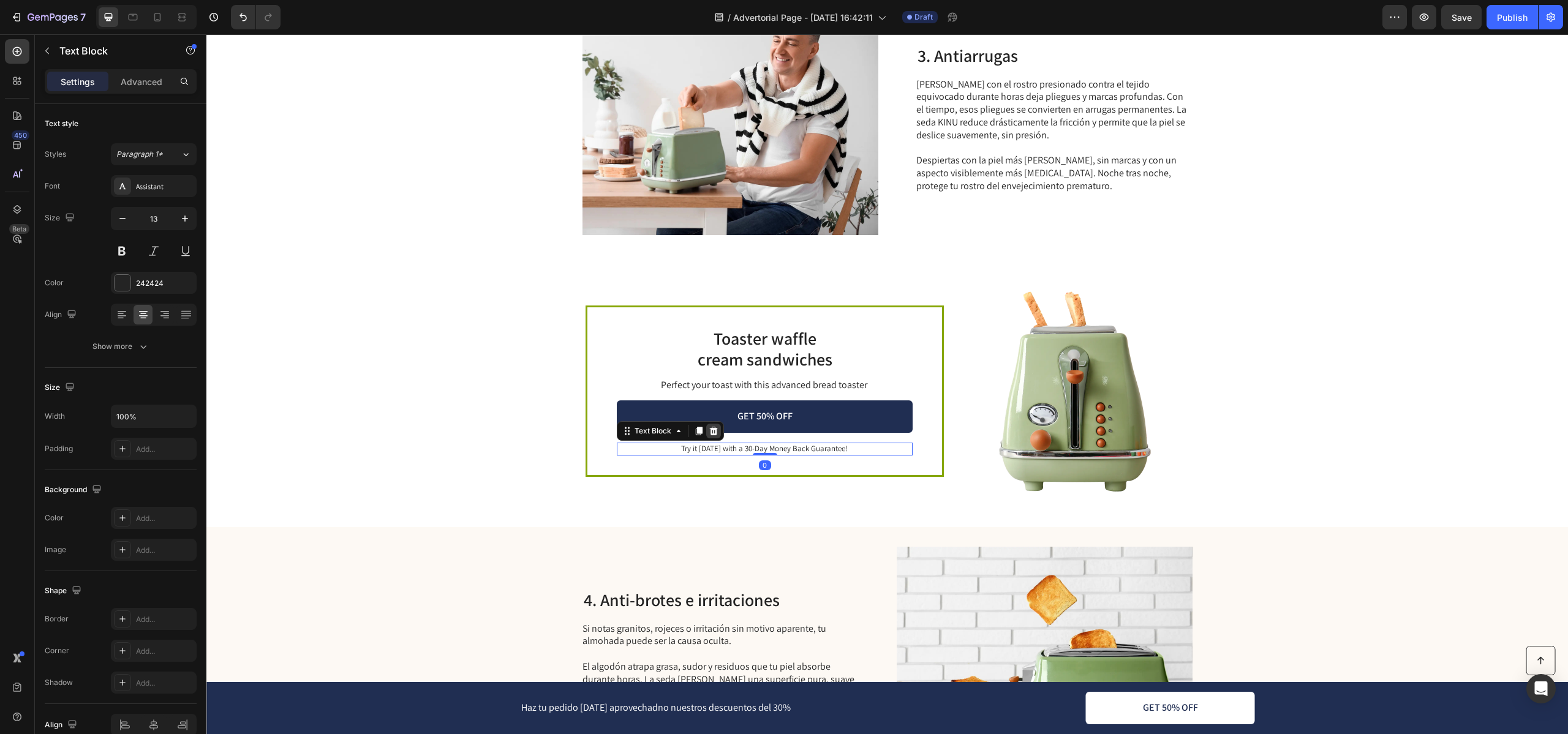
click at [713, 433] on icon at bounding box center [714, 430] width 8 height 8
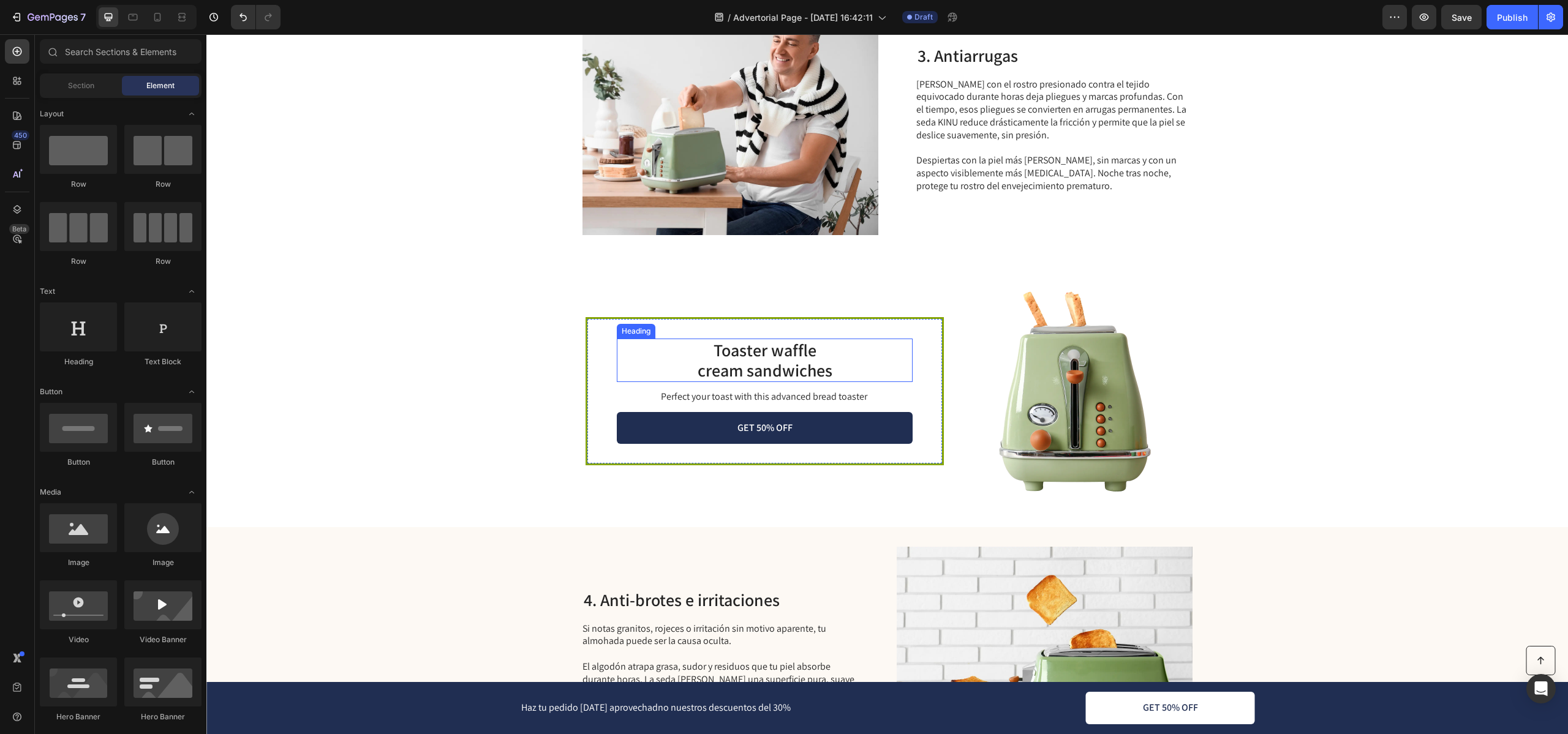
click at [762, 356] on h2 "Toaster waffle cream sandwiches" at bounding box center [765, 360] width 296 height 43
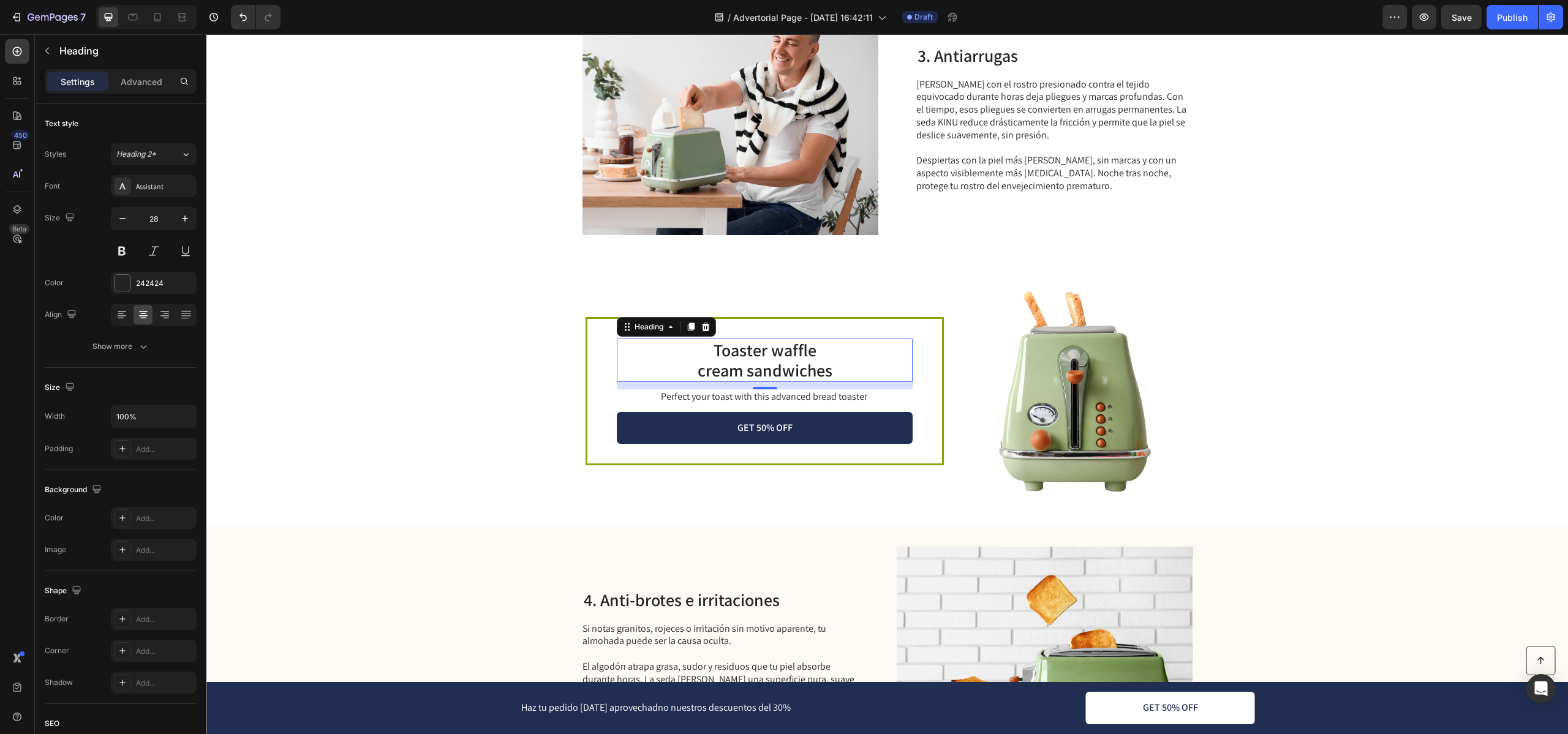
click at [778, 368] on h2 "Toaster waffle cream sandwiches" at bounding box center [765, 360] width 296 height 43
click at [1115, 421] on img at bounding box center [1071, 391] width 233 height 233
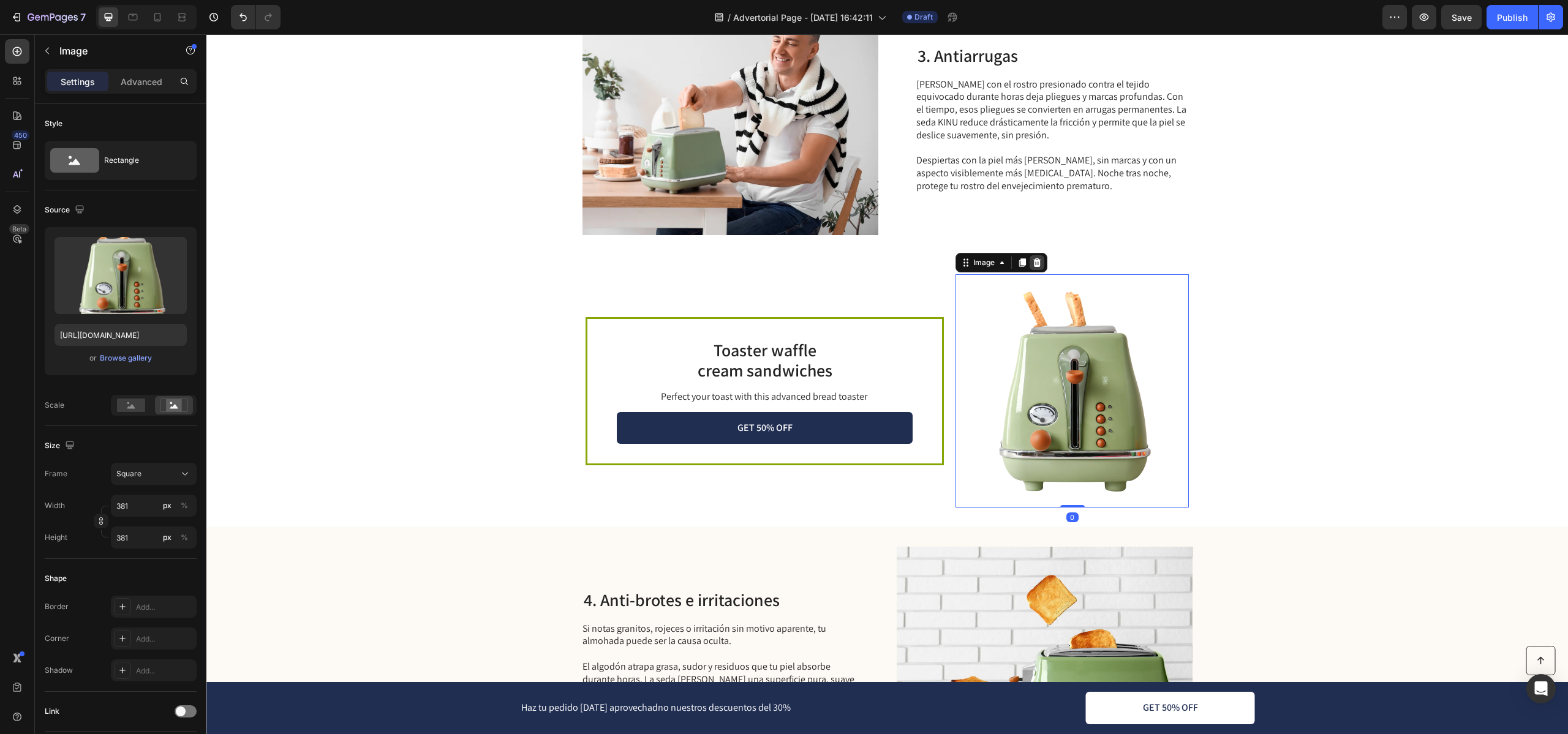
click at [1038, 263] on icon at bounding box center [1036, 262] width 10 height 10
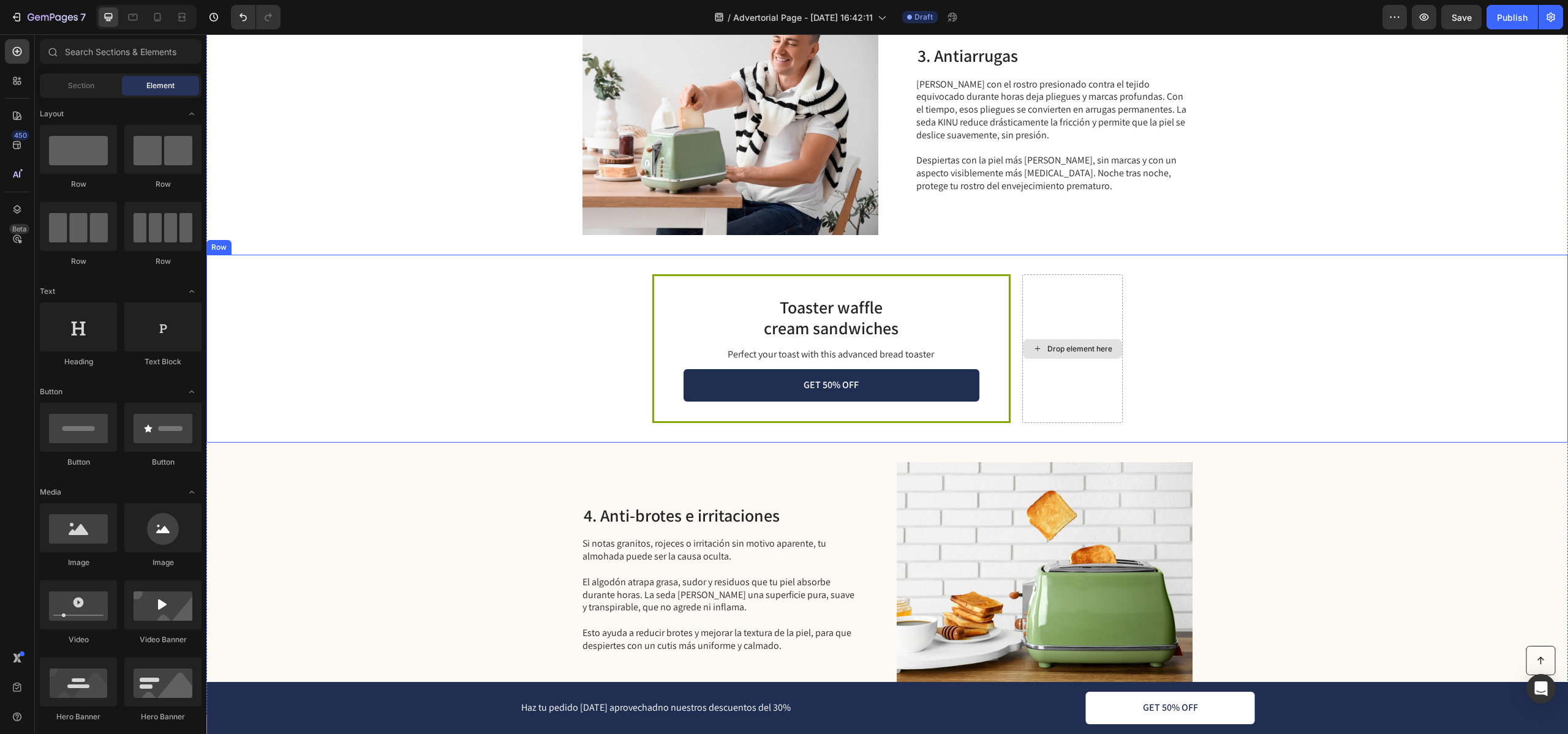
click at [1049, 343] on div "Drop element here" at bounding box center [1072, 349] width 99 height 19
click at [331, 330] on div "Toaster waffle cream sandwiches Heading Perfect your toast with this advanced b…" at bounding box center [887, 349] width 1362 height 188
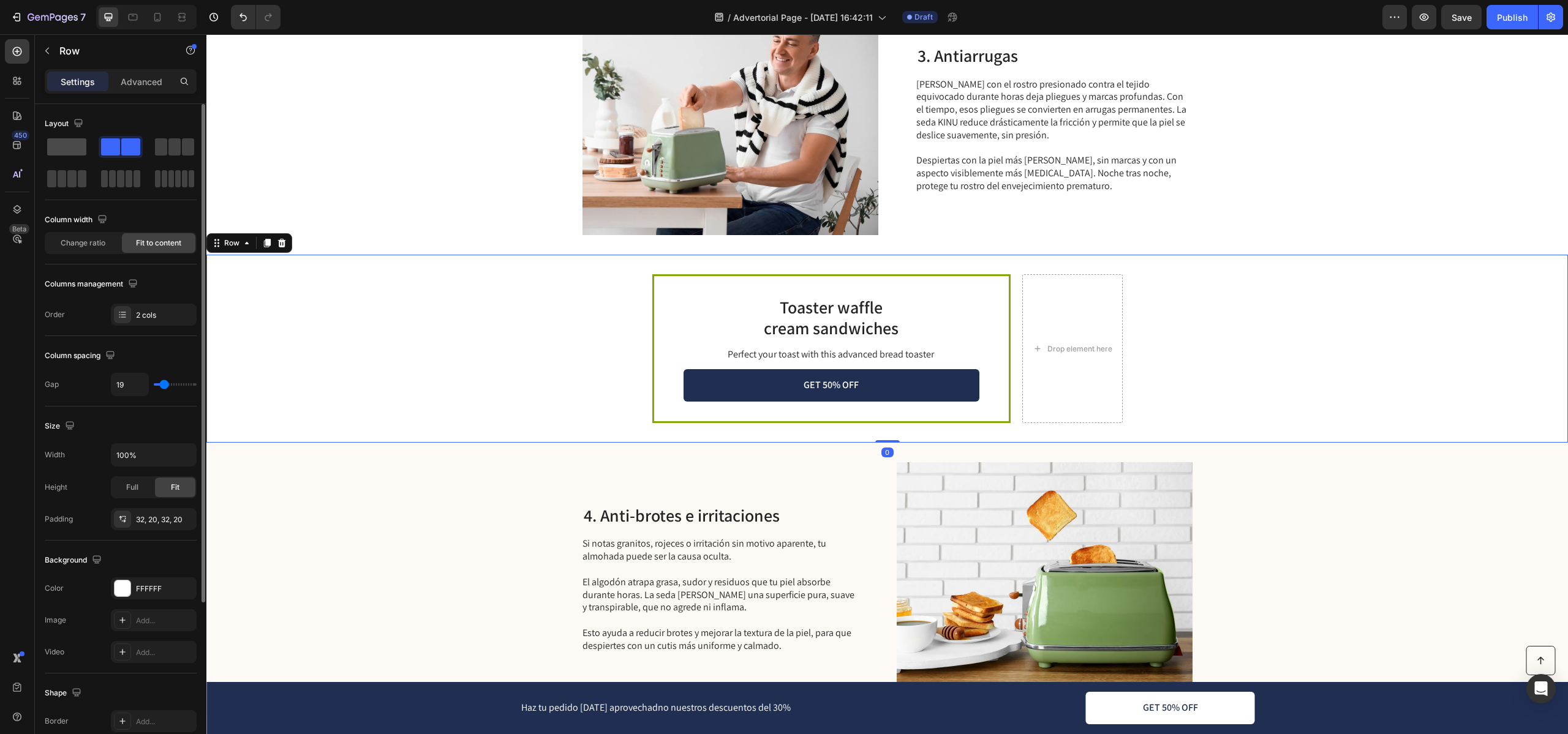
click at [73, 145] on span at bounding box center [67, 147] width 39 height 17
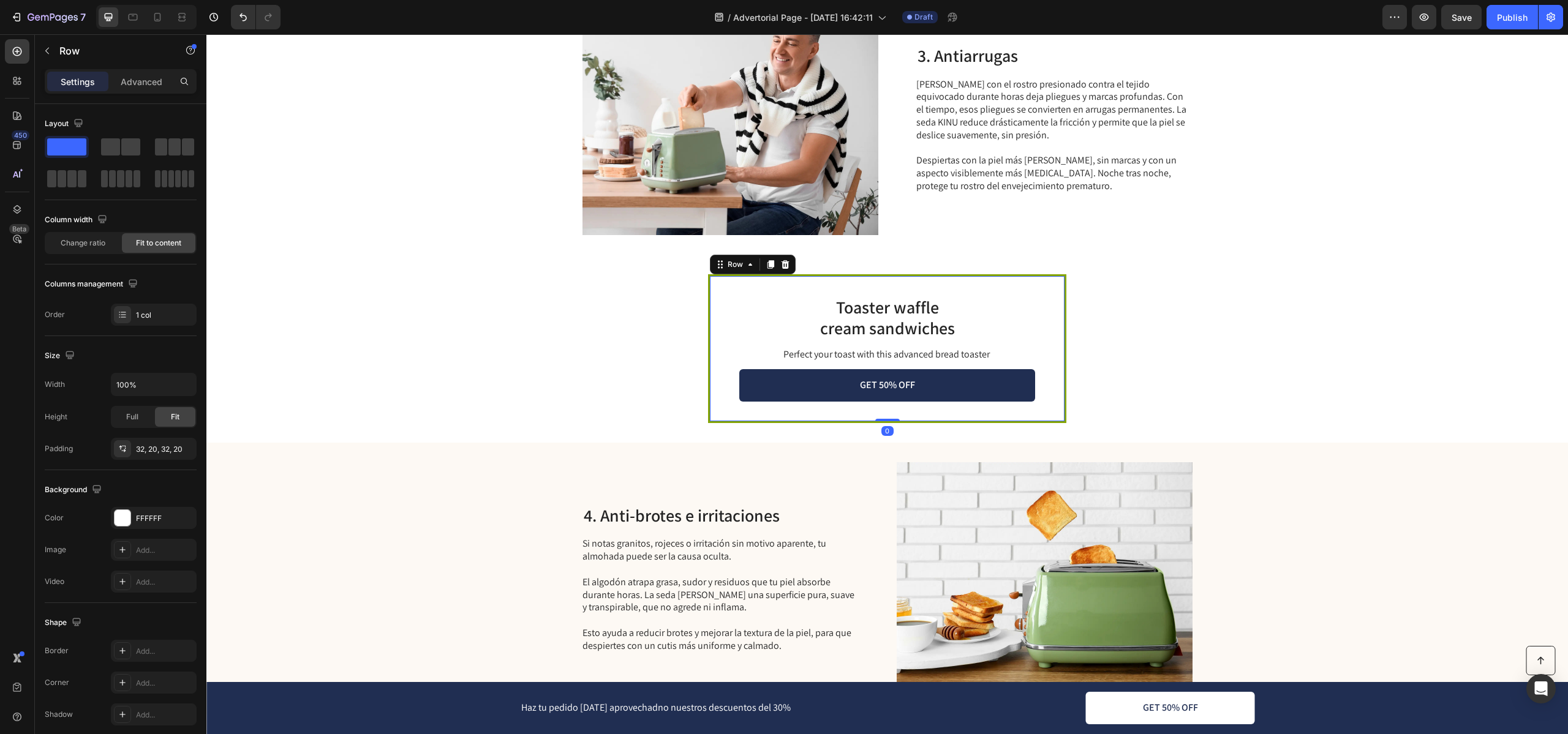
click at [889, 277] on div "Toaster waffle cream sandwiches Heading Perfect your toast with this advanced b…" at bounding box center [887, 349] width 358 height 149
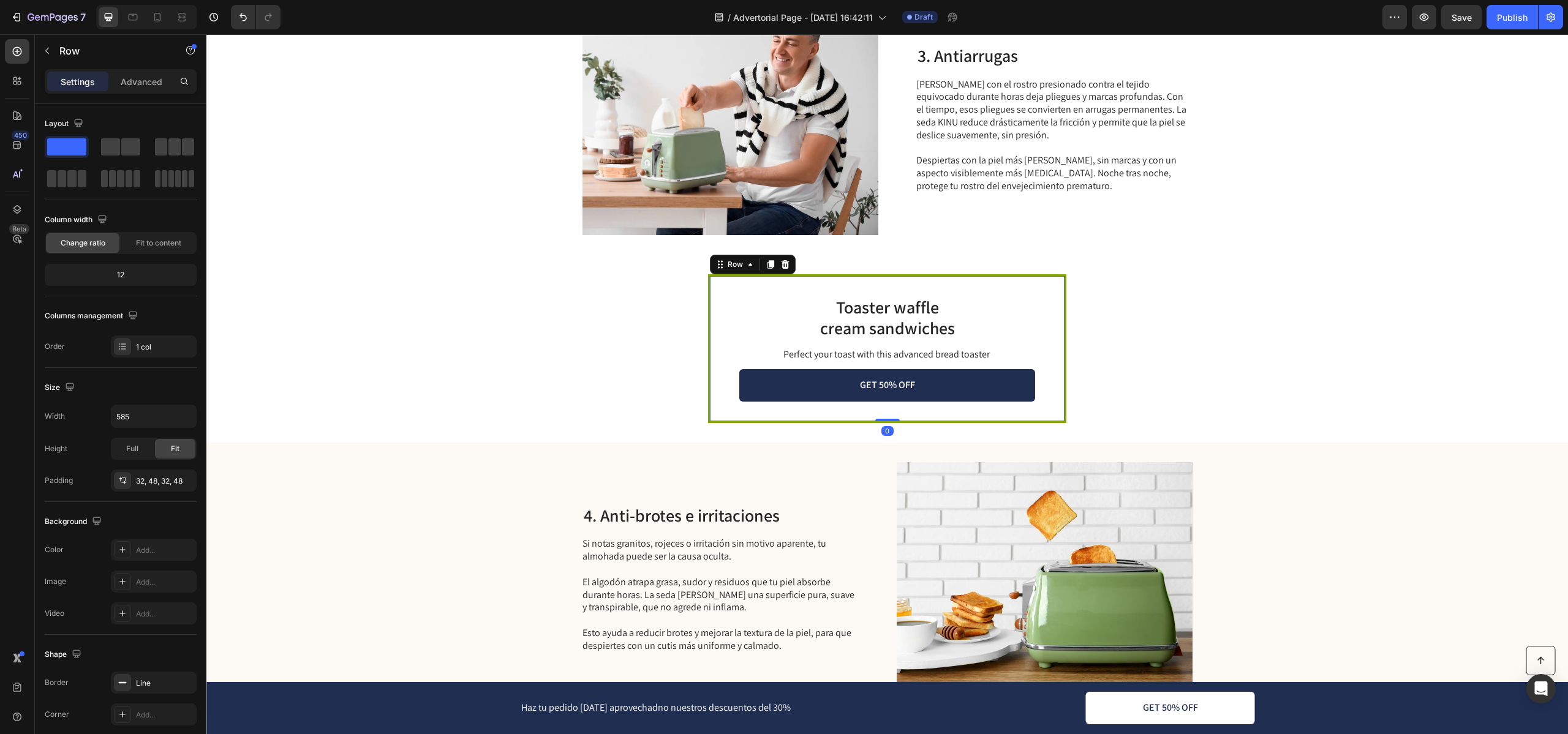
click at [805, 275] on div "Toaster waffle cream sandwiches Heading Perfect your toast with this advanced b…" at bounding box center [887, 349] width 358 height 149
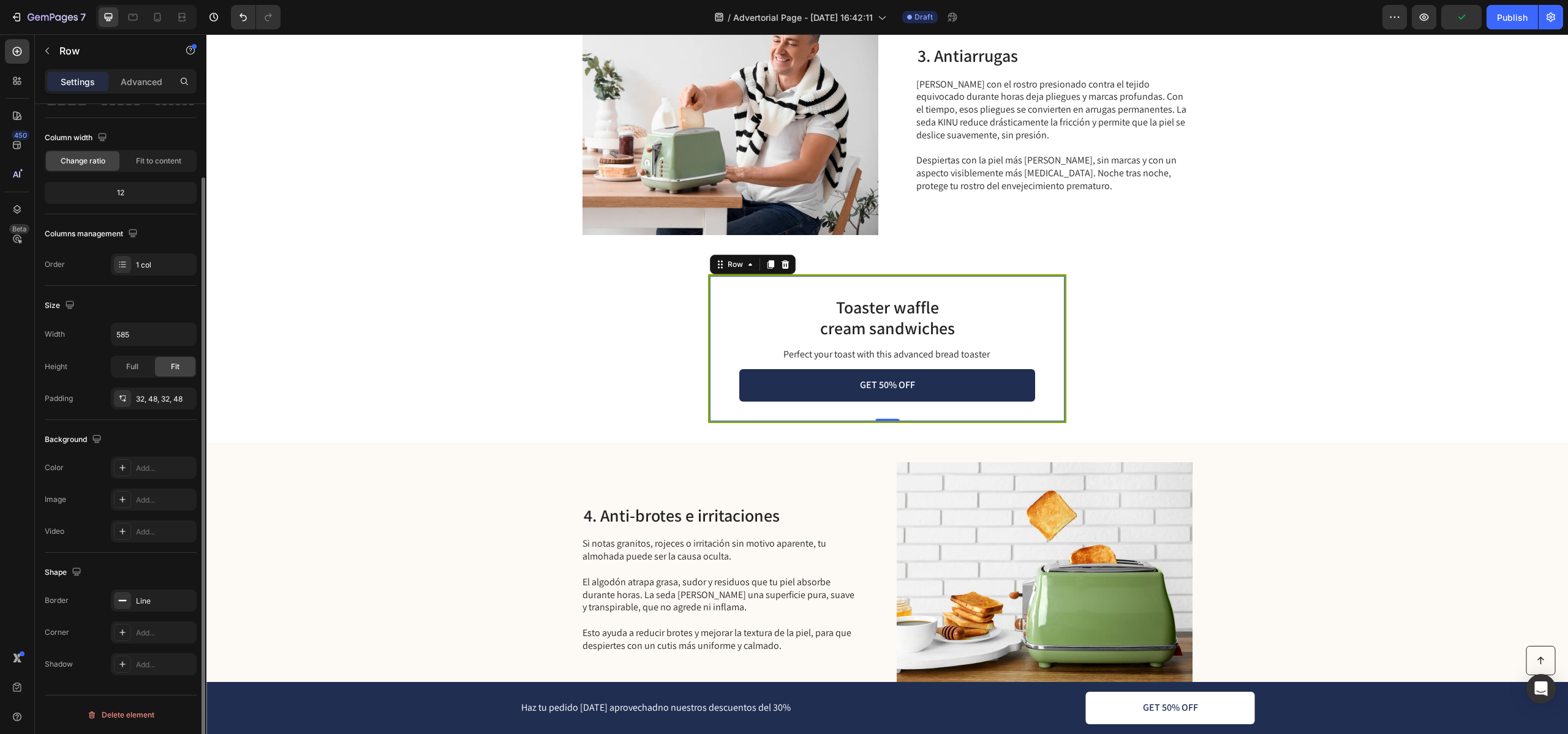
scroll to position [81, 0]
click at [138, 606] on div "Line" at bounding box center [153, 602] width 36 height 11
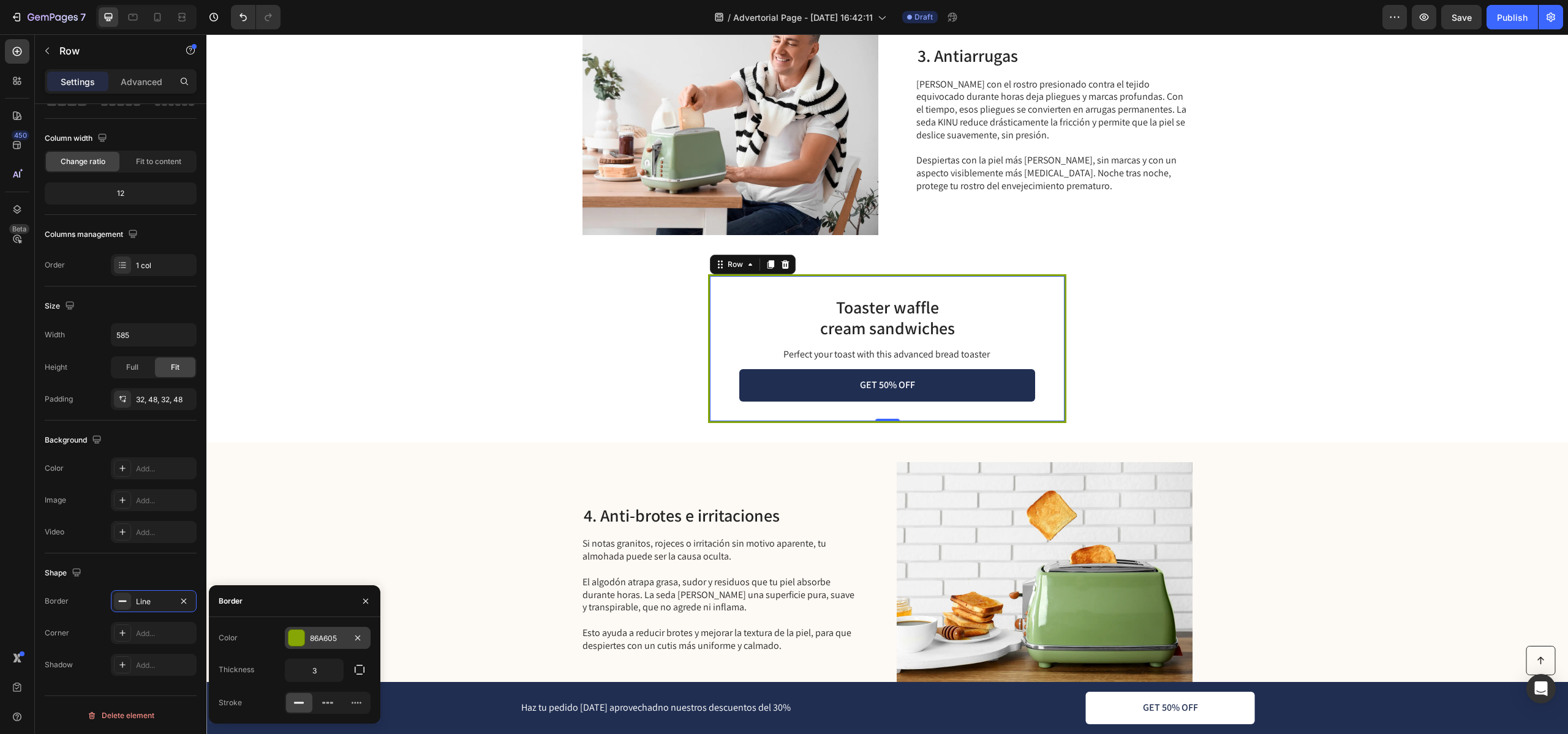
click at [337, 639] on div "86A605" at bounding box center [327, 638] width 36 height 11
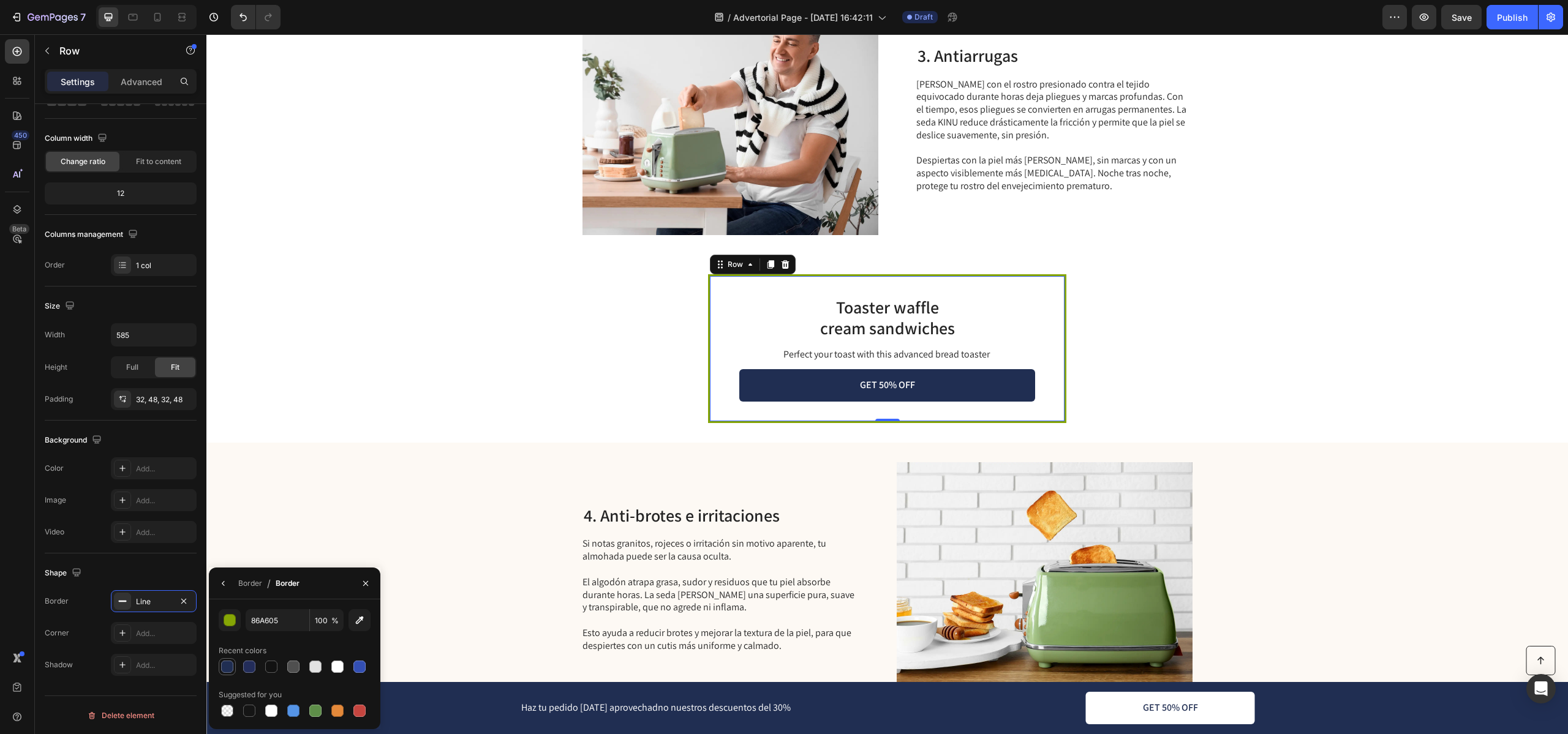
click at [232, 660] on div at bounding box center [227, 667] width 15 height 15
type input "202E52"
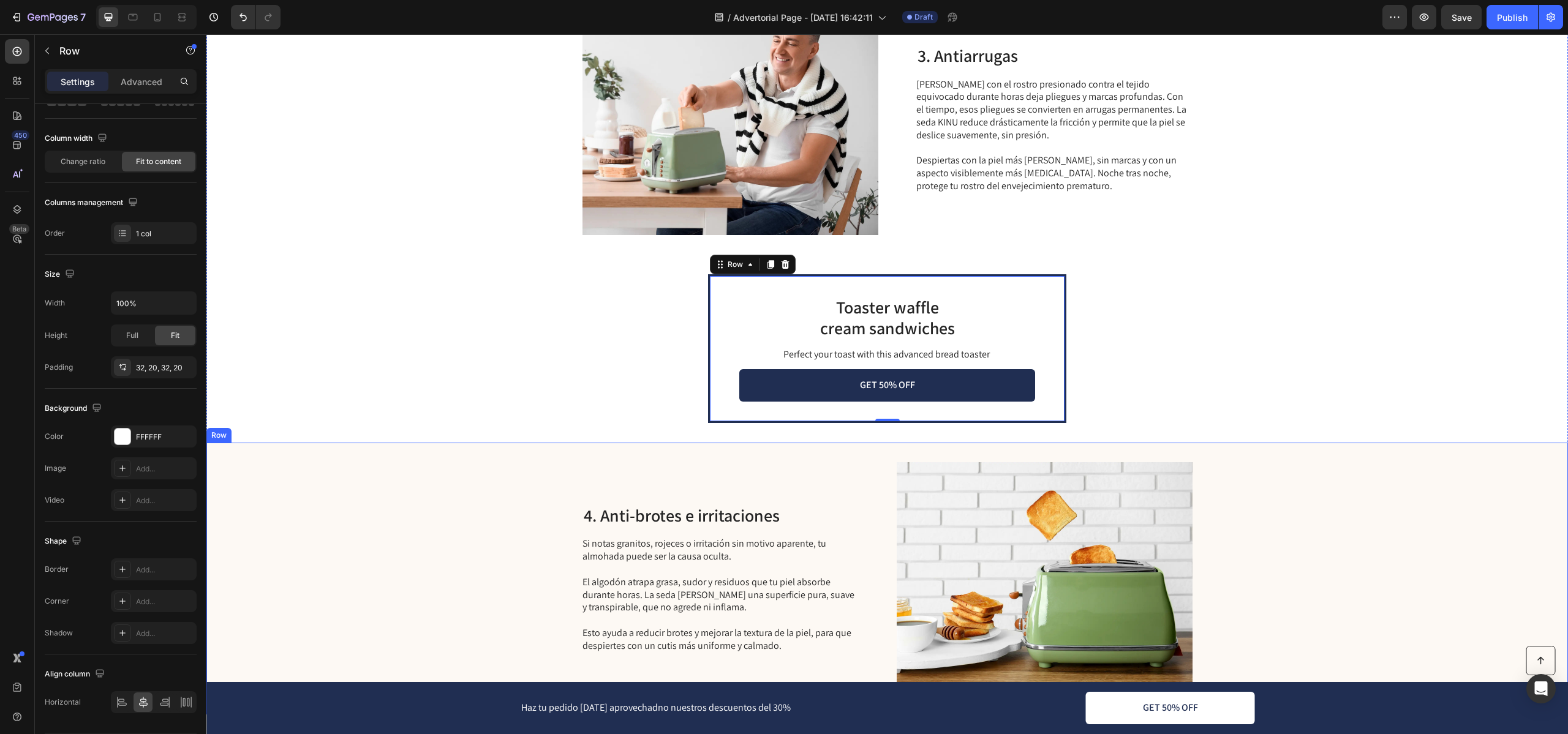
click at [410, 424] on div "Toaster waffle cream sandwiches Heading Perfect your toast with this advanced b…" at bounding box center [887, 349] width 1362 height 188
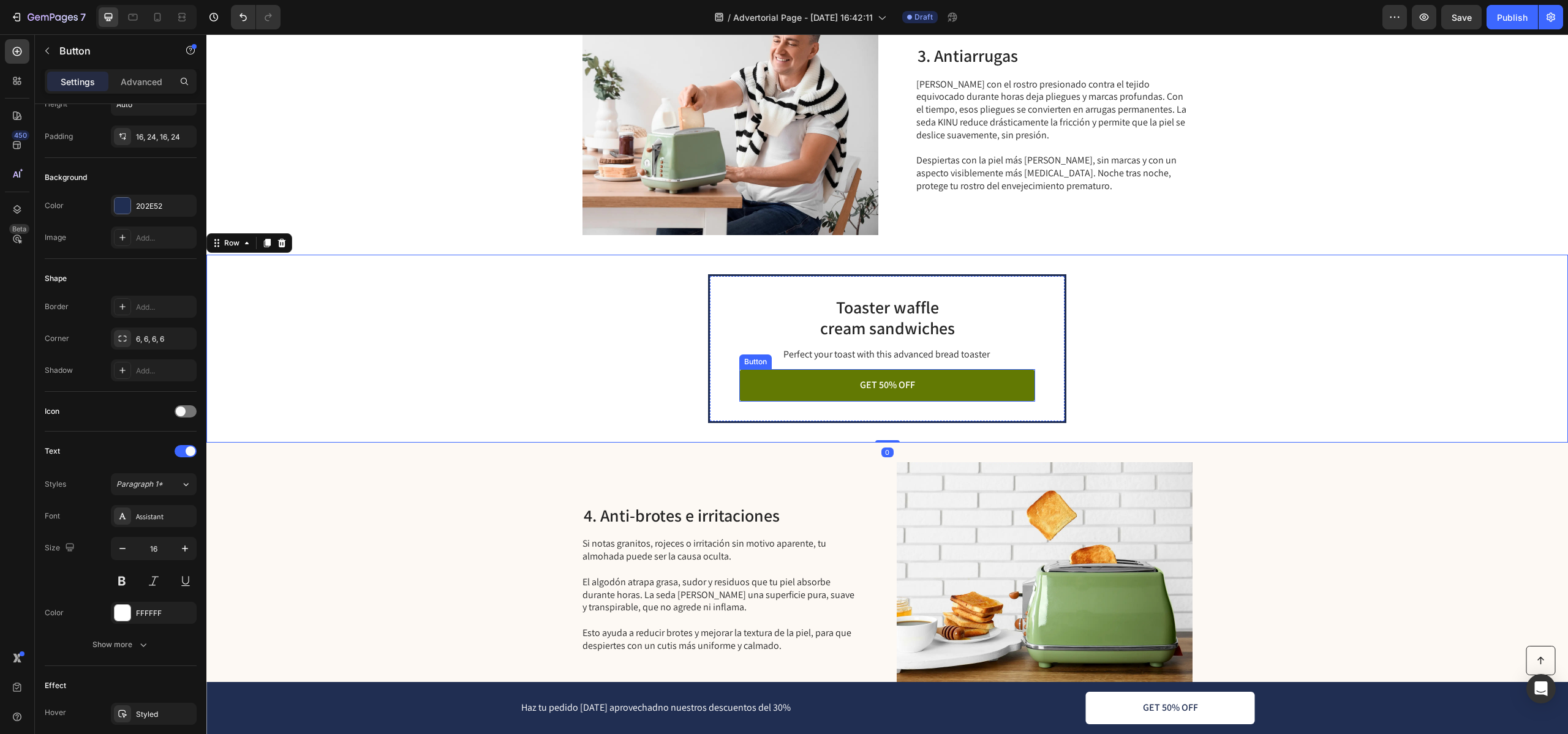
click at [782, 385] on link "GET 50% OFF" at bounding box center [887, 385] width 296 height 32
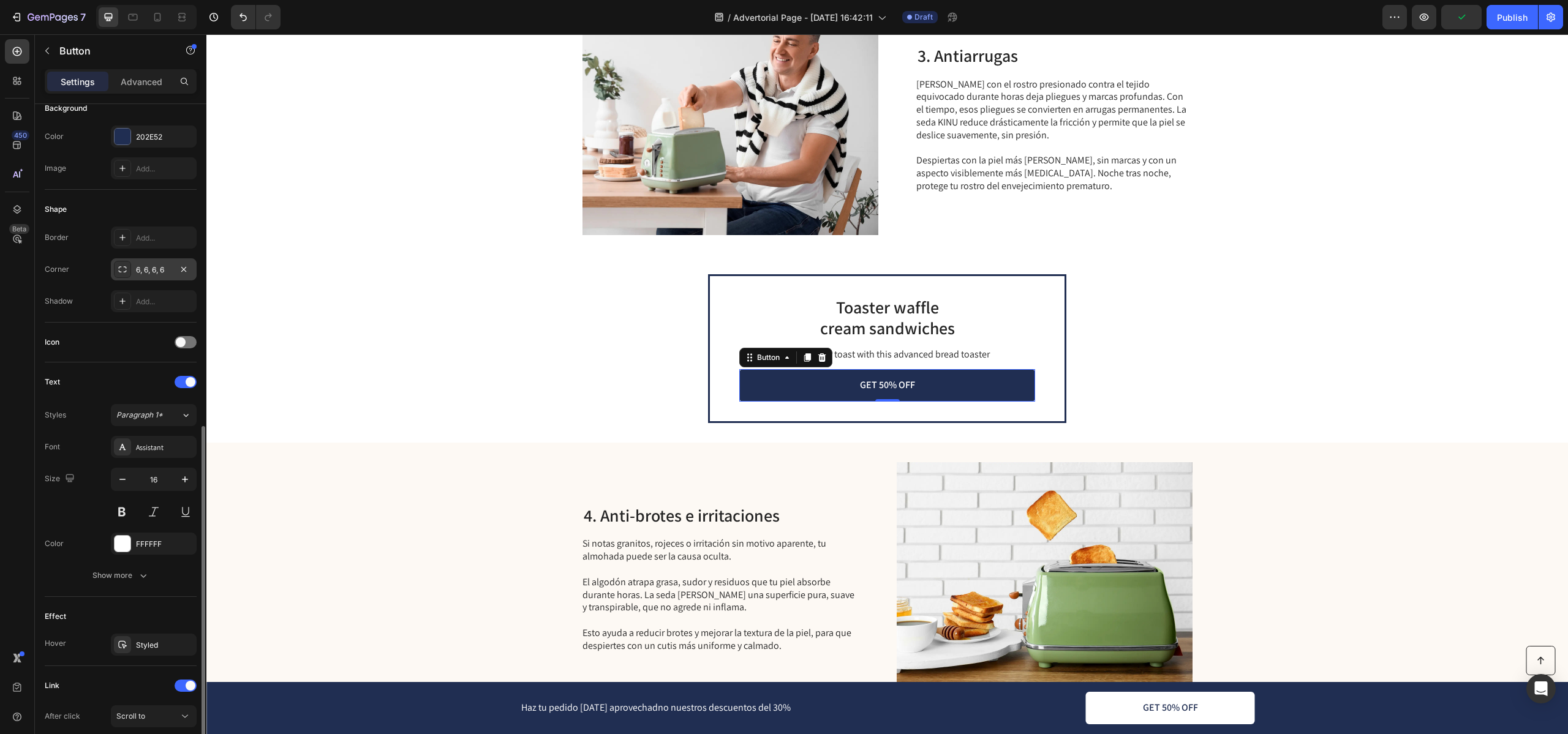
scroll to position [276, 0]
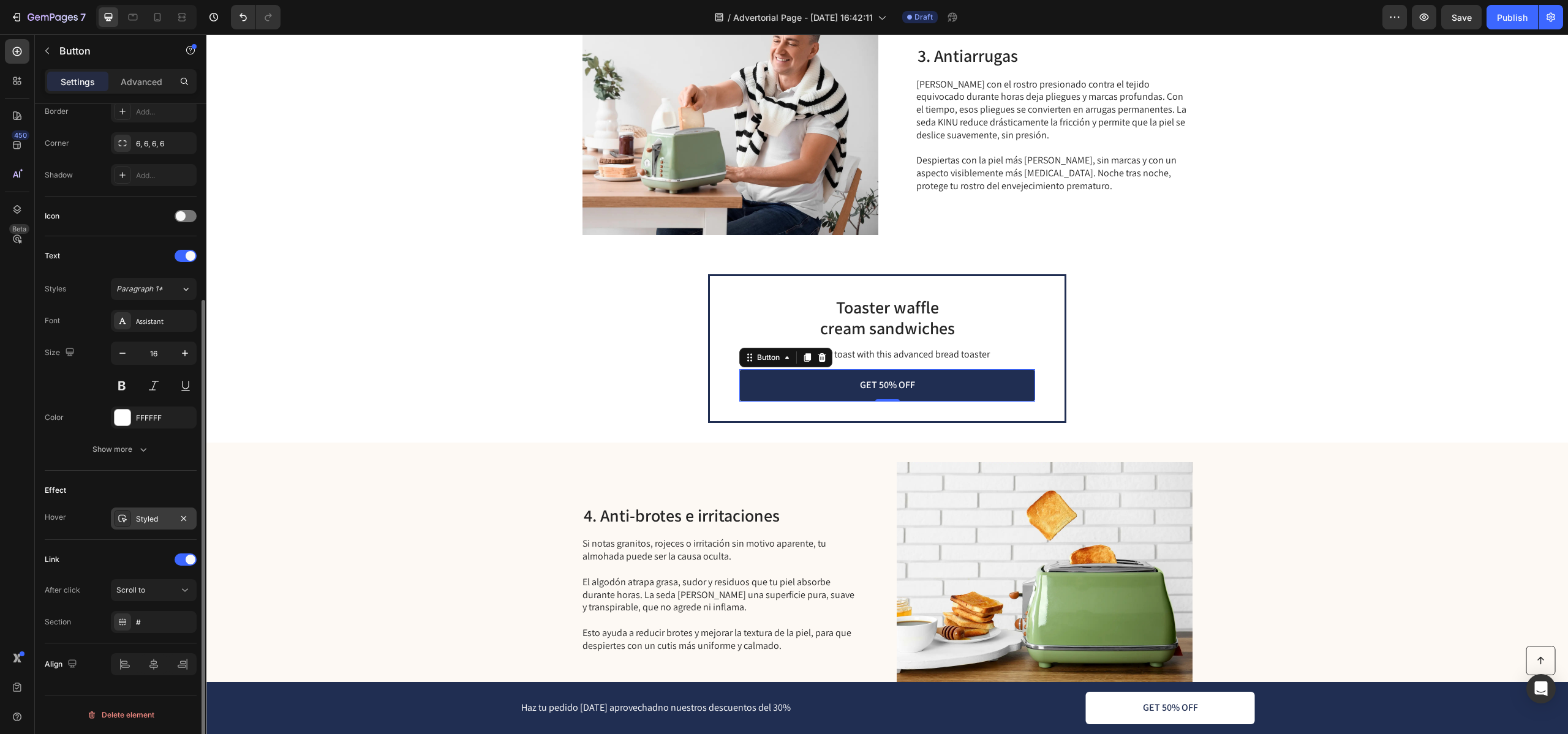
click at [159, 522] on div "Styled" at bounding box center [153, 519] width 36 height 11
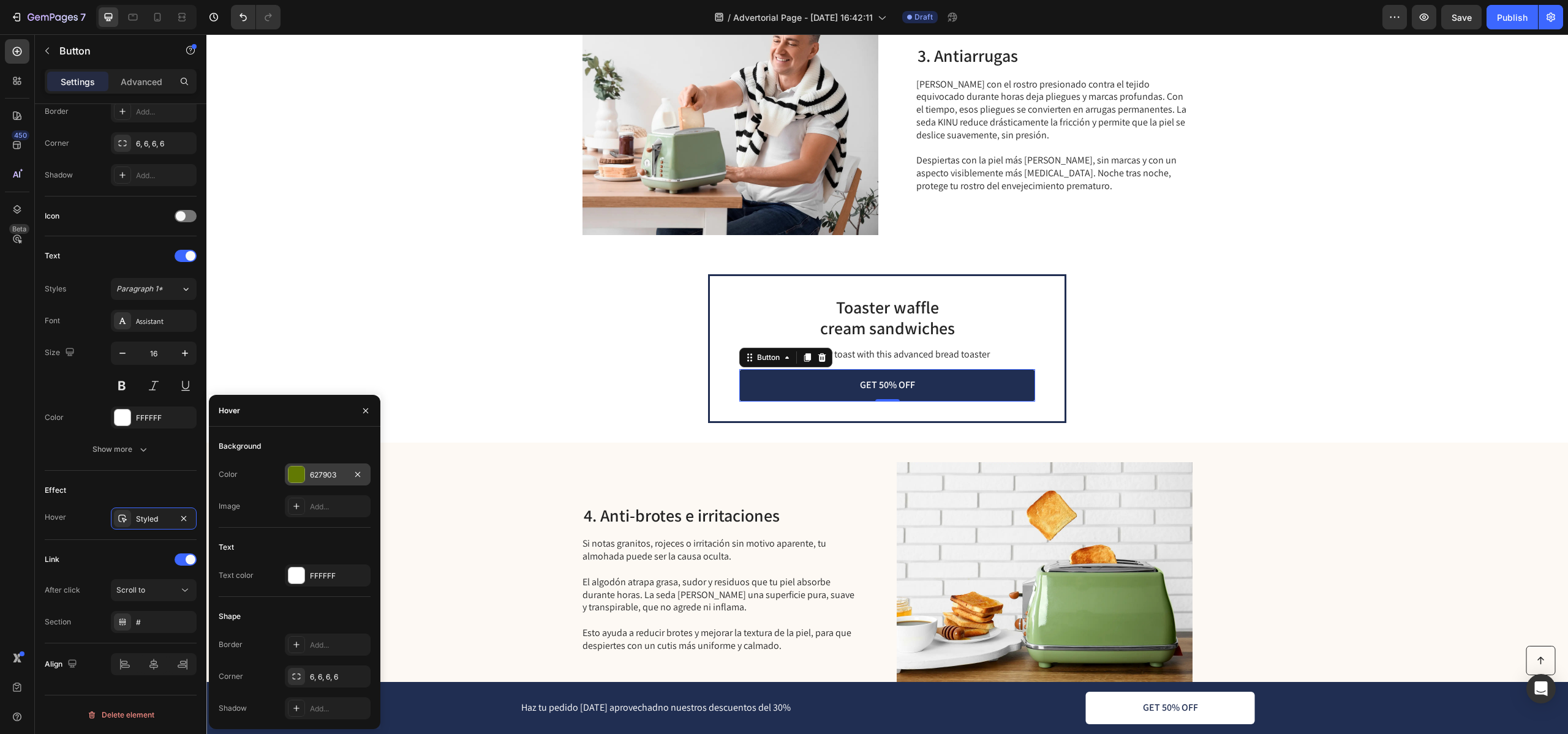
click at [323, 475] on div "627903" at bounding box center [327, 474] width 36 height 11
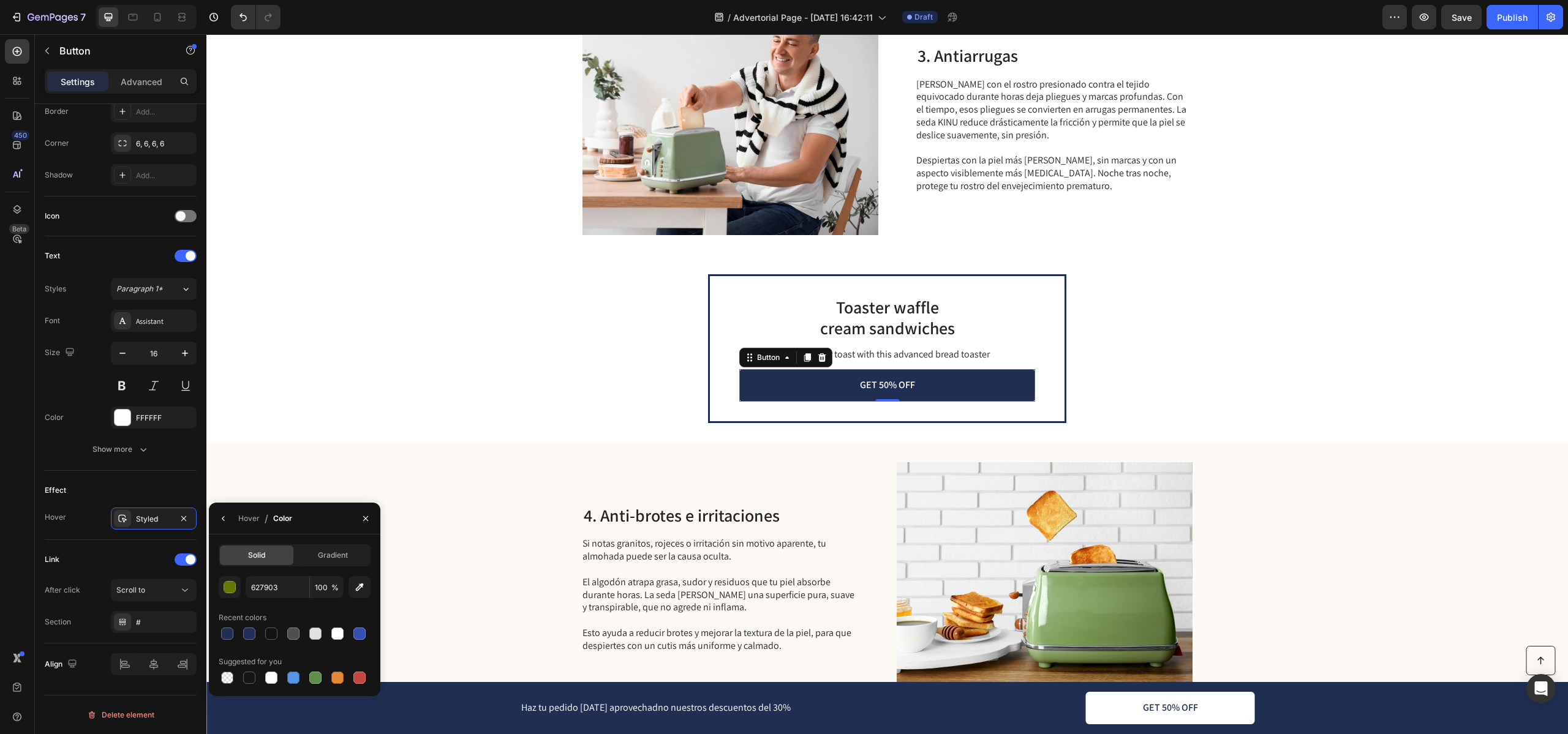
click at [323, 475] on div "4. Anti-brotes e irritaciones Heading Si notas granitos, rojeces o irritación s…" at bounding box center [887, 578] width 1362 height 272
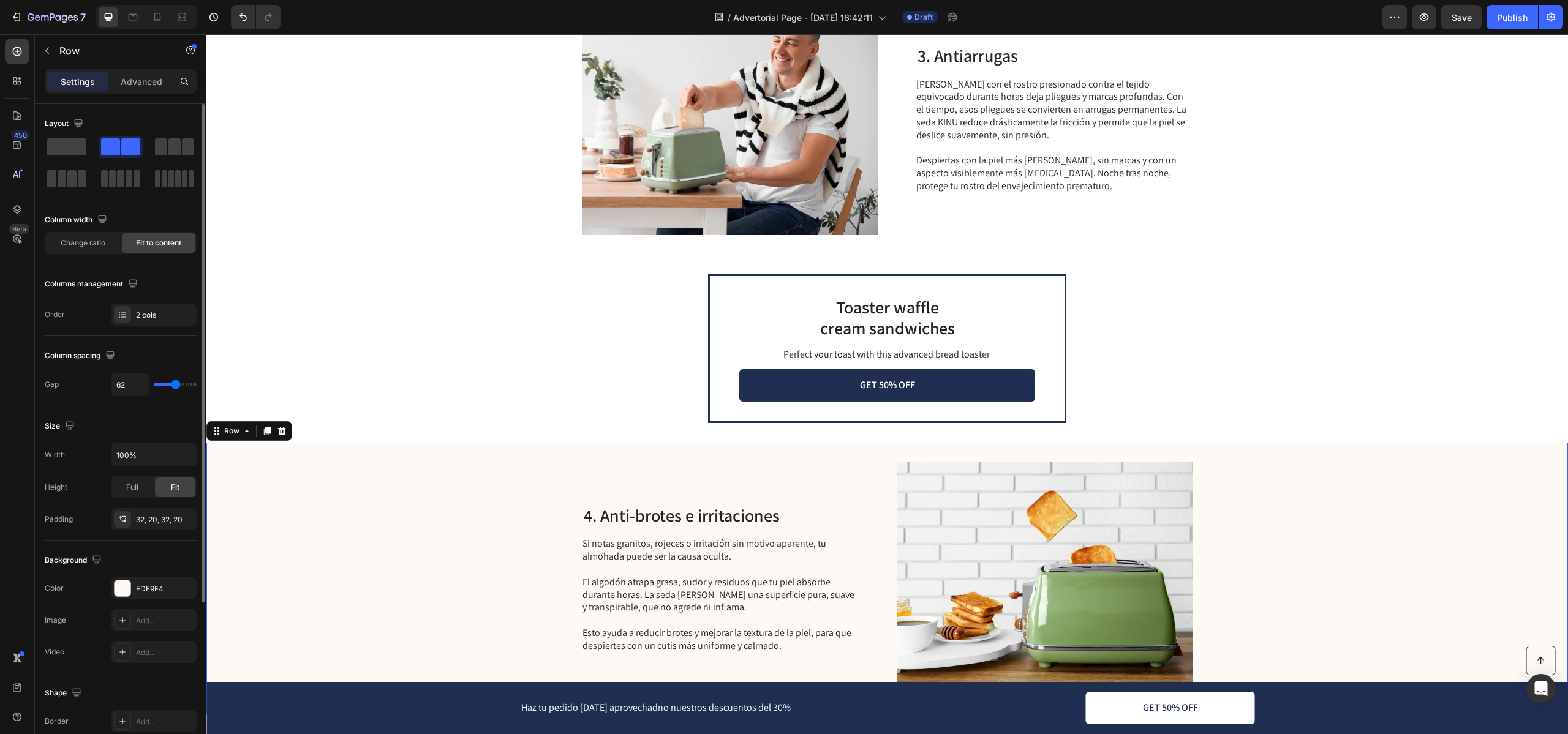
click at [323, 475] on div "4. Anti-brotes e irritaciones Heading Si notas granitos, rojeces o irritación s…" at bounding box center [887, 578] width 1362 height 272
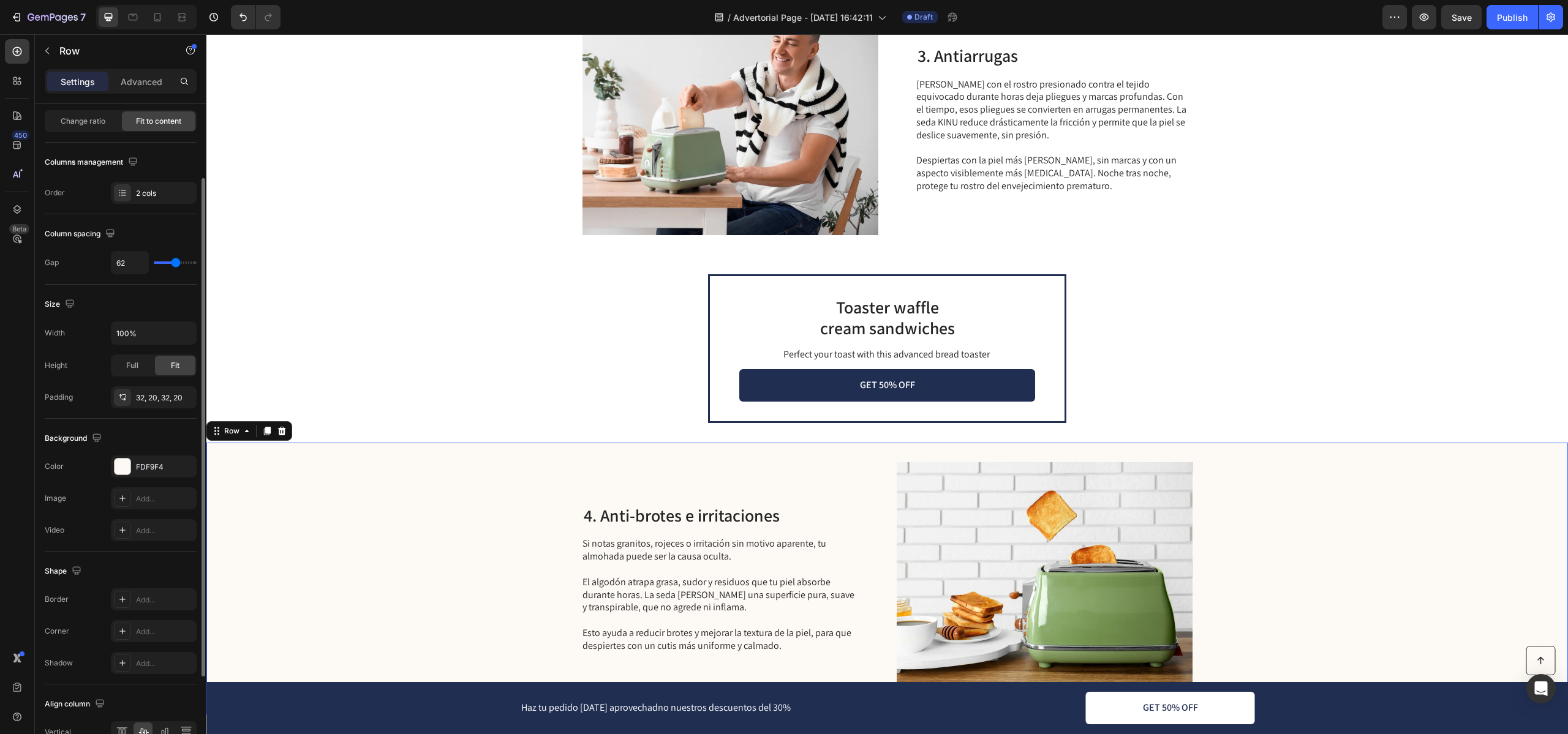
scroll to position [87, 0]
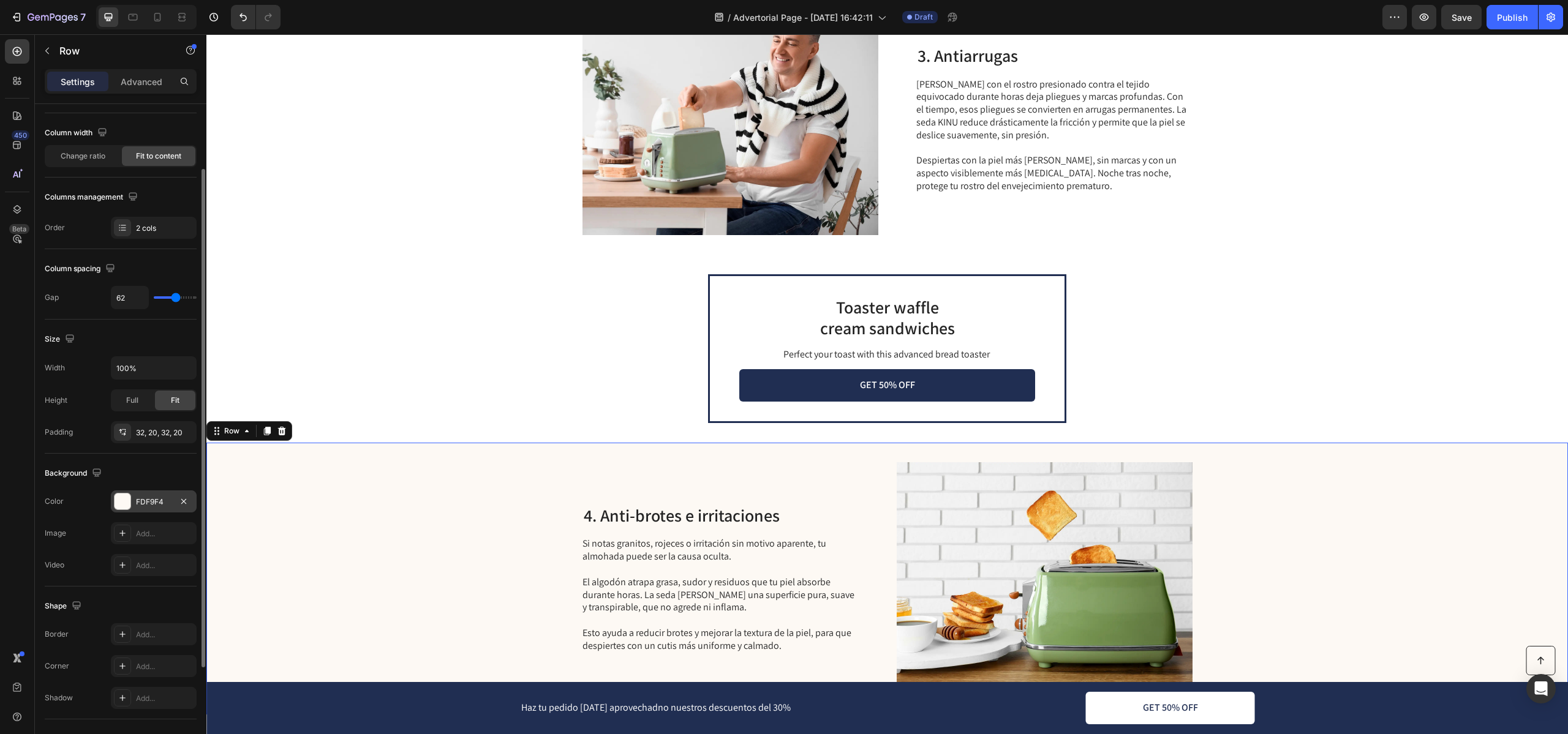
click at [162, 498] on div "FDF9F4" at bounding box center [153, 502] width 36 height 11
click at [97, 434] on div "Padding 32, 20, 32, 20" at bounding box center [121, 432] width 152 height 22
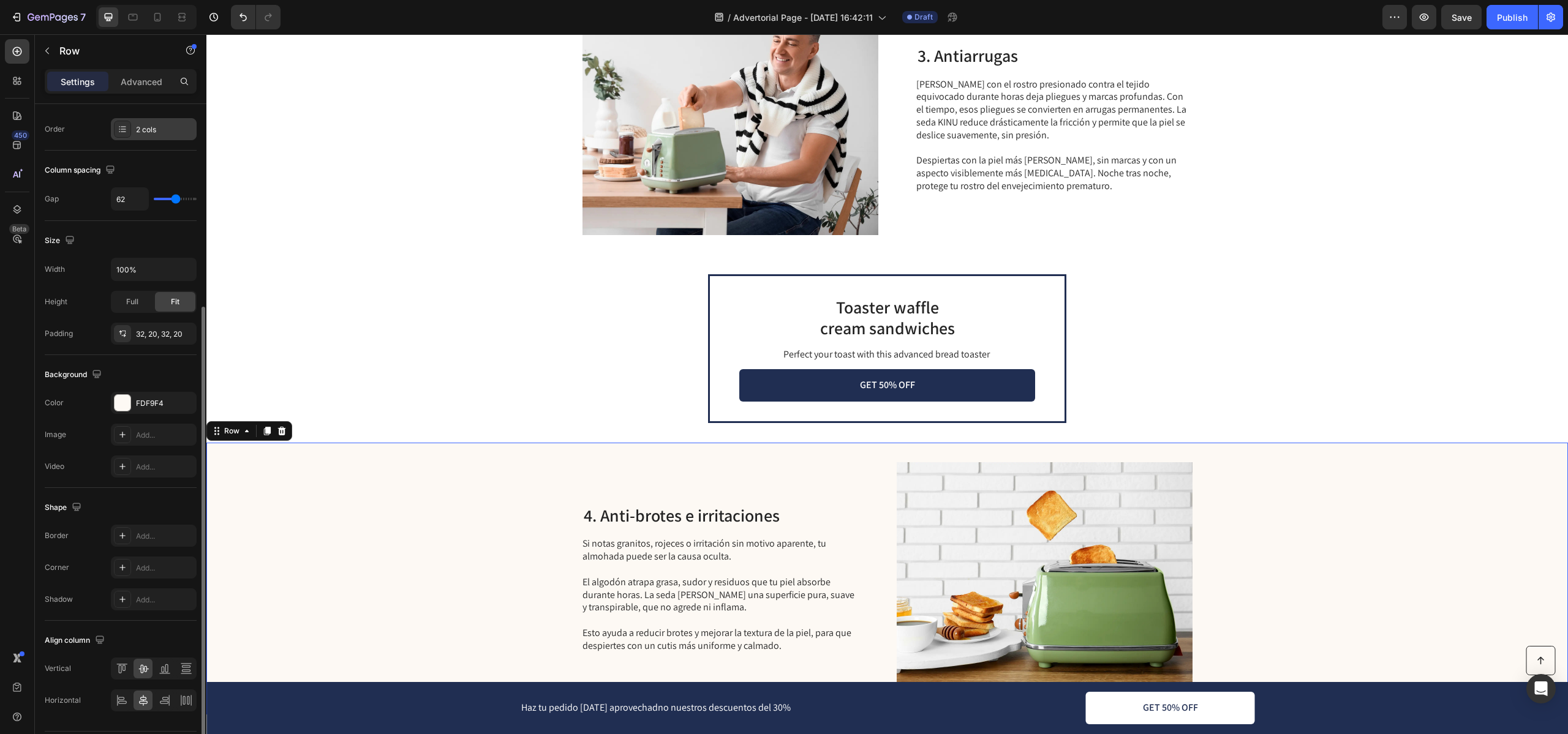
scroll to position [221, 0]
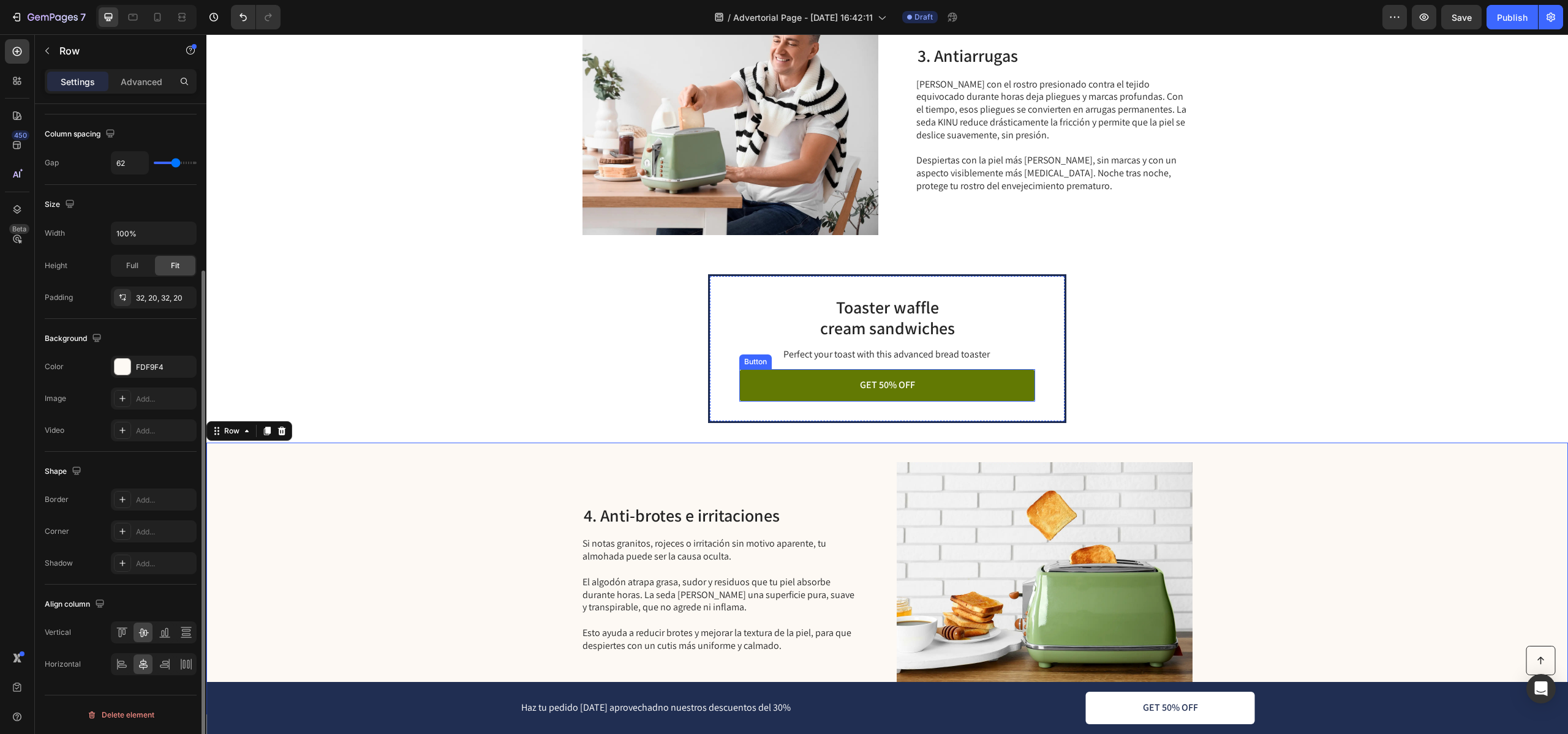
click at [815, 382] on link "GET 50% OFF" at bounding box center [887, 385] width 296 height 32
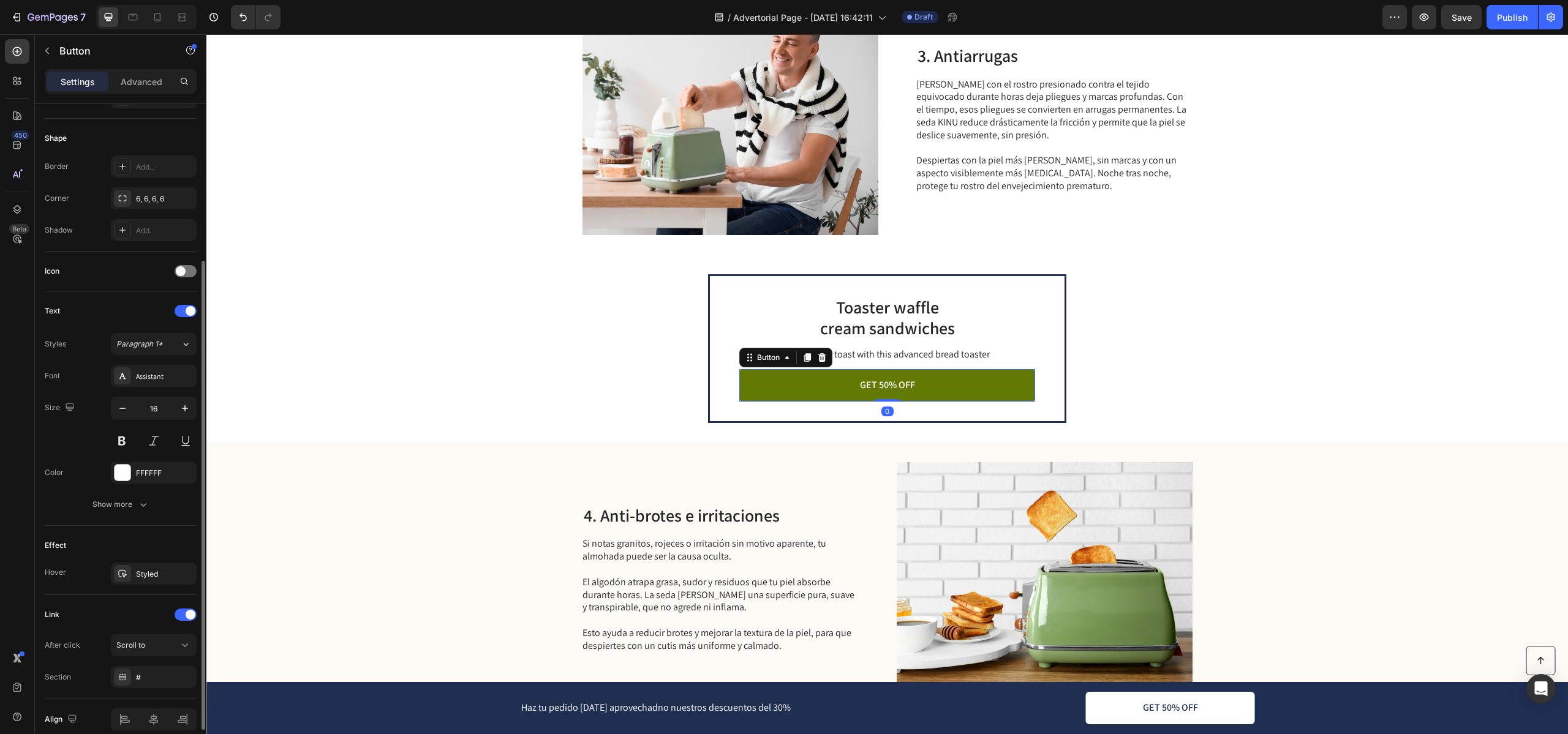
scroll to position [0, 0]
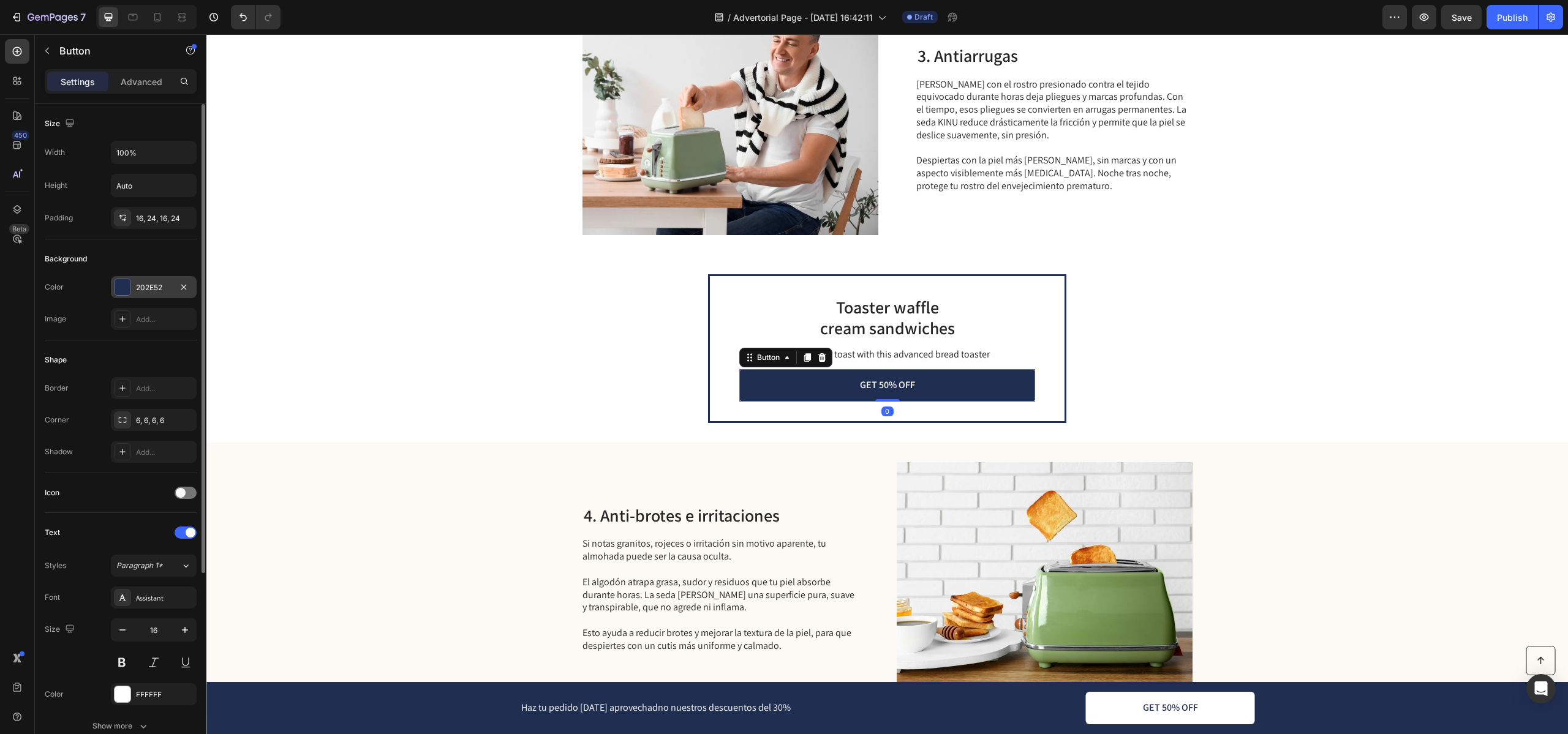
click at [148, 283] on div "202E52" at bounding box center [153, 287] width 36 height 11
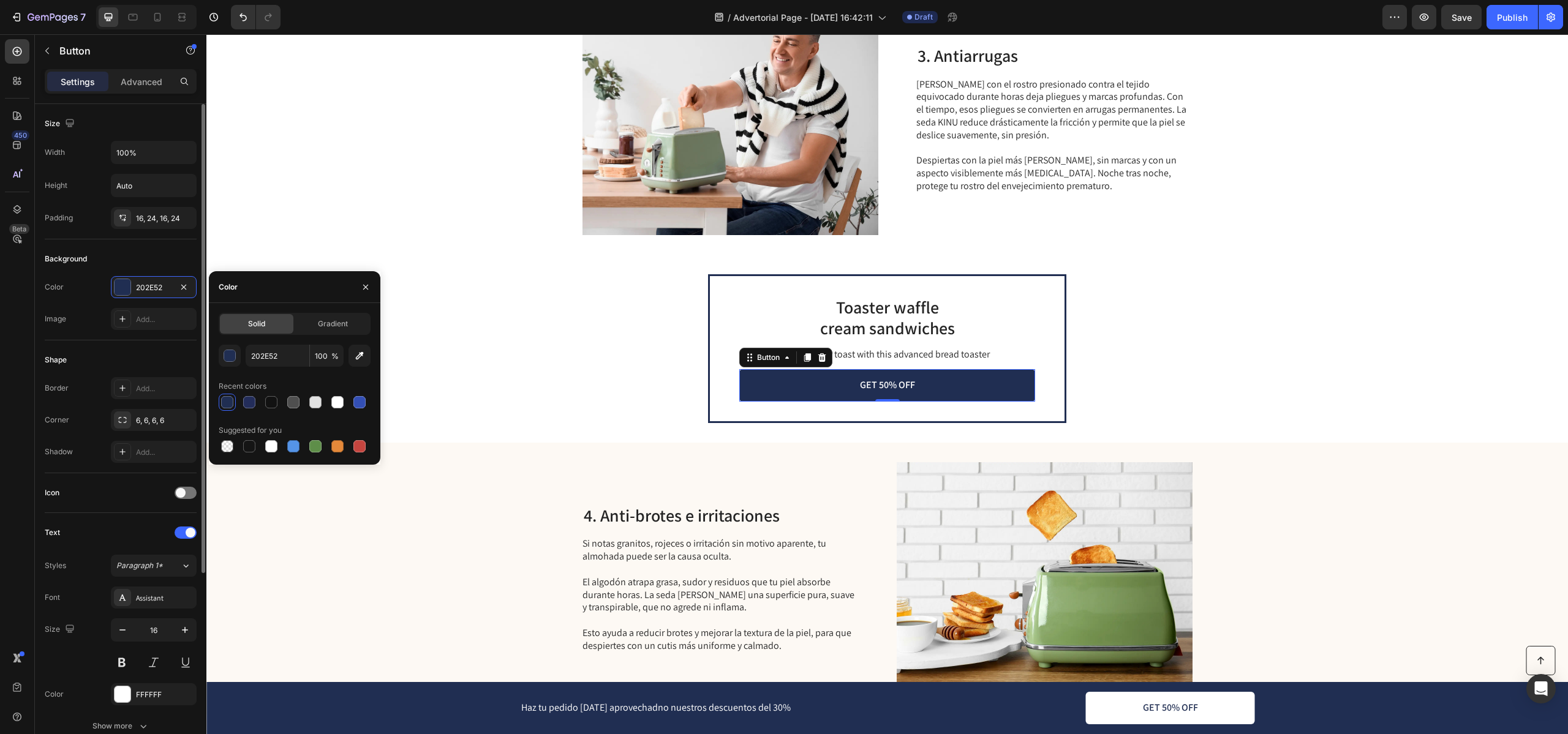
click at [105, 308] on div "Image Add..." at bounding box center [121, 319] width 152 height 22
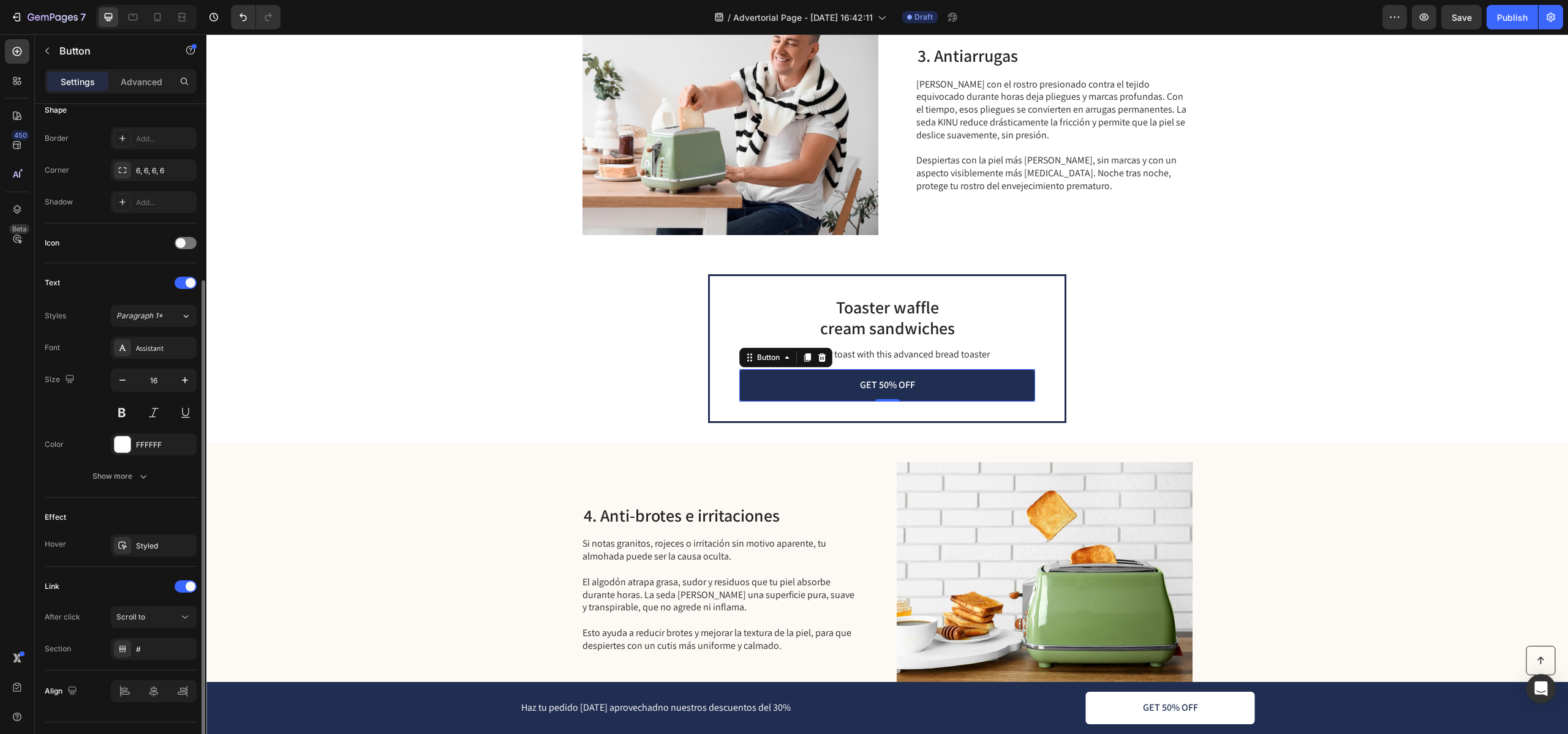
scroll to position [259, 0]
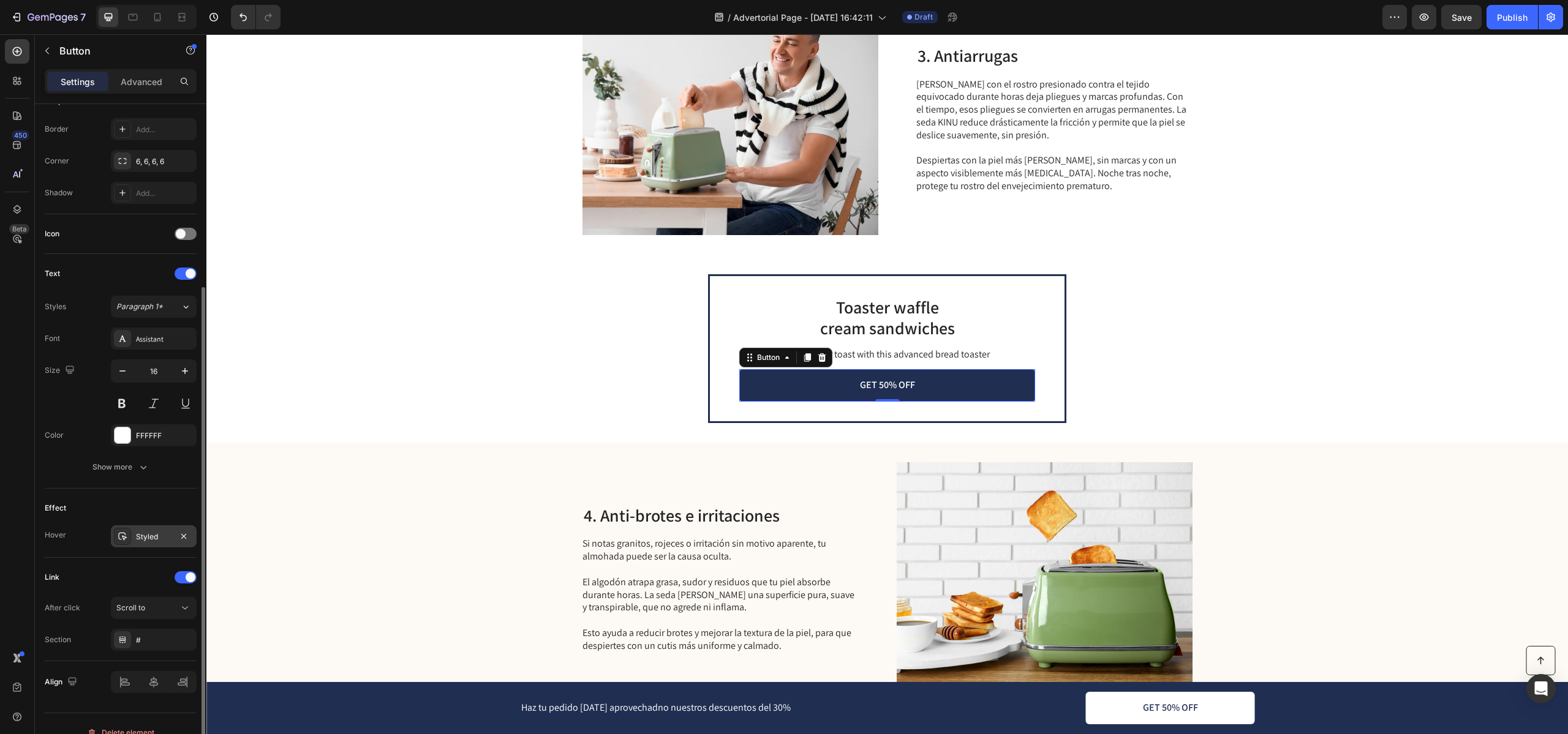
click at [137, 545] on div "Styled" at bounding box center [154, 536] width 86 height 22
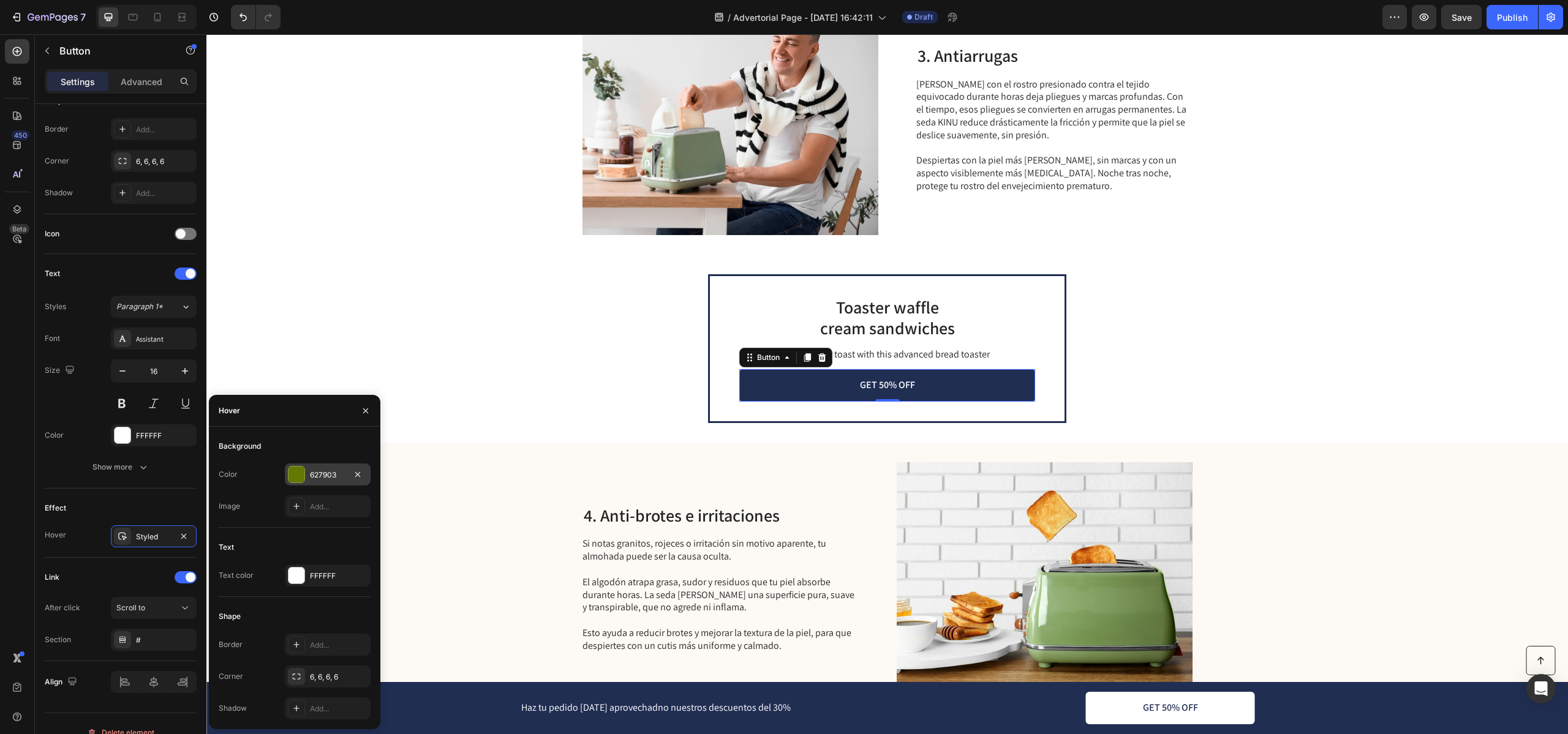
click at [323, 467] on div "627903" at bounding box center [328, 474] width 86 height 22
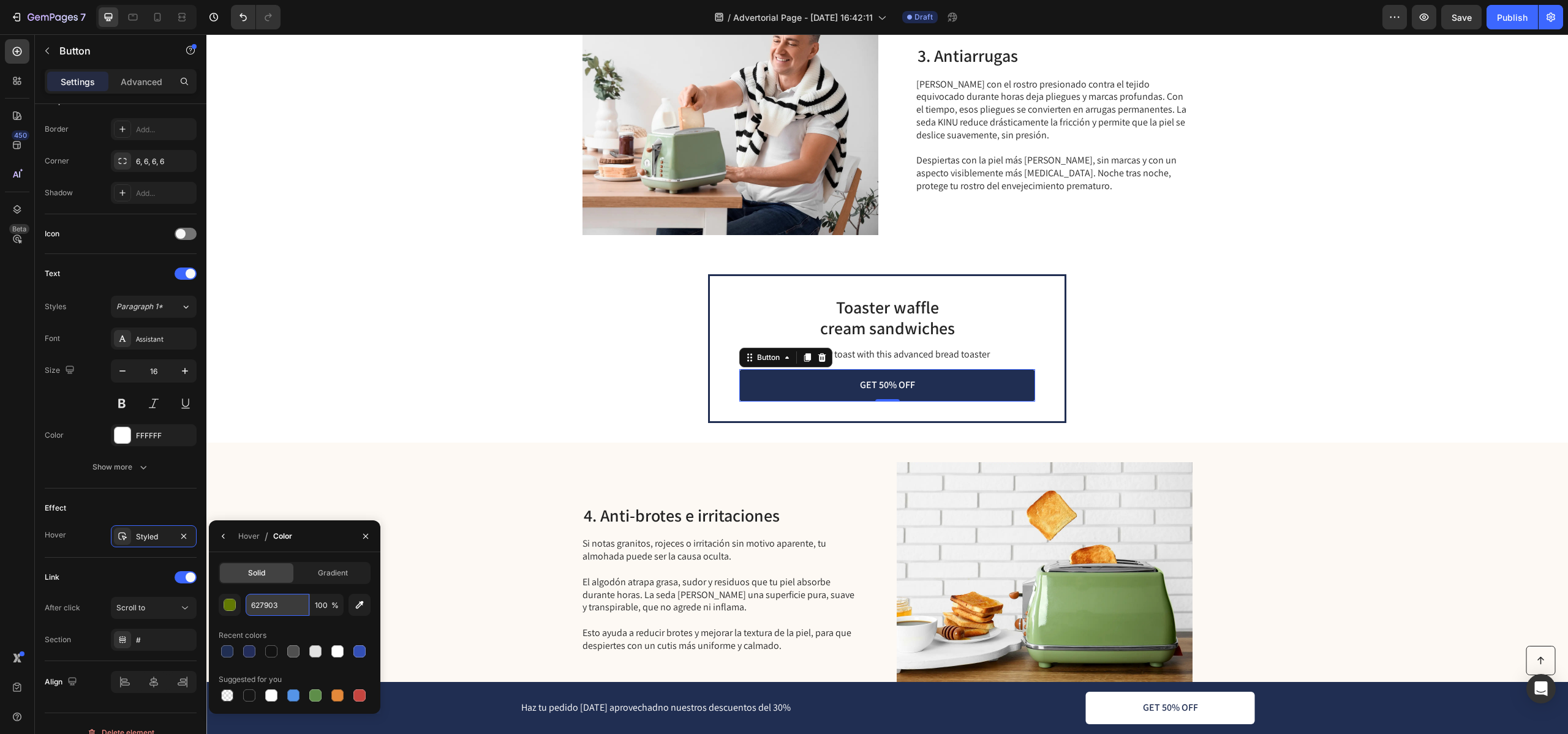
click at [0, 0] on input "627903" at bounding box center [0, 0] width 0 height 0
click at [226, 652] on div at bounding box center [227, 651] width 12 height 12
click at [318, 652] on div at bounding box center [315, 651] width 12 height 12
click at [292, 697] on div at bounding box center [293, 695] width 12 height 12
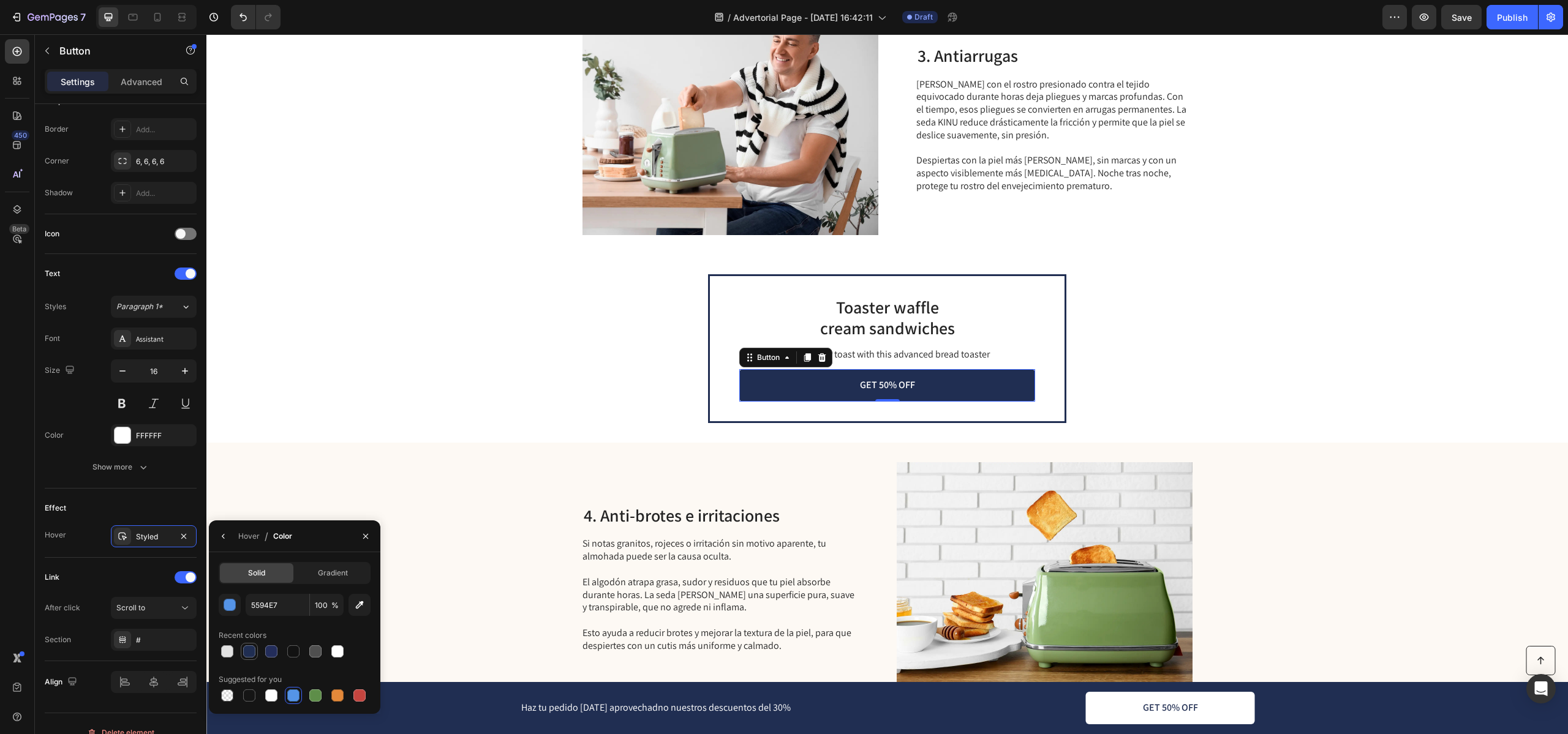
click at [247, 654] on div at bounding box center [249, 651] width 12 height 12
type input "202E52"
click at [0, 0] on input "100" at bounding box center [0, 0] width 0 height 0
type input "30"
click at [435, 415] on div "Toaster waffle cream sandwiches Heading Perfect your toast with this advanced b…" at bounding box center [887, 349] width 1362 height 188
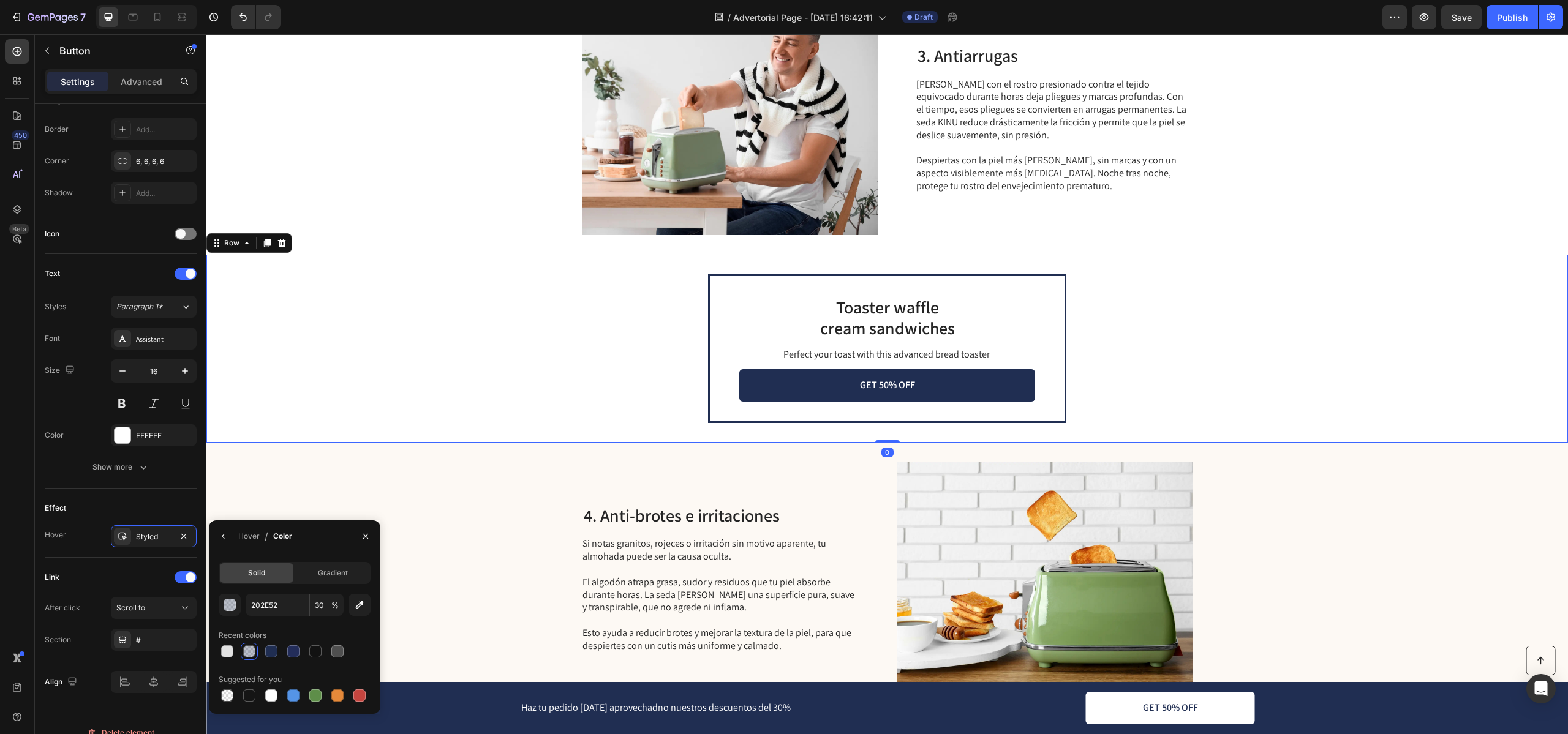
scroll to position [0, 0]
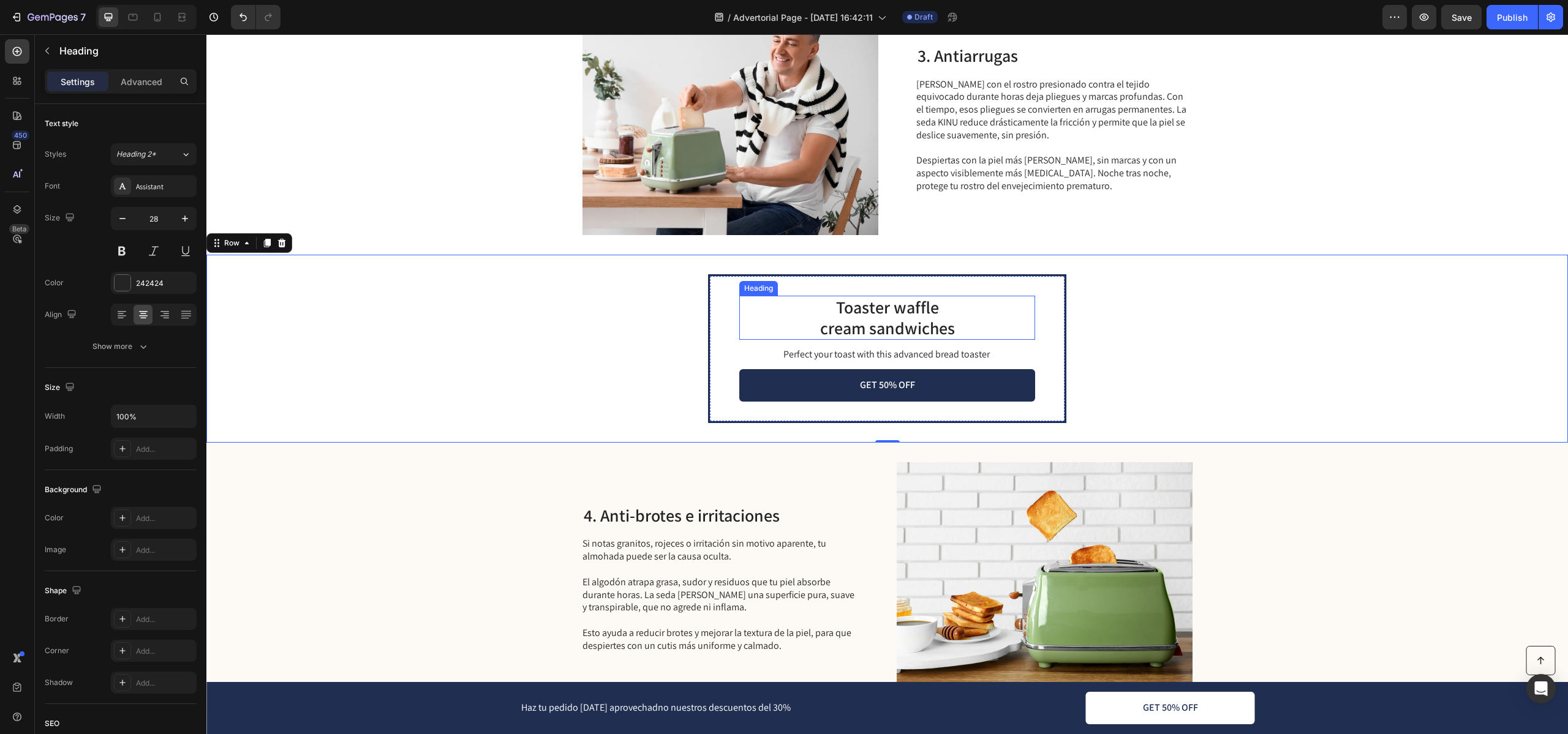
click at [908, 332] on p "Toaster waffle cream sandwiches" at bounding box center [887, 317] width 293 height 41
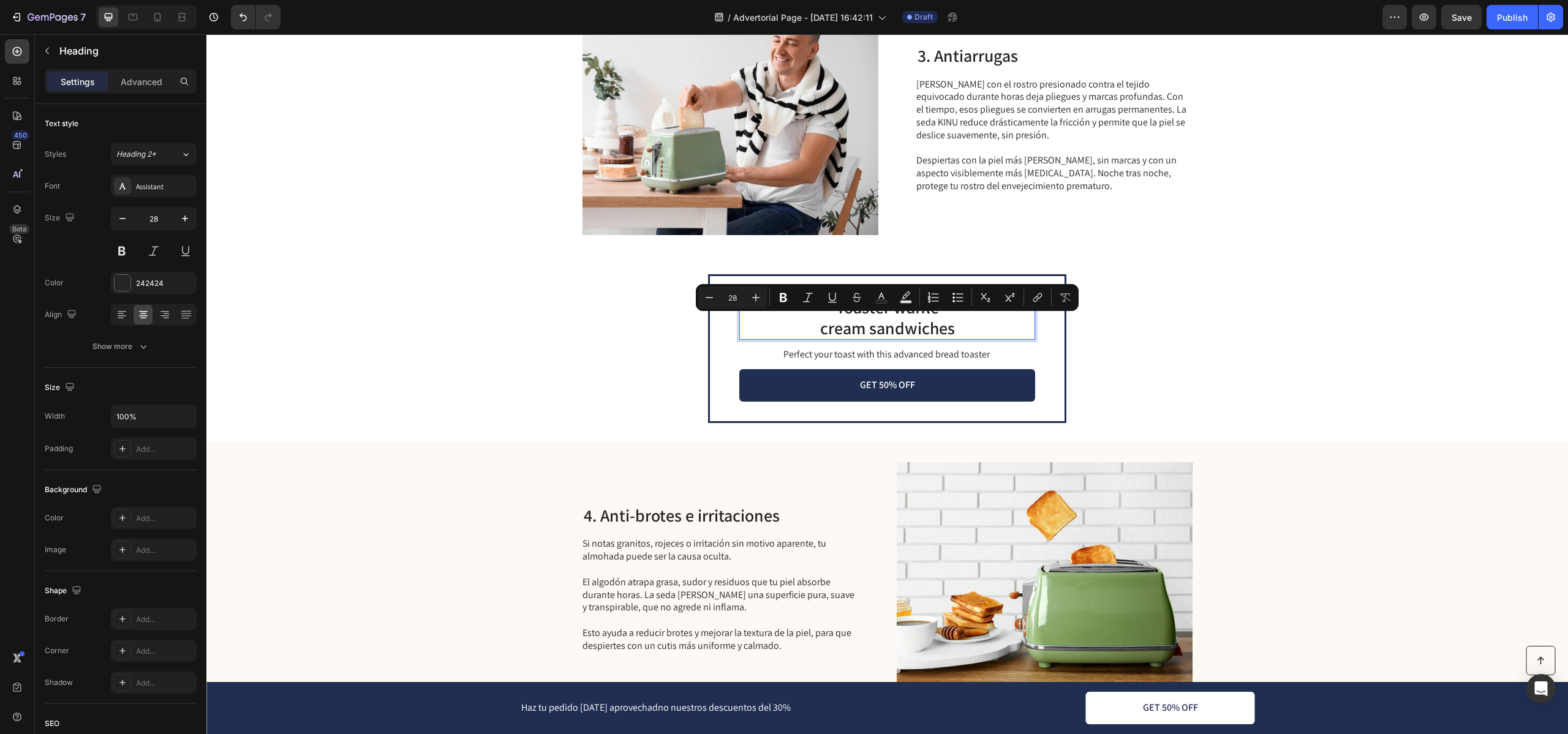
click at [872, 326] on p "Toaster waffle cream sandwiches" at bounding box center [887, 317] width 293 height 41
click at [830, 318] on p "Toaster waffle cream sandwiches" at bounding box center [887, 317] width 293 height 41
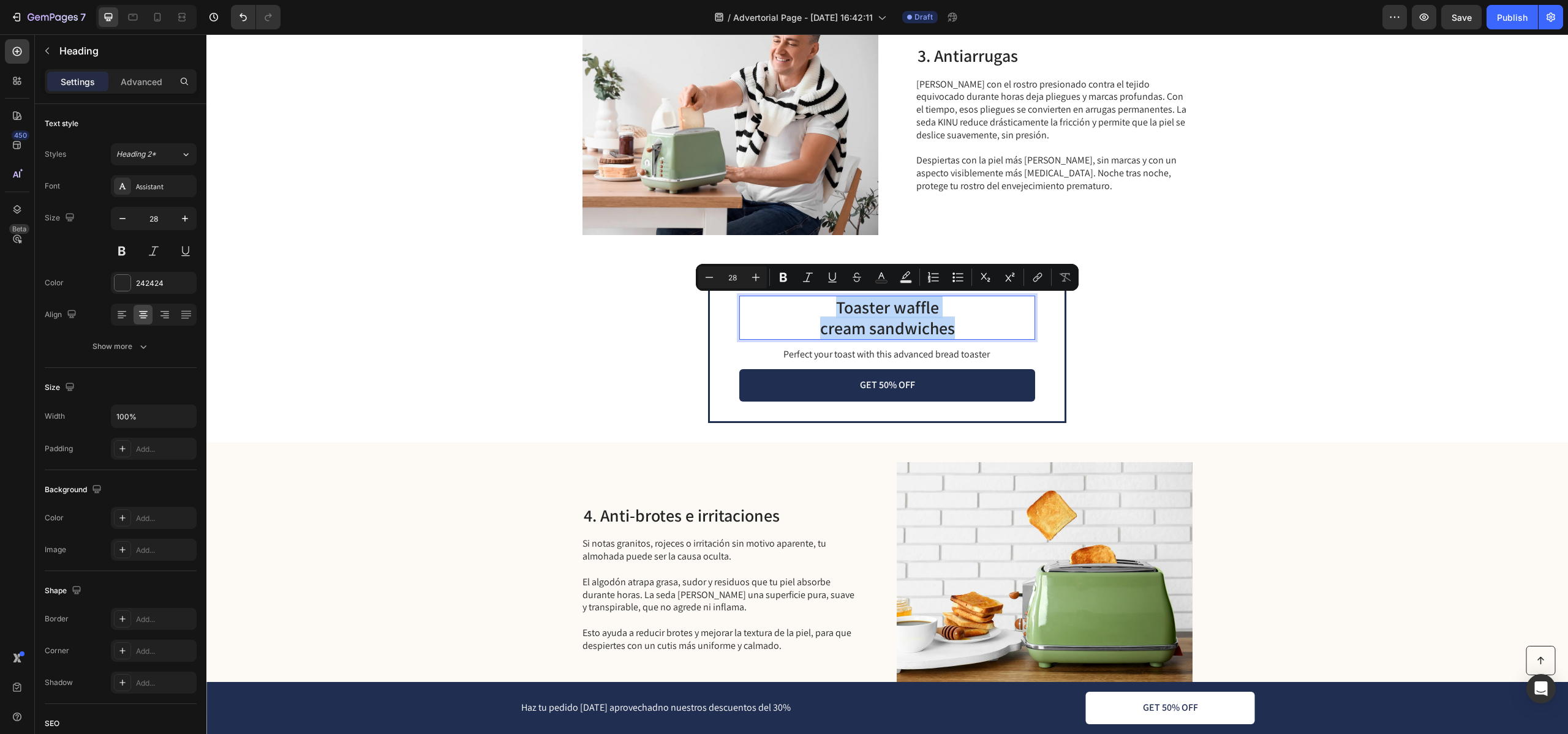
drag, startPoint x: 830, startPoint y: 302, endPoint x: 989, endPoint y: 321, distance: 160.1
click at [990, 321] on p "Toaster waffle cream sandwiches" at bounding box center [887, 317] width 293 height 41
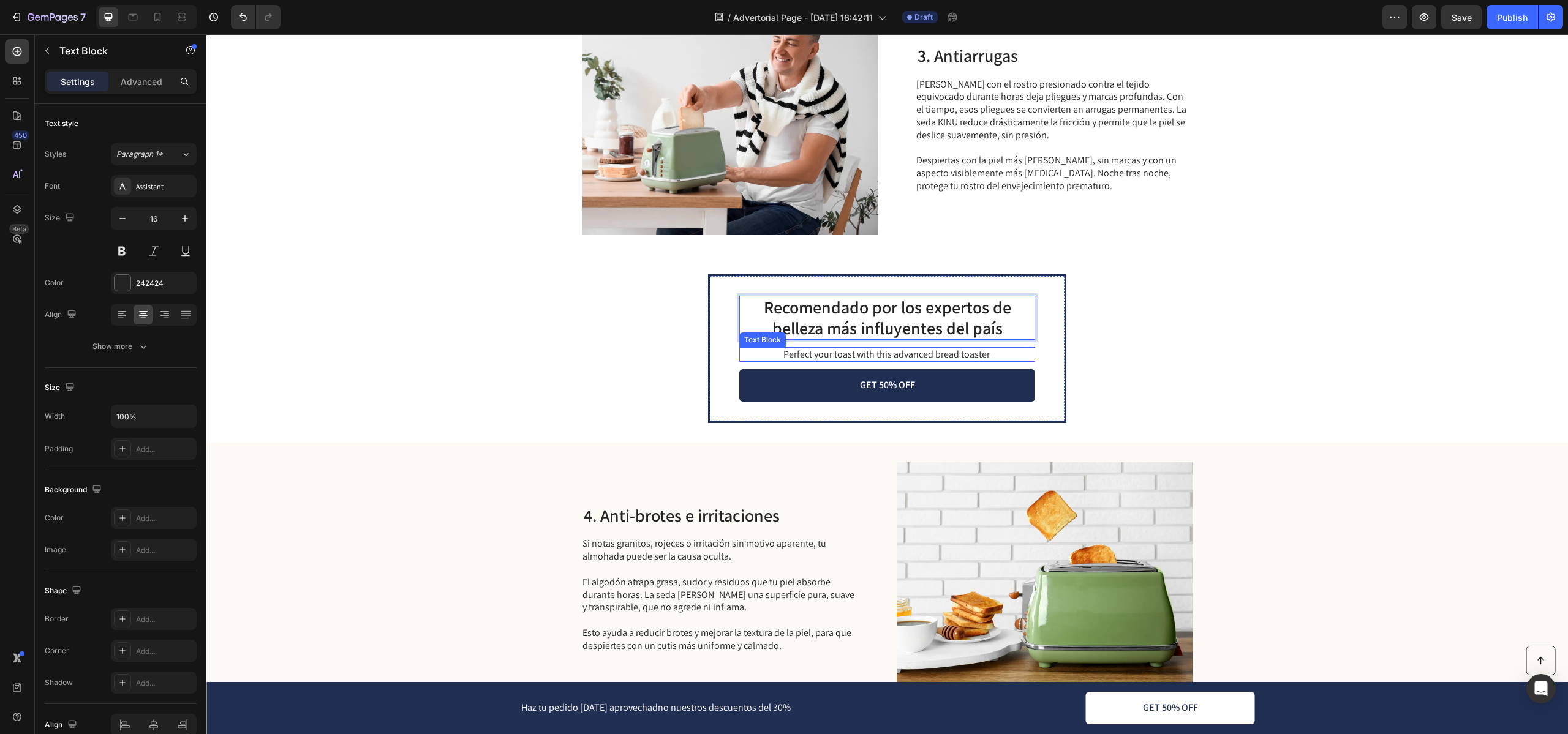
click at [932, 350] on p "Perfect your toast with this advanced bread toaster" at bounding box center [886, 355] width 295 height 13
click at [828, 352] on p "Perfect your toast with this advanced bread toaster" at bounding box center [886, 355] width 295 height 13
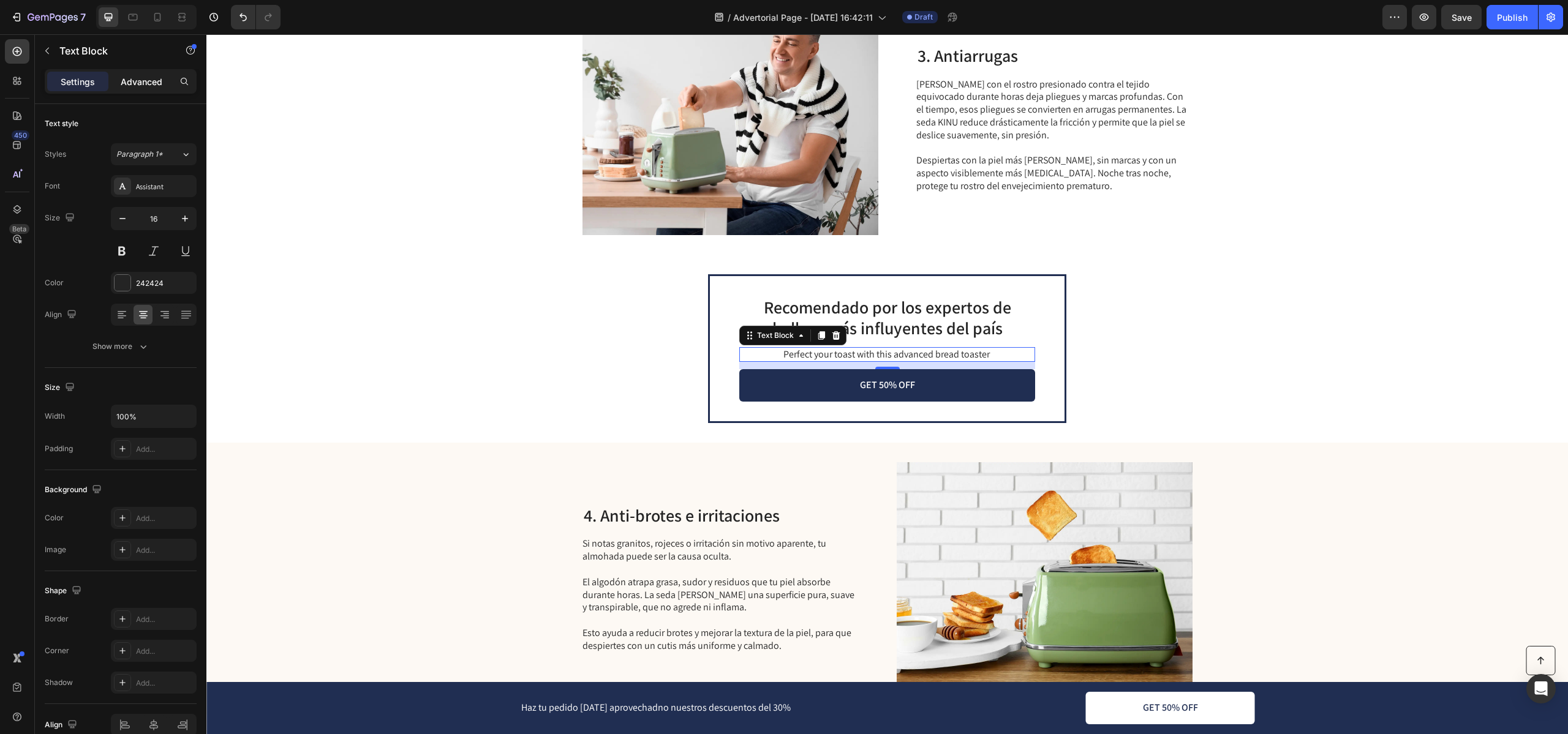
click at [145, 76] on p "Advanced" at bounding box center [142, 82] width 42 height 13
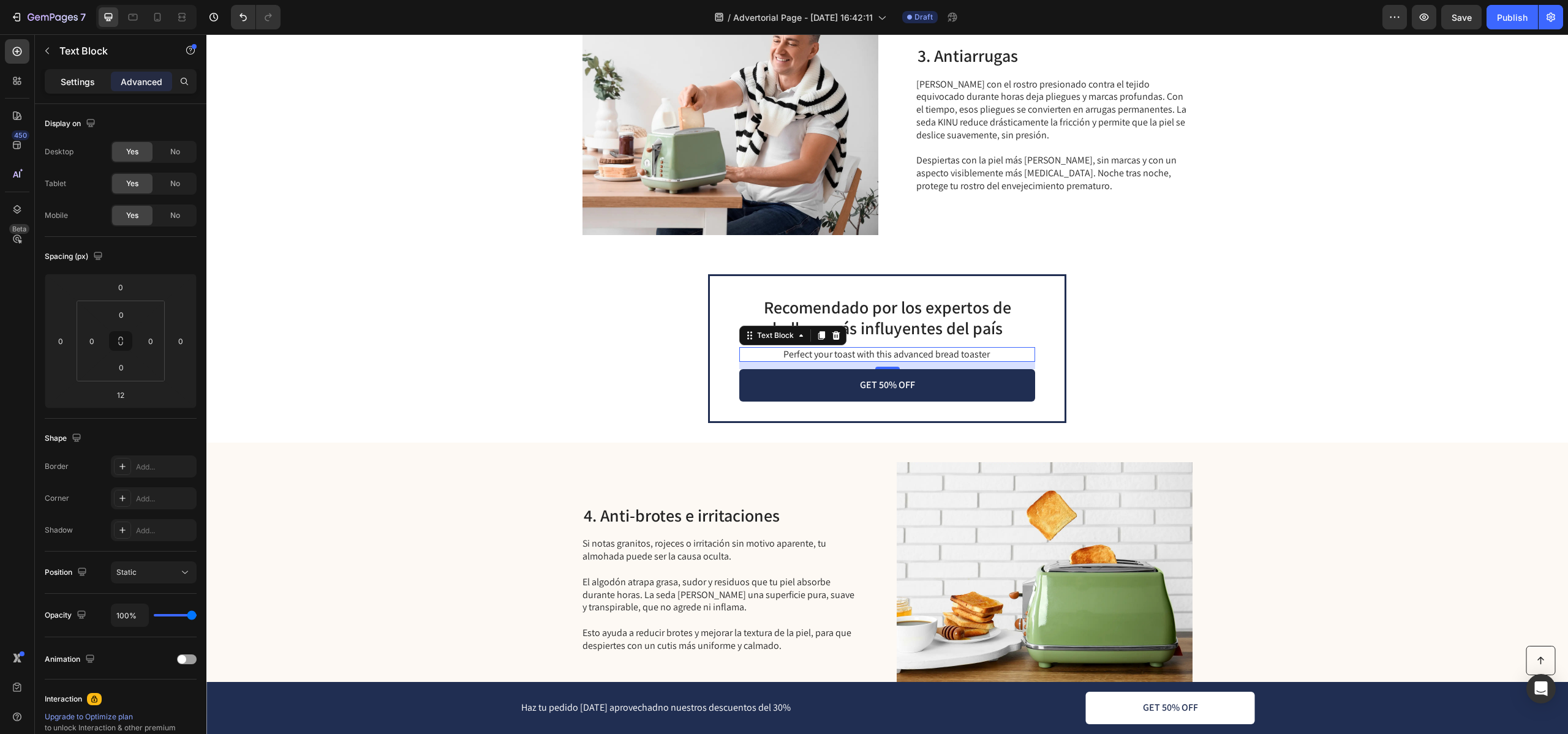
click at [83, 82] on p "Settings" at bounding box center [77, 82] width 34 height 13
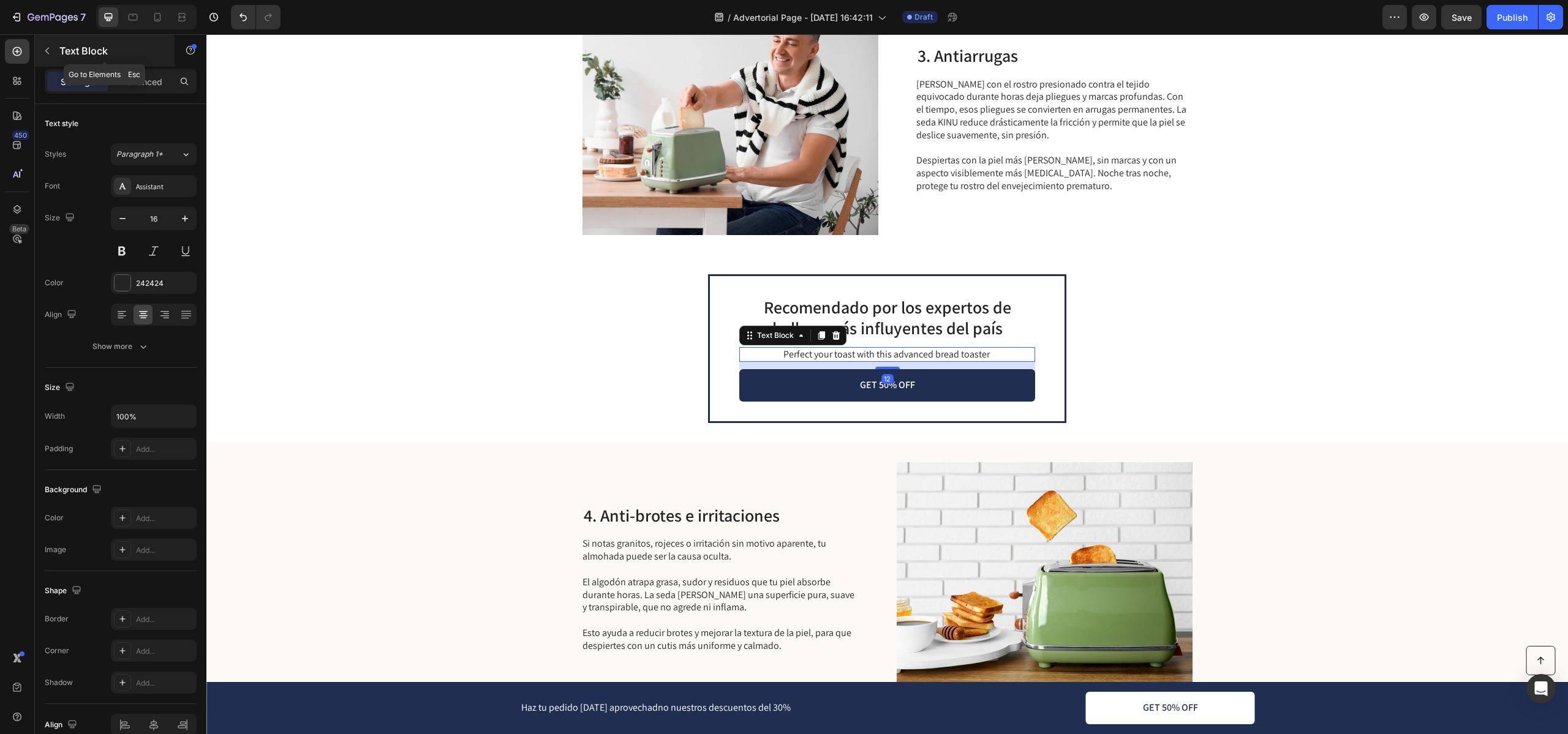
click at [41, 51] on button "button" at bounding box center [47, 51] width 19 height 19
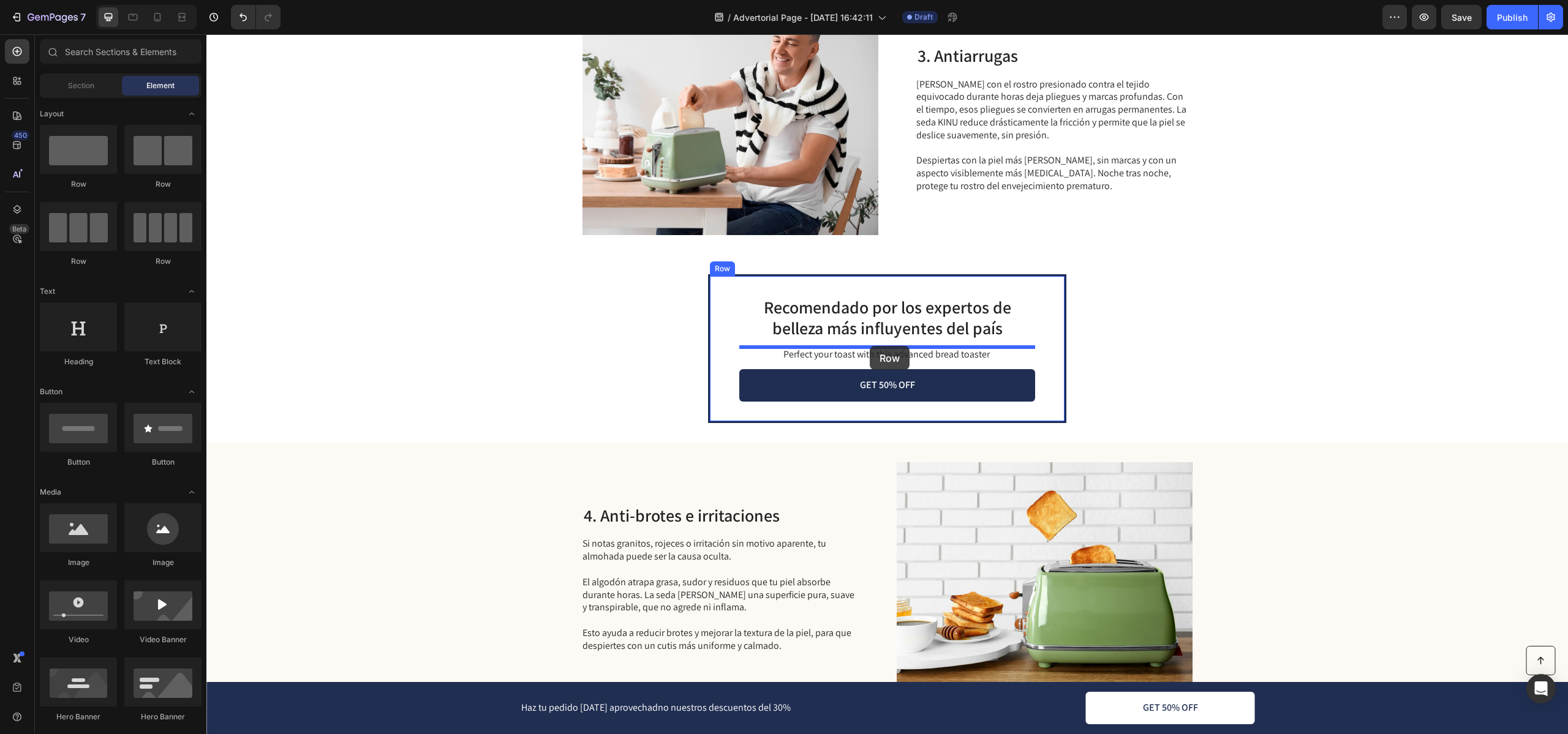
drag, startPoint x: 279, startPoint y: 269, endPoint x: 869, endPoint y: 345, distance: 594.9
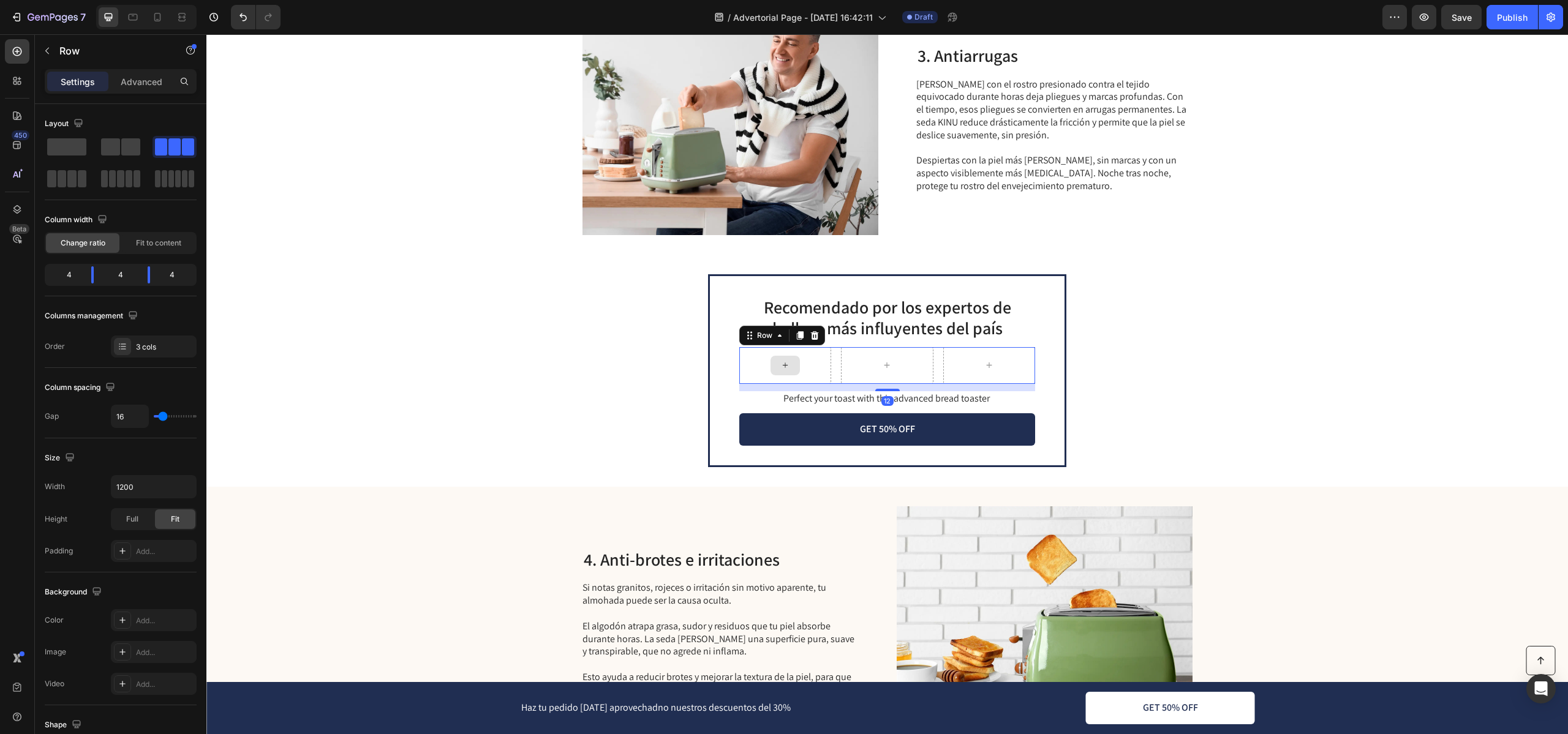
click at [814, 359] on div at bounding box center [784, 365] width 92 height 37
click at [51, 49] on icon "button" at bounding box center [47, 51] width 10 height 10
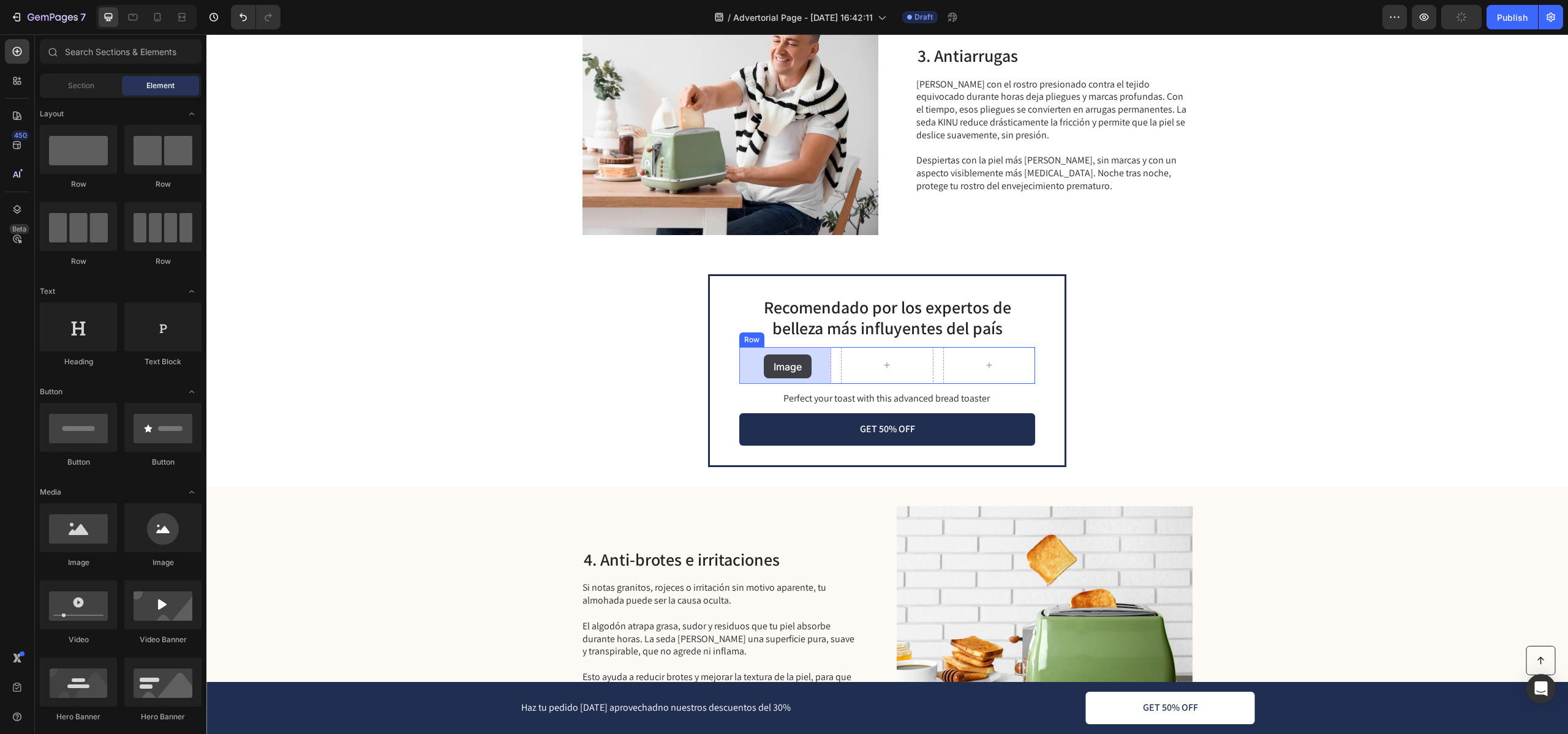
drag, startPoint x: 296, startPoint y: 570, endPoint x: 763, endPoint y: 356, distance: 513.7
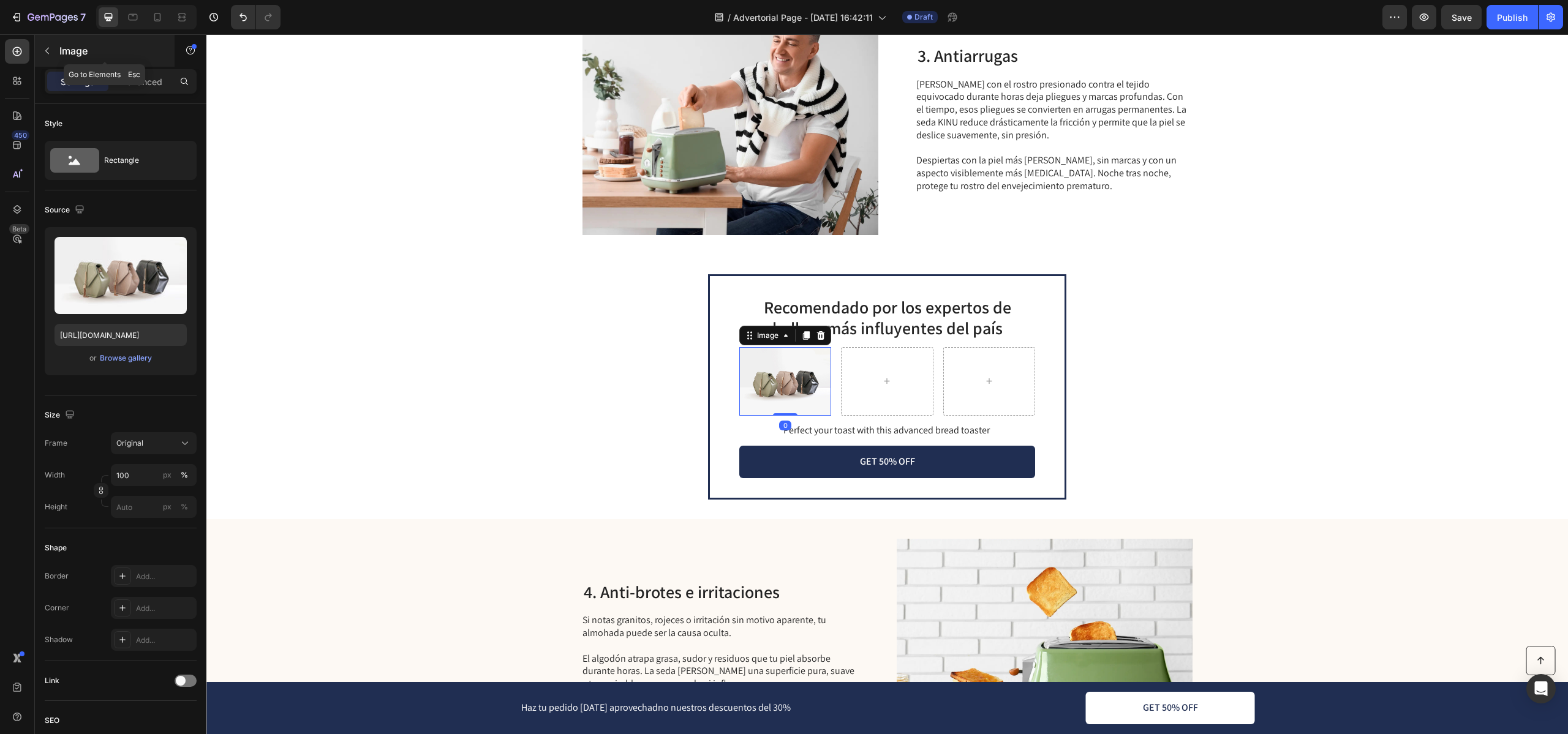
click at [53, 62] on div "Image" at bounding box center [105, 51] width 140 height 32
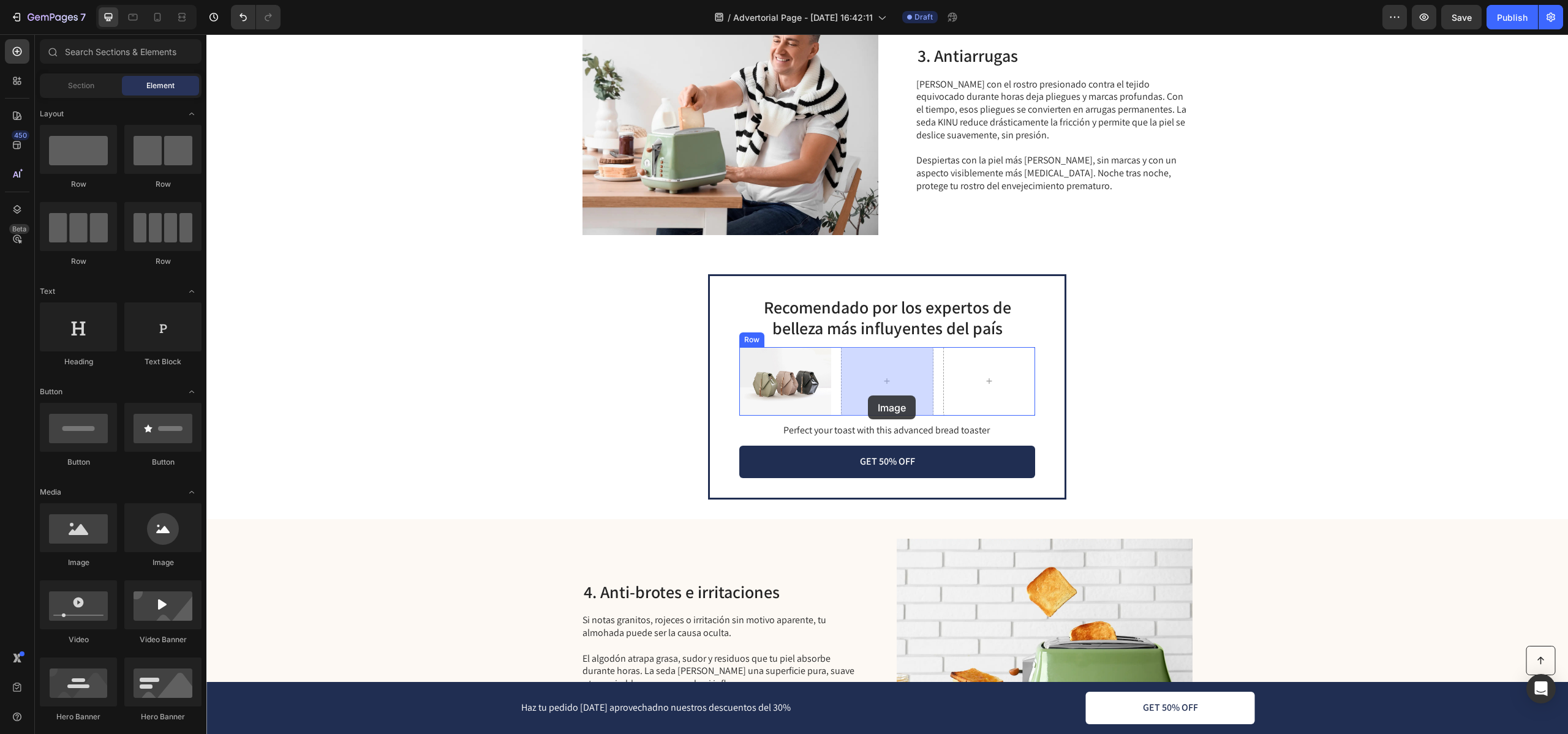
drag, startPoint x: 274, startPoint y: 564, endPoint x: 867, endPoint y: 395, distance: 616.6
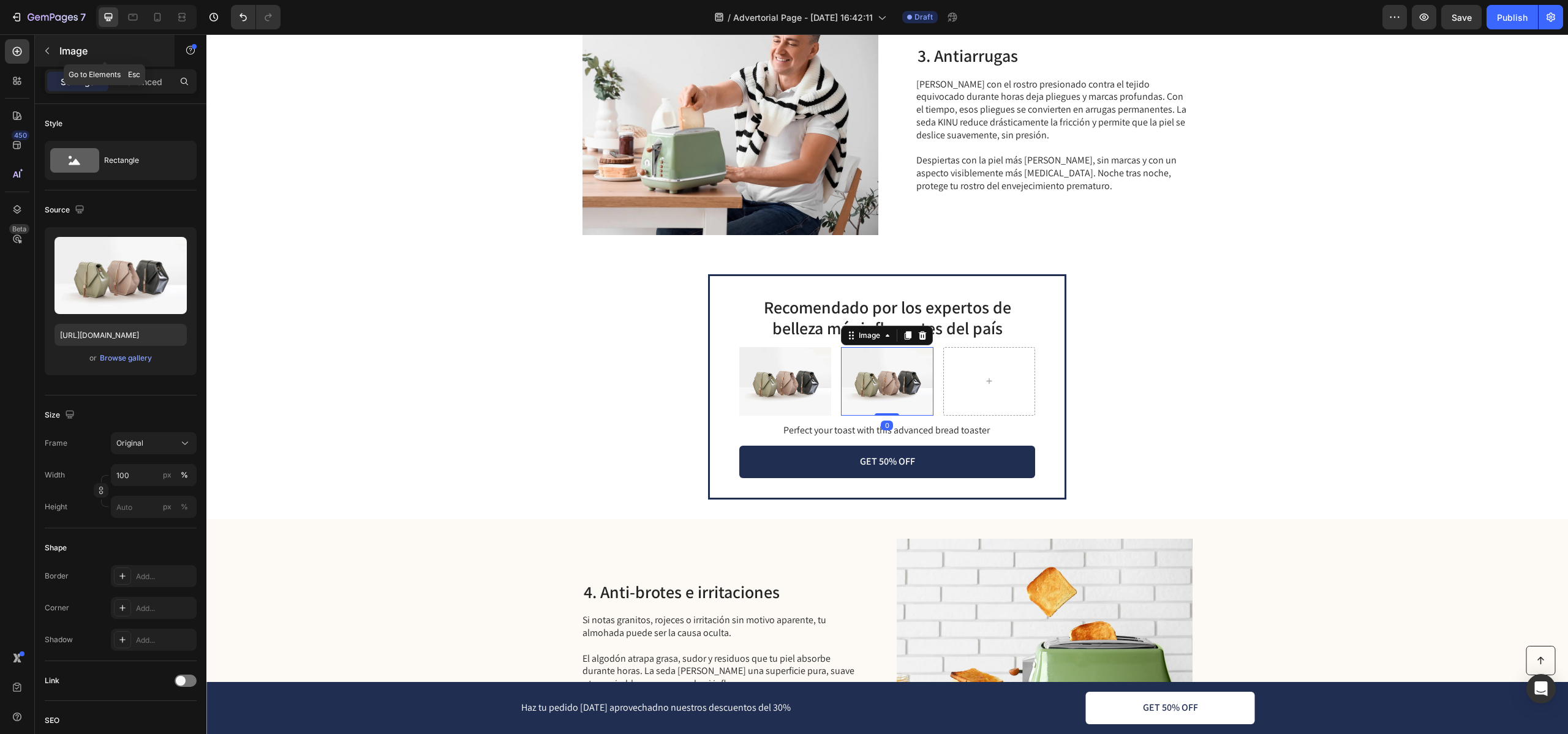
click at [53, 48] on button "button" at bounding box center [47, 51] width 19 height 19
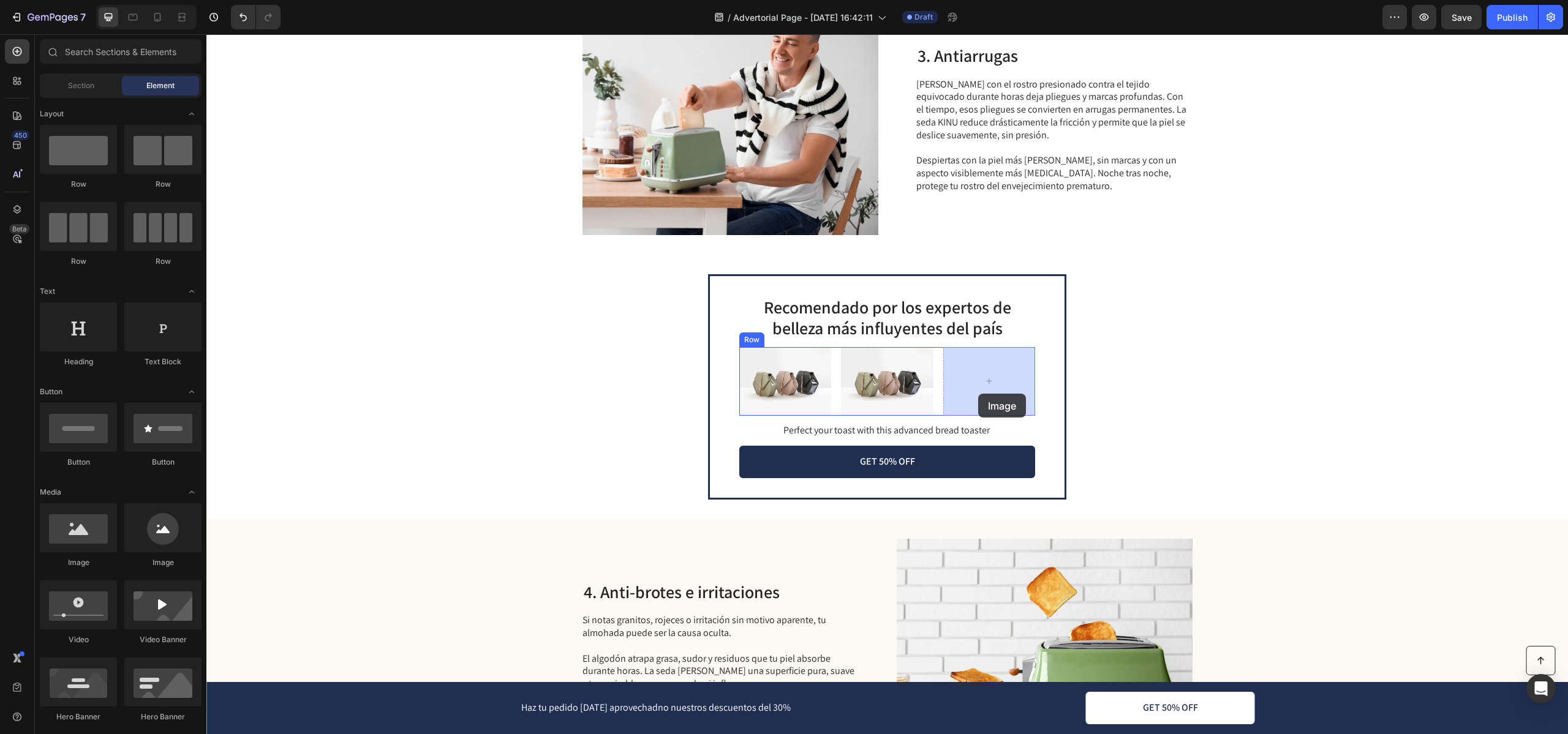
drag, startPoint x: 296, startPoint y: 565, endPoint x: 977, endPoint y: 393, distance: 702.4
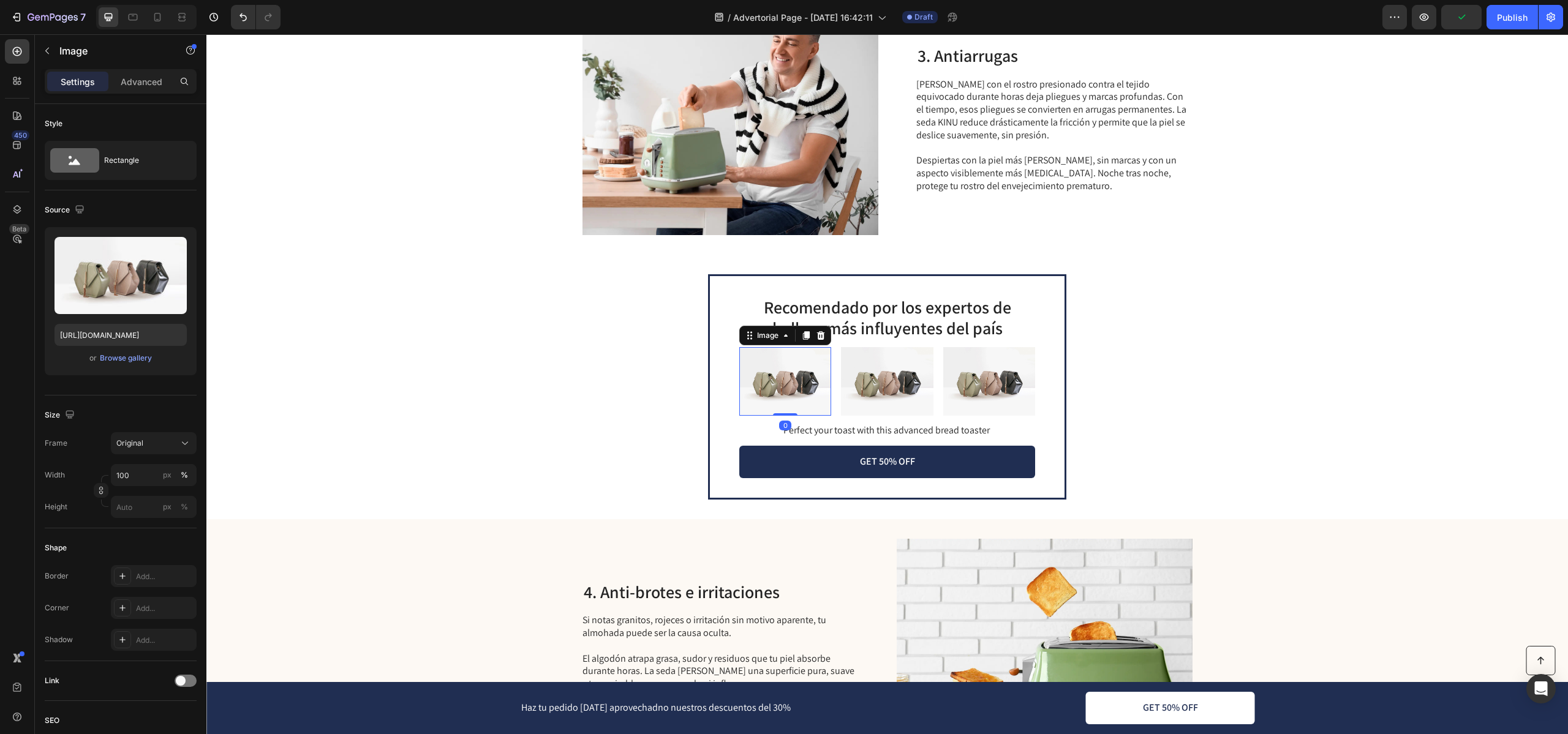
click at [778, 384] on img at bounding box center [784, 382] width 92 height 69
click at [110, 358] on div "Browse gallery" at bounding box center [126, 358] width 52 height 11
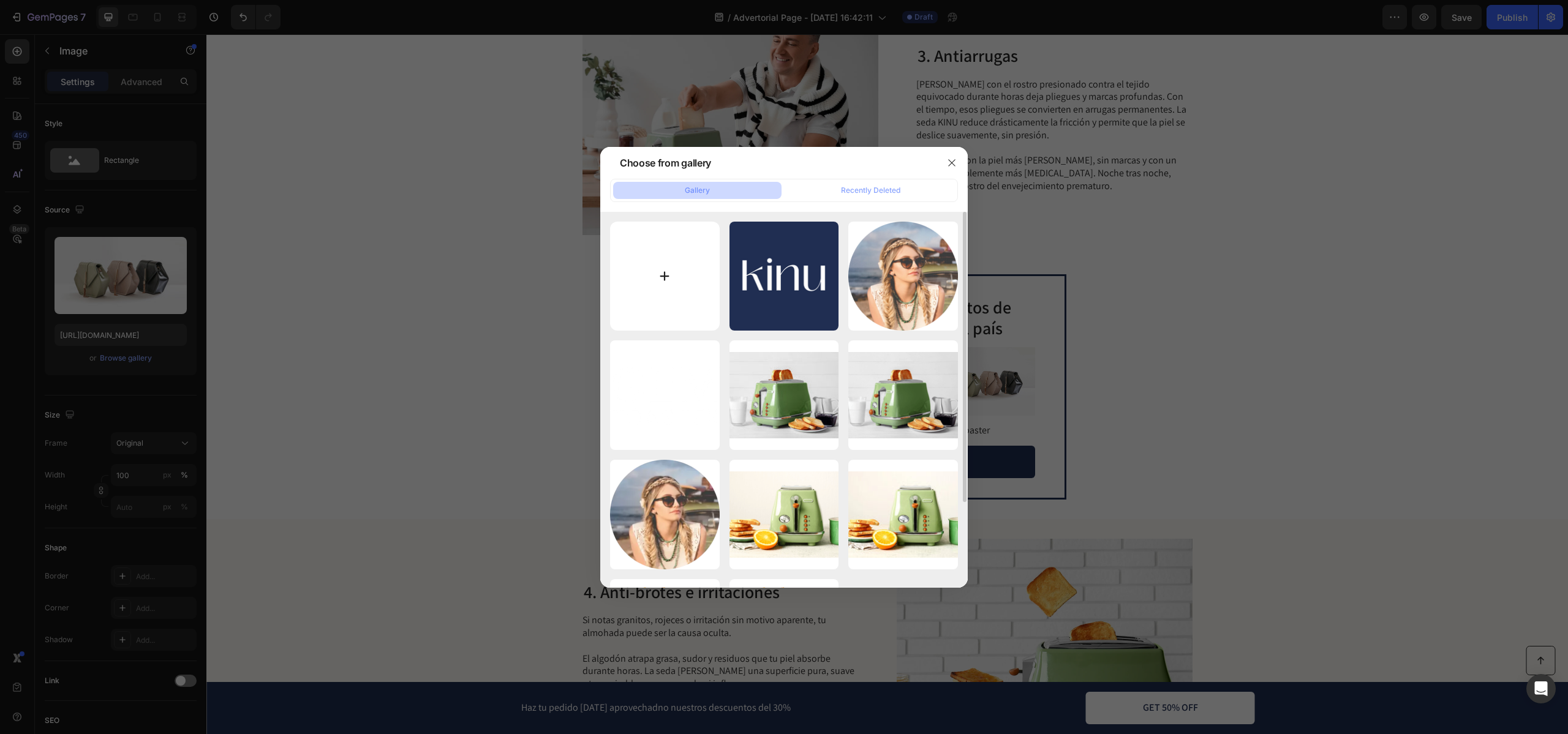
click at [649, 264] on input "file" at bounding box center [664, 276] width 110 height 110
type input "C:\fakepath\Vogue-Logo-PNG1.png"
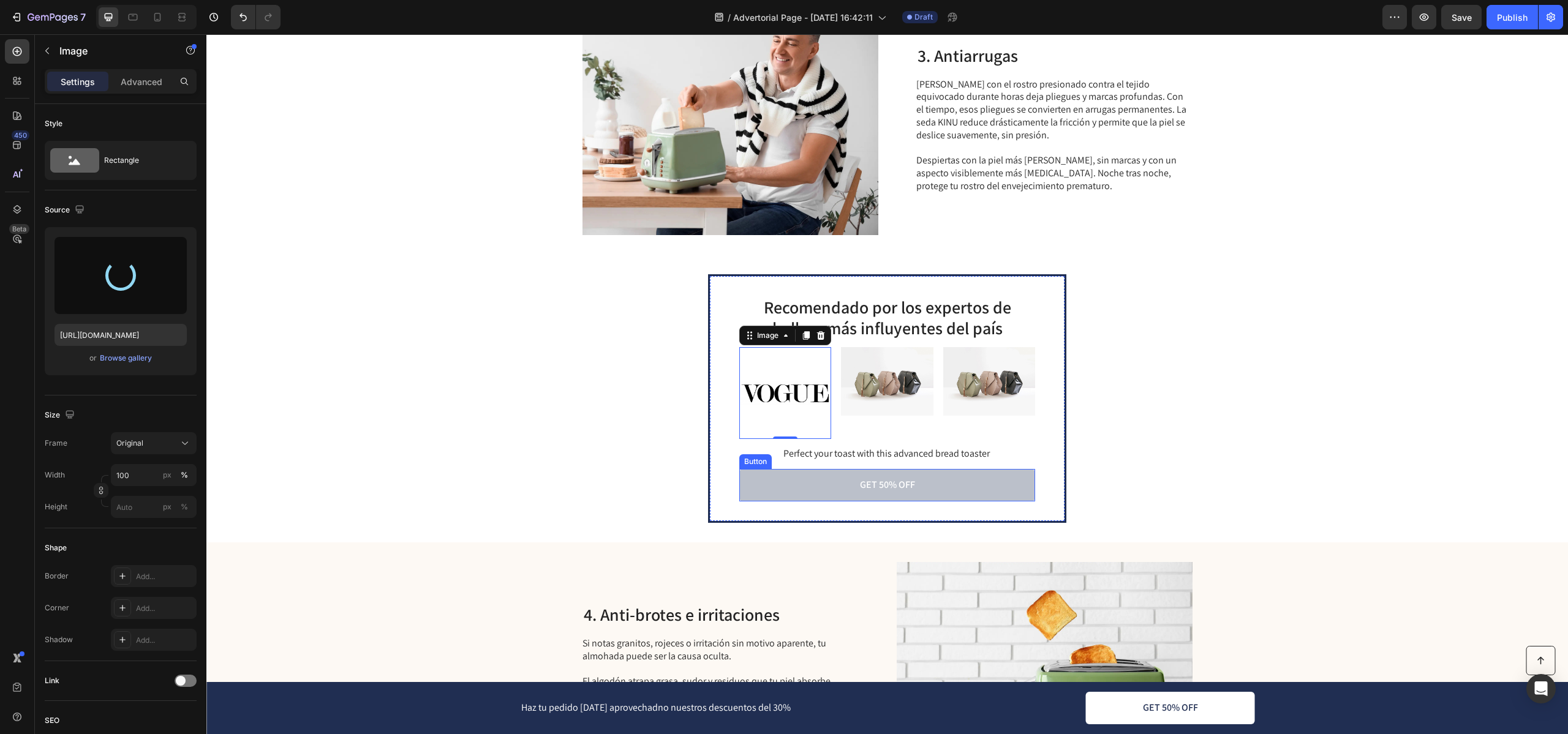
type input "[URL][DOMAIN_NAME]"
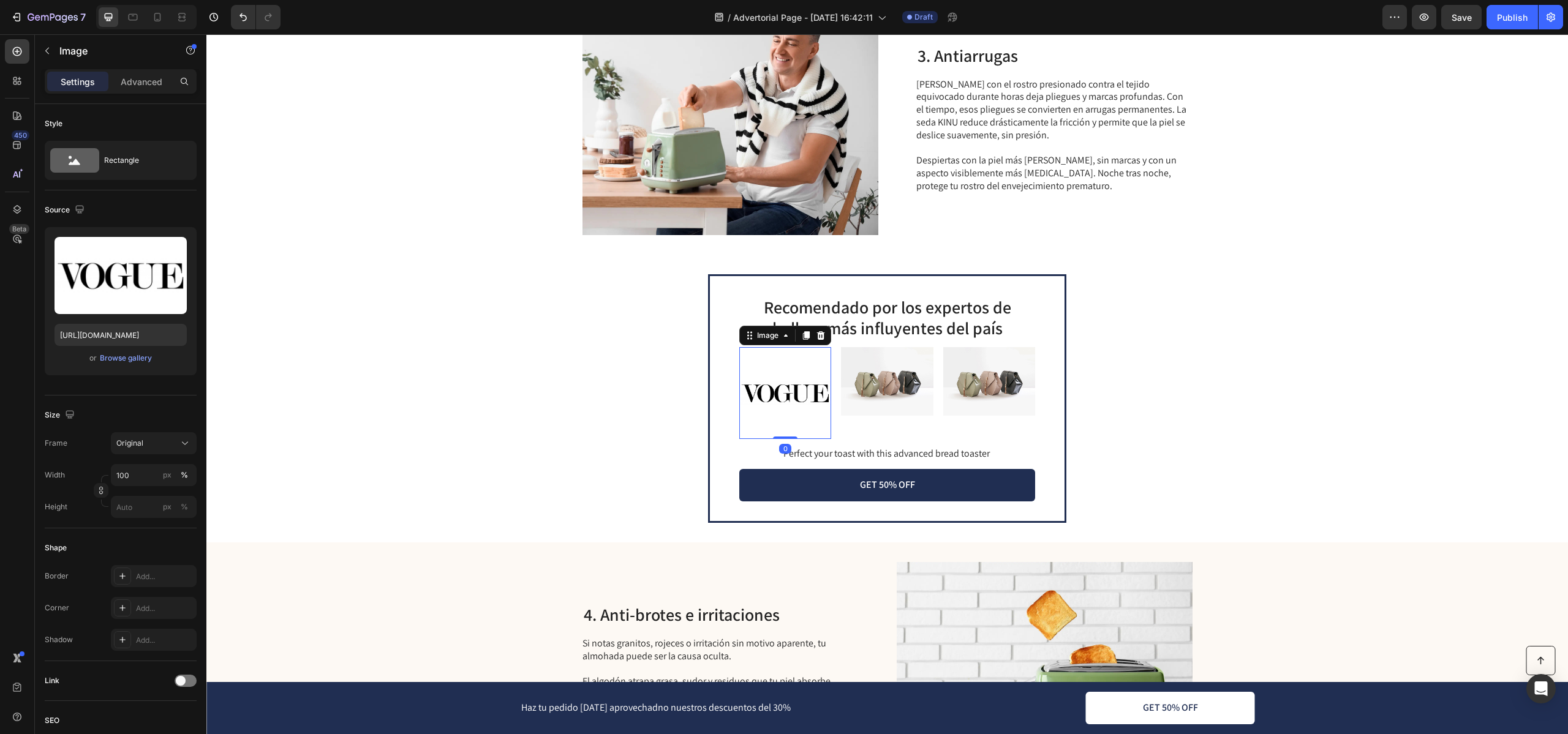
drag, startPoint x: 788, startPoint y: 437, endPoint x: 788, endPoint y: 408, distance: 29.0
click at [788, 408] on div "Image 0" at bounding box center [784, 393] width 92 height 92
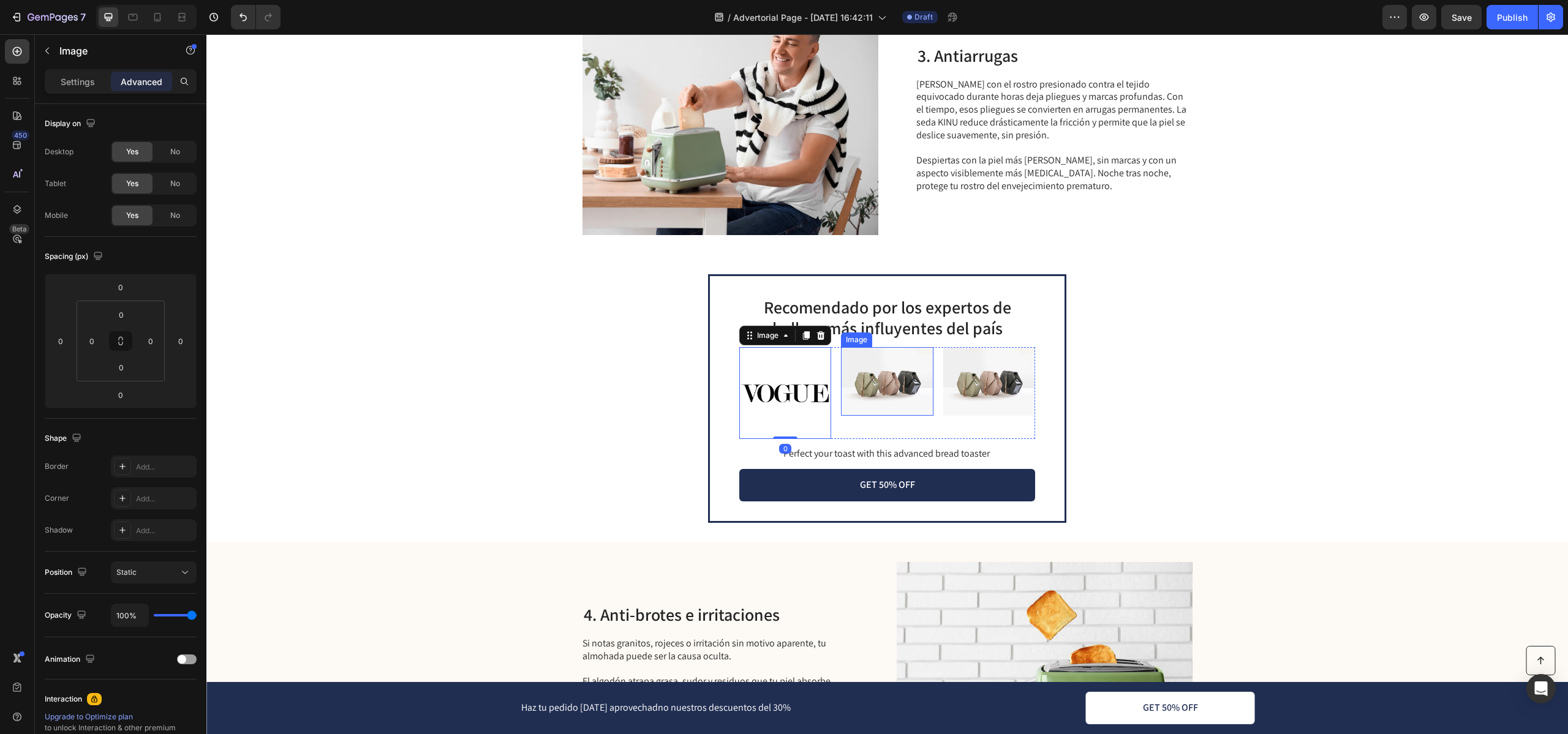
click at [890, 389] on img at bounding box center [886, 382] width 92 height 69
click at [877, 382] on img at bounding box center [886, 382] width 92 height 69
click at [865, 339] on div "Image" at bounding box center [869, 335] width 27 height 11
click at [81, 95] on div "Settings Advanced" at bounding box center [121, 87] width 171 height 35
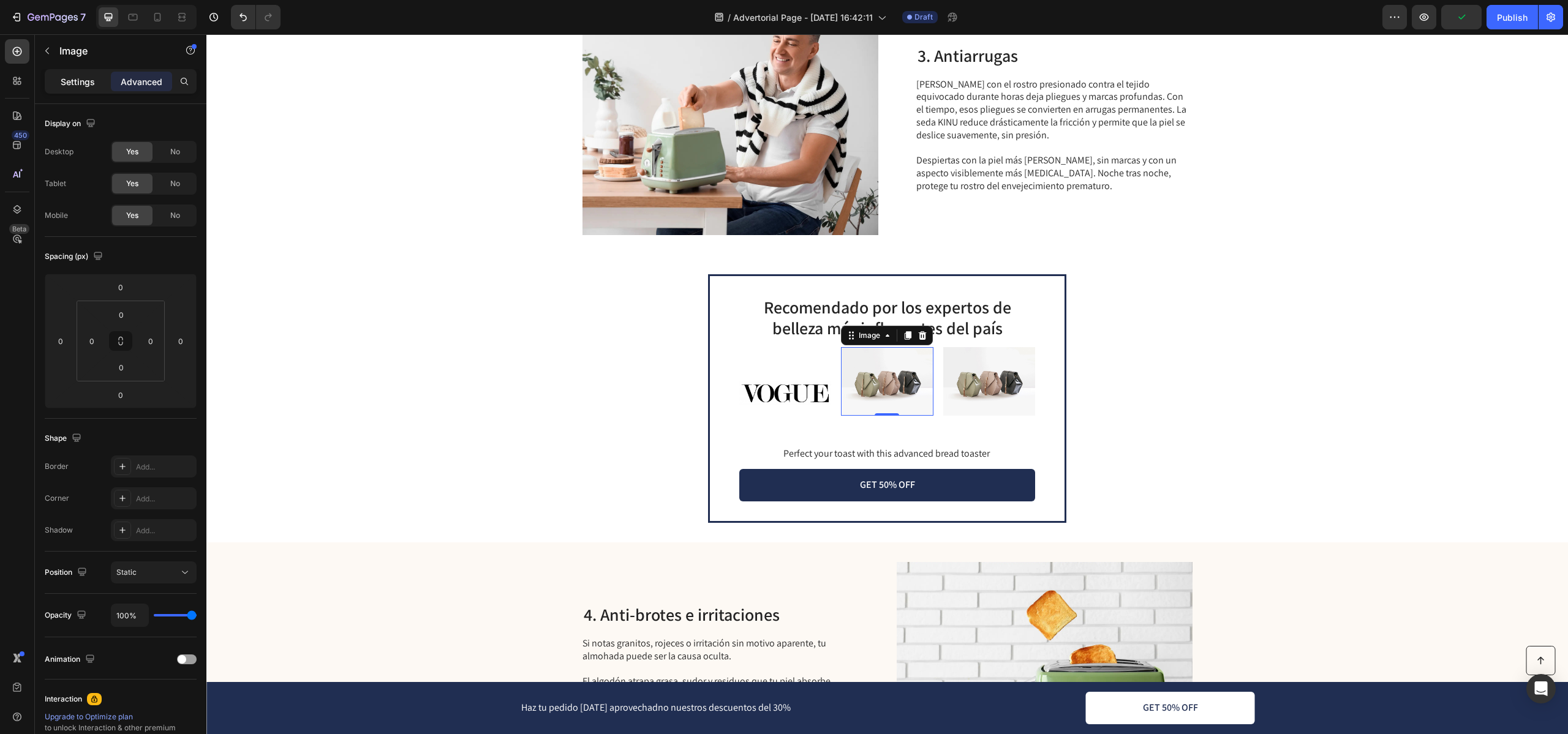
click at [81, 90] on div "Settings" at bounding box center [78, 81] width 61 height 19
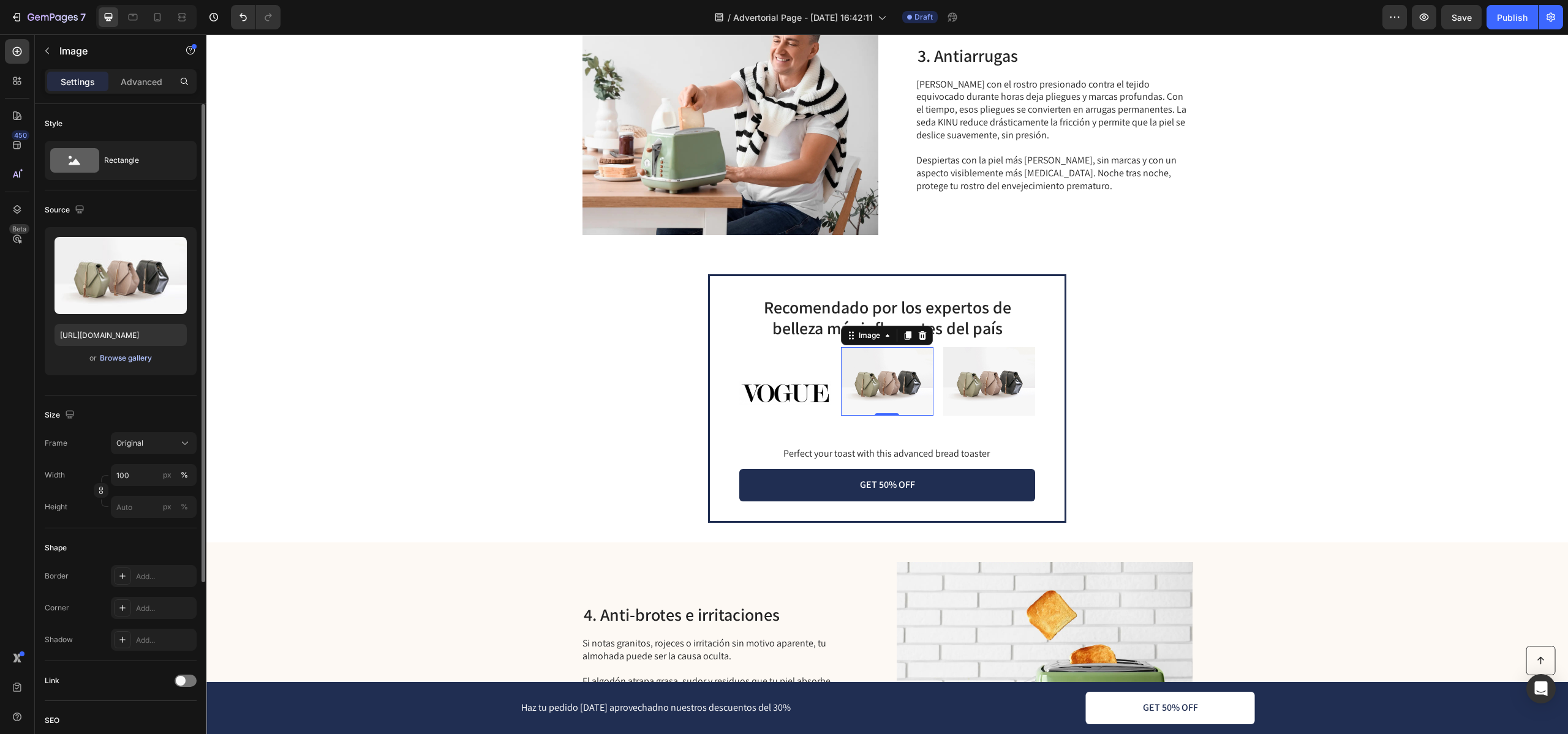
click at [137, 360] on div "Browse gallery" at bounding box center [126, 358] width 52 height 11
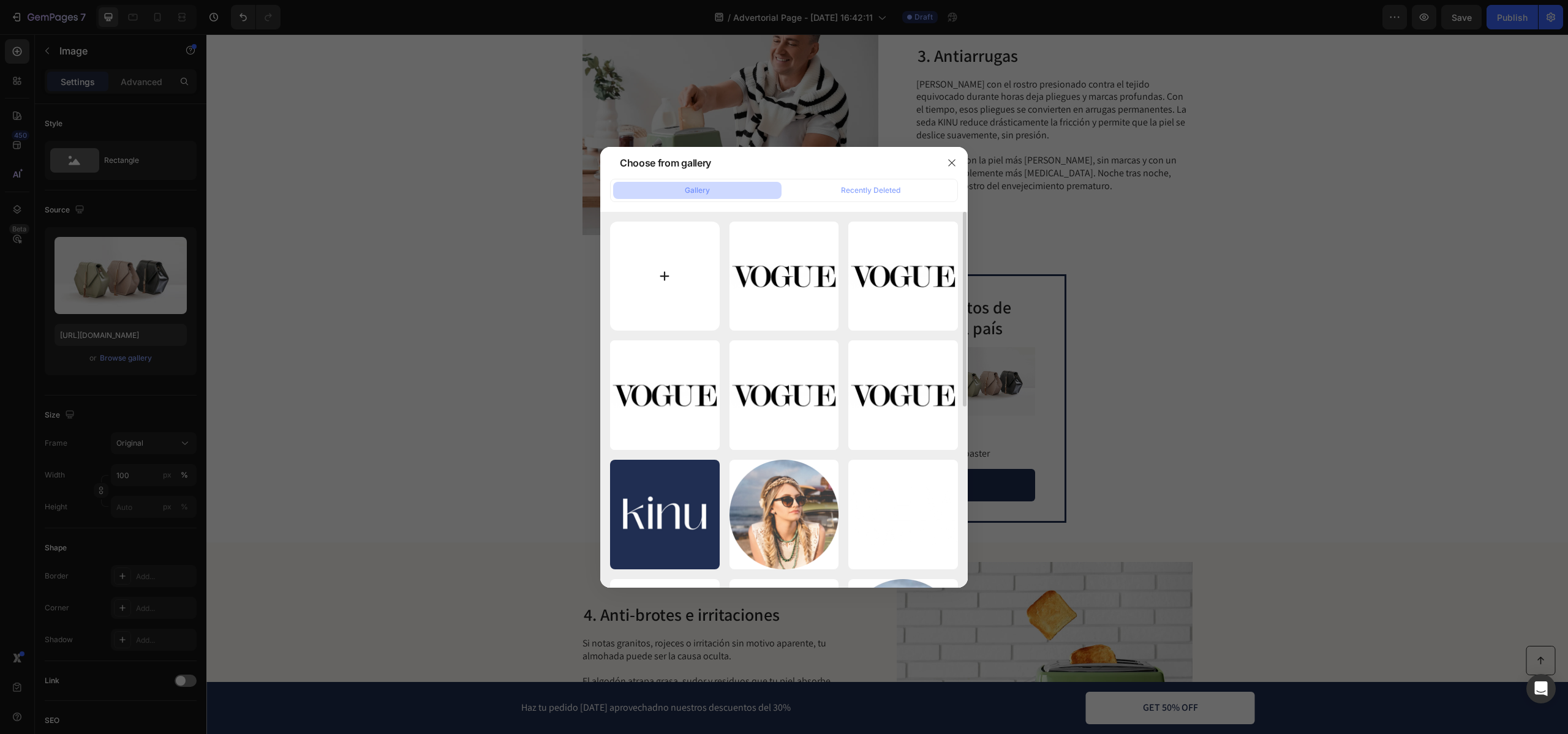
click at [658, 268] on input "file" at bounding box center [664, 276] width 110 height 110
